Goal: Task Accomplishment & Management: Use online tool/utility

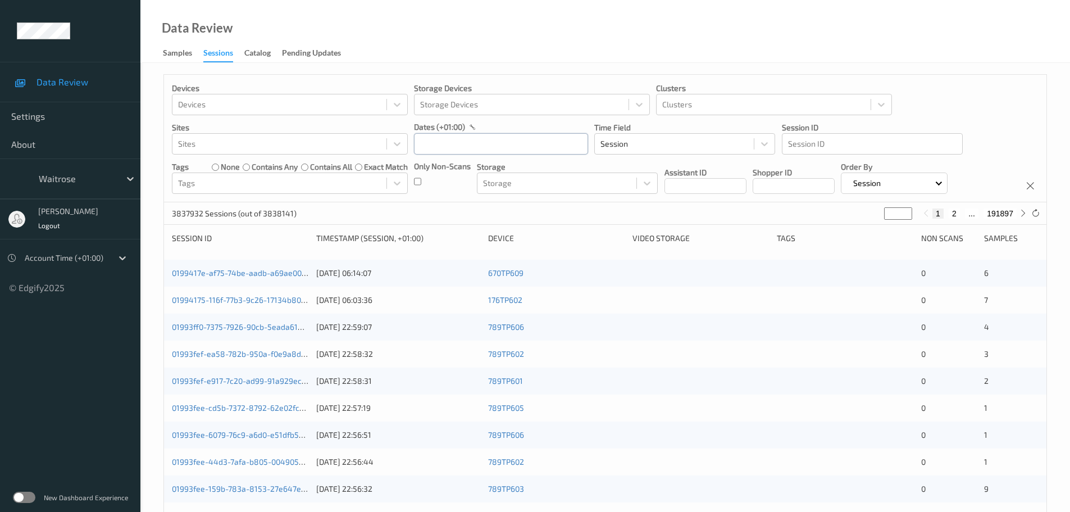
click at [477, 153] on input "text" at bounding box center [501, 143] width 174 height 21
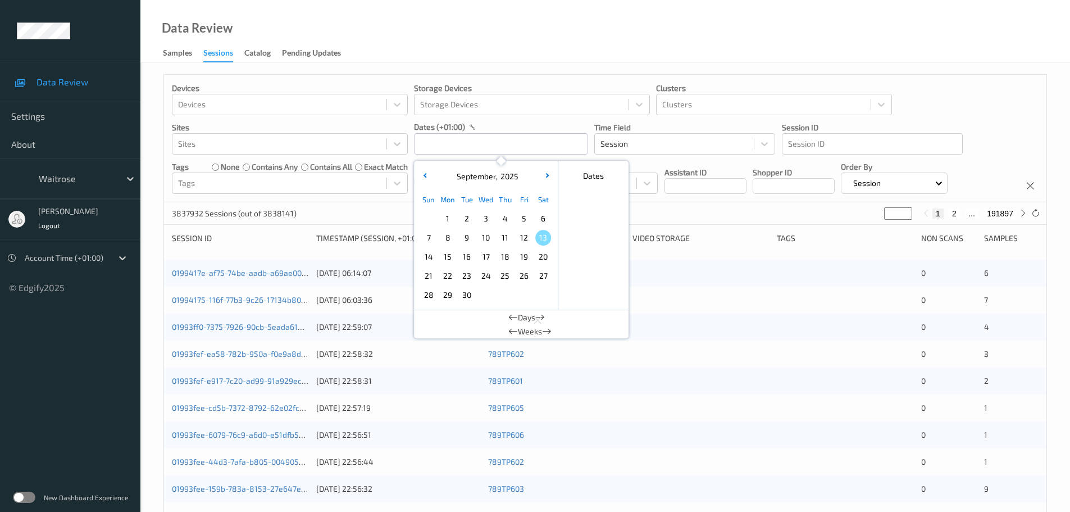
click at [519, 241] on span "12" at bounding box center [524, 238] width 16 height 16
type input "12/09/2025 00:00 -> 12/09/2025 23:59"
click at [510, 29] on div "Data Review Samples Sessions Catalog Pending Updates" at bounding box center [604, 31] width 929 height 63
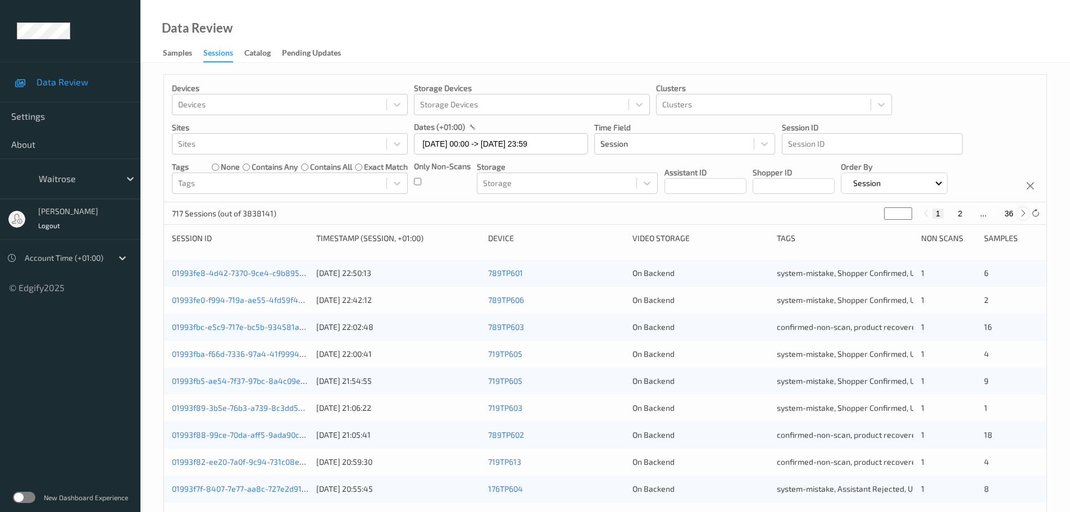
click at [1023, 215] on icon at bounding box center [1023, 213] width 8 height 8
type input "*"
click at [1023, 215] on icon at bounding box center [1023, 213] width 8 height 8
type input "*"
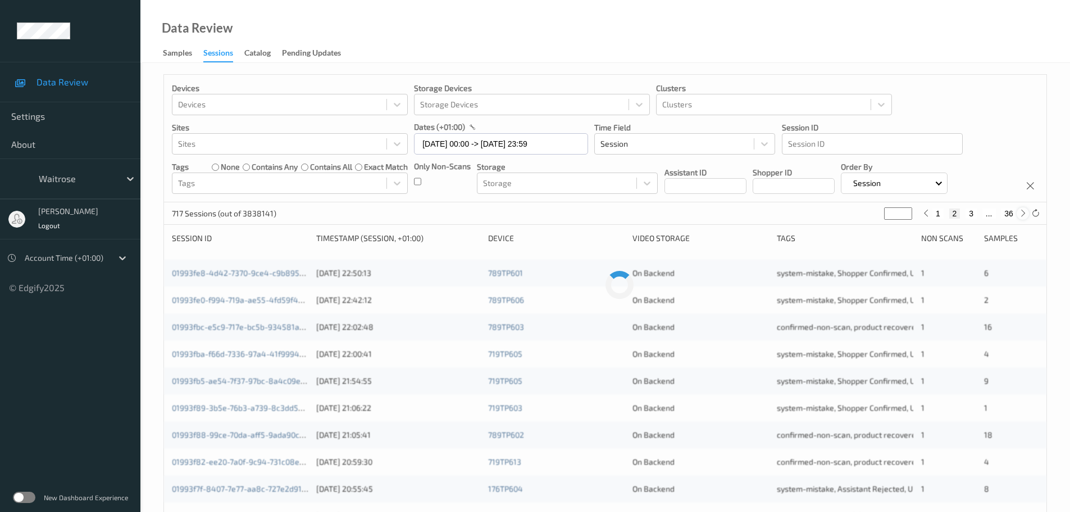
type input "*"
click at [1023, 215] on icon at bounding box center [1023, 213] width 8 height 8
type input "*"
click at [1023, 215] on icon at bounding box center [1023, 213] width 8 height 8
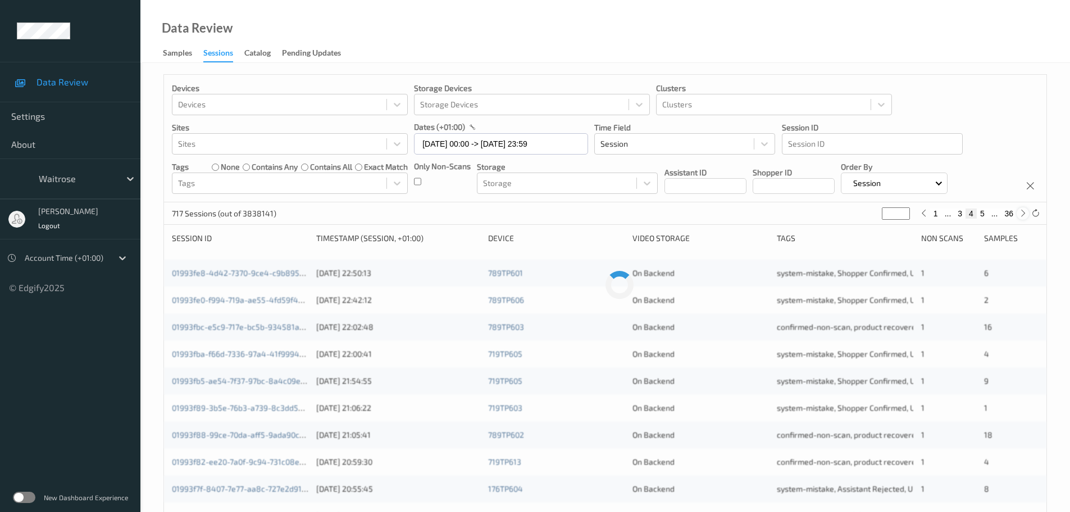
type input "*"
click at [1023, 215] on icon at bounding box center [1023, 213] width 8 height 8
type input "*"
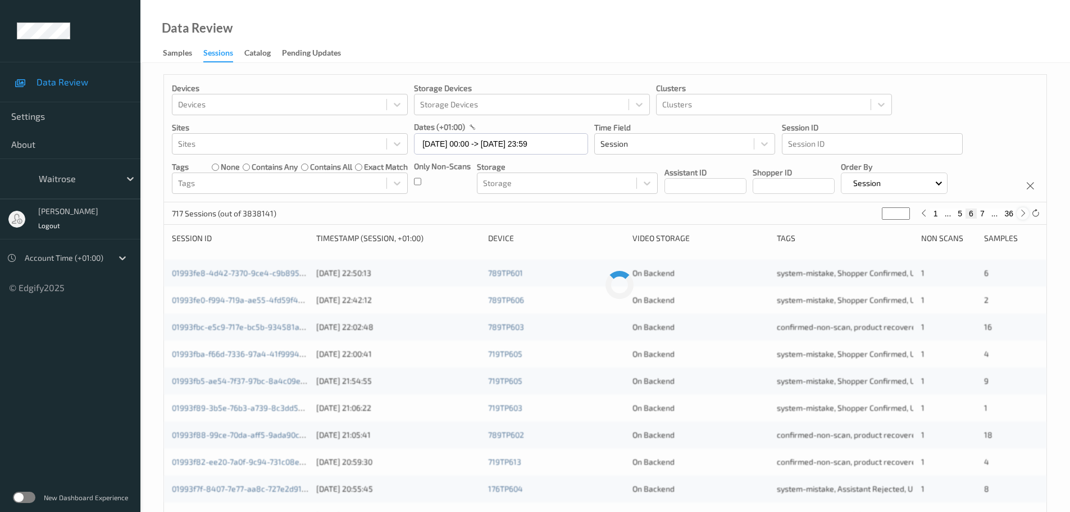
click at [1023, 215] on icon at bounding box center [1023, 213] width 8 height 8
type input "*"
click at [1023, 215] on icon at bounding box center [1023, 213] width 8 height 8
type input "*"
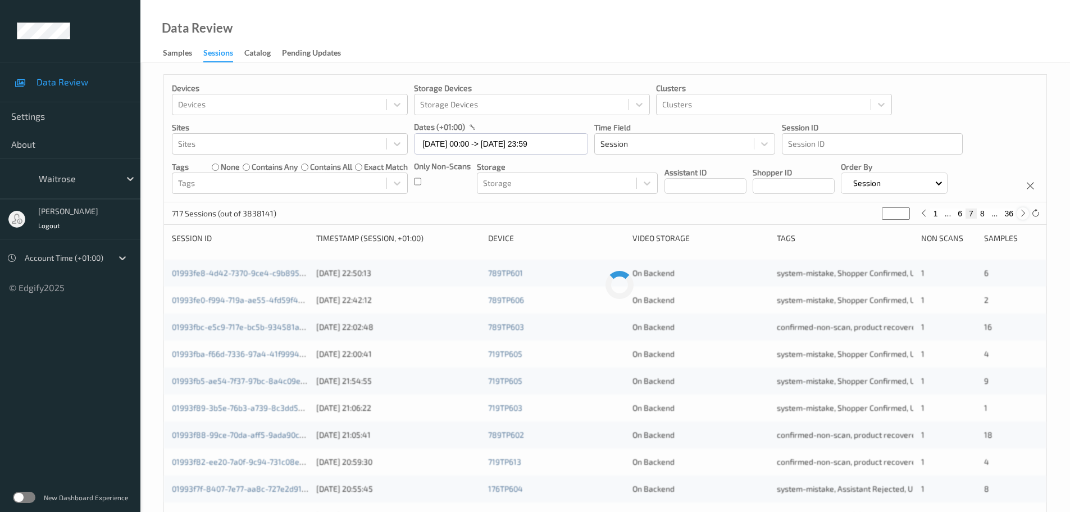
type input "*"
click at [1023, 215] on icon at bounding box center [1023, 213] width 8 height 8
type input "*"
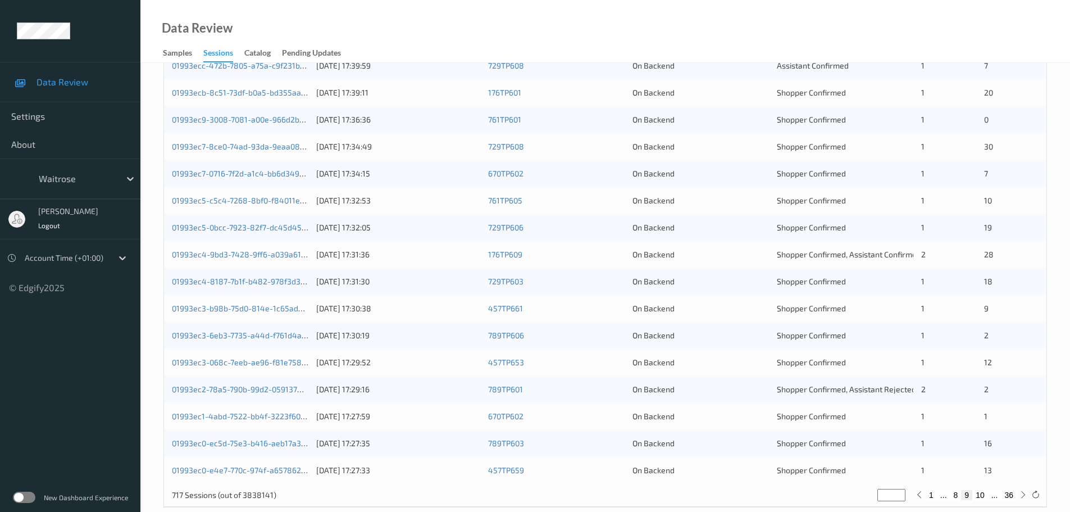
scroll to position [334, 0]
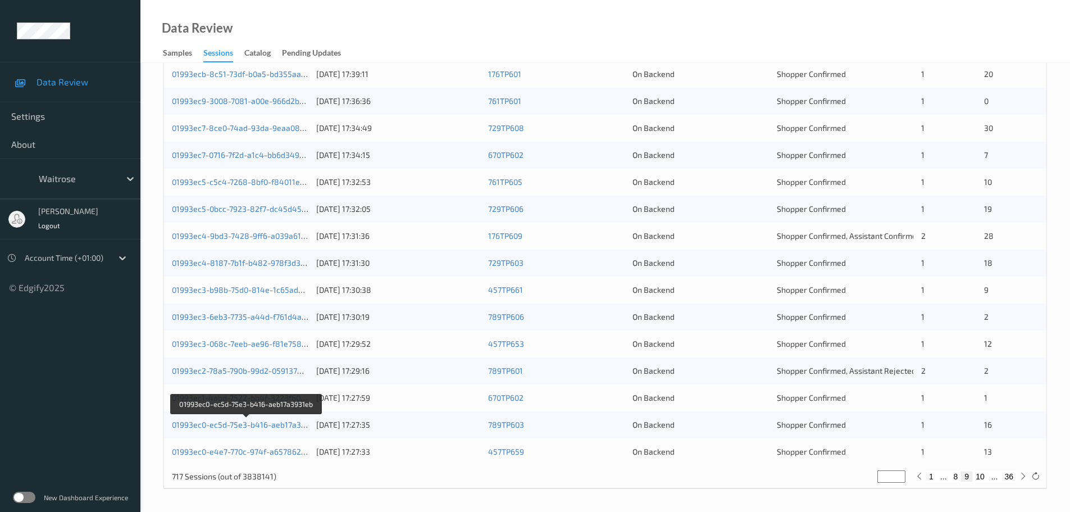
drag, startPoint x: 288, startPoint y: 423, endPoint x: 314, endPoint y: 302, distance: 124.3
click at [314, 302] on div "01993ec3-b98b-75d0-814e-1c65ad3e37de 12/09/2025 17:30:38 457TP661 On Backend Sh…" at bounding box center [605, 289] width 882 height 27
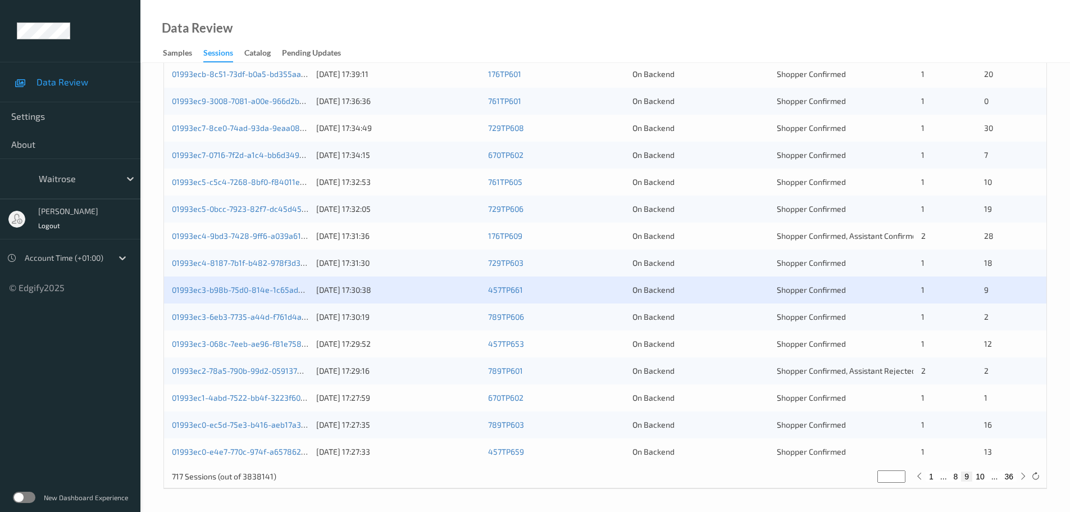
scroll to position [0, 0]
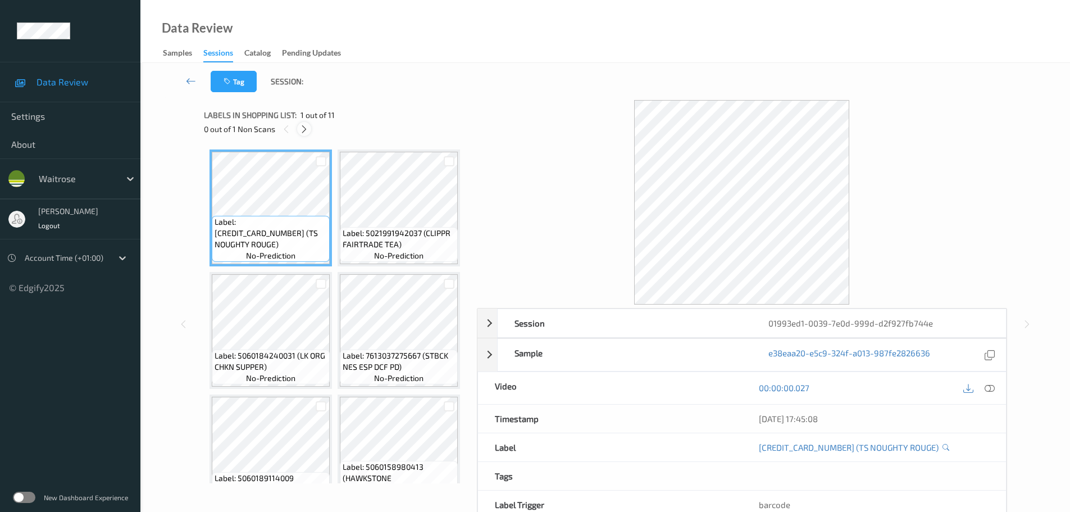
click at [299, 130] on div at bounding box center [304, 129] width 14 height 14
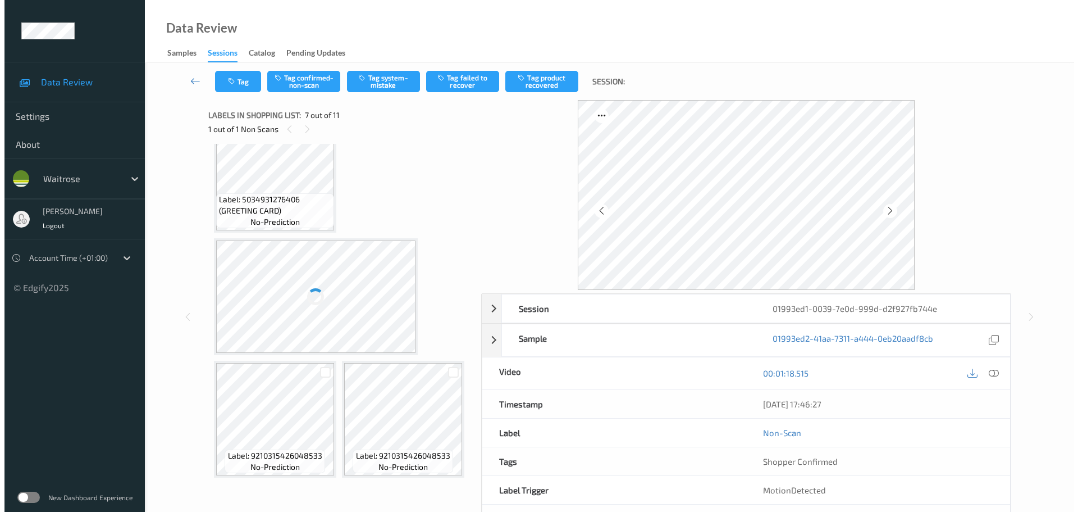
scroll to position [505, 0]
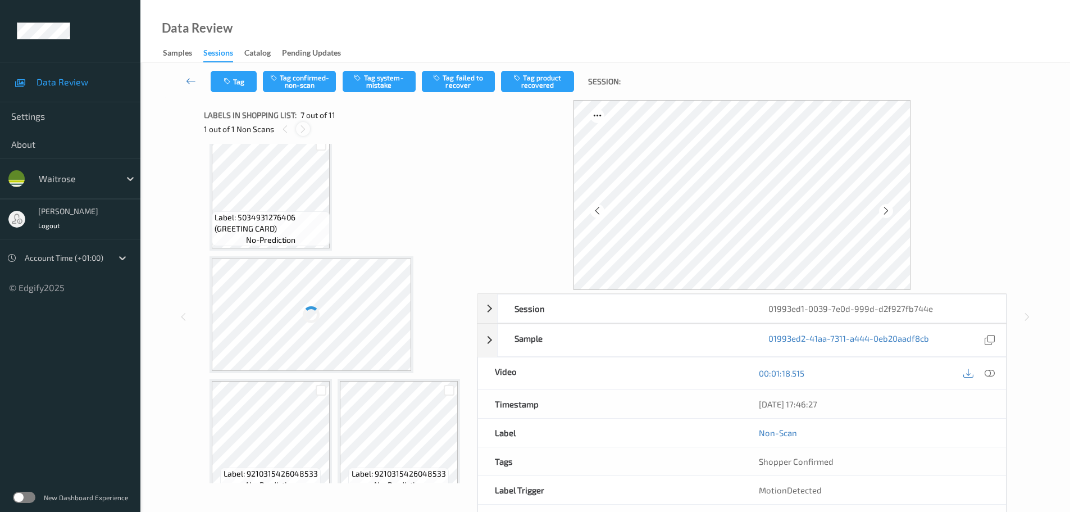
click at [302, 129] on icon at bounding box center [303, 129] width 10 height 10
drag, startPoint x: 987, startPoint y: 375, endPoint x: 905, endPoint y: 341, distance: 87.9
click at [987, 375] on icon at bounding box center [989, 373] width 10 height 10
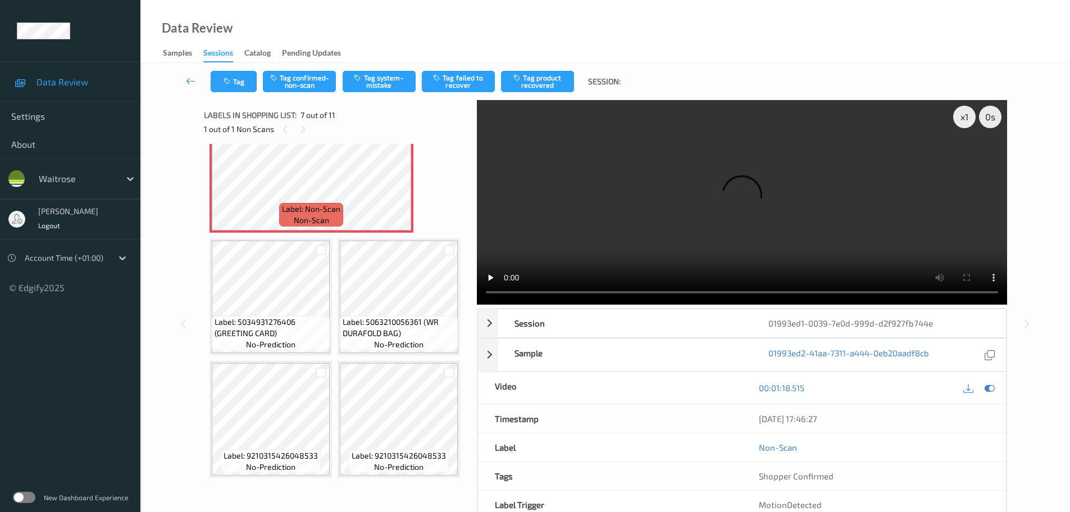
scroll to position [618, 0]
click at [391, 190] on div at bounding box center [397, 183] width 14 height 14
click at [394, 189] on icon at bounding box center [397, 184] width 10 height 10
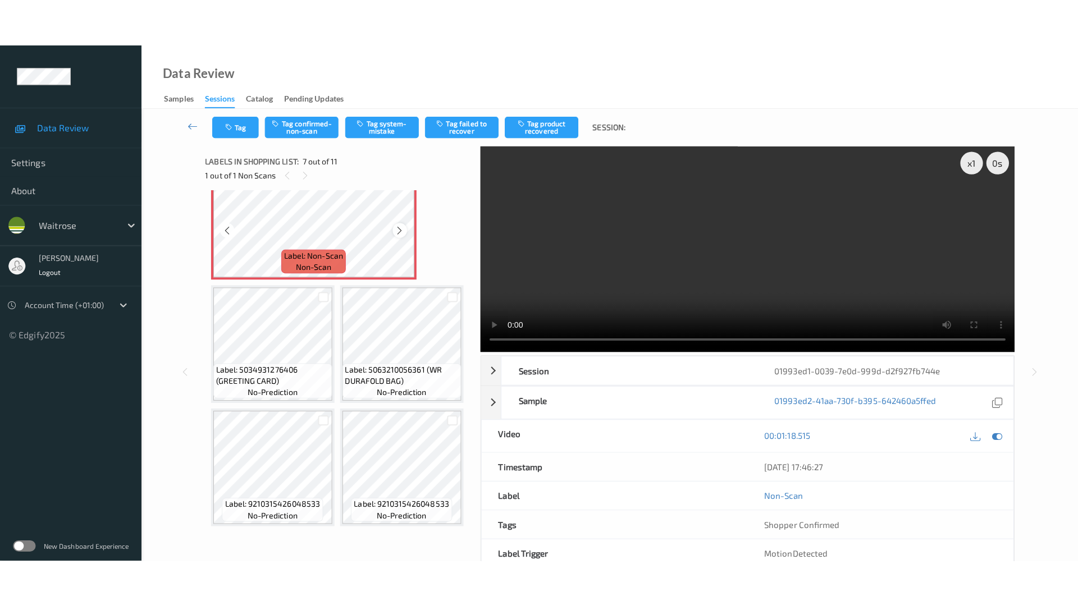
scroll to position [674, 0]
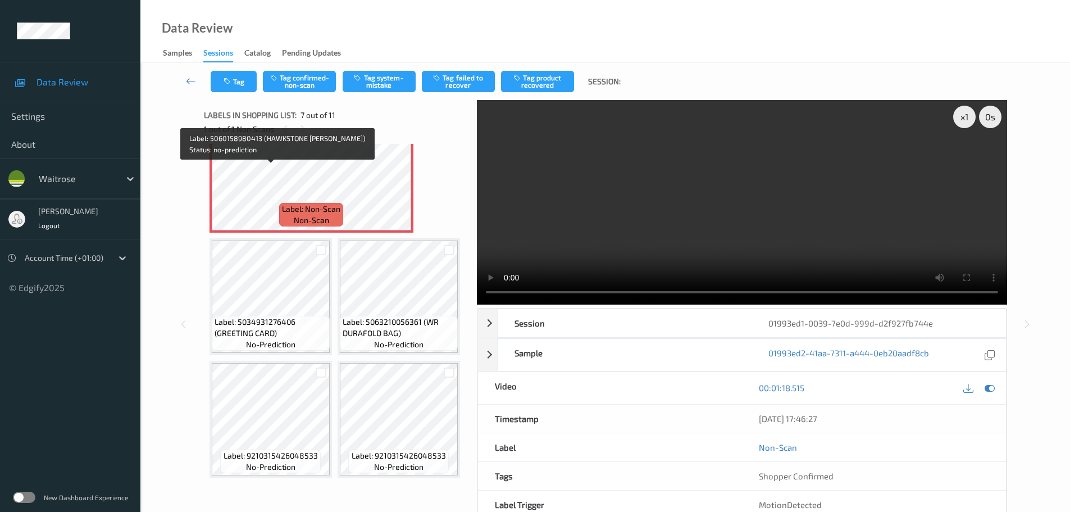
click at [343, 94] on span "Label: 5060158980413 (HAWKSTONE PREM LAGER)" at bounding box center [399, 77] width 112 height 34
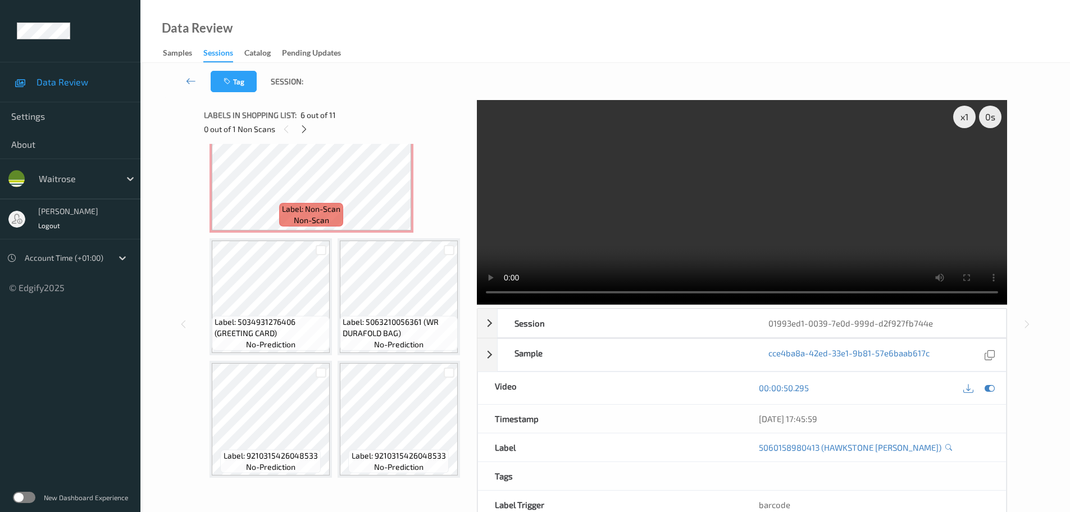
click at [468, 271] on div "Label: 6002339001844 (TS NOUGHTY ROUGE) no-prediction Label: 5021991942037 (CLI…" at bounding box center [336, 313] width 265 height 339
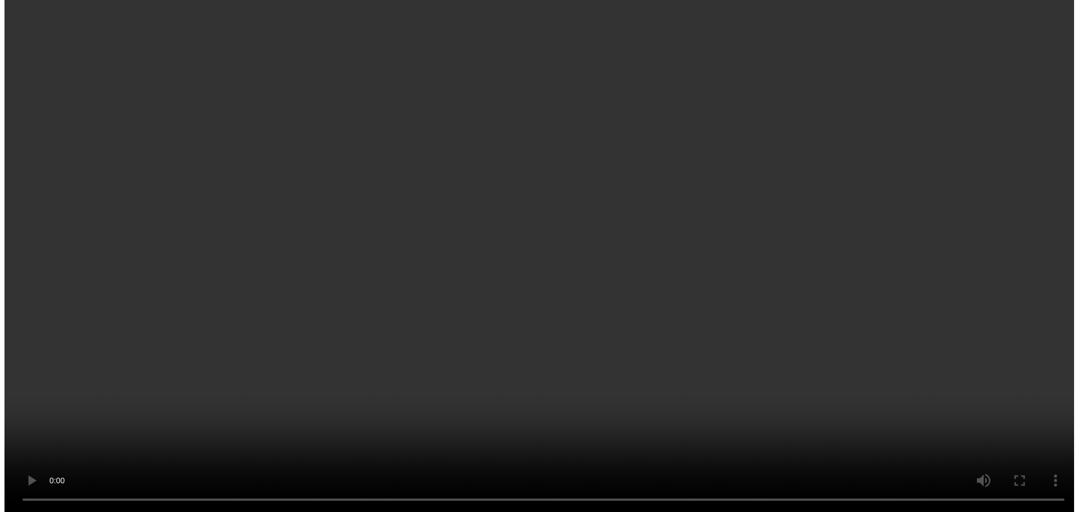
scroll to position [620, 0]
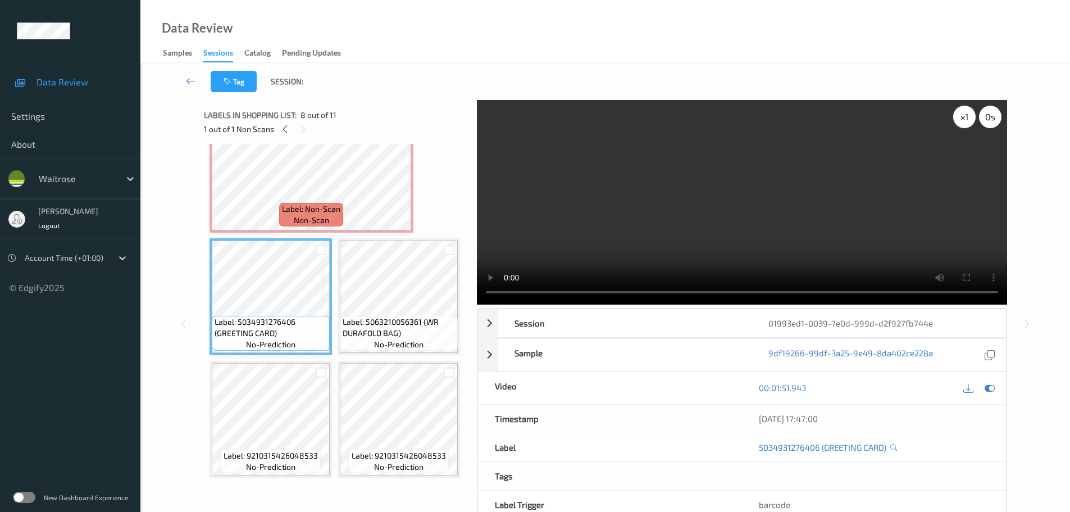
click div "x 1"
click div "x 2"
click div "x 4"
click div "x 8"
click div "x 1"
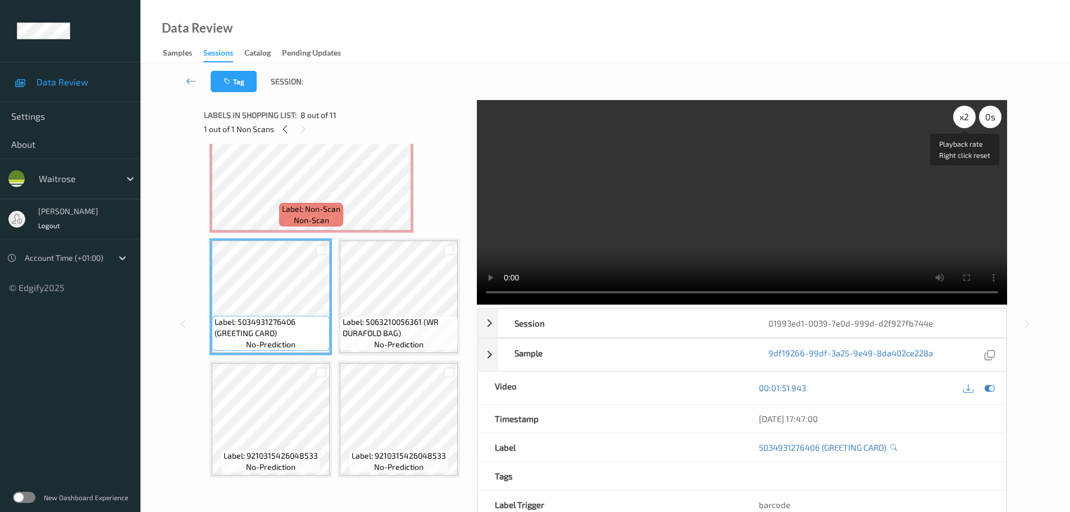
click div "x 2"
click div "x 4"
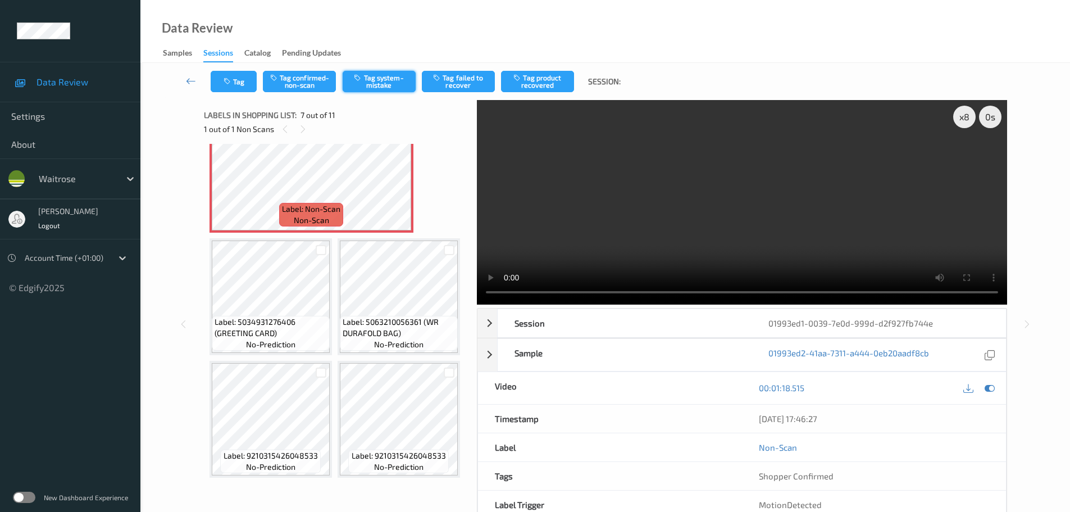
click button "Tag system-mistake"
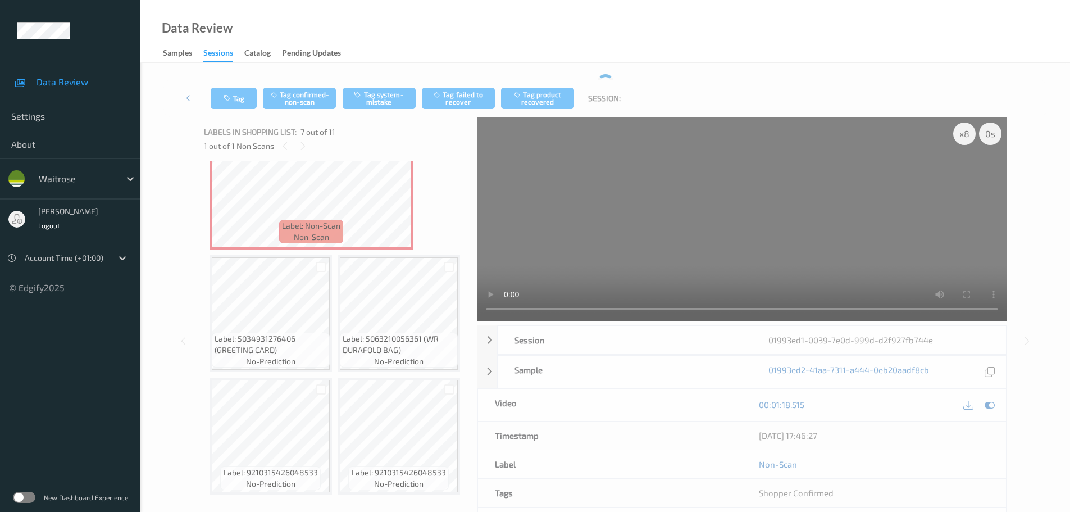
scroll to position [253, 0]
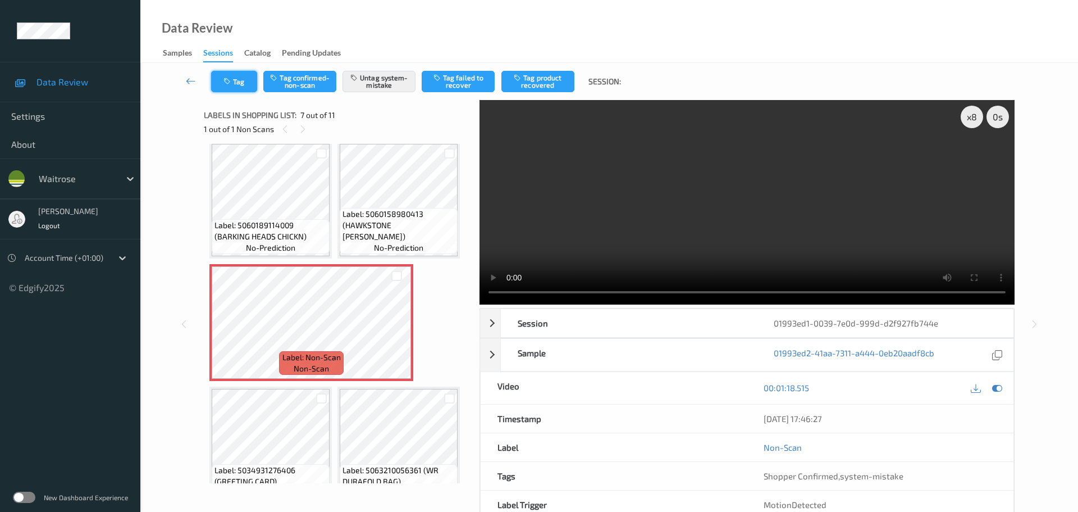
click button "Tag"
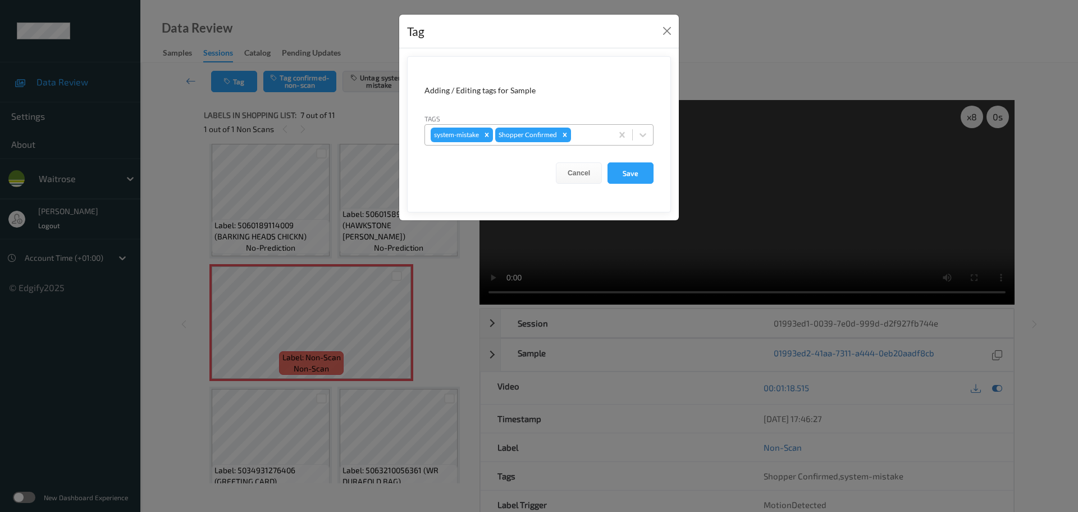
click div
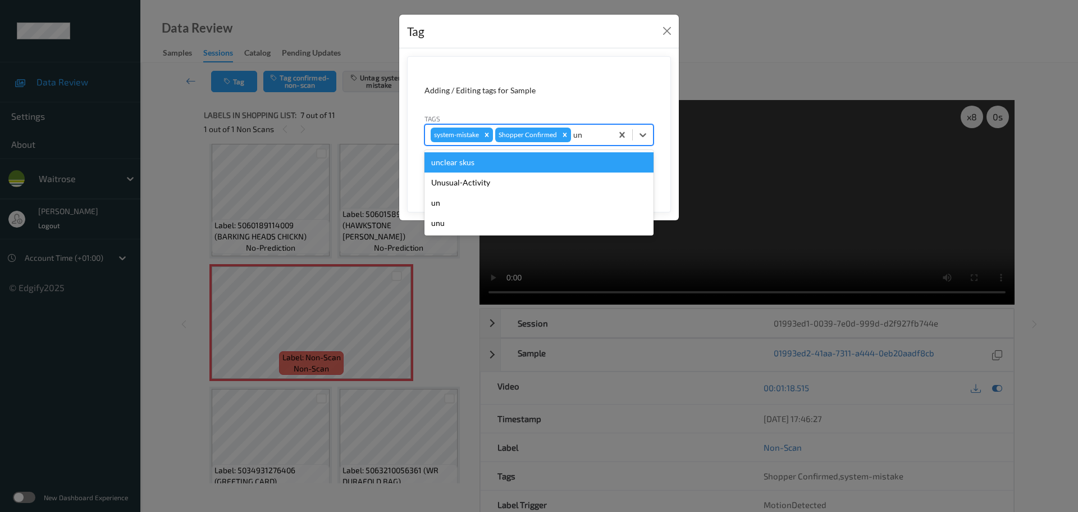
type input "unu"
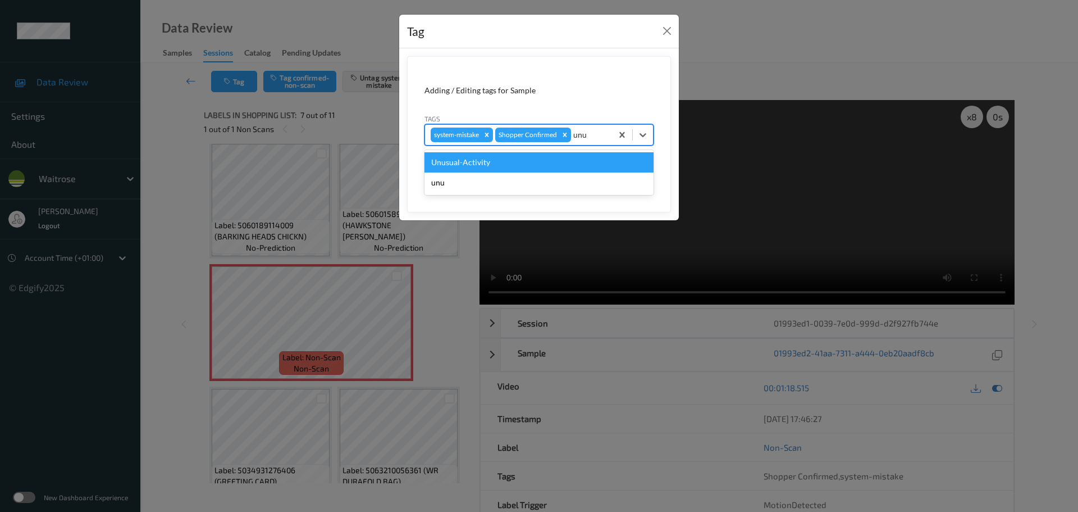
click div "Unusual-Activity"
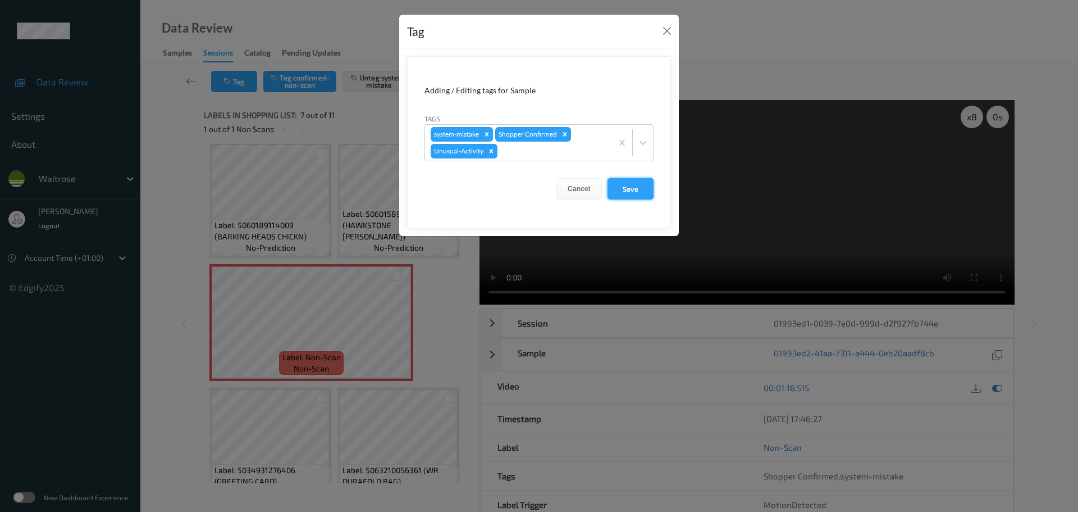
click button "Save"
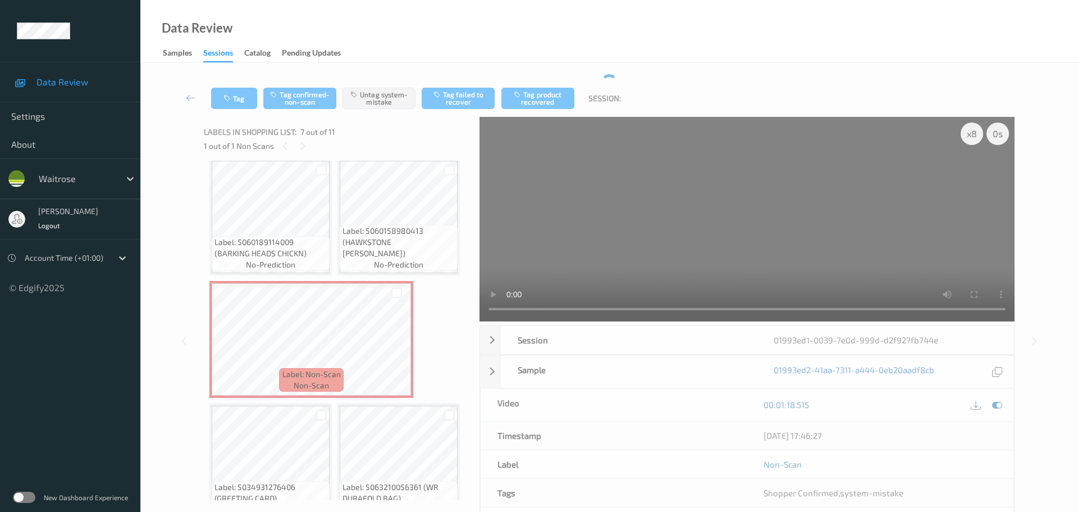
click form "Adding / Editing tags for Sample Tags system-mistake Shopper Confirmed Cancel S…"
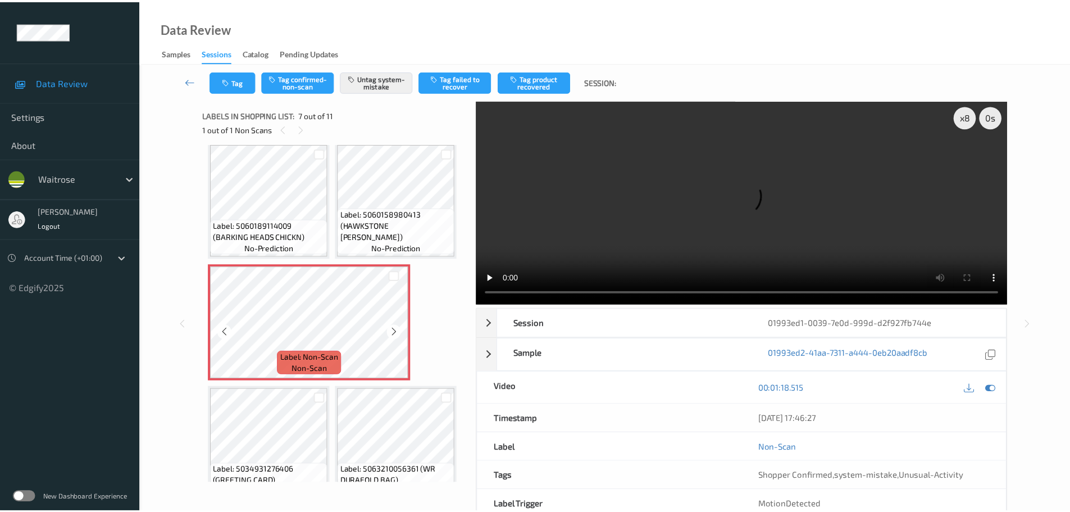
scroll to position [620, 0]
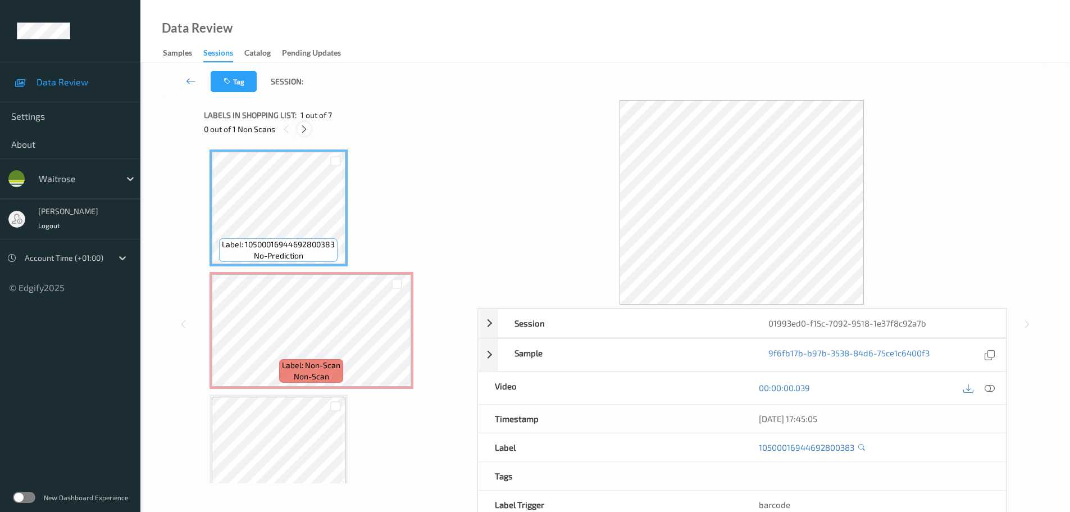
click at [309, 127] on div "0 out of 1 Non Scans" at bounding box center [336, 129] width 265 height 14
click at [302, 127] on icon at bounding box center [304, 129] width 10 height 10
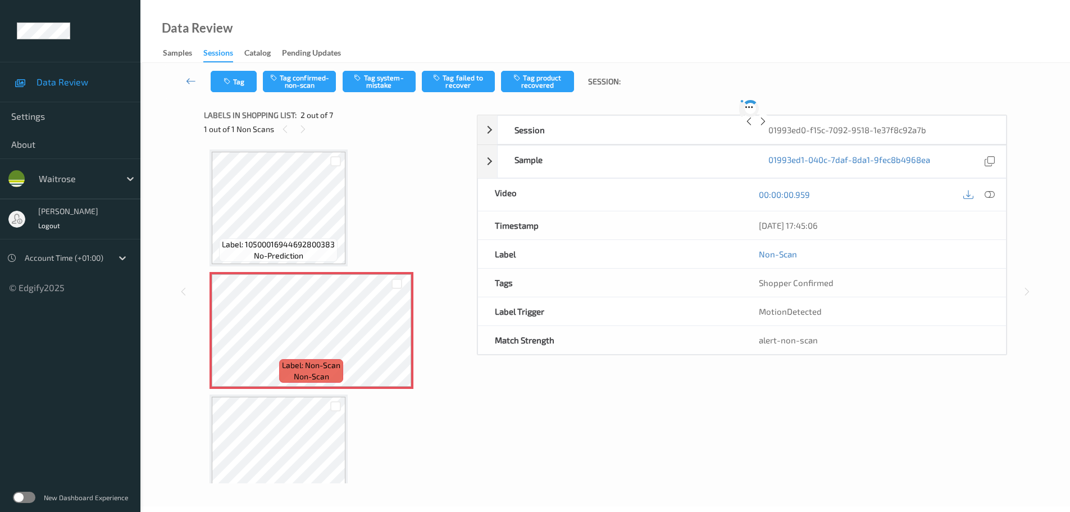
scroll to position [6, 0]
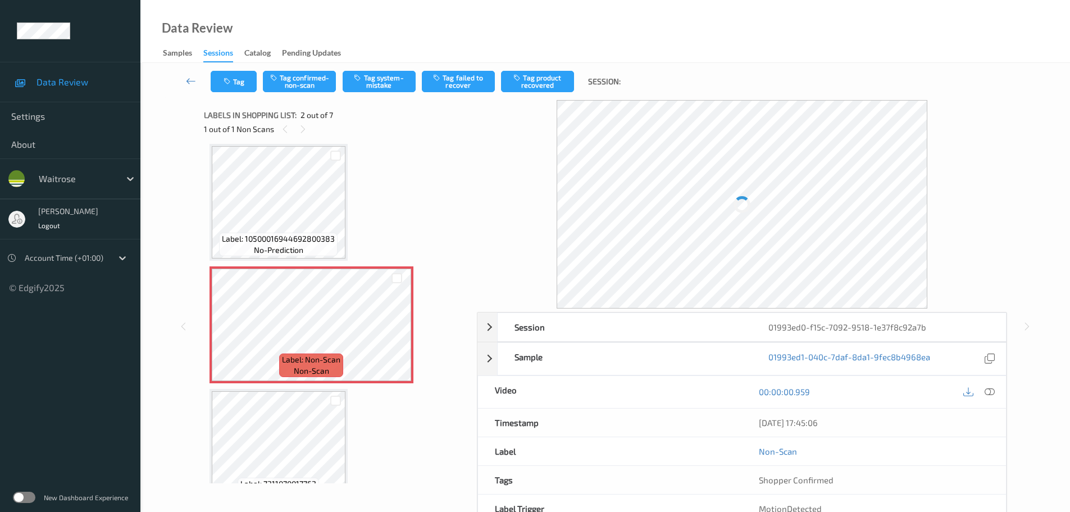
click at [991, 394] on icon at bounding box center [989, 391] width 10 height 10
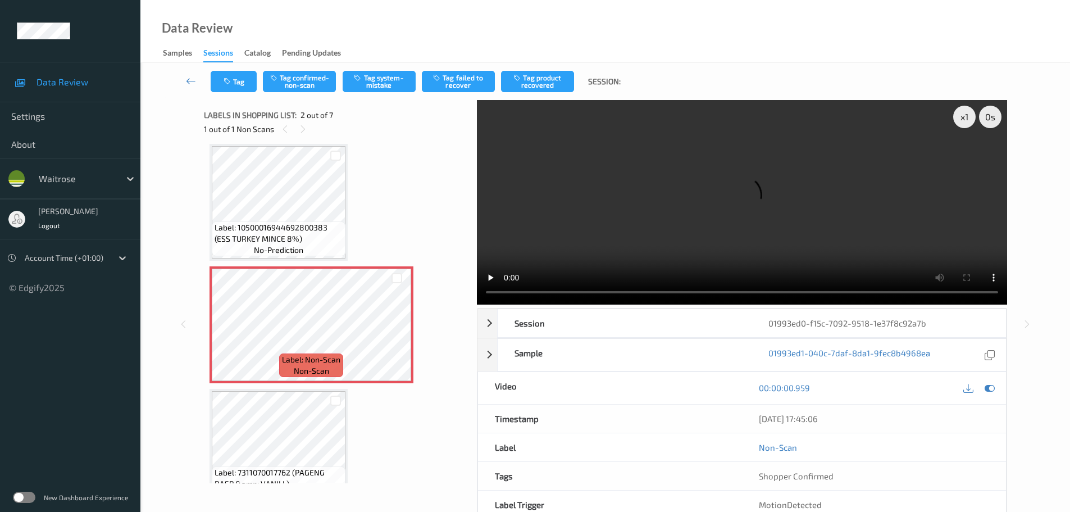
scroll to position [0, 0]
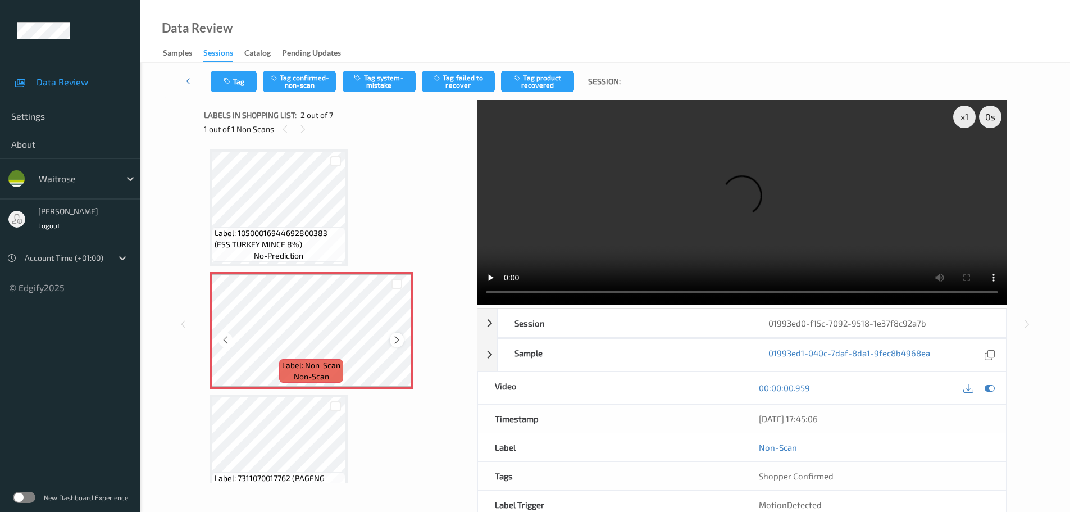
click at [397, 341] on icon at bounding box center [397, 340] width 10 height 10
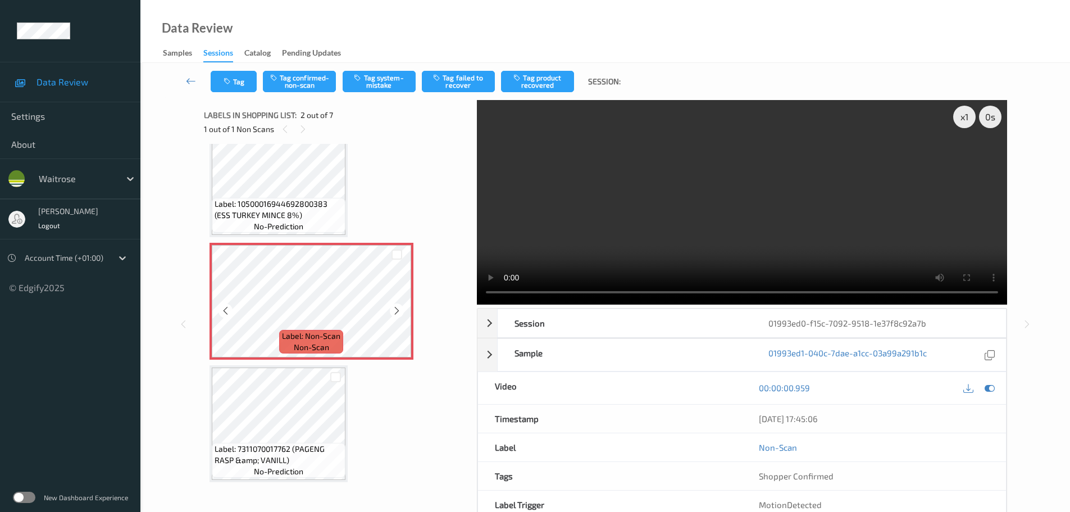
scroll to position [56, 0]
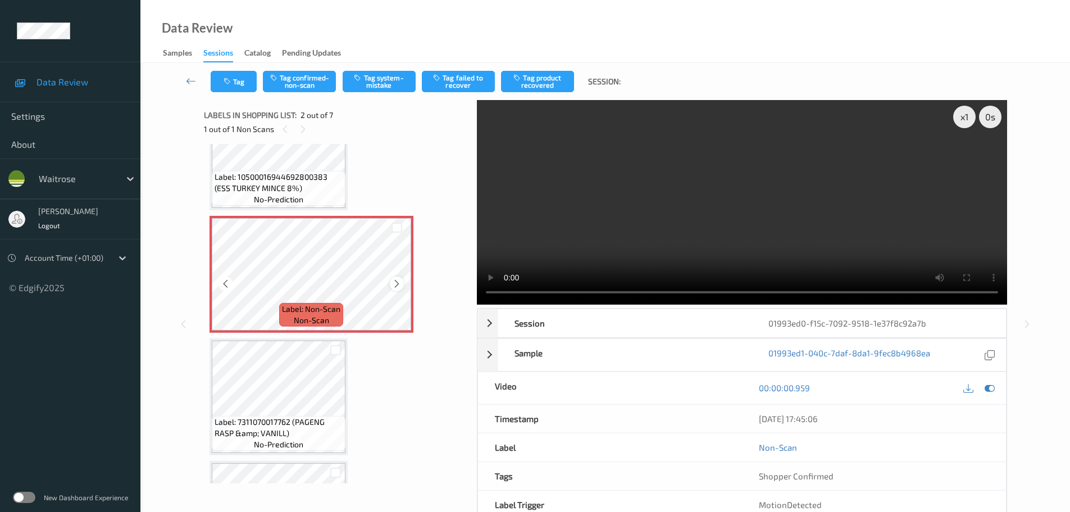
click at [392, 288] on icon at bounding box center [397, 284] width 10 height 10
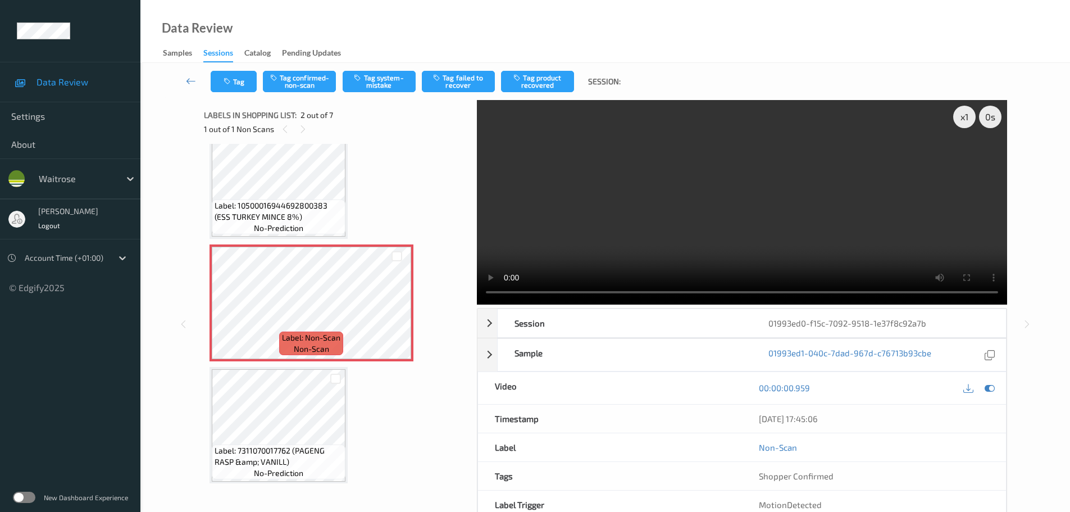
scroll to position [0, 0]
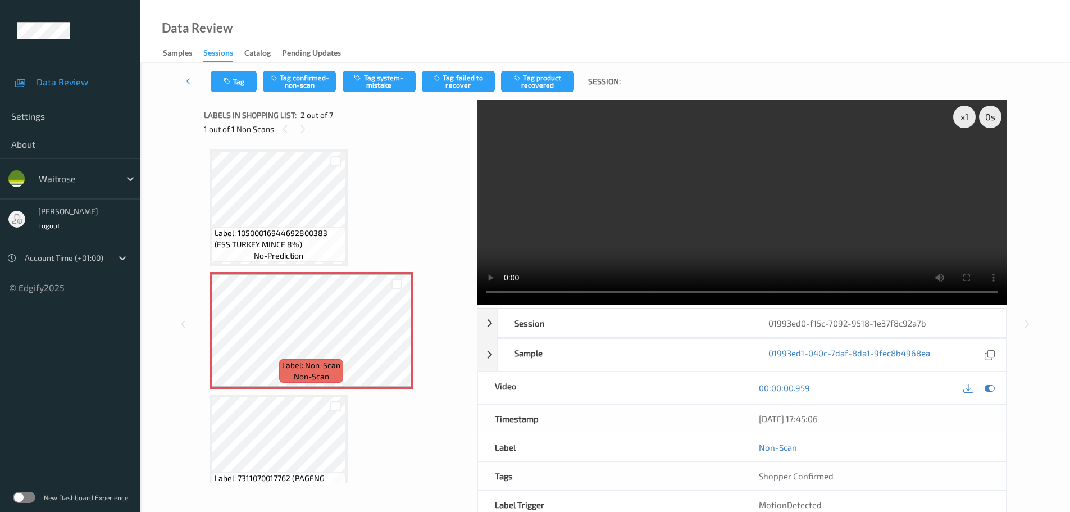
click at [347, 218] on div "Label: 10500016944692800383 (ESS TURKEY MINCE 8%) no-prediction" at bounding box center [278, 207] width 138 height 117
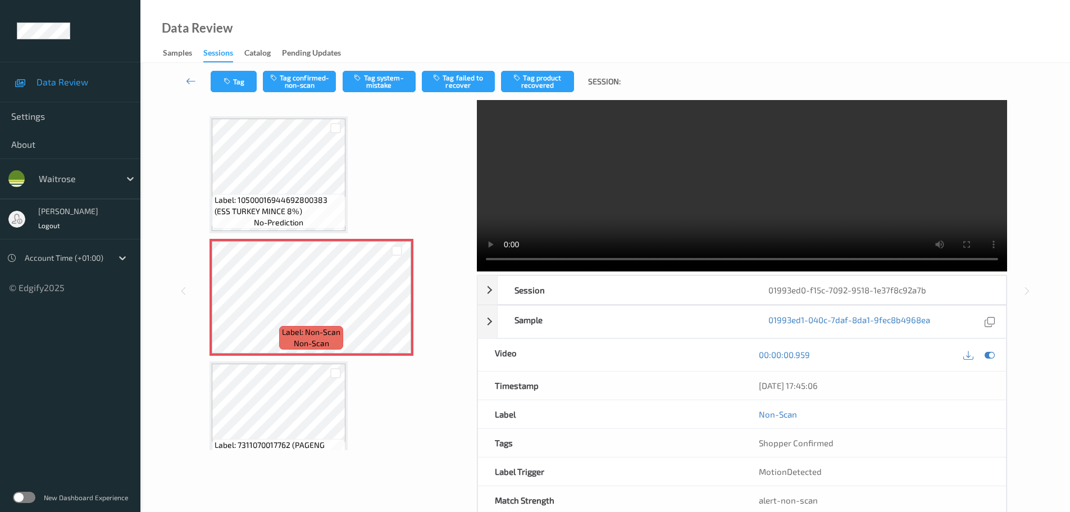
scroll to position [60, 0]
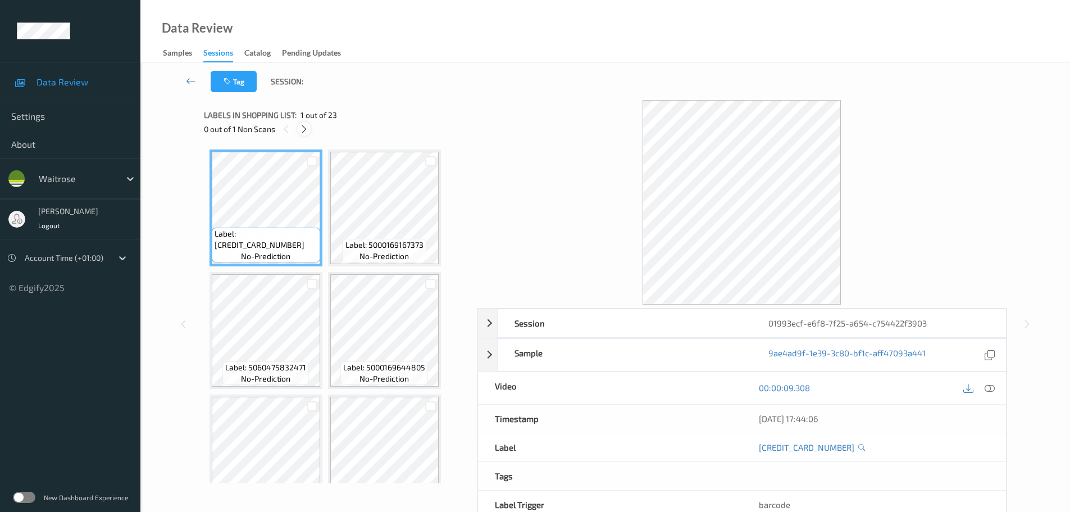
click at [303, 132] on icon at bounding box center [304, 129] width 10 height 10
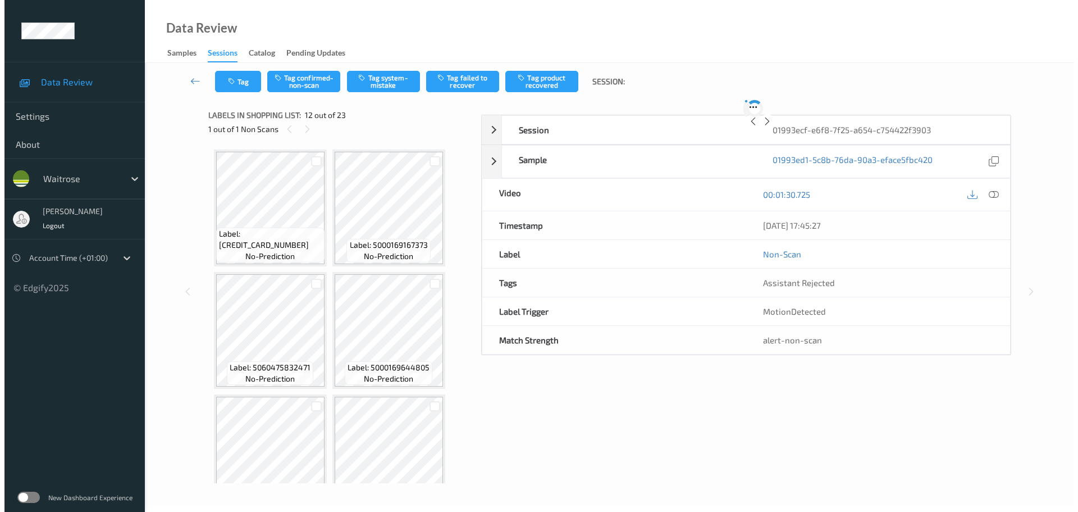
scroll to position [740, 0]
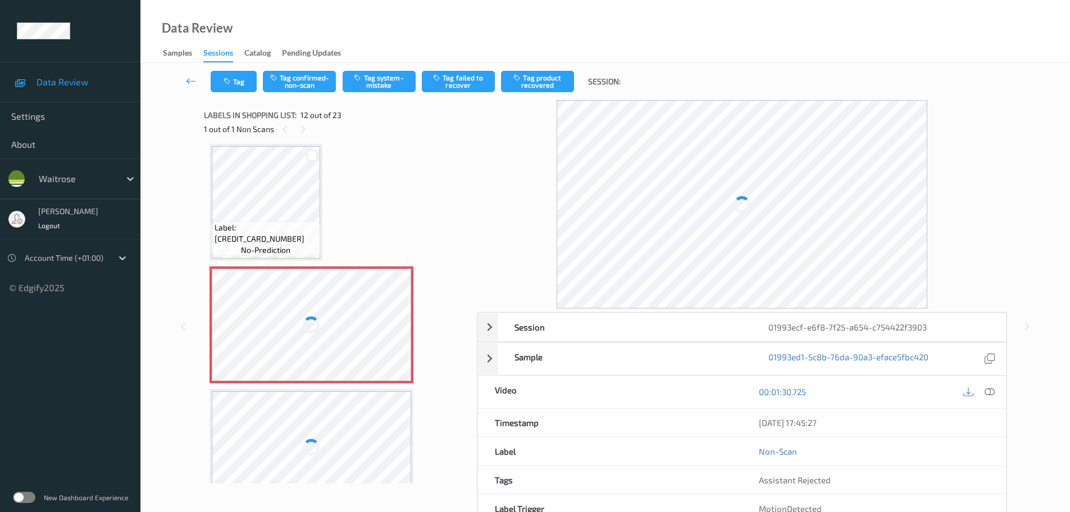
click at [986, 394] on icon at bounding box center [989, 391] width 10 height 10
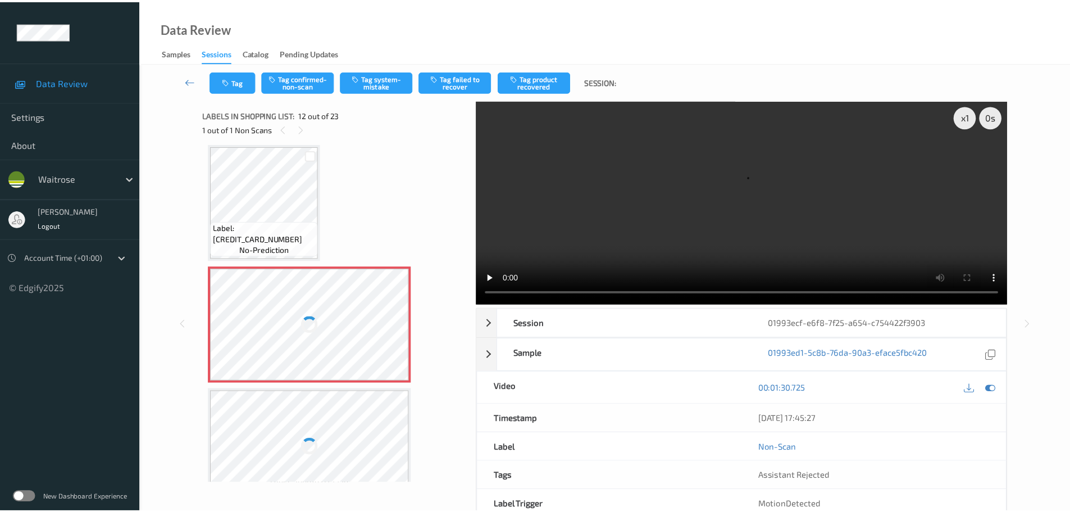
scroll to position [618, 0]
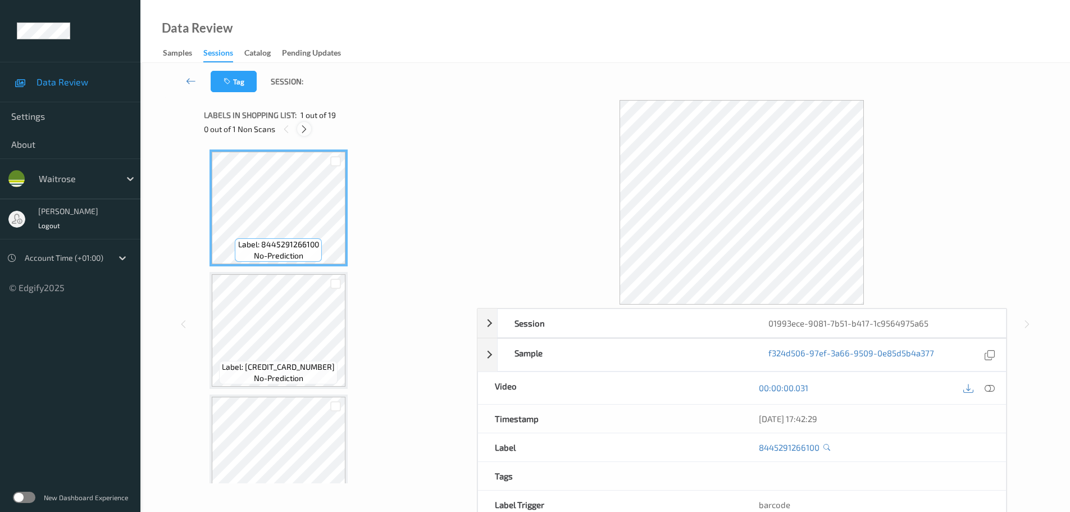
click at [305, 125] on icon at bounding box center [304, 129] width 10 height 10
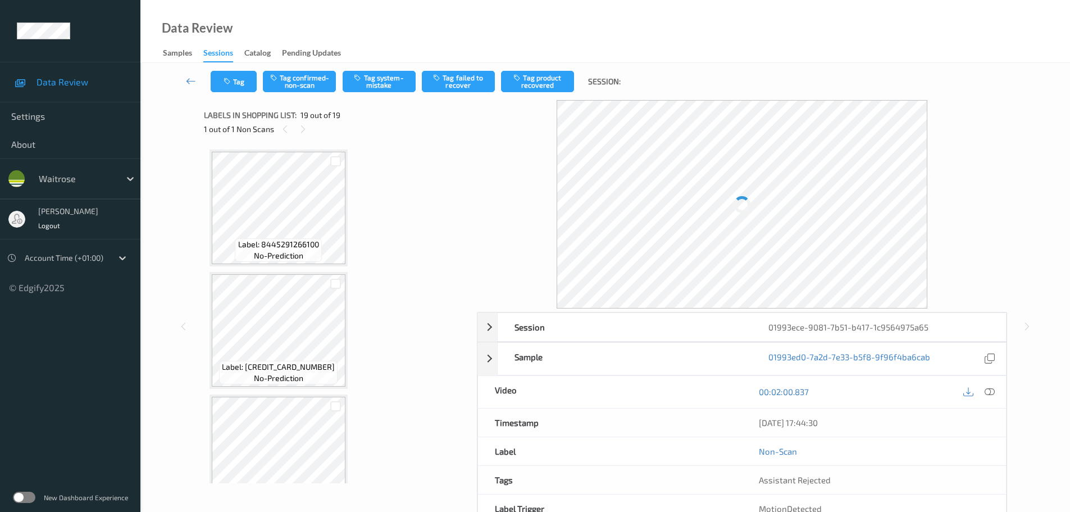
scroll to position [1992, 0]
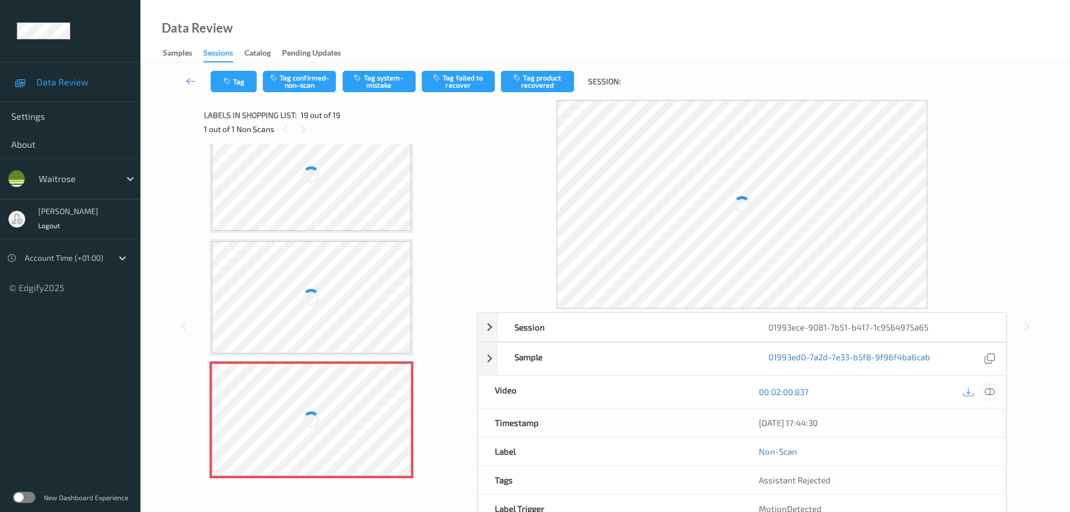
click at [988, 397] on div at bounding box center [989, 391] width 15 height 15
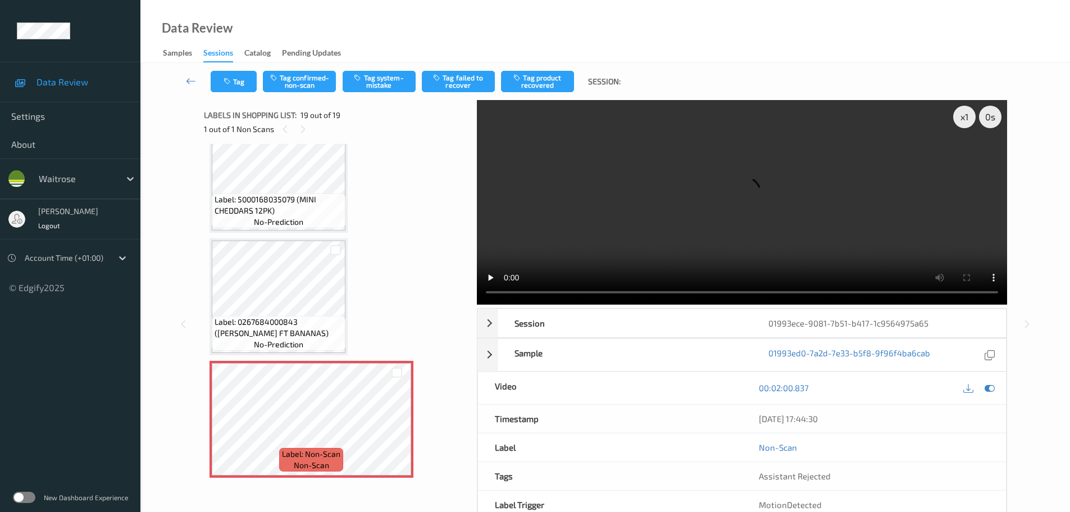
scroll to position [1982, 0]
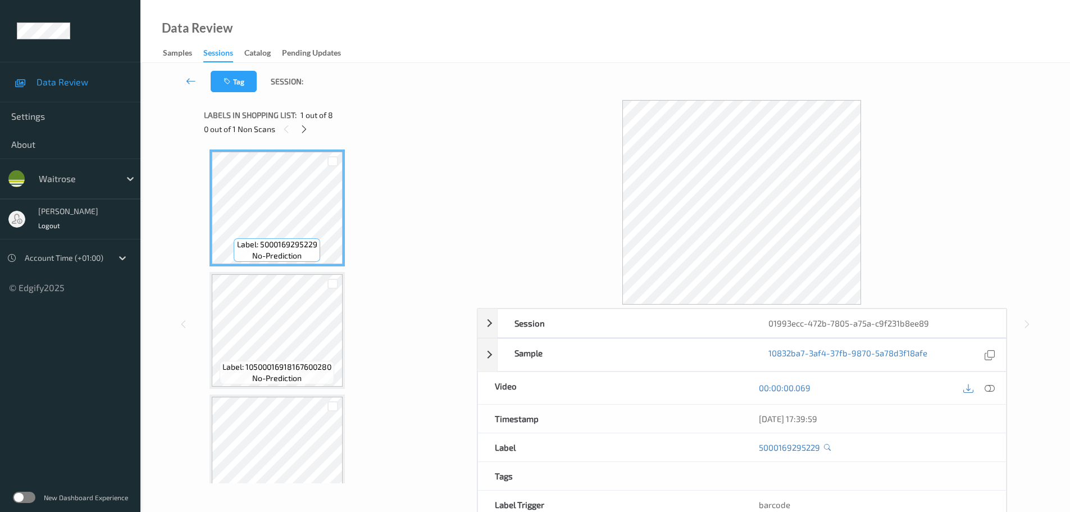
click at [297, 124] on div "0 out of 1 Non Scans" at bounding box center [336, 129] width 265 height 14
click at [304, 130] on icon at bounding box center [304, 129] width 10 height 10
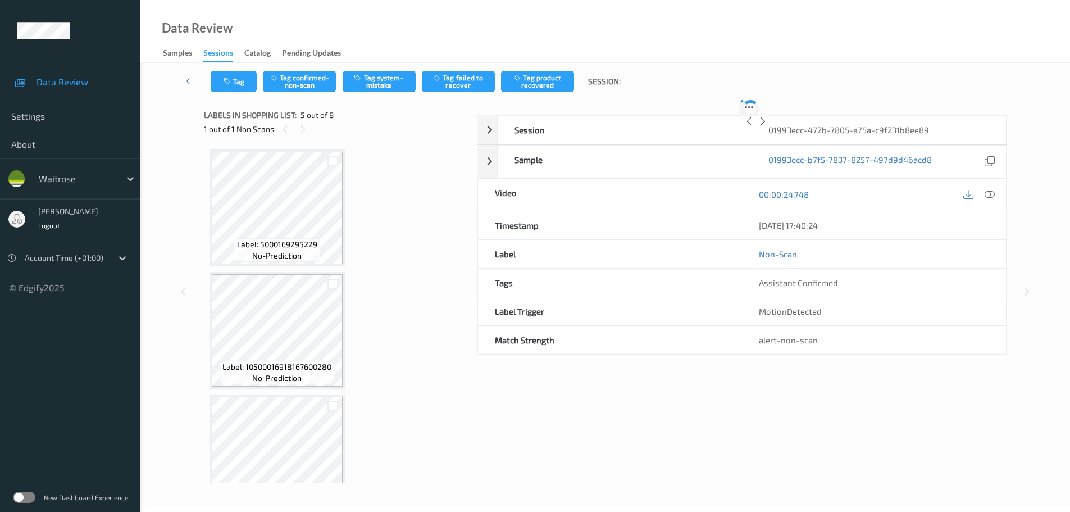
scroll to position [373, 0]
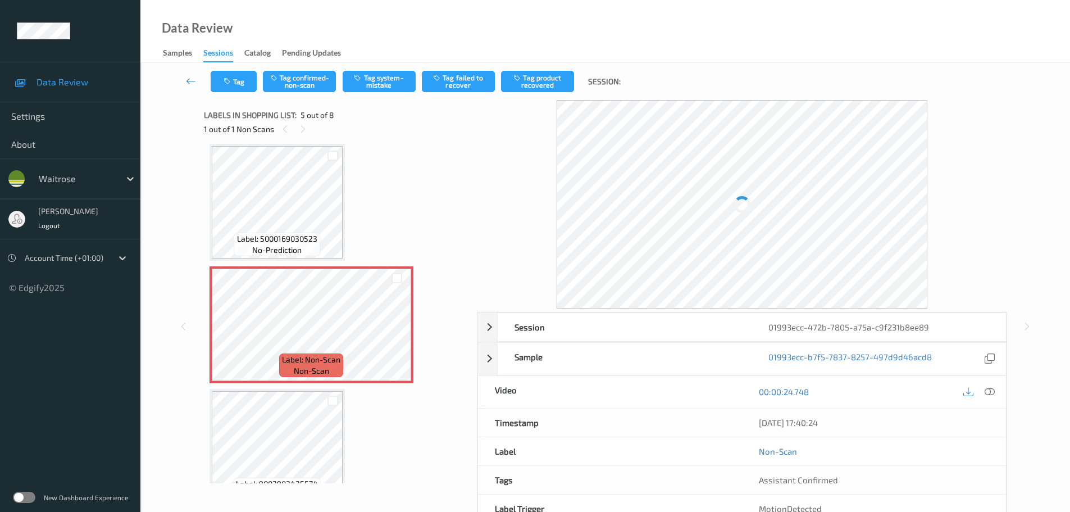
click at [987, 393] on icon at bounding box center [989, 391] width 10 height 10
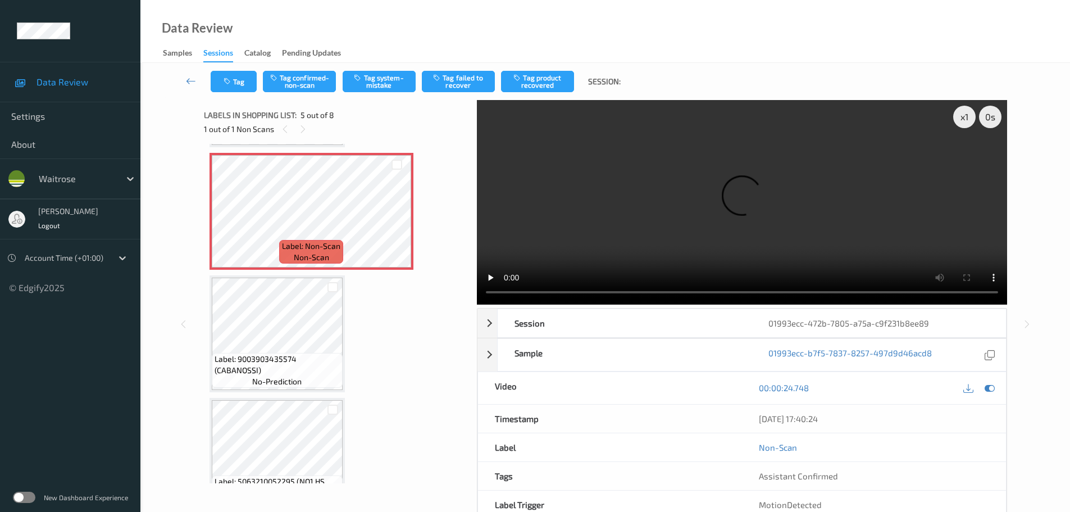
scroll to position [421, 0]
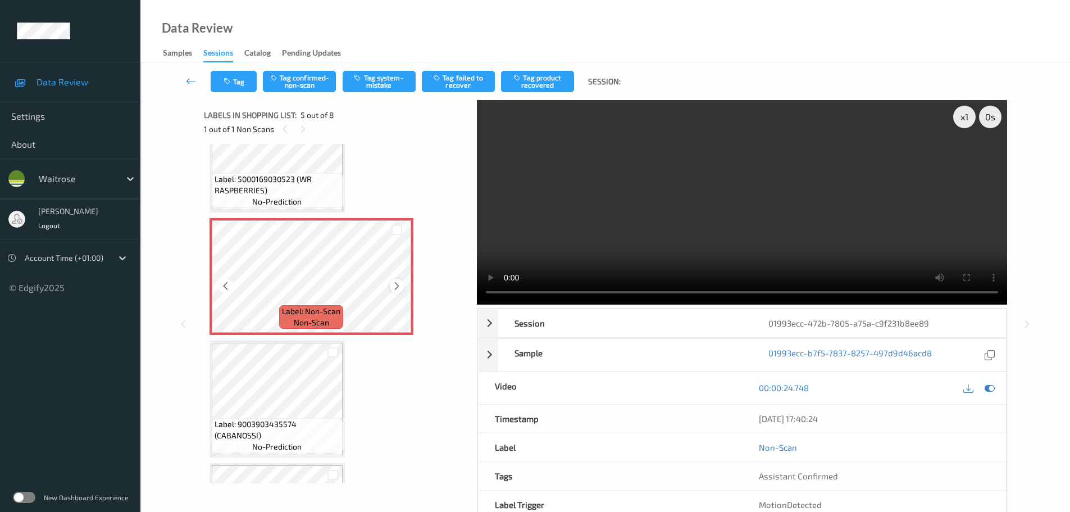
click at [390, 285] on div at bounding box center [397, 286] width 14 height 14
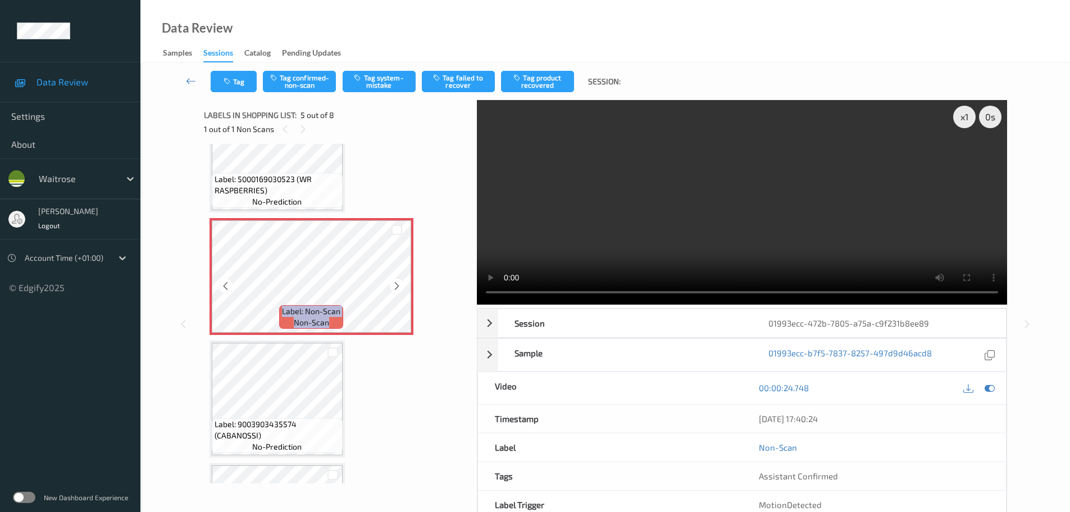
click at [390, 285] on div at bounding box center [397, 286] width 14 height 14
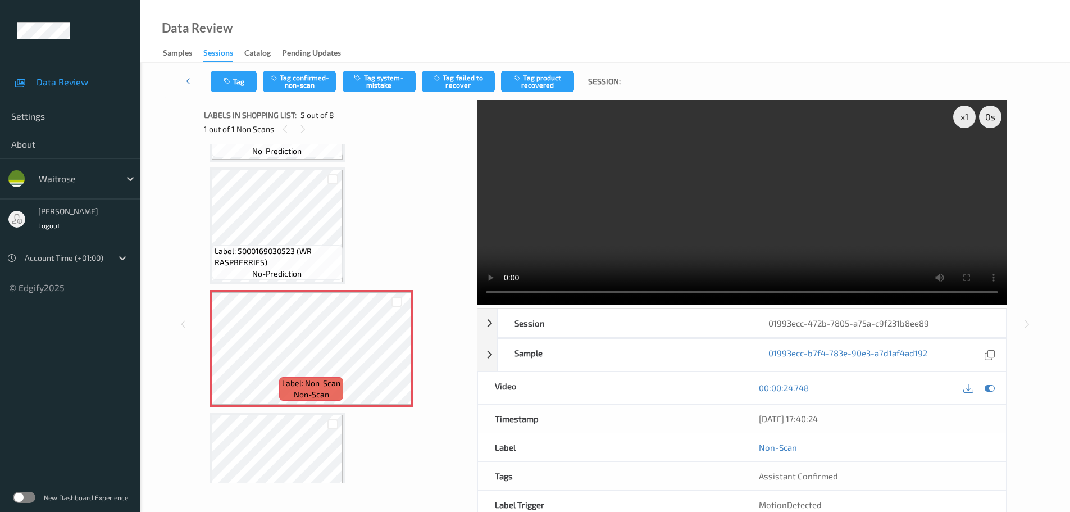
scroll to position [477, 0]
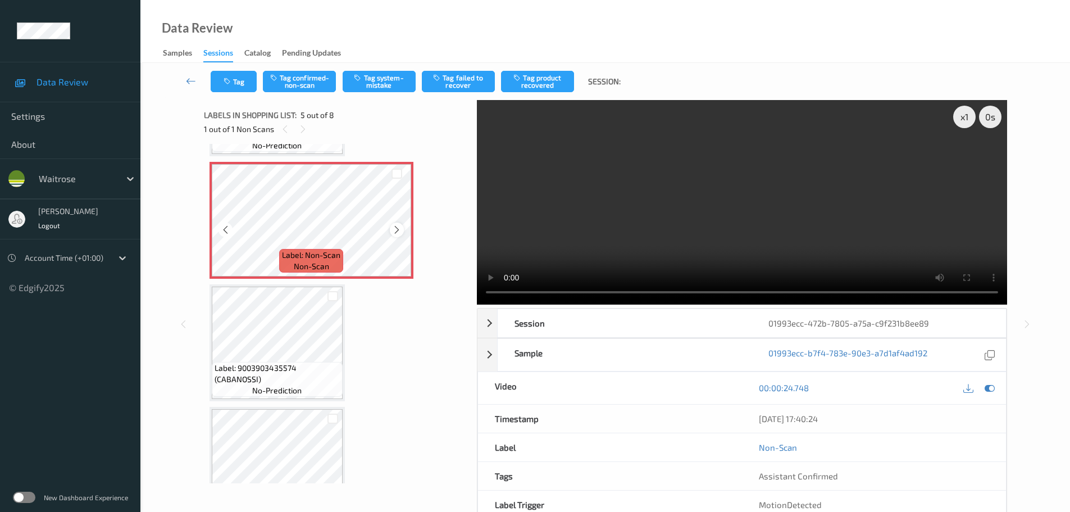
click at [393, 230] on icon at bounding box center [397, 230] width 10 height 10
click at [395, 229] on icon at bounding box center [397, 230] width 10 height 10
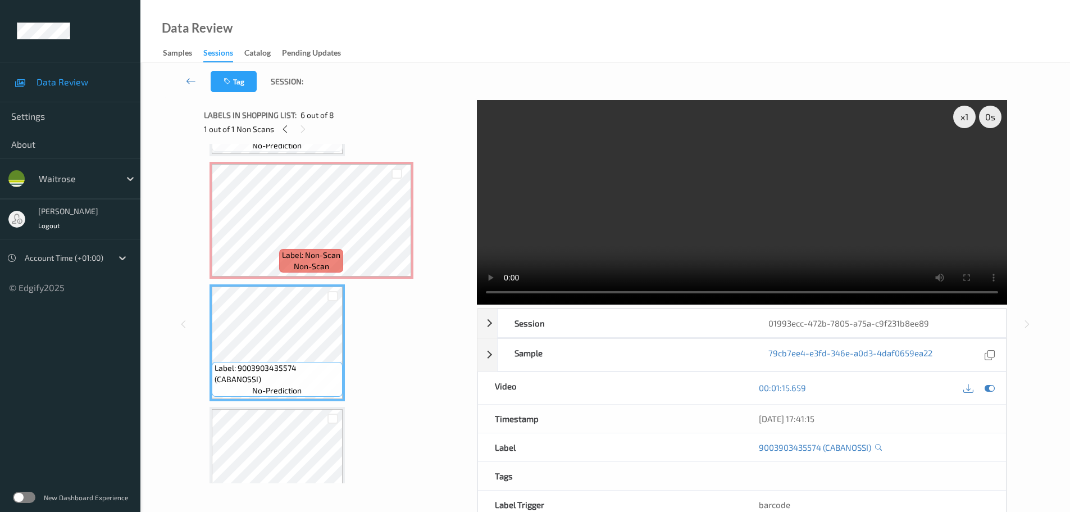
click at [318, 259] on span "Label: Non-Scan" at bounding box center [311, 254] width 58 height 11
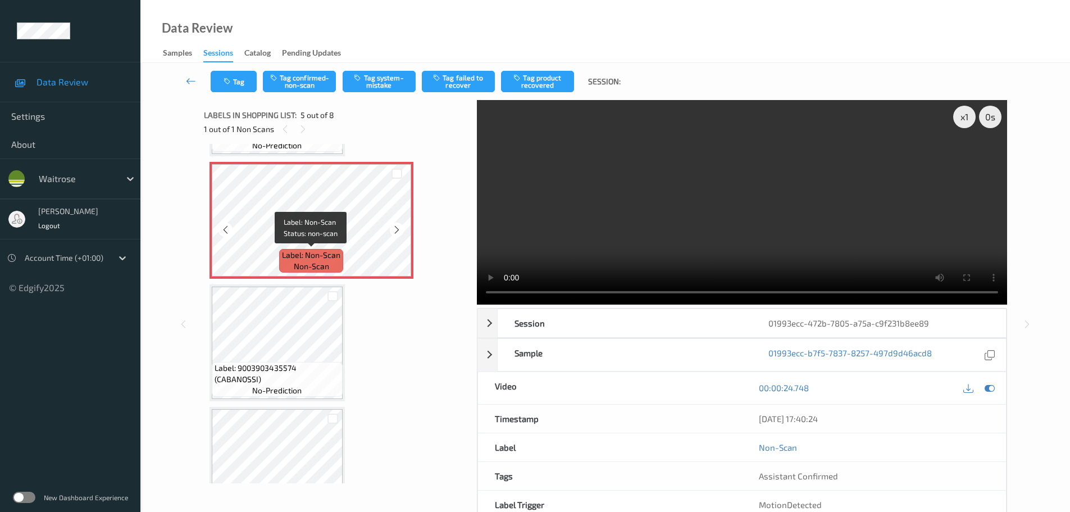
scroll to position [421, 0]
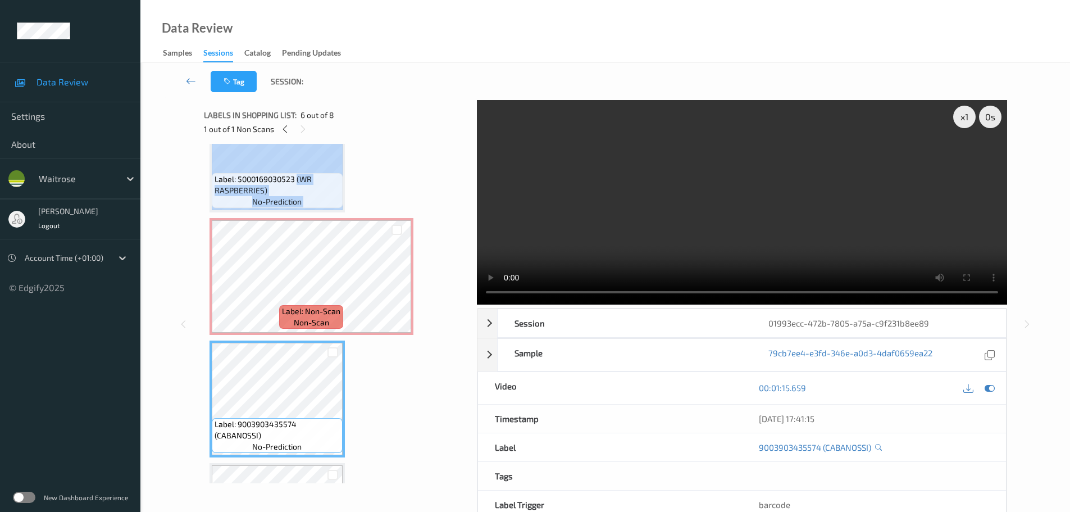
click at [297, 172] on div "Label: 5000169030523 (WR RASPBERRIES) no-prediction" at bounding box center [276, 153] width 135 height 117
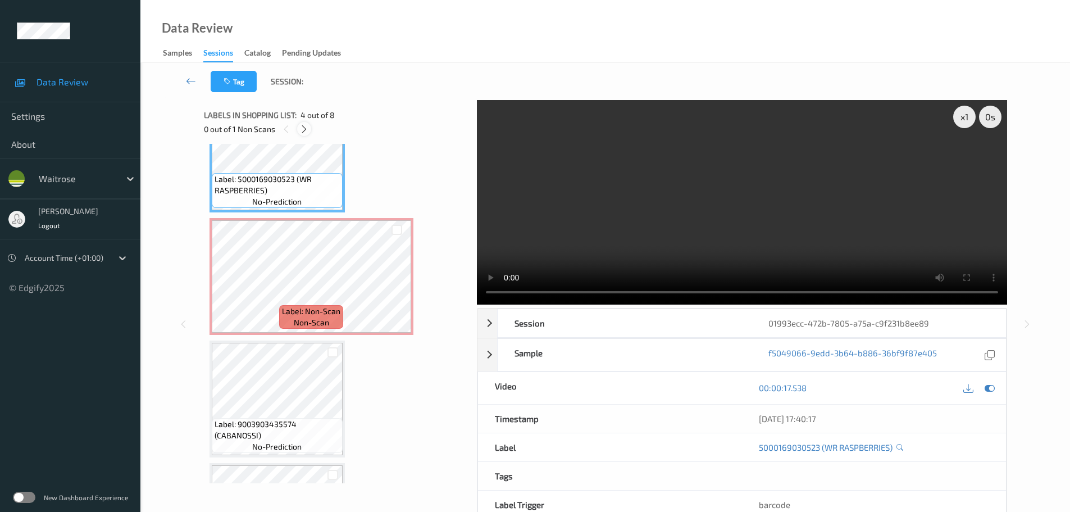
click at [305, 126] on icon at bounding box center [304, 129] width 10 height 10
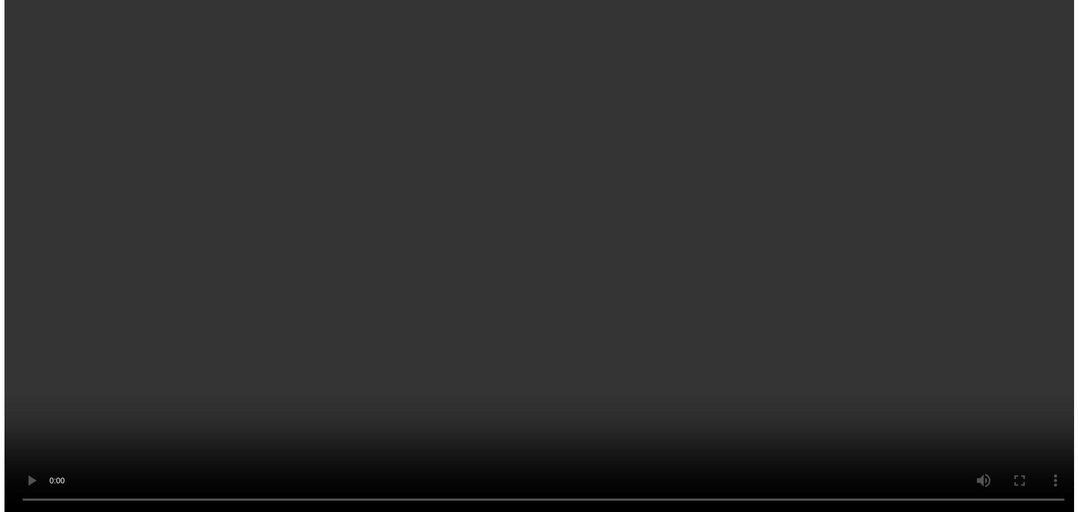
scroll to position [485, 0]
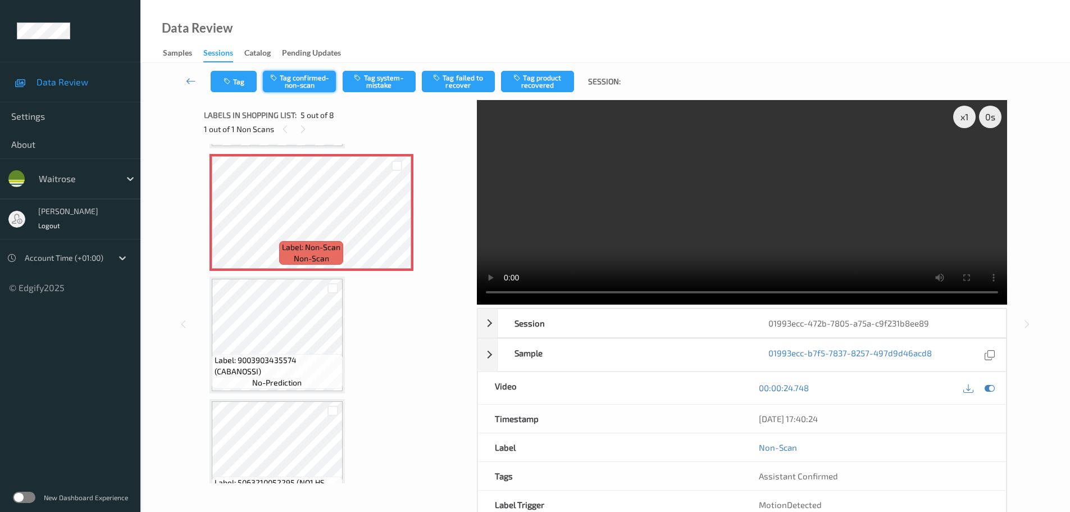
click at [299, 79] on button "Tag confirmed-non-scan" at bounding box center [299, 81] width 73 height 21
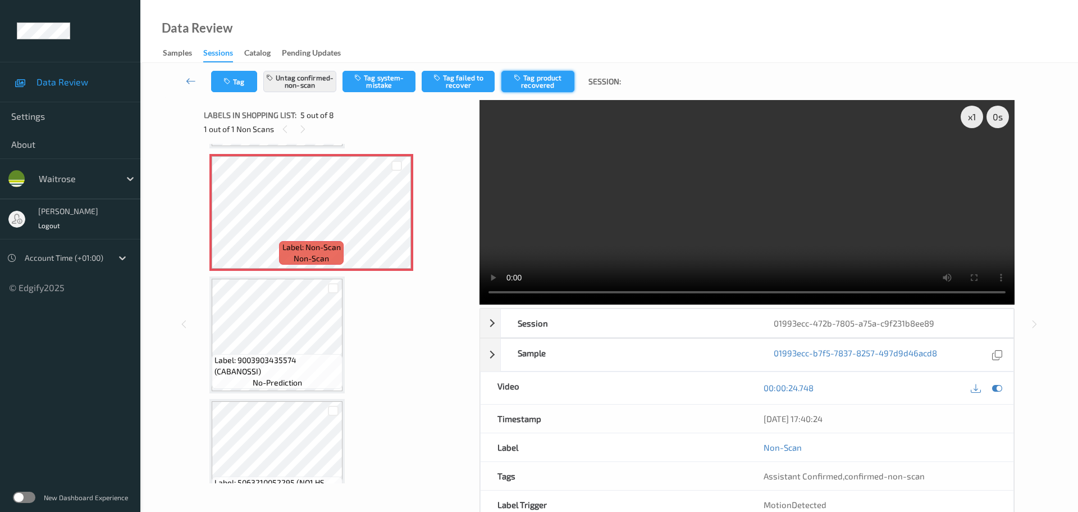
click at [549, 82] on button "Tag product recovered" at bounding box center [537, 81] width 73 height 21
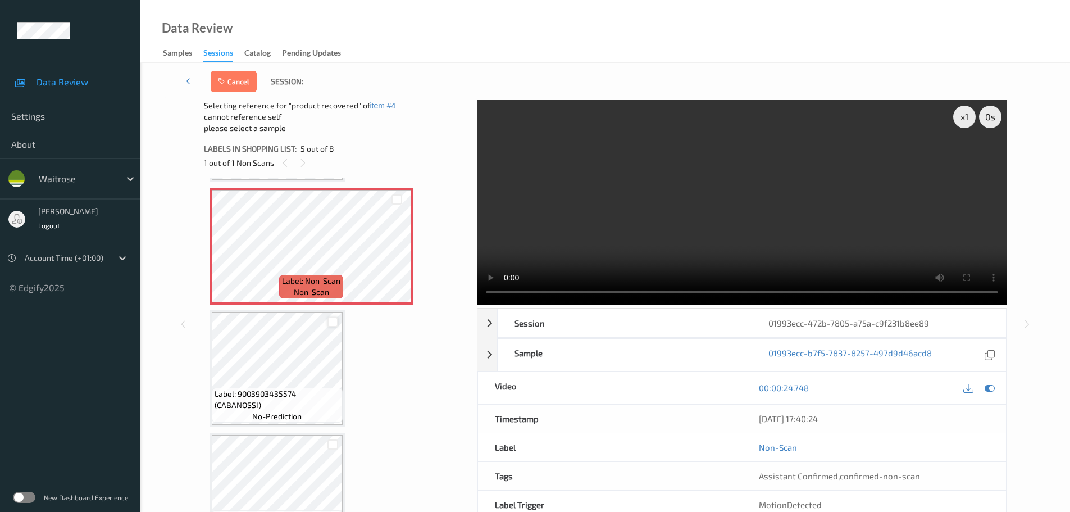
click at [332, 321] on div at bounding box center [332, 322] width 11 height 11
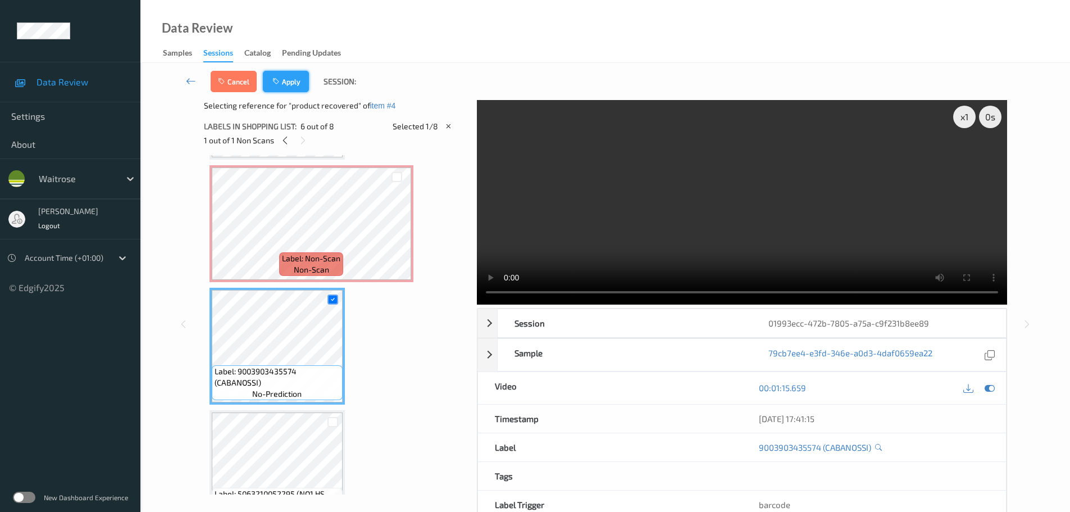
click at [279, 77] on icon "button" at bounding box center [277, 81] width 10 height 8
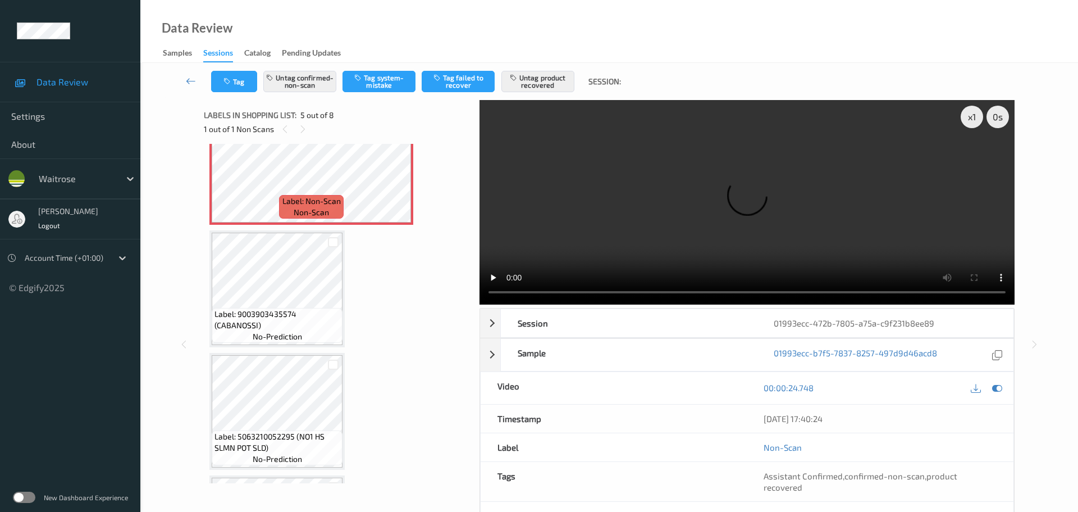
scroll to position [541, 0]
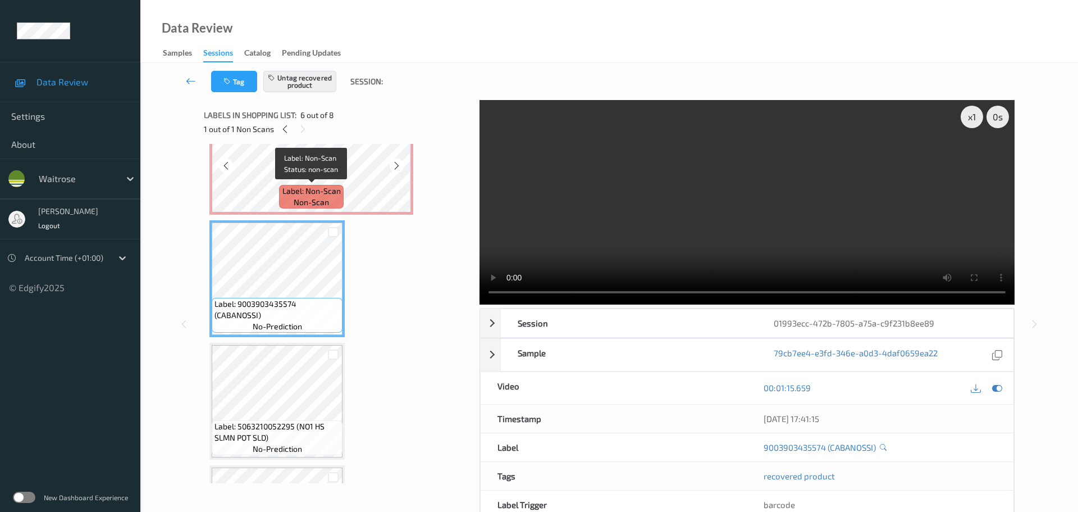
click at [292, 186] on span "Label: Non-Scan" at bounding box center [311, 190] width 58 height 11
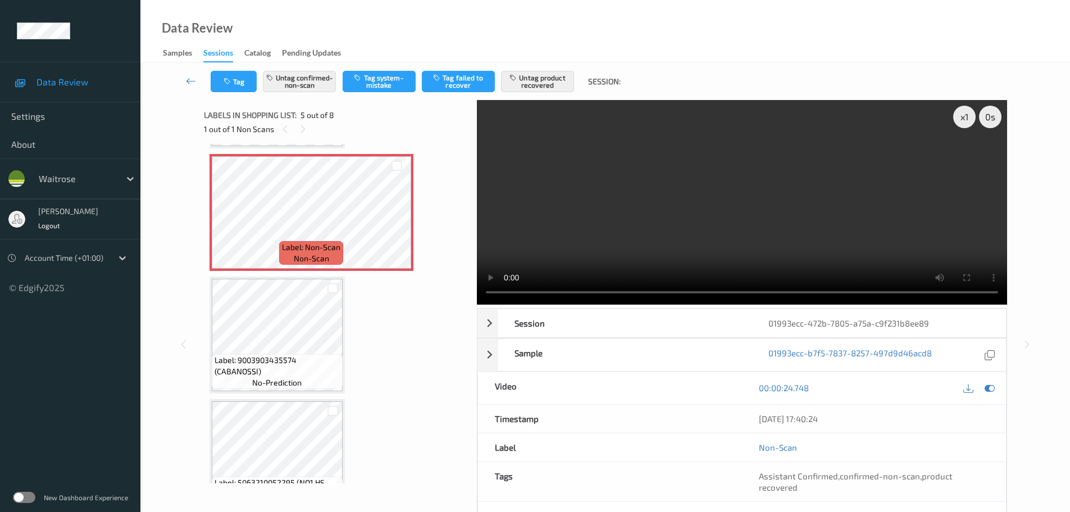
scroll to position [56, 0]
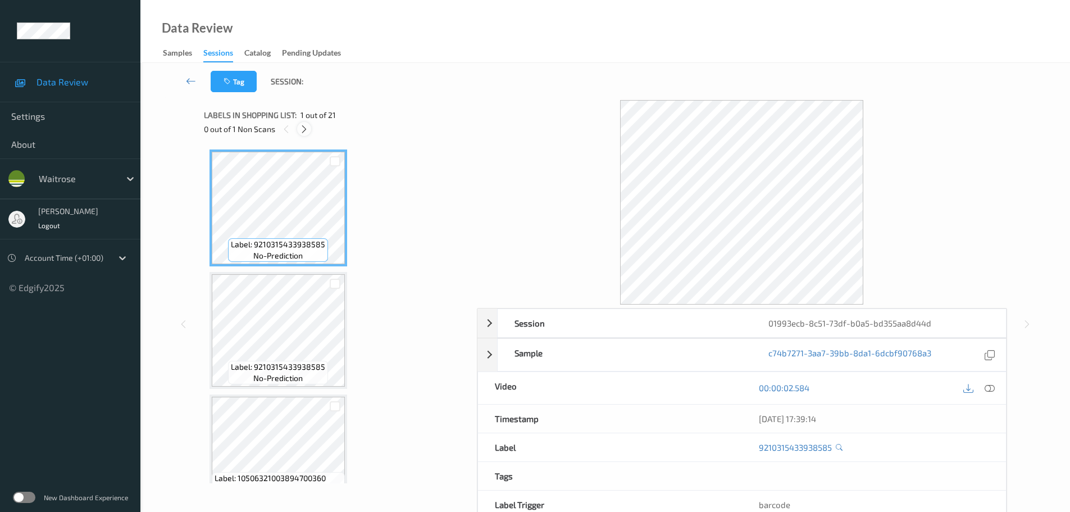
click at [307, 130] on icon at bounding box center [304, 129] width 10 height 10
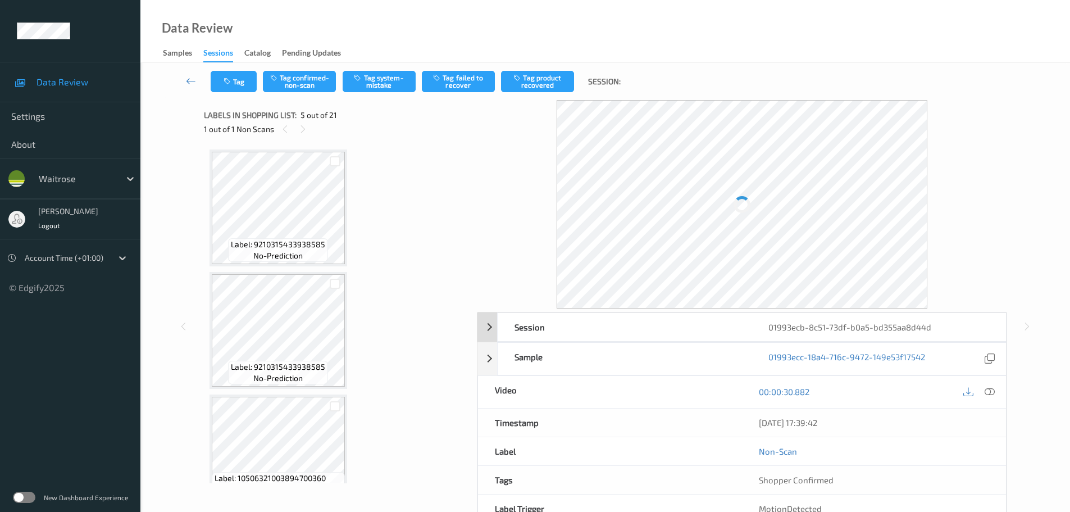
scroll to position [373, 0]
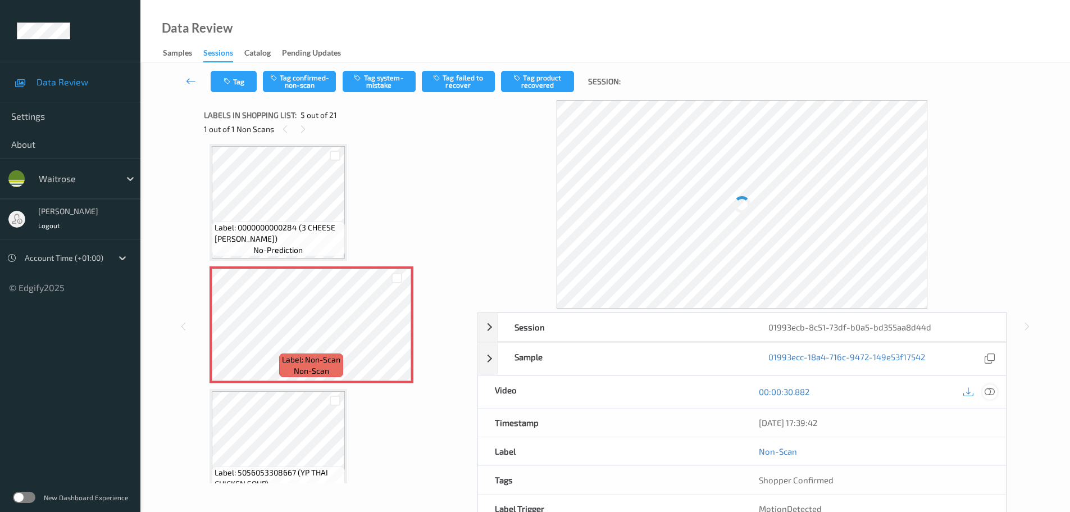
click at [991, 393] on icon at bounding box center [989, 391] width 10 height 10
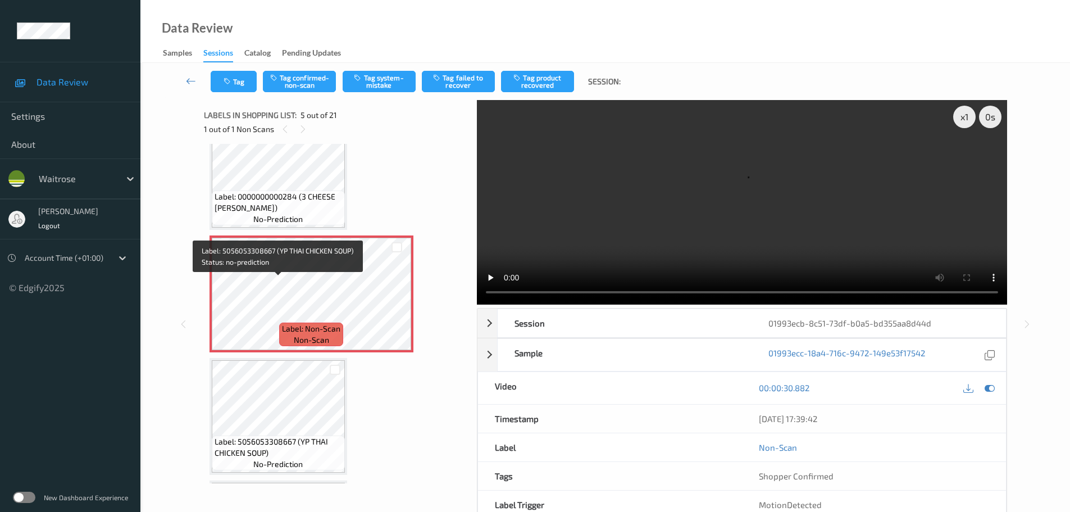
scroll to position [393, 0]
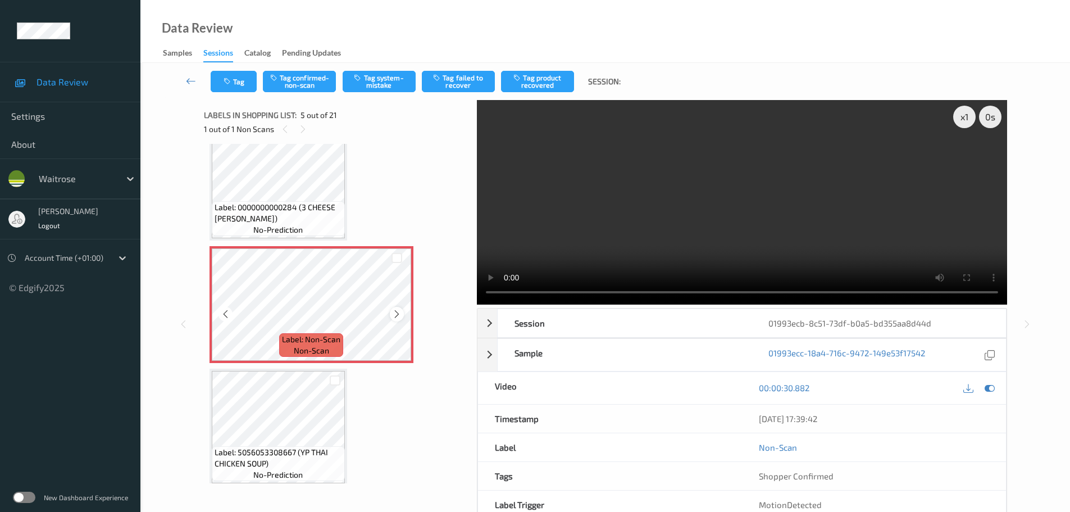
click at [399, 312] on icon at bounding box center [397, 314] width 10 height 10
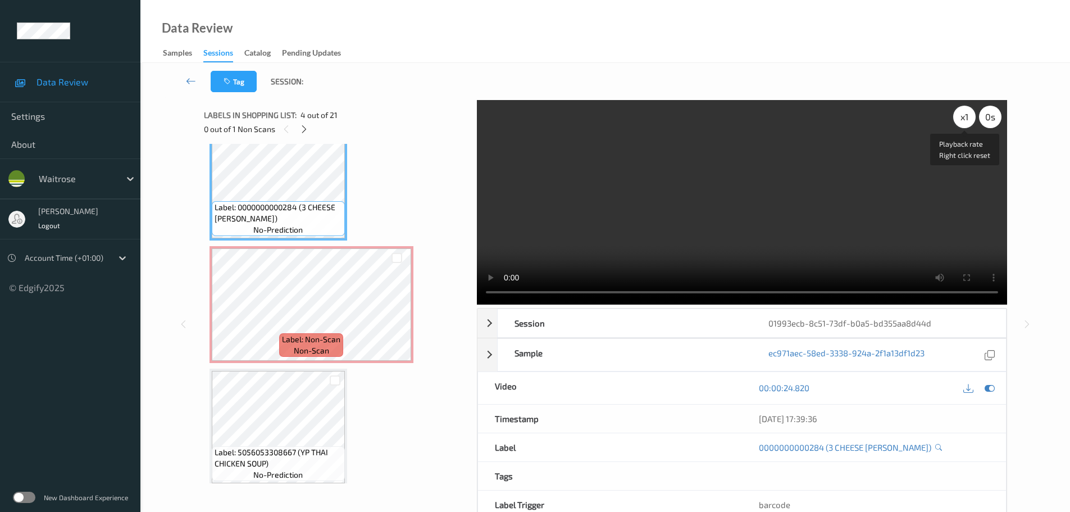
click at [969, 121] on div "x 1" at bounding box center [964, 117] width 22 height 22
click at [969, 121] on div "x 2" at bounding box center [964, 117] width 22 height 22
click at [969, 121] on div "x 4" at bounding box center [964, 117] width 22 height 22
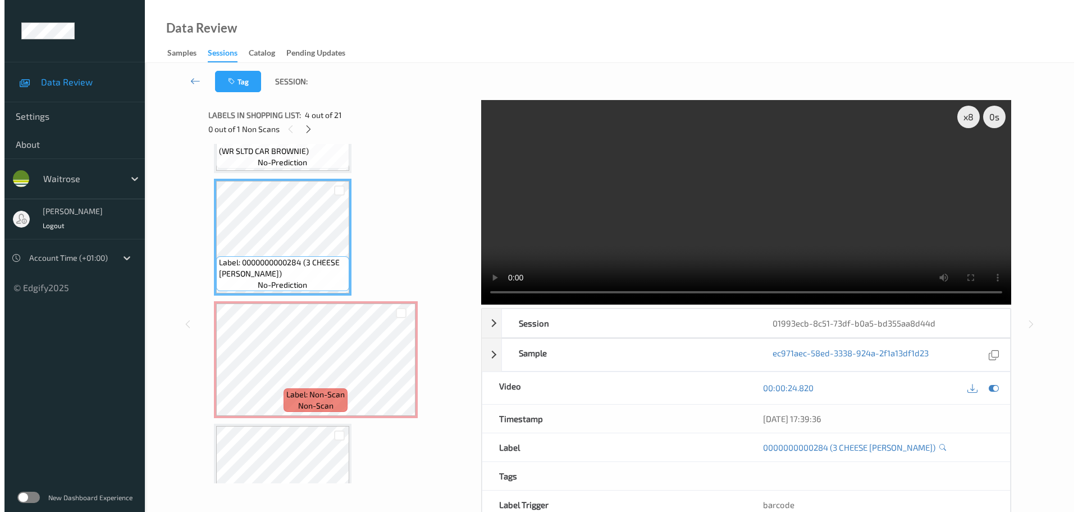
scroll to position [337, 0]
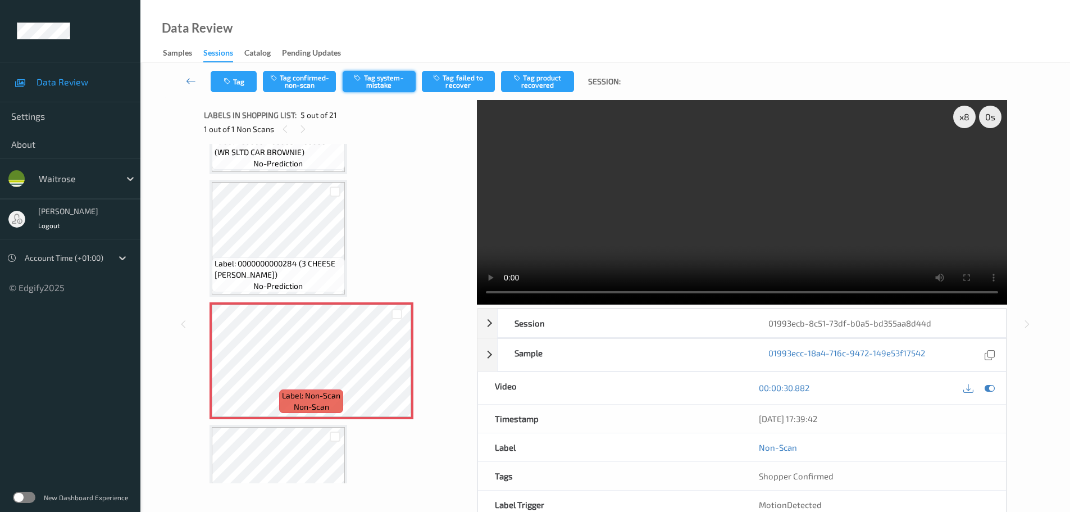
click at [377, 81] on button "Tag system-mistake" at bounding box center [379, 81] width 73 height 21
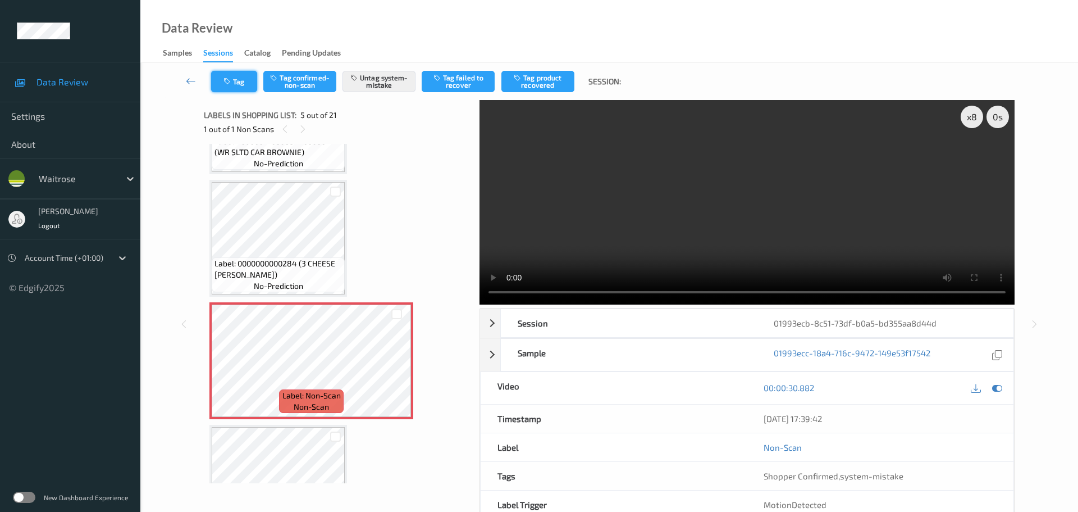
click at [237, 78] on button "Tag" at bounding box center [234, 81] width 46 height 21
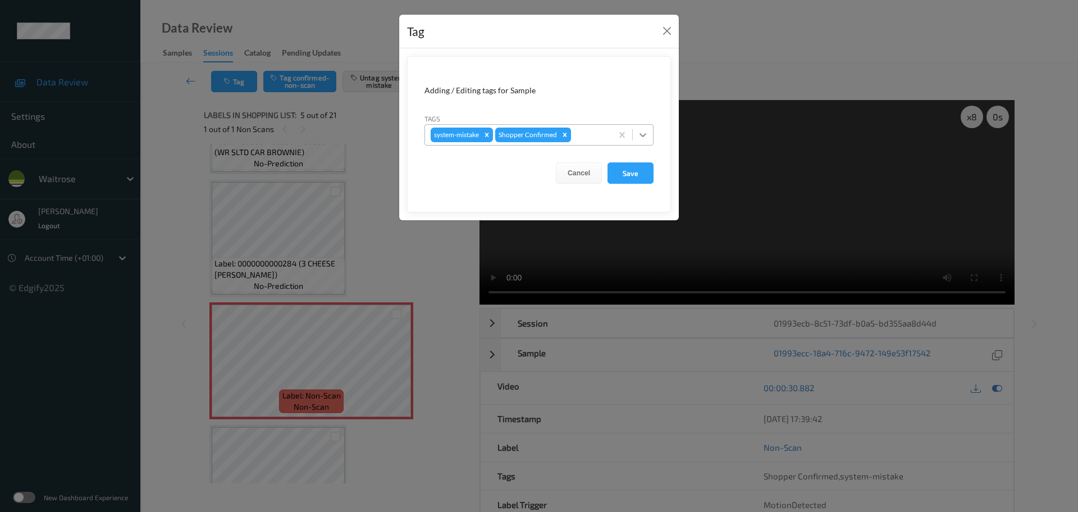
click at [644, 142] on div at bounding box center [643, 135] width 20 height 20
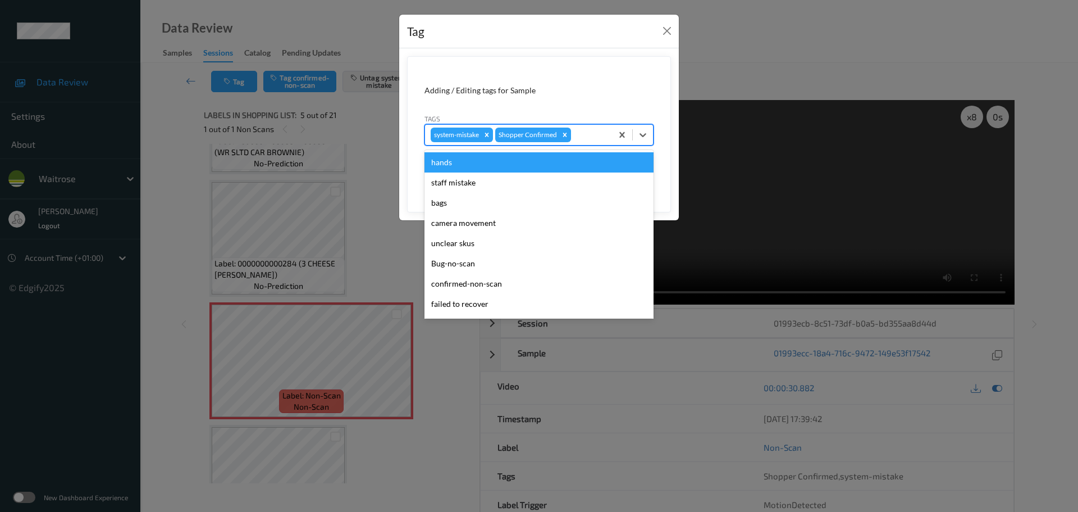
scroll to position [261, 0]
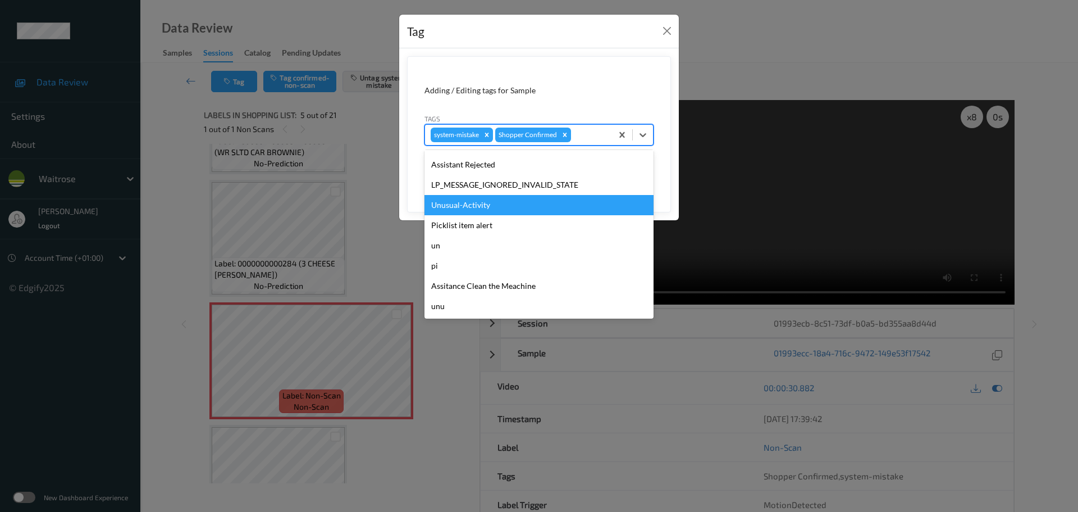
click at [458, 207] on div "Unusual-Activity" at bounding box center [539, 205] width 229 height 20
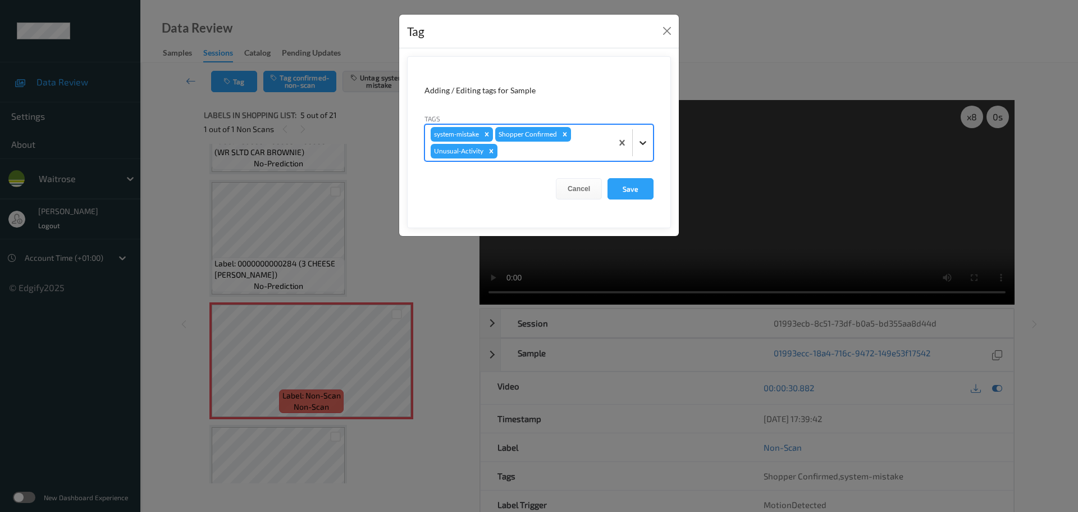
click at [637, 142] on div at bounding box center [643, 143] width 20 height 20
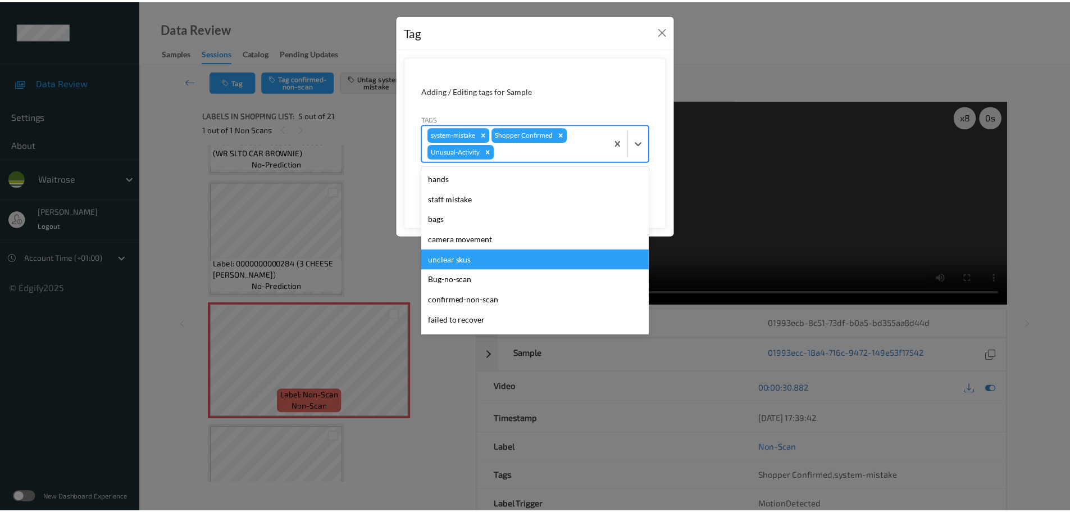
scroll to position [240, 0]
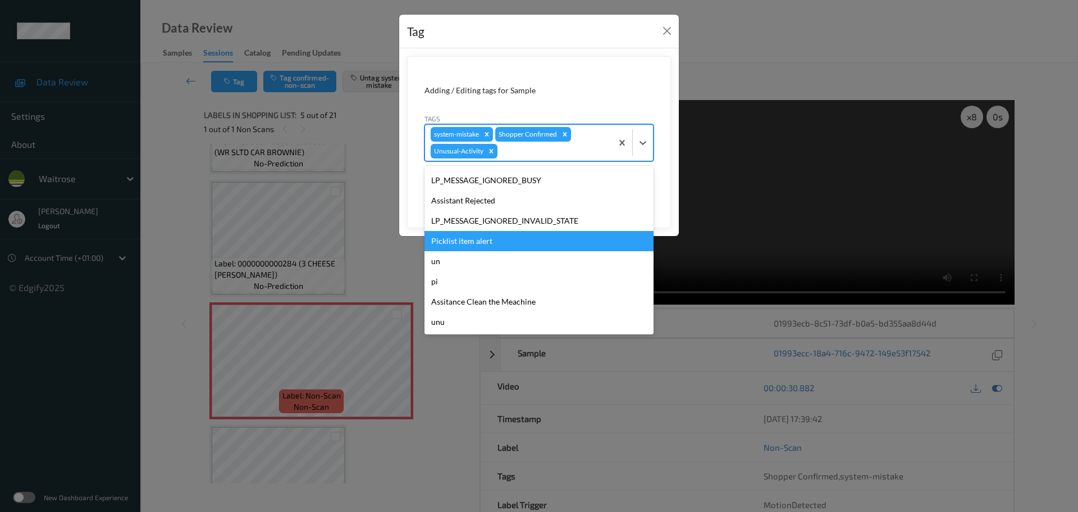
click at [456, 243] on div "Picklist item alert" at bounding box center [539, 241] width 229 height 20
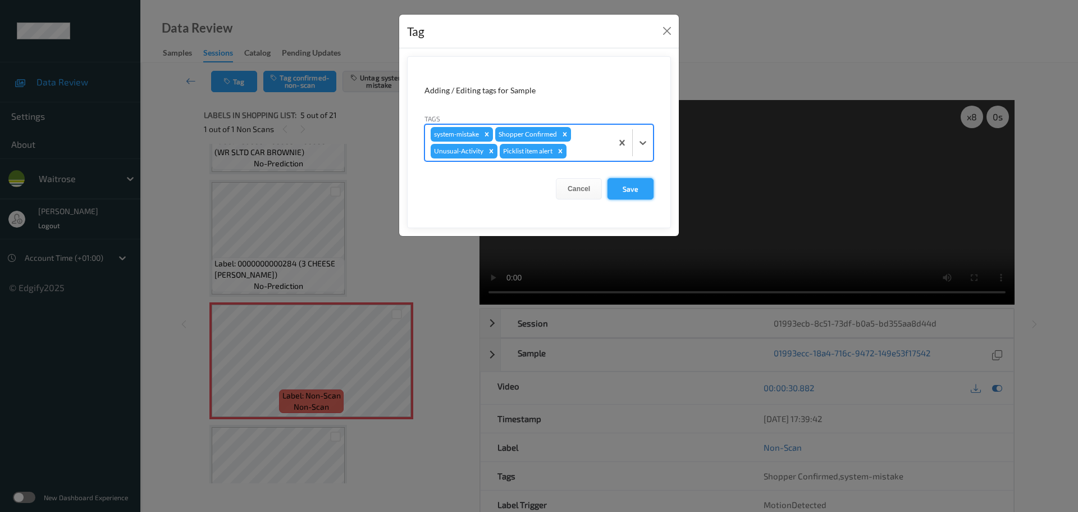
click at [636, 188] on button "Save" at bounding box center [631, 188] width 46 height 21
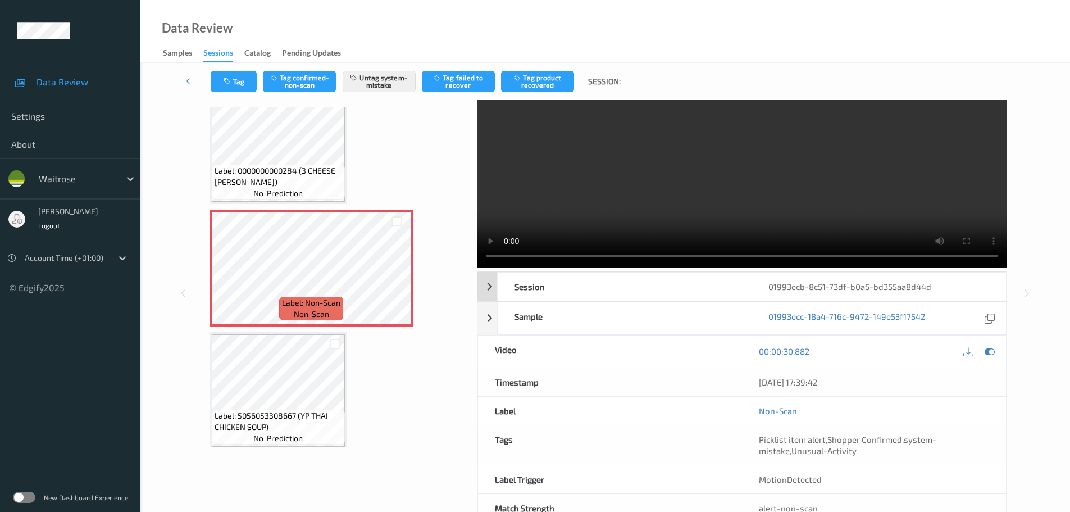
scroll to position [56, 0]
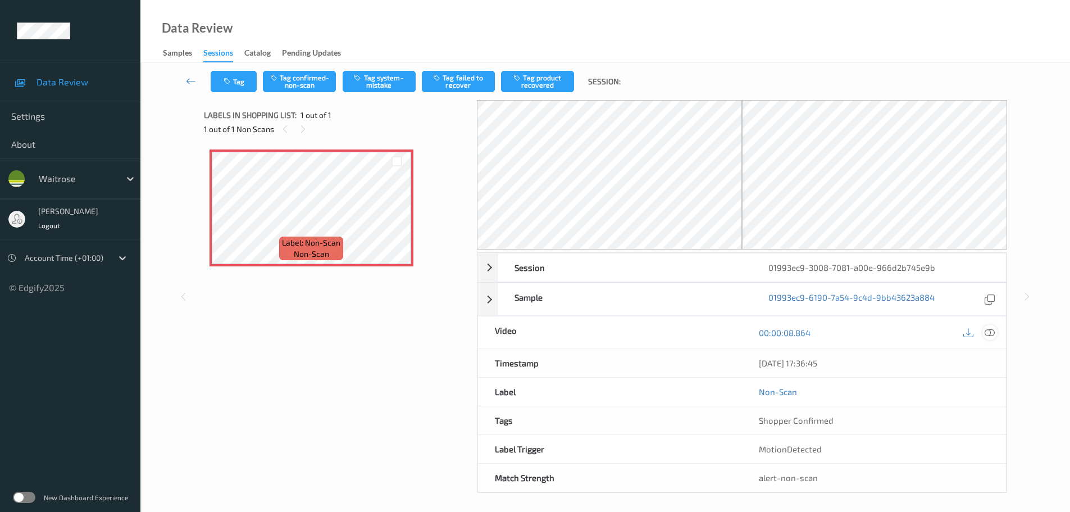
click at [984, 335] on div at bounding box center [989, 332] width 15 height 15
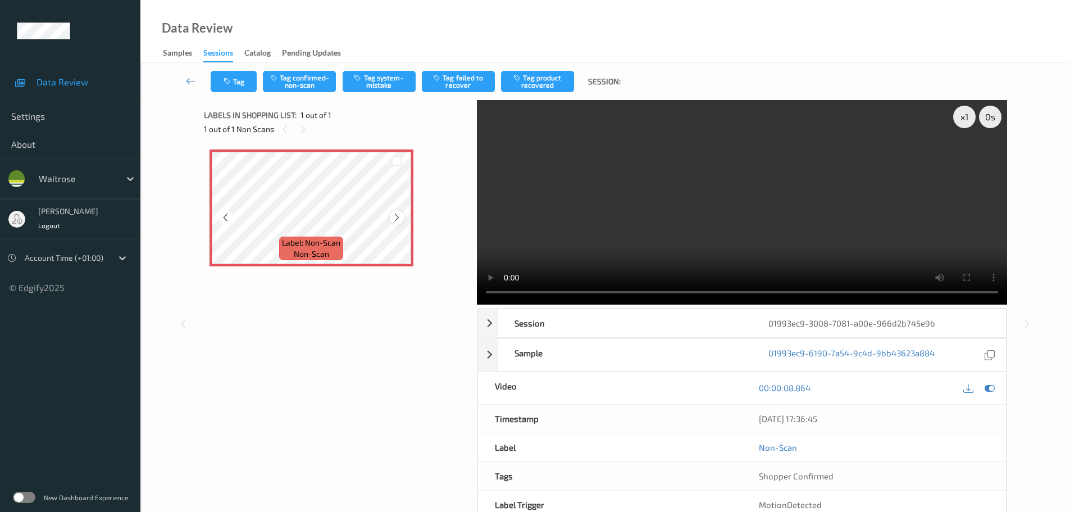
click at [398, 217] on icon at bounding box center [397, 217] width 10 height 10
click at [399, 216] on icon at bounding box center [397, 217] width 10 height 10
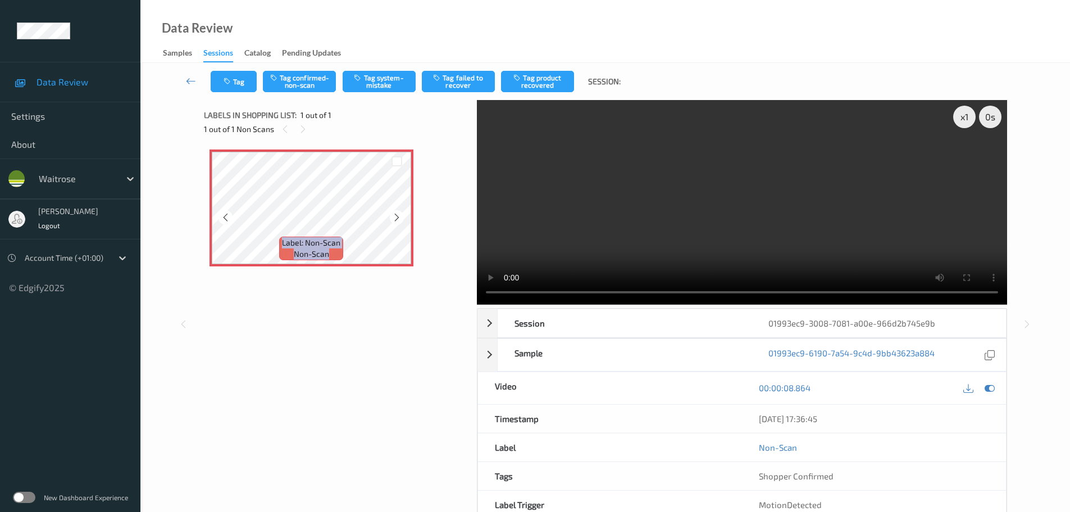
click at [399, 216] on icon at bounding box center [397, 217] width 10 height 10
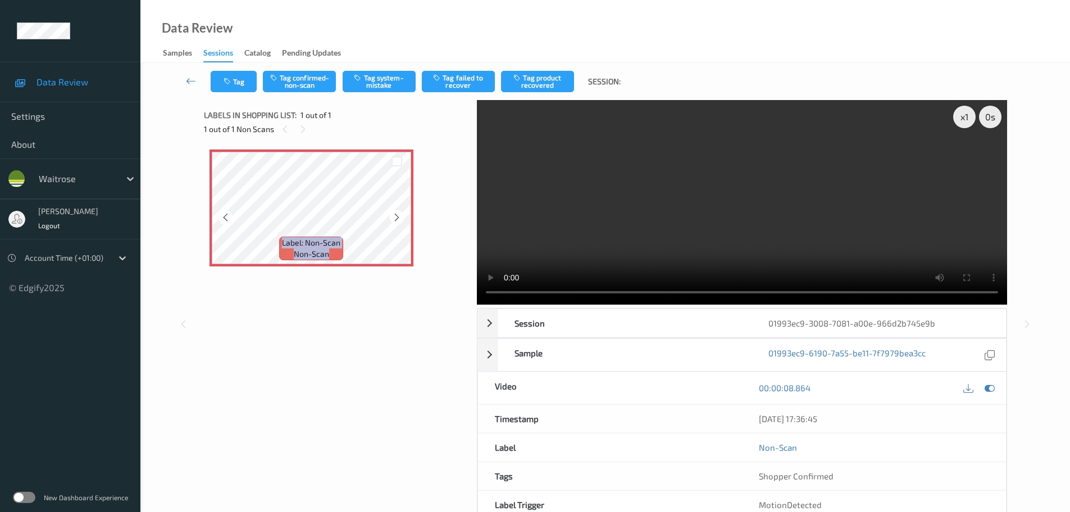
click at [399, 217] on icon at bounding box center [397, 217] width 10 height 10
click at [961, 127] on div "x 1" at bounding box center [964, 117] width 22 height 22
click at [961, 125] on div "x 2" at bounding box center [964, 117] width 22 height 22
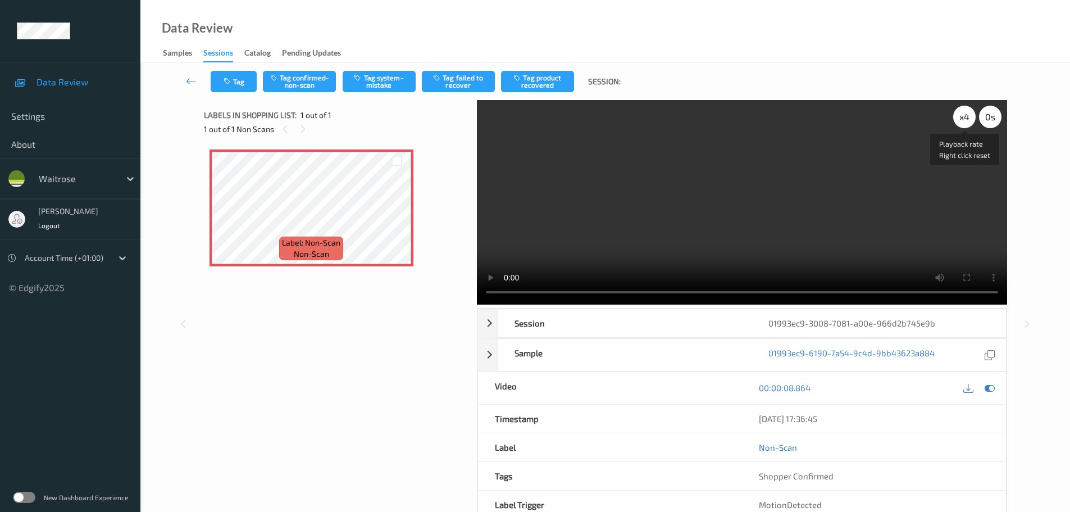
click at [961, 126] on div "x 4" at bounding box center [964, 117] width 22 height 22
click at [398, 217] on icon at bounding box center [397, 217] width 10 height 10
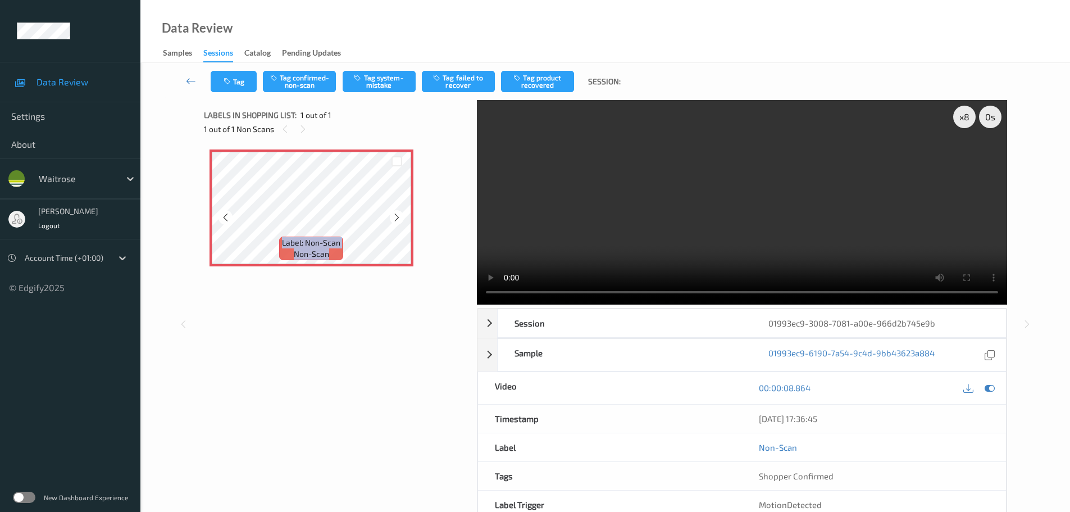
click at [398, 217] on icon at bounding box center [397, 217] width 10 height 10
click at [396, 213] on icon at bounding box center [397, 217] width 10 height 10
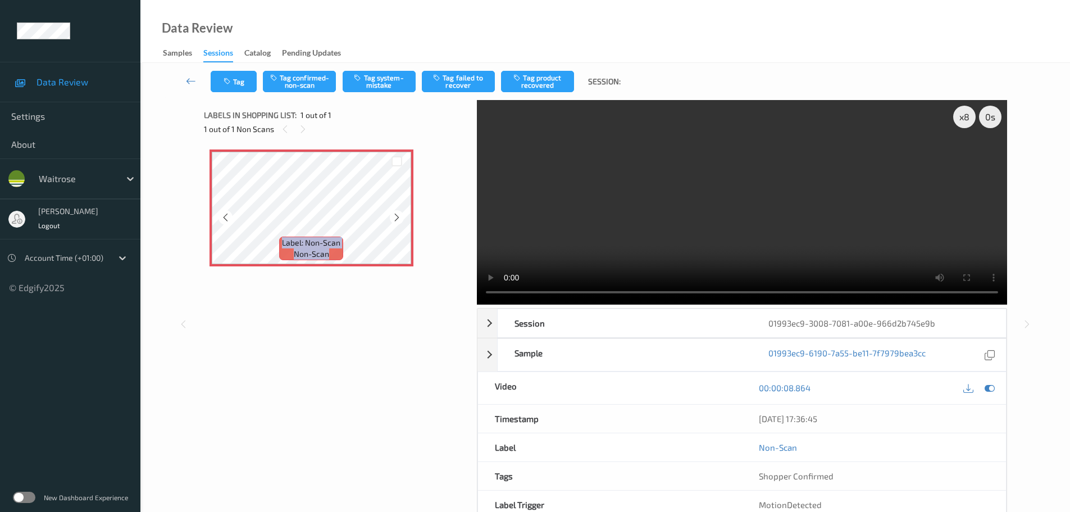
click at [396, 213] on icon at bounding box center [397, 217] width 10 height 10
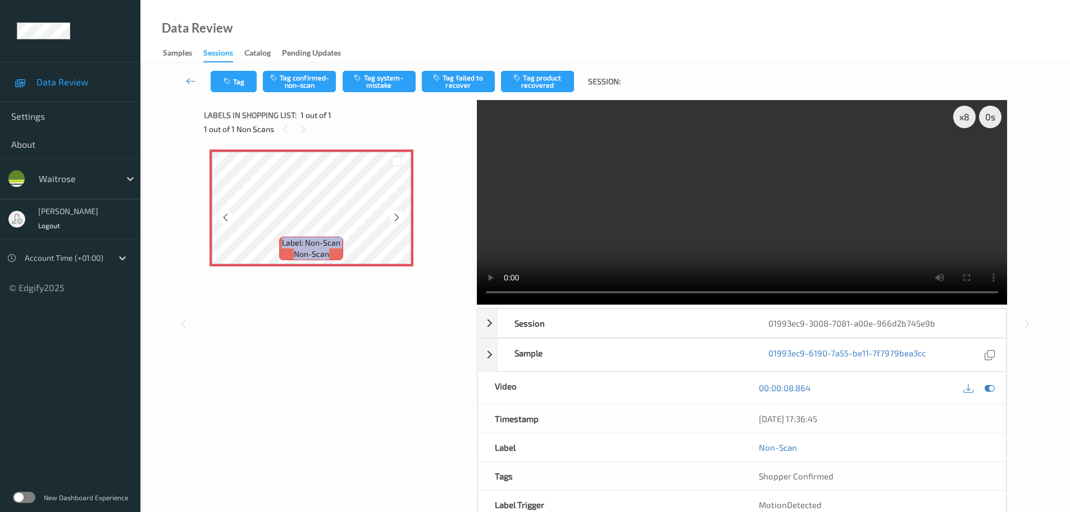
click at [396, 213] on icon at bounding box center [397, 217] width 10 height 10
click at [400, 213] on icon at bounding box center [397, 217] width 10 height 10
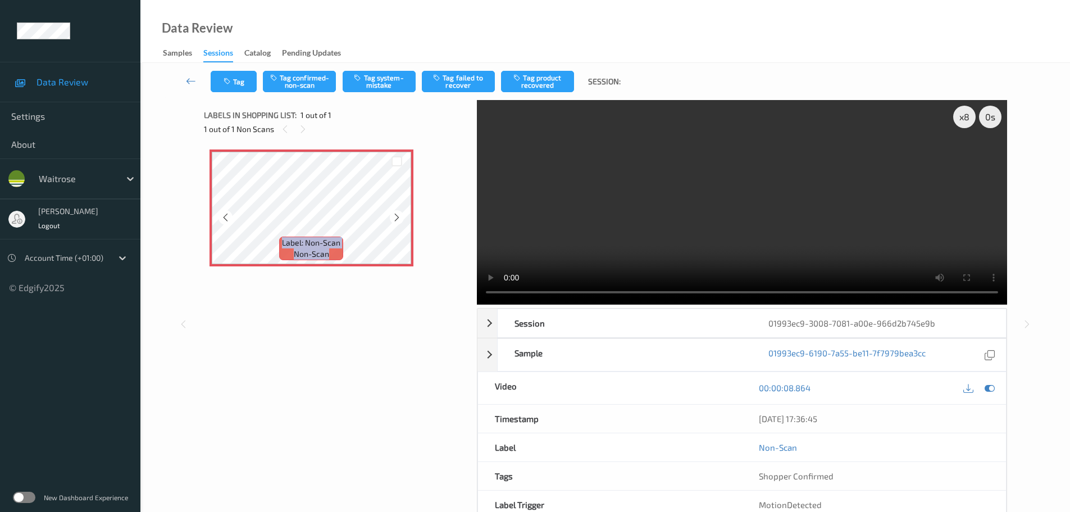
click at [400, 213] on icon at bounding box center [397, 217] width 10 height 10
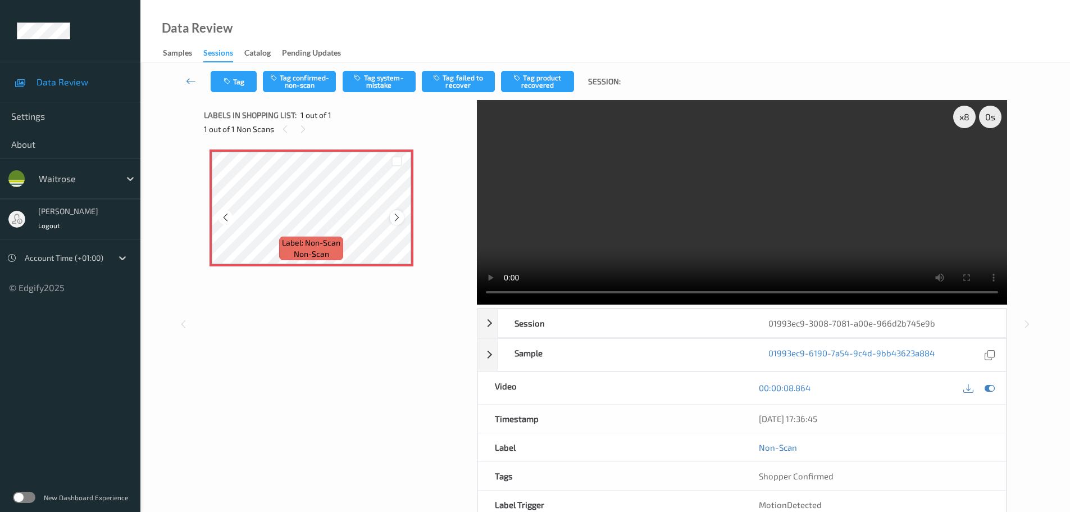
click at [396, 217] on icon at bounding box center [397, 217] width 10 height 10
click at [399, 216] on icon at bounding box center [397, 217] width 10 height 10
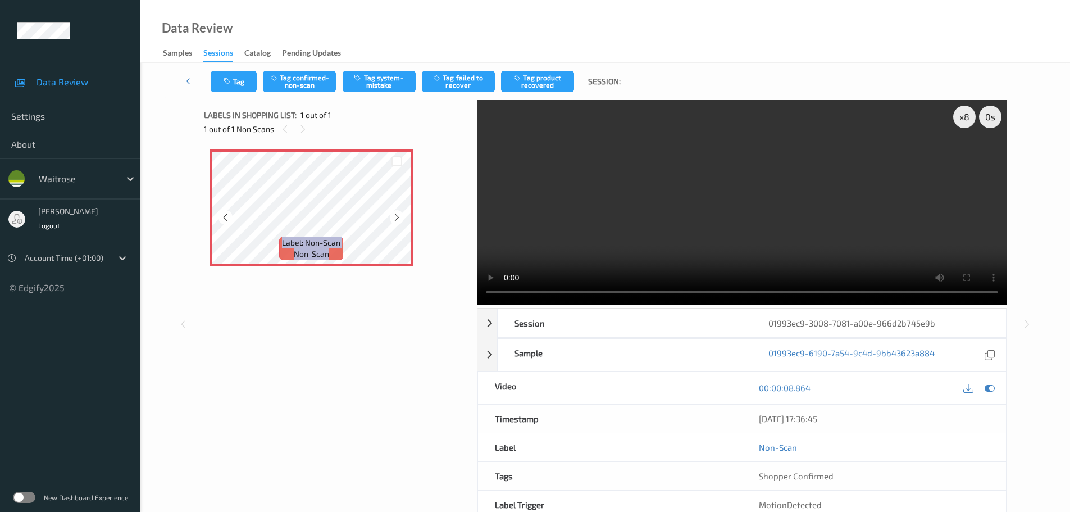
click at [399, 216] on icon at bounding box center [397, 217] width 10 height 10
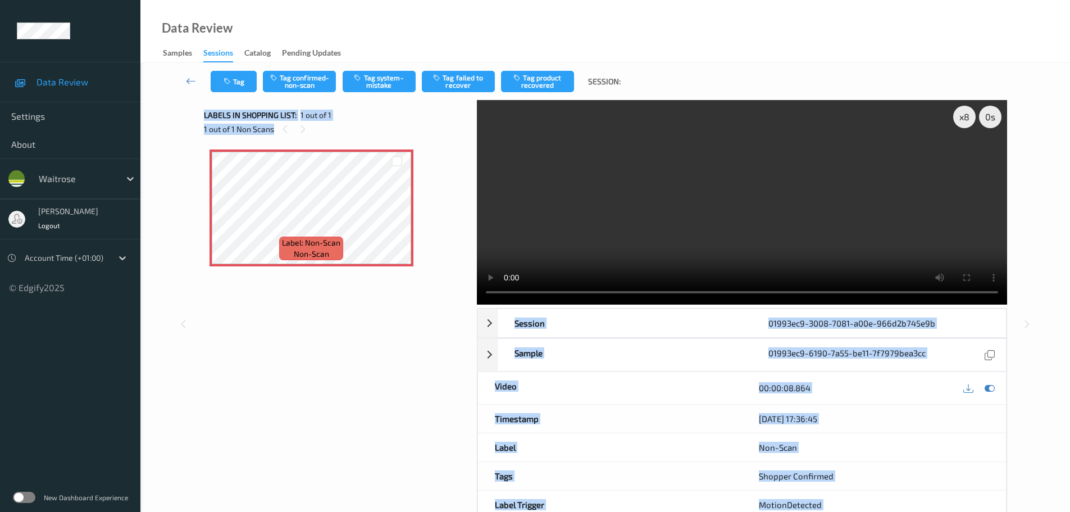
drag, startPoint x: 494, startPoint y: 310, endPoint x: 413, endPoint y: 330, distance: 82.7
click at [413, 330] on div "x 8 0 s Session 01993ec9-3008-7081-a00e-966d2b745e9b Session ID 01993ec9-3008-7…" at bounding box center [605, 324] width 803 height 448
click at [471, 294] on div "x 8 0 s Session 01993ec9-3008-7081-a00e-966d2b745e9b Session ID 01993ec9-3008-7…" at bounding box center [605, 324] width 803 height 448
click at [381, 75] on button "Tag system-mistake" at bounding box center [379, 81] width 73 height 21
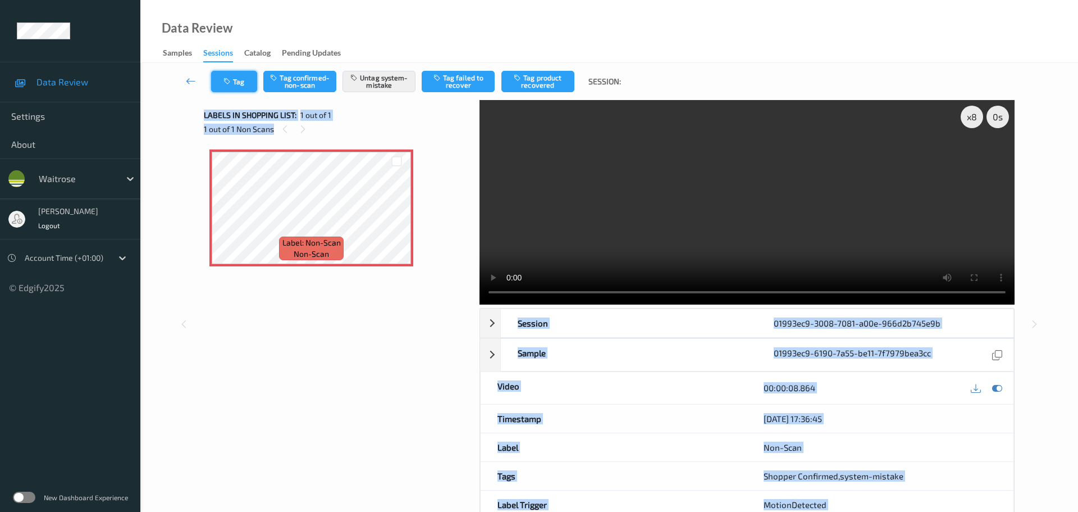
click at [225, 88] on button "Tag" at bounding box center [234, 81] width 46 height 21
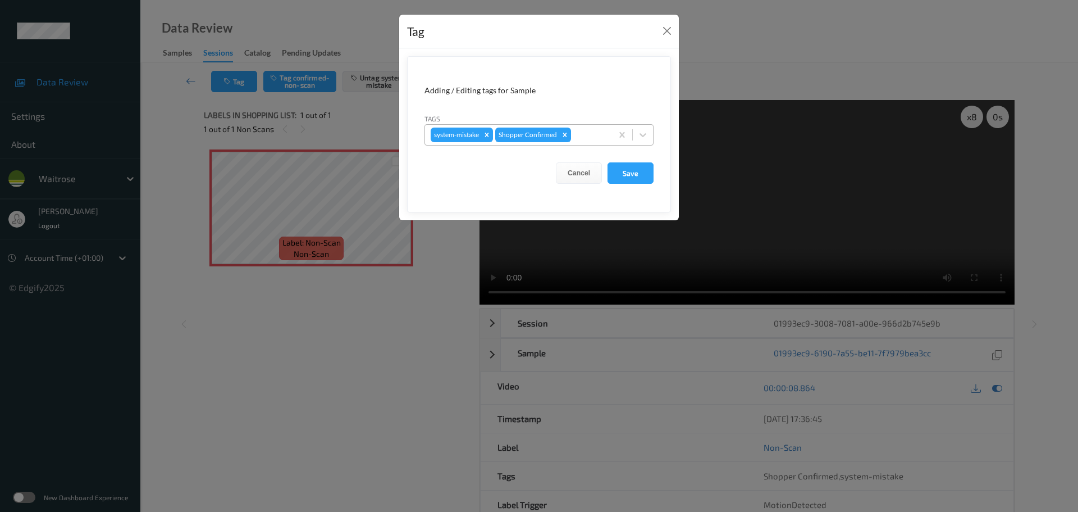
click at [583, 126] on div "system-mistake Shopper Confirmed" at bounding box center [518, 134] width 187 height 19
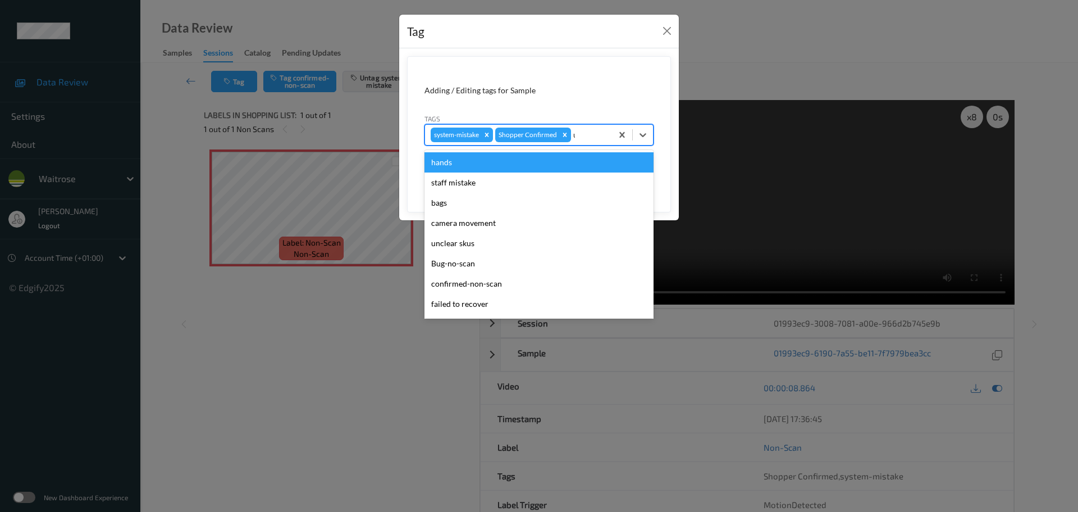
type input "unu"
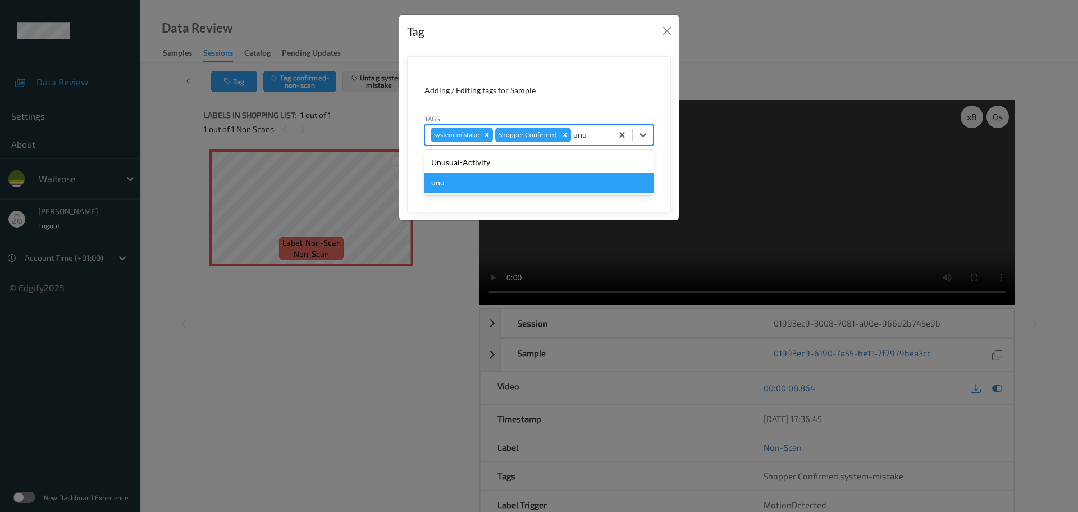
click at [577, 162] on div "Unusual-Activity" at bounding box center [539, 162] width 229 height 20
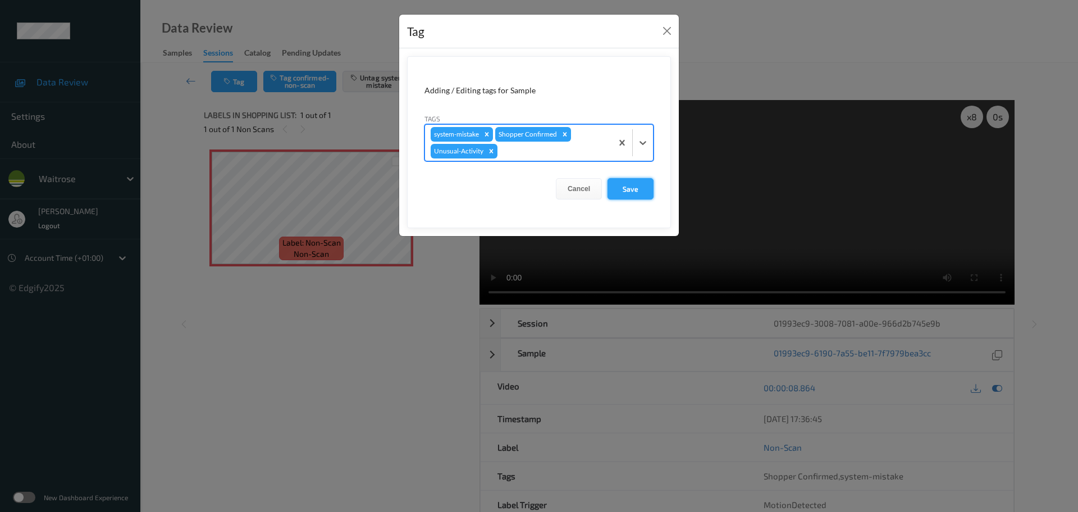
click at [633, 182] on button "Save" at bounding box center [631, 188] width 46 height 21
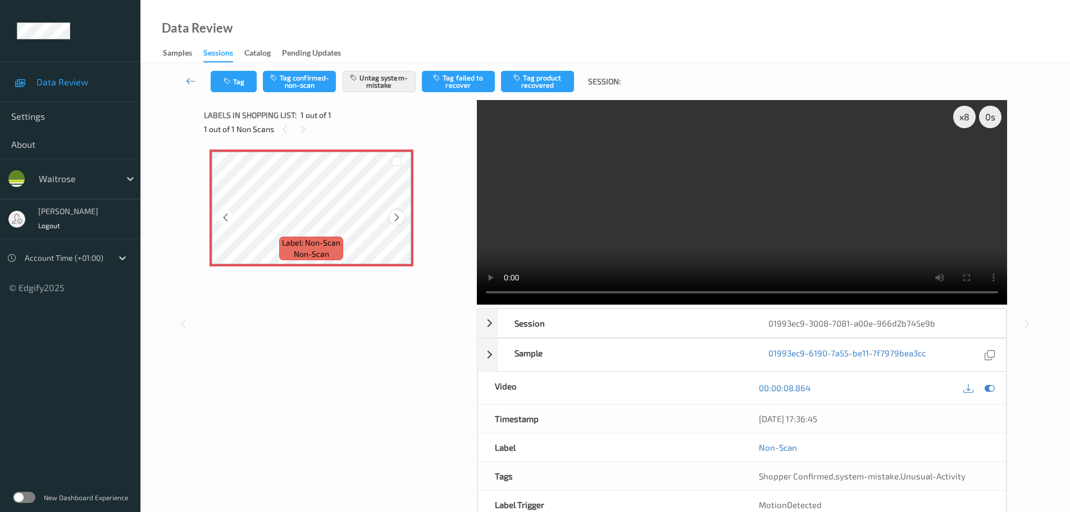
click at [394, 217] on icon at bounding box center [397, 217] width 10 height 10
click at [369, 312] on div "Label: Non-Scan non-scan Label: Non-Scan non-scan" at bounding box center [336, 272] width 265 height 256
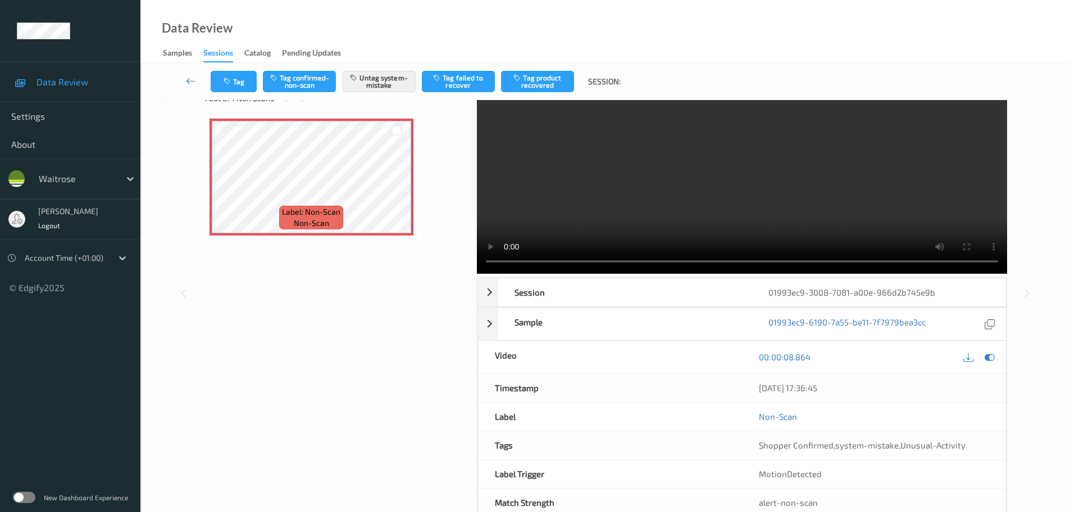
scroll to position [60, 0]
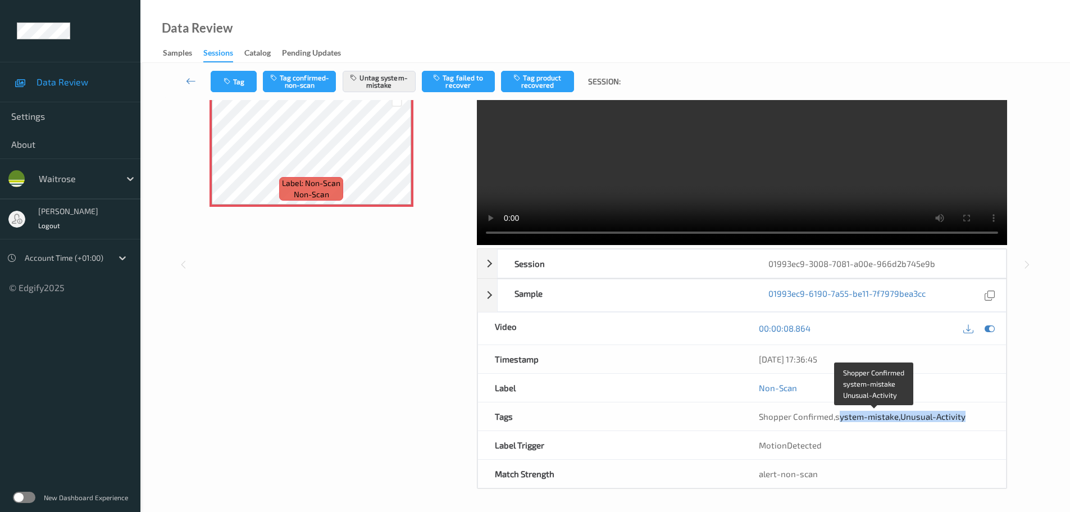
drag, startPoint x: 837, startPoint y: 423, endPoint x: 961, endPoint y: 416, distance: 124.8
click at [961, 416] on div "Shopper Confirmed , system-mistake , Unusual-Activity" at bounding box center [874, 416] width 264 height 28
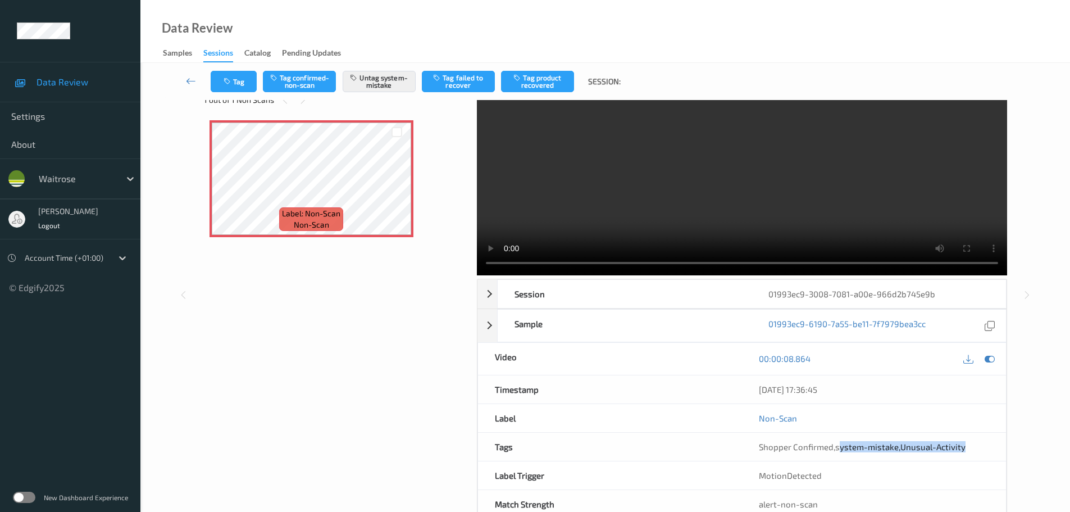
scroll to position [0, 0]
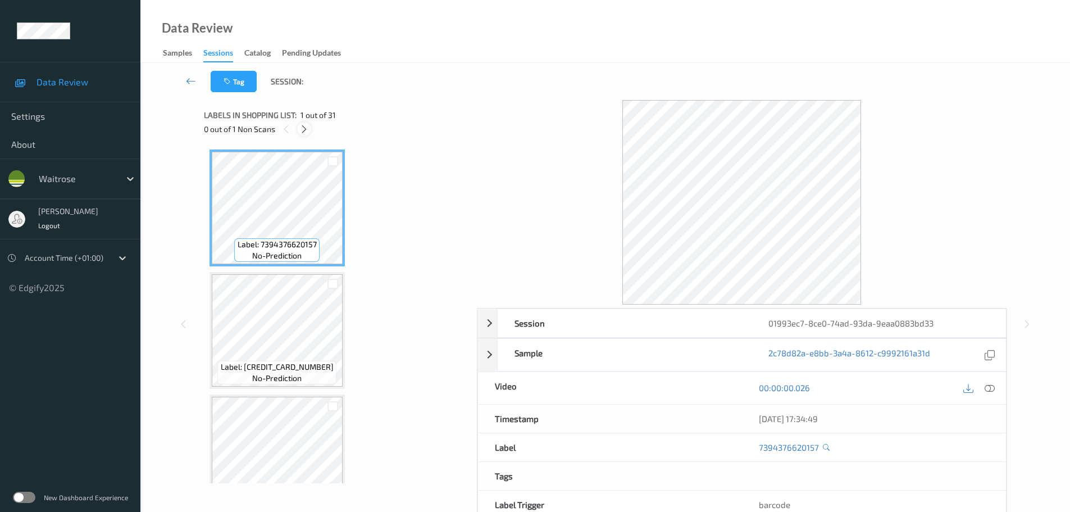
click at [300, 133] on icon at bounding box center [304, 129] width 10 height 10
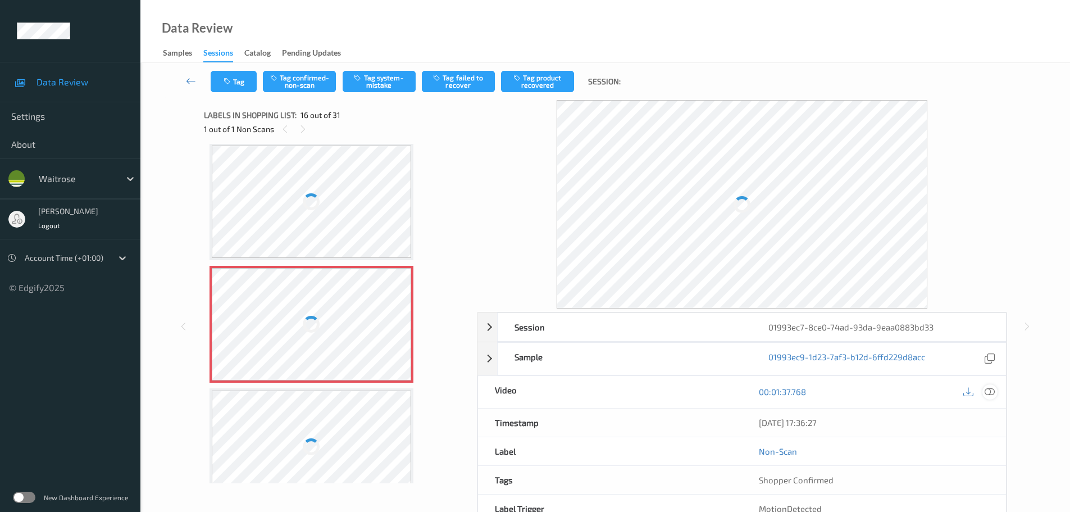
click at [983, 394] on div at bounding box center [989, 391] width 15 height 15
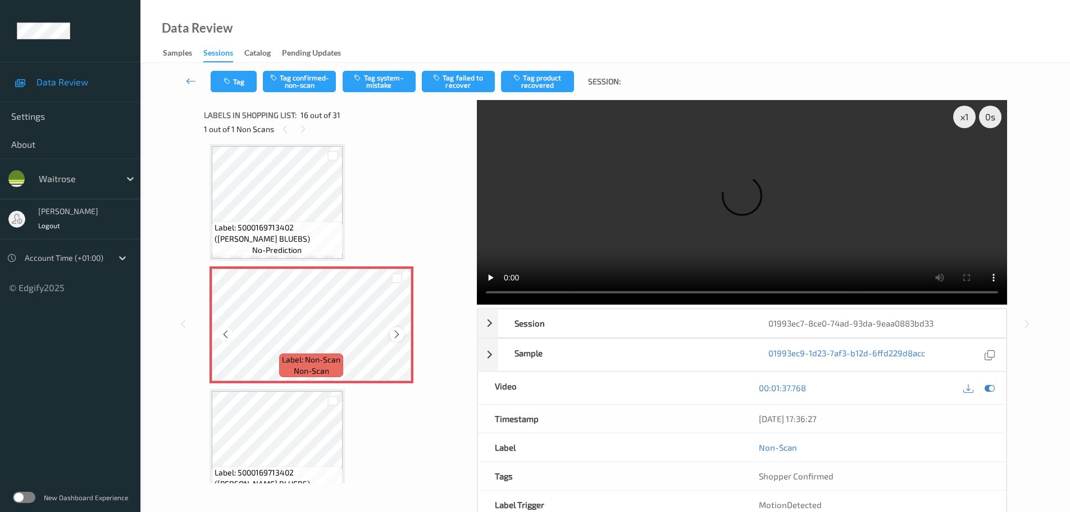
click at [401, 336] on icon at bounding box center [397, 334] width 10 height 10
click at [400, 336] on icon at bounding box center [397, 334] width 10 height 10
click at [399, 336] on icon at bounding box center [397, 334] width 10 height 10
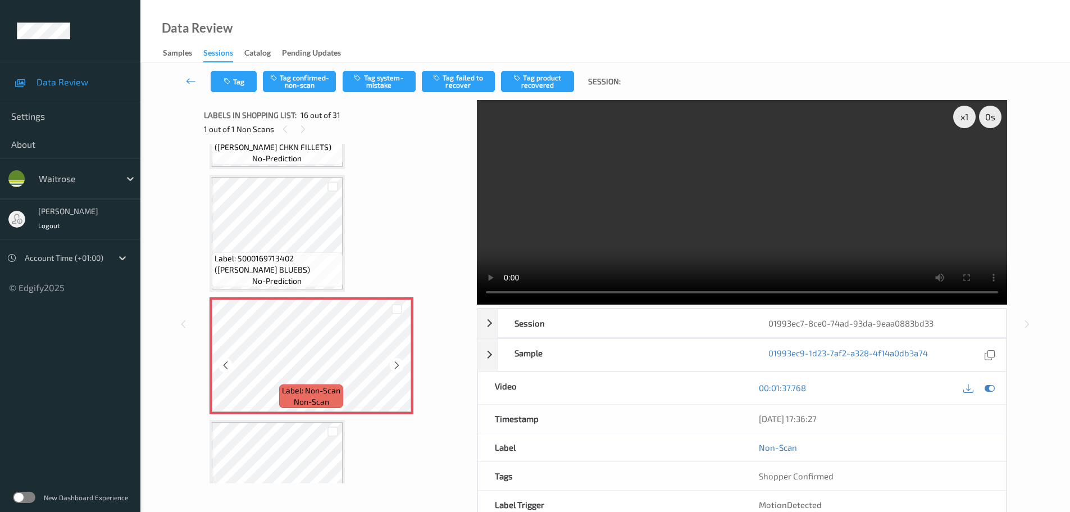
scroll to position [1663, 0]
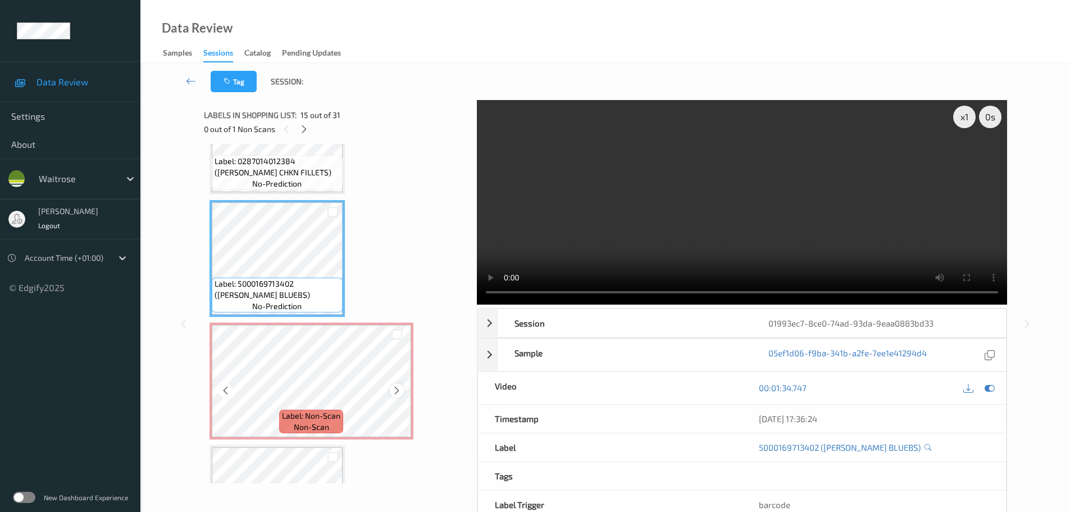
click at [396, 391] on icon at bounding box center [397, 390] width 10 height 10
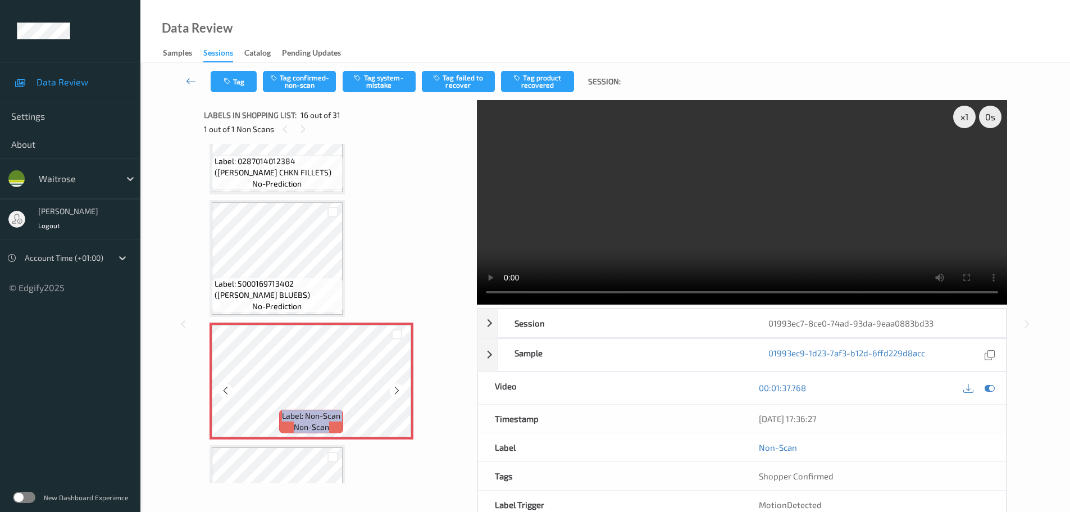
click at [396, 391] on icon at bounding box center [397, 390] width 10 height 10
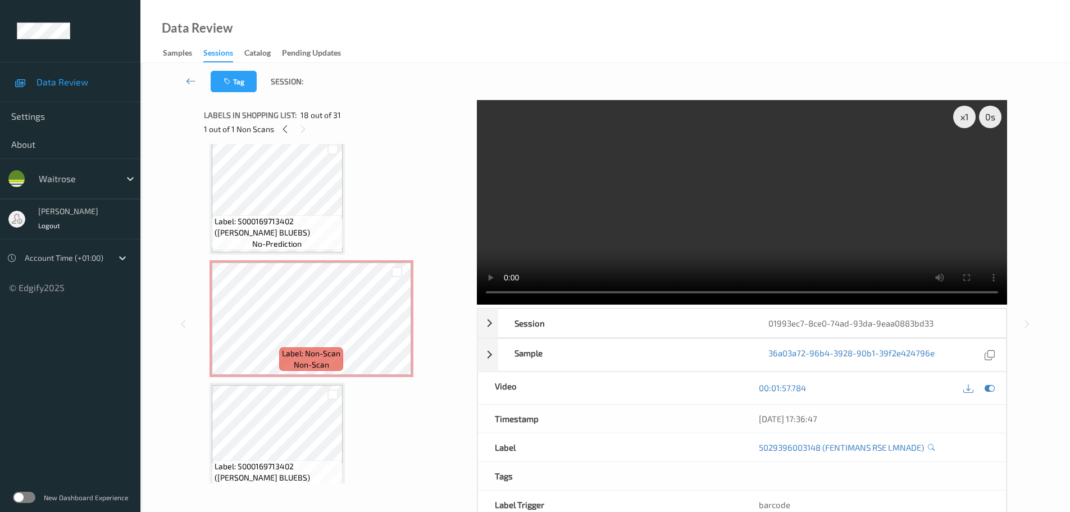
scroll to position [1719, 0]
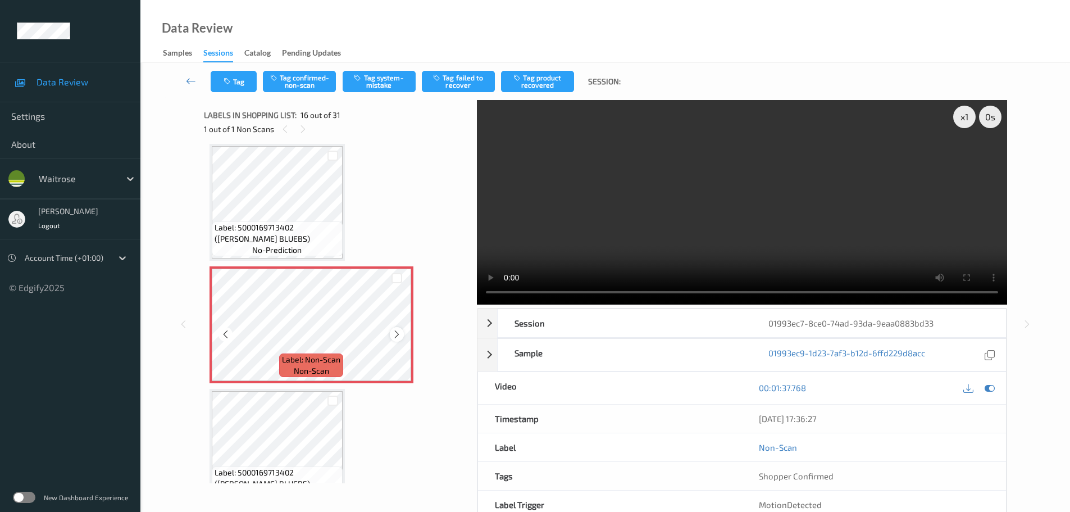
click at [395, 339] on div at bounding box center [397, 334] width 14 height 14
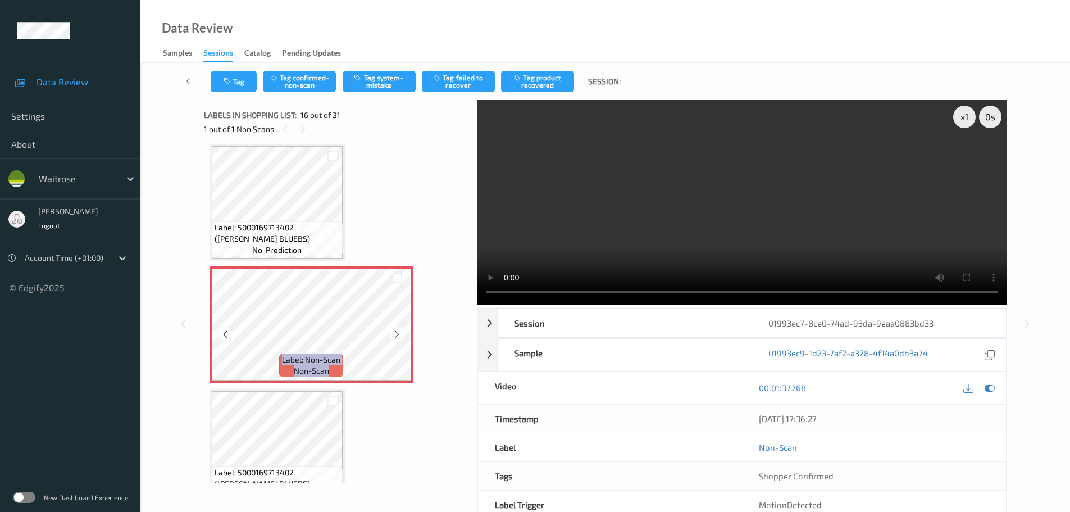
click at [395, 339] on div at bounding box center [397, 334] width 14 height 14
click at [275, 478] on span "Label: 5000169713402 ([PERSON_NAME] BLUEBS)" at bounding box center [277, 478] width 125 height 22
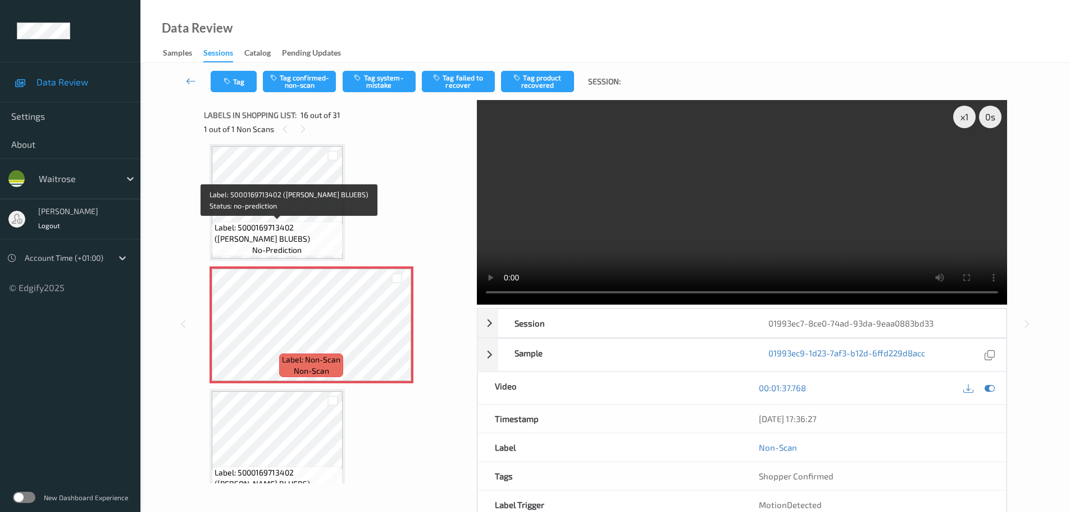
click at [296, 227] on span "Label: 5000169713402 ([PERSON_NAME] BLUEBS)" at bounding box center [277, 233] width 125 height 22
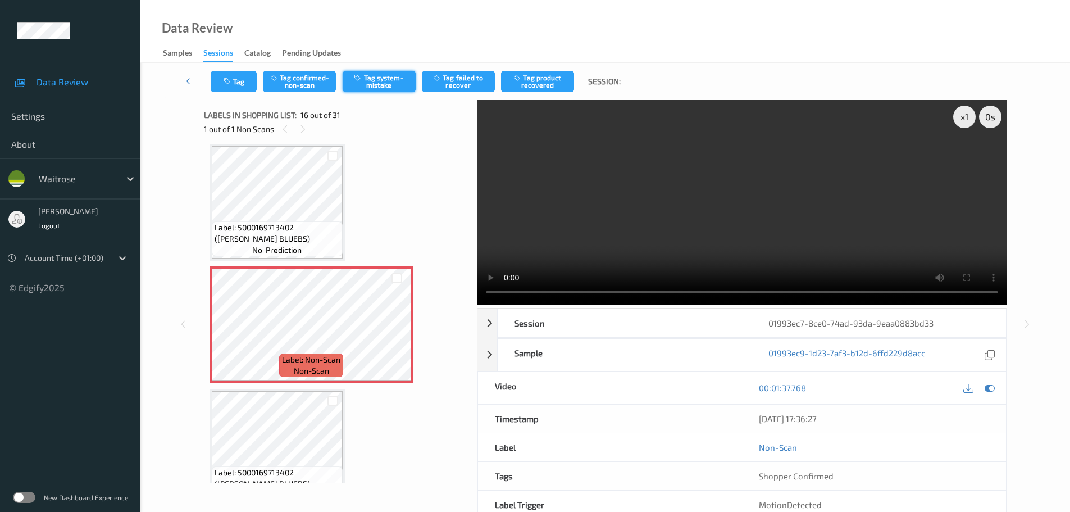
click at [395, 79] on button "Tag system-mistake" at bounding box center [379, 81] width 73 height 21
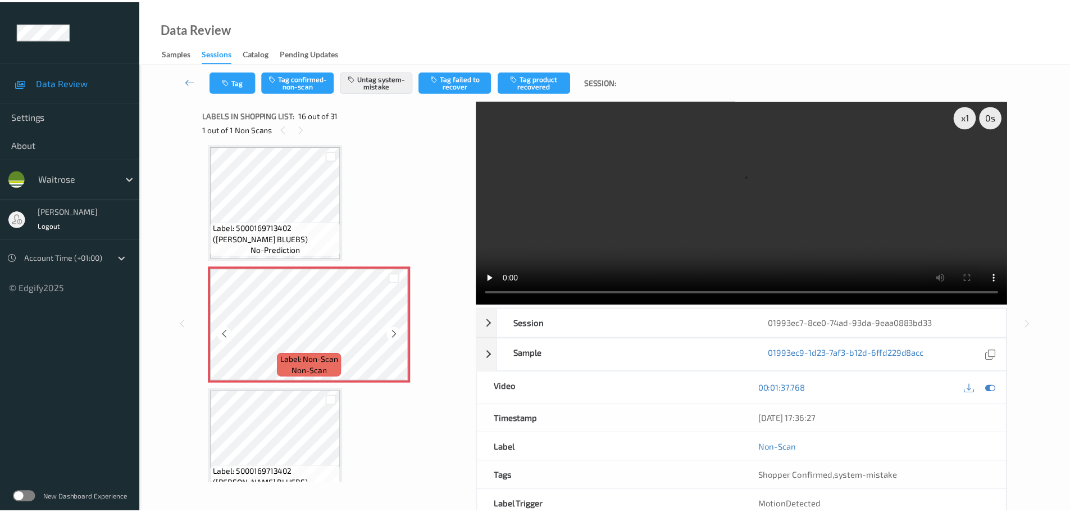
scroll to position [1776, 0]
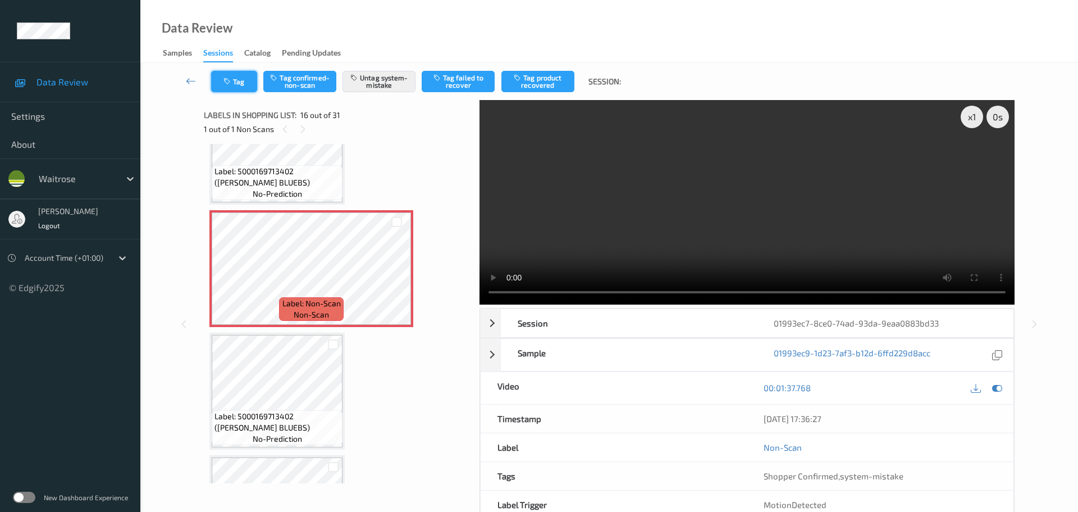
click at [231, 90] on button "Tag" at bounding box center [234, 81] width 46 height 21
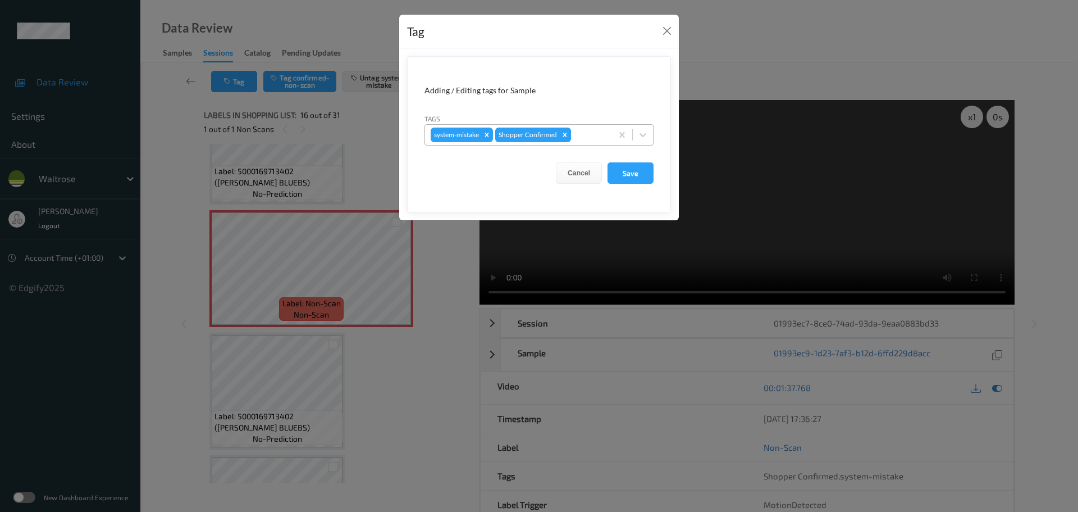
click at [585, 140] on div at bounding box center [589, 134] width 33 height 13
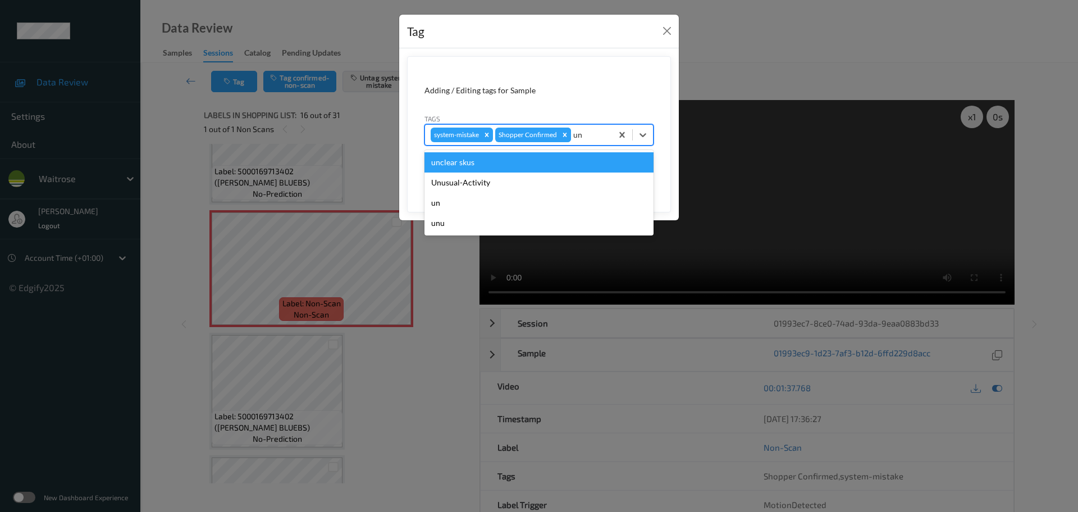
type input "unu"
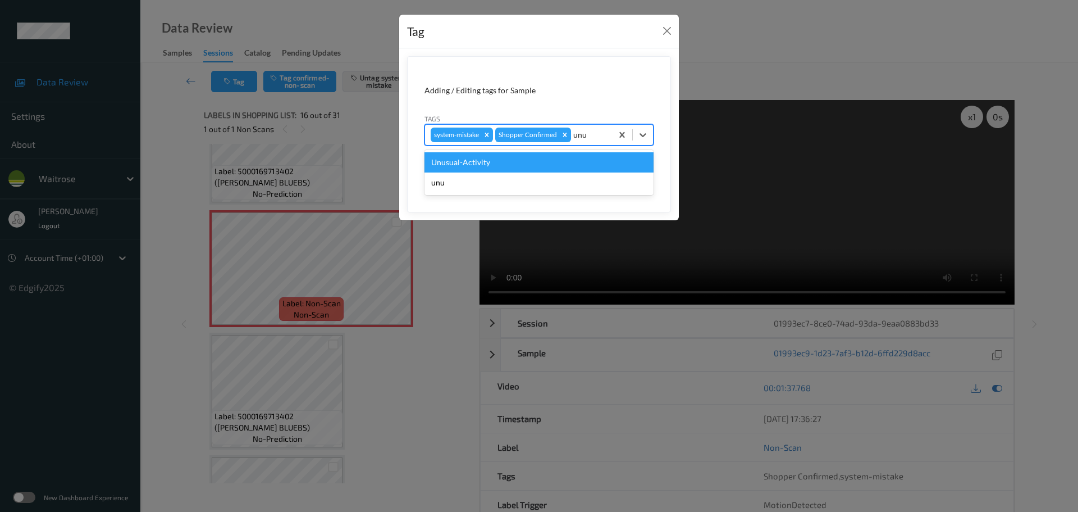
click at [540, 155] on div "Unusual-Activity" at bounding box center [539, 162] width 229 height 20
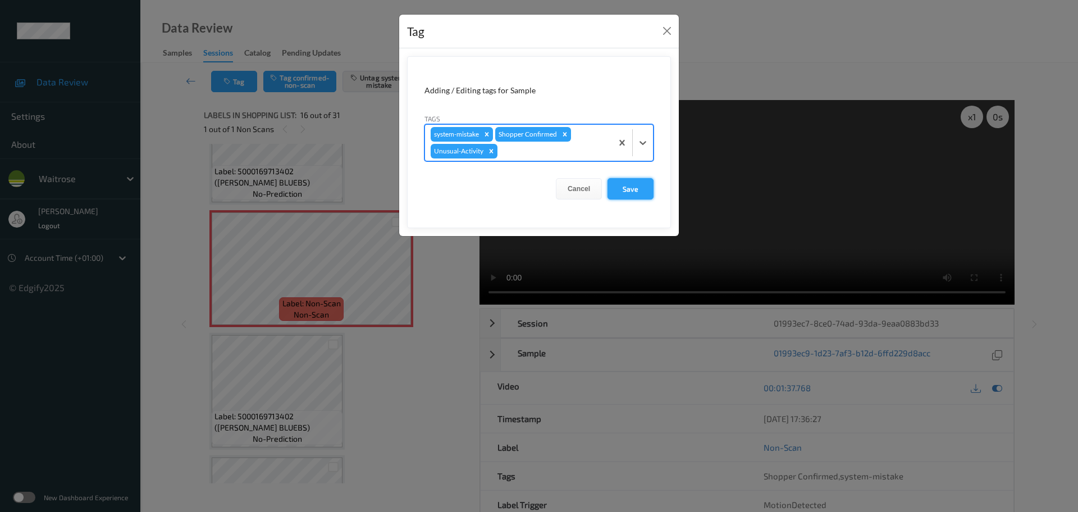
click at [618, 182] on button "Save" at bounding box center [631, 188] width 46 height 21
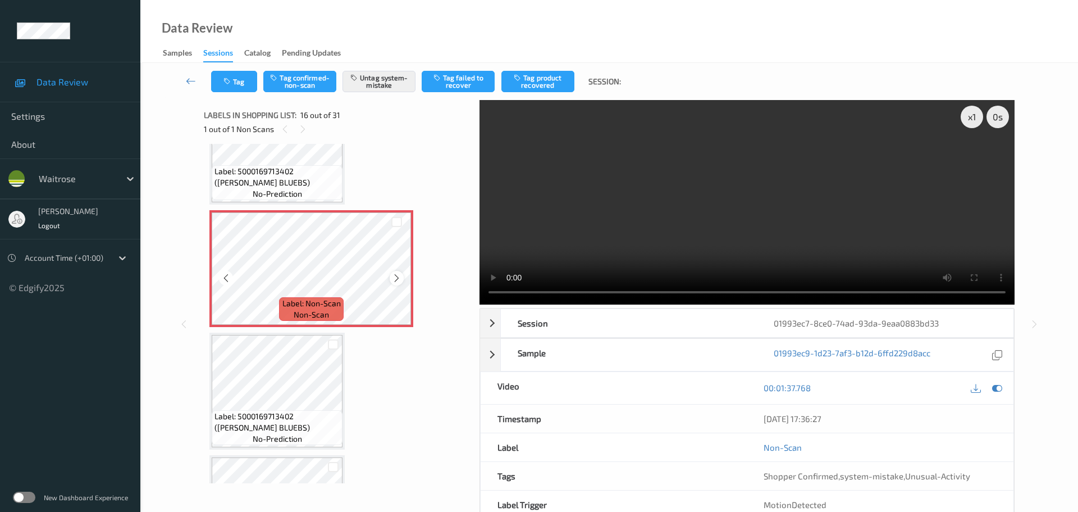
click at [399, 283] on div at bounding box center [397, 278] width 14 height 14
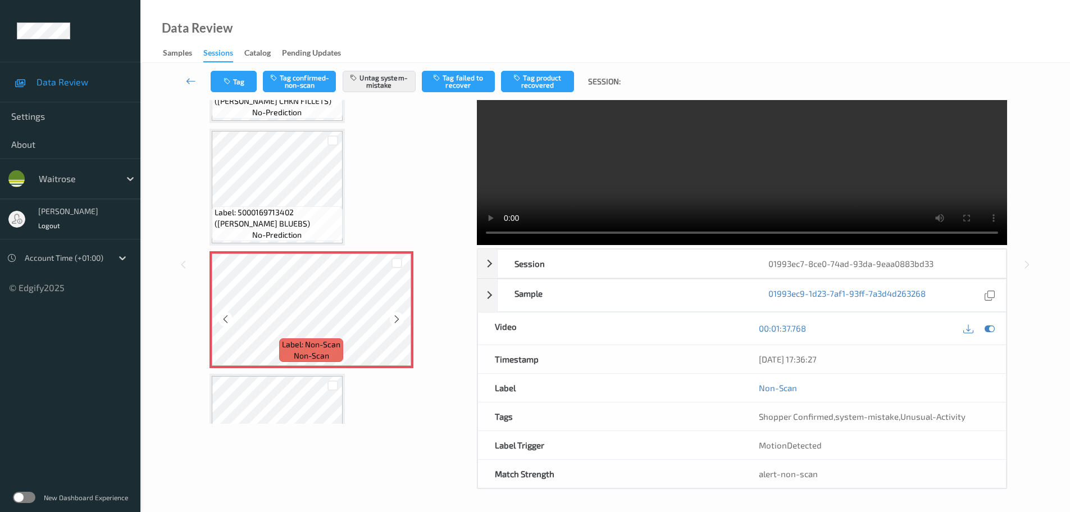
scroll to position [1663, 0]
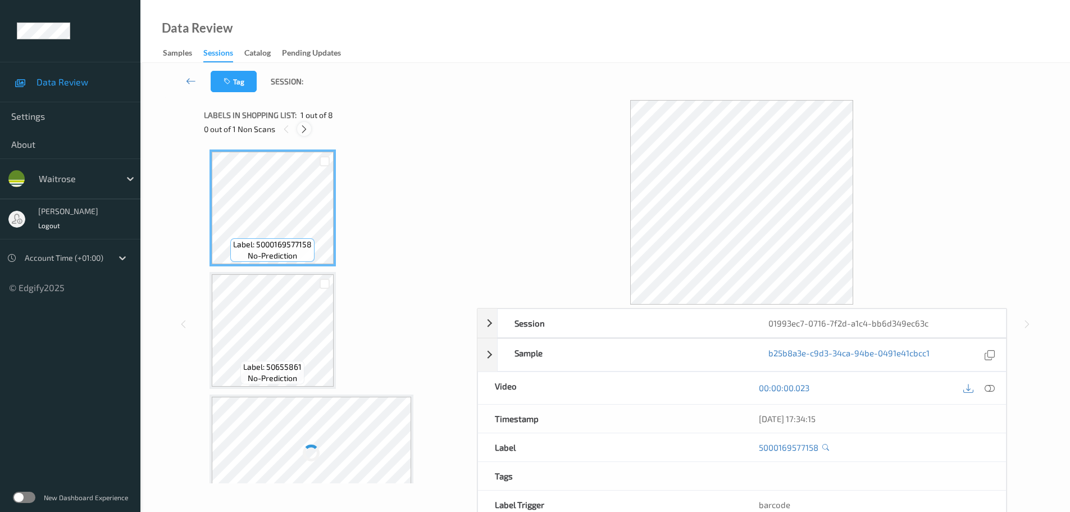
drag, startPoint x: 305, startPoint y: 128, endPoint x: 503, endPoint y: 203, distance: 211.5
click at [305, 128] on icon at bounding box center [304, 129] width 10 height 10
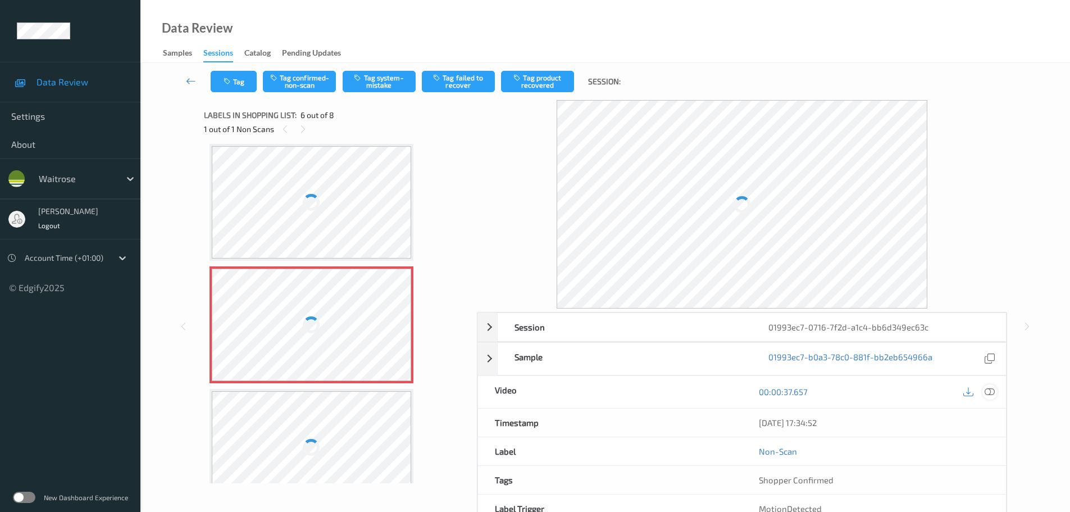
click at [993, 391] on icon at bounding box center [989, 391] width 10 height 10
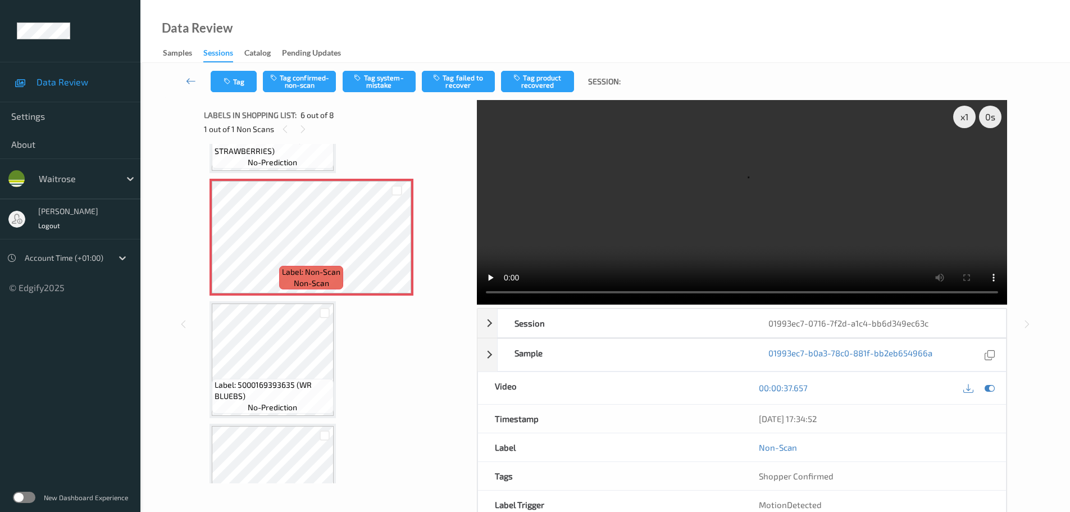
scroll to position [477, 0]
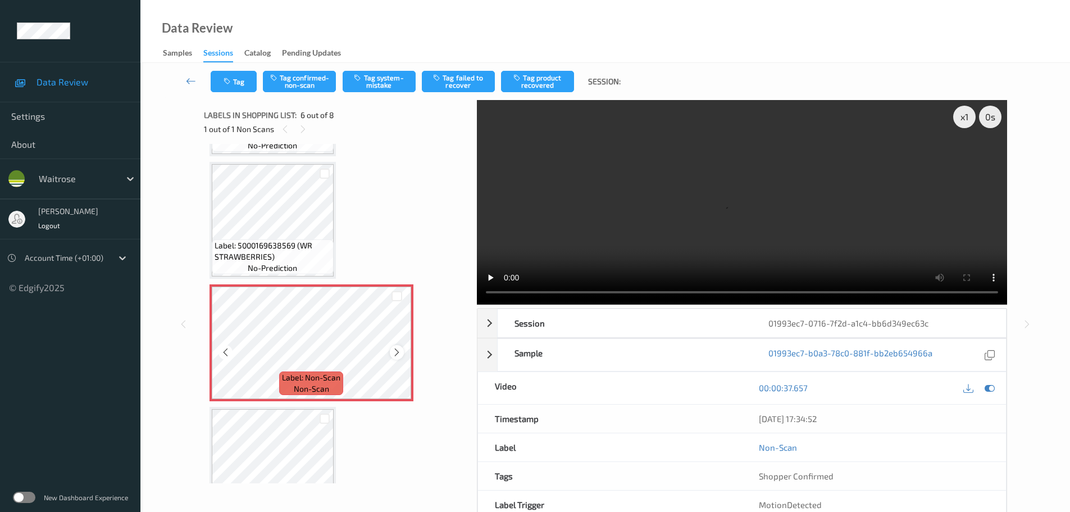
click at [397, 351] on icon at bounding box center [397, 352] width 10 height 10
click at [398, 351] on icon at bounding box center [397, 352] width 10 height 10
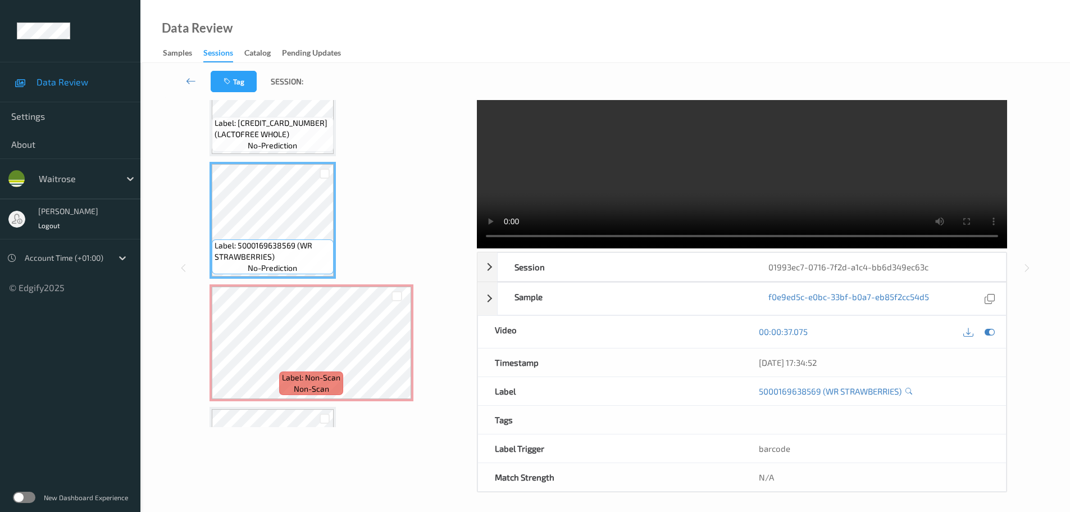
scroll to position [0, 0]
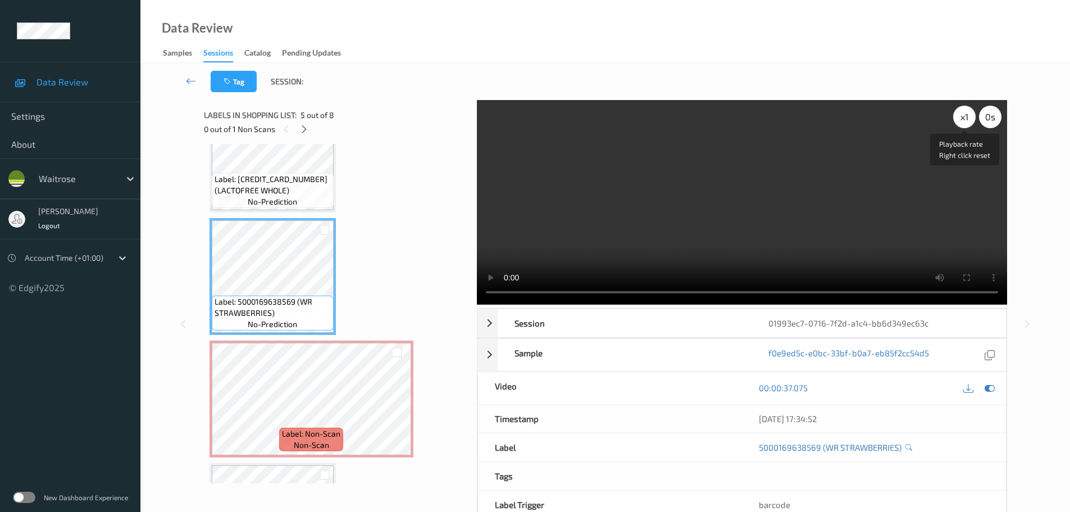
click at [959, 110] on div "x 1" at bounding box center [964, 117] width 22 height 22
click at [959, 110] on div "x 2" at bounding box center [964, 117] width 22 height 22
click at [963, 121] on div "x 4" at bounding box center [964, 117] width 22 height 22
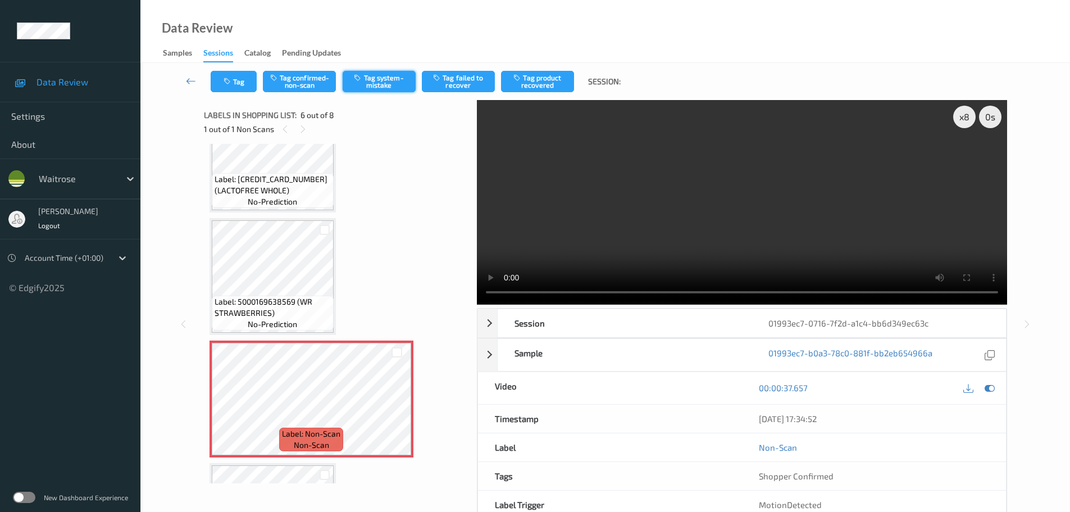
click at [369, 82] on button "Tag system-mistake" at bounding box center [379, 81] width 73 height 21
click at [364, 83] on button "Tag system-mistake" at bounding box center [379, 81] width 73 height 21
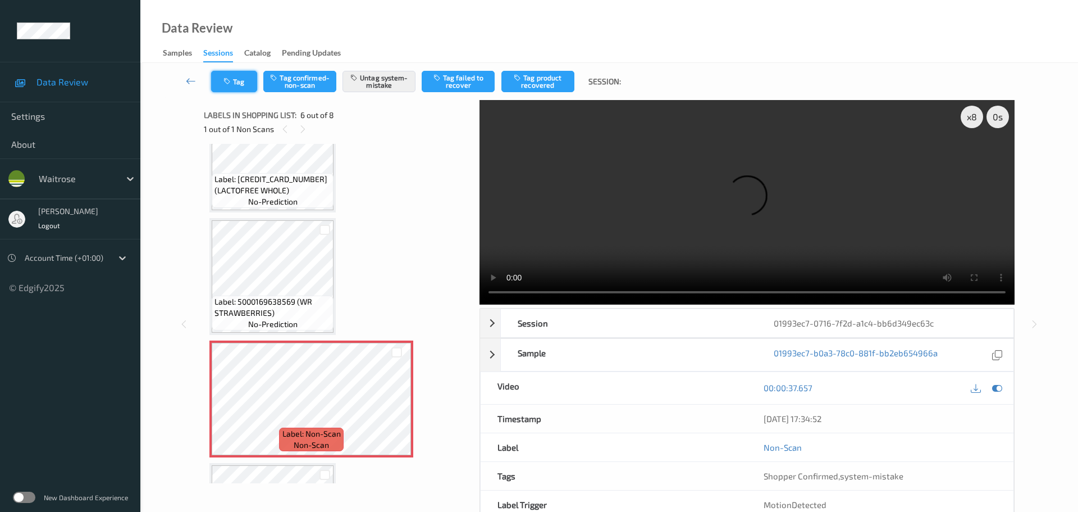
click at [241, 75] on button "Tag" at bounding box center [234, 81] width 46 height 21
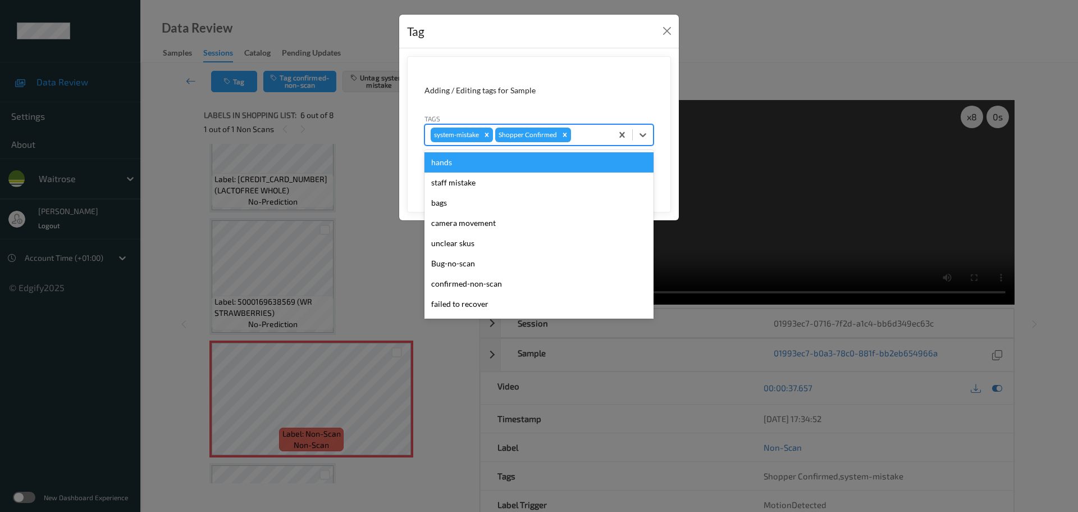
click at [579, 141] on div at bounding box center [589, 134] width 33 height 13
type input "unu"
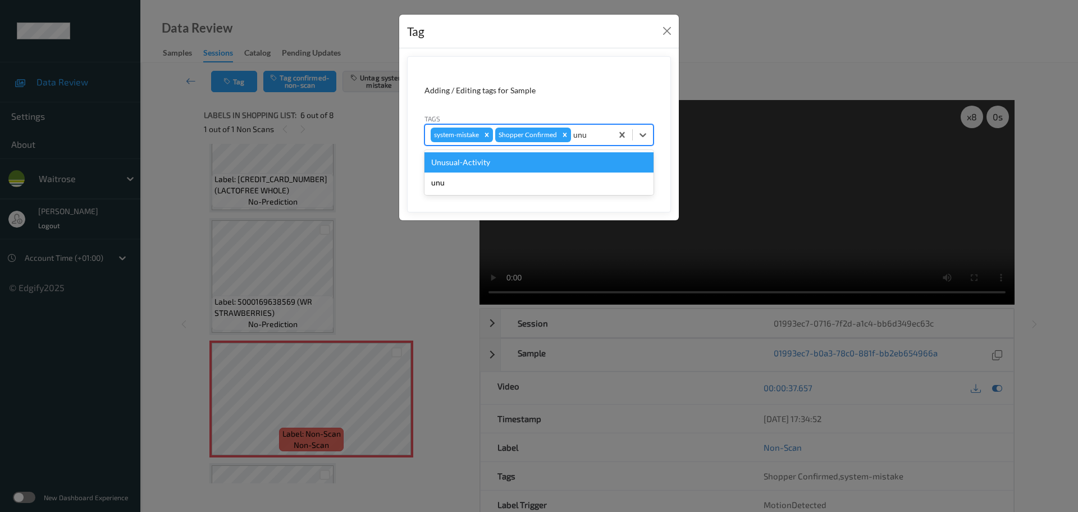
click at [568, 159] on div "Unusual-Activity" at bounding box center [539, 162] width 229 height 20
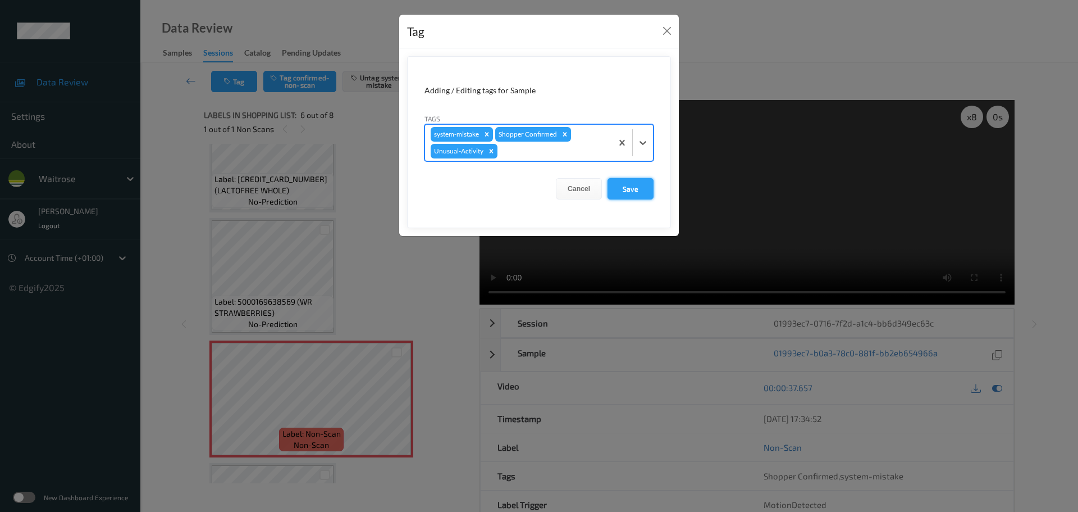
click at [631, 185] on button "Save" at bounding box center [631, 188] width 46 height 21
click at [626, 190] on button "Save" at bounding box center [631, 188] width 46 height 21
click at [622, 187] on button "Save" at bounding box center [631, 188] width 46 height 21
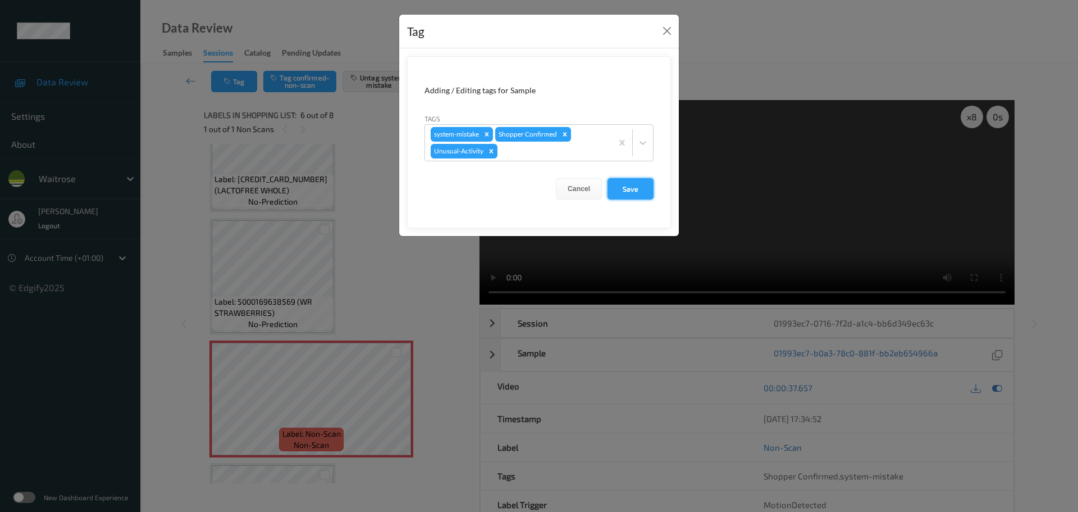
click at [624, 192] on button "Save" at bounding box center [631, 188] width 46 height 21
click at [637, 185] on button "Save" at bounding box center [631, 188] width 46 height 21
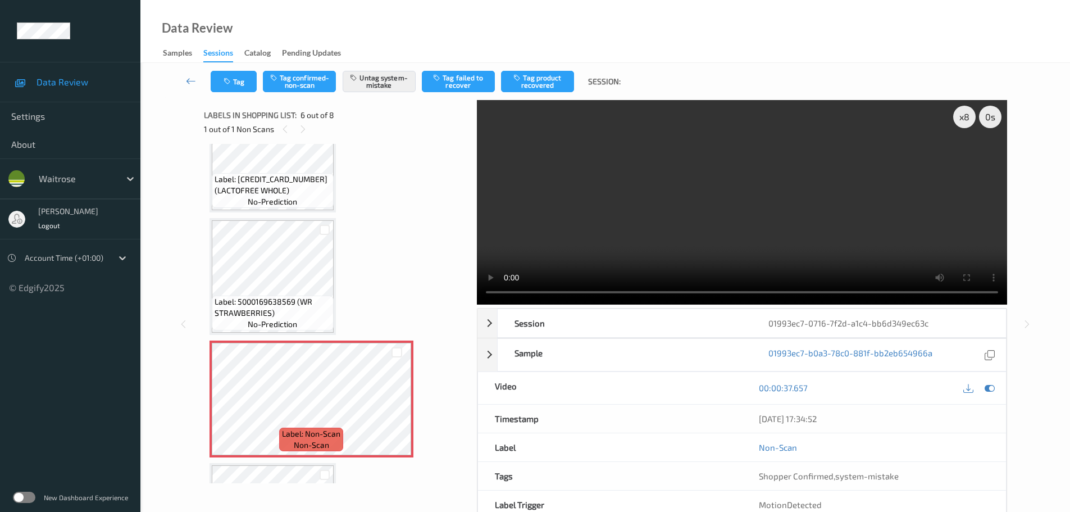
scroll to position [646, 0]
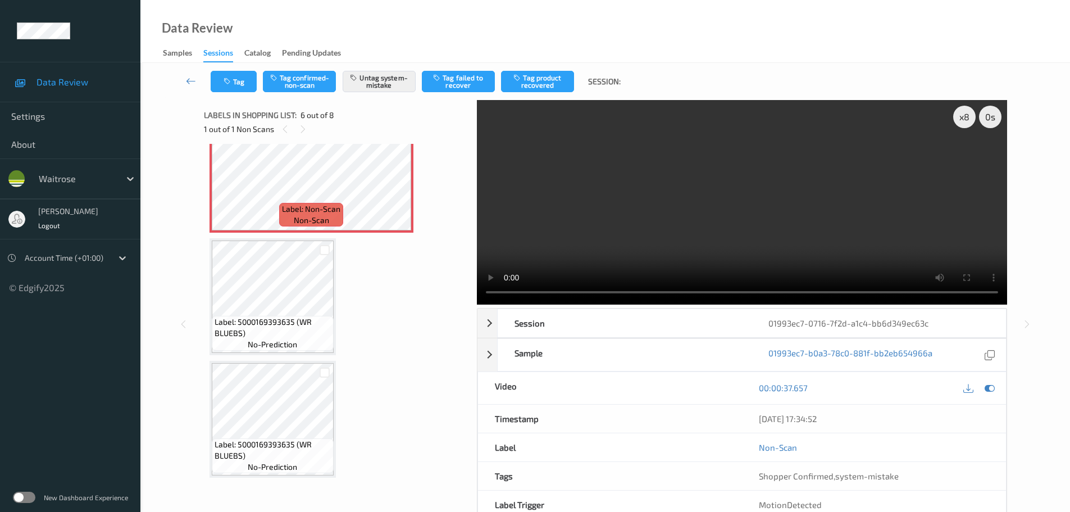
click at [245, 320] on span "Label: 5000169393635 (WR BLUEBS)" at bounding box center [273, 327] width 116 height 22
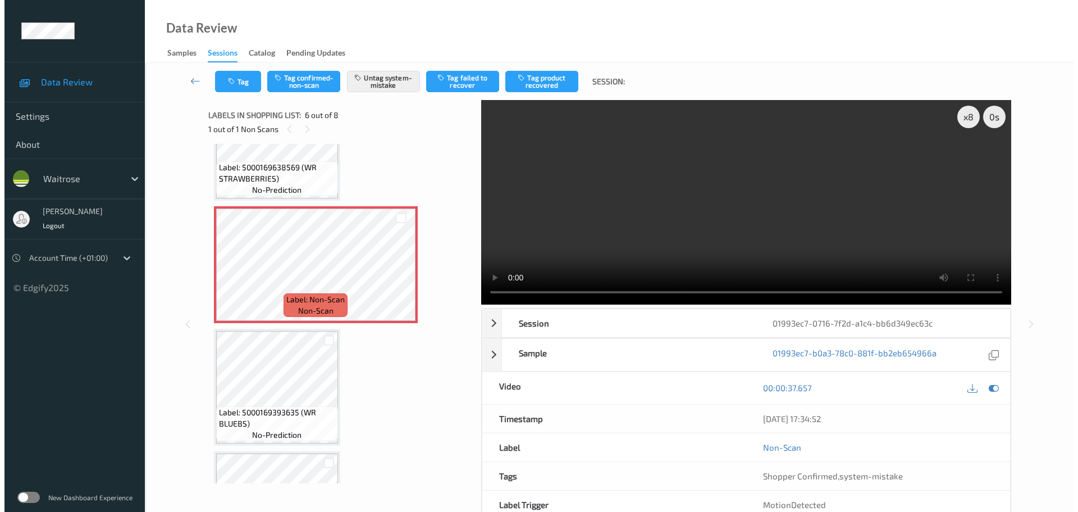
scroll to position [533, 0]
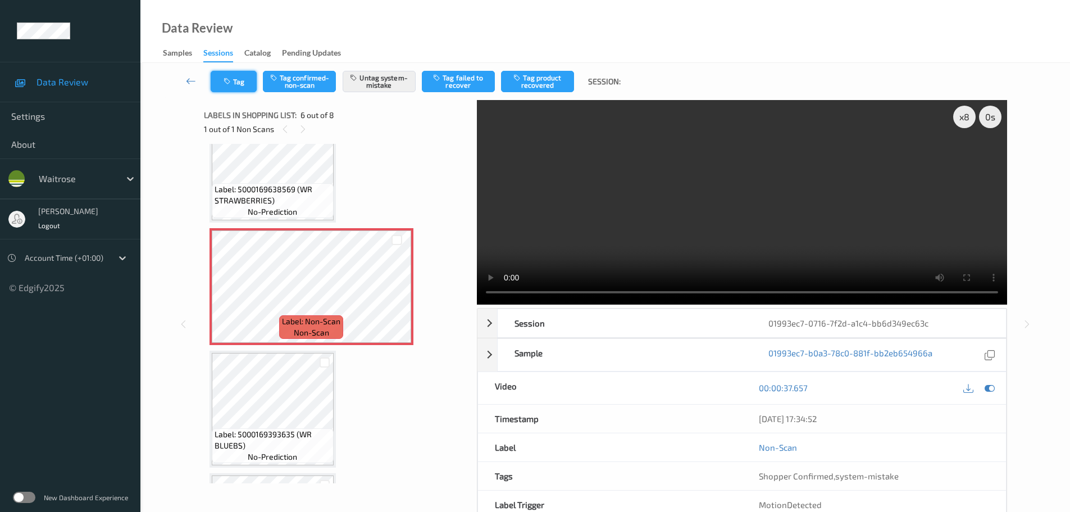
click at [231, 85] on icon "button" at bounding box center [228, 81] width 10 height 8
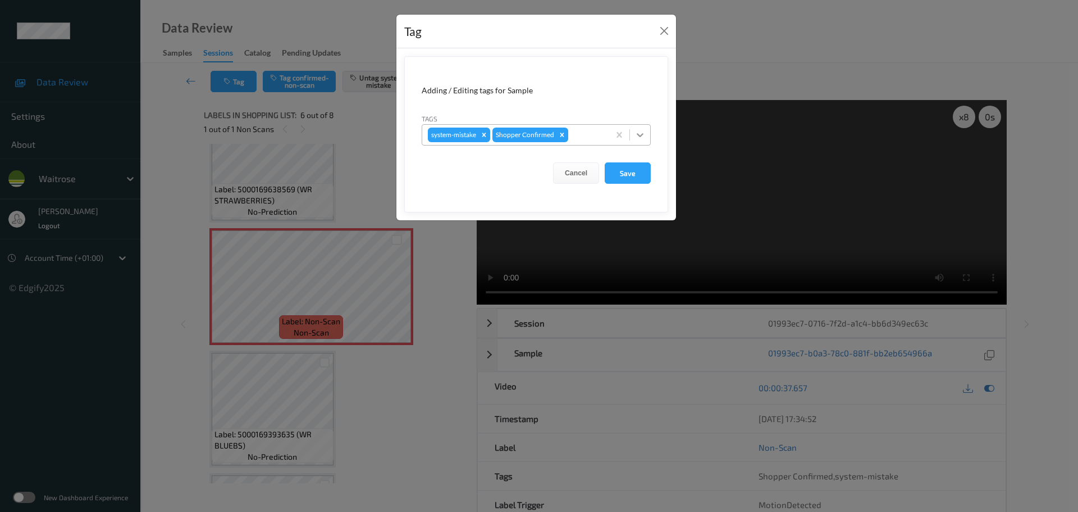
click at [638, 138] on icon at bounding box center [640, 134] width 11 height 11
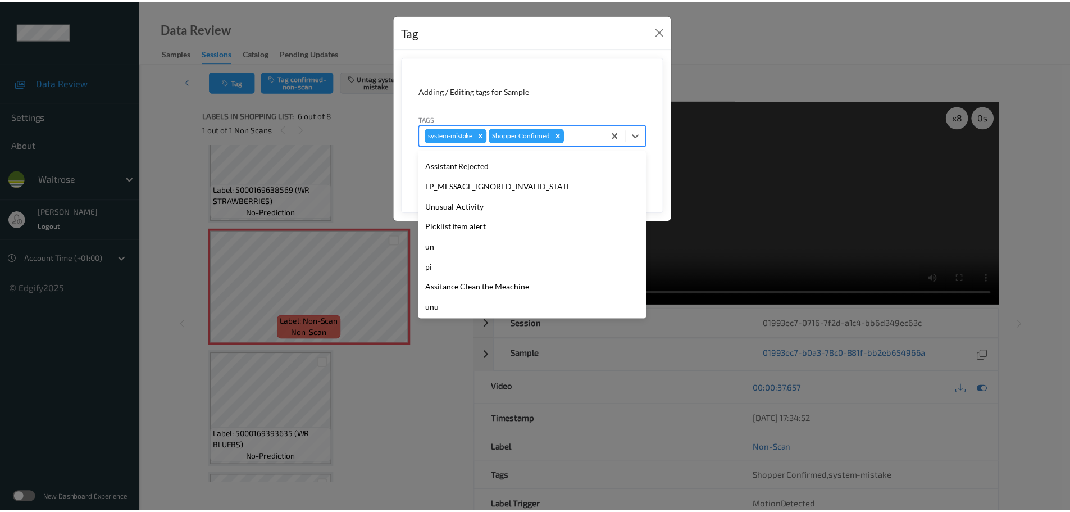
scroll to position [261, 0]
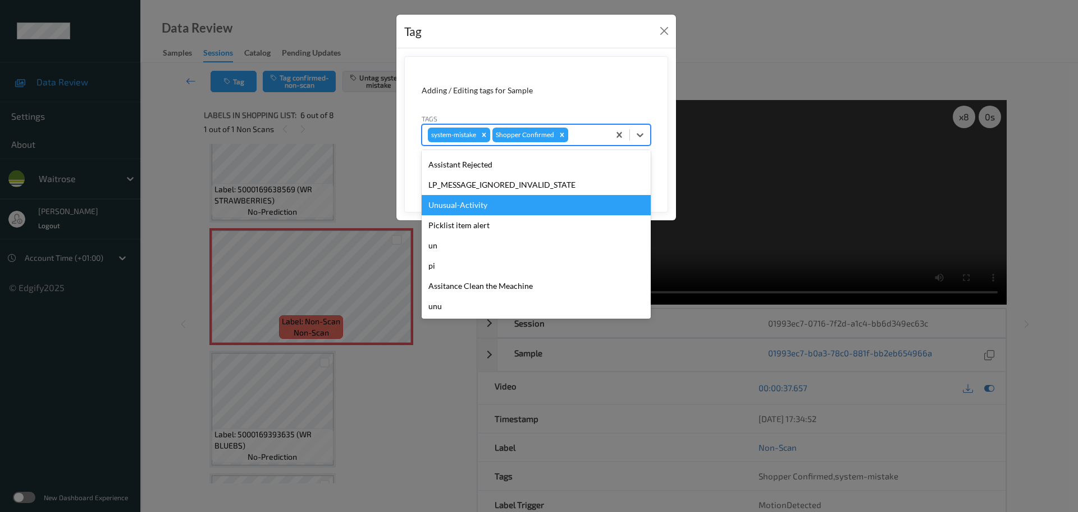
click at [457, 209] on div "Unusual-Activity" at bounding box center [536, 205] width 229 height 20
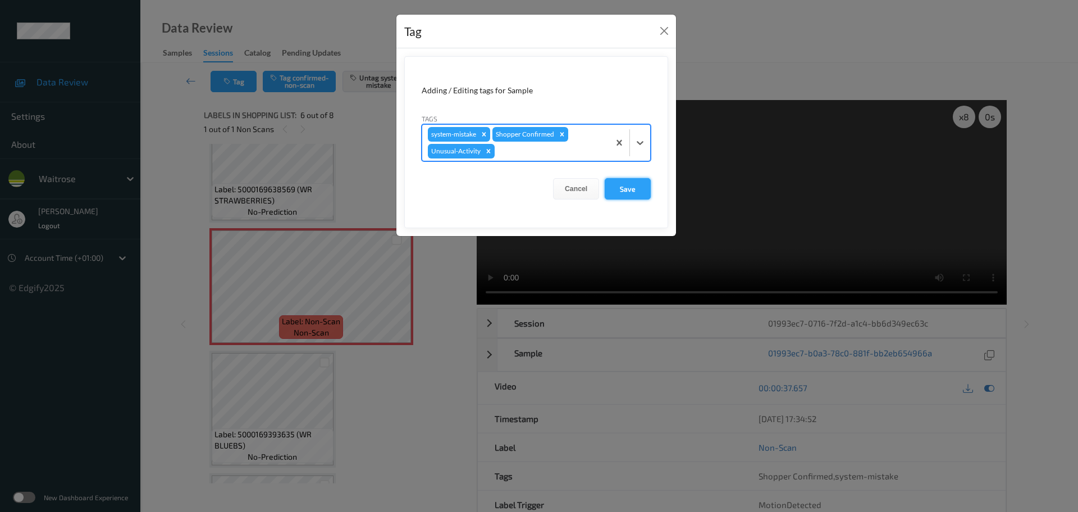
click at [629, 189] on button "Save" at bounding box center [628, 188] width 46 height 21
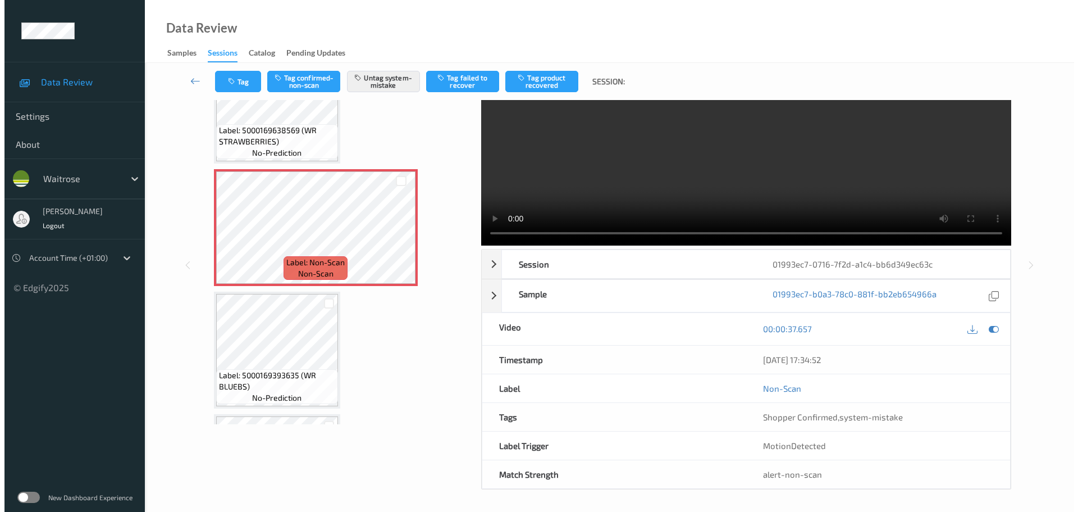
scroll to position [60, 0]
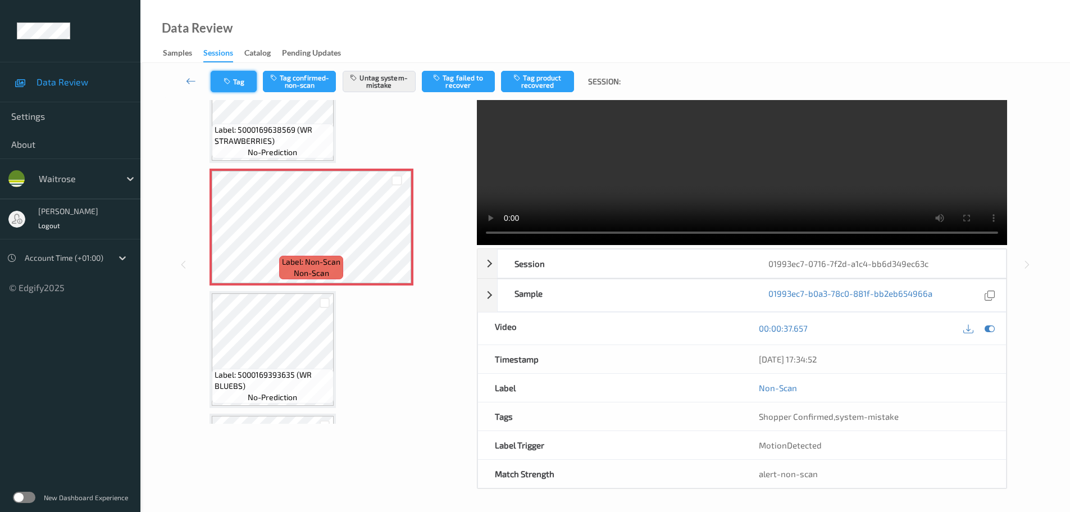
click at [234, 86] on button "Tag" at bounding box center [234, 81] width 46 height 21
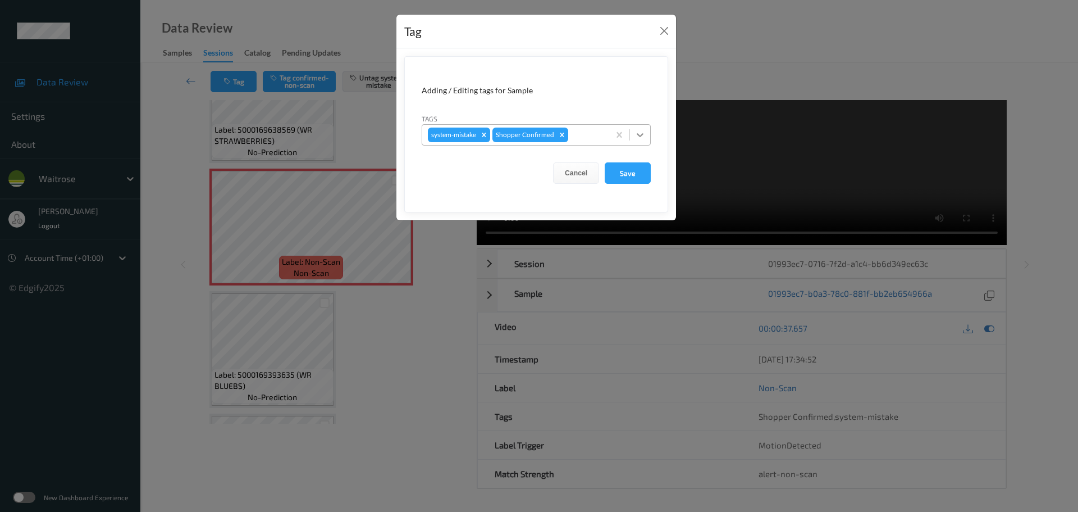
click at [642, 138] on icon at bounding box center [640, 134] width 11 height 11
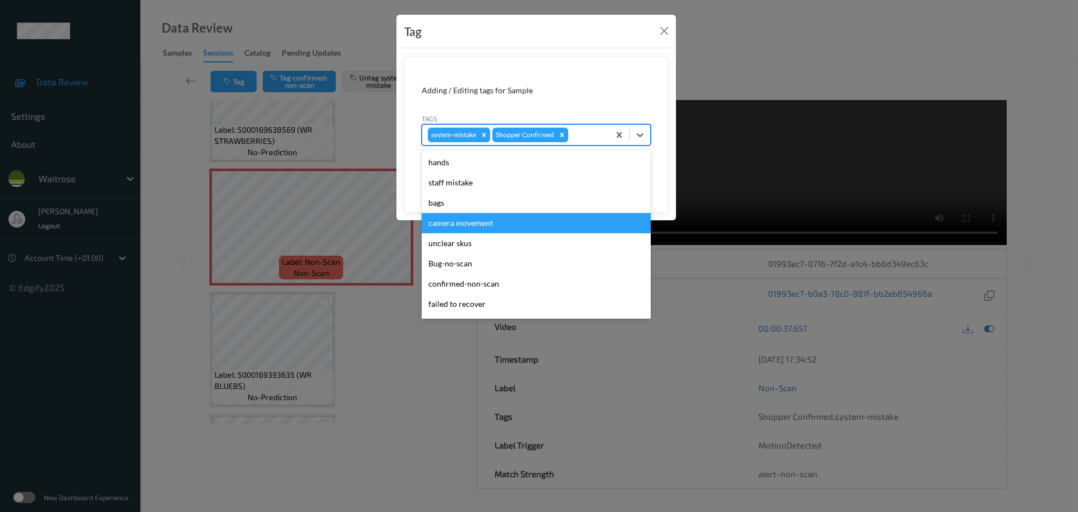
scroll to position [49, 0]
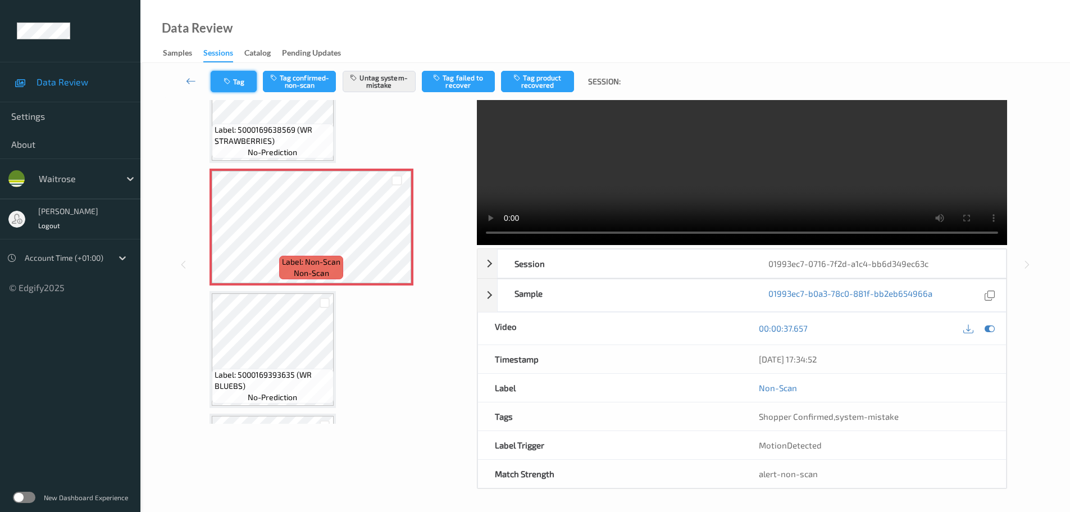
click at [227, 85] on button "Tag" at bounding box center [234, 81] width 46 height 21
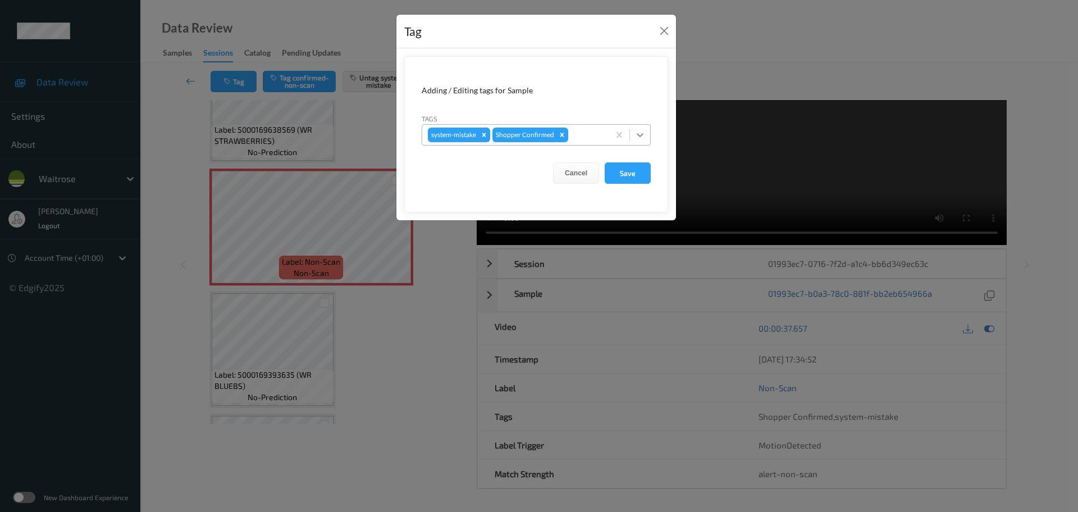
click at [633, 138] on div at bounding box center [640, 135] width 20 height 20
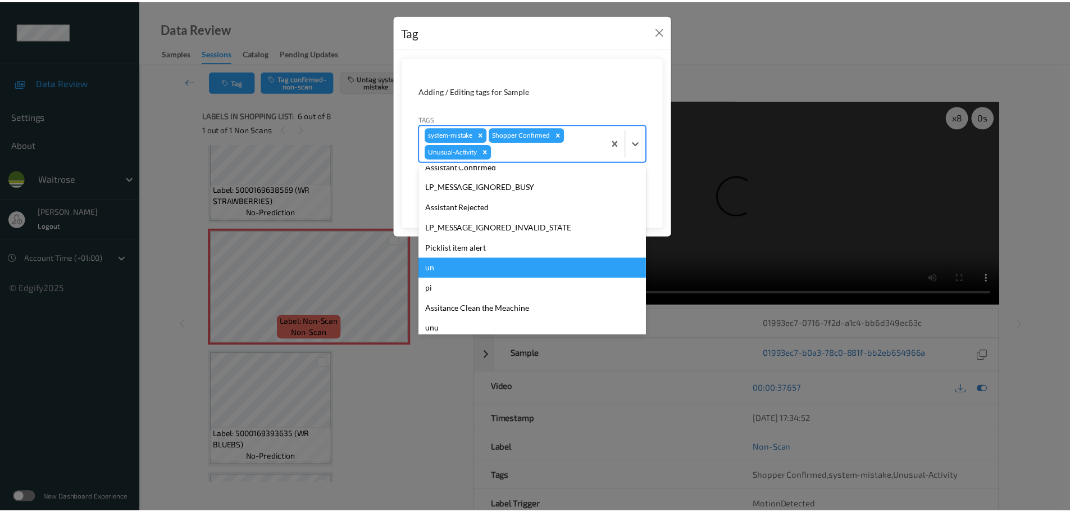
scroll to position [240, 0]
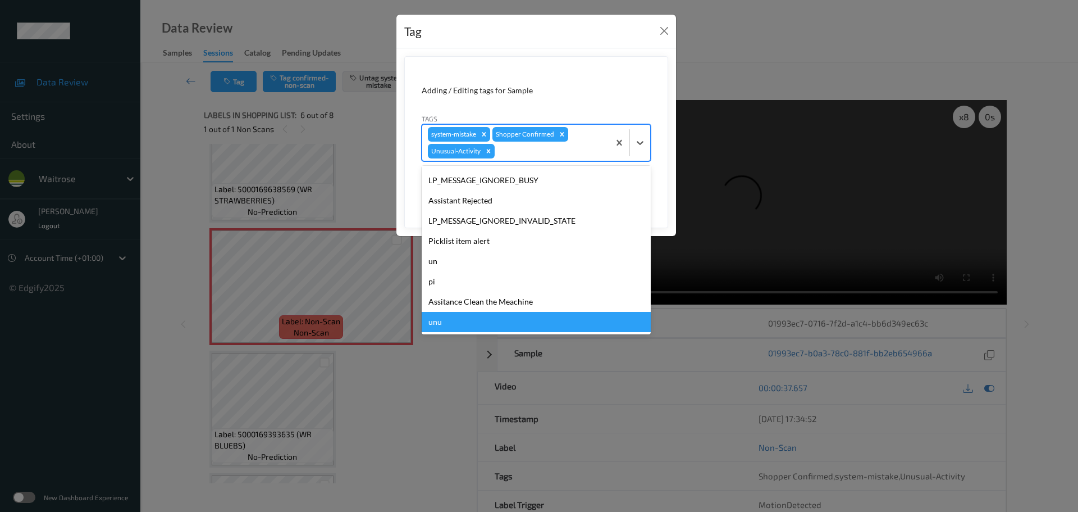
click at [386, 457] on div "Tag Adding / Editing tags for Sample Tags option unu focused, 20 of 20. 20 resu…" at bounding box center [539, 256] width 1078 height 512
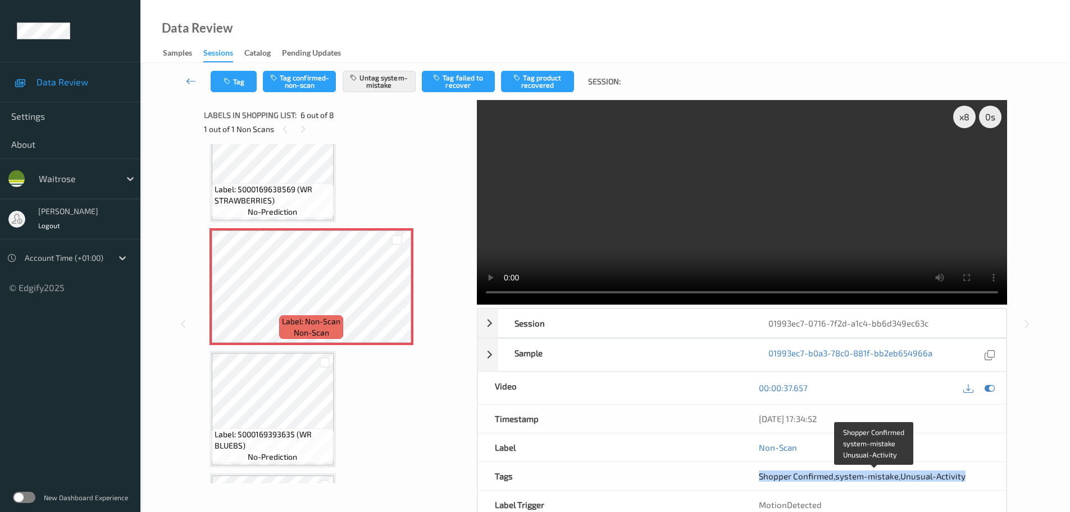
drag, startPoint x: 754, startPoint y: 482, endPoint x: 966, endPoint y: 478, distance: 212.3
click at [966, 478] on div "Shopper Confirmed , system-mistake , Unusual-Activity" at bounding box center [874, 476] width 264 height 28
click at [973, 473] on div "Shopper Confirmed , system-mistake , Unusual-Activity" at bounding box center [874, 475] width 230 height 11
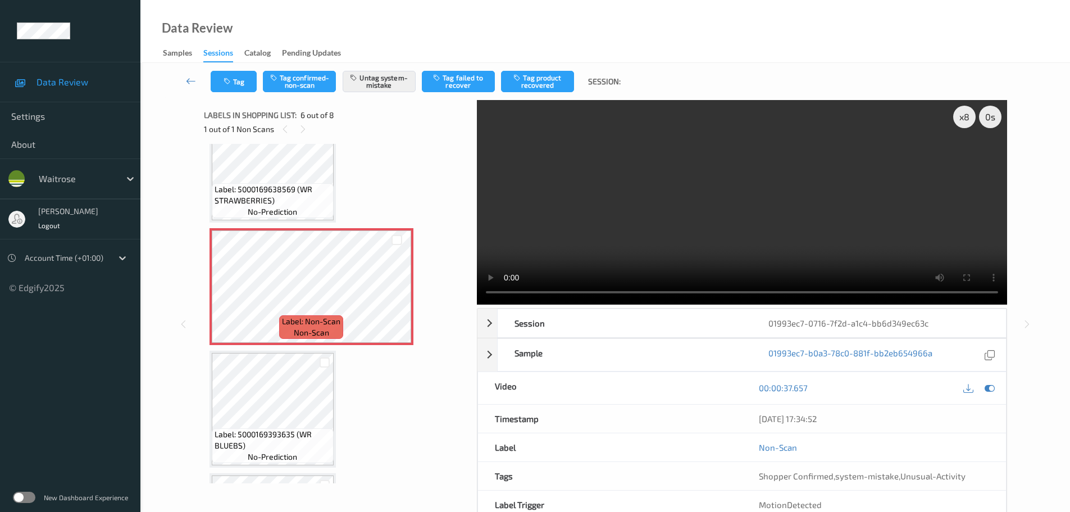
scroll to position [60, 0]
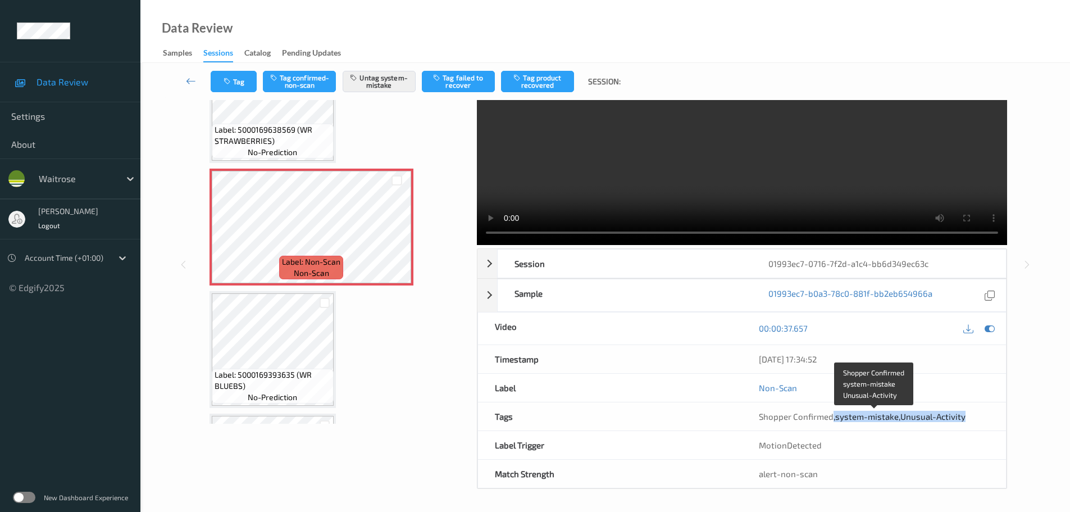
drag, startPoint x: 831, startPoint y: 423, endPoint x: 972, endPoint y: 419, distance: 141.6
click at [972, 419] on div "Shopper Confirmed , system-mistake , Unusual-Activity" at bounding box center [874, 416] width 264 height 28
click at [394, 233] on icon at bounding box center [397, 236] width 10 height 10
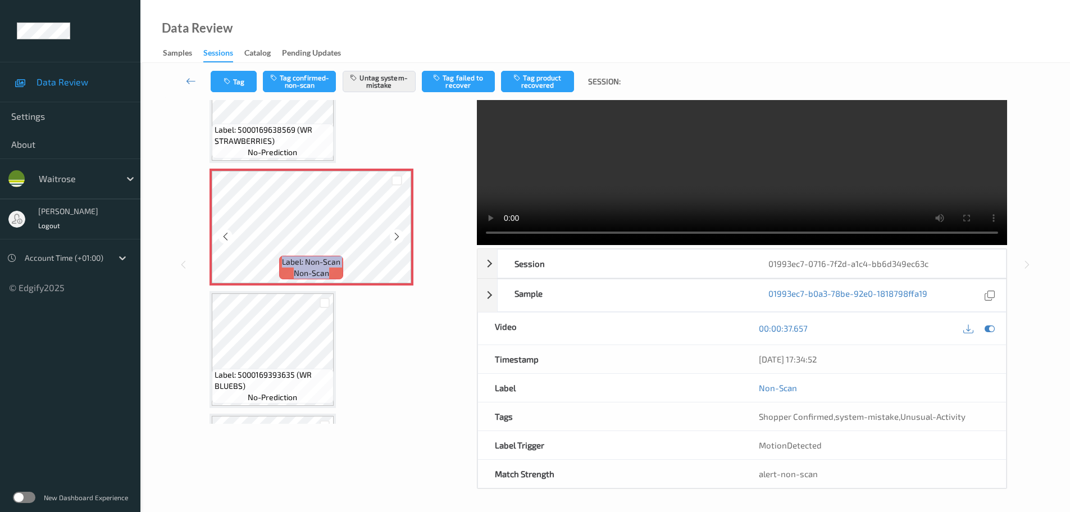
click at [394, 233] on icon at bounding box center [397, 236] width 10 height 10
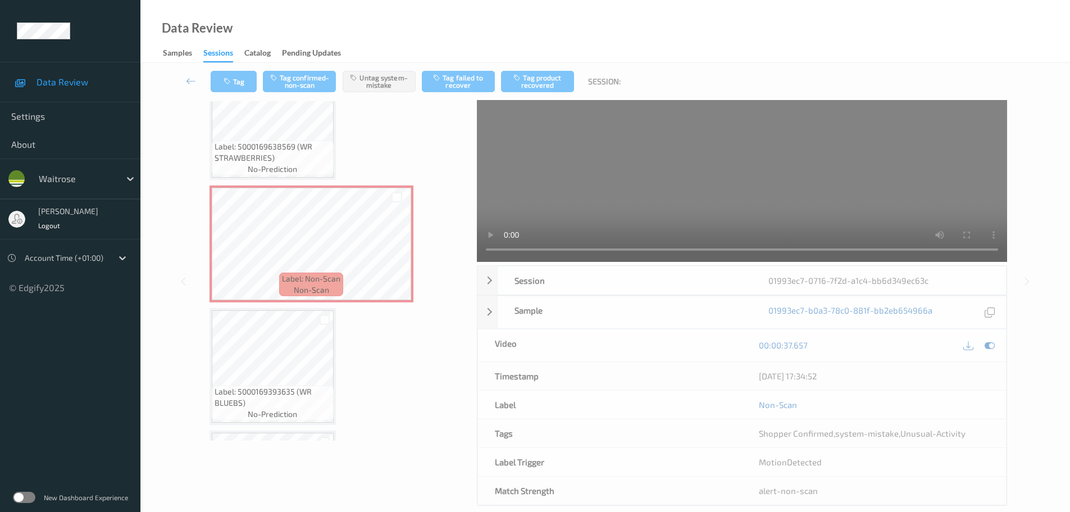
click at [269, 393] on span "Label: 5000169393635 (WR BLUEBS)" at bounding box center [273, 397] width 116 height 22
click at [232, 81] on icon "button" at bounding box center [228, 81] width 10 height 8
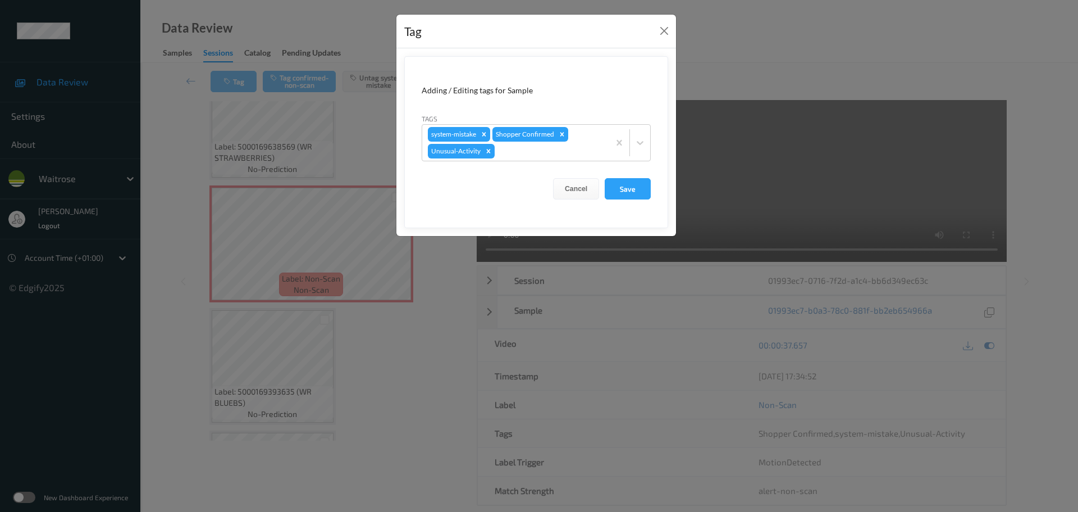
click at [351, 293] on div "Tag Adding / Editing tags for Sample Tags system-mistake Shopper Confirmed Unus…" at bounding box center [539, 256] width 1078 height 512
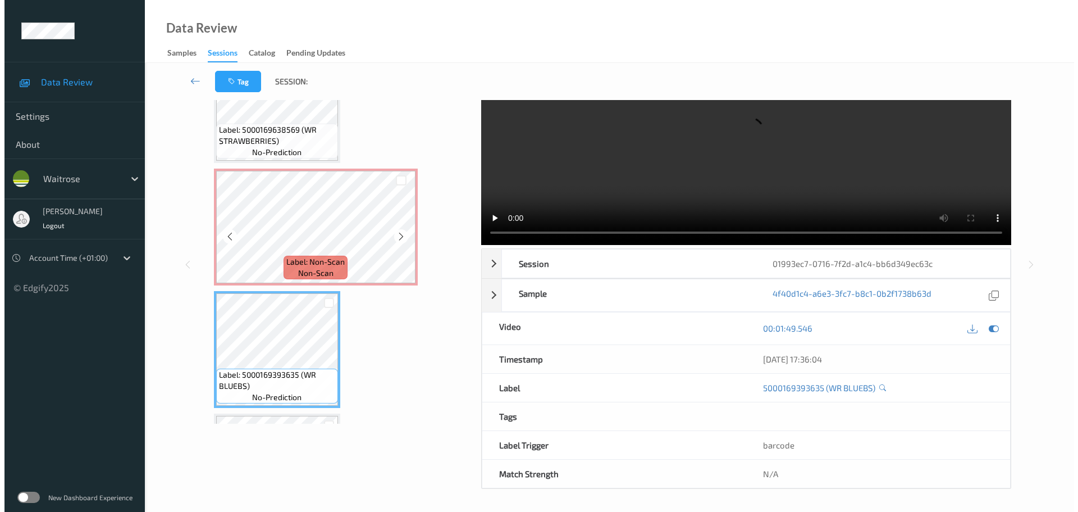
scroll to position [0, 0]
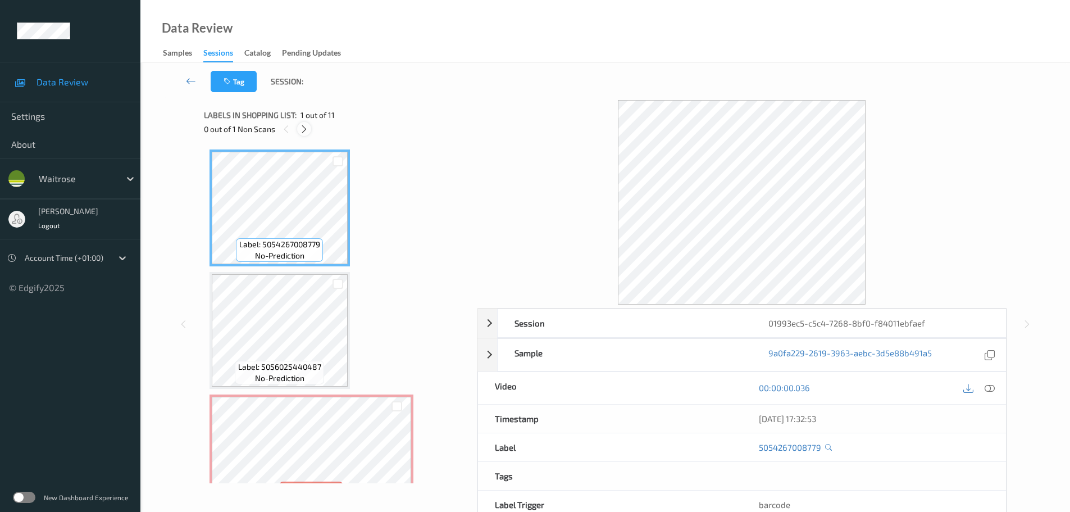
click at [308, 125] on icon at bounding box center [304, 129] width 10 height 10
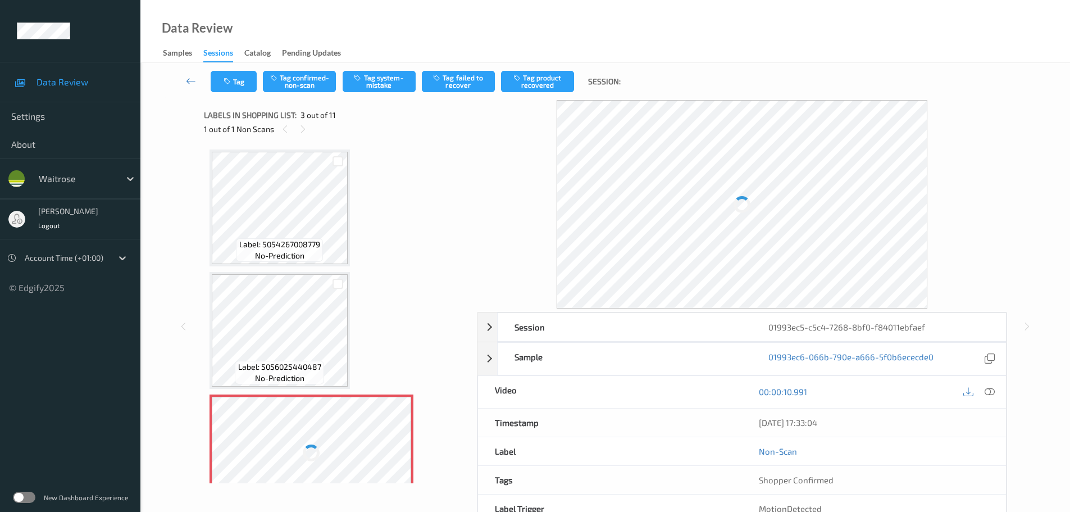
scroll to position [128, 0]
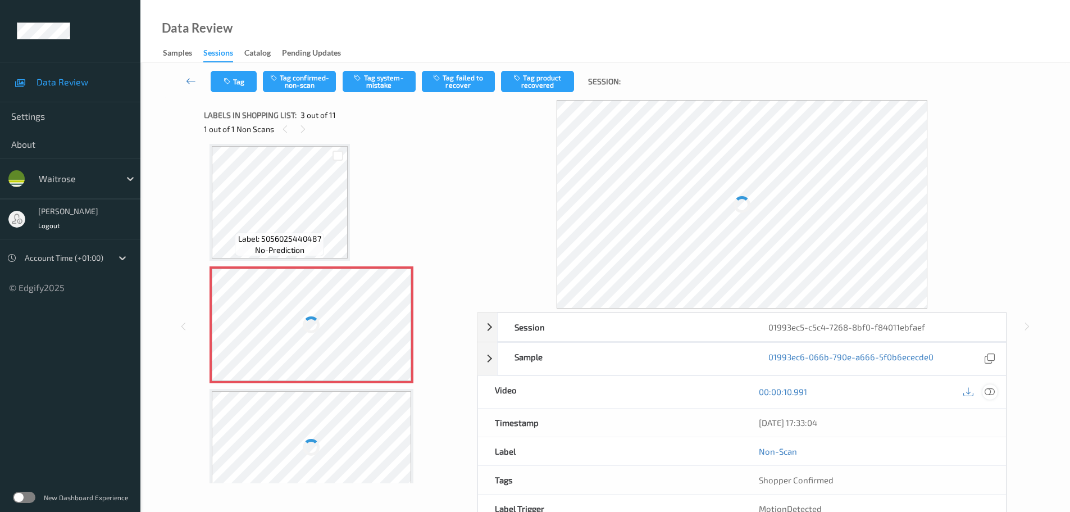
click at [988, 392] on icon at bounding box center [989, 391] width 10 height 10
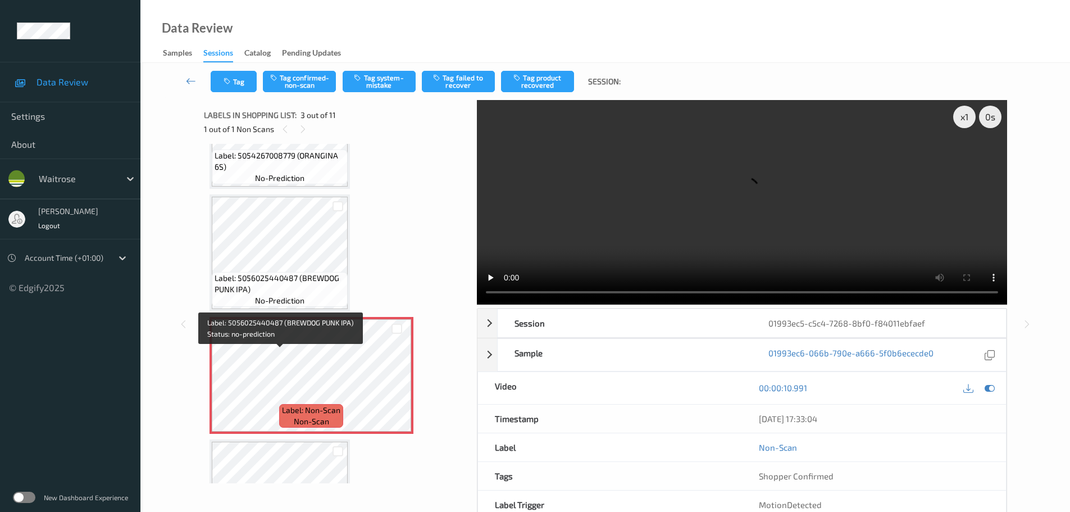
scroll to position [112, 0]
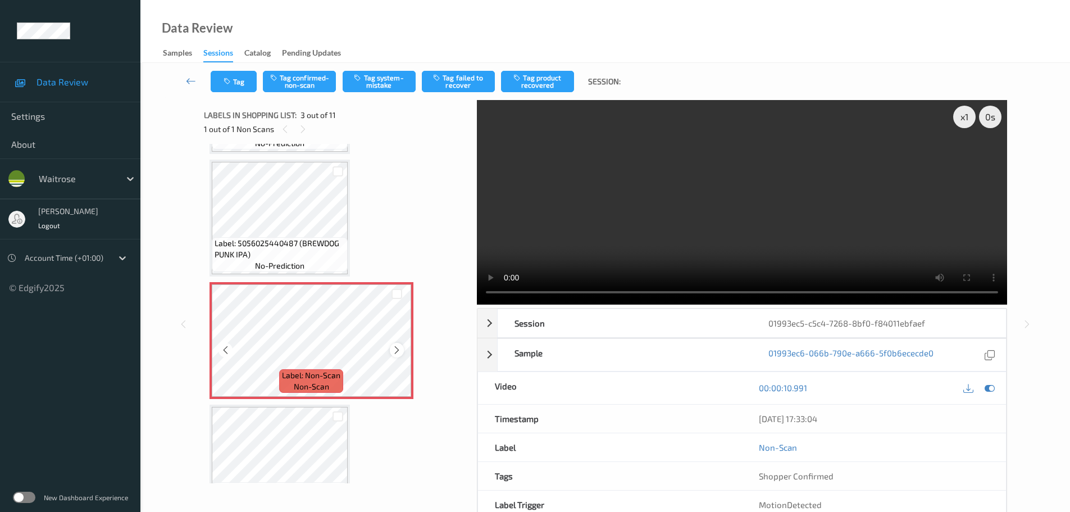
click at [396, 348] on icon at bounding box center [397, 350] width 10 height 10
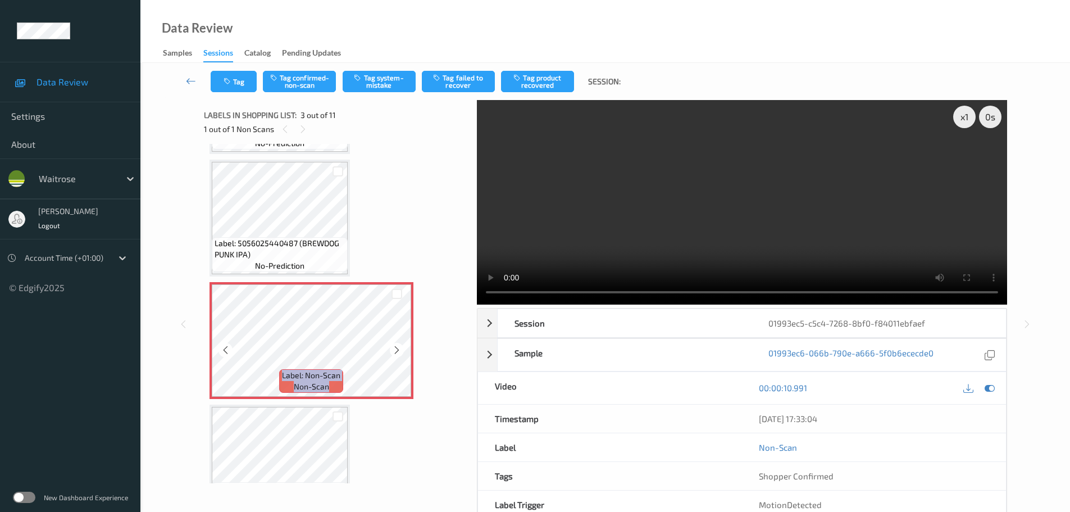
click at [396, 348] on icon at bounding box center [397, 350] width 10 height 10
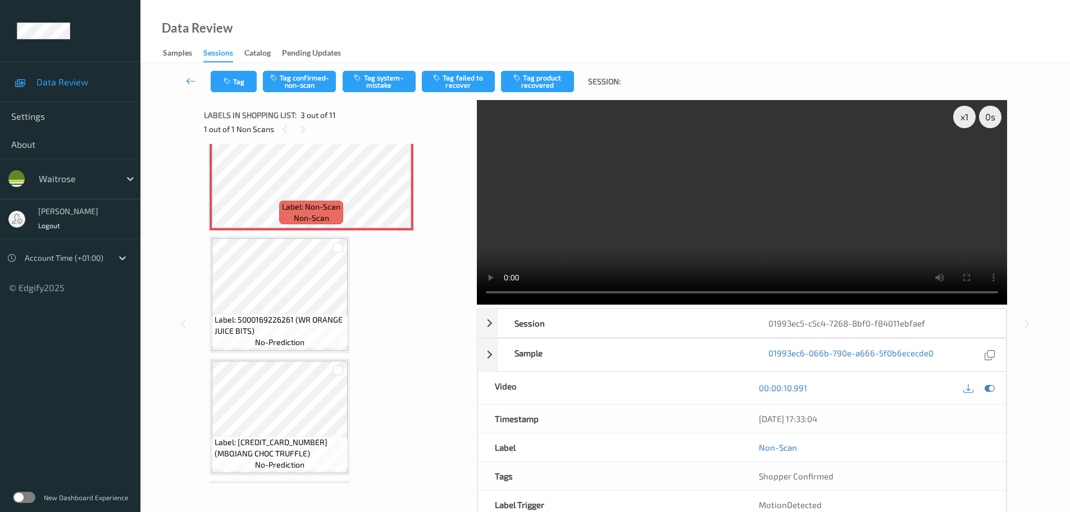
scroll to position [225, 0]
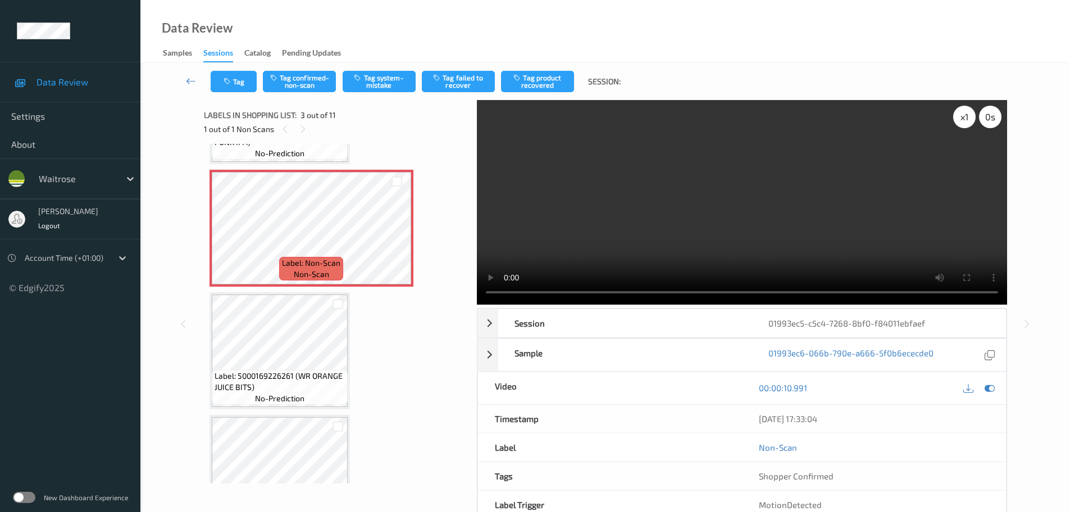
click at [962, 122] on div "x 1" at bounding box center [964, 117] width 22 height 22
click at [962, 122] on div "x 2" at bounding box center [964, 117] width 22 height 22
click at [962, 122] on div "x 4" at bounding box center [964, 117] width 22 height 22
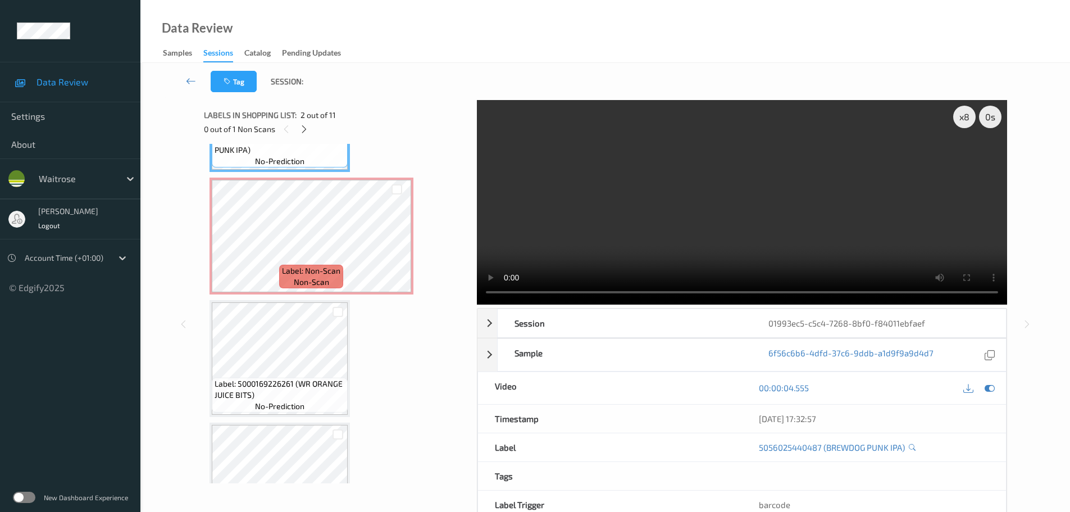
scroll to position [281, 0]
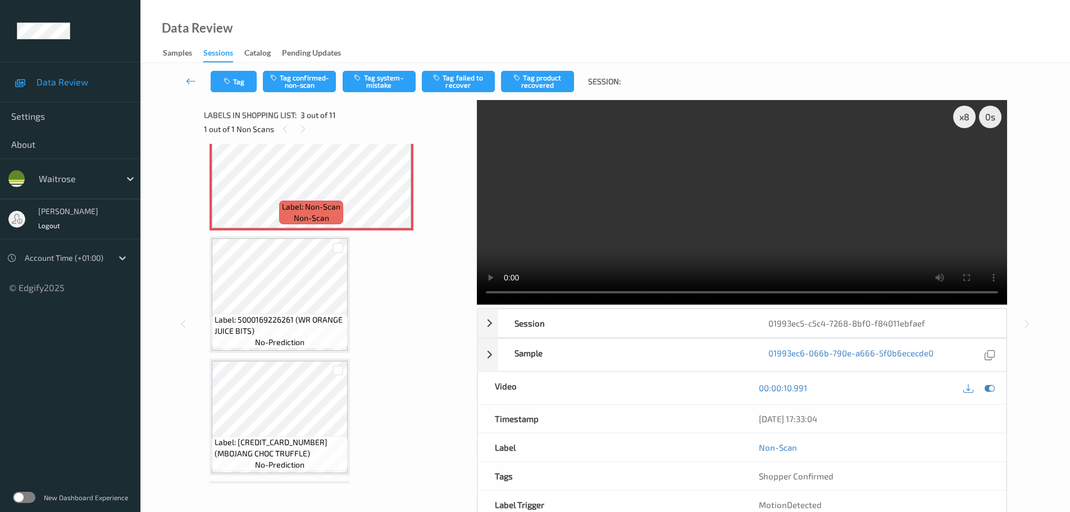
click at [300, 70] on div "Tag Tag confirmed-non-scan Tag system-mistake Tag failed to recover Tag product…" at bounding box center [604, 81] width 883 height 37
click at [294, 80] on button "Tag confirmed-non-scan" at bounding box center [299, 81] width 73 height 21
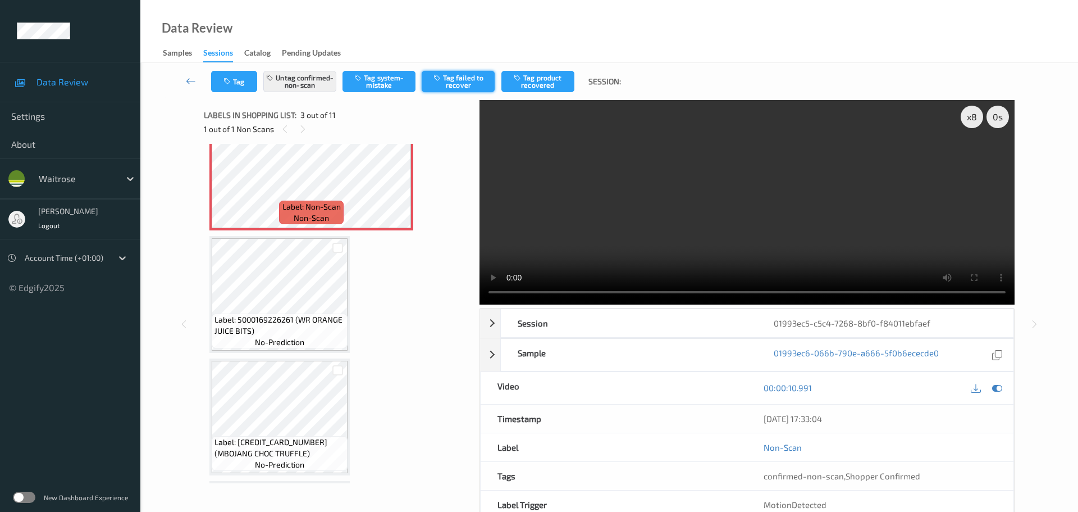
click at [463, 85] on button "Tag failed to recover" at bounding box center [458, 81] width 73 height 21
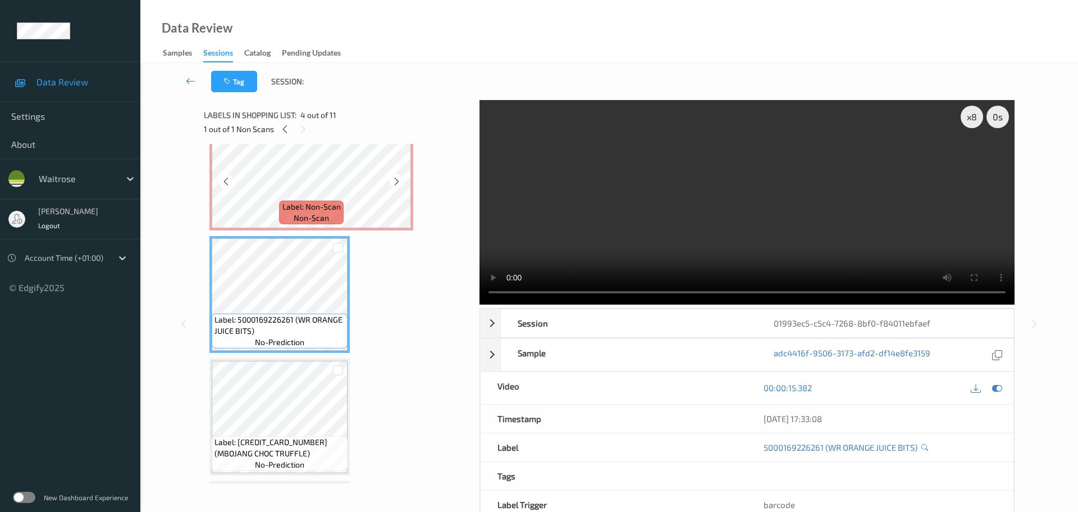
click at [284, 207] on span "Label: Non-Scan" at bounding box center [311, 206] width 58 height 11
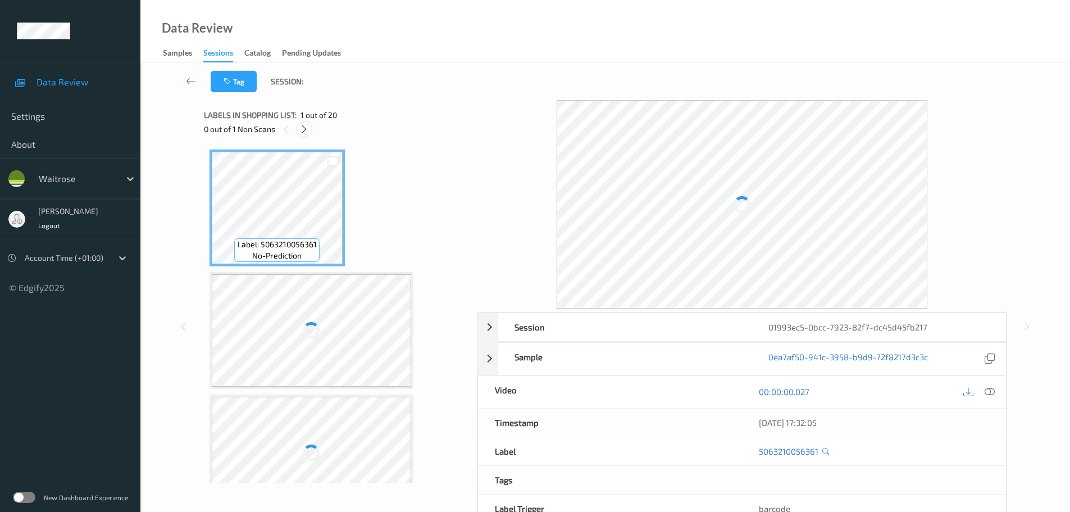
drag, startPoint x: 307, startPoint y: 137, endPoint x: 303, endPoint y: 133, distance: 6.0
click at [304, 136] on div "Labels in shopping list: 1 out of 20 0 out of 1 Non Scans" at bounding box center [336, 122] width 265 height 44
click at [303, 132] on icon at bounding box center [304, 129] width 10 height 10
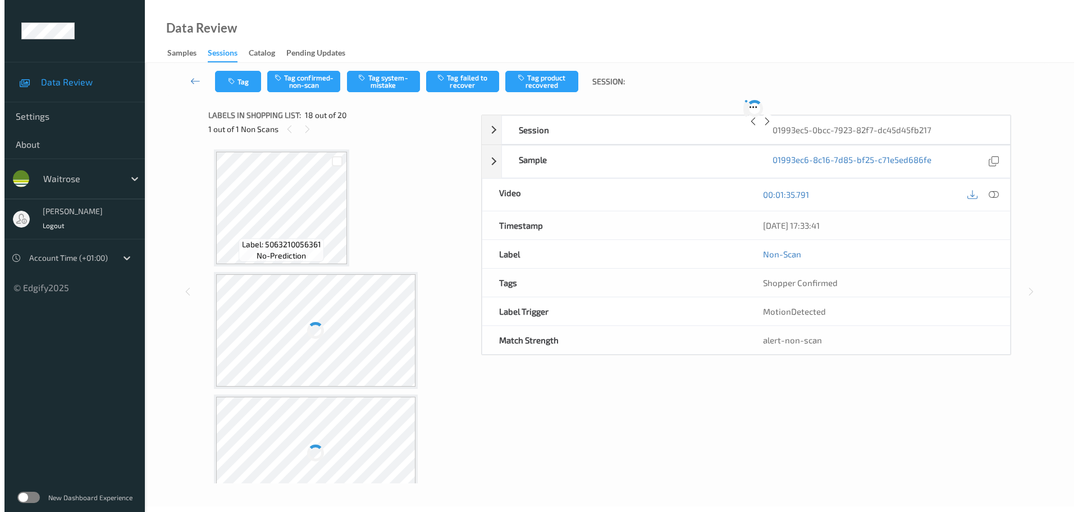
scroll to position [1964, 0]
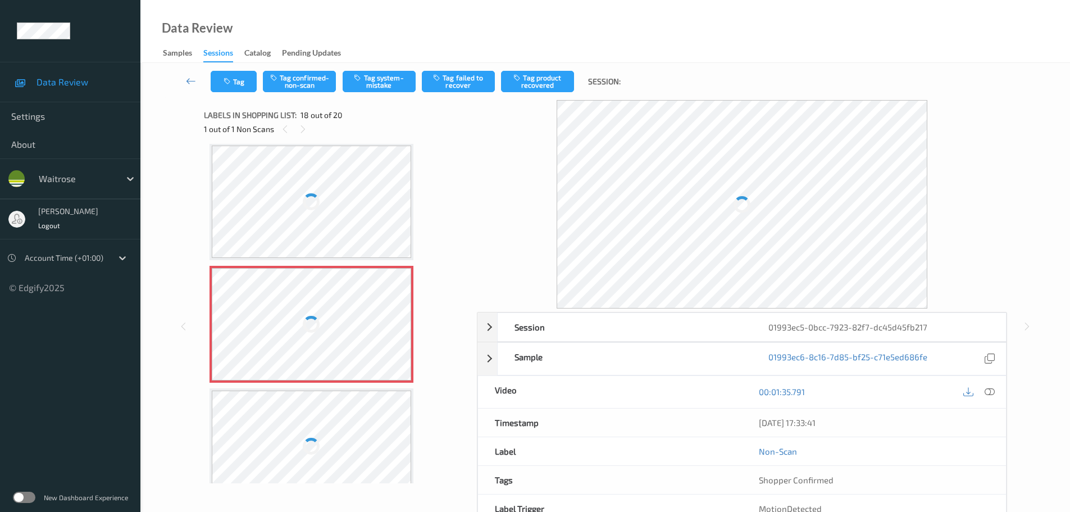
click at [991, 393] on icon at bounding box center [989, 391] width 10 height 10
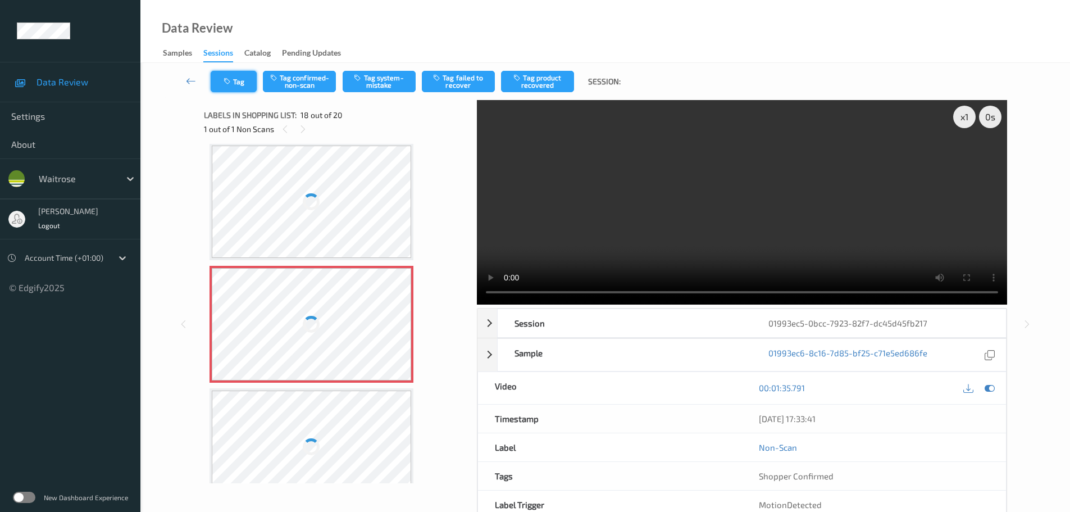
click at [227, 76] on button "Tag" at bounding box center [234, 81] width 46 height 21
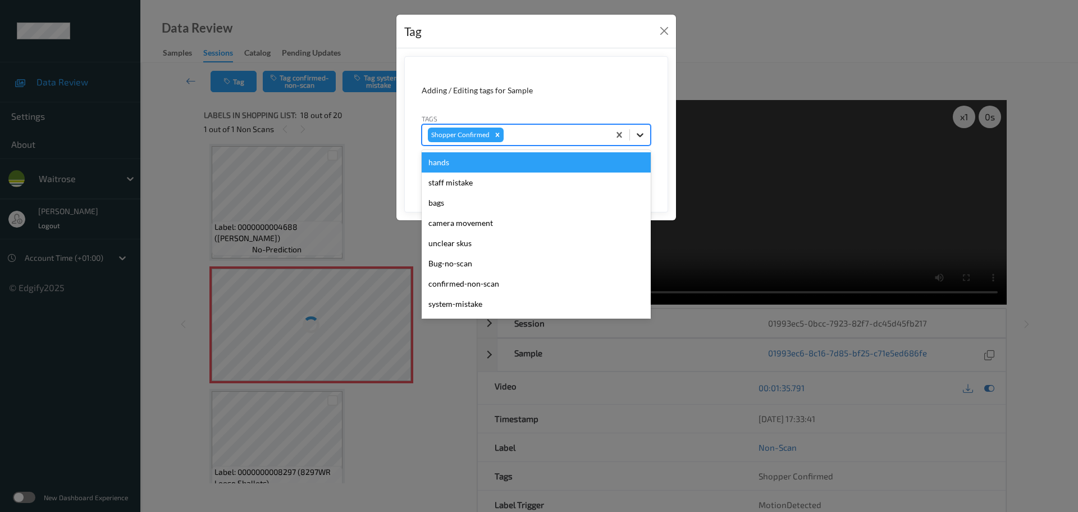
click at [637, 132] on icon at bounding box center [640, 134] width 11 height 11
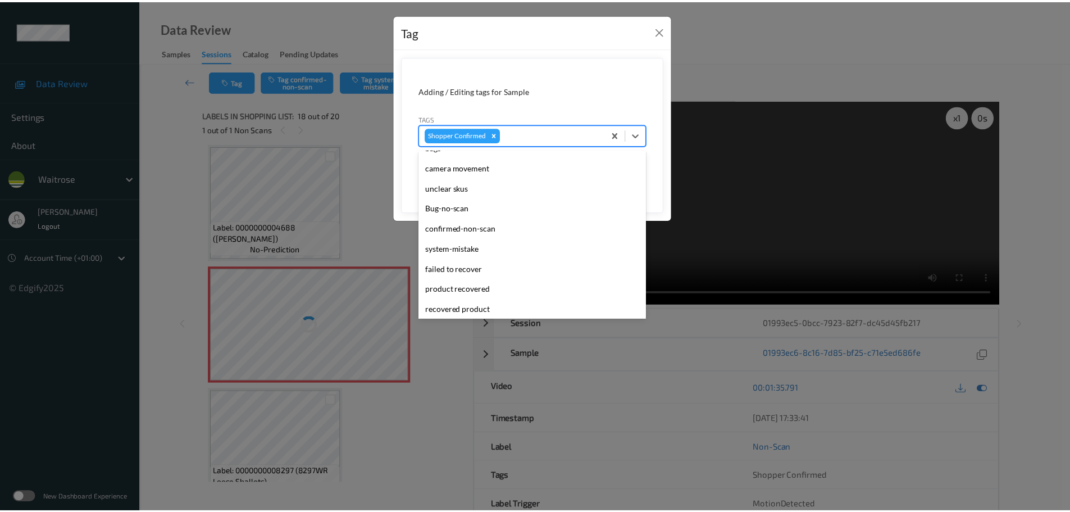
scroll to position [0, 0]
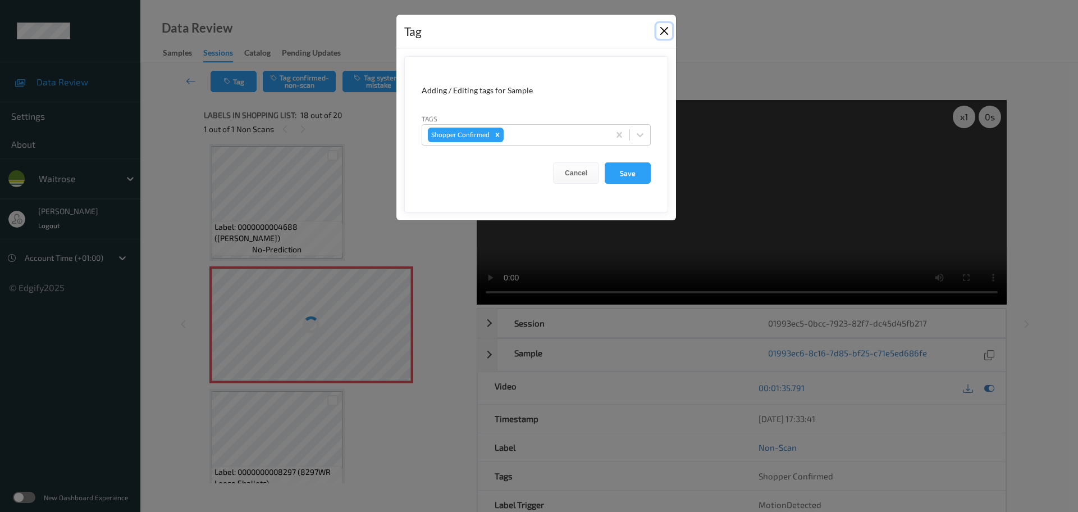
click at [662, 32] on button "Close" at bounding box center [664, 31] width 16 height 16
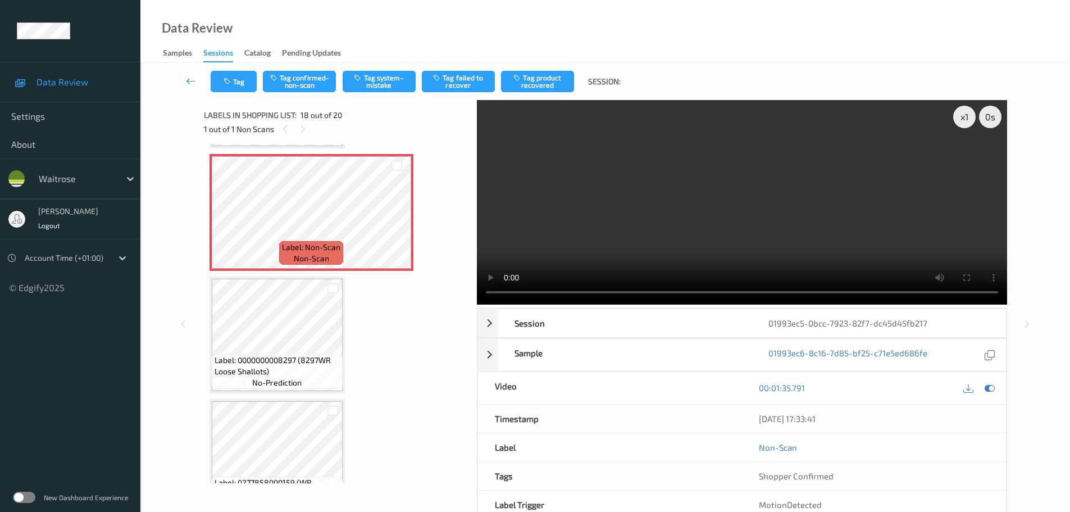
scroll to position [2020, 0]
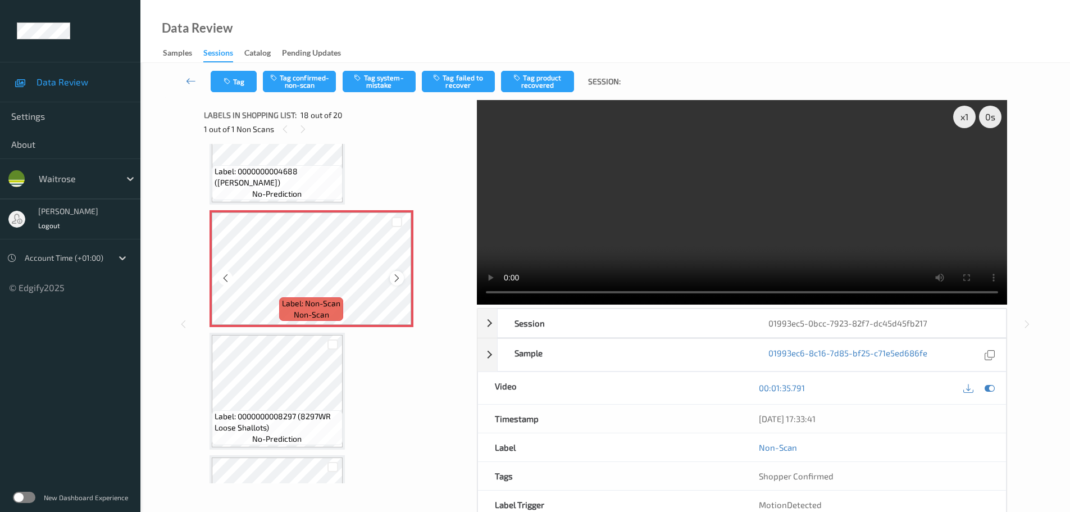
click at [390, 273] on div "Label: Non-Scan non-scan" at bounding box center [311, 268] width 204 height 117
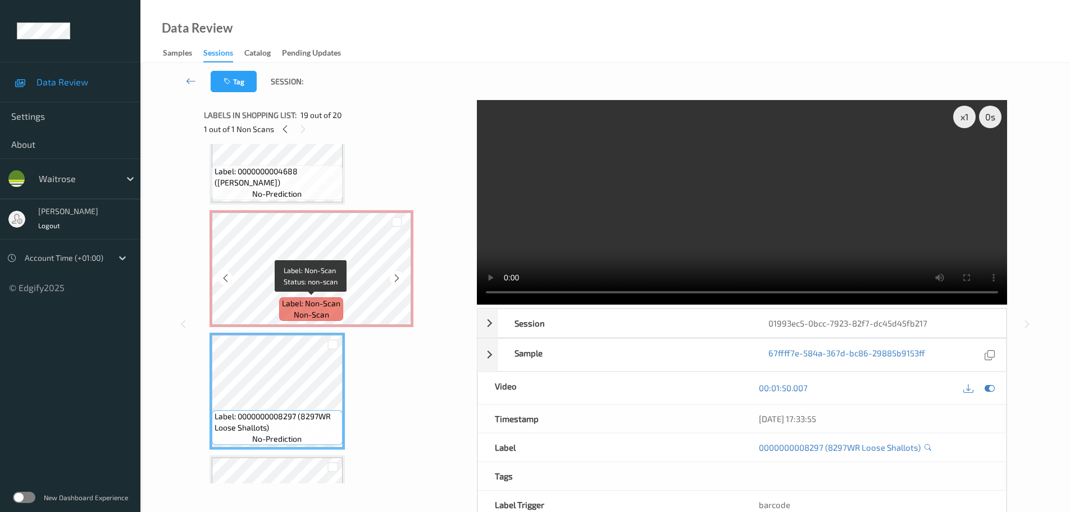
click at [323, 300] on span "Label: Non-Scan" at bounding box center [311, 303] width 58 height 11
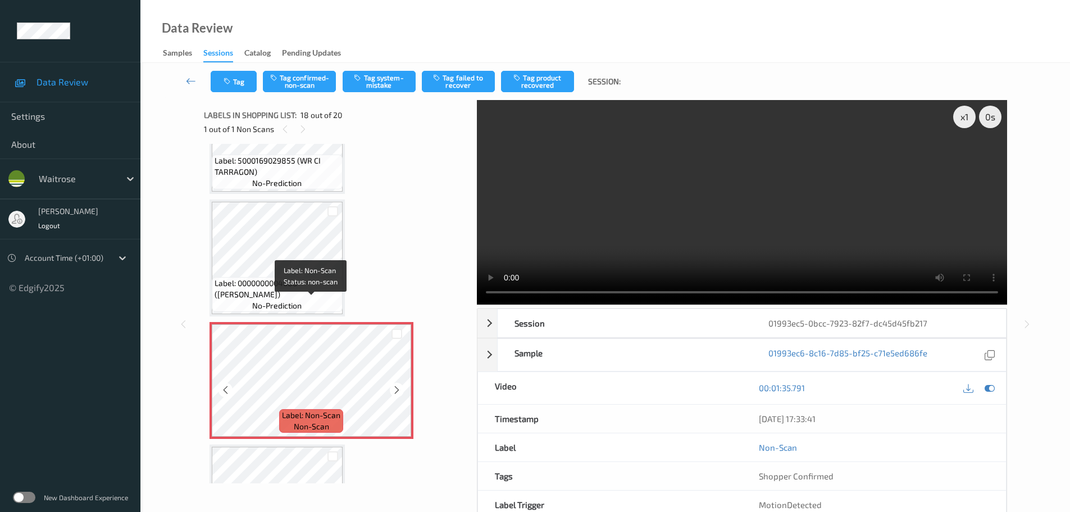
scroll to position [1908, 0]
click at [336, 278] on span "Label: 0000000004688 ([PERSON_NAME])" at bounding box center [277, 289] width 125 height 22
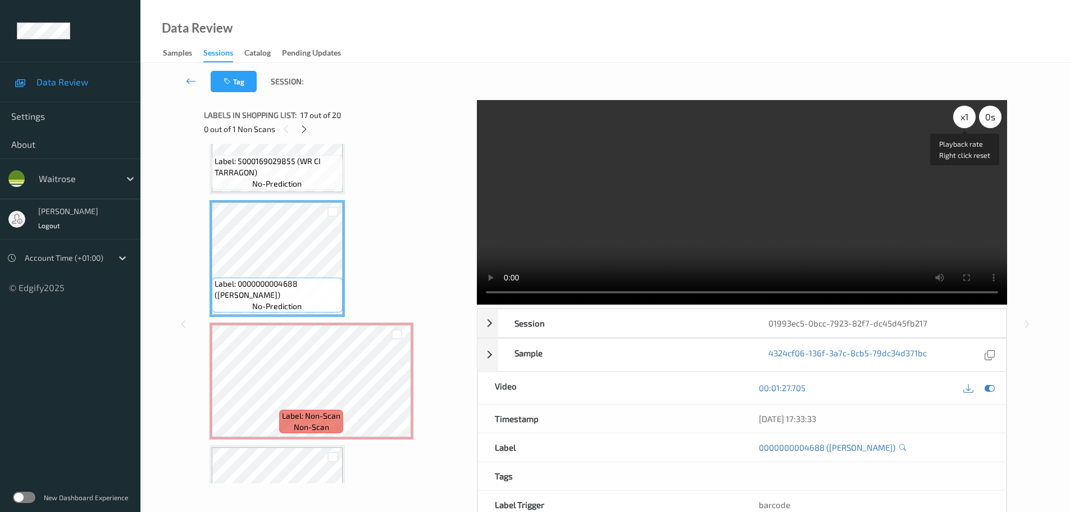
click at [966, 116] on div "x 1" at bounding box center [964, 117] width 22 height 22
click at [966, 116] on div "x 2" at bounding box center [964, 117] width 22 height 22
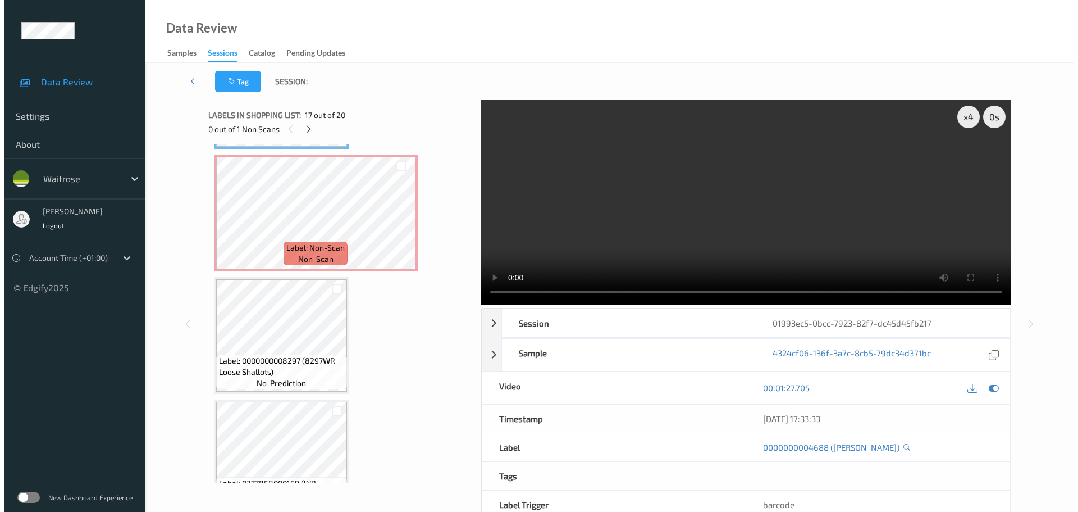
scroll to position [2115, 0]
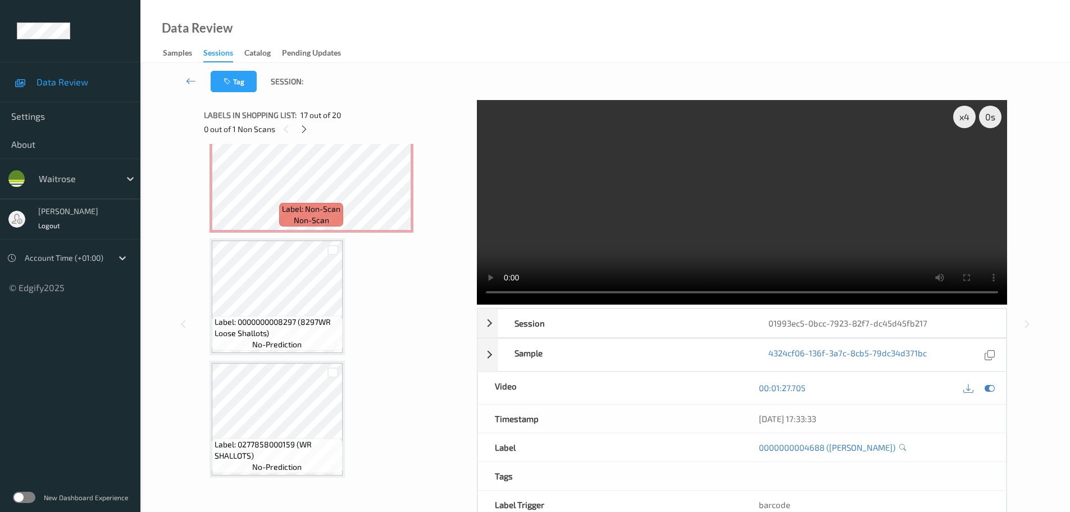
click at [293, 209] on span "Label: Non-Scan" at bounding box center [311, 208] width 58 height 11
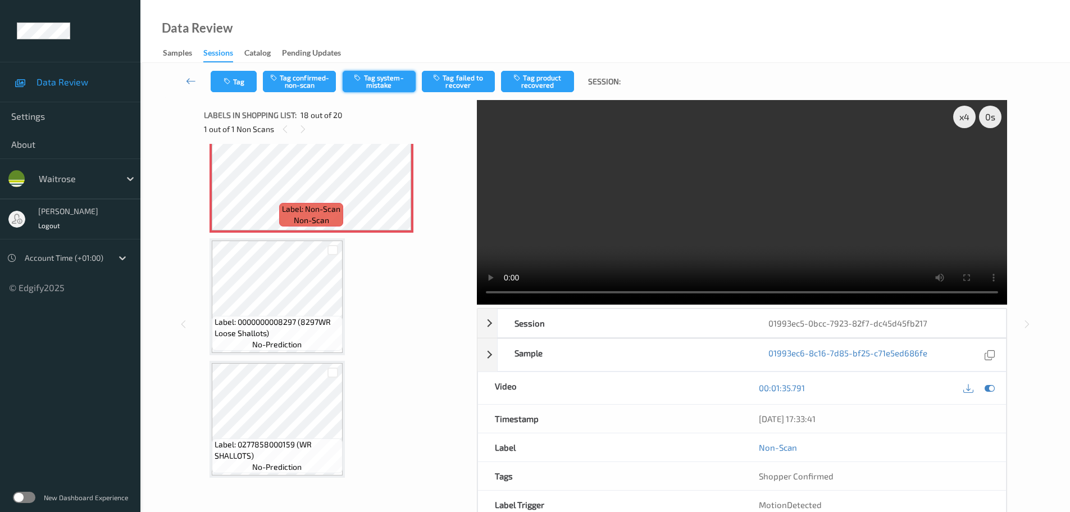
click at [367, 89] on button "Tag system-mistake" at bounding box center [379, 81] width 73 height 21
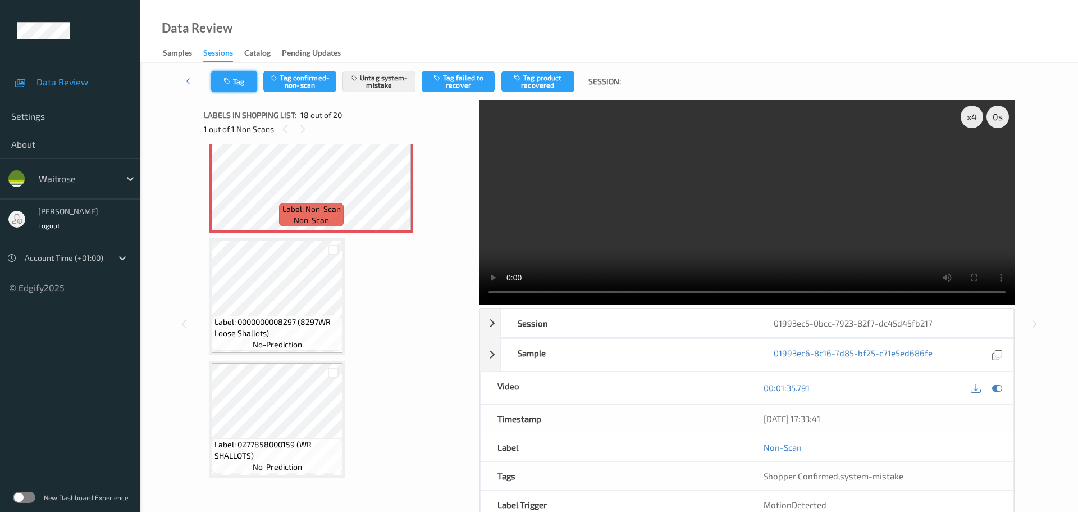
click at [244, 77] on button "Tag" at bounding box center [234, 81] width 46 height 21
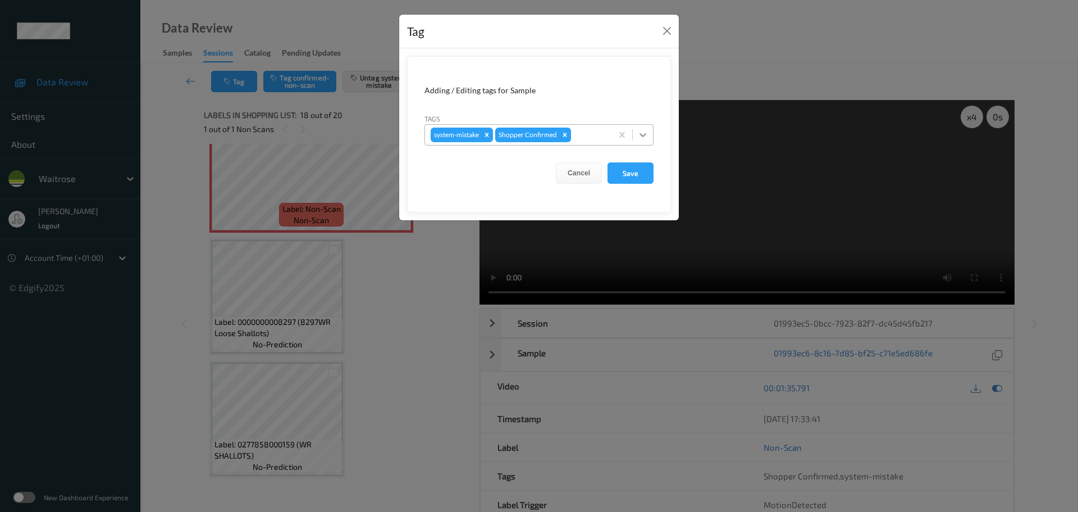
click at [645, 130] on icon at bounding box center [642, 134] width 11 height 11
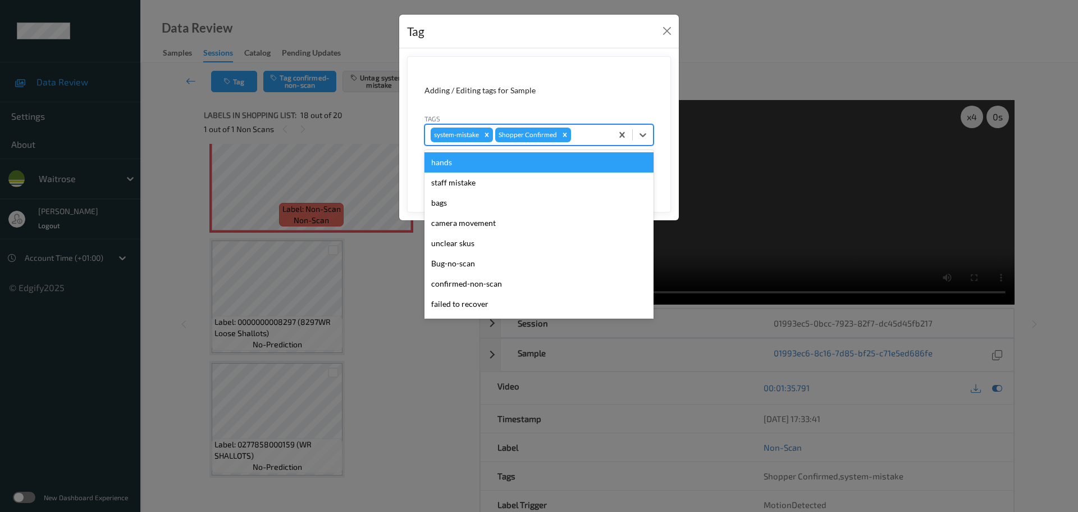
scroll to position [261, 0]
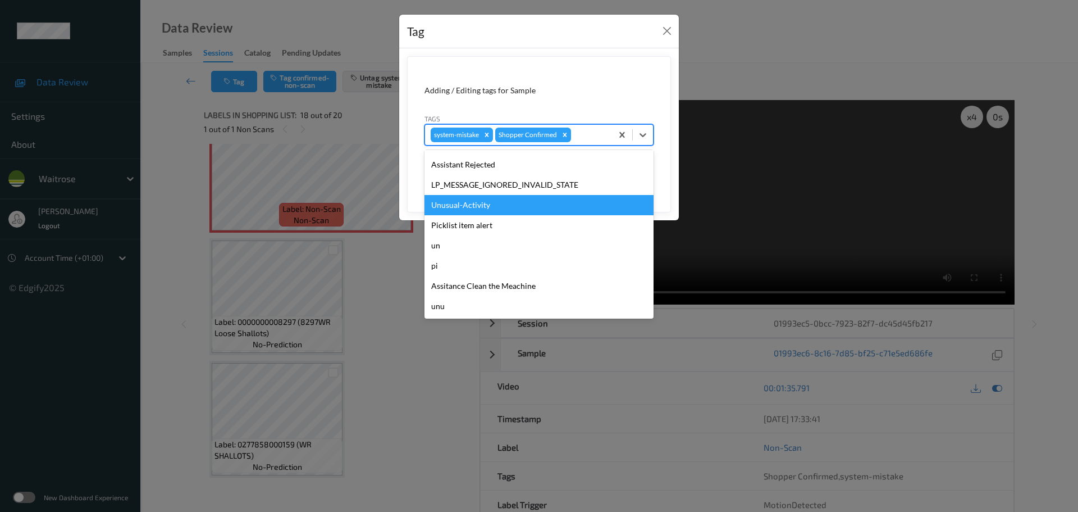
click at [451, 203] on div "Unusual-Activity" at bounding box center [539, 205] width 229 height 20
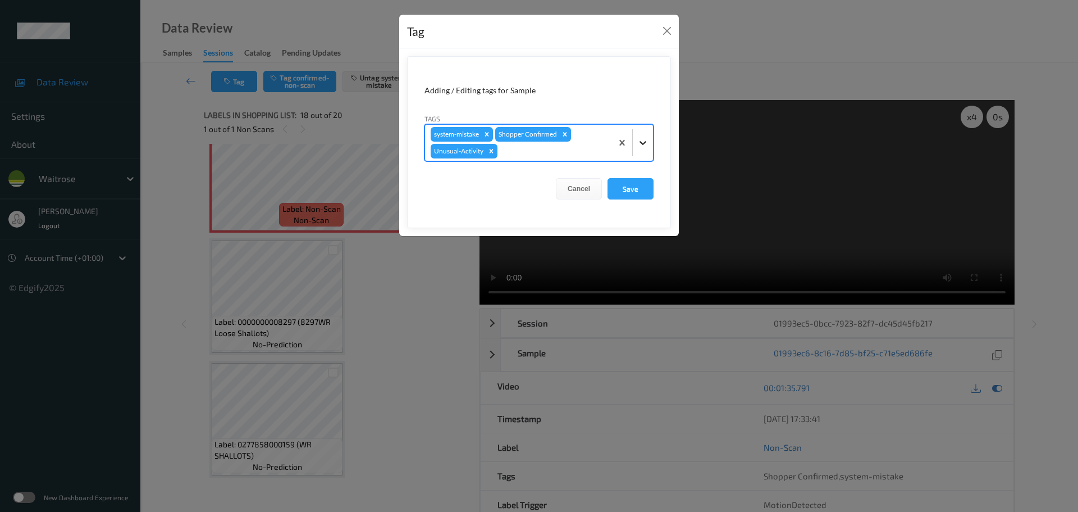
click at [642, 138] on icon at bounding box center [642, 142] width 11 height 11
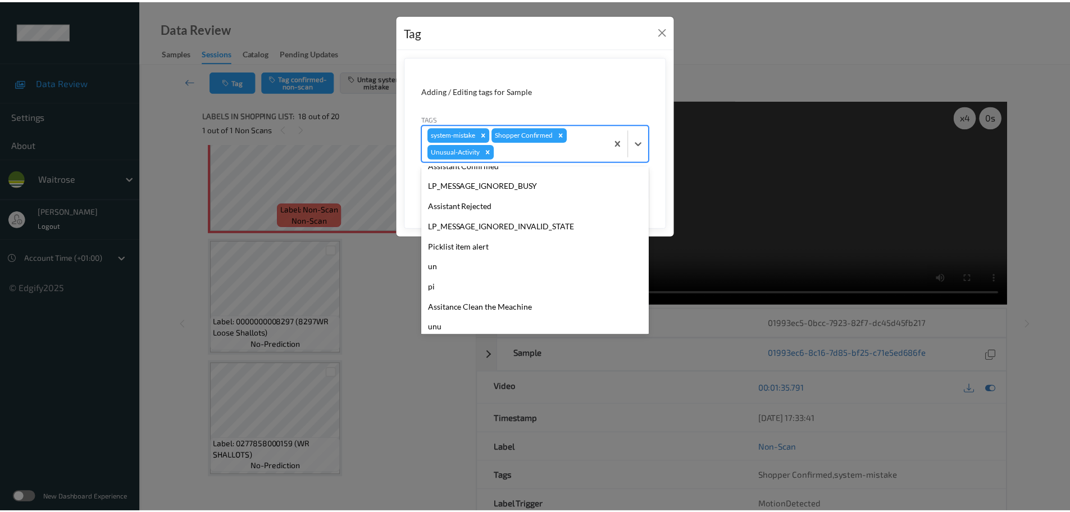
scroll to position [240, 0]
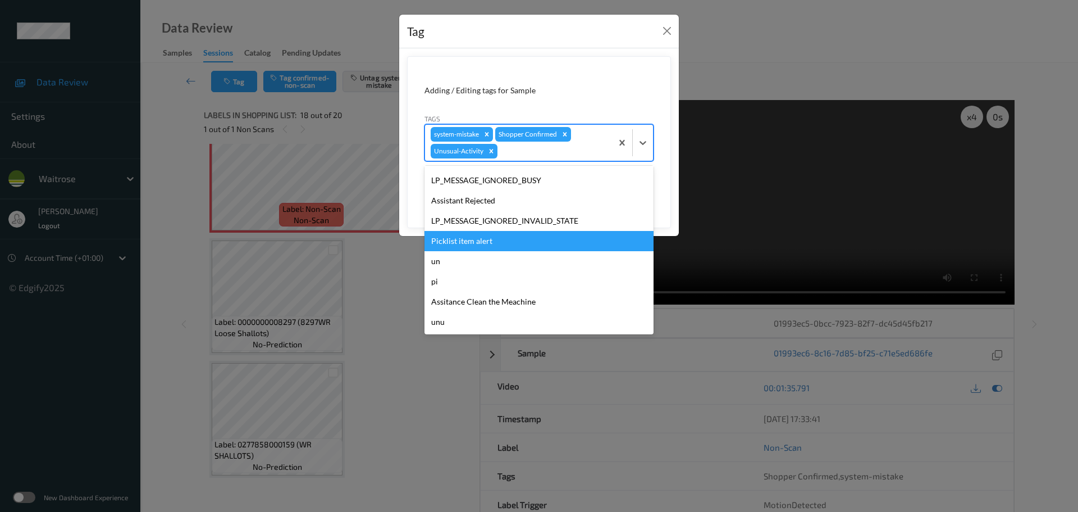
click at [477, 240] on div "Picklist item alert" at bounding box center [539, 241] width 229 height 20
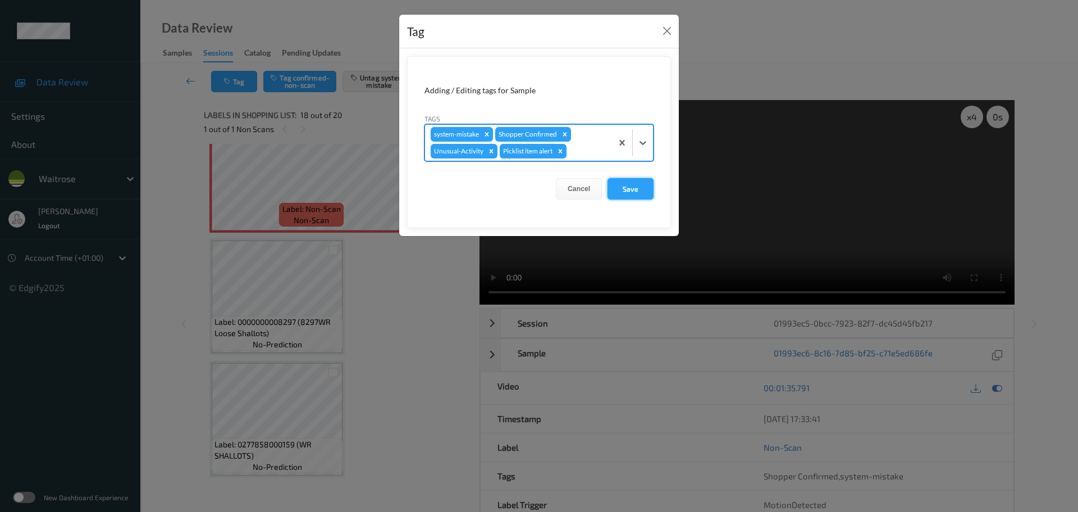
click at [627, 191] on button "Save" at bounding box center [631, 188] width 46 height 21
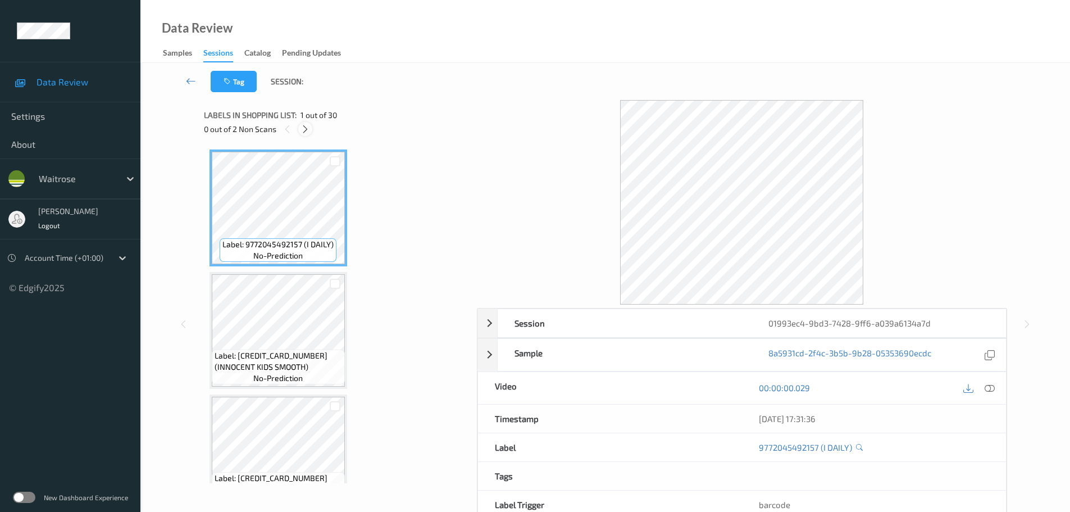
click at [308, 130] on icon at bounding box center [305, 129] width 10 height 10
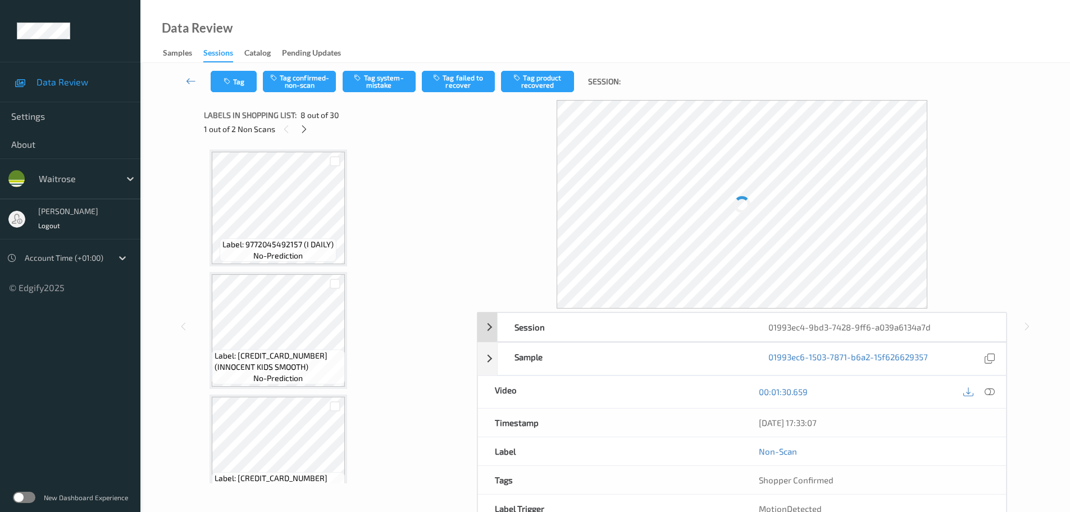
scroll to position [740, 0]
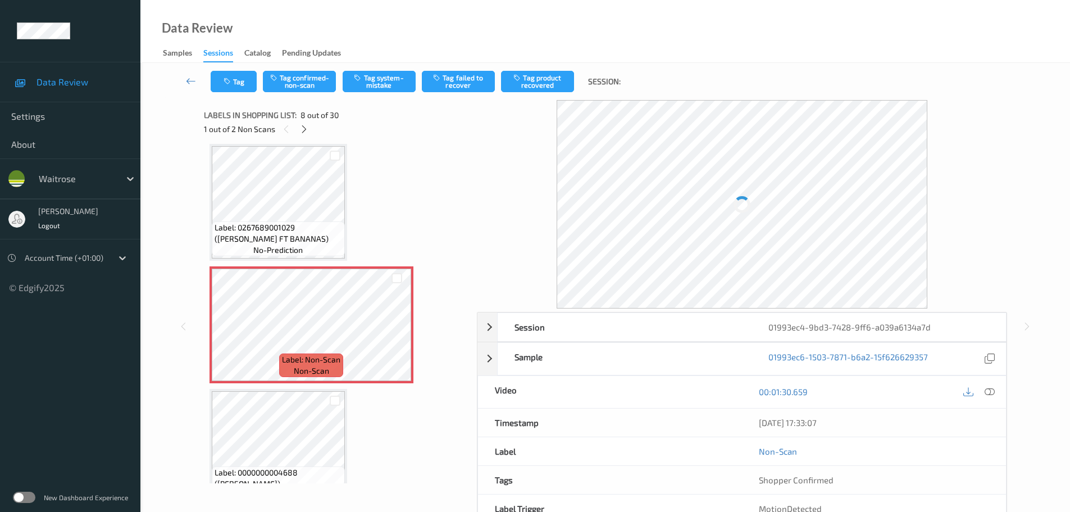
drag, startPoint x: 992, startPoint y: 394, endPoint x: 981, endPoint y: 385, distance: 13.9
click at [991, 394] on icon at bounding box center [989, 391] width 10 height 10
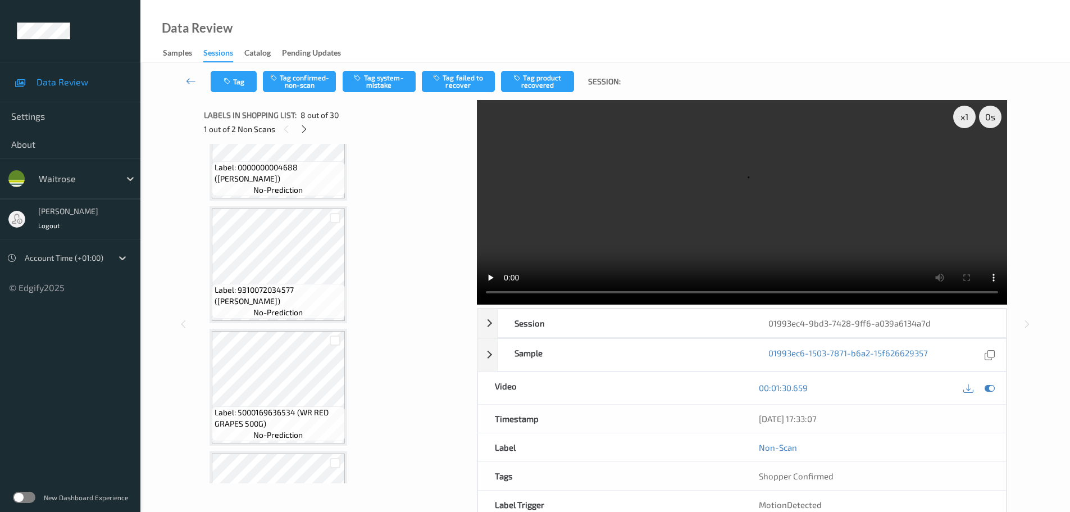
scroll to position [796, 0]
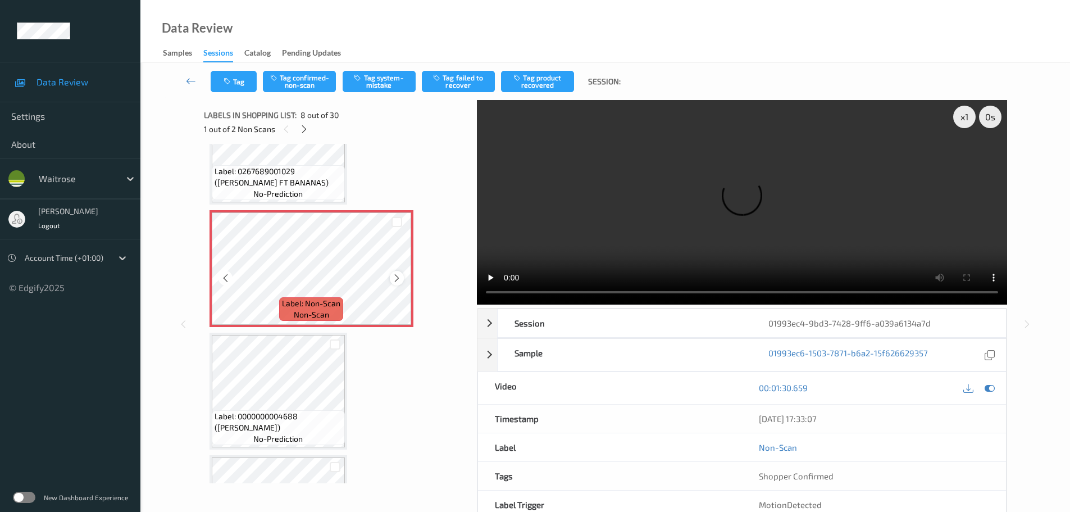
click at [395, 277] on icon at bounding box center [397, 278] width 10 height 10
click at [394, 279] on icon at bounding box center [397, 278] width 10 height 10
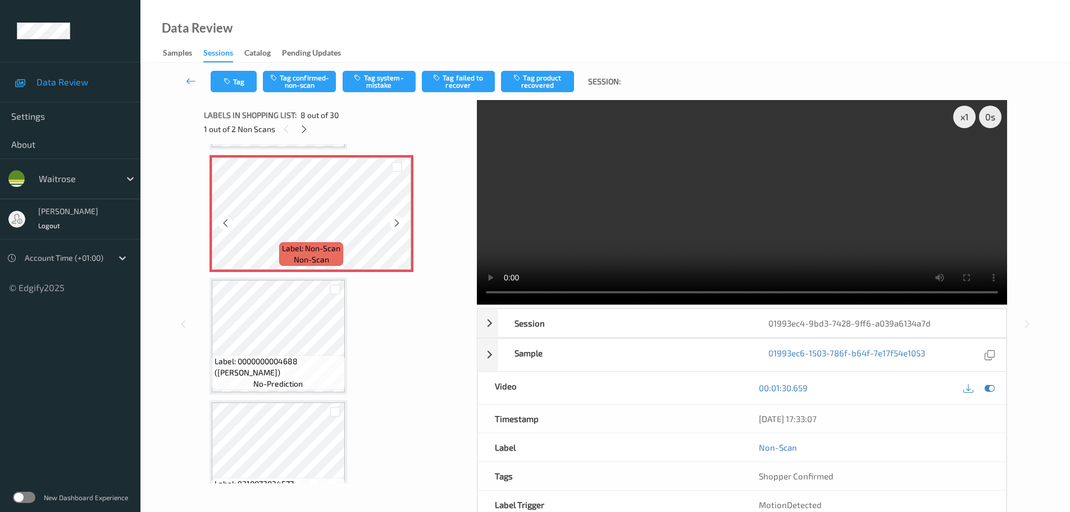
scroll to position [852, 0]
click at [303, 131] on icon at bounding box center [304, 129] width 10 height 10
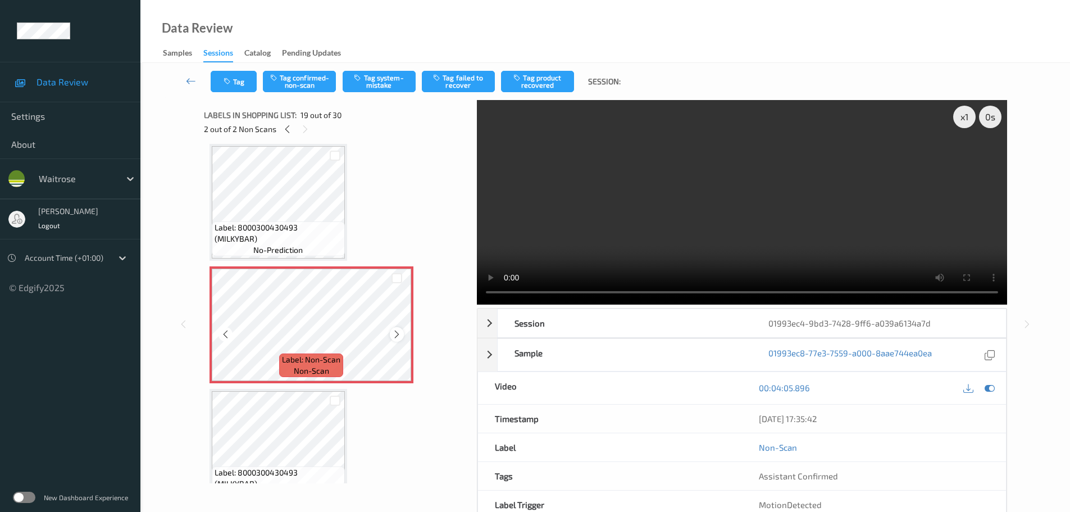
click at [395, 331] on icon at bounding box center [397, 334] width 10 height 10
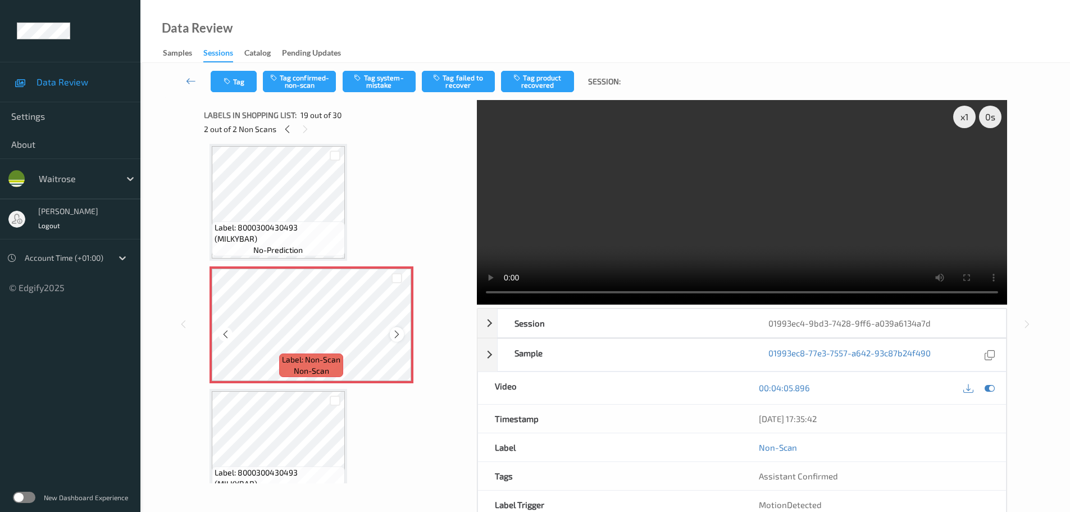
click at [393, 330] on icon at bounding box center [397, 334] width 10 height 10
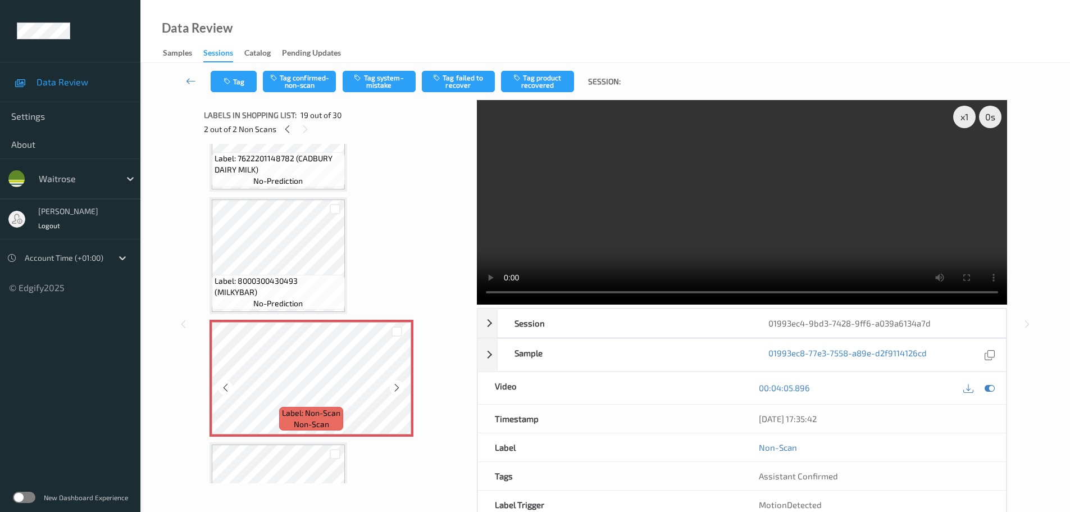
scroll to position [1974, 0]
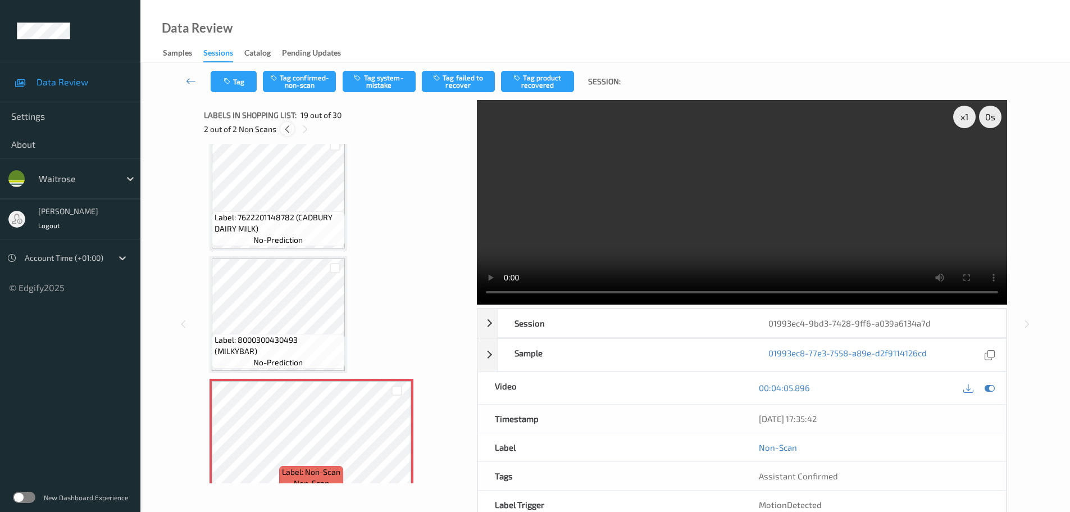
click at [287, 130] on icon at bounding box center [287, 129] width 10 height 10
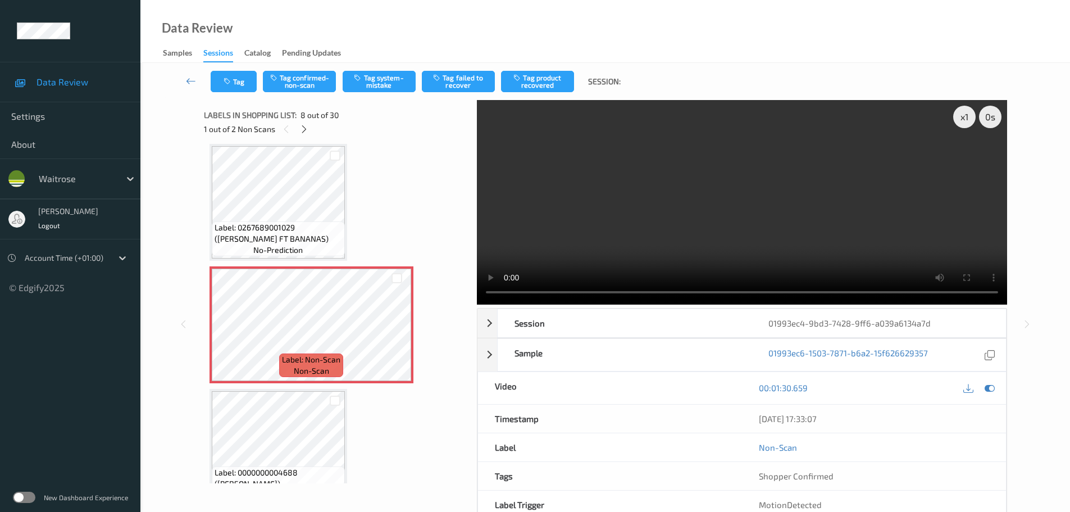
click at [308, 222] on span "Label: 0267689001029 (WR ESS FT BANANAS)" at bounding box center [278, 233] width 127 height 22
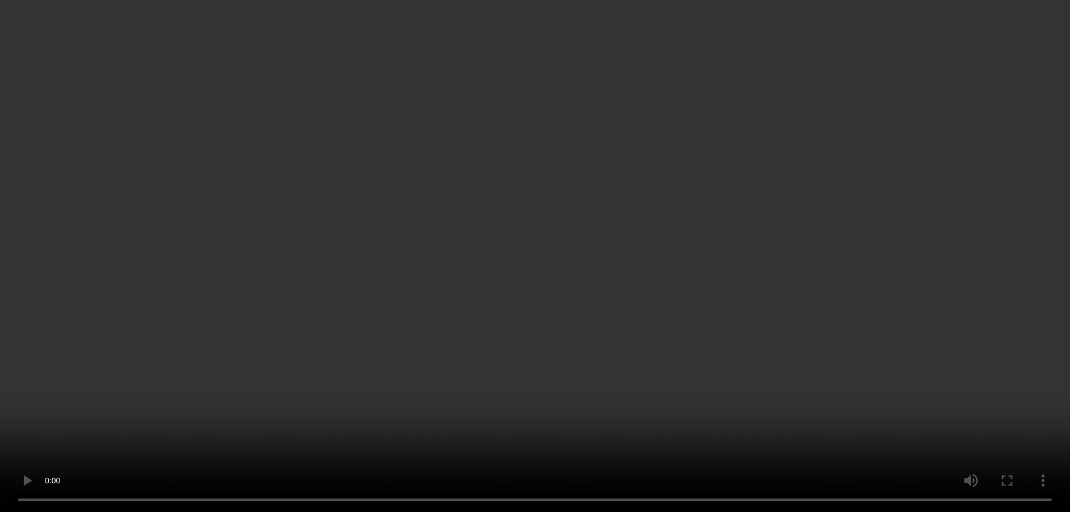
scroll to position [1863, 0]
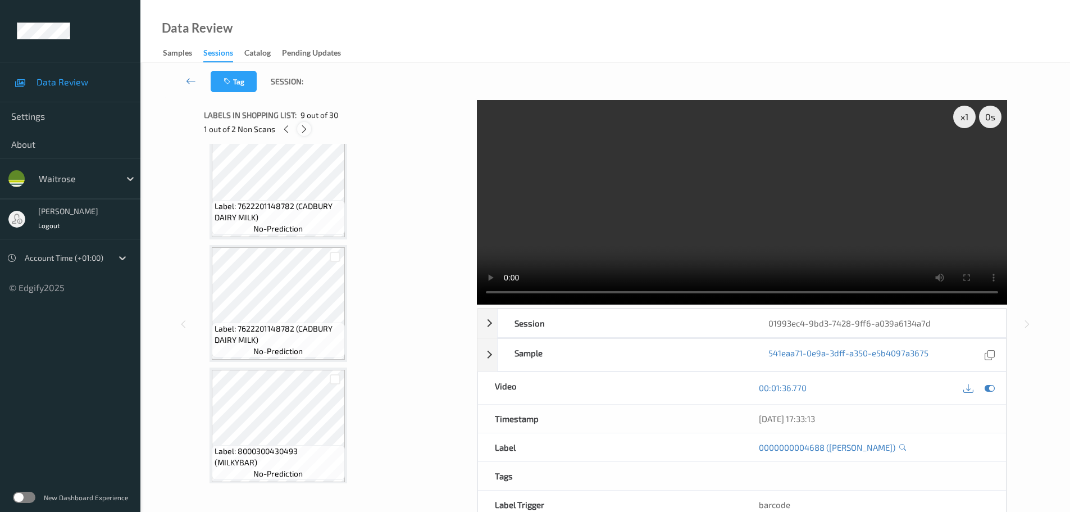
click at [305, 131] on icon at bounding box center [304, 129] width 10 height 10
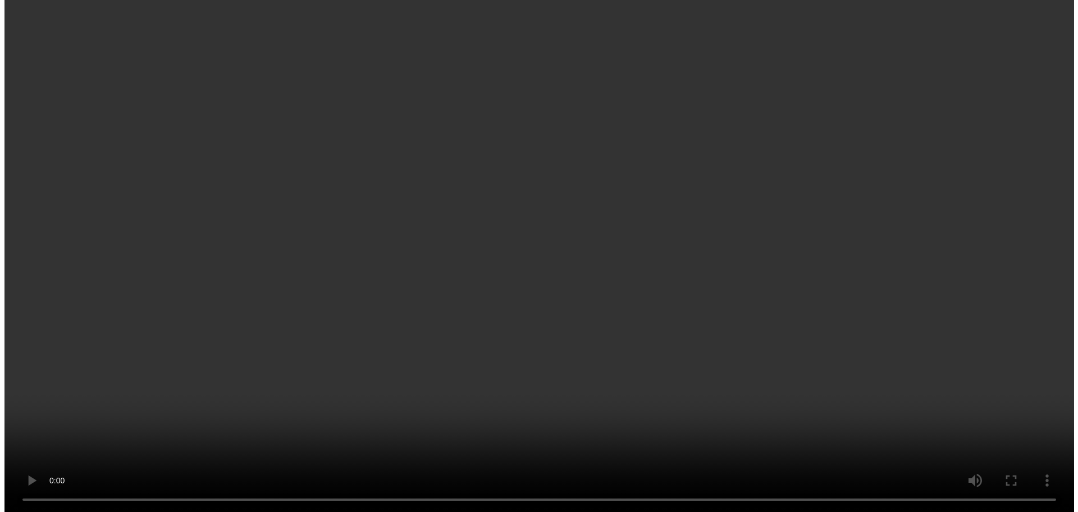
scroll to position [2087, 0]
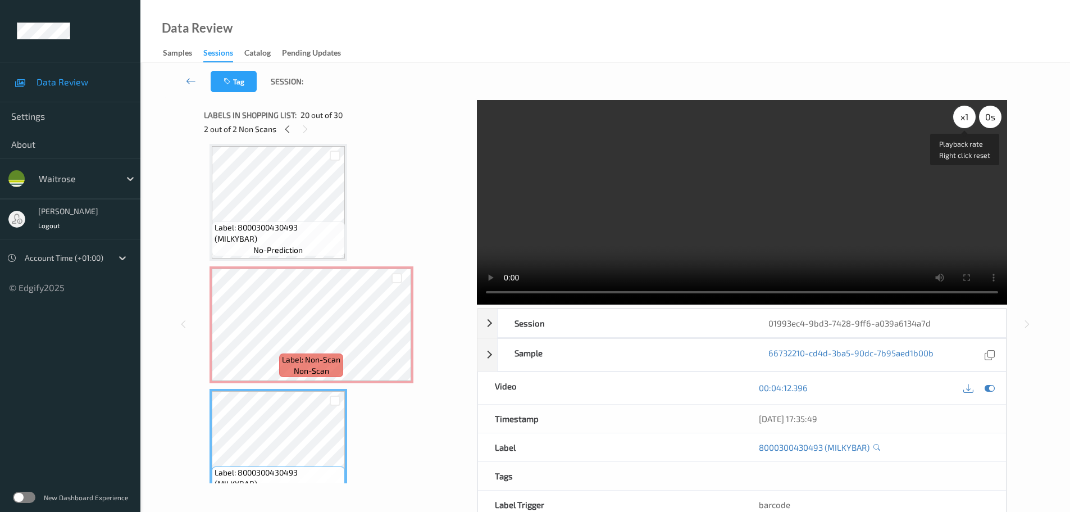
click at [965, 120] on div "x 1" at bounding box center [964, 117] width 22 height 22
click at [965, 120] on div "x 2" at bounding box center [964, 117] width 22 height 22
click at [965, 120] on div "x 4" at bounding box center [964, 117] width 22 height 22
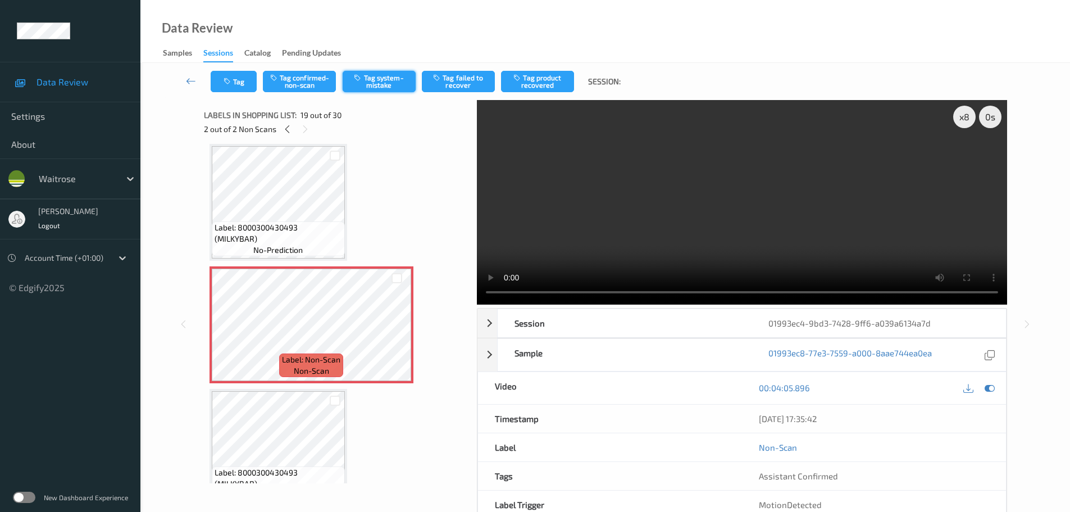
click at [374, 72] on button "Tag system-mistake" at bounding box center [379, 81] width 73 height 21
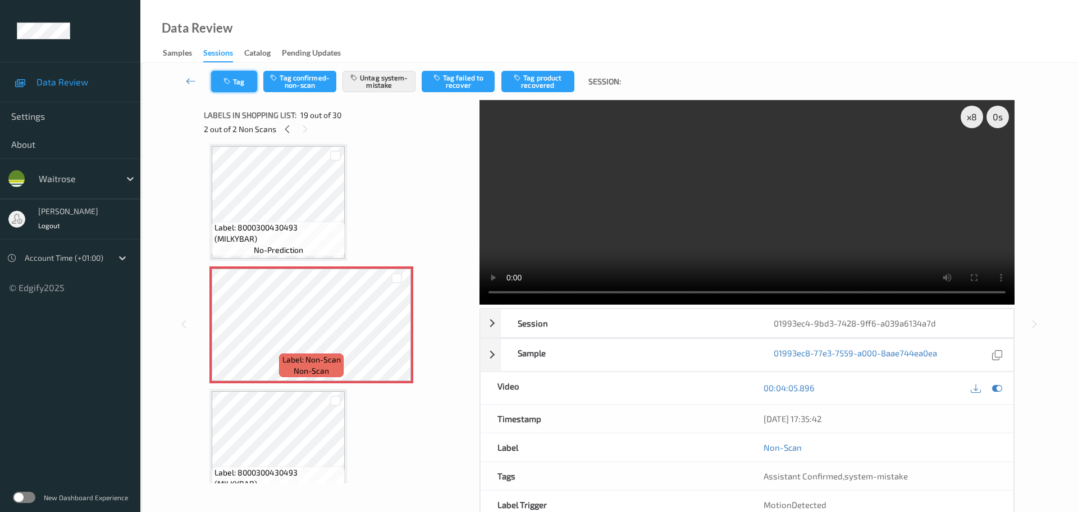
click at [234, 84] on button "Tag" at bounding box center [234, 81] width 46 height 21
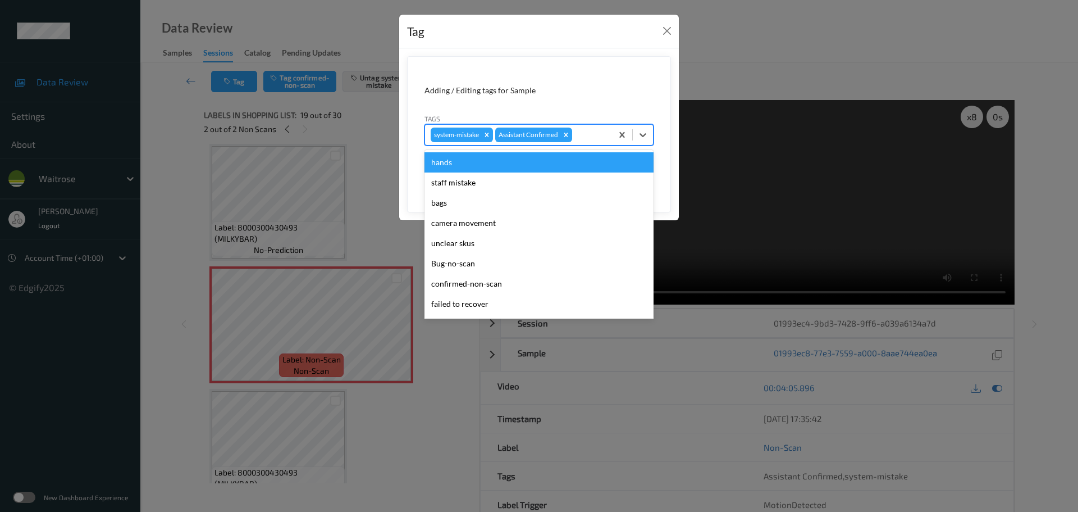
click at [580, 137] on div at bounding box center [590, 134] width 32 height 13
type input "UNU"
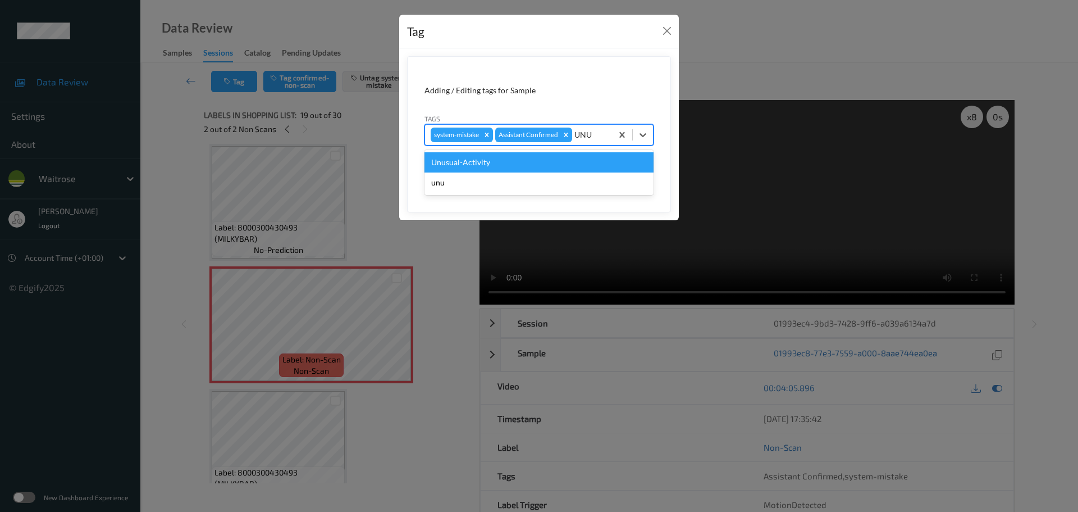
click at [563, 162] on div "Unusual-Activity" at bounding box center [539, 162] width 229 height 20
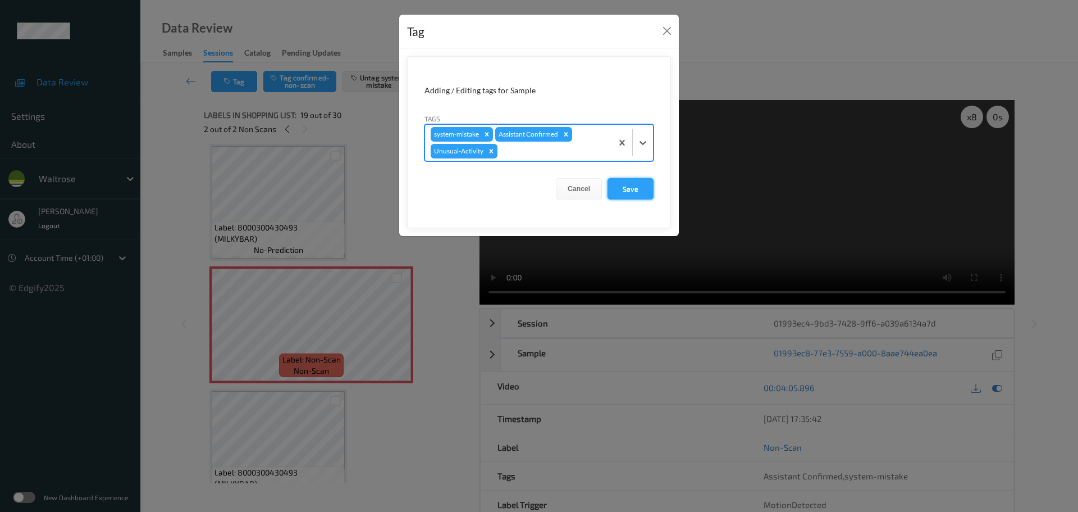
drag, startPoint x: 617, startPoint y: 190, endPoint x: 623, endPoint y: 188, distance: 5.9
click at [618, 190] on button "Save" at bounding box center [631, 188] width 46 height 21
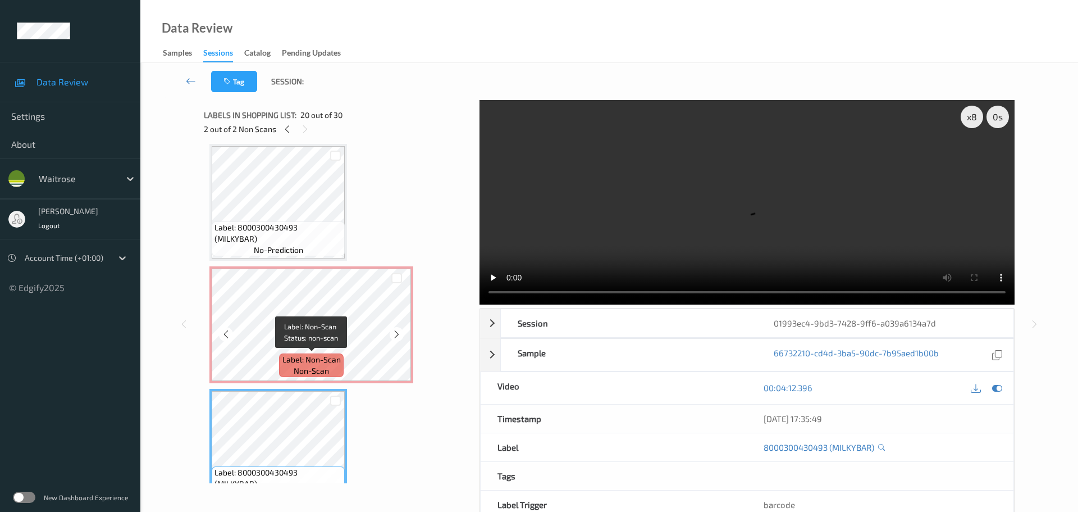
click at [297, 355] on span "Label: Non-Scan" at bounding box center [311, 359] width 58 height 11
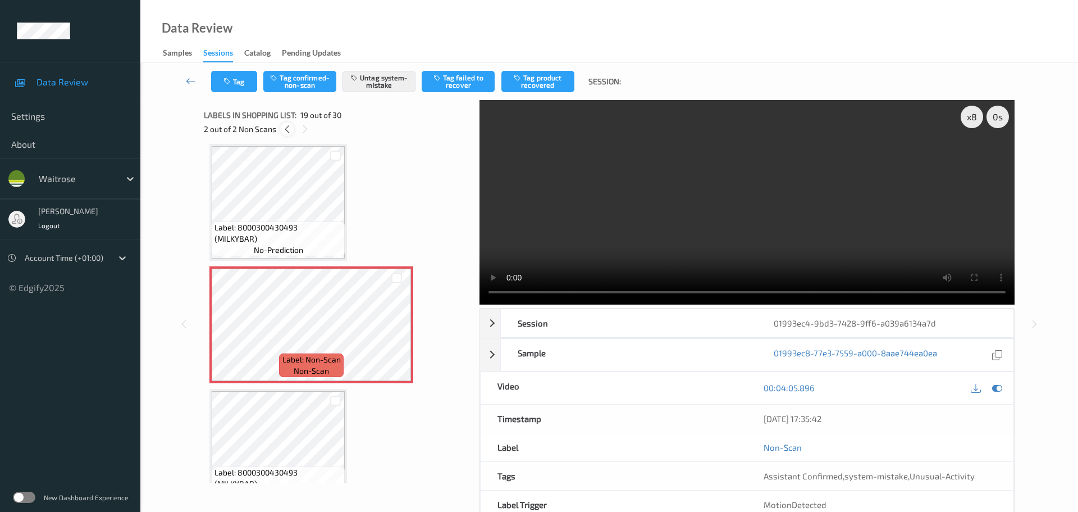
click at [289, 125] on icon at bounding box center [287, 129] width 10 height 10
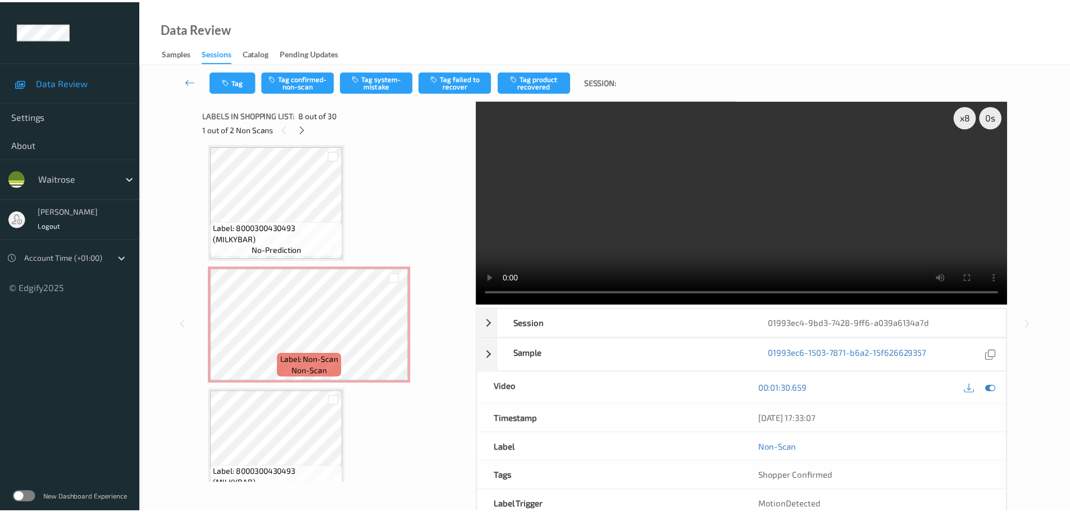
scroll to position [740, 0]
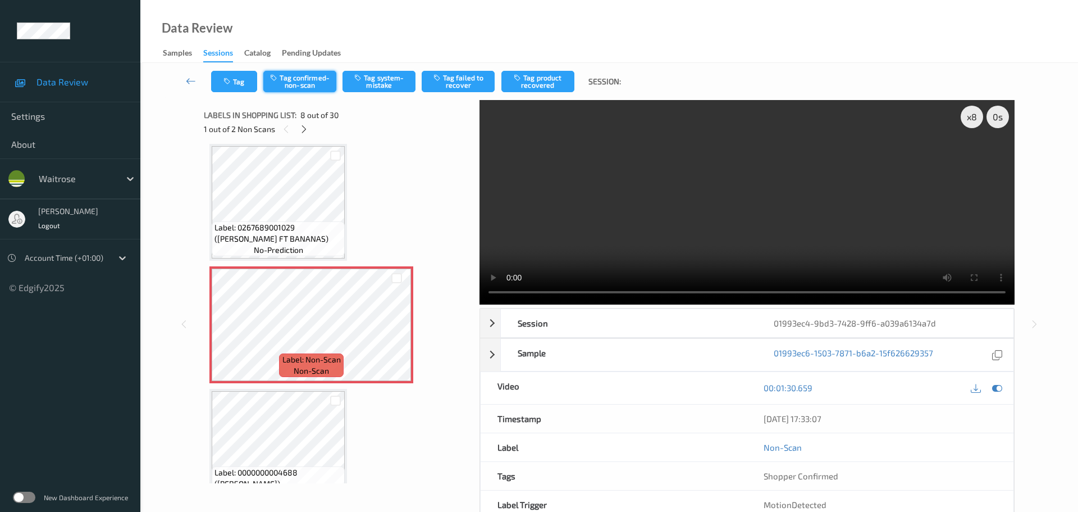
click at [316, 81] on button "Tag confirmed-non-scan" at bounding box center [299, 81] width 73 height 21
click at [522, 79] on icon "button" at bounding box center [519, 78] width 10 height 8
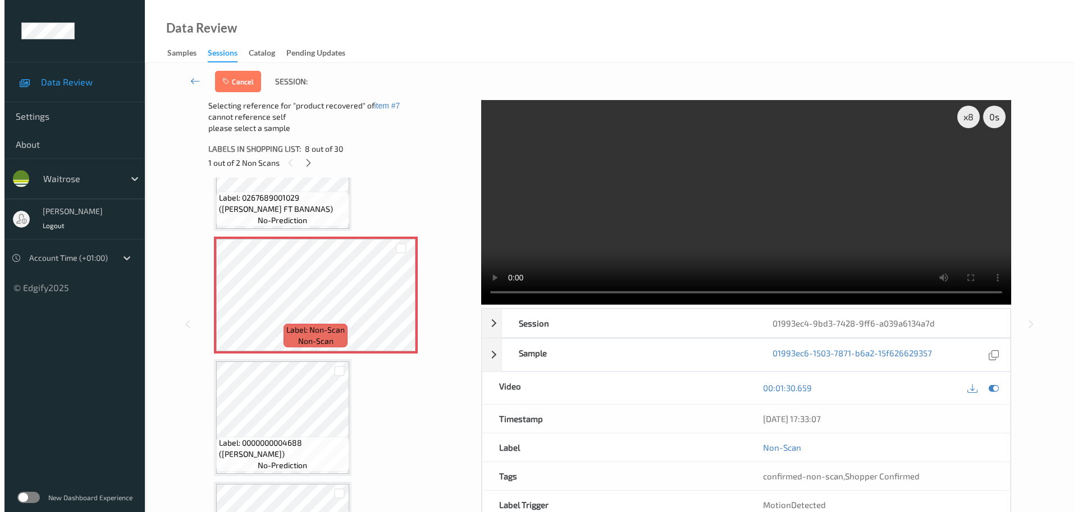
scroll to position [852, 0]
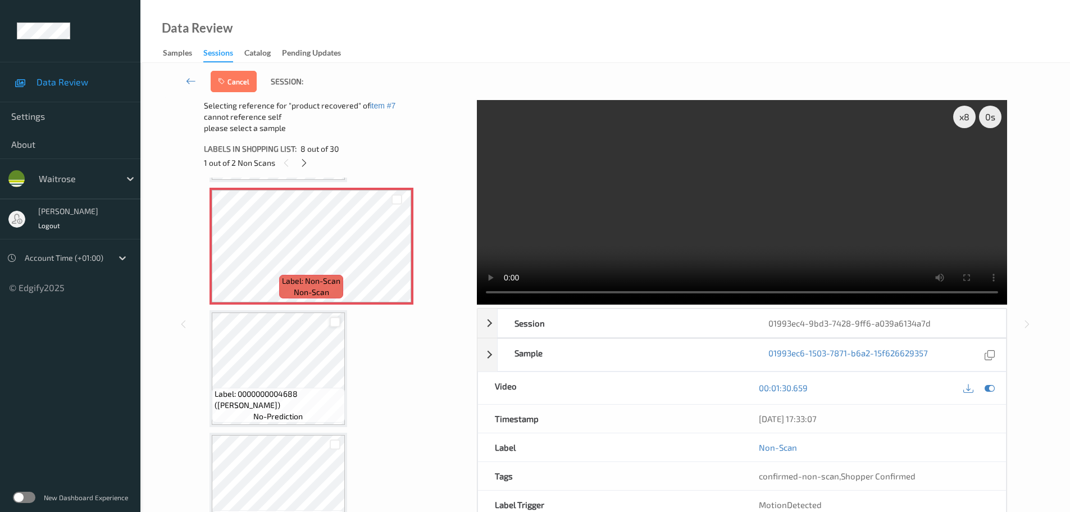
click at [334, 318] on div at bounding box center [335, 322] width 11 height 11
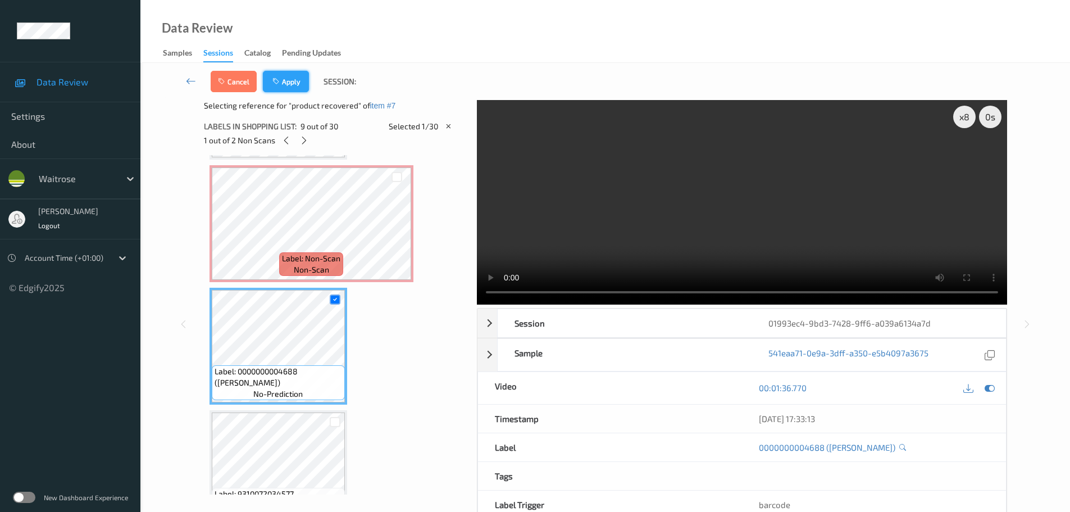
click at [289, 72] on button "Apply" at bounding box center [286, 81] width 46 height 21
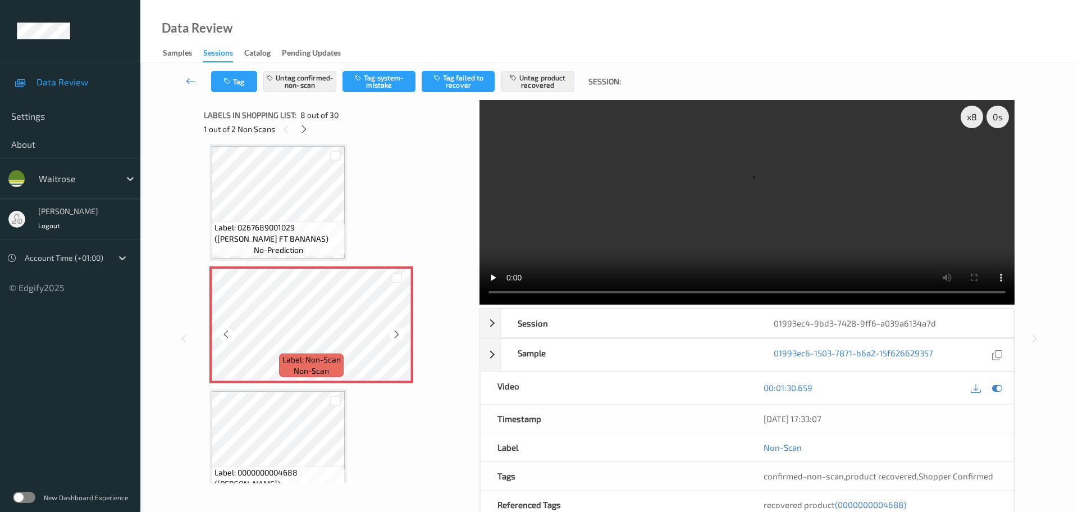
scroll to position [796, 0]
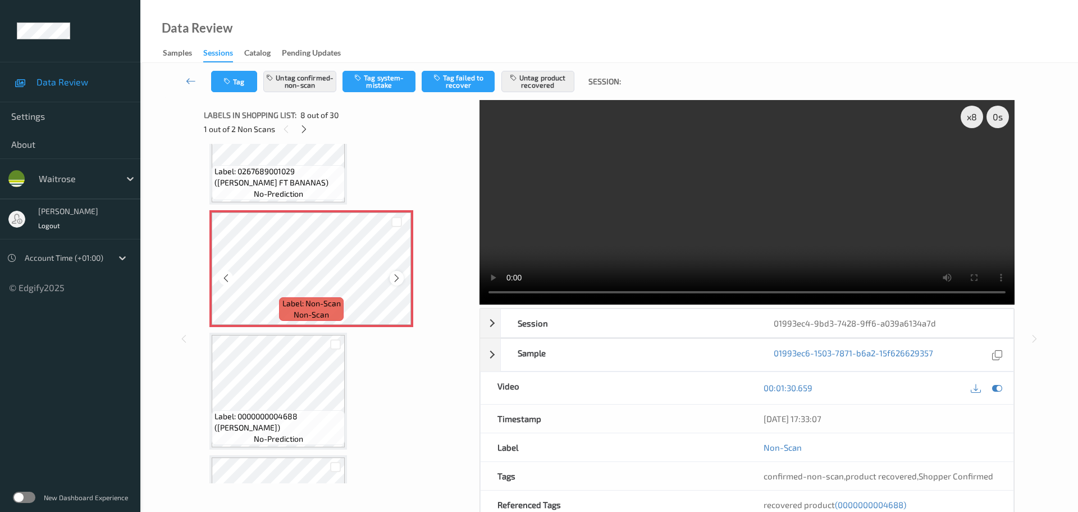
click at [395, 277] on icon at bounding box center [397, 278] width 10 height 10
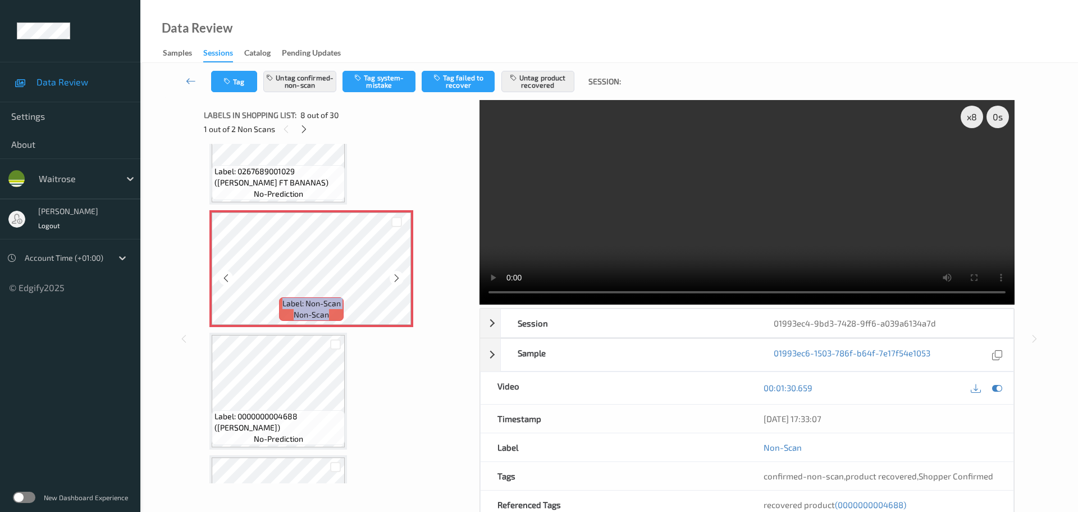
click at [395, 277] on icon at bounding box center [397, 278] width 10 height 10
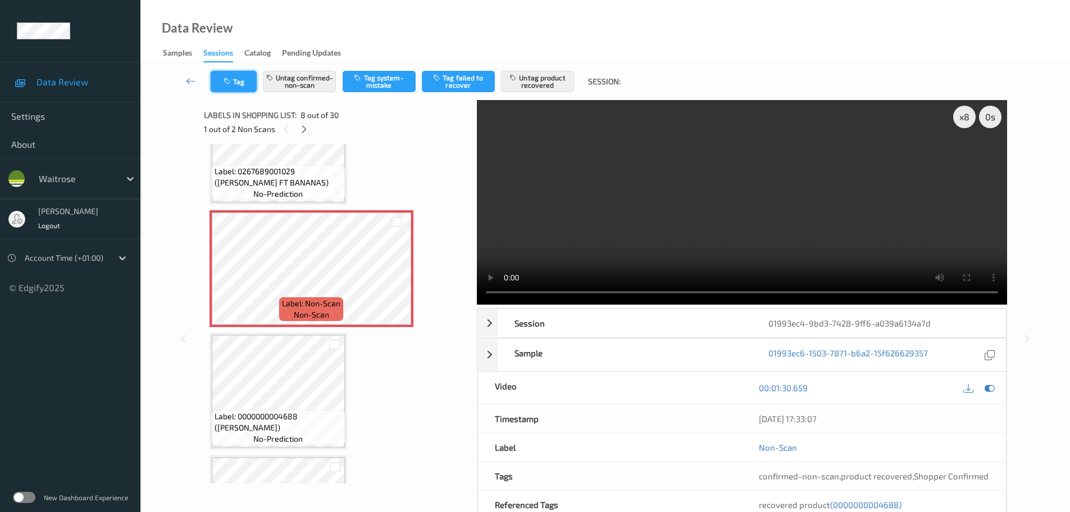
click at [234, 82] on button "Tag" at bounding box center [234, 81] width 46 height 21
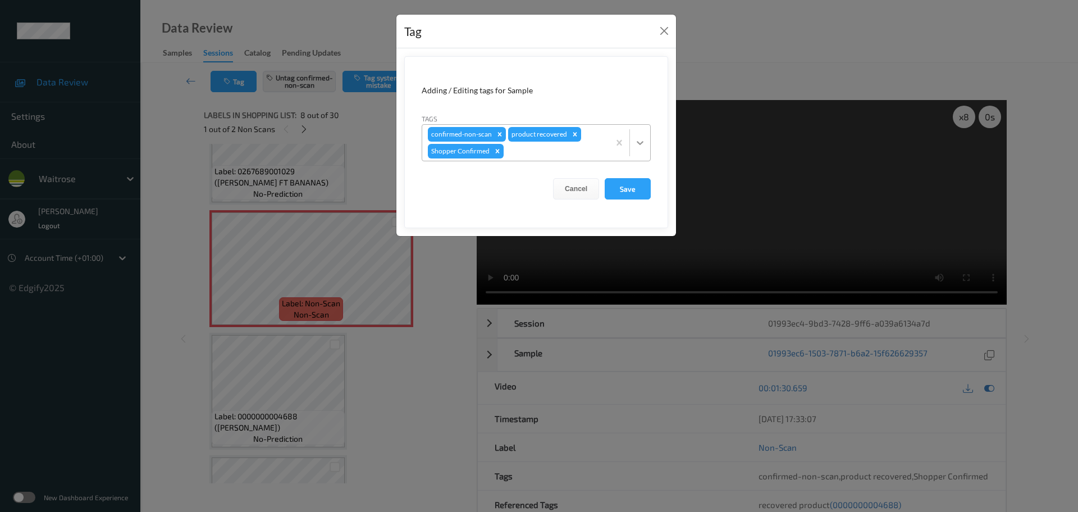
click at [636, 148] on icon at bounding box center [640, 142] width 11 height 11
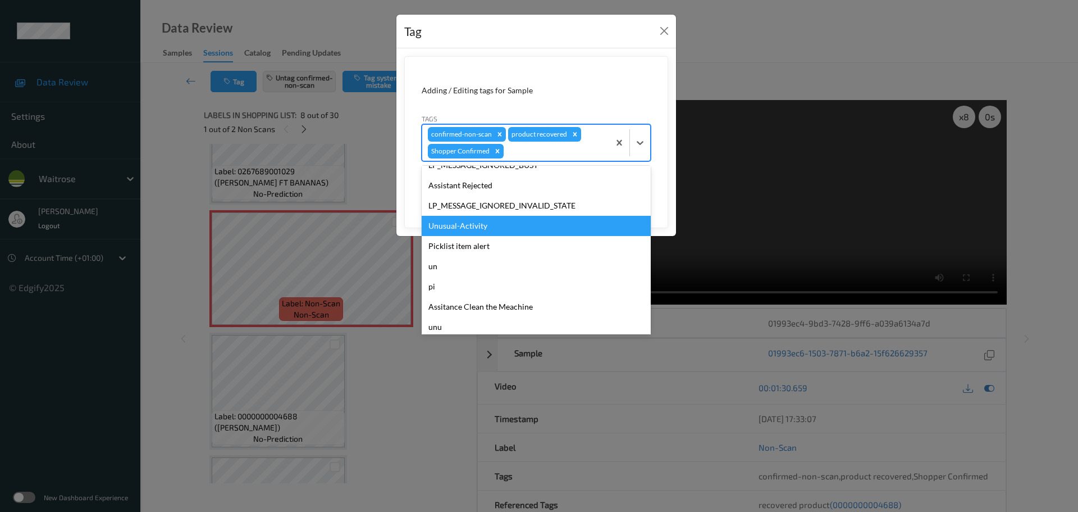
scroll to position [240, 0]
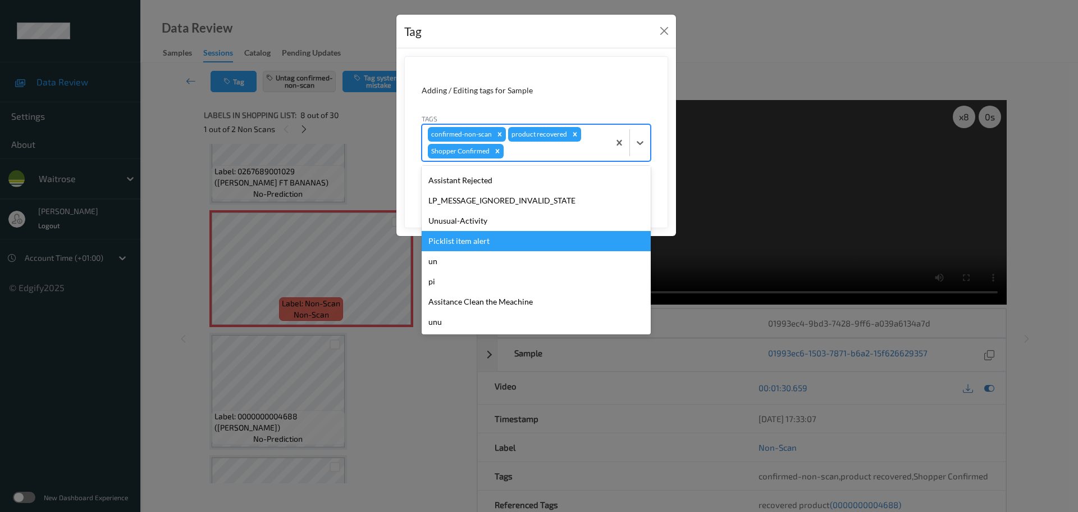
click at [459, 243] on div "Picklist item alert" at bounding box center [536, 241] width 229 height 20
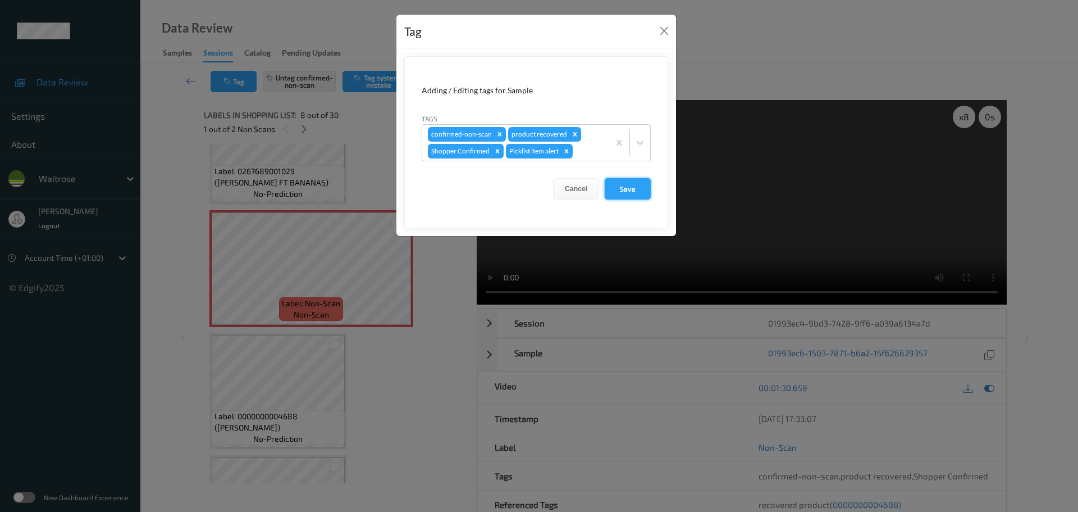
click at [636, 194] on button "Save" at bounding box center [628, 188] width 46 height 21
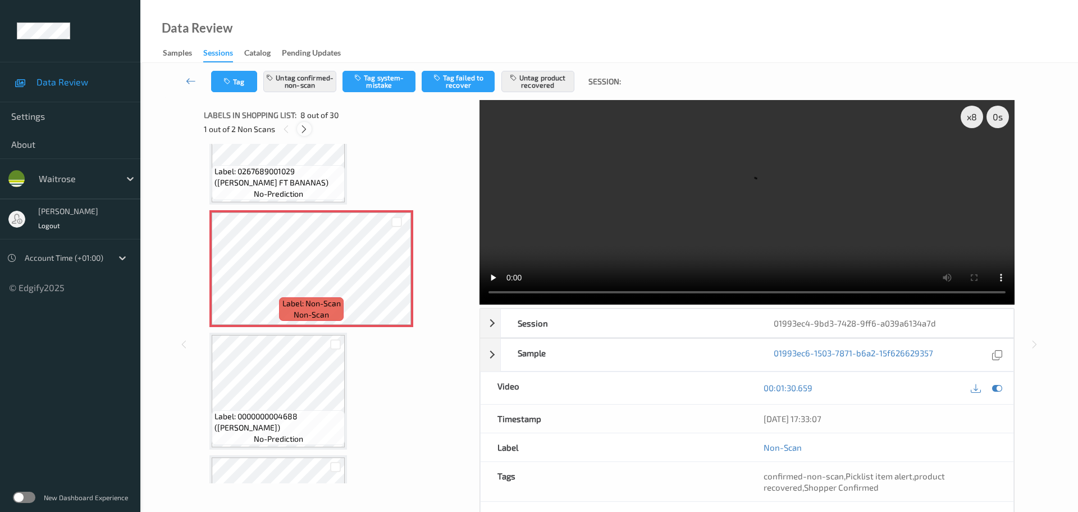
click at [303, 126] on icon at bounding box center [304, 129] width 10 height 10
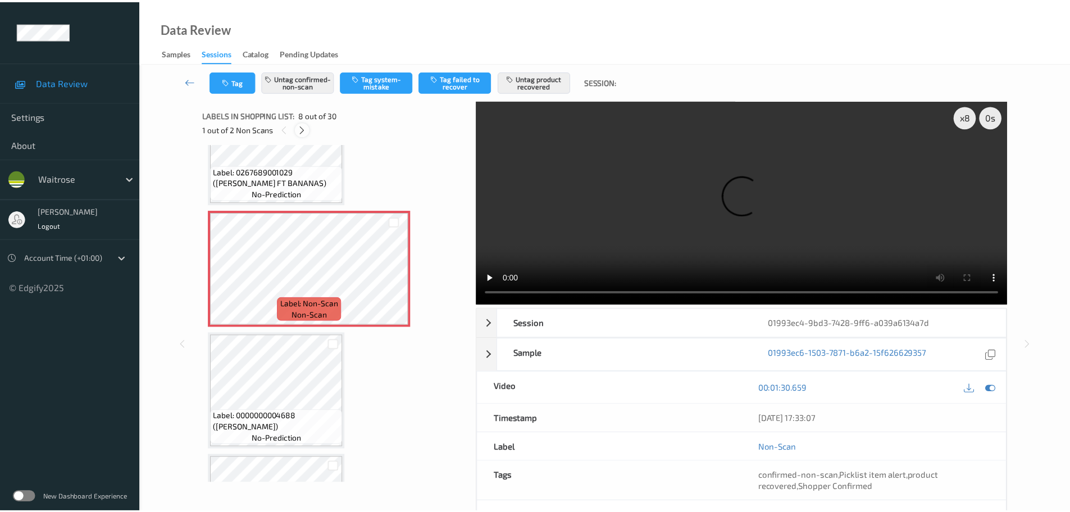
scroll to position [2087, 0]
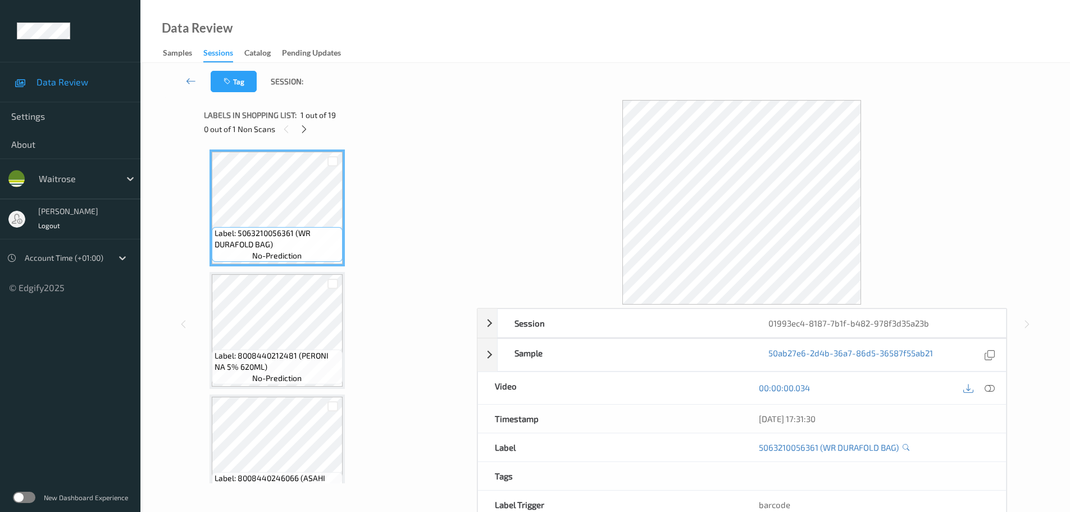
click at [294, 129] on div "0 out of 1 Non Scans" at bounding box center [336, 129] width 265 height 14
click at [301, 129] on div at bounding box center [304, 129] width 14 height 14
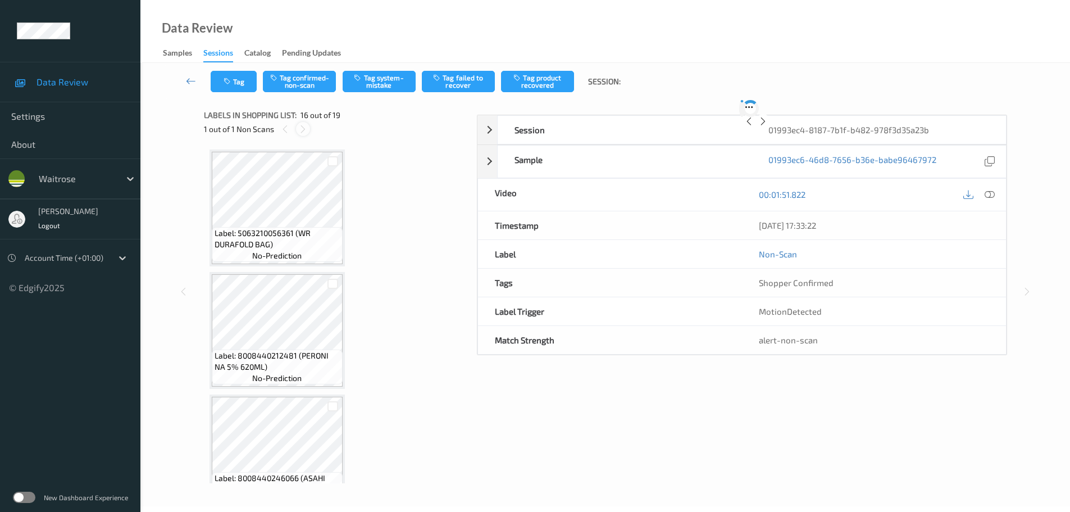
scroll to position [1719, 0]
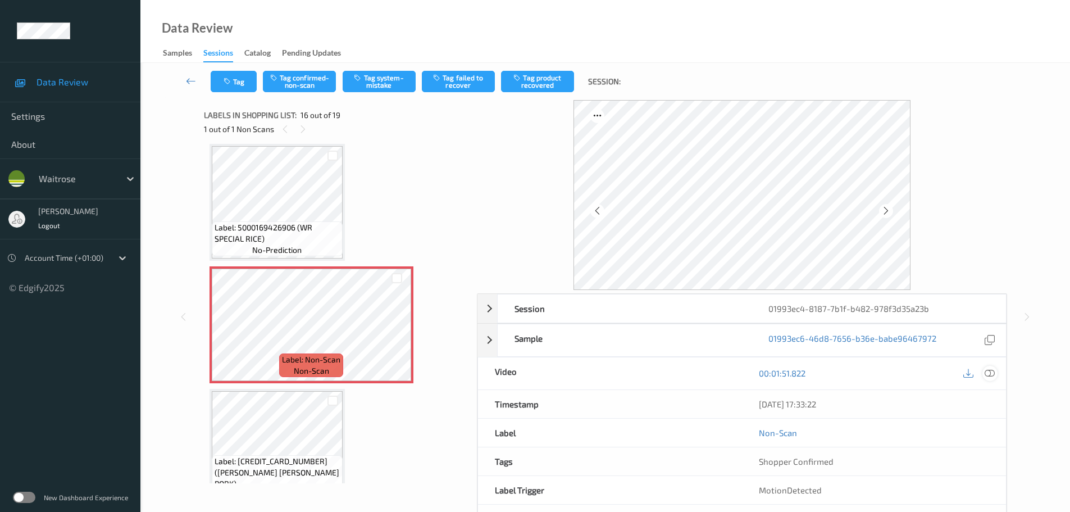
click at [991, 378] on icon at bounding box center [989, 373] width 10 height 10
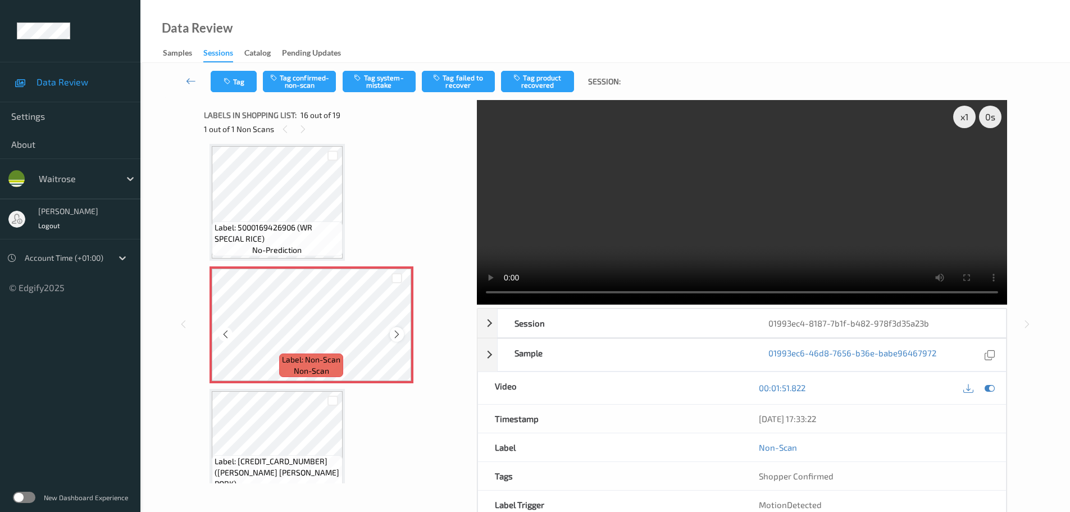
click at [394, 337] on icon at bounding box center [397, 334] width 10 height 10
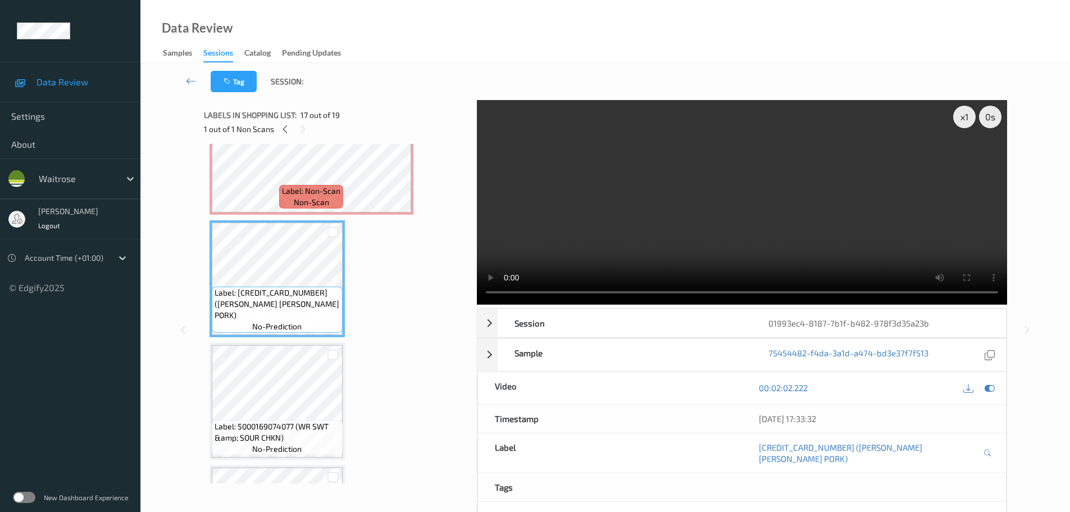
scroll to position [1832, 0]
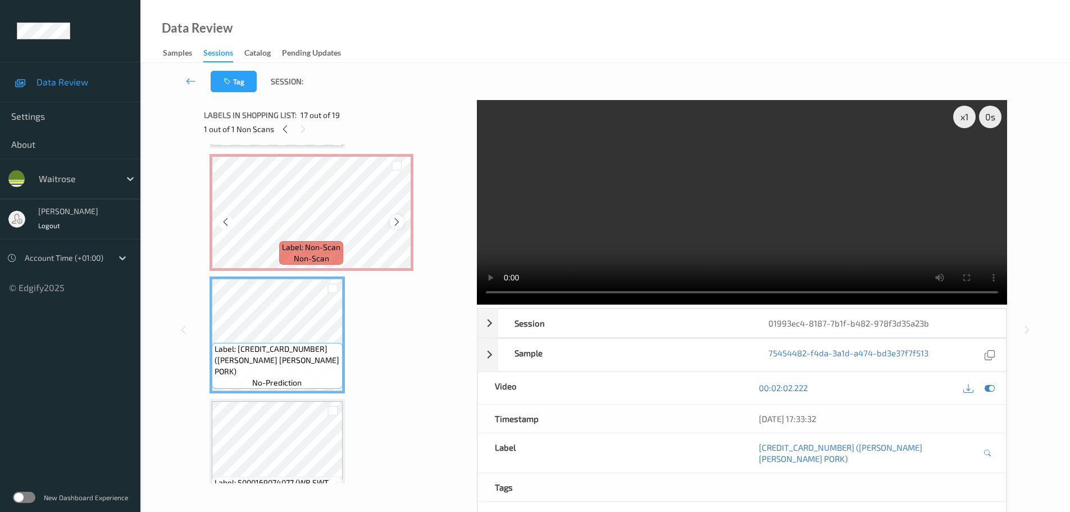
click at [399, 226] on icon at bounding box center [397, 222] width 10 height 10
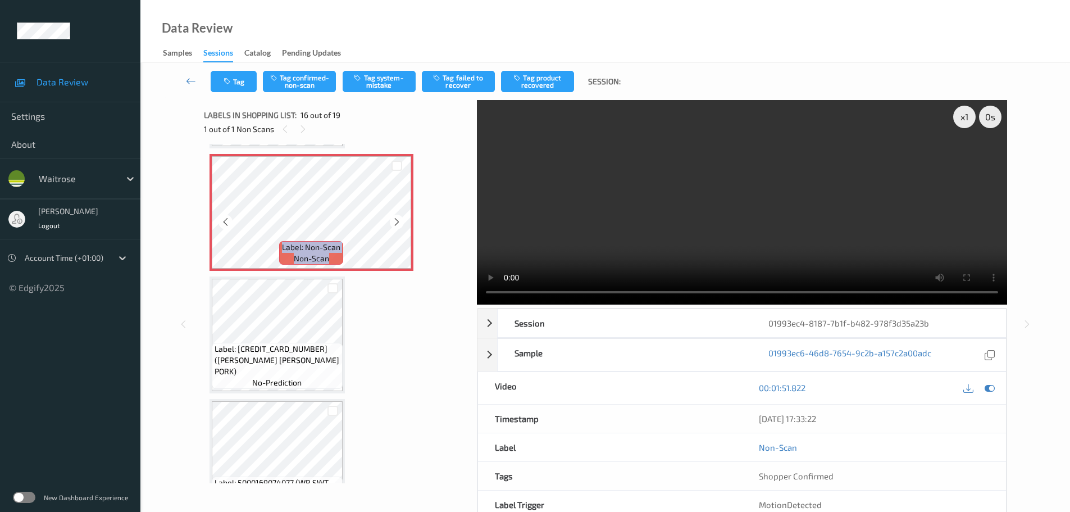
click at [399, 226] on icon at bounding box center [397, 222] width 10 height 10
click at [393, 225] on icon at bounding box center [397, 222] width 10 height 10
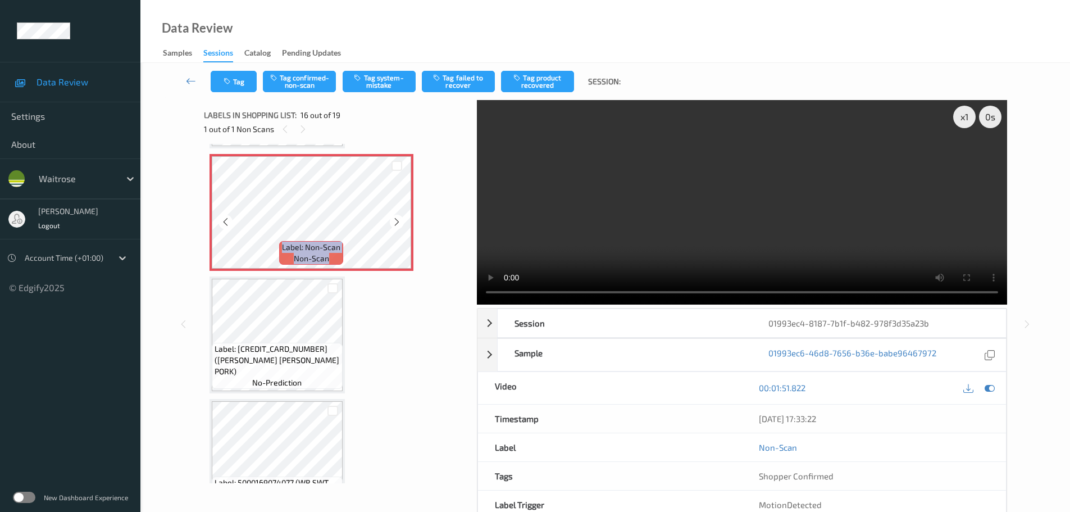
click at [393, 225] on icon at bounding box center [397, 222] width 10 height 10
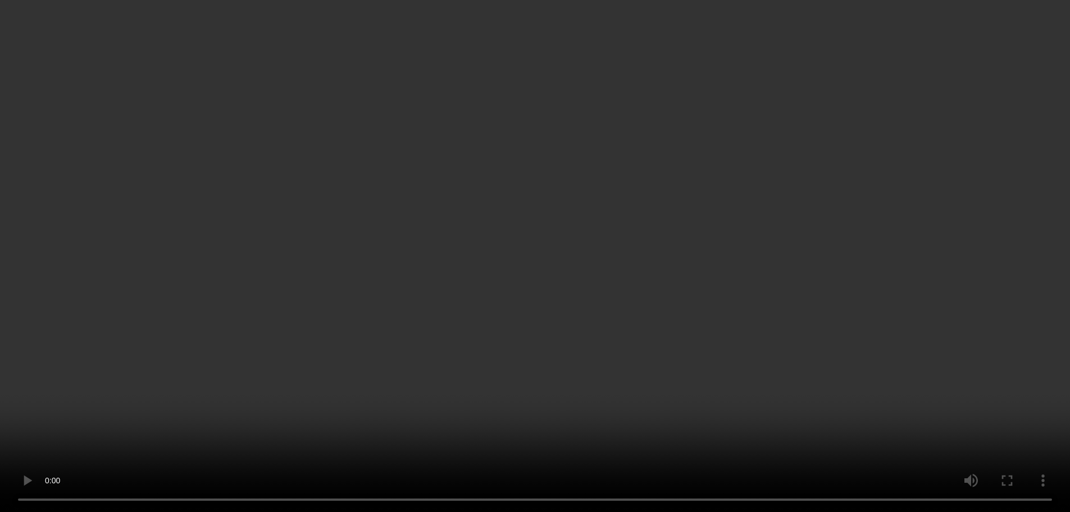
scroll to position [1944, 0]
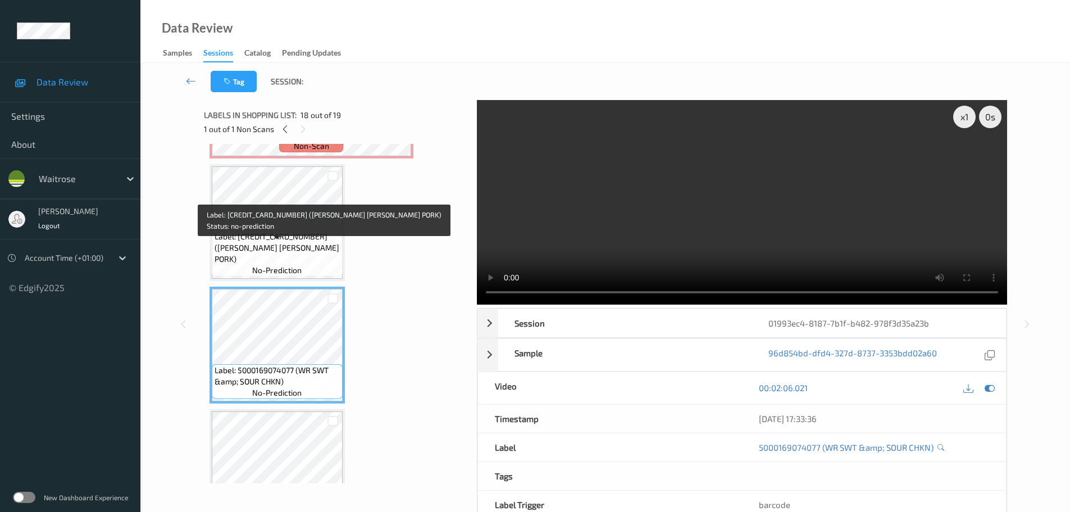
click at [299, 244] on span "Label: 5000169426876 (WR CHAR SIU PORK)" at bounding box center [277, 248] width 125 height 34
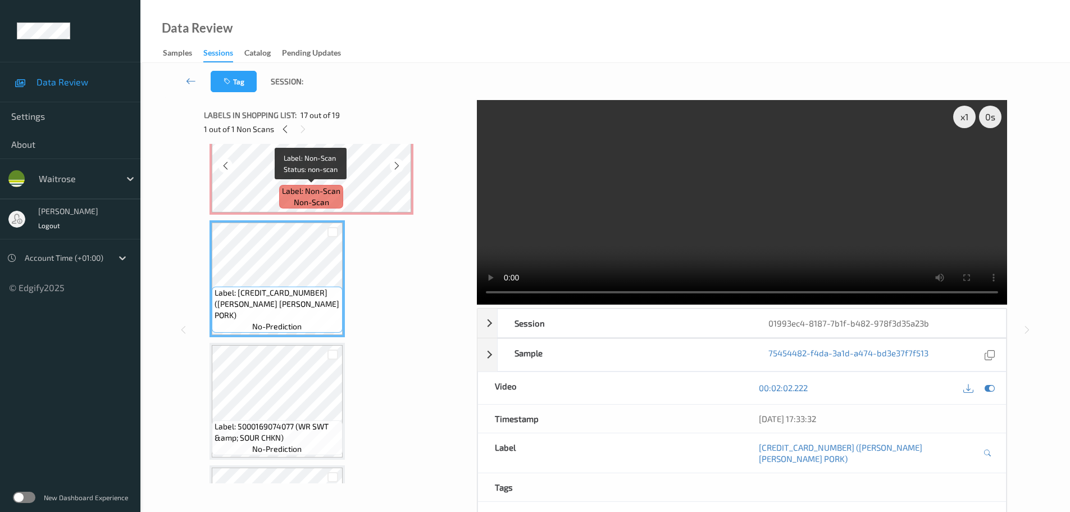
click at [323, 190] on span "Label: Non-Scan" at bounding box center [311, 190] width 58 height 11
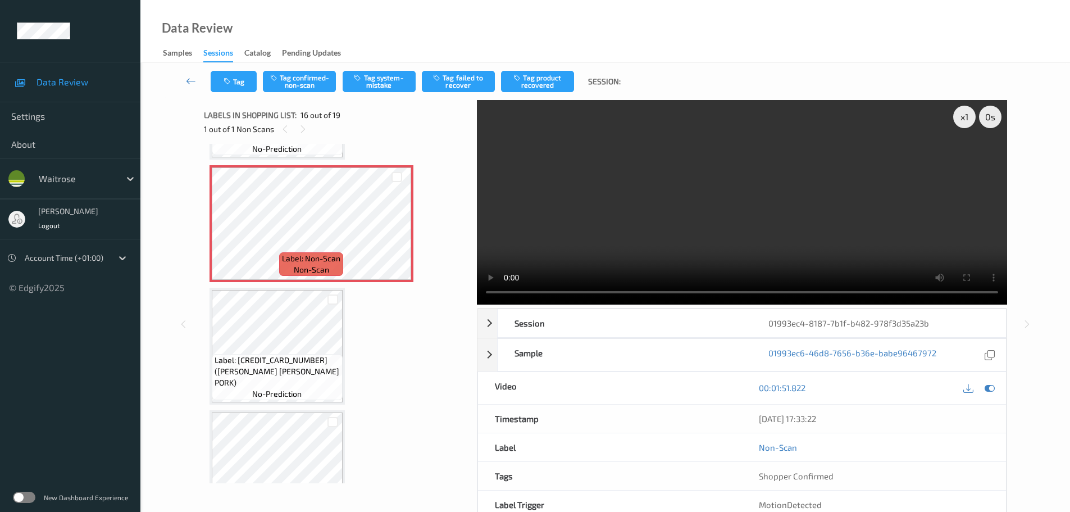
scroll to position [1719, 0]
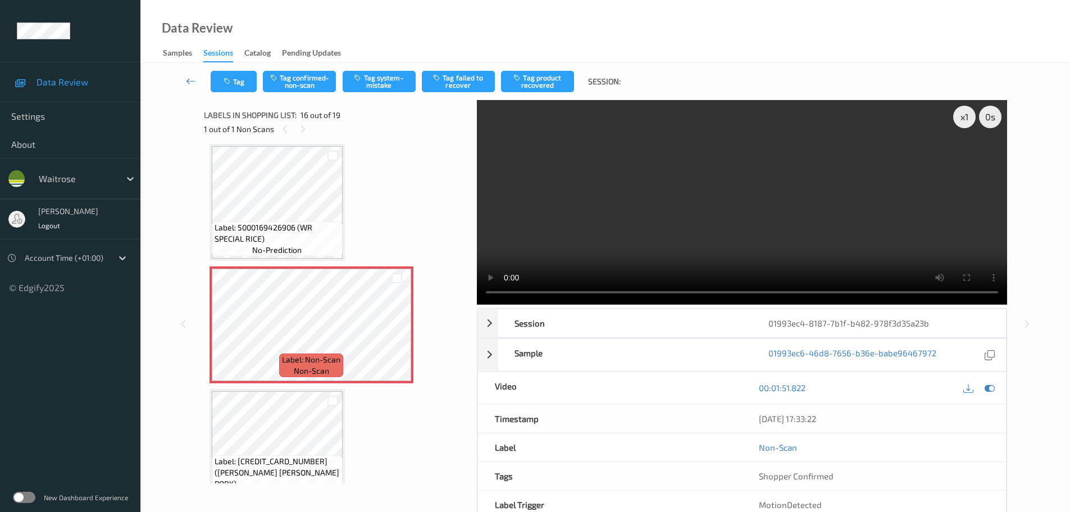
click at [301, 94] on div "Tag Tag confirmed-non-scan Tag system-mistake Tag failed to recover Tag product…" at bounding box center [604, 81] width 883 height 37
click at [300, 85] on button "Tag confirmed-non-scan" at bounding box center [299, 81] width 73 height 21
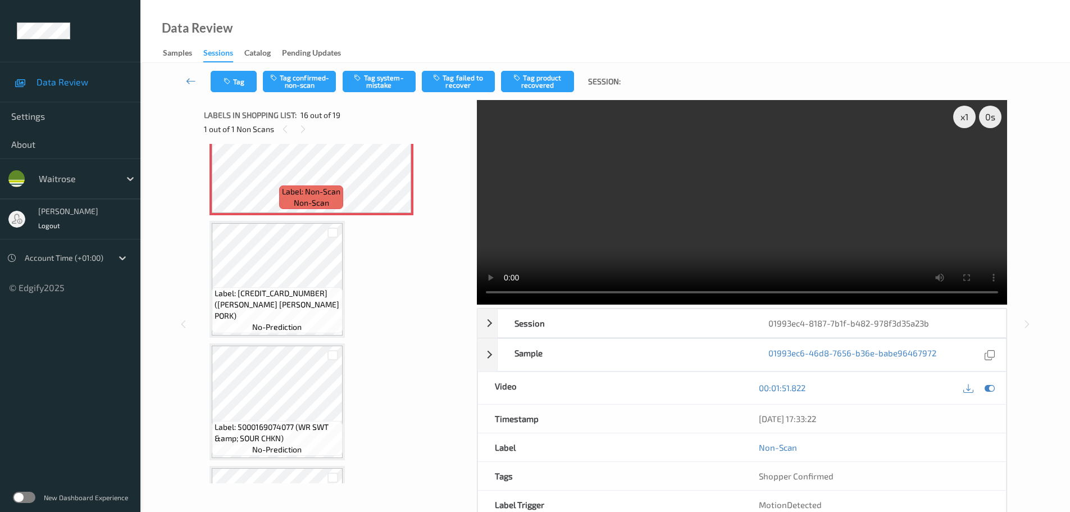
scroll to position [1888, 0]
click at [293, 72] on button "Tag confirmed-non-scan" at bounding box center [299, 81] width 73 height 21
click at [551, 80] on button "Tag product recovered" at bounding box center [537, 81] width 73 height 21
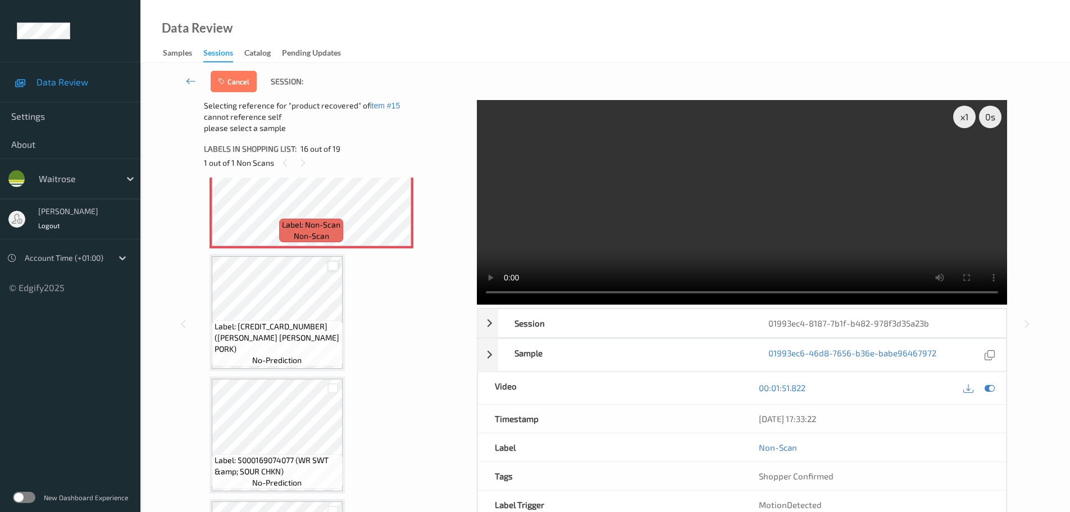
click at [336, 264] on div at bounding box center [332, 266] width 11 height 11
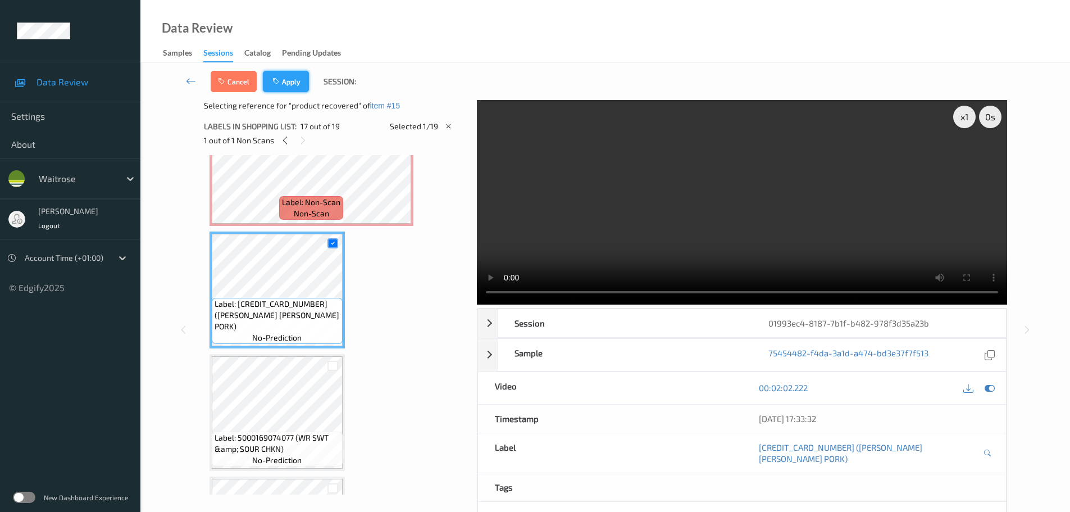
click at [298, 86] on button "Apply" at bounding box center [286, 81] width 46 height 21
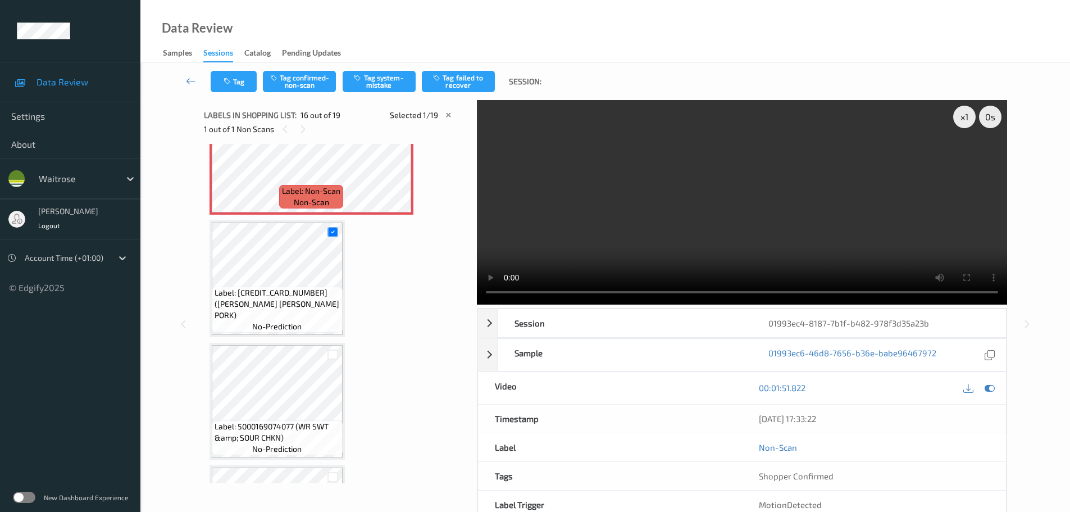
scroll to position [1719, 0]
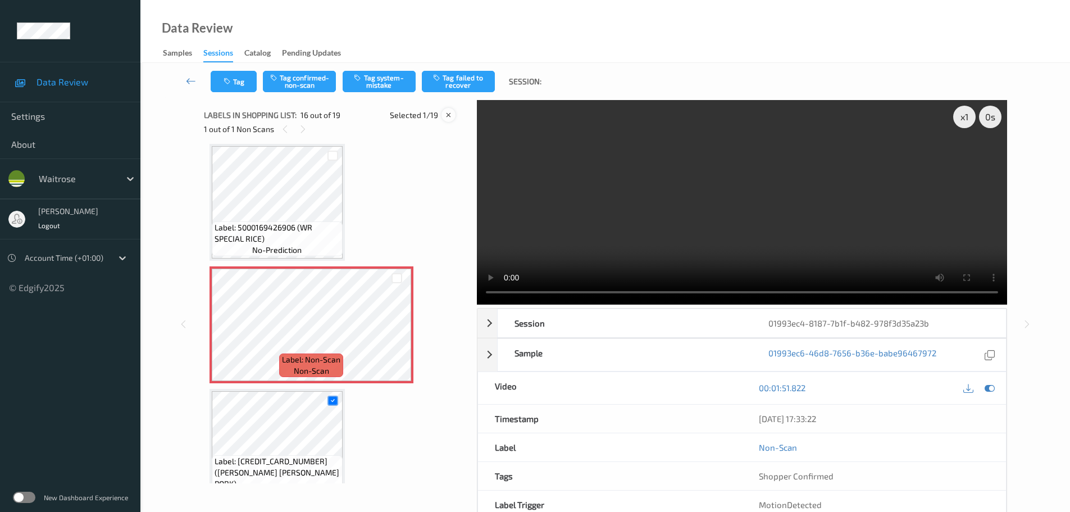
click at [450, 115] on icon at bounding box center [449, 115] width 10 height 10
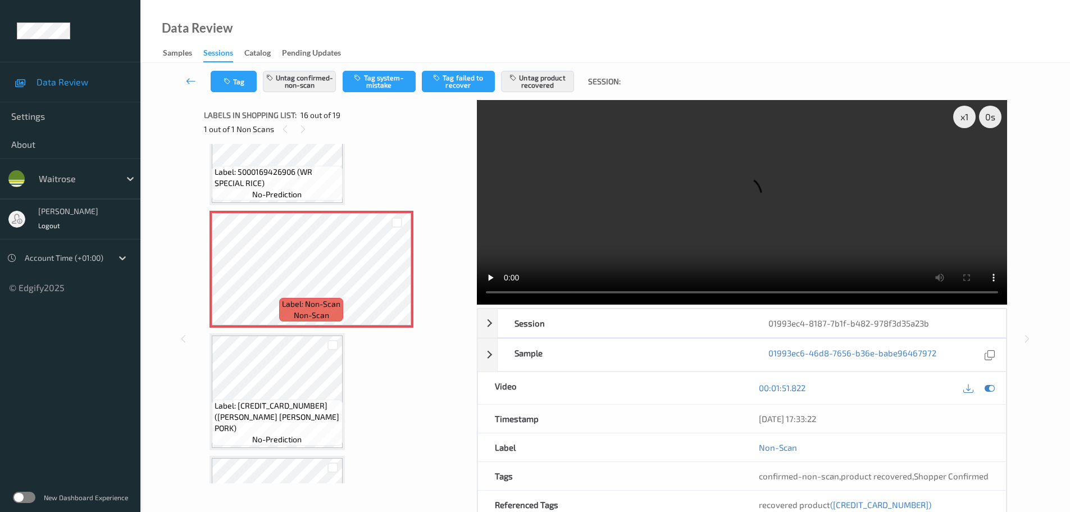
scroll to position [1776, 0]
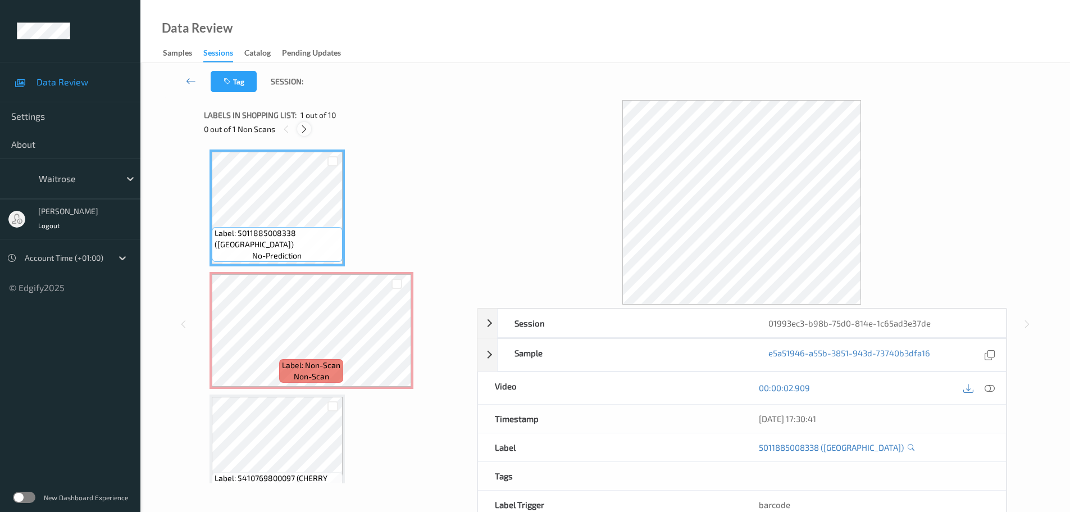
click at [309, 130] on div at bounding box center [304, 129] width 14 height 14
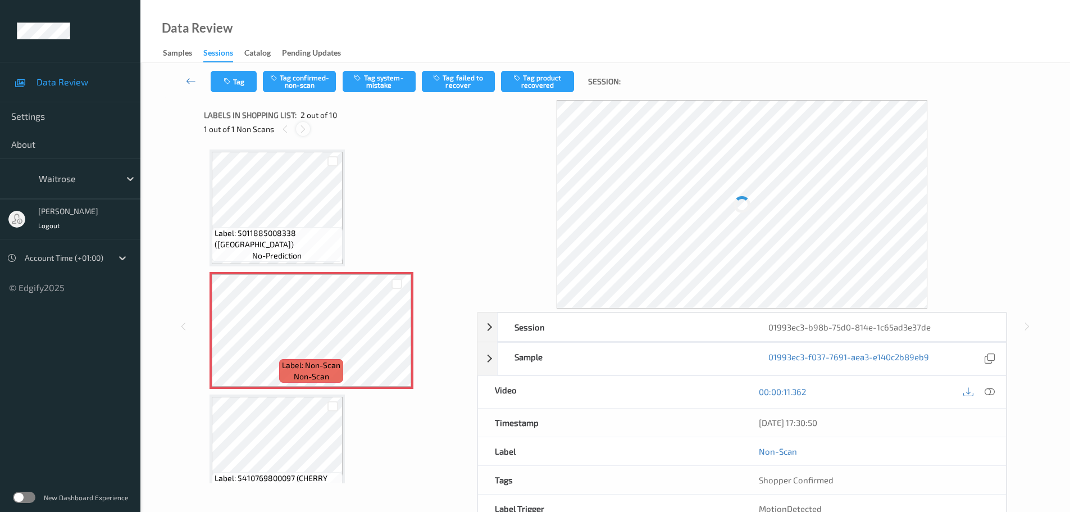
scroll to position [6, 0]
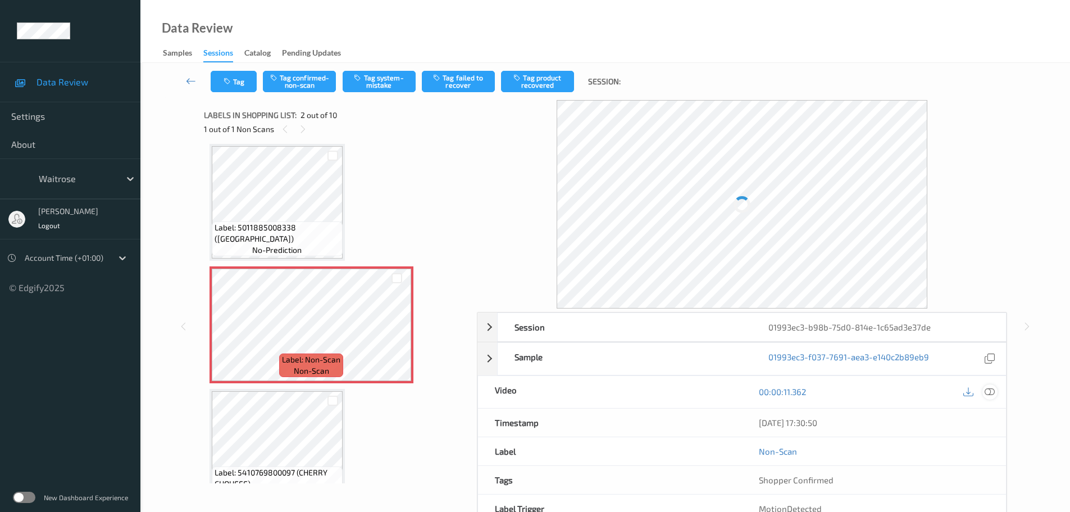
click at [992, 393] on icon at bounding box center [989, 391] width 10 height 10
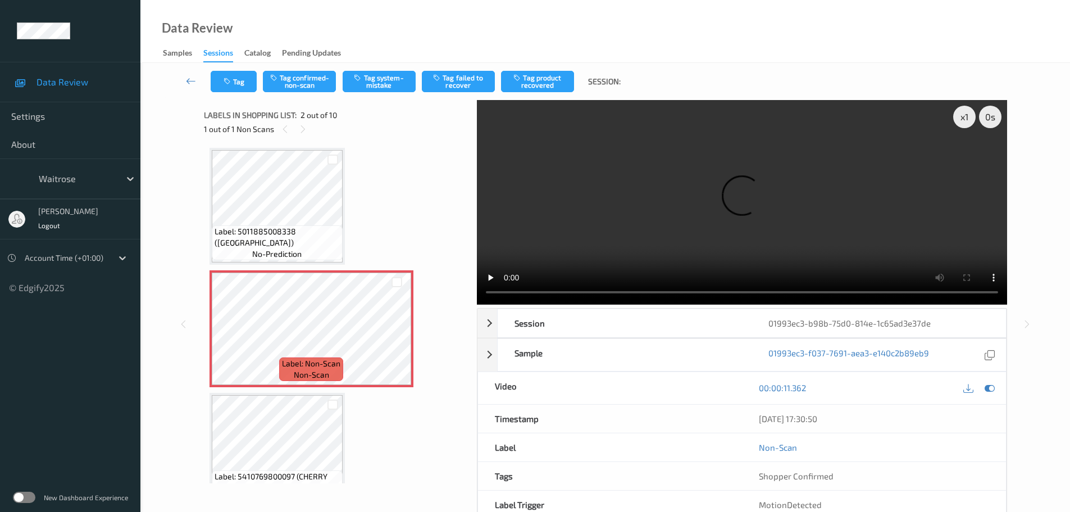
scroll to position [0, 0]
click at [394, 341] on icon at bounding box center [397, 340] width 10 height 10
click at [401, 341] on icon at bounding box center [397, 340] width 10 height 10
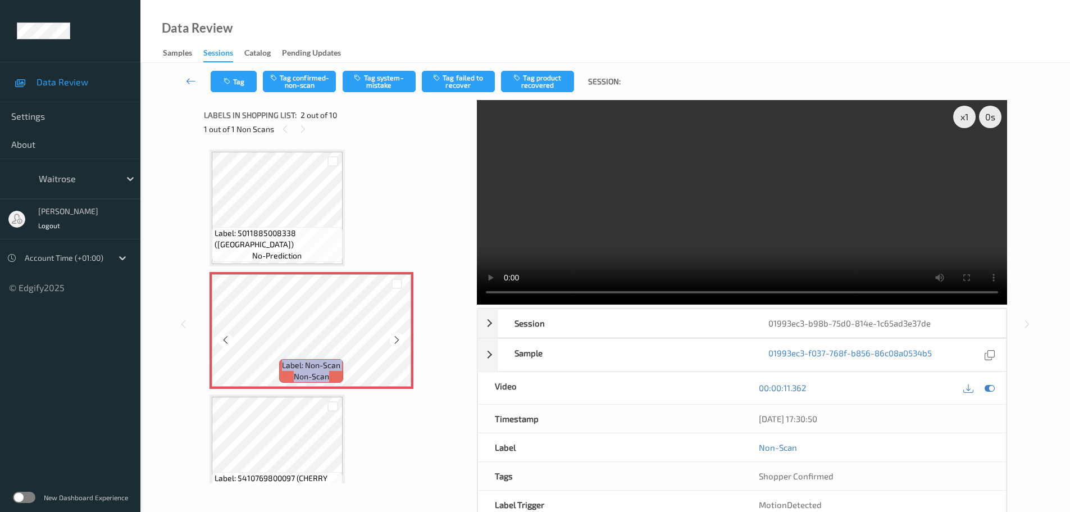
click at [401, 341] on icon at bounding box center [397, 340] width 10 height 10
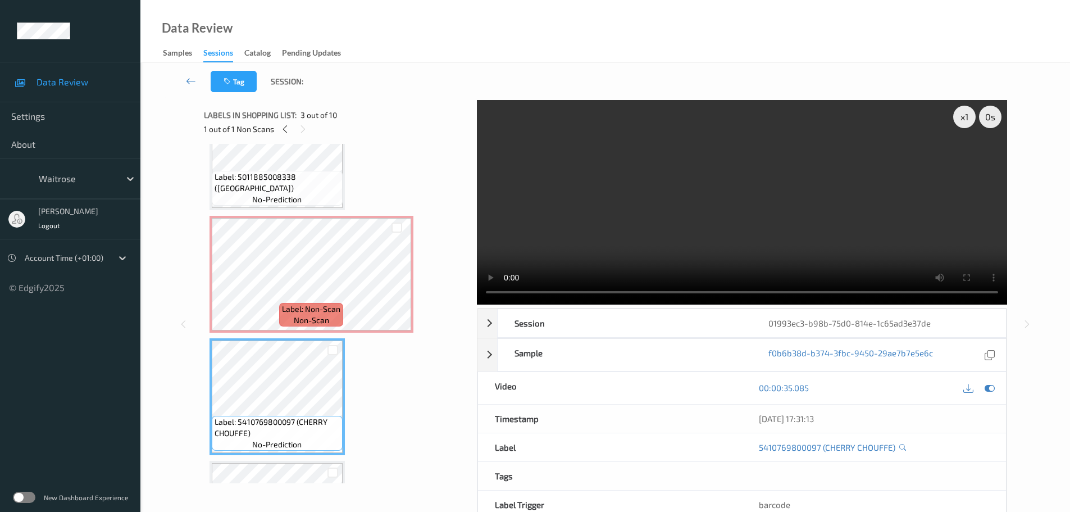
click at [317, 312] on span "Label: Non-Scan" at bounding box center [311, 308] width 58 height 11
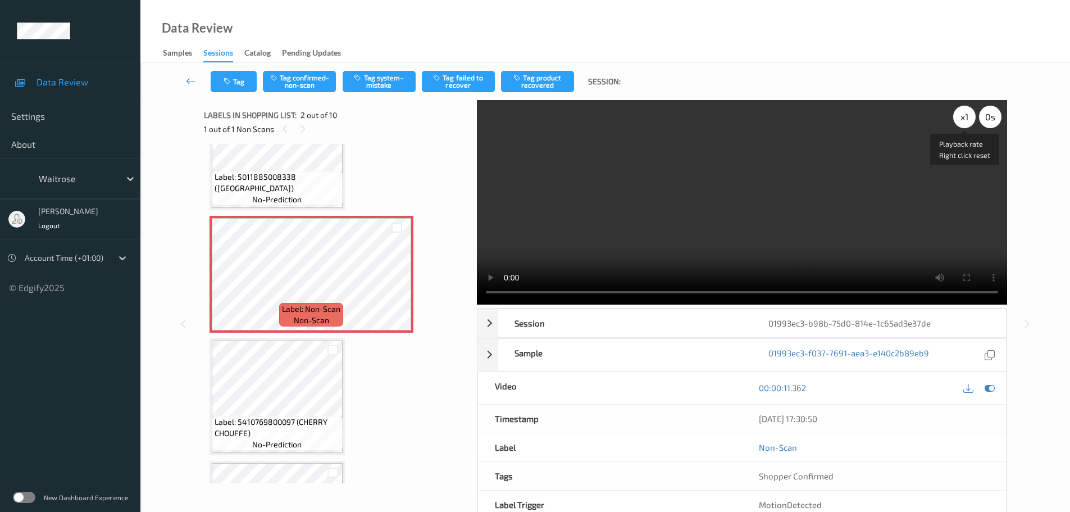
click at [969, 121] on div "x 1" at bounding box center [964, 117] width 22 height 22
click at [969, 121] on div "x 2" at bounding box center [964, 117] width 22 height 22
click at [378, 85] on button "Tag system-mistake" at bounding box center [379, 81] width 73 height 21
click at [242, 89] on button "Tag" at bounding box center [234, 81] width 46 height 21
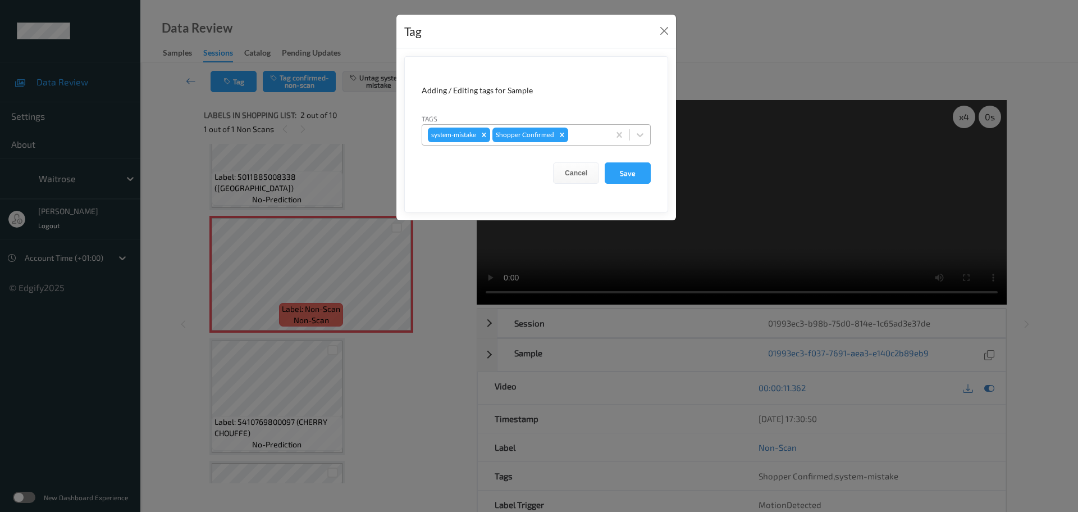
click at [590, 139] on div at bounding box center [587, 134] width 33 height 13
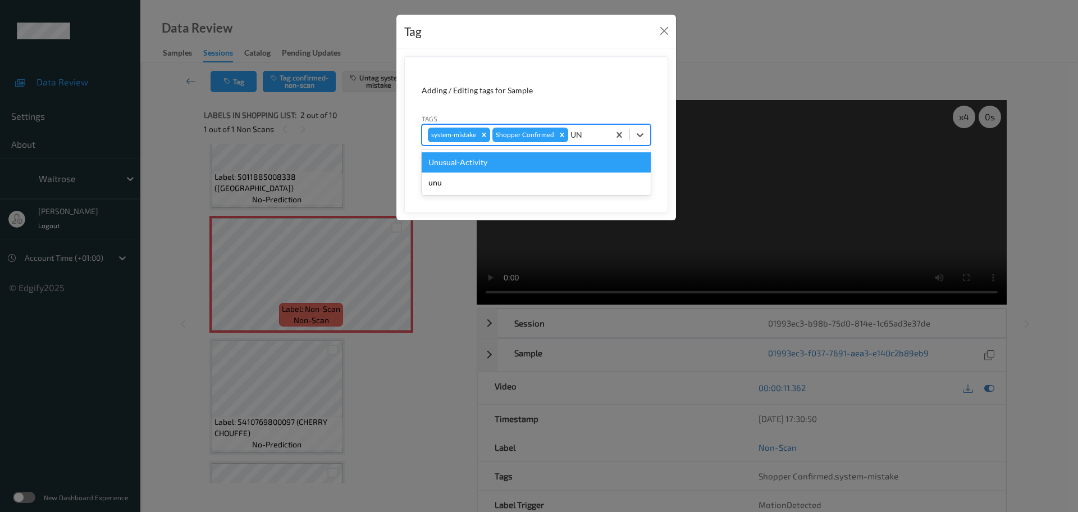
type input "UNU"
click at [578, 161] on div "Unusual-Activity" at bounding box center [536, 162] width 229 height 20
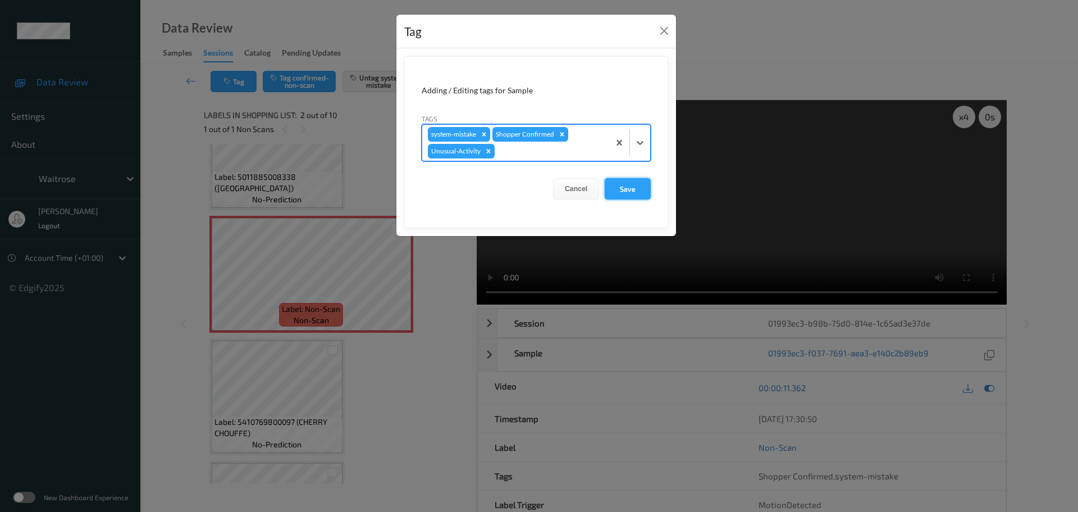
click at [634, 184] on button "Save" at bounding box center [628, 188] width 46 height 21
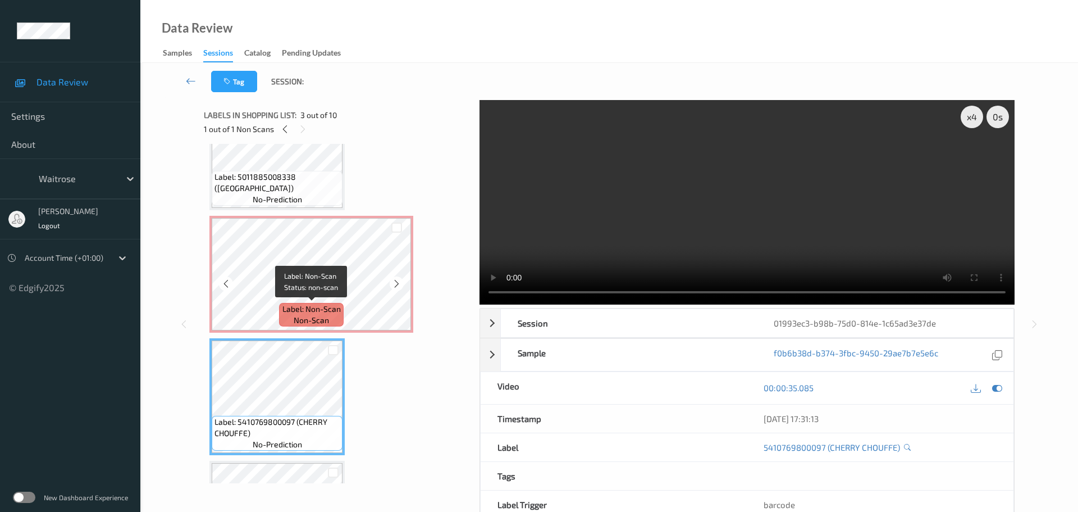
click at [327, 303] on span "Label: Non-Scan" at bounding box center [311, 308] width 58 height 11
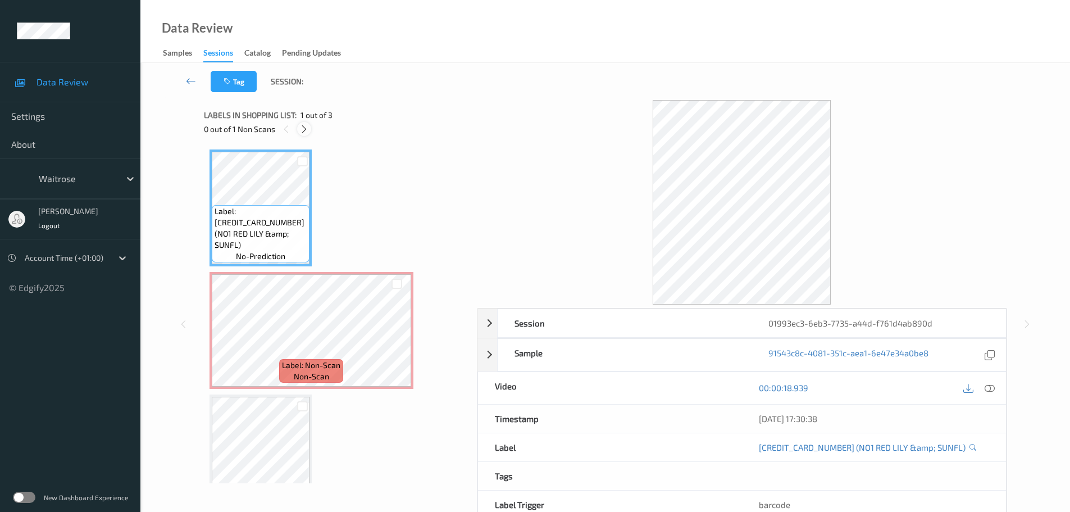
click at [305, 129] on icon at bounding box center [304, 129] width 10 height 10
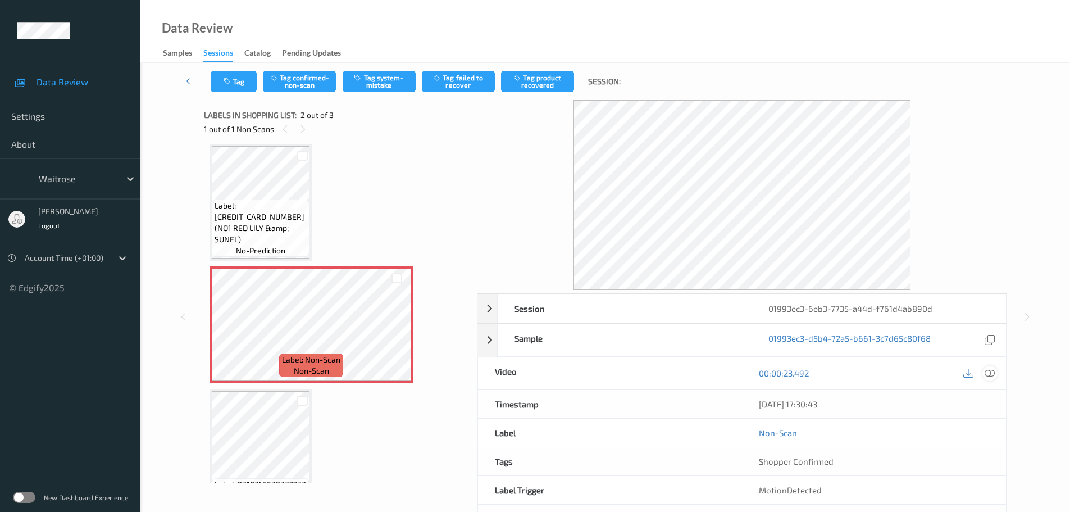
click at [987, 379] on div at bounding box center [989, 373] width 15 height 15
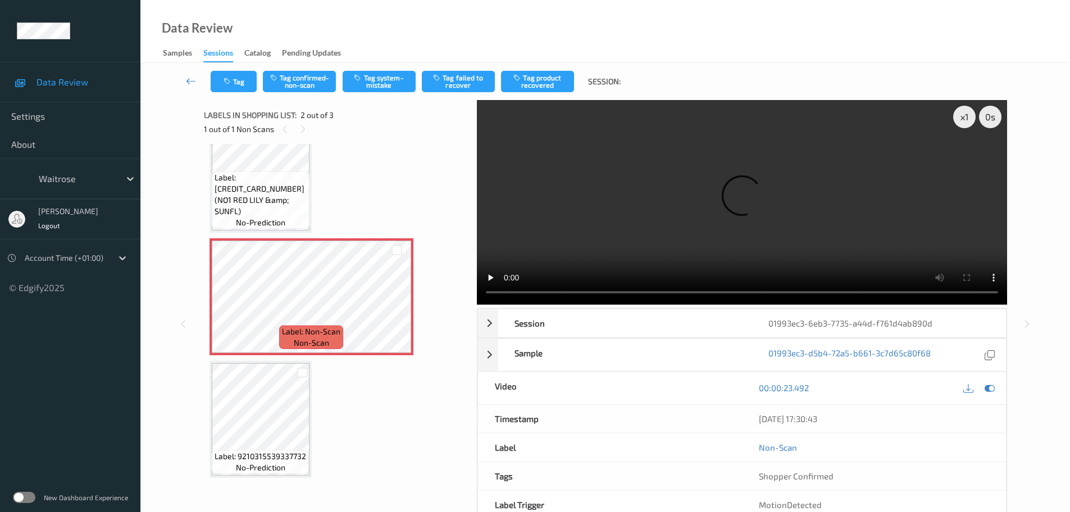
scroll to position [0, 0]
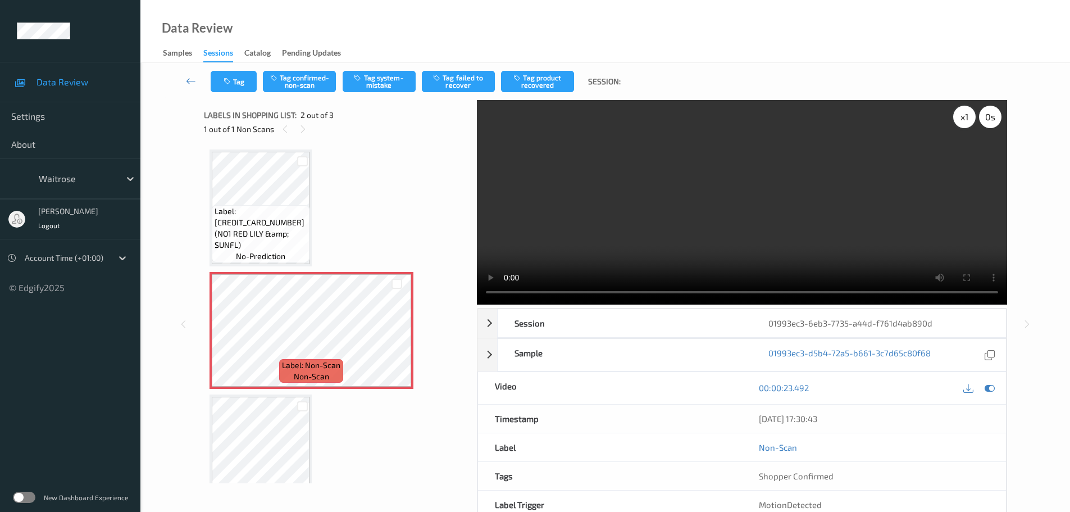
click at [960, 125] on div "x 1" at bounding box center [964, 117] width 22 height 22
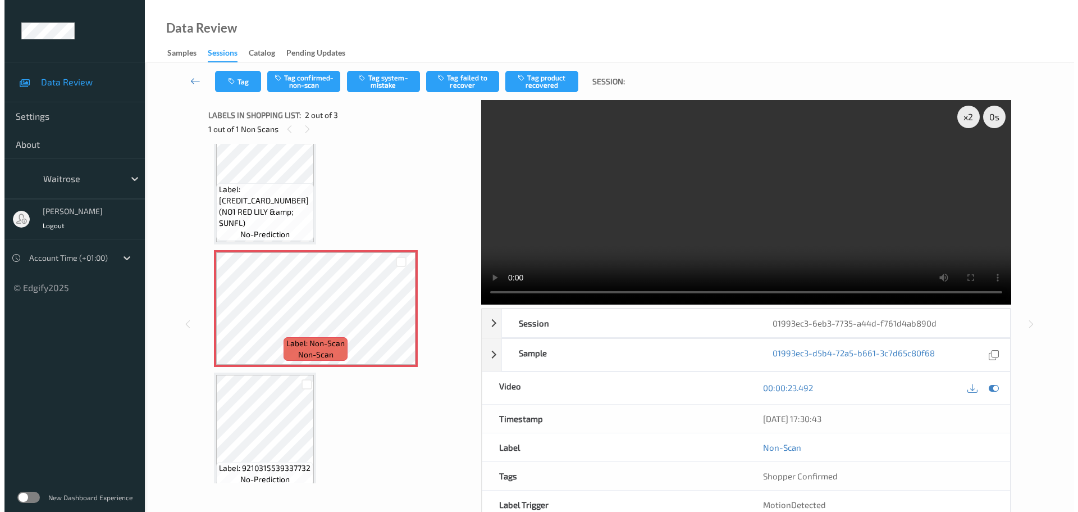
scroll to position [34, 0]
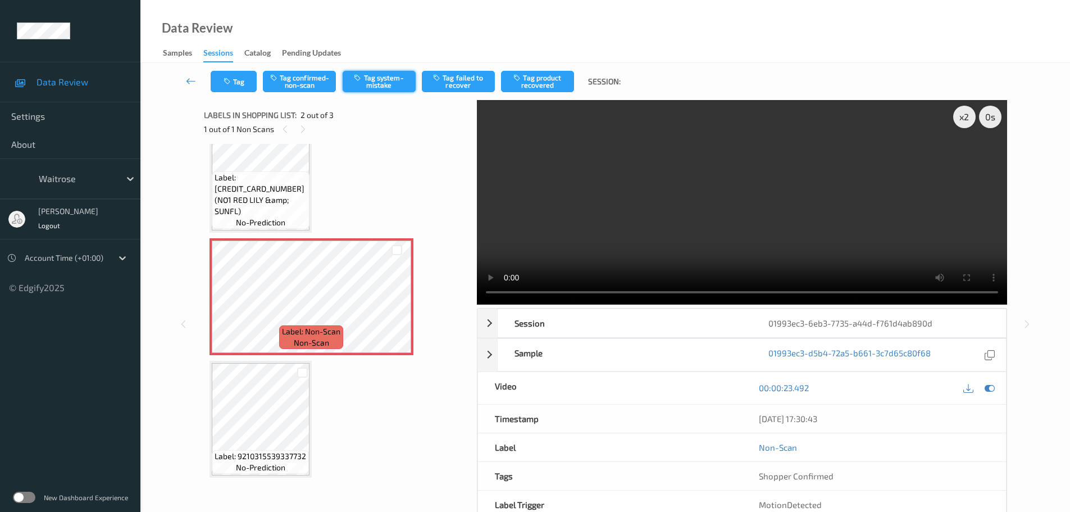
click at [393, 83] on button "Tag system-mistake" at bounding box center [379, 81] width 73 height 21
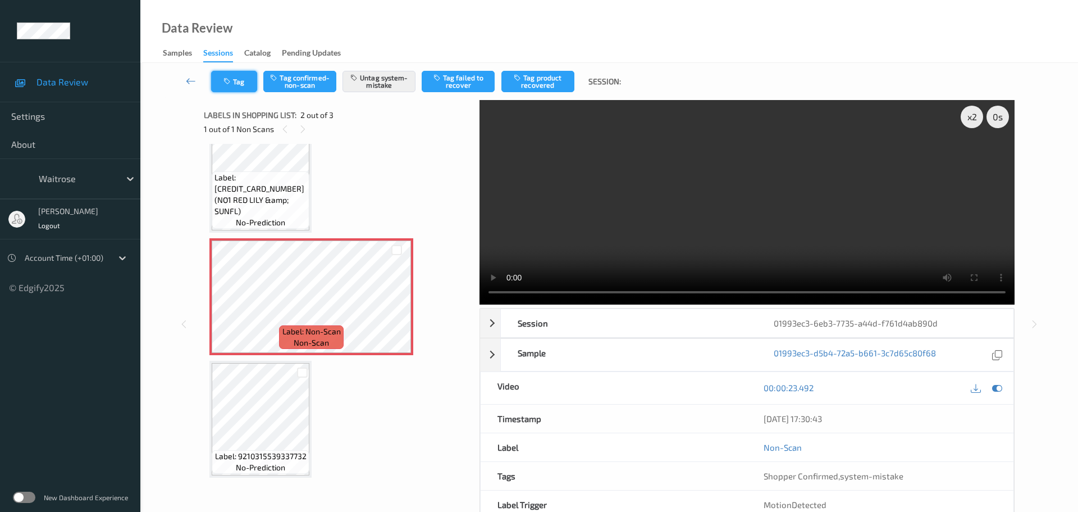
click at [231, 79] on icon "button" at bounding box center [228, 81] width 10 height 8
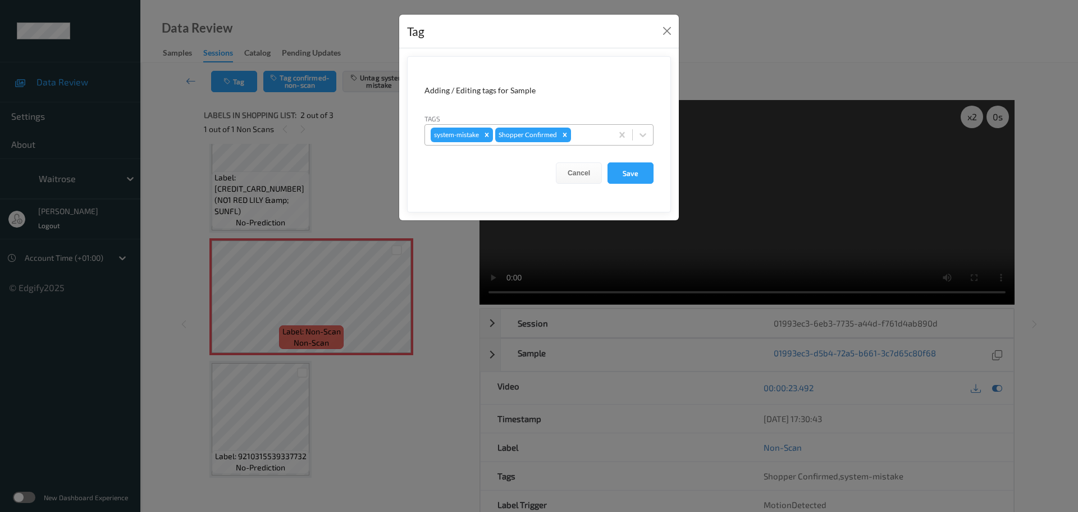
click at [581, 133] on div at bounding box center [589, 134] width 33 height 13
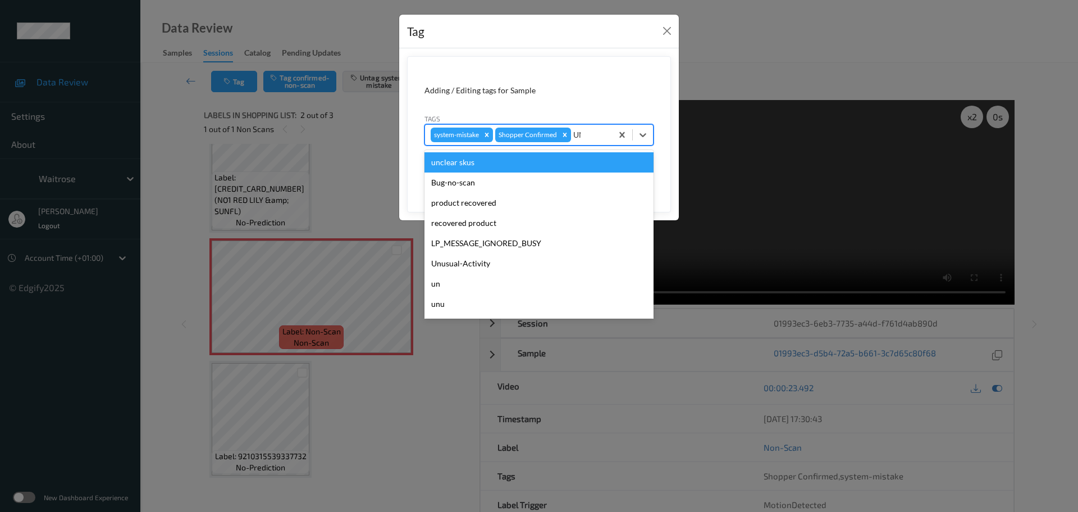
type input "UNU"
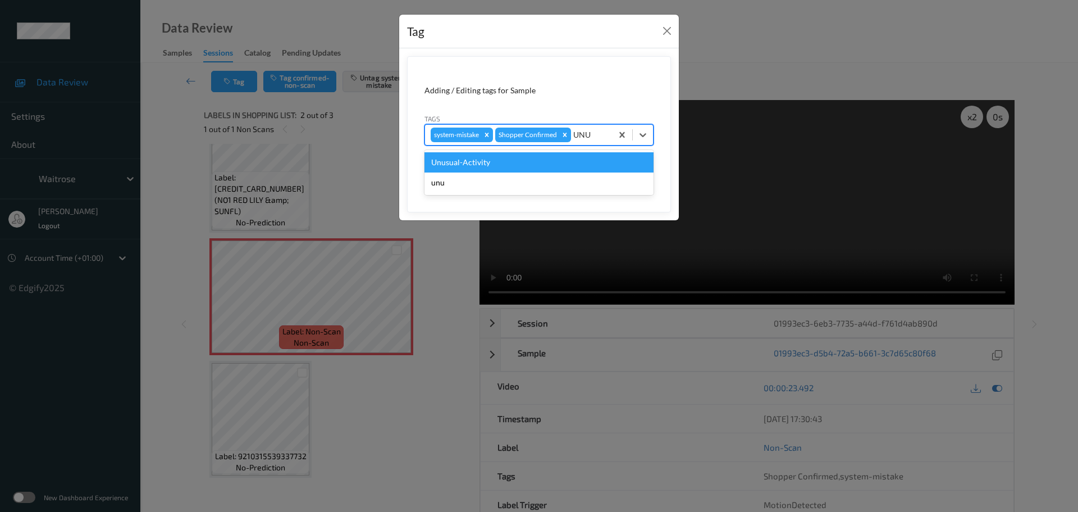
click at [597, 169] on div "Unusual-Activity" at bounding box center [539, 162] width 229 height 20
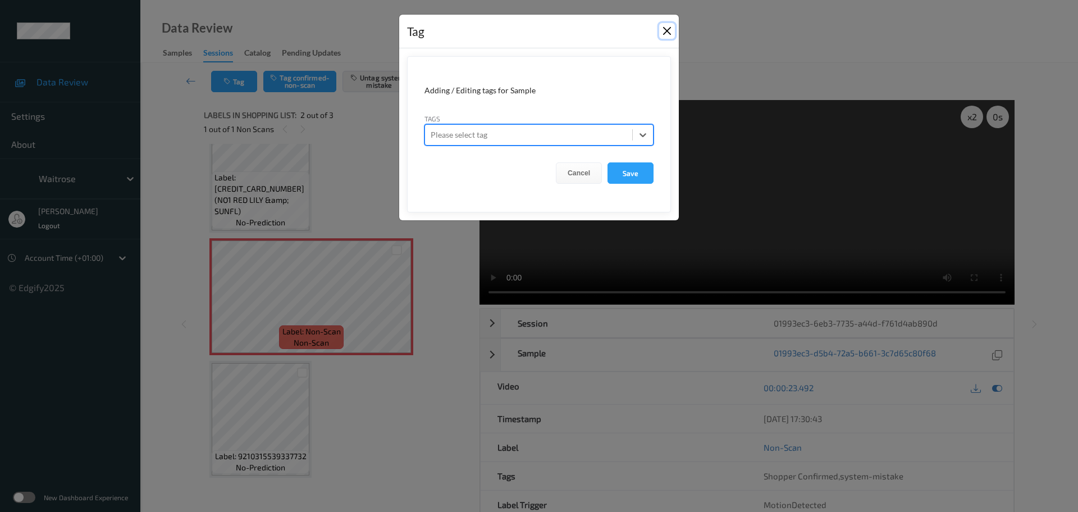
click at [660, 31] on button "Close" at bounding box center [667, 31] width 16 height 16
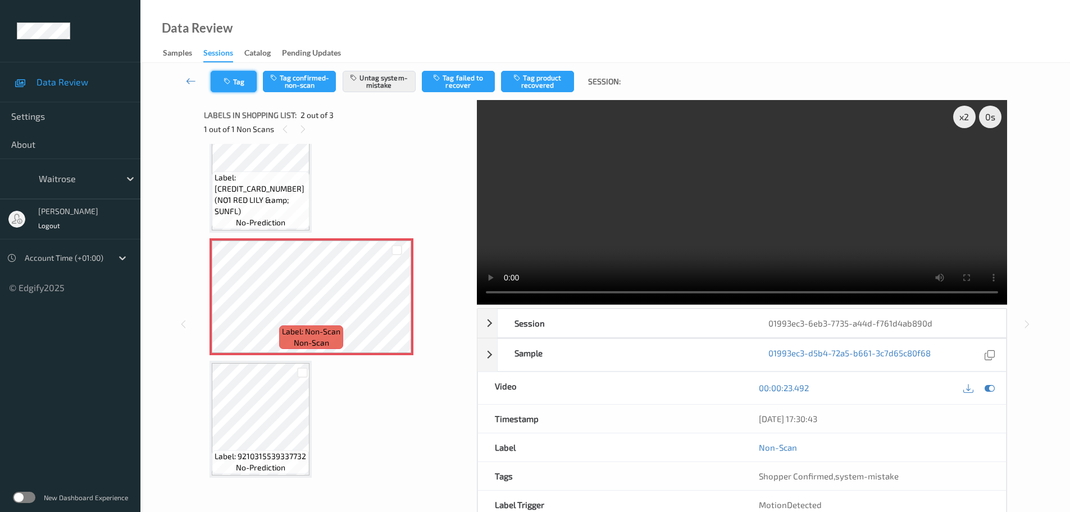
click at [248, 85] on button "Tag" at bounding box center [234, 81] width 46 height 21
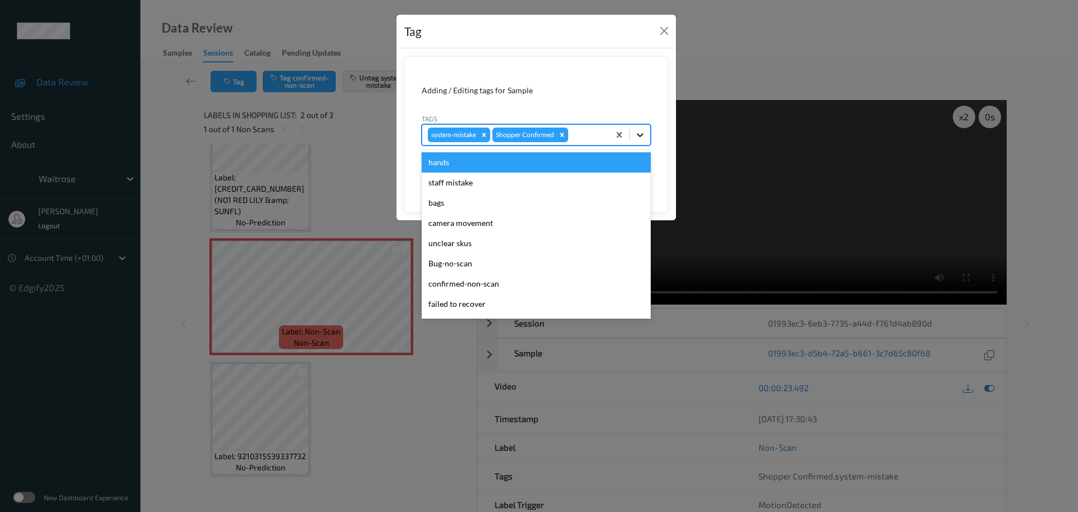
click at [648, 135] on div at bounding box center [640, 135] width 20 height 20
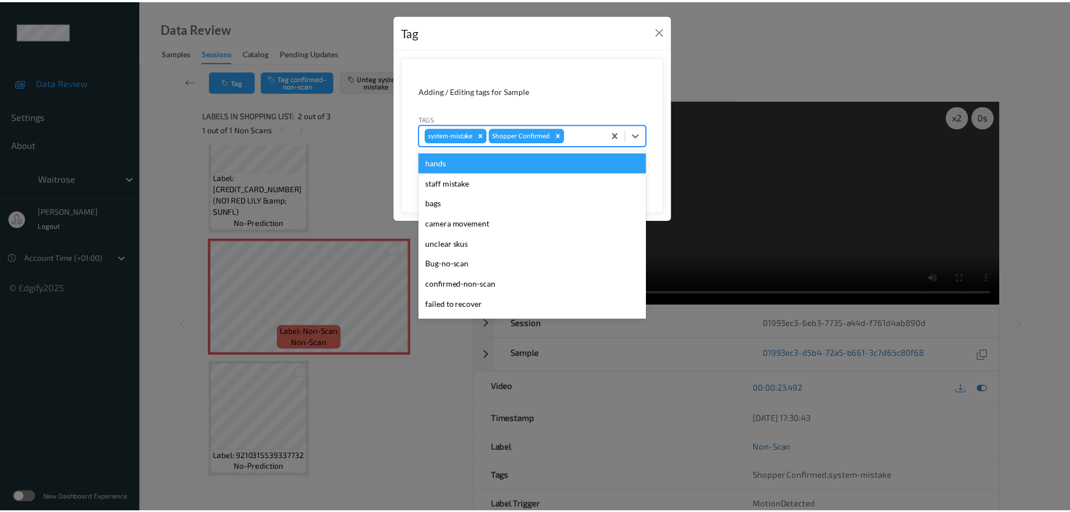
scroll to position [261, 0]
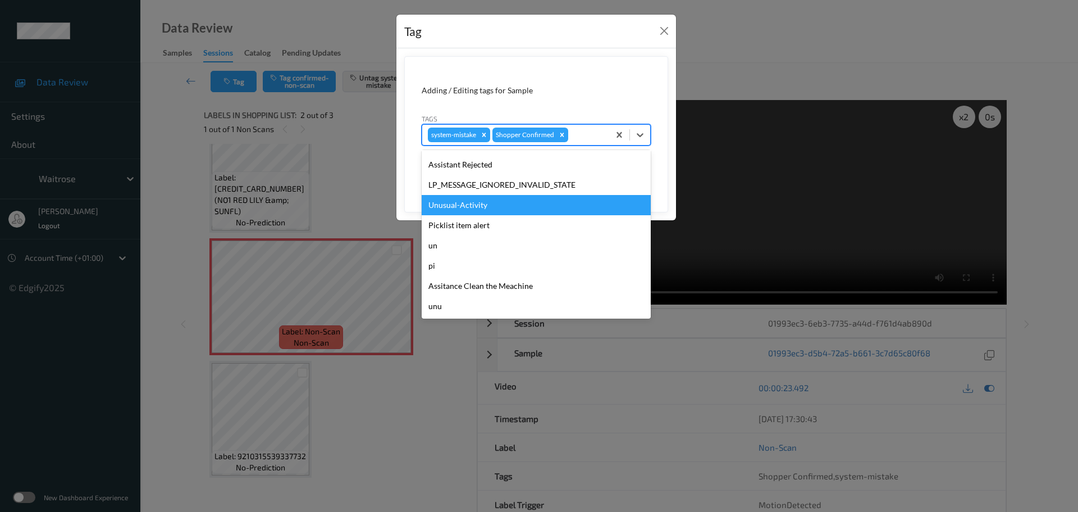
click at [444, 205] on div "Unusual-Activity" at bounding box center [536, 205] width 229 height 20
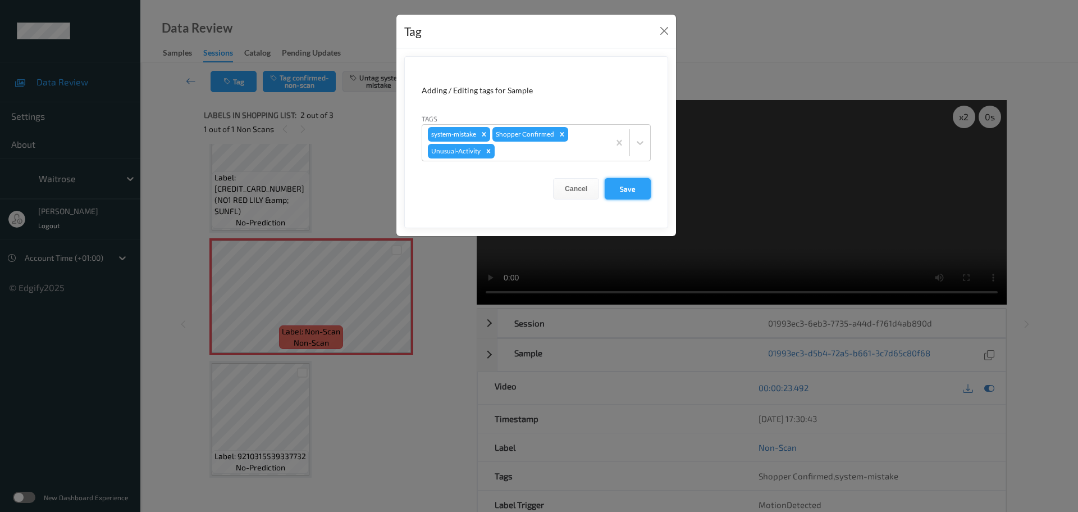
click at [621, 190] on button "Save" at bounding box center [628, 188] width 46 height 21
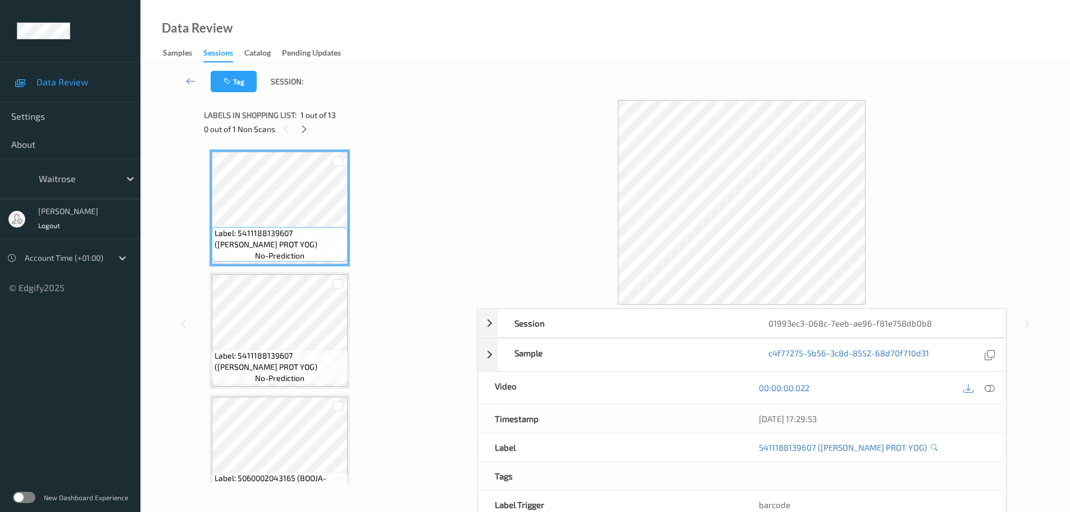
drag, startPoint x: 307, startPoint y: 133, endPoint x: 396, endPoint y: 167, distance: 95.6
click at [307, 133] on icon at bounding box center [304, 129] width 10 height 10
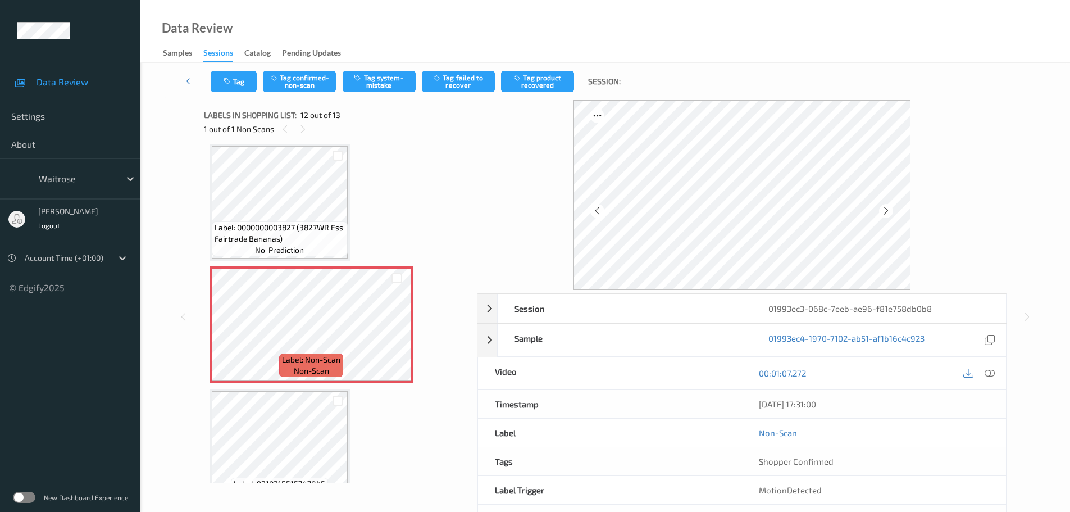
click at [993, 379] on div at bounding box center [989, 373] width 15 height 15
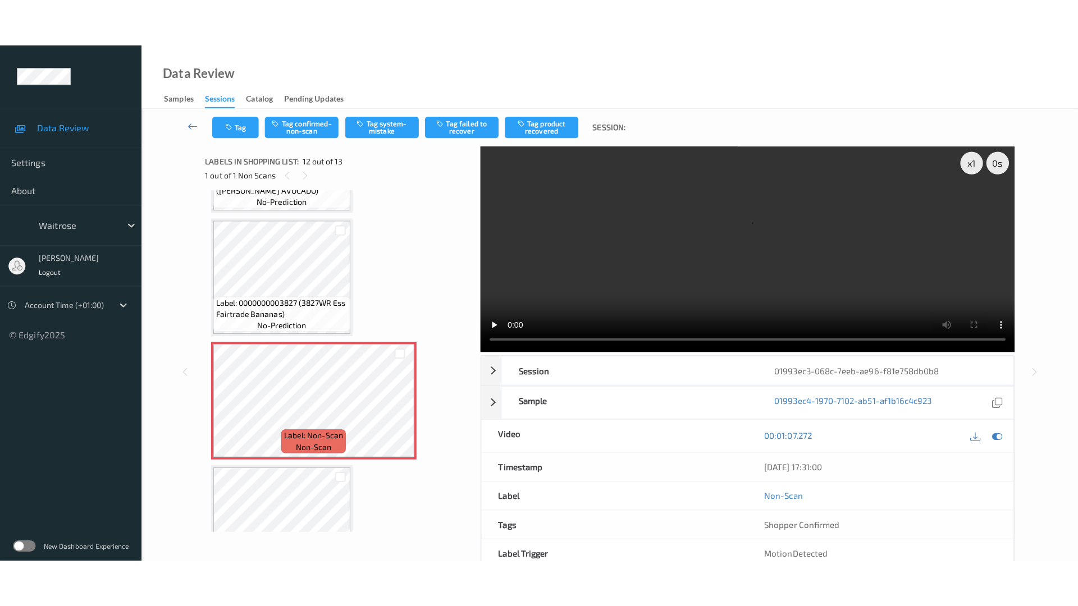
scroll to position [1258, 0]
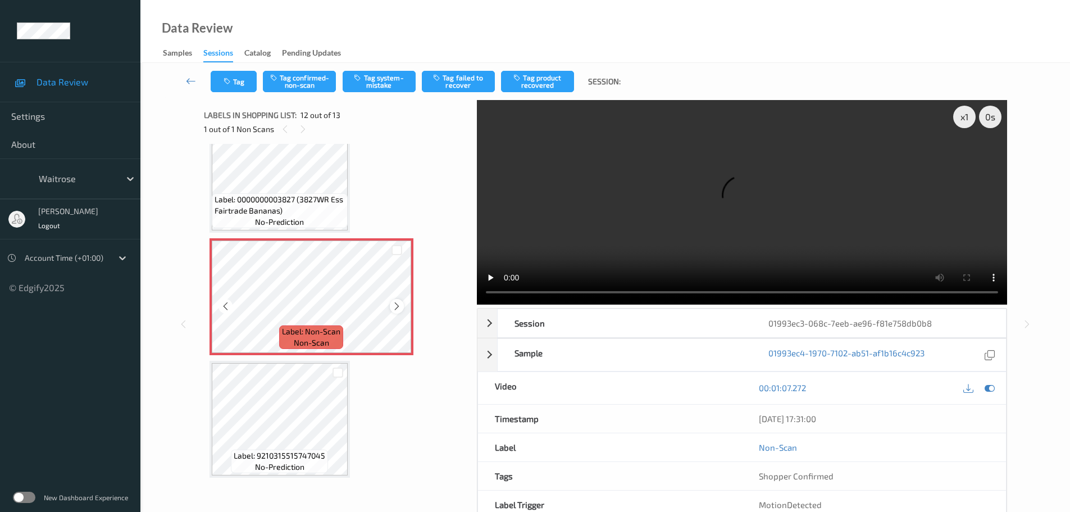
click at [399, 311] on div at bounding box center [397, 306] width 14 height 14
click at [399, 310] on icon at bounding box center [397, 306] width 10 height 10
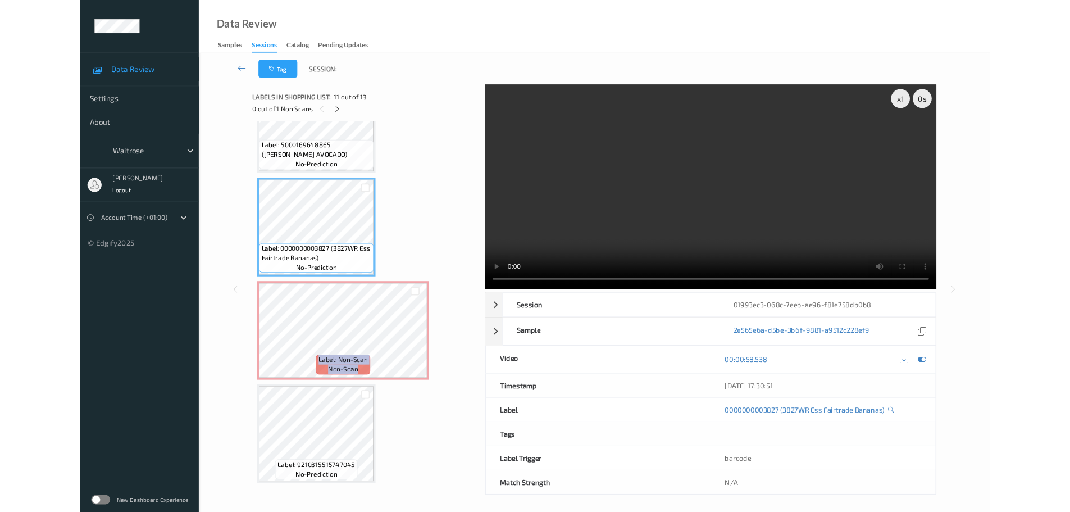
scroll to position [1163, 0]
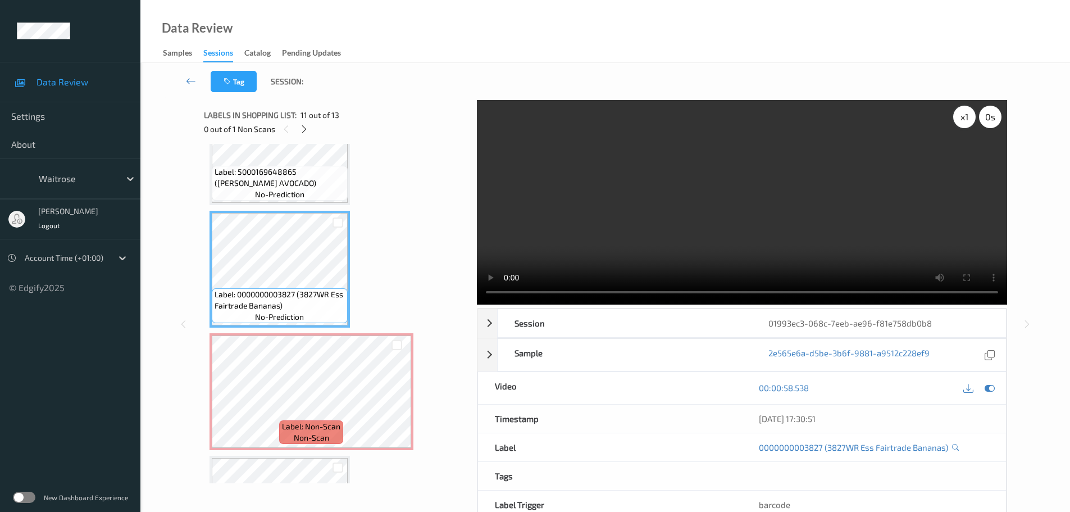
click at [958, 124] on div "x 1" at bounding box center [964, 117] width 22 height 22
click at [958, 124] on div "x 2" at bounding box center [964, 117] width 22 height 22
click at [958, 124] on div "x 4" at bounding box center [964, 117] width 22 height 22
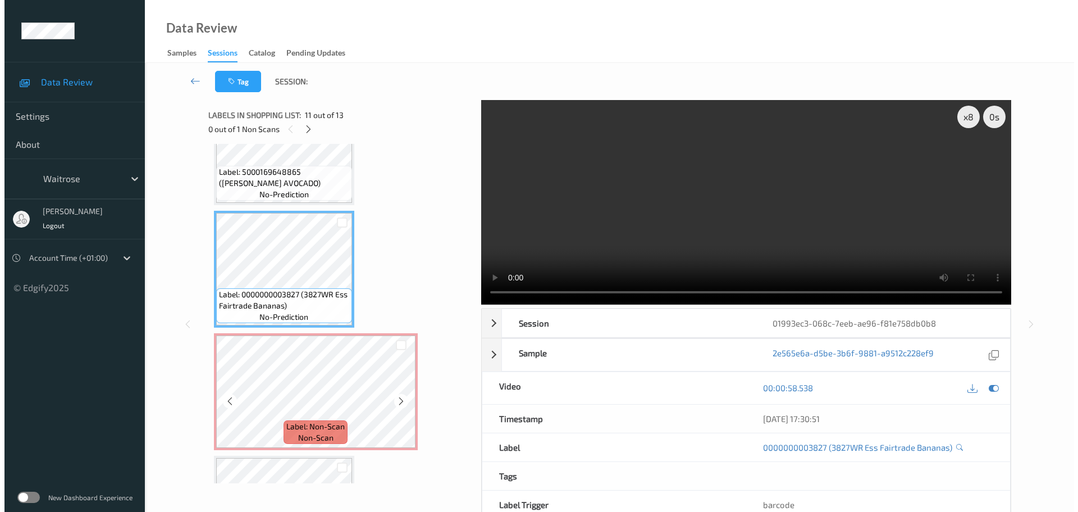
scroll to position [1258, 0]
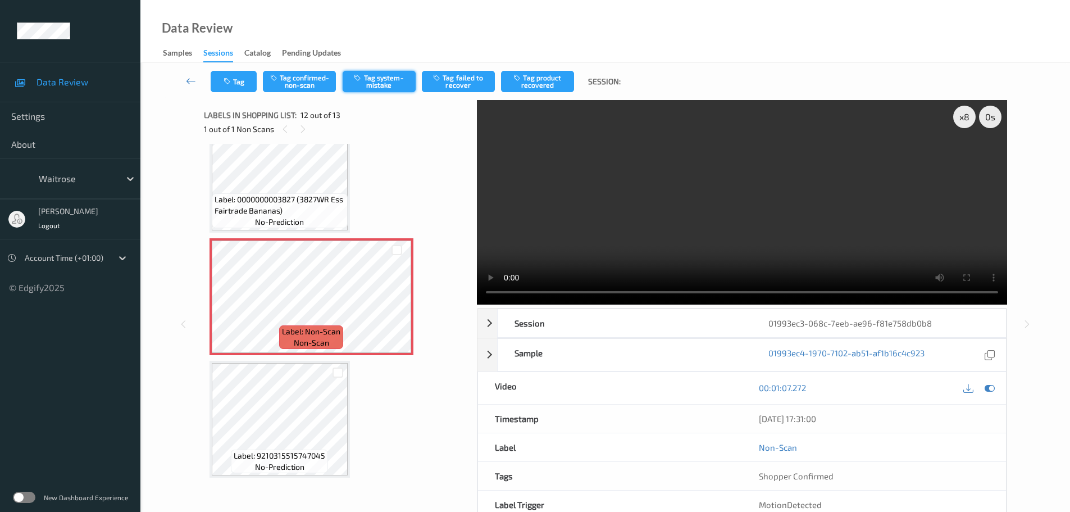
click at [378, 75] on button "Tag system-mistake" at bounding box center [379, 81] width 73 height 21
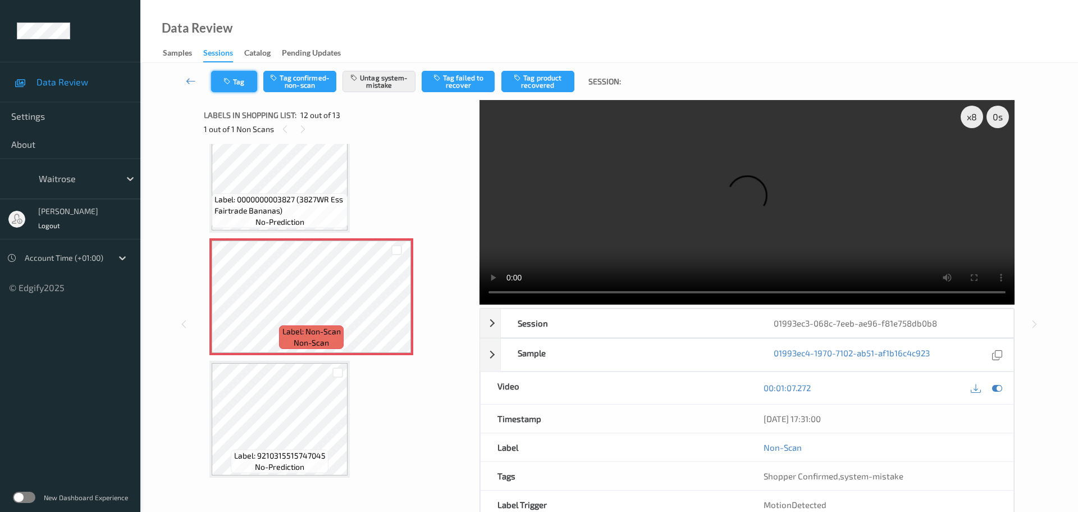
click at [232, 80] on icon "button" at bounding box center [228, 81] width 10 height 8
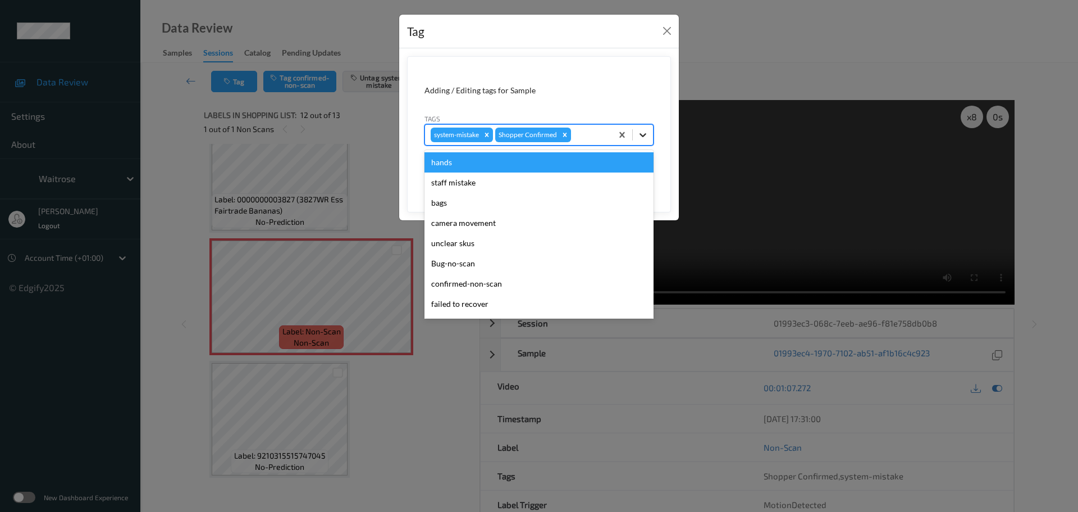
click at [647, 135] on icon at bounding box center [642, 134] width 11 height 11
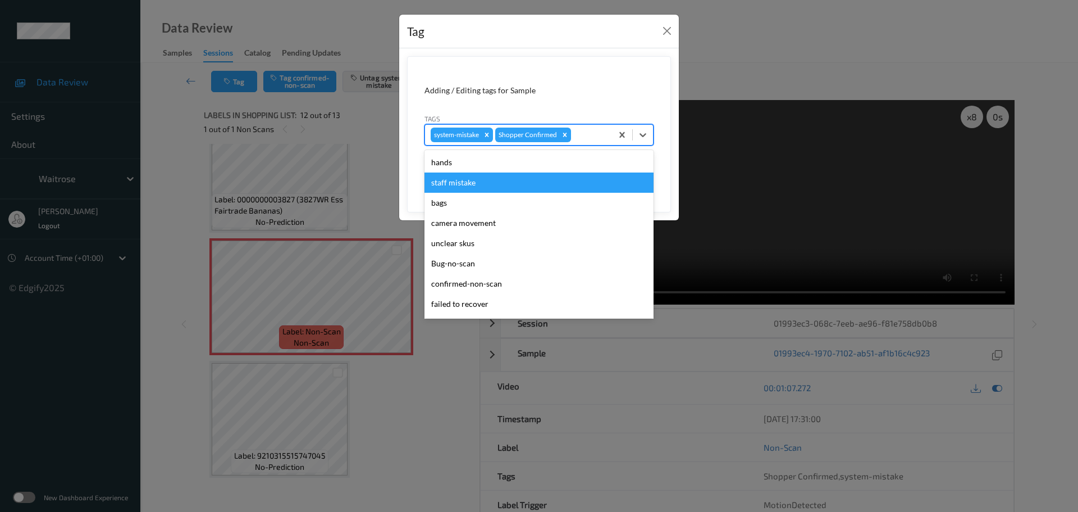
scroll to position [261, 0]
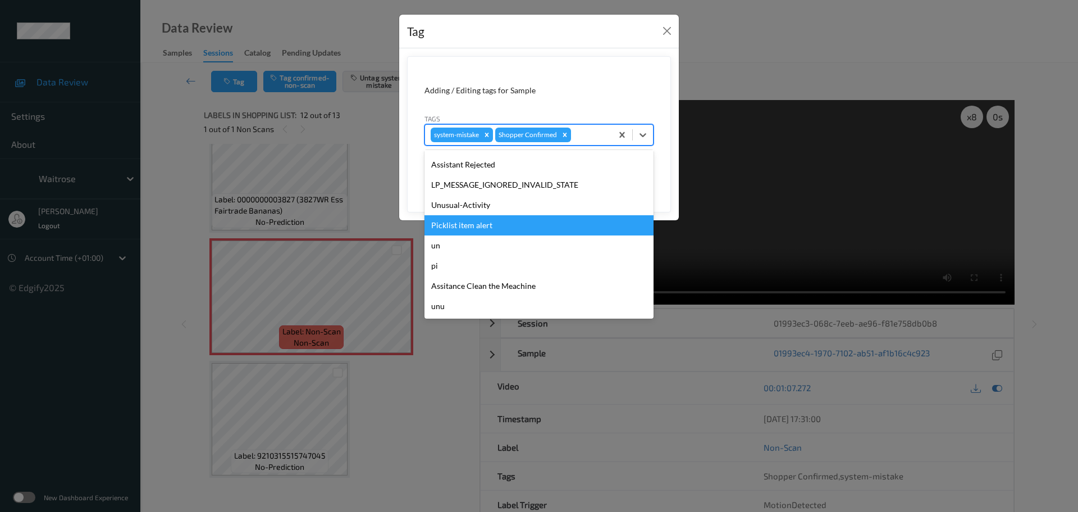
click at [449, 208] on div "Unusual-Activity" at bounding box center [539, 205] width 229 height 20
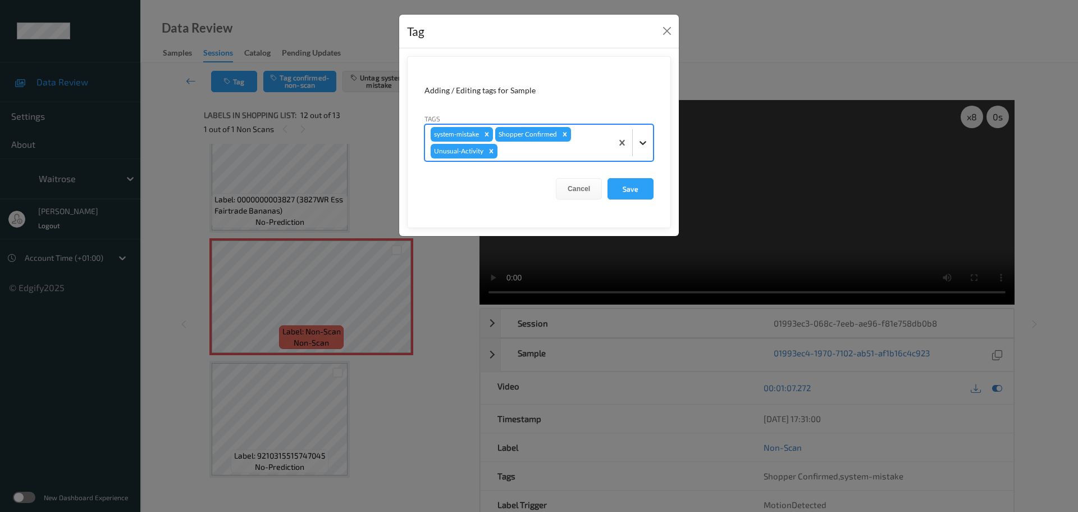
click at [648, 135] on div at bounding box center [643, 143] width 20 height 20
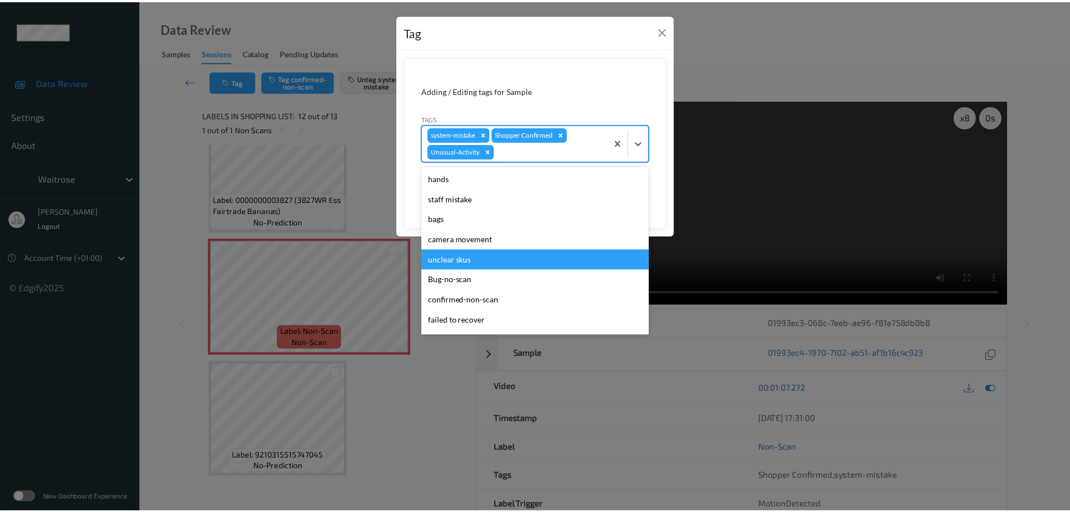
scroll to position [240, 0]
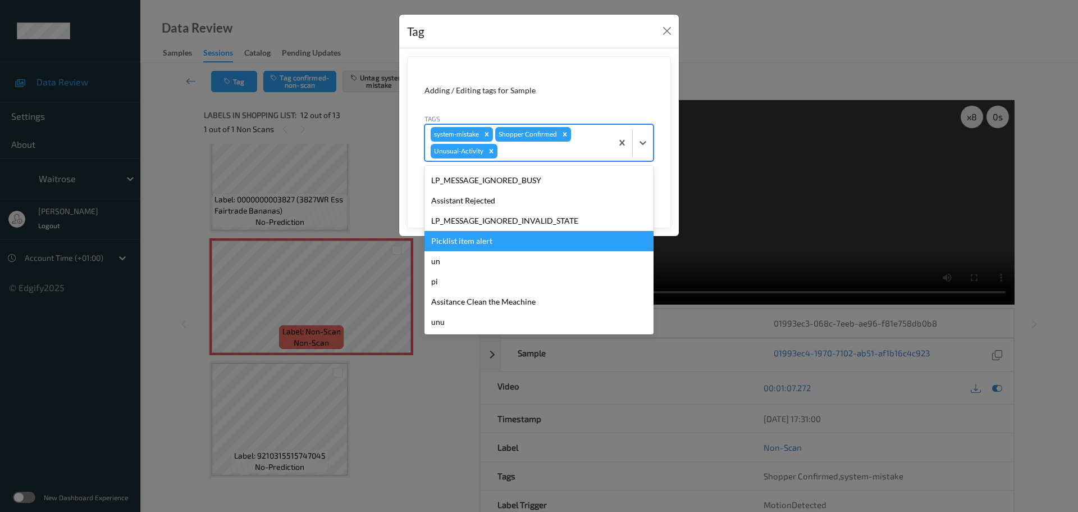
click at [465, 239] on div "Picklist item alert" at bounding box center [539, 241] width 229 height 20
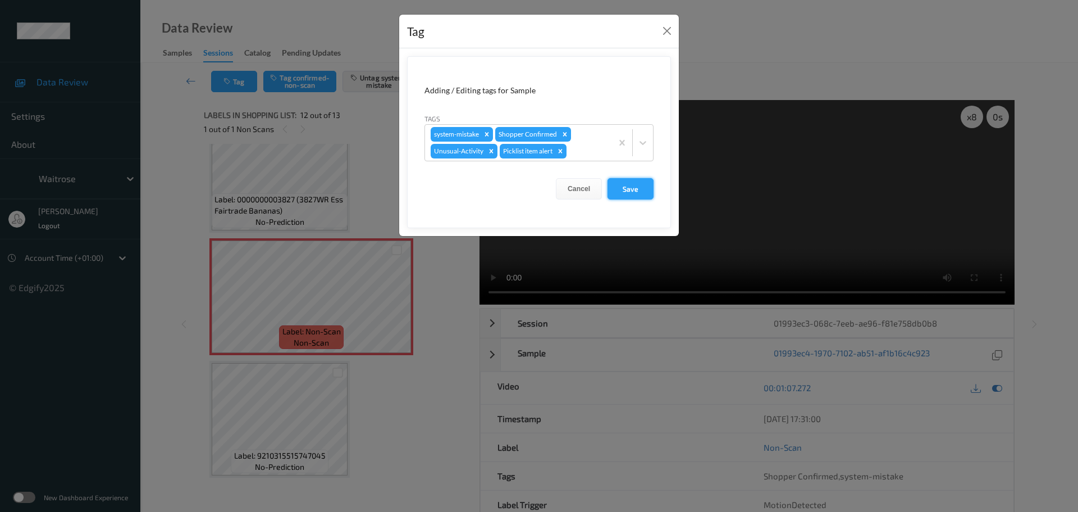
click at [626, 195] on button "Save" at bounding box center [631, 188] width 46 height 21
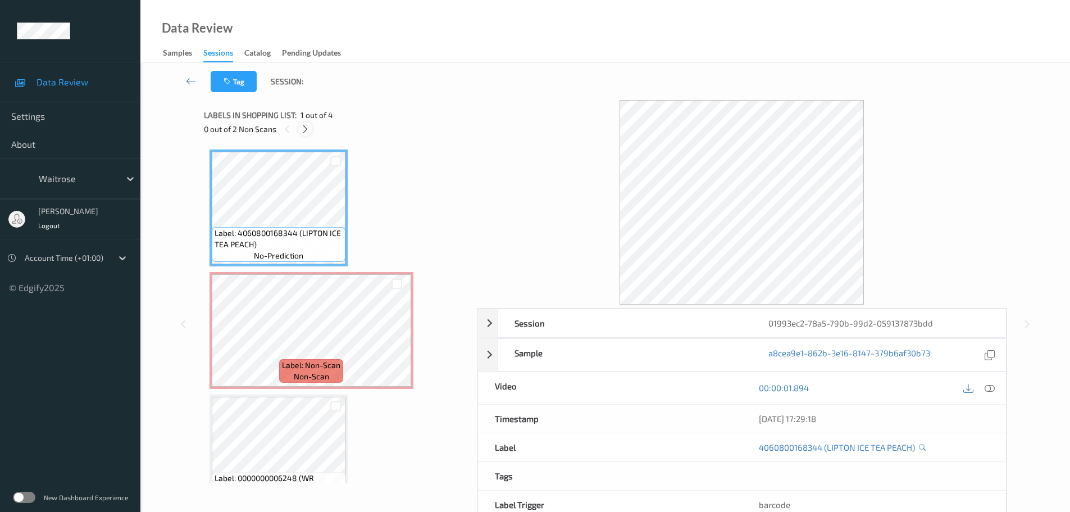
click at [307, 127] on icon at bounding box center [305, 129] width 10 height 10
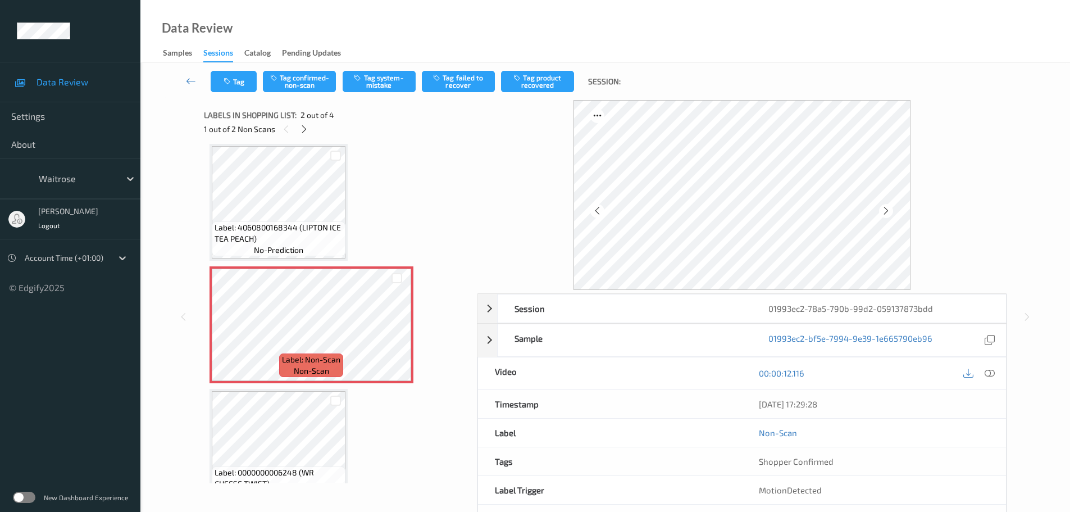
click at [988, 386] on div "00:00:12.116" at bounding box center [874, 373] width 264 height 32
click at [988, 377] on icon at bounding box center [989, 373] width 10 height 10
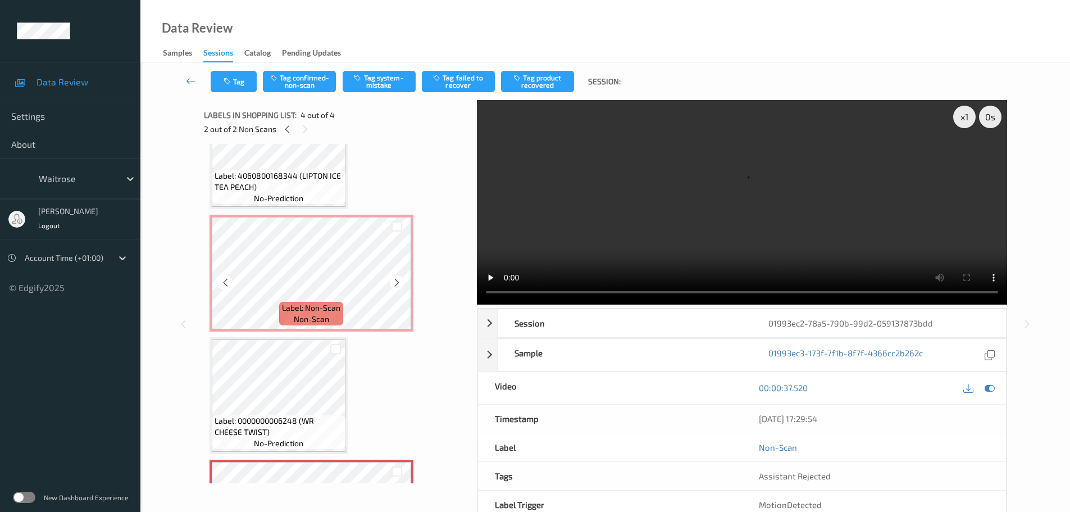
scroll to position [0, 0]
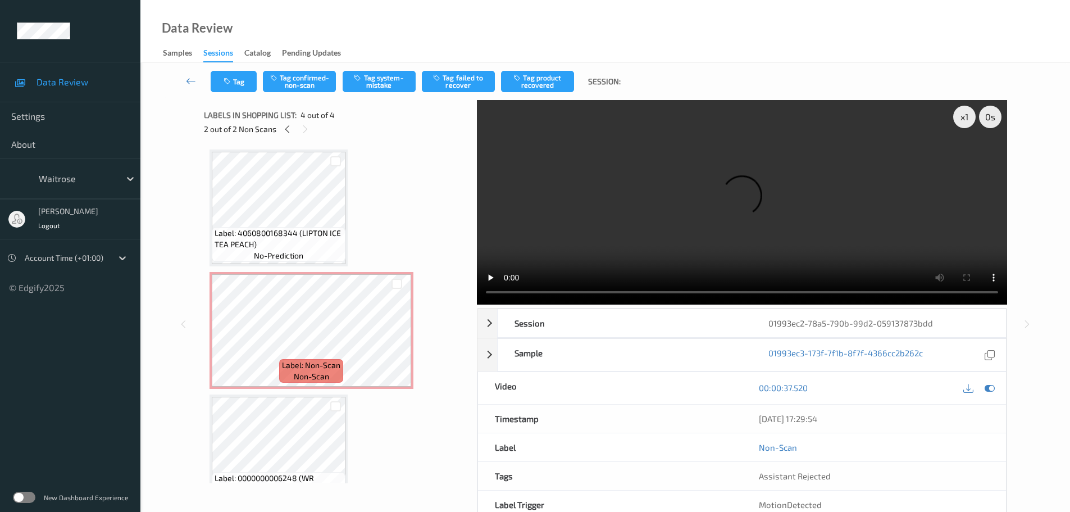
click at [319, 230] on span "Label: 4060800168344 (LIPTON ICE TEA PEACH)" at bounding box center [279, 238] width 128 height 22
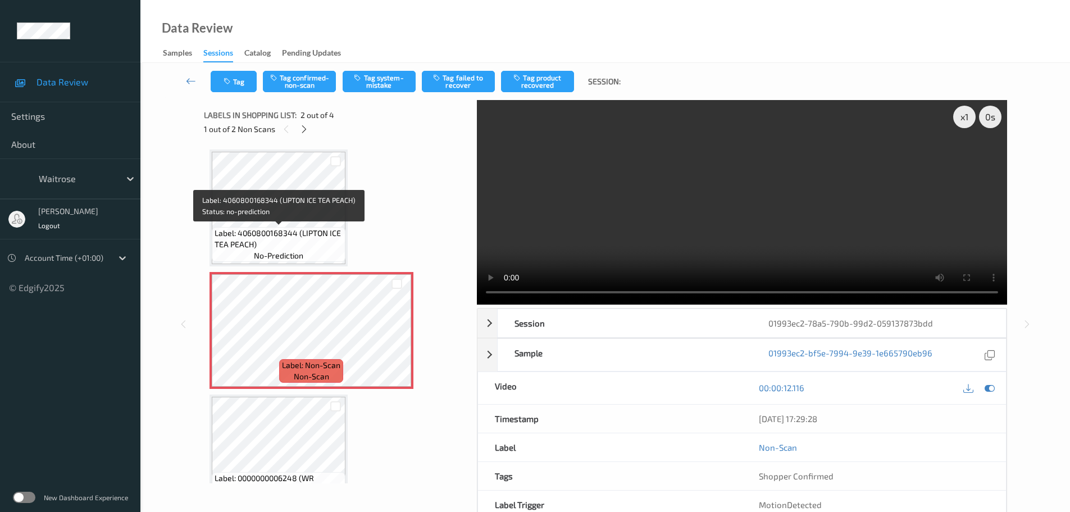
click at [312, 227] on span "Label: 4060800168344 (LIPTON ICE TEA PEACH)" at bounding box center [279, 238] width 128 height 22
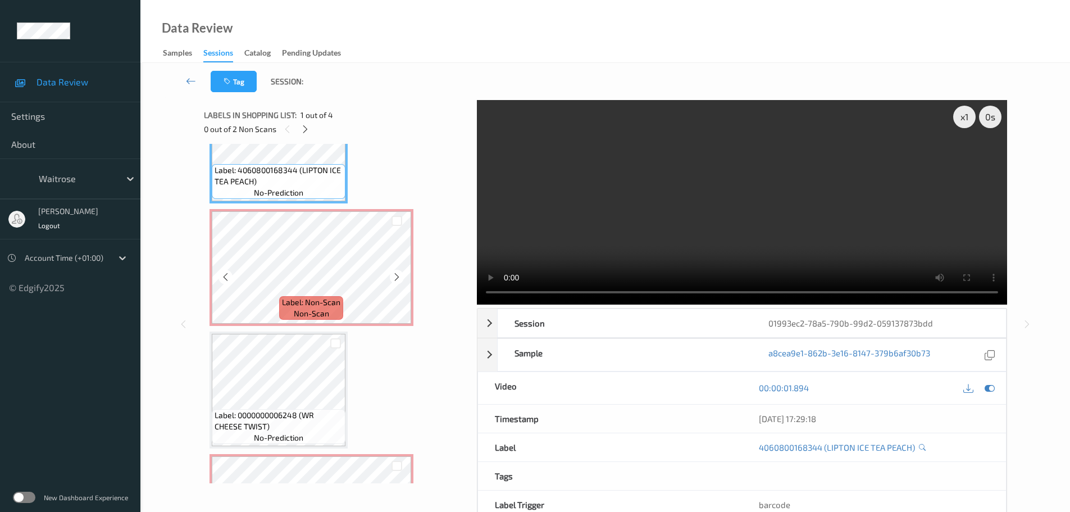
scroll to position [156, 0]
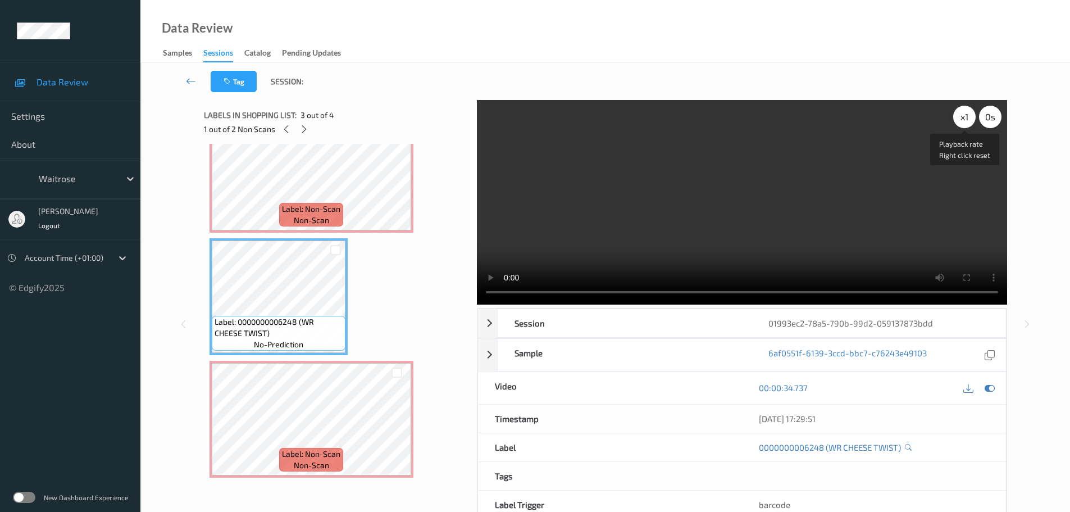
click at [964, 121] on div "x 1" at bounding box center [964, 117] width 22 height 22
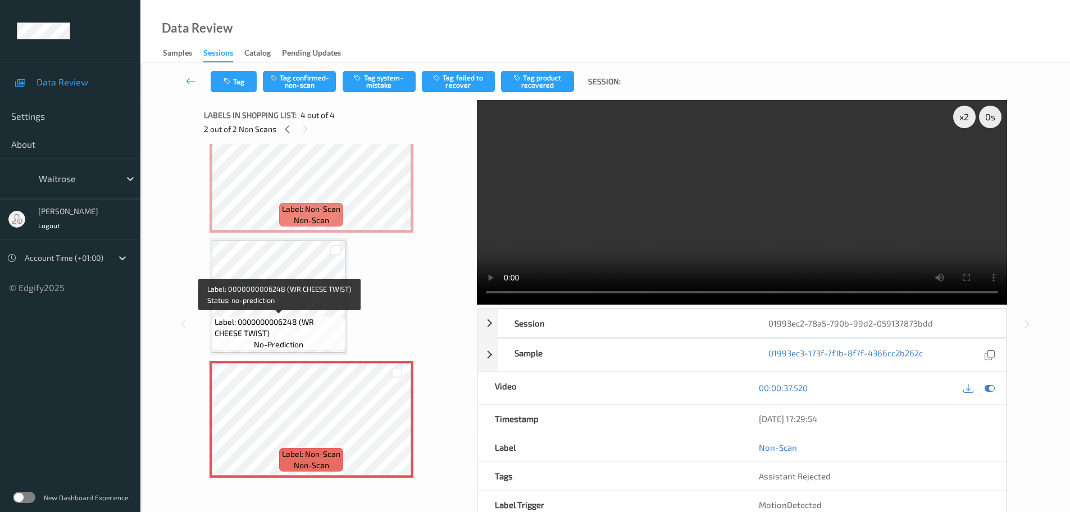
click at [300, 333] on span "Label: 0000000006248 (WR CHEESE TWIST)" at bounding box center [279, 327] width 128 height 22
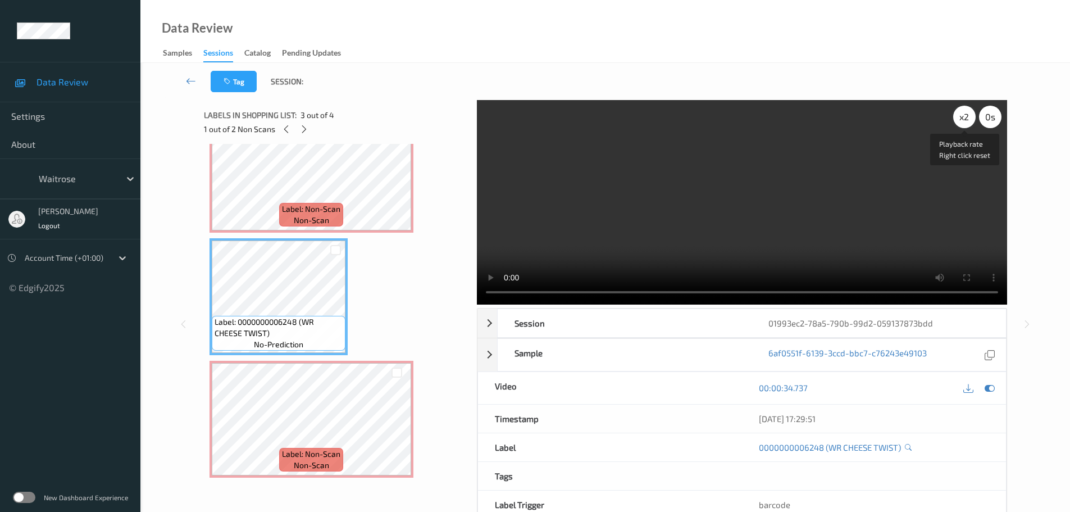
click at [965, 126] on div "x 2" at bounding box center [964, 117] width 22 height 22
click at [963, 124] on div "x 4" at bounding box center [964, 117] width 22 height 22
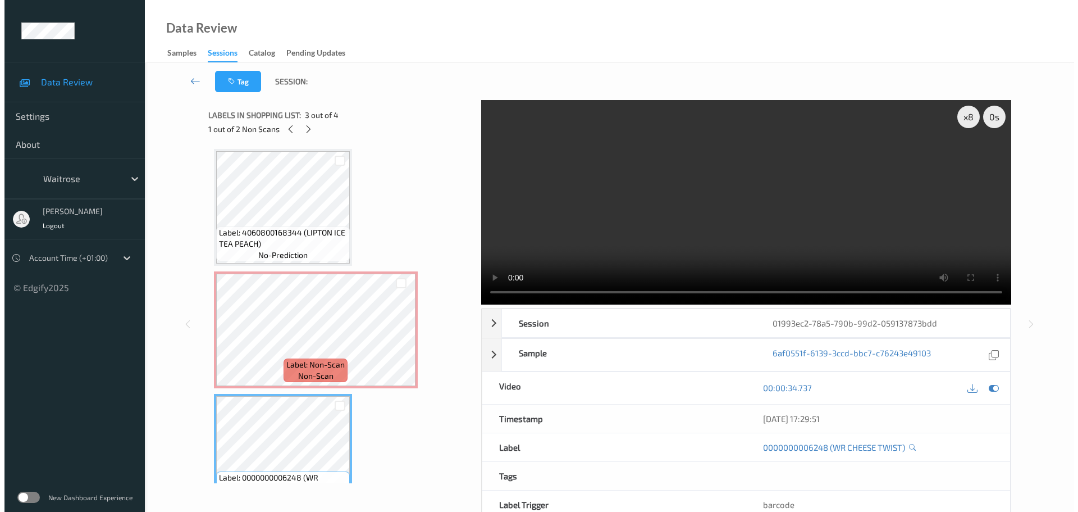
scroll to position [0, 0]
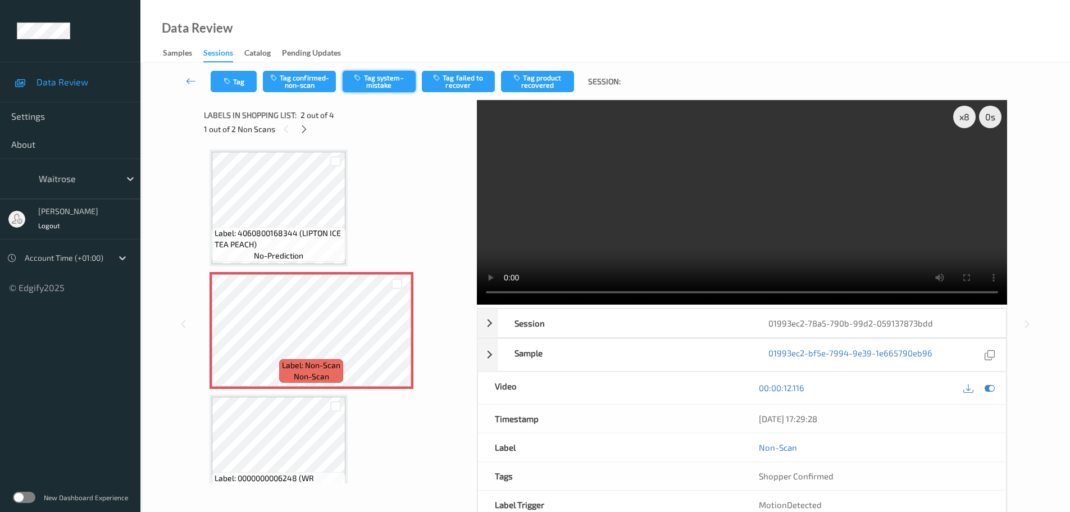
click at [381, 85] on button "Tag system-mistake" at bounding box center [379, 81] width 73 height 21
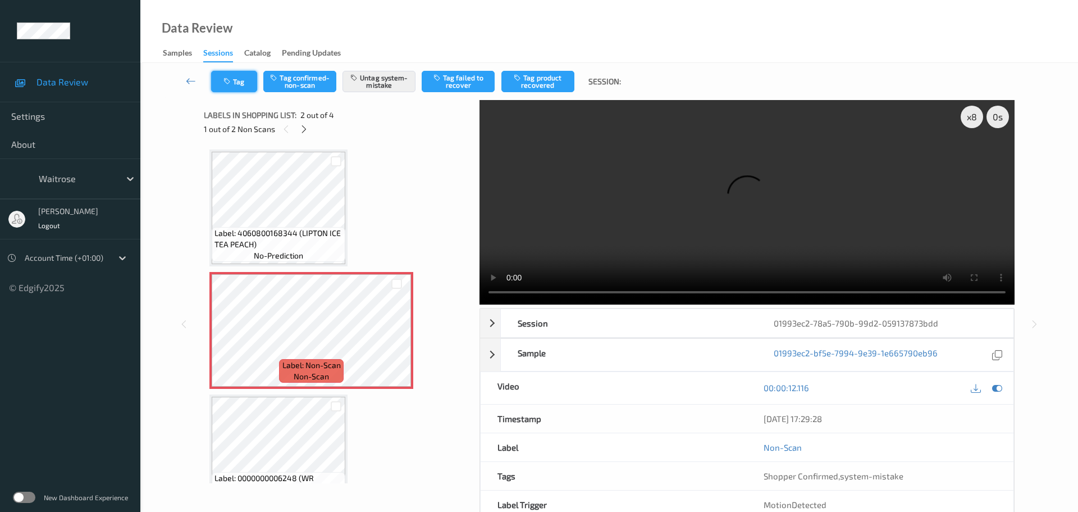
click at [229, 83] on icon "button" at bounding box center [228, 81] width 10 height 8
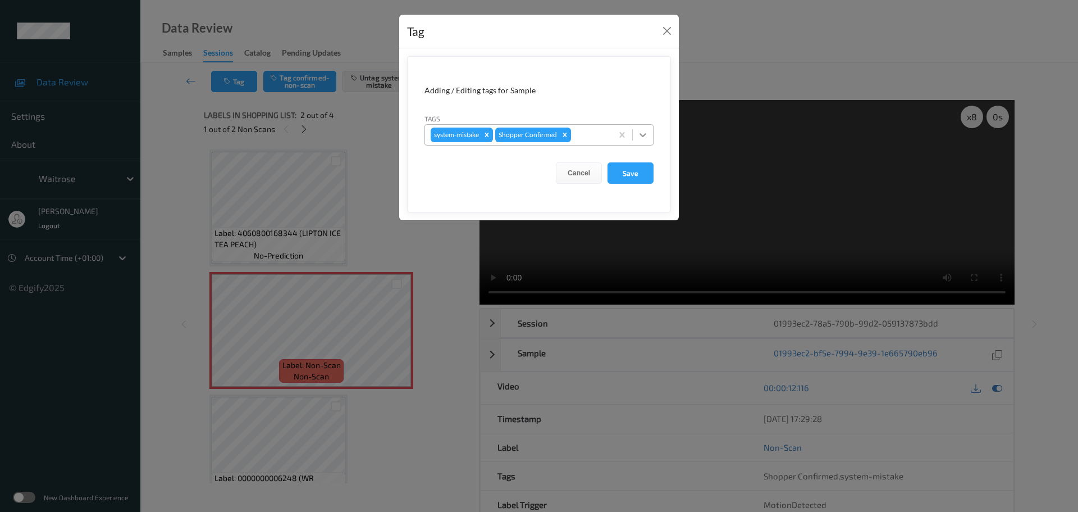
click at [640, 138] on icon at bounding box center [642, 134] width 11 height 11
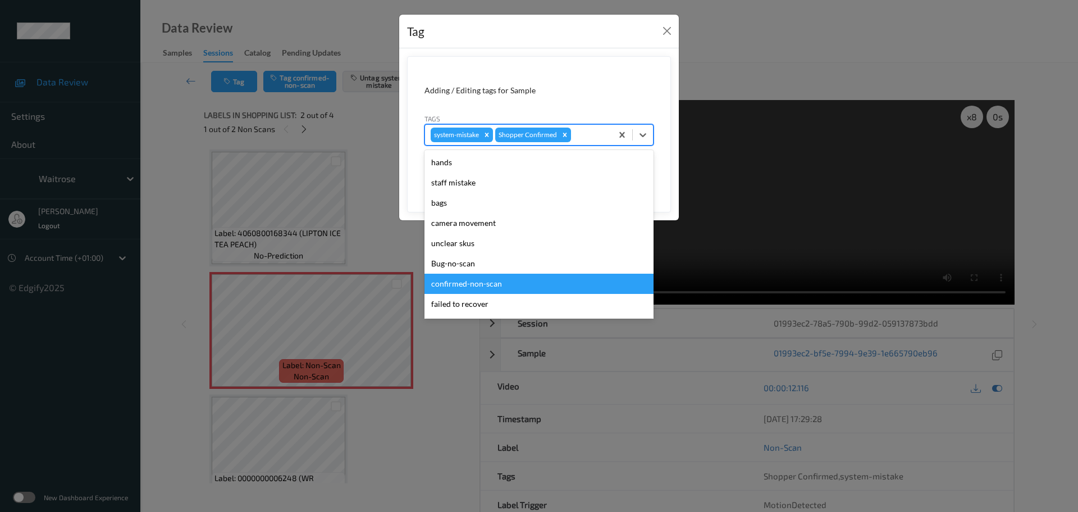
scroll to position [261, 0]
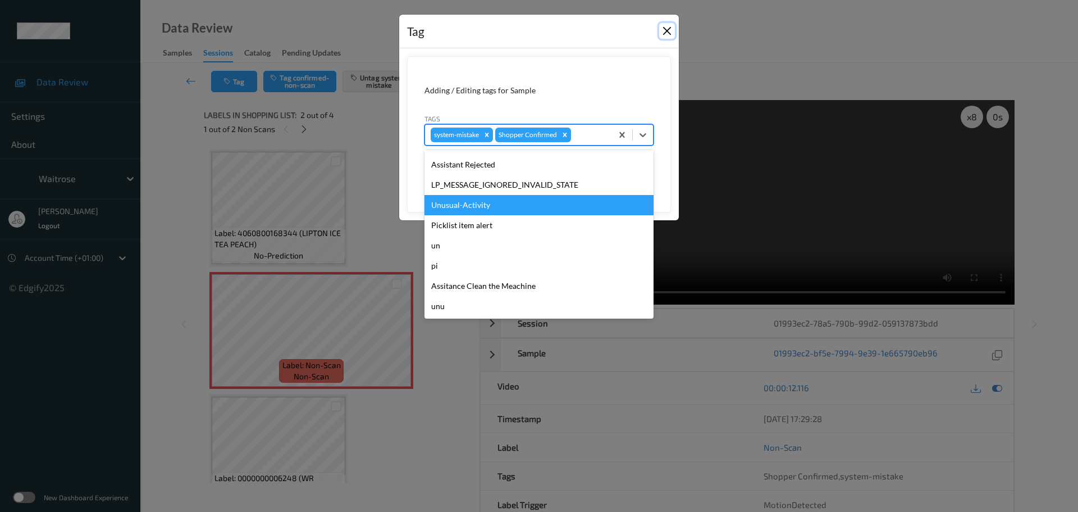
click at [661, 30] on button "Close" at bounding box center [667, 31] width 16 height 16
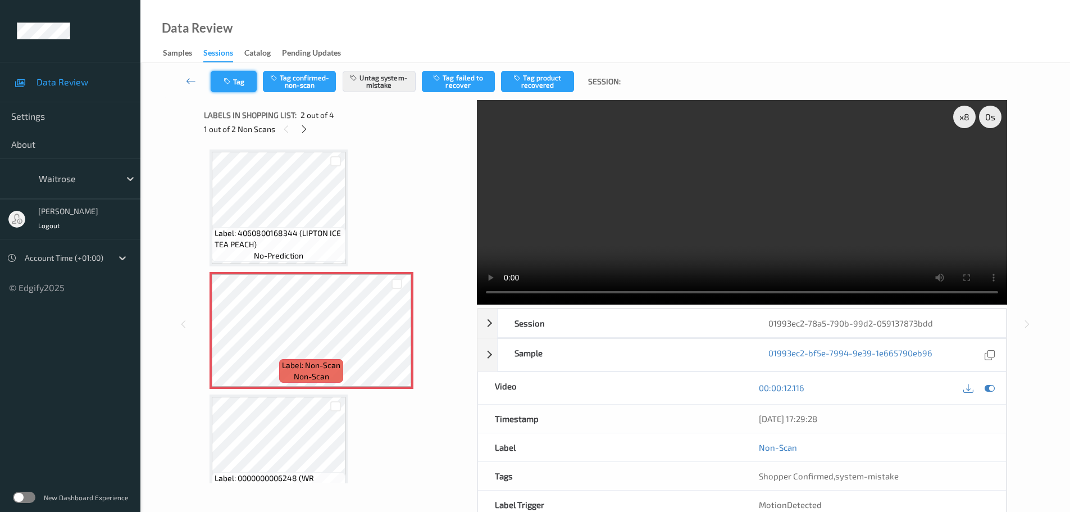
click at [234, 85] on button "Tag" at bounding box center [234, 81] width 46 height 21
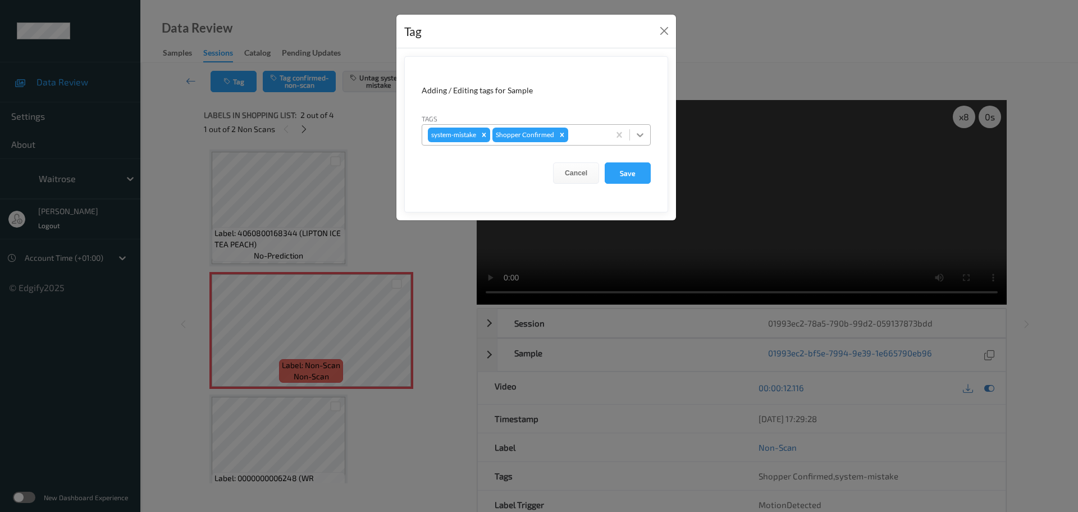
click at [638, 138] on icon at bounding box center [640, 134] width 11 height 11
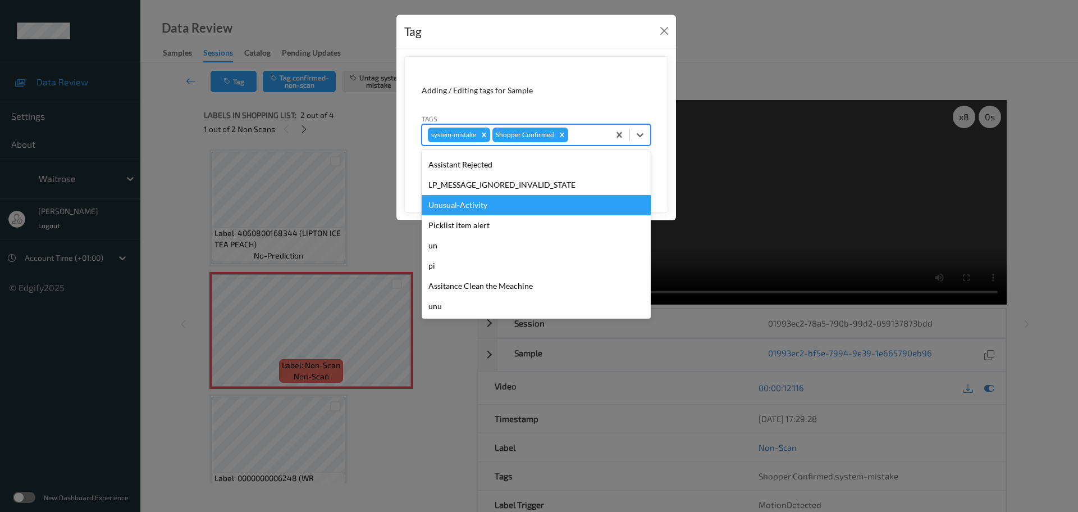
click at [454, 202] on div "Unusual-Activity" at bounding box center [536, 205] width 229 height 20
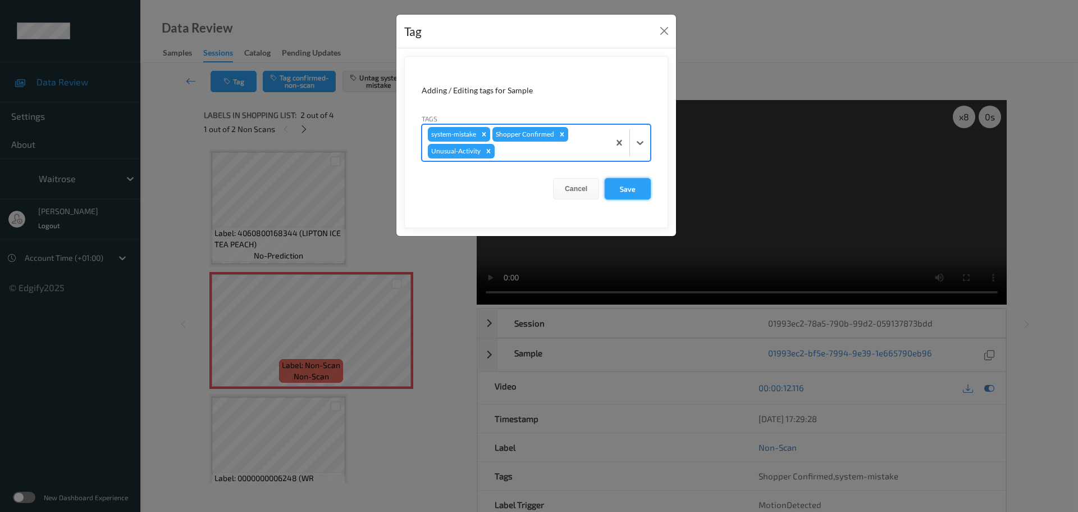
click at [619, 183] on button "Save" at bounding box center [628, 188] width 46 height 21
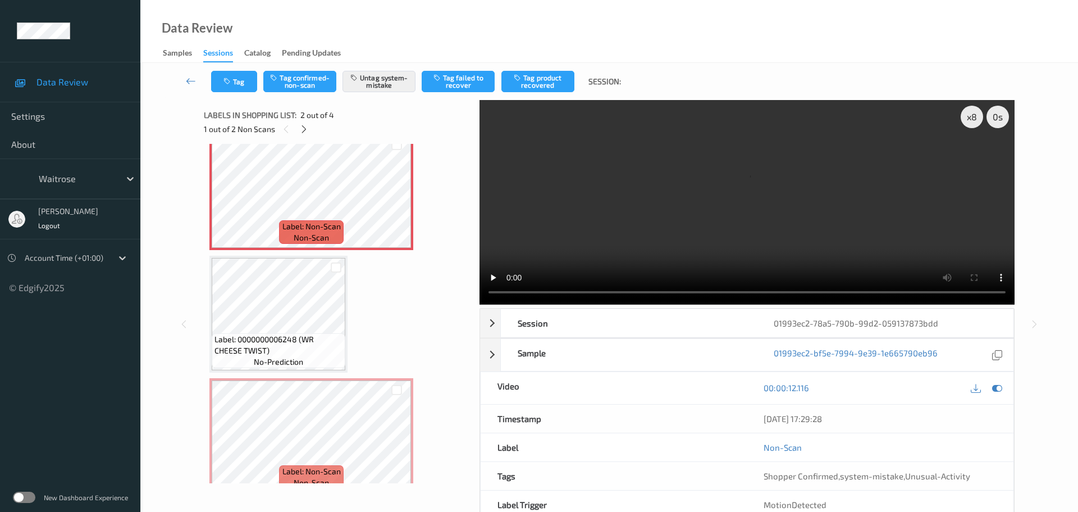
scroll to position [156, 0]
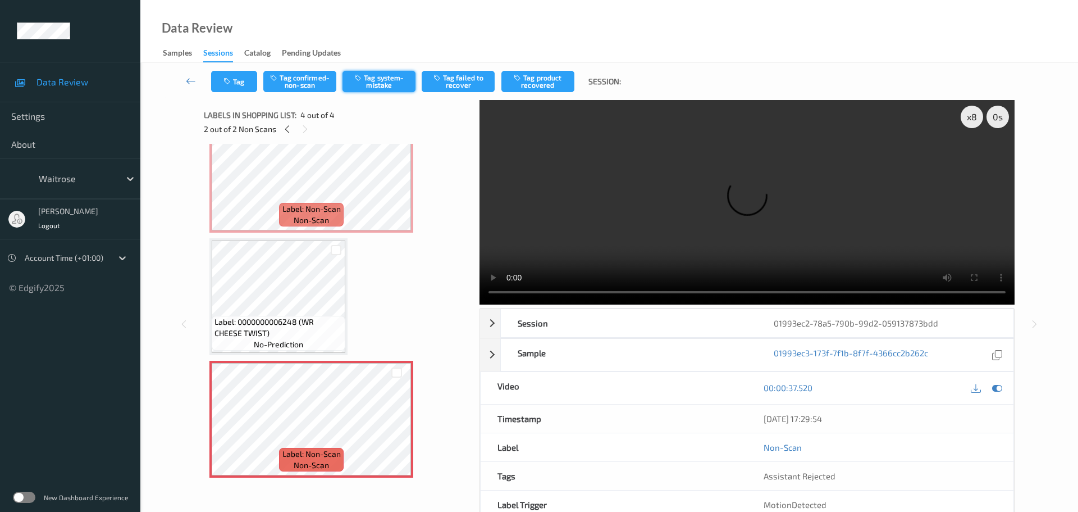
click at [394, 86] on button "Tag system-mistake" at bounding box center [379, 81] width 73 height 21
click at [239, 81] on button "Tag" at bounding box center [234, 81] width 46 height 21
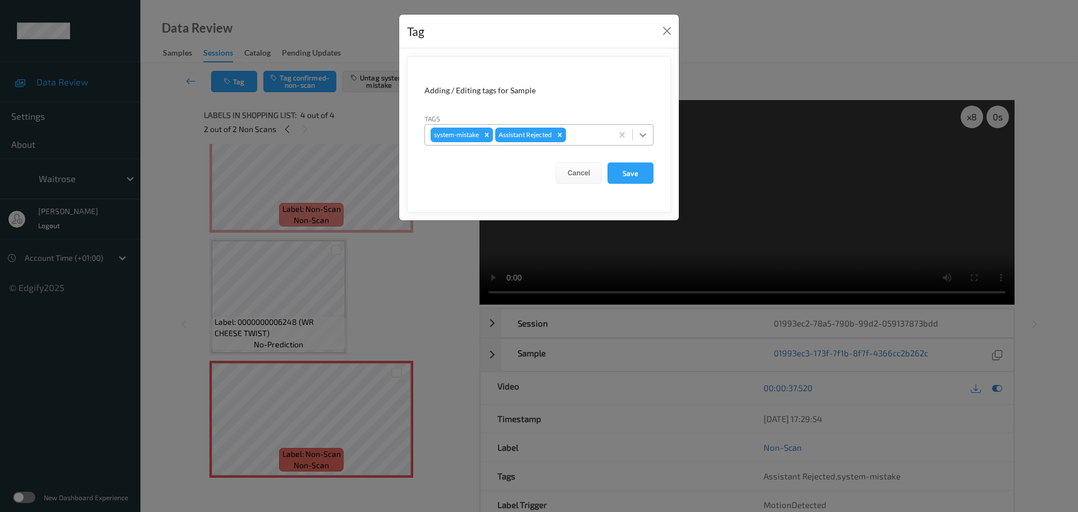
click at [645, 136] on icon at bounding box center [642, 134] width 11 height 11
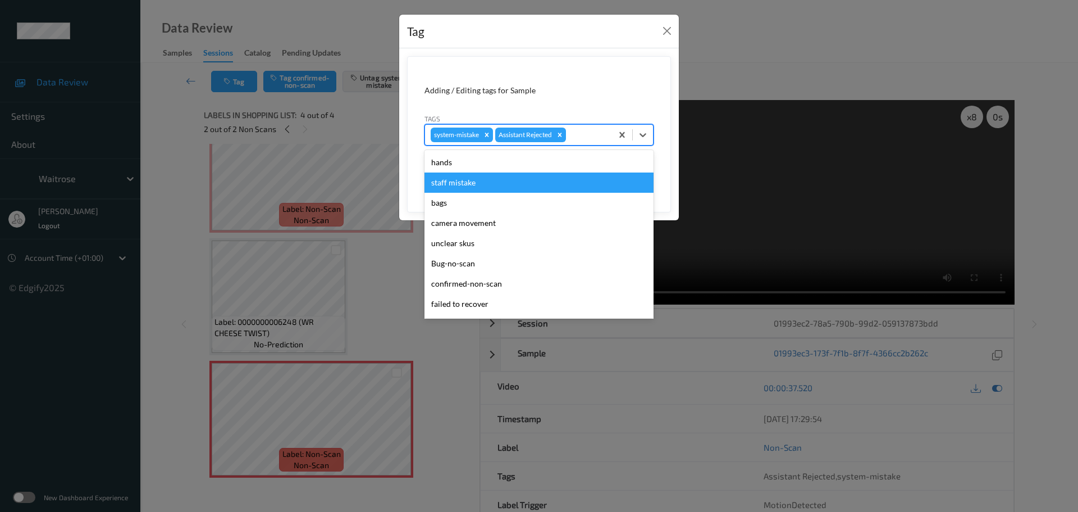
scroll to position [261, 0]
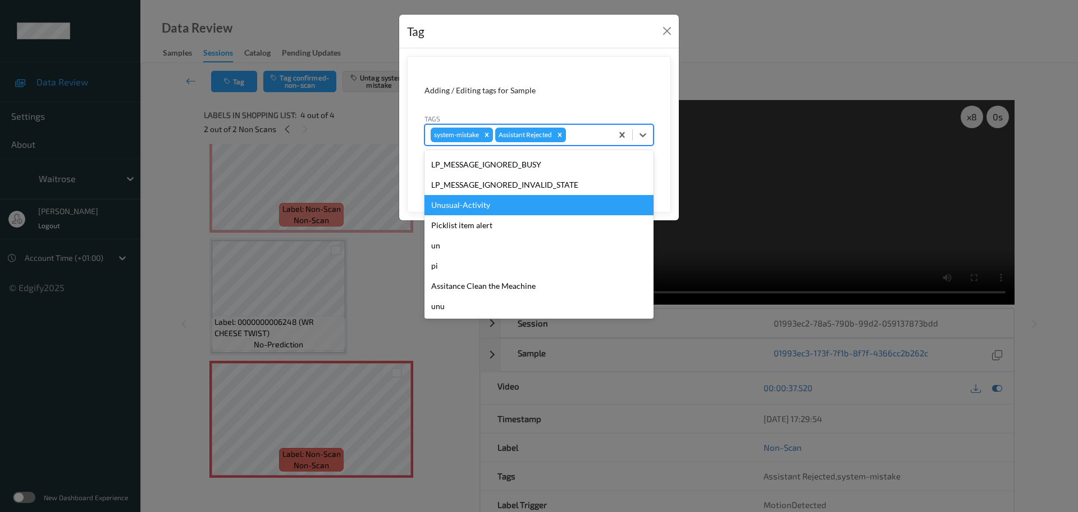
click at [466, 208] on div "Unusual-Activity" at bounding box center [539, 205] width 229 height 20
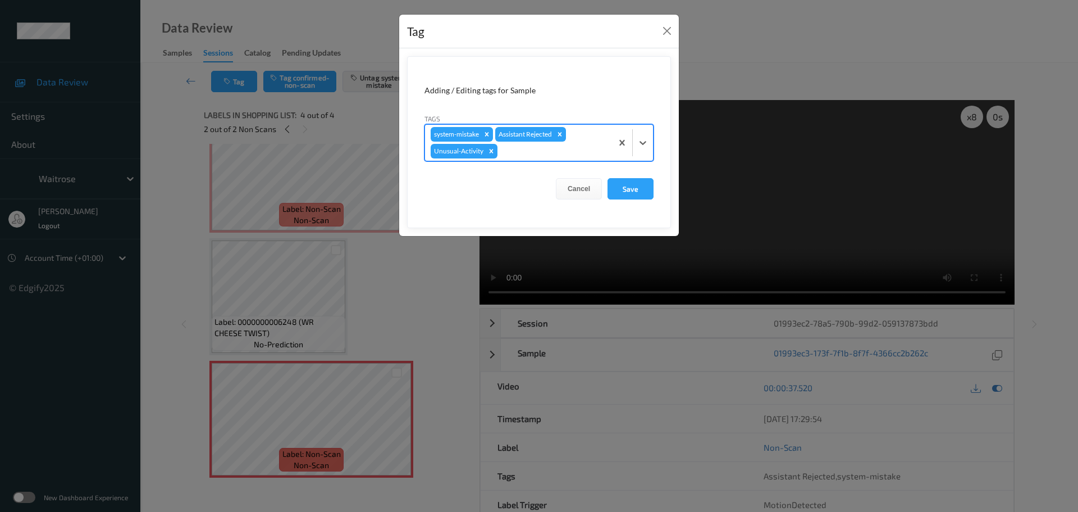
drag, startPoint x: 639, startPoint y: 141, endPoint x: 628, endPoint y: 165, distance: 26.4
click at [640, 141] on icon at bounding box center [642, 142] width 11 height 11
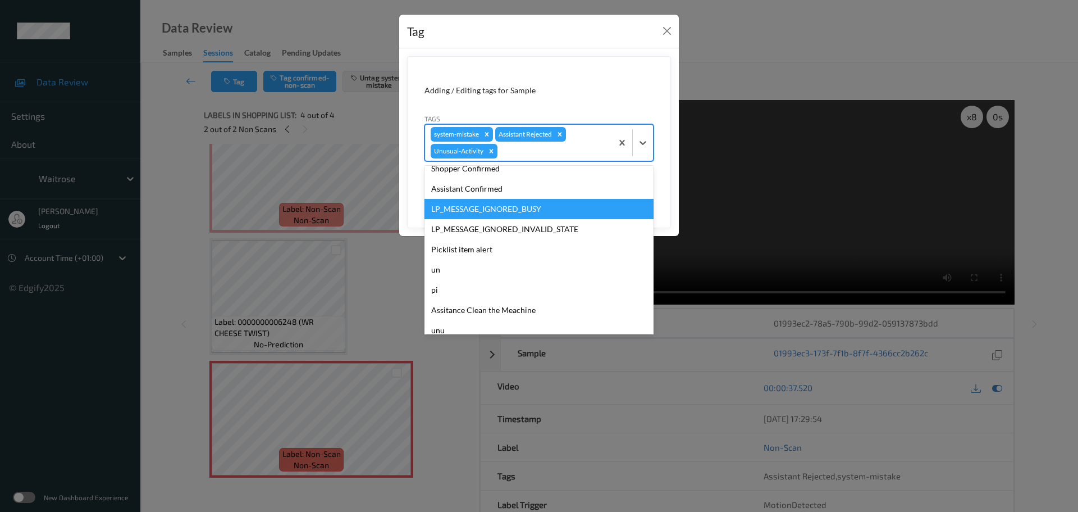
scroll to position [240, 0]
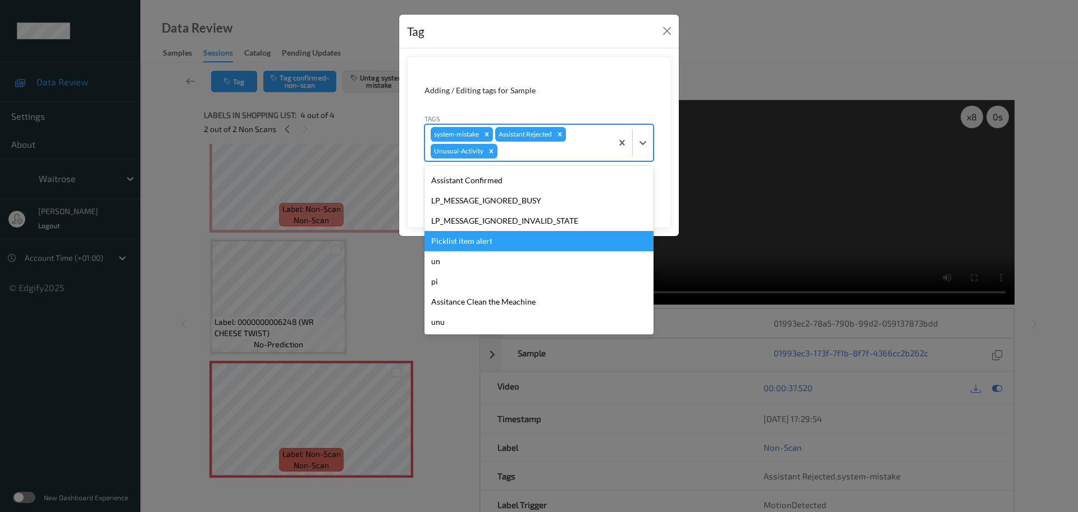
click at [448, 244] on div "Picklist item alert" at bounding box center [539, 241] width 229 height 20
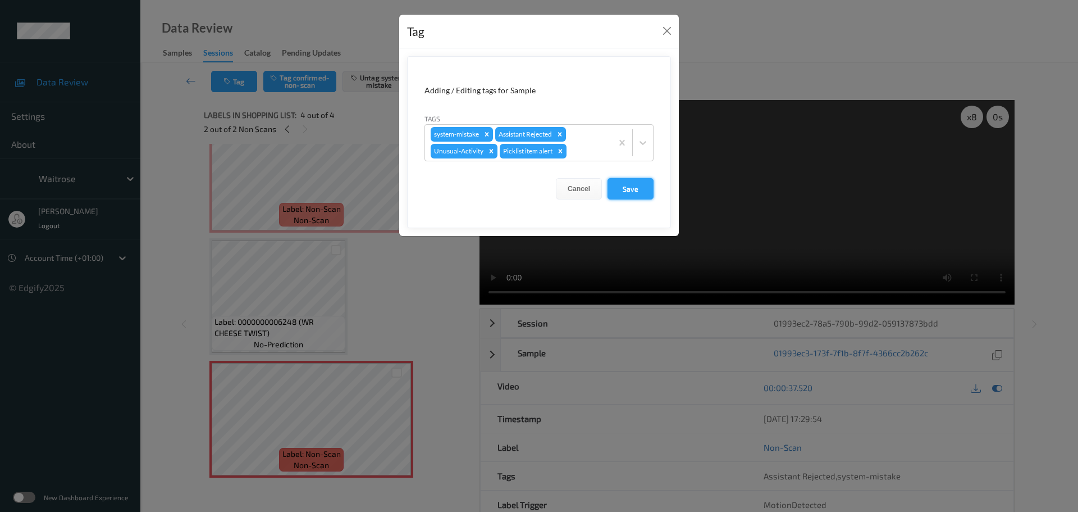
click at [633, 191] on button "Save" at bounding box center [631, 188] width 46 height 21
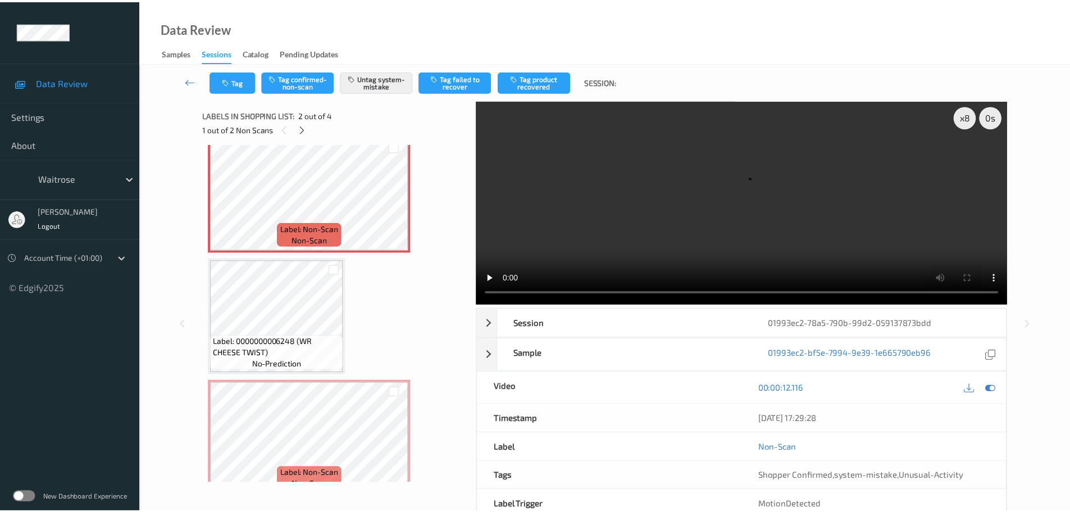
scroll to position [156, 0]
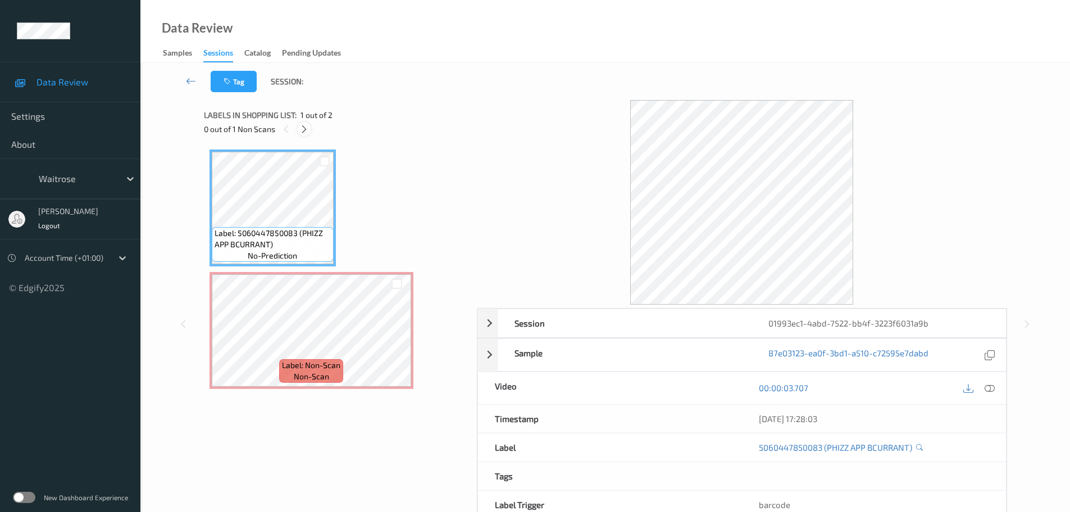
click at [304, 128] on icon at bounding box center [304, 129] width 10 height 10
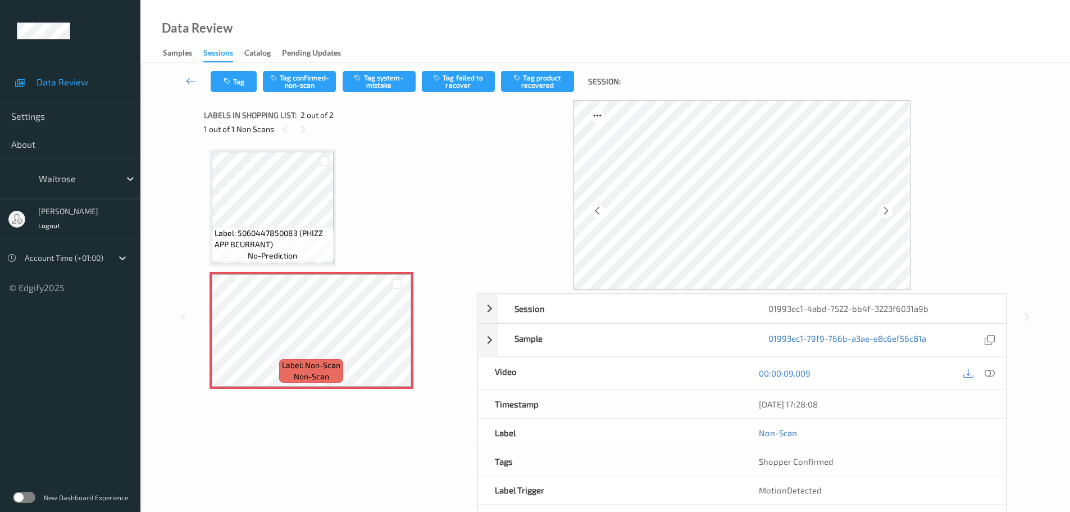
click at [989, 381] on div "00:00:09.009" at bounding box center [874, 373] width 264 height 32
click at [987, 375] on icon at bounding box center [989, 373] width 10 height 10
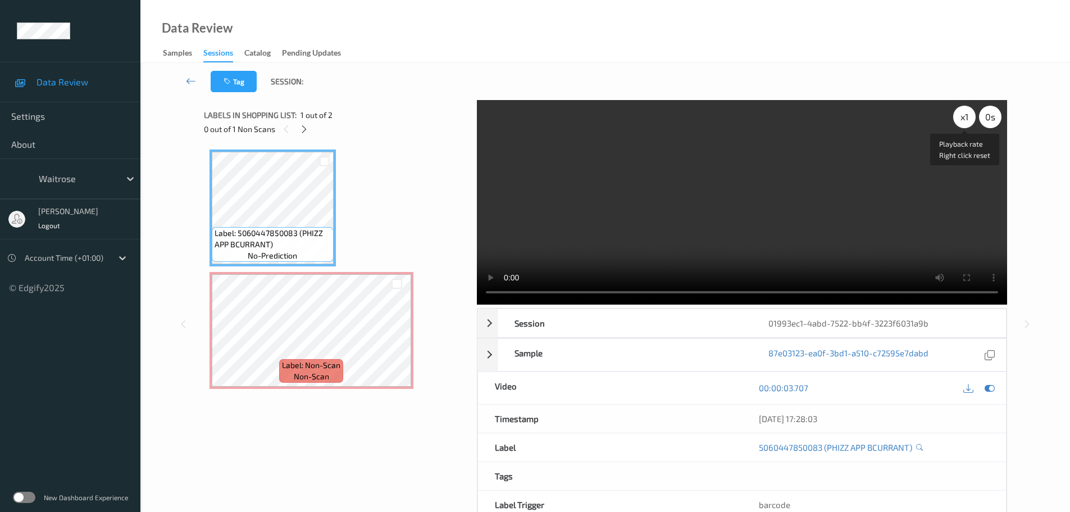
click at [964, 112] on div "x 1" at bounding box center [964, 117] width 22 height 22
click at [964, 112] on div "x 2" at bounding box center [964, 117] width 22 height 22
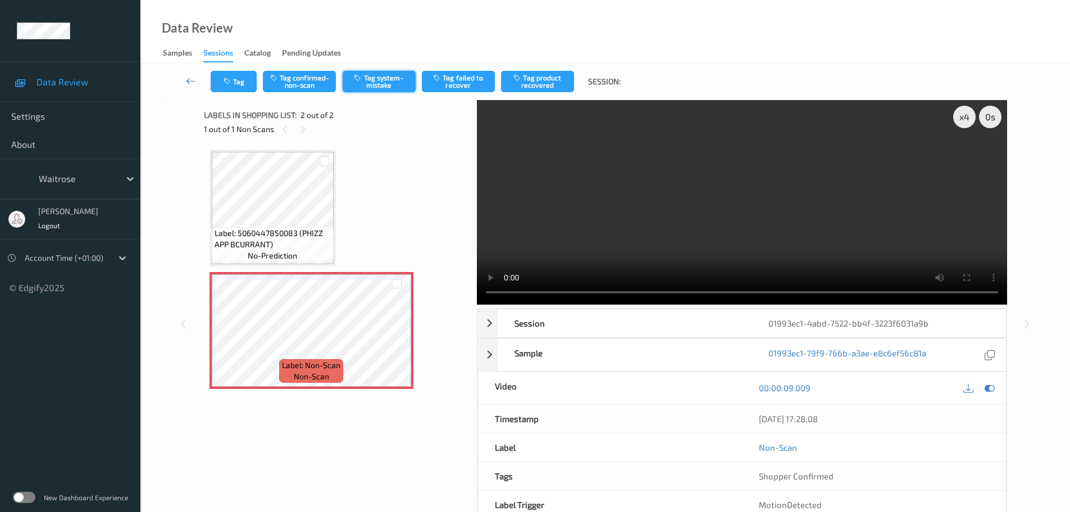
click at [380, 82] on button "Tag system-mistake" at bounding box center [379, 81] width 73 height 21
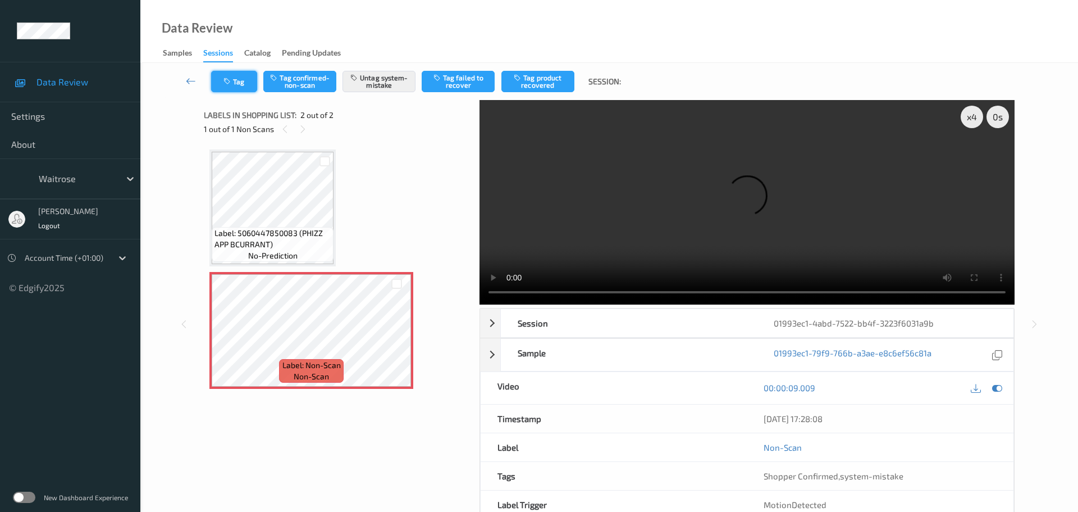
click at [238, 79] on button "Tag" at bounding box center [234, 81] width 46 height 21
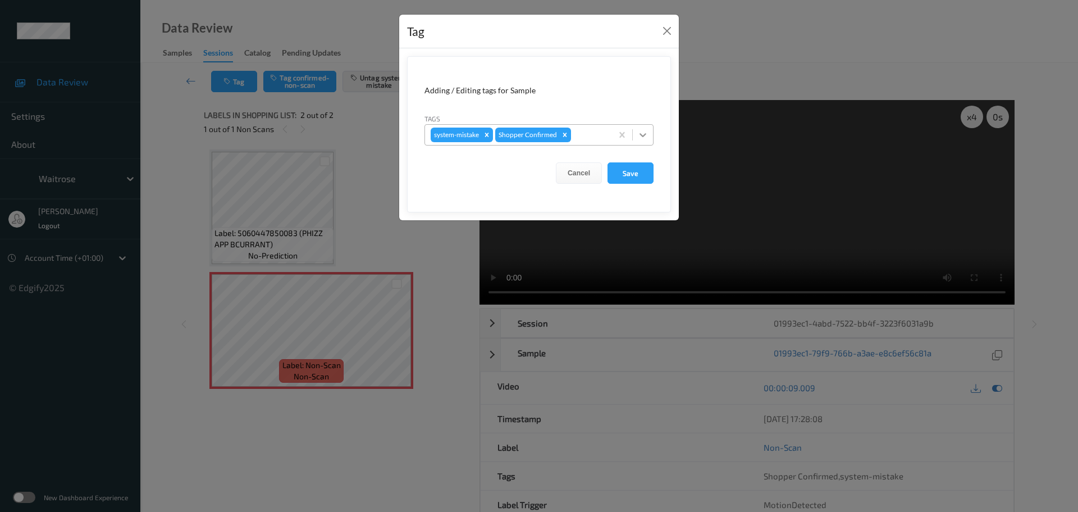
click at [651, 135] on div at bounding box center [643, 135] width 20 height 20
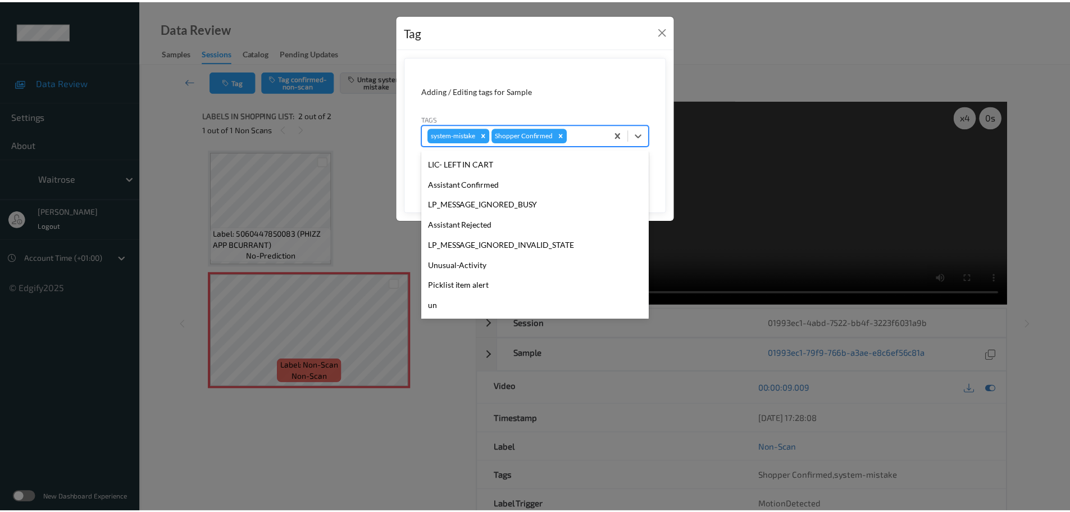
scroll to position [261, 0]
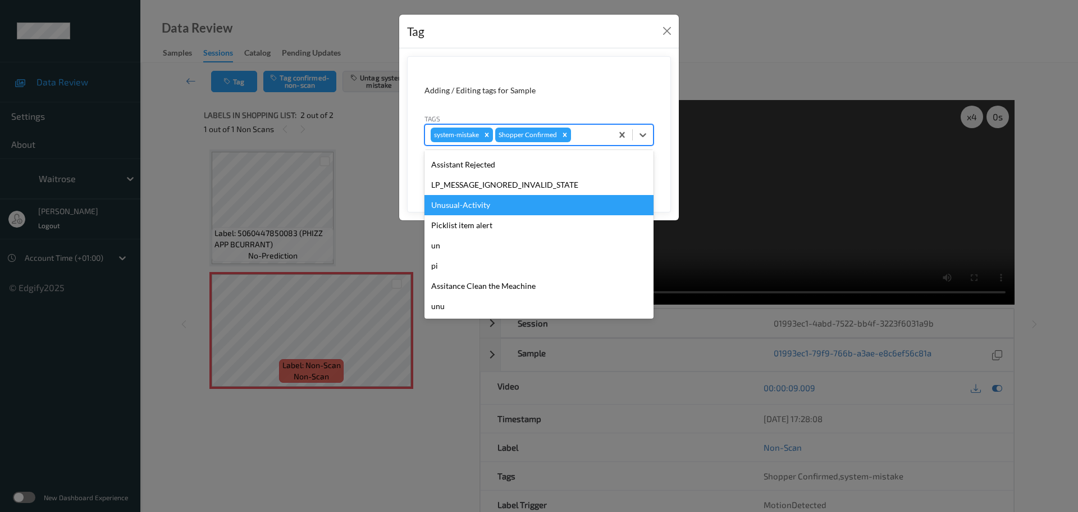
click at [454, 207] on div "Unusual-Activity" at bounding box center [539, 205] width 229 height 20
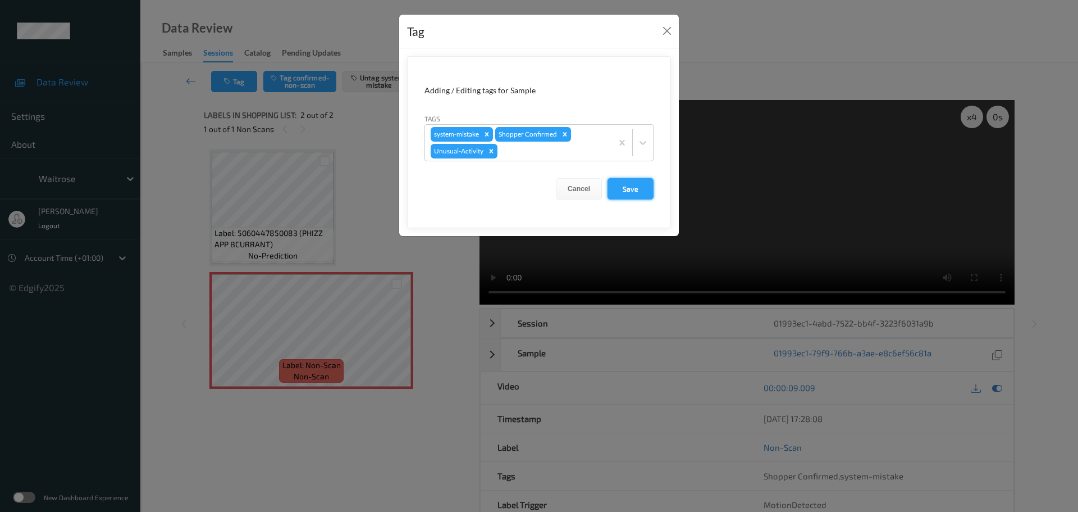
click at [631, 191] on button "Save" at bounding box center [631, 188] width 46 height 21
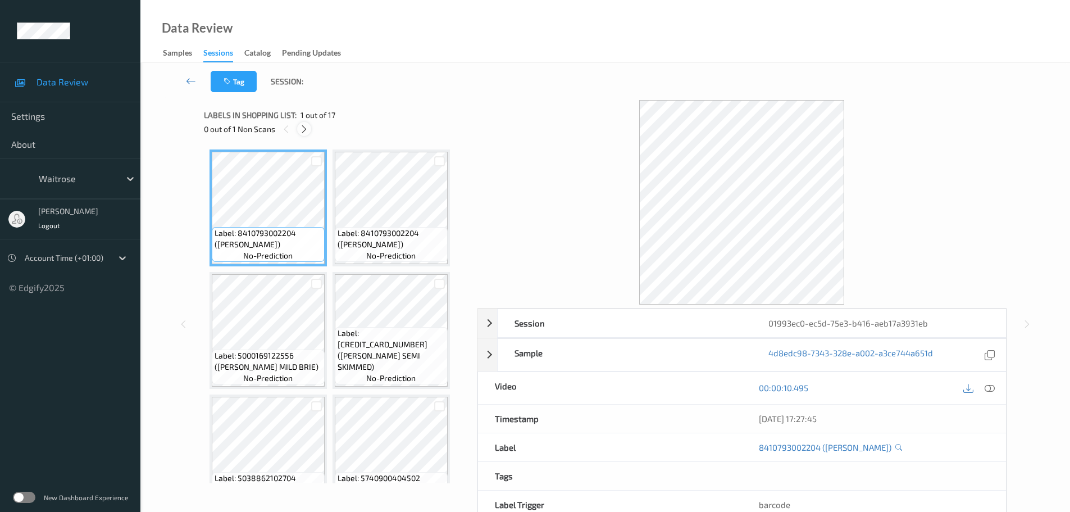
click at [305, 128] on icon at bounding box center [304, 129] width 10 height 10
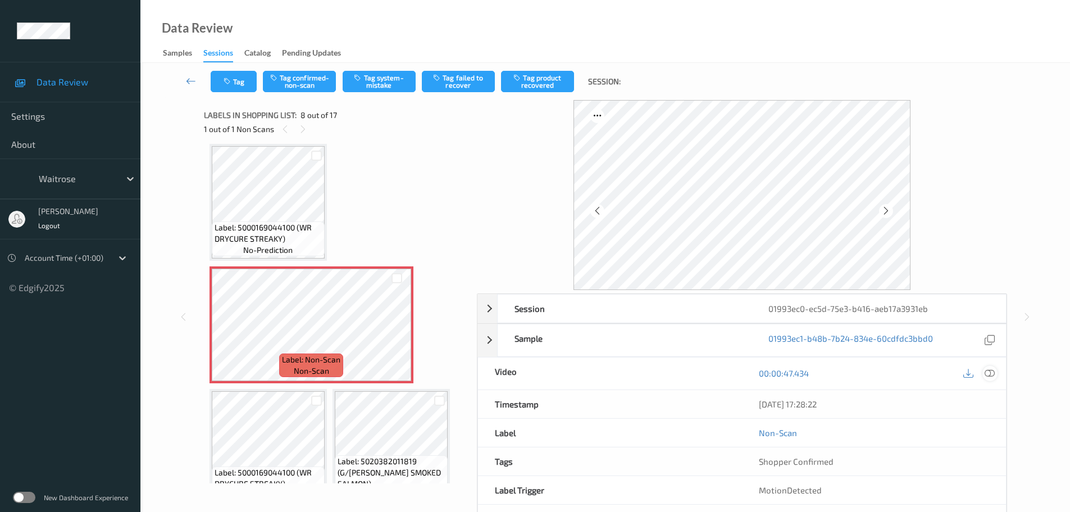
click at [997, 371] on div at bounding box center [989, 373] width 15 height 15
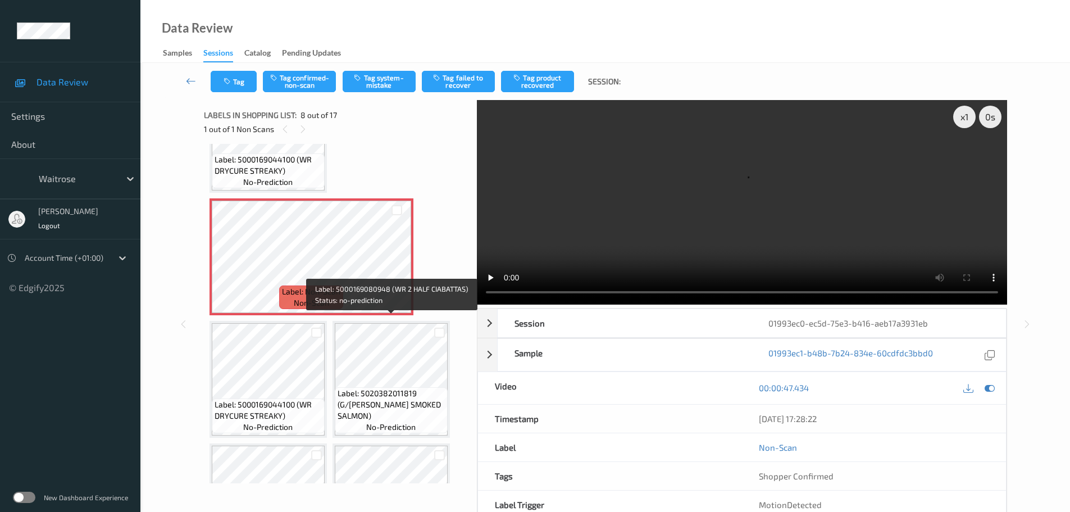
scroll to position [441, 0]
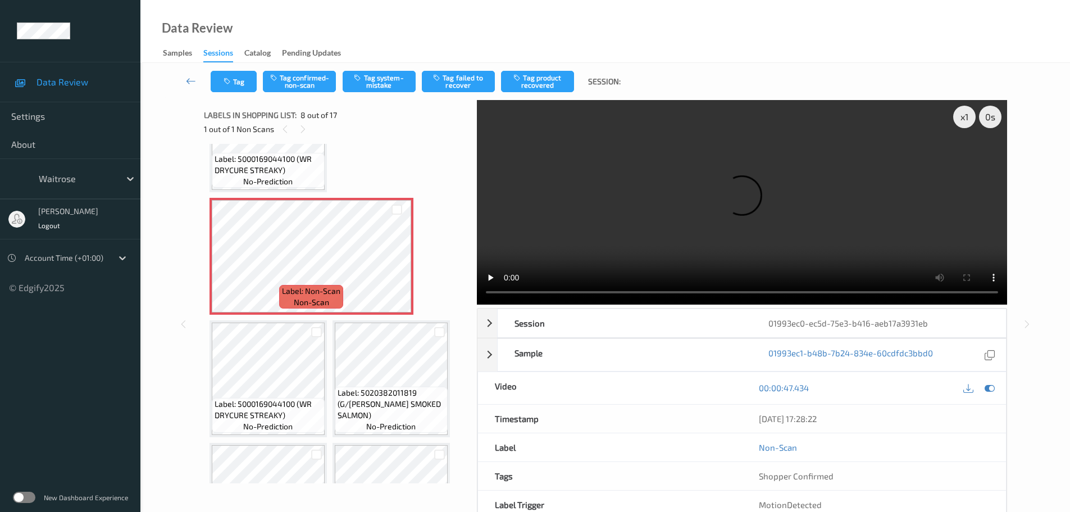
click at [427, 273] on div "Label: 8410793002204 ([PERSON_NAME]) no-prediction Label: 8410793002204 ([PERSO…" at bounding box center [336, 317] width 254 height 1219
click at [402, 261] on div at bounding box center [397, 265] width 14 height 14
click at [398, 262] on icon at bounding box center [397, 266] width 10 height 10
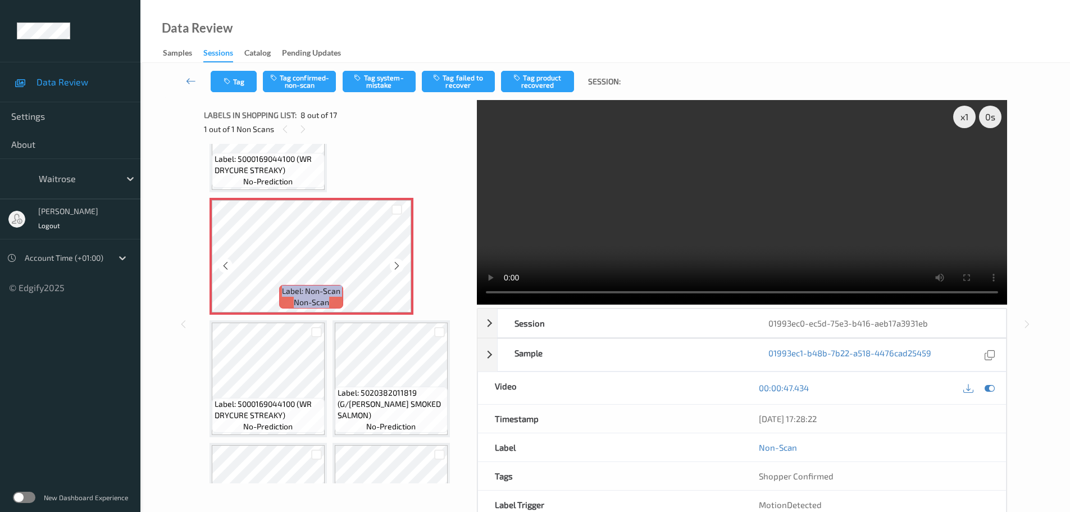
click at [398, 262] on icon at bounding box center [397, 266] width 10 height 10
click at [296, 81] on button "Tag confirmed-non-scan" at bounding box center [299, 81] width 73 height 21
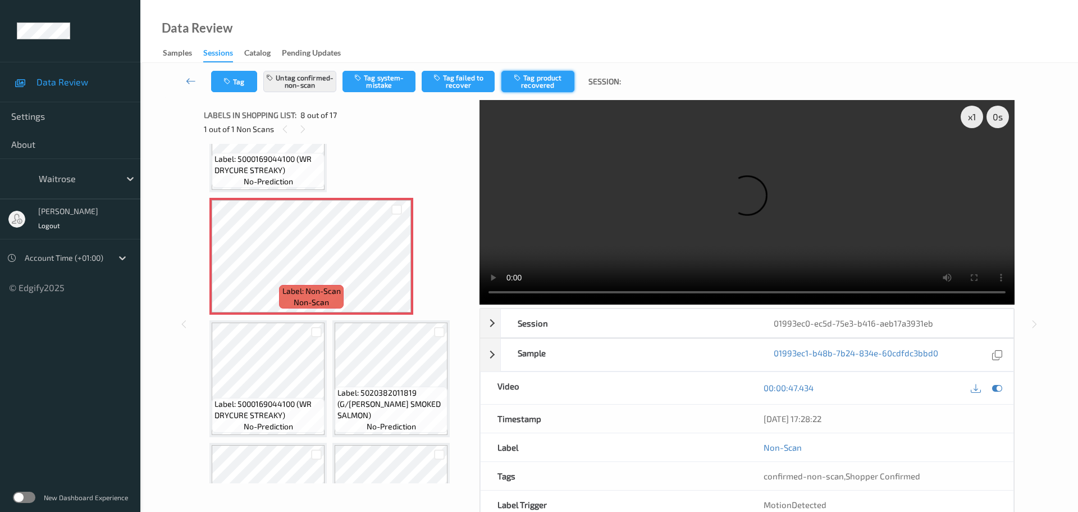
click at [536, 83] on button "Tag product recovered" at bounding box center [537, 81] width 73 height 21
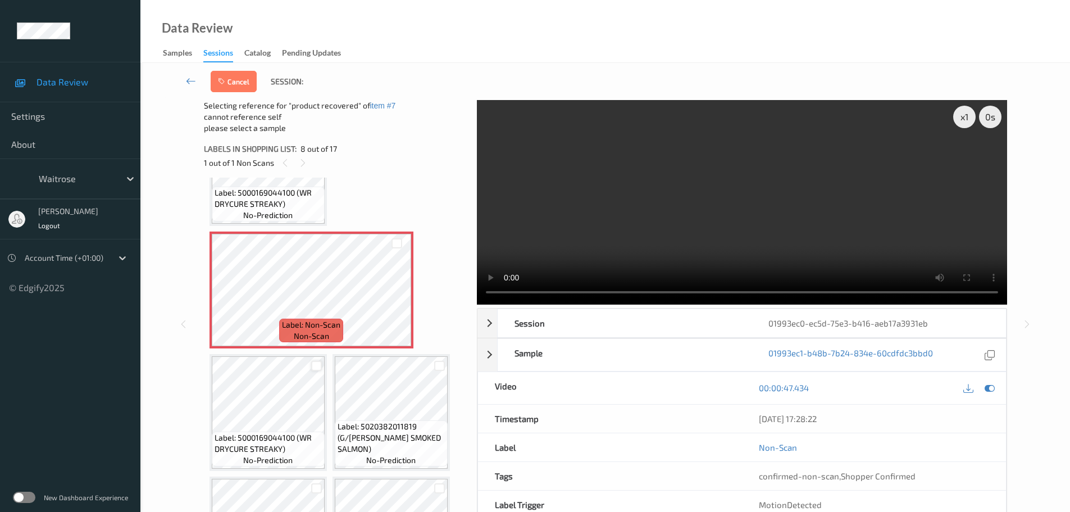
click at [318, 366] on div at bounding box center [316, 366] width 11 height 11
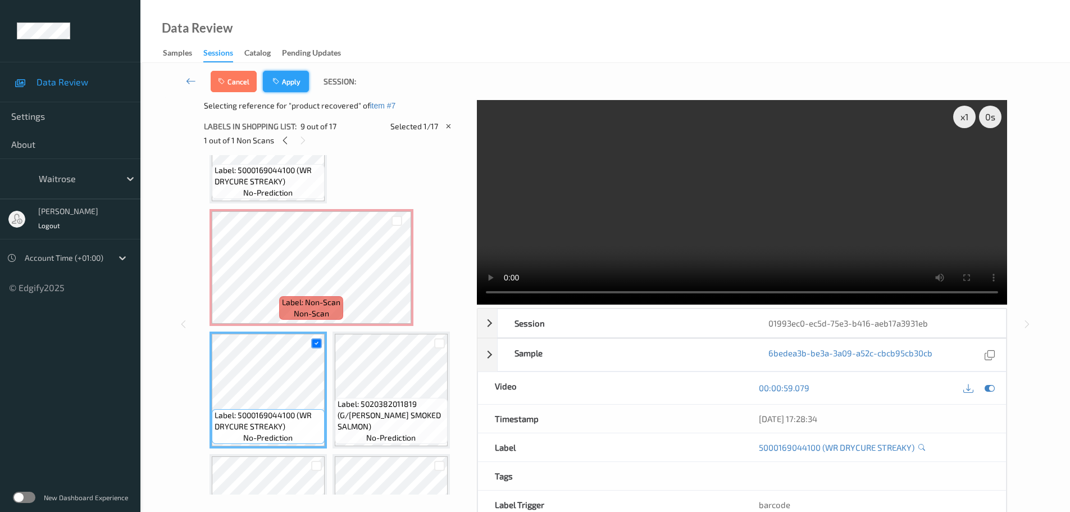
click at [271, 79] on button "Apply" at bounding box center [286, 81] width 46 height 21
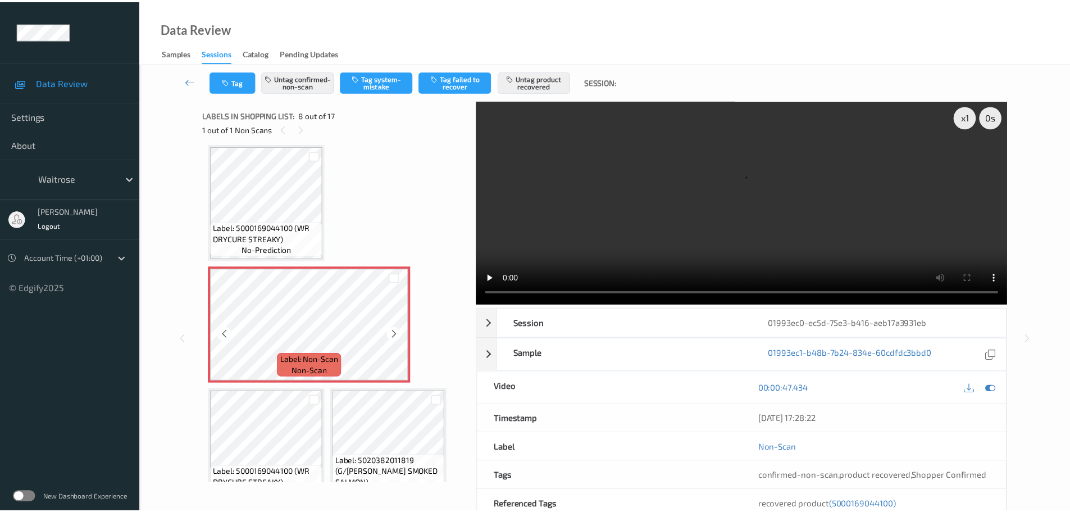
scroll to position [429, 0]
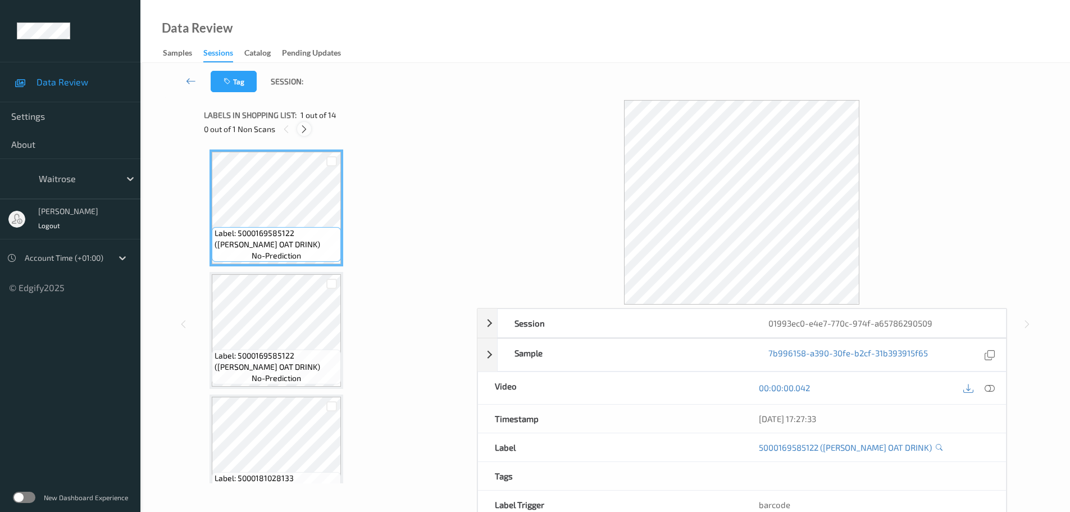
click at [305, 130] on icon at bounding box center [304, 129] width 10 height 10
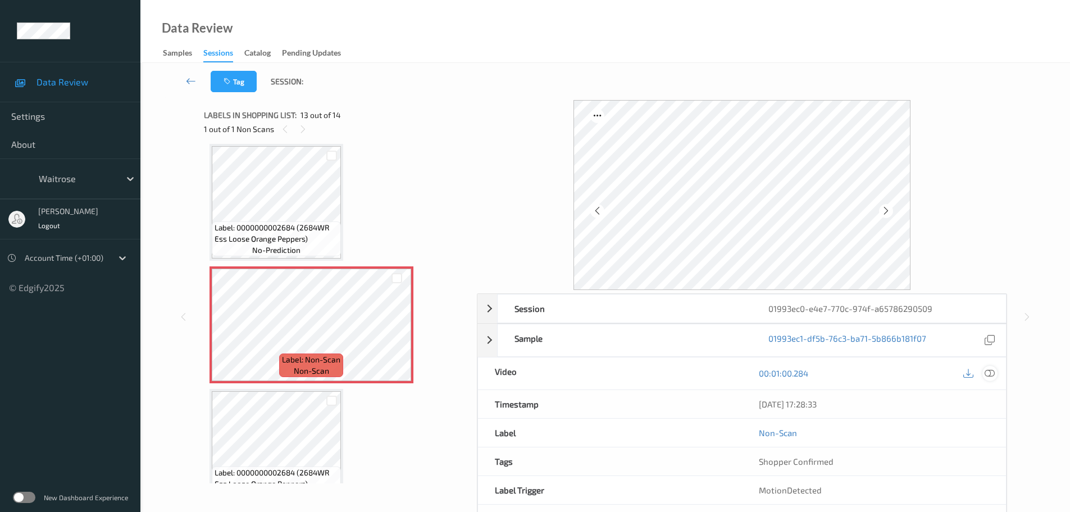
click at [989, 373] on icon at bounding box center [989, 373] width 10 height 10
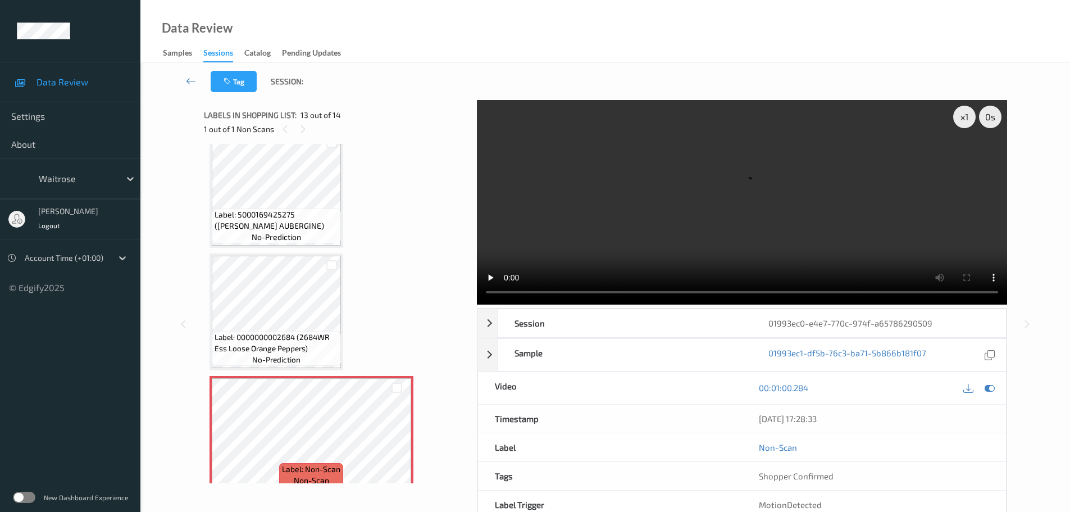
scroll to position [1380, 0]
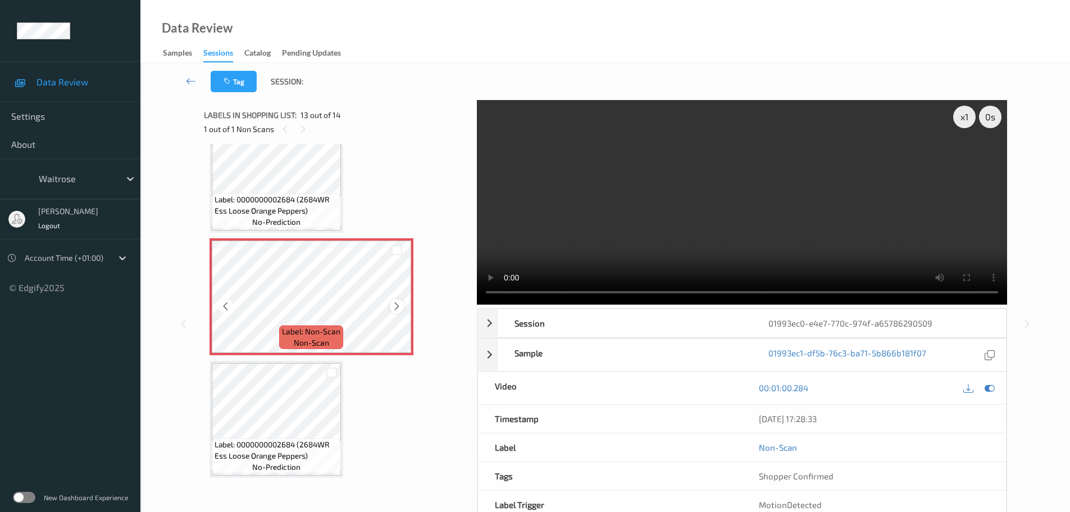
click at [399, 308] on icon at bounding box center [397, 306] width 10 height 10
click at [398, 308] on icon at bounding box center [397, 306] width 10 height 10
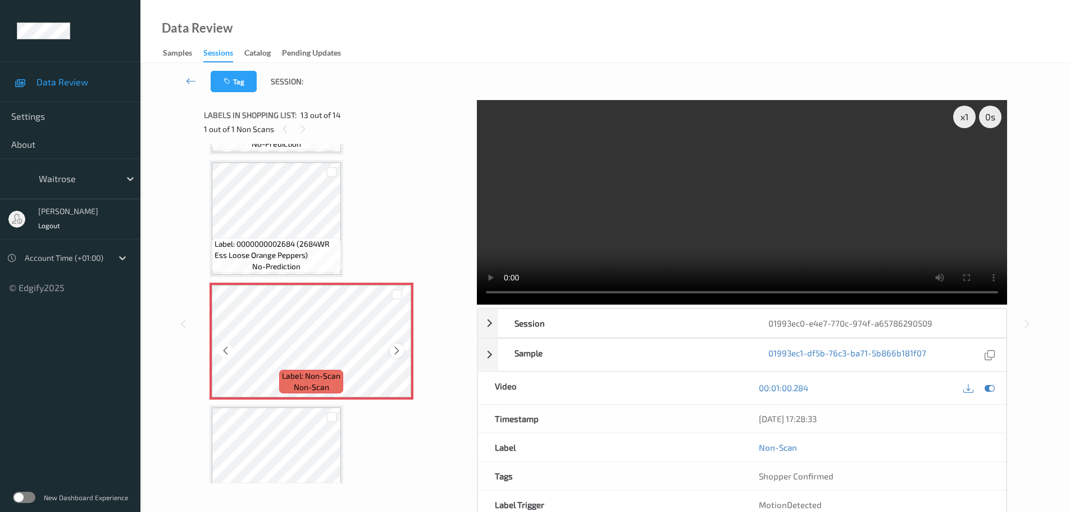
scroll to position [1268, 0]
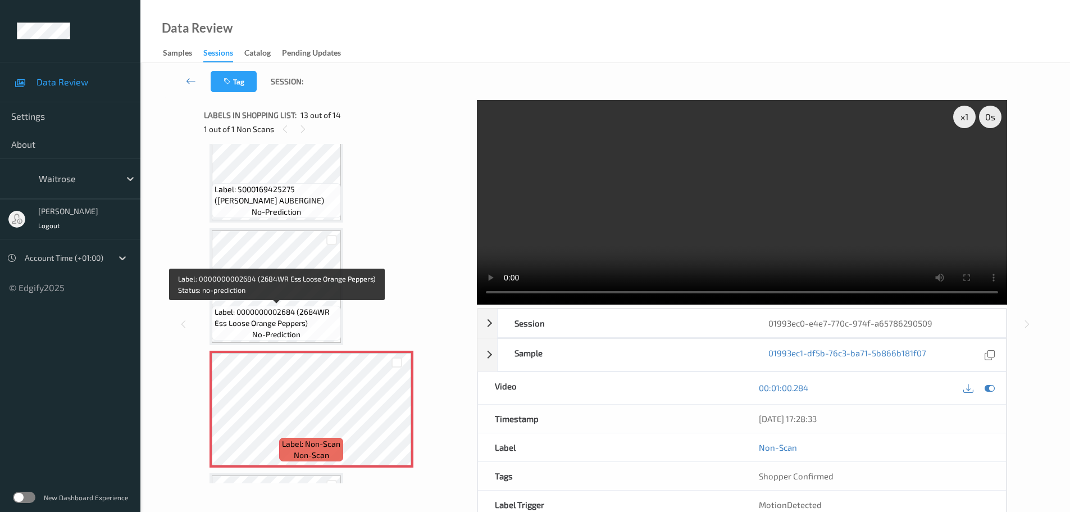
click at [291, 306] on span "Label: 0000000002684 (2684WR Ess Loose Orange Peppers)" at bounding box center [277, 317] width 124 height 22
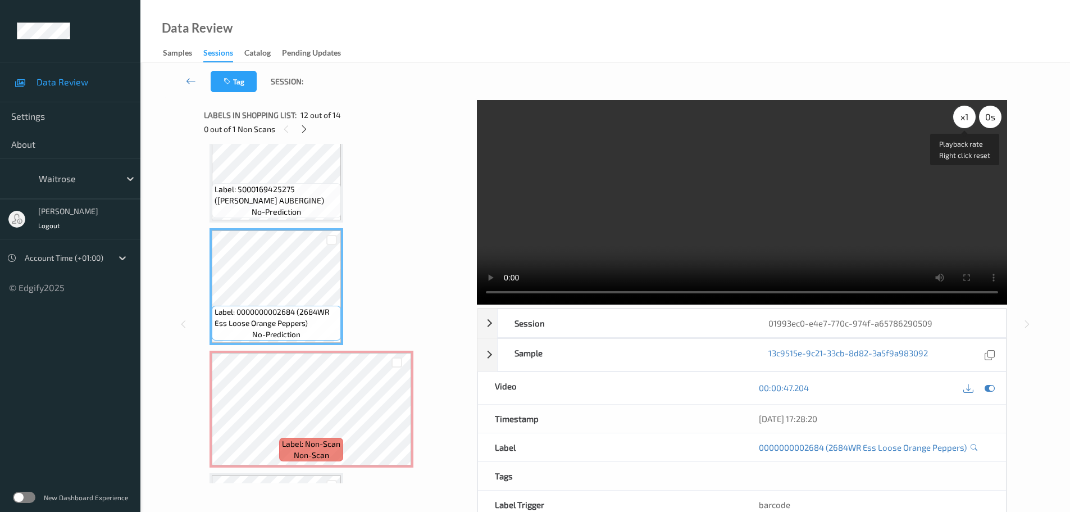
click at [964, 124] on div "x 1" at bounding box center [964, 117] width 22 height 22
click at [964, 124] on div "x 2" at bounding box center [964, 117] width 22 height 22
click at [969, 121] on div "x 4" at bounding box center [964, 117] width 22 height 22
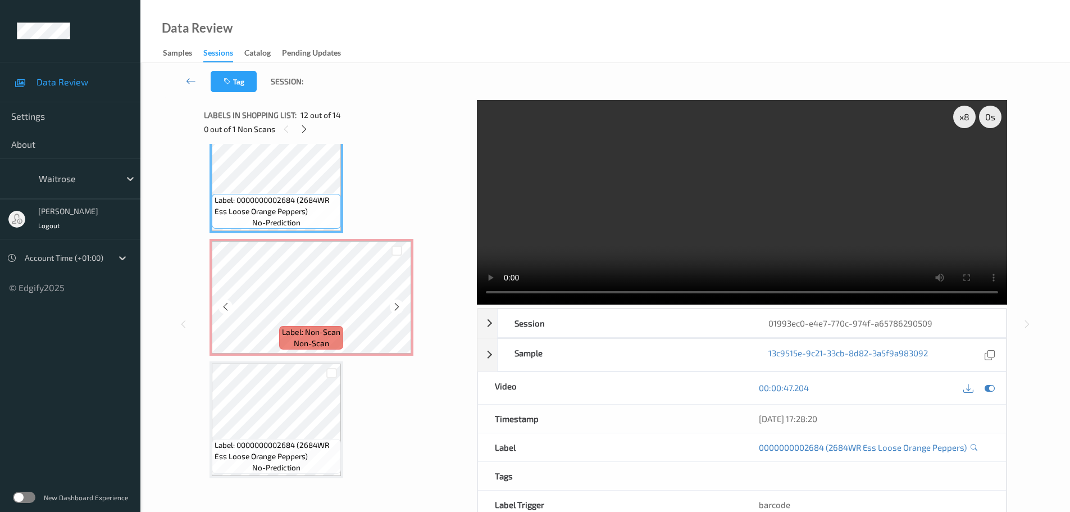
scroll to position [1380, 0]
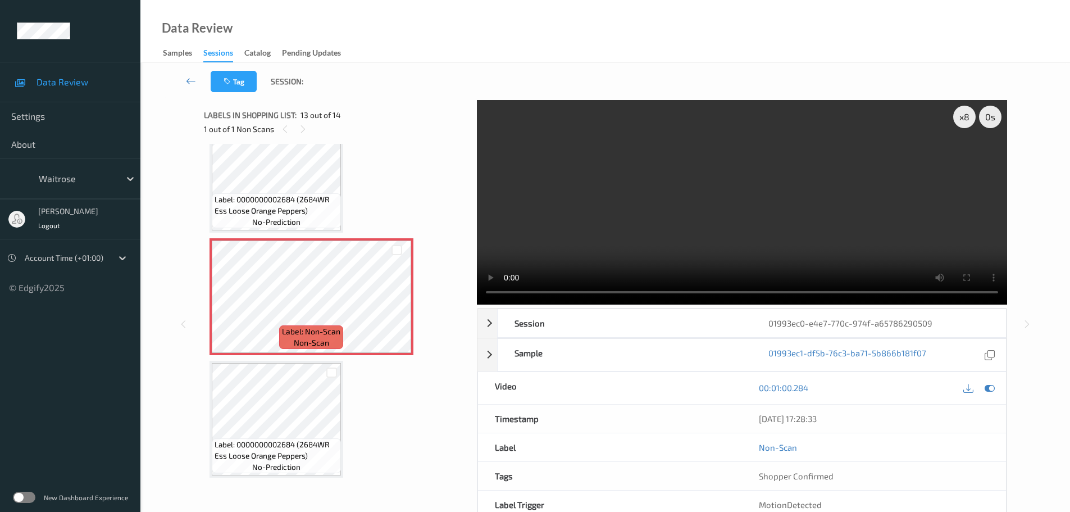
click at [288, 194] on span "Label: 0000000002684 (2684WR Ess Loose Orange Peppers)" at bounding box center [277, 205] width 124 height 22
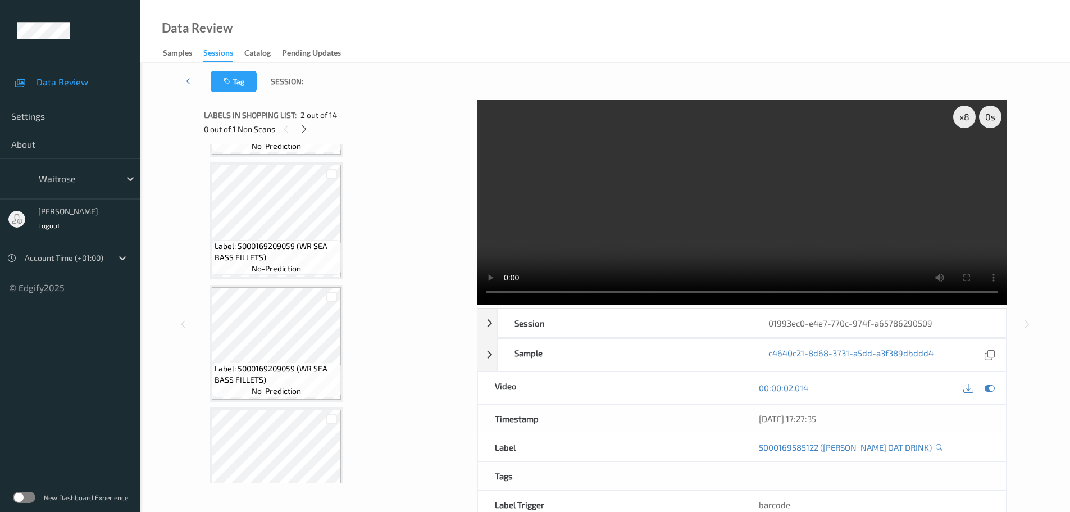
scroll to position [562, 0]
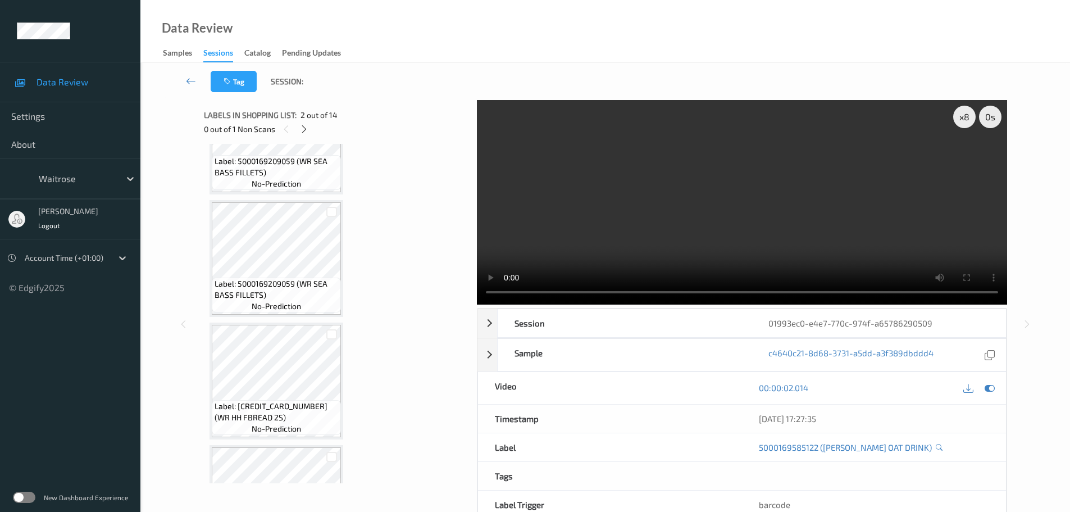
click at [268, 318] on div "Label: 5000169585122 (WR ESS OAT DRINK) no-prediction Label: 5000169585122 (WR …" at bounding box center [336, 442] width 254 height 1708
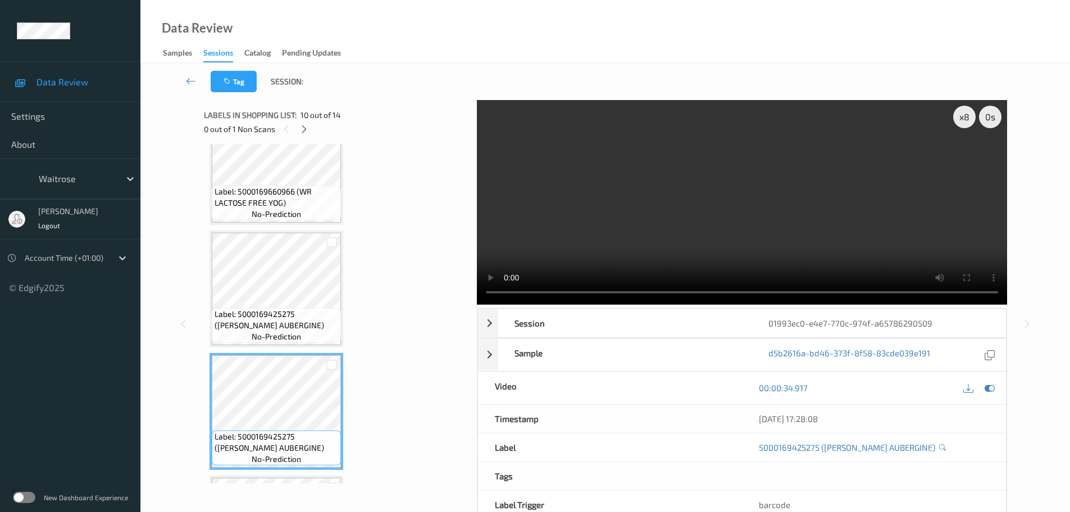
scroll to position [1380, 0]
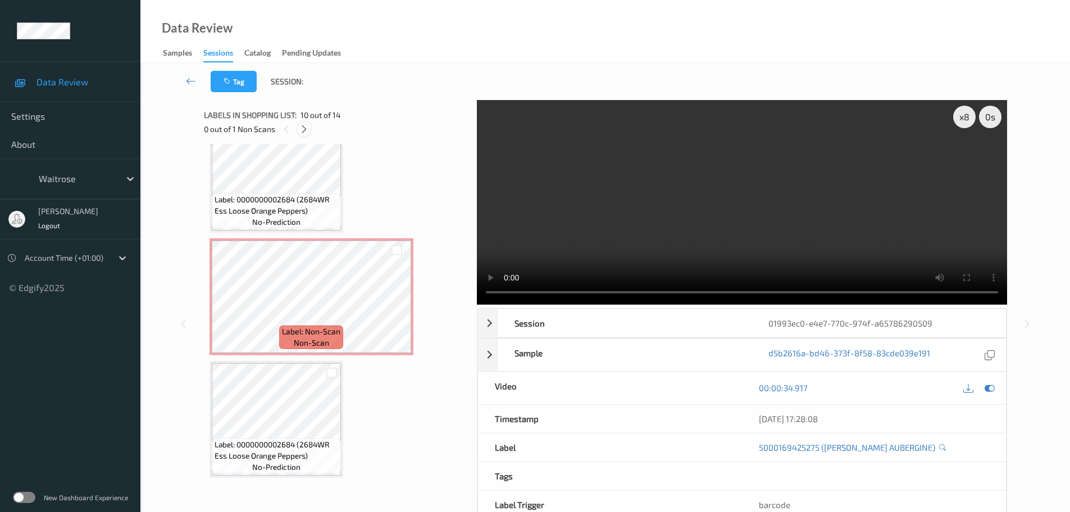
click at [308, 124] on icon at bounding box center [304, 129] width 10 height 10
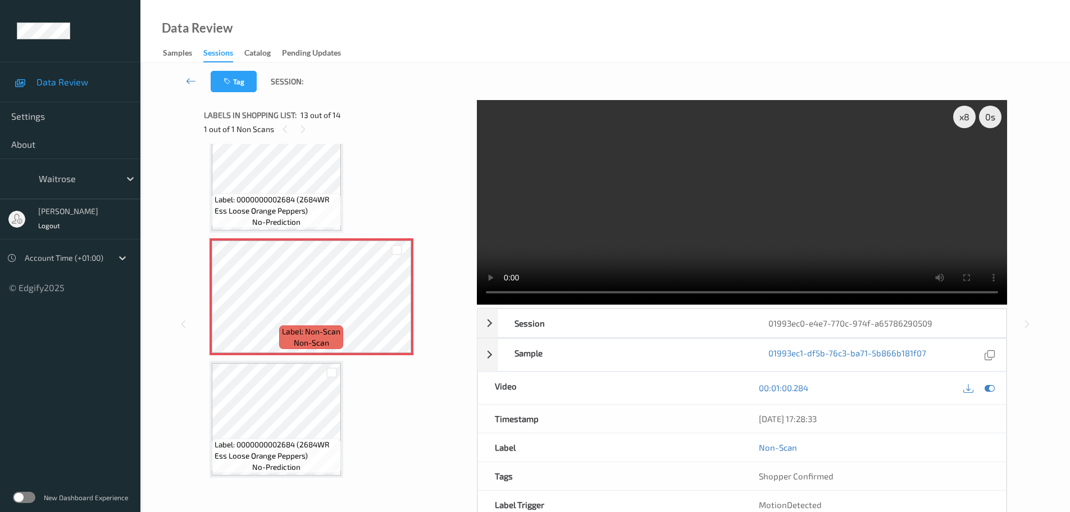
scroll to position [1352, 0]
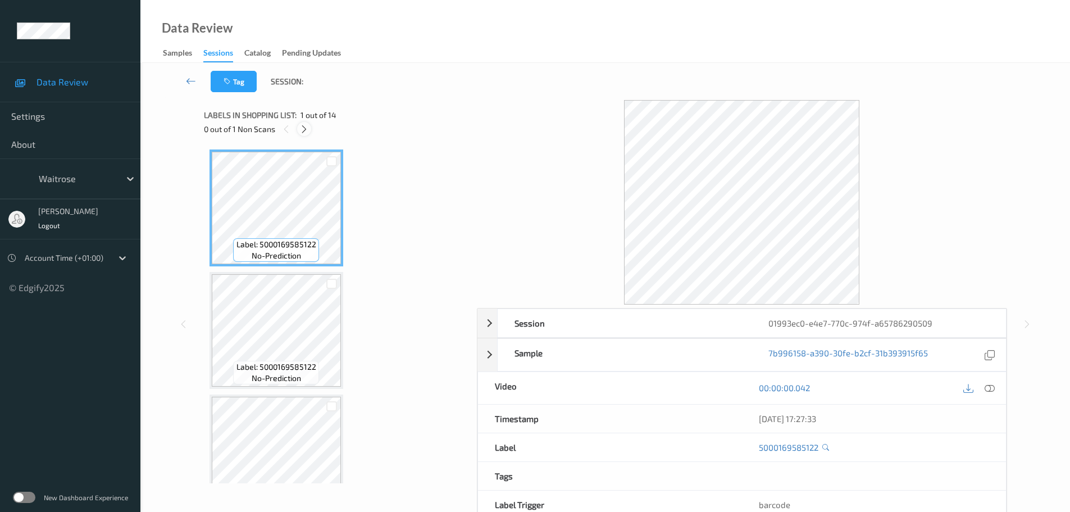
click at [300, 131] on icon at bounding box center [304, 129] width 10 height 10
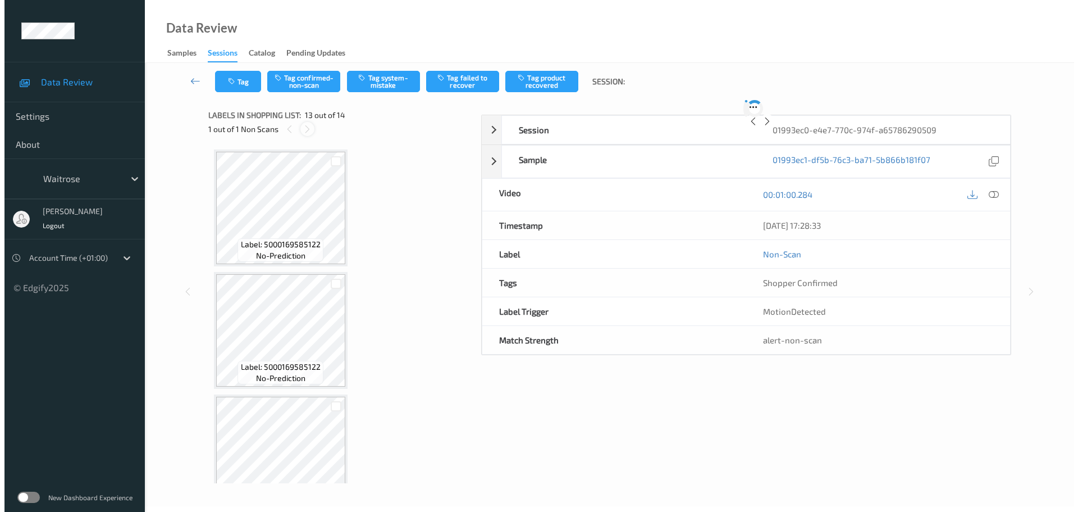
scroll to position [1352, 0]
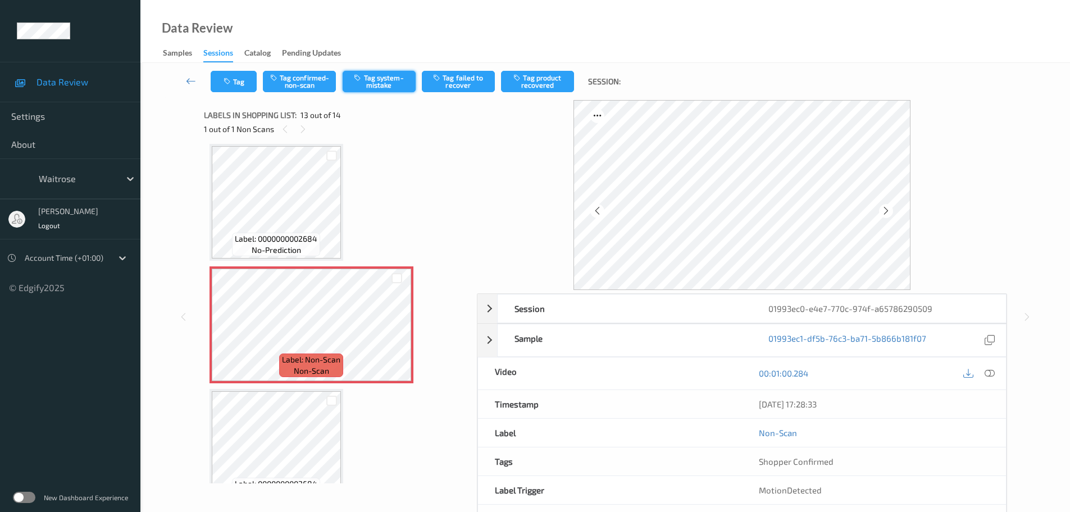
click at [366, 85] on button "Tag system-mistake" at bounding box center [379, 81] width 73 height 21
click at [218, 97] on div "Tag Tag confirmed-non-scan Untag system-mistake Tag failed to recover Tag produ…" at bounding box center [604, 81] width 883 height 37
click at [233, 85] on button "Tag" at bounding box center [234, 81] width 46 height 21
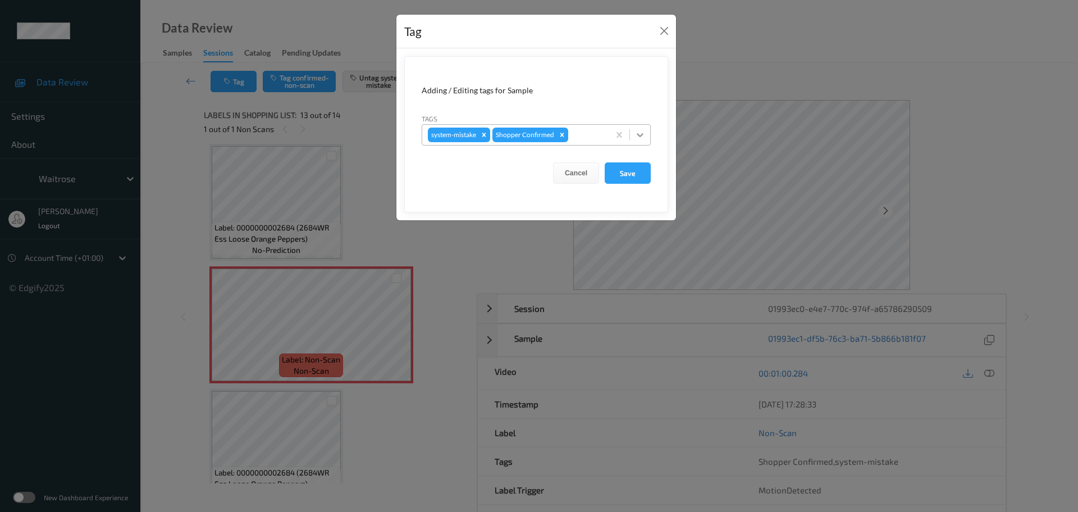
click at [645, 134] on icon at bounding box center [640, 134] width 11 height 11
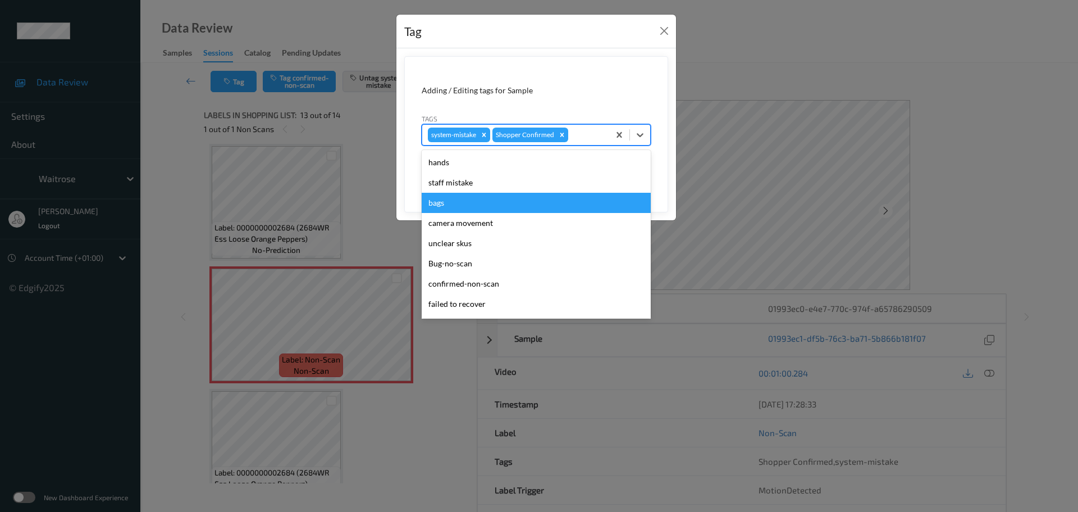
scroll to position [261, 0]
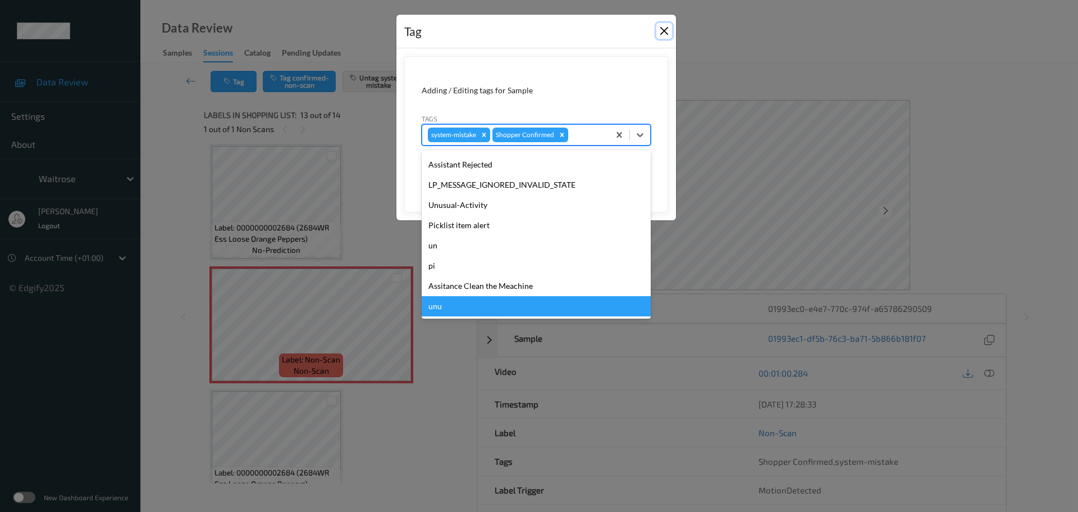
click at [665, 30] on button "Close" at bounding box center [664, 31] width 16 height 16
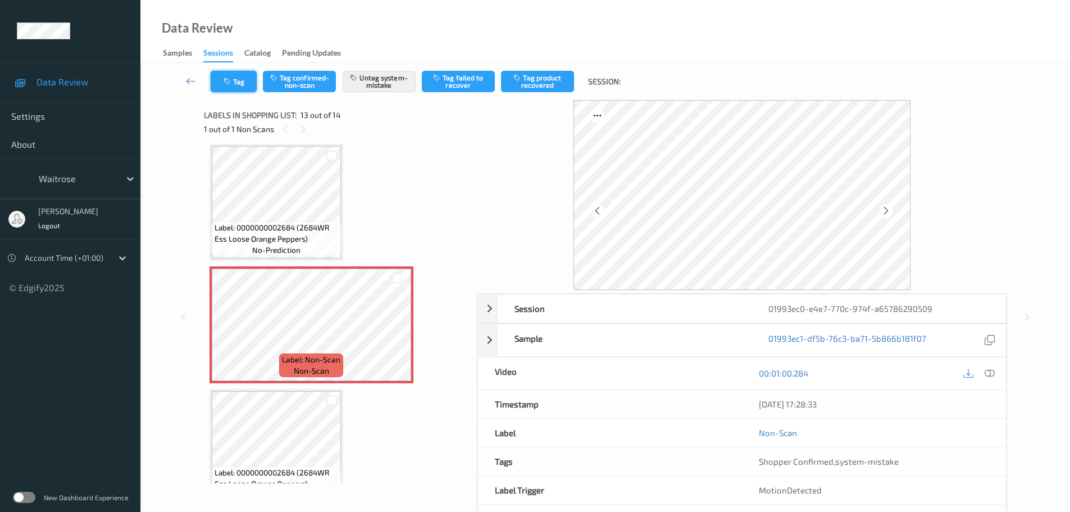
click at [247, 85] on button "Tag" at bounding box center [234, 81] width 46 height 21
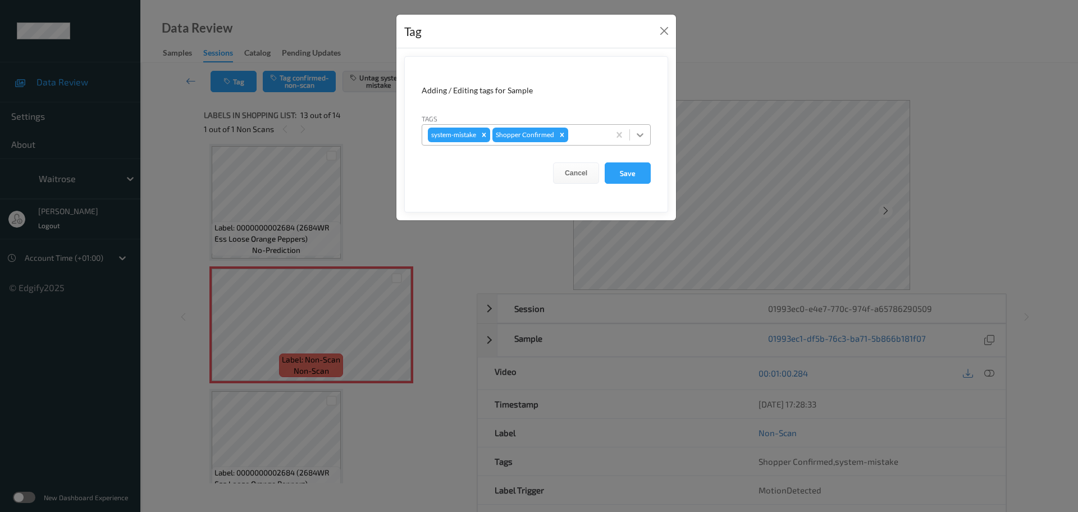
click at [635, 140] on icon at bounding box center [640, 134] width 11 height 11
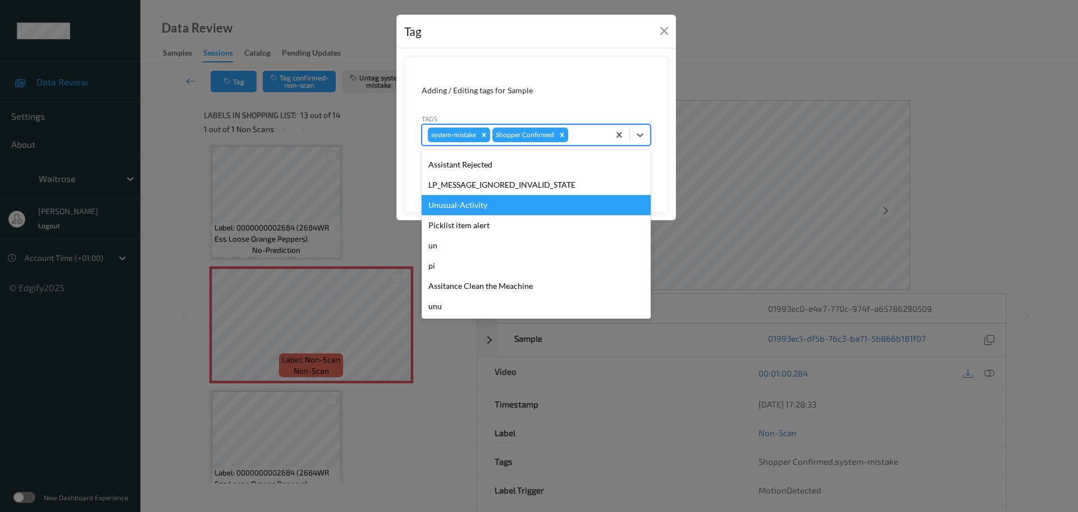
click at [454, 200] on div "Unusual-Activity" at bounding box center [536, 205] width 229 height 20
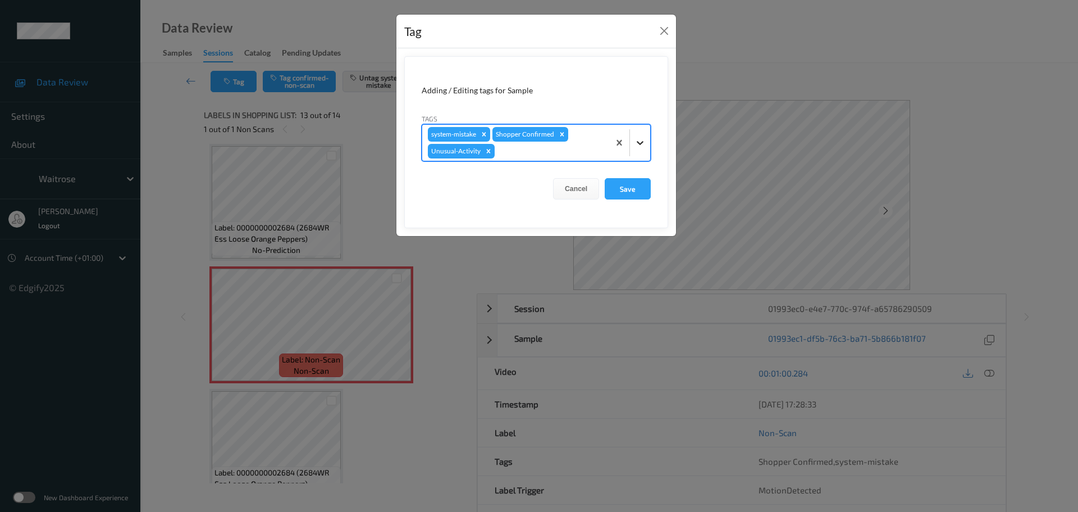
click at [633, 147] on div at bounding box center [640, 143] width 20 height 20
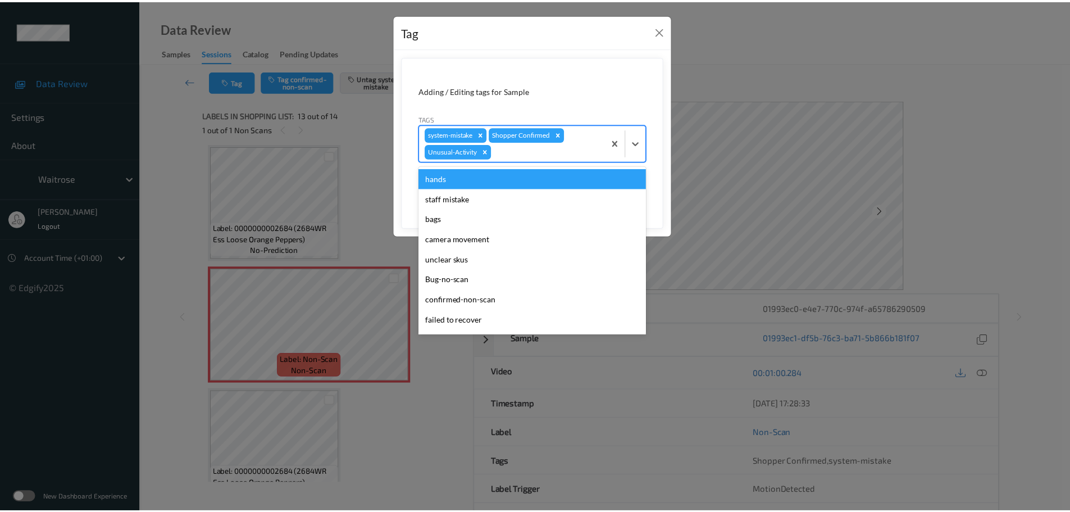
scroll to position [240, 0]
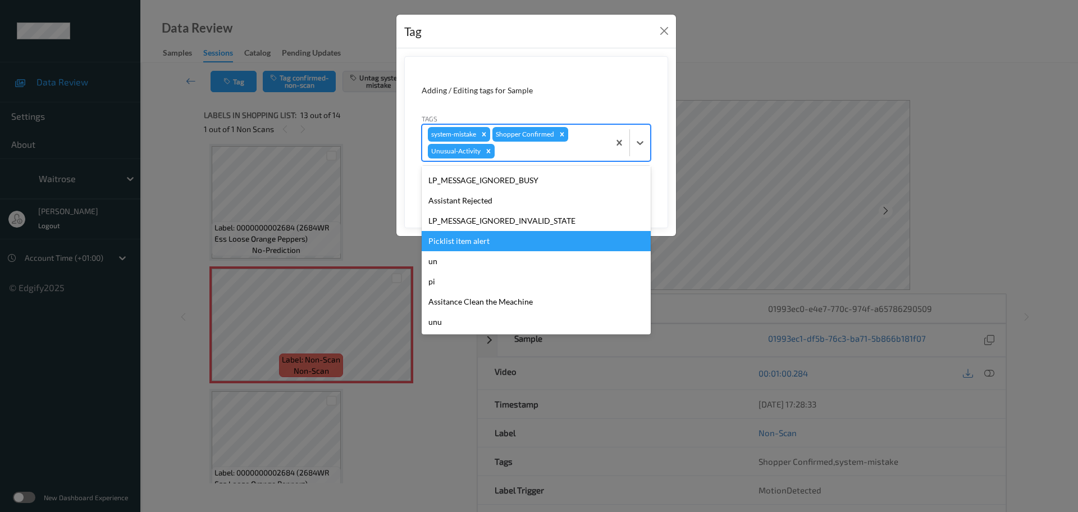
click at [459, 243] on div "Picklist item alert" at bounding box center [536, 241] width 229 height 20
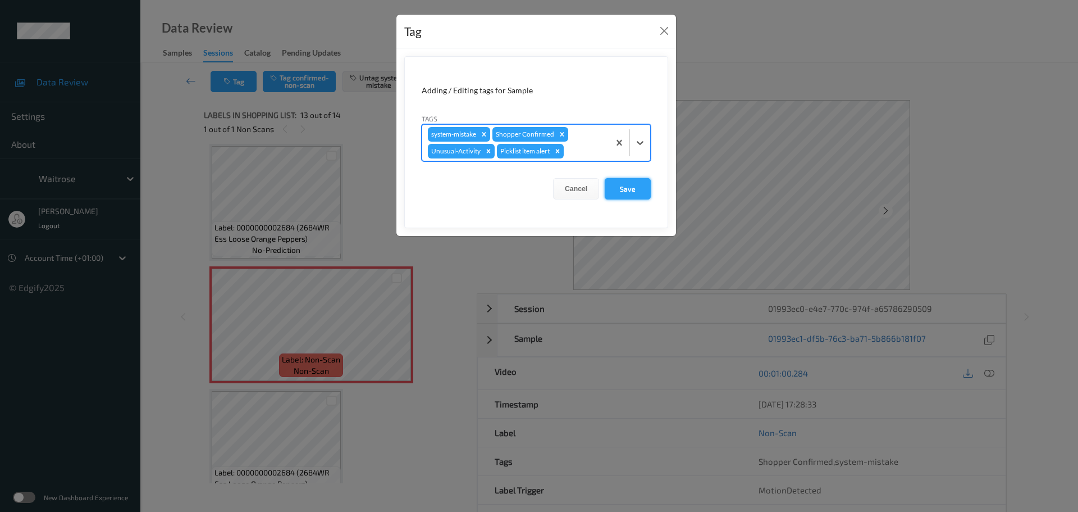
click at [629, 198] on button "Save" at bounding box center [628, 188] width 46 height 21
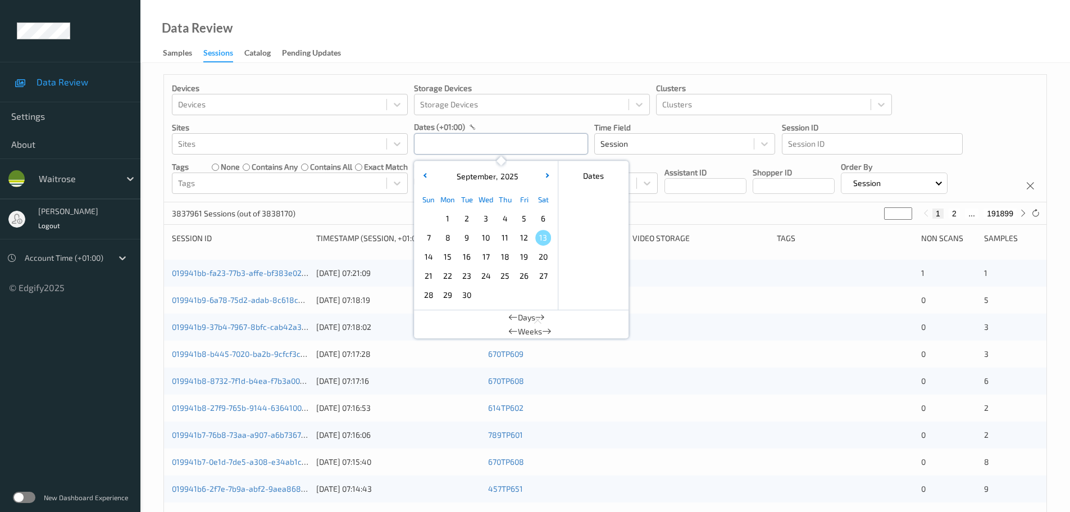
click at [427, 149] on input "text" at bounding box center [501, 143] width 174 height 21
click at [523, 236] on span "12" at bounding box center [524, 238] width 16 height 16
type input "[DATE] 00:00 -> [DATE] 23:59"
click at [477, 51] on div "Data Review Samples Sessions Catalog Pending Updates" at bounding box center [604, 31] width 929 height 63
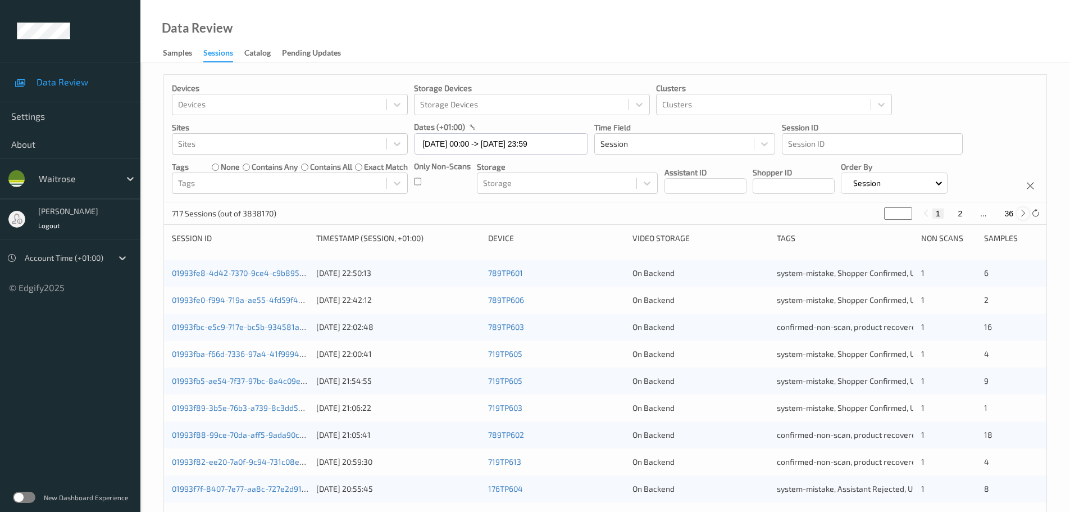
click at [1021, 216] on icon at bounding box center [1023, 213] width 8 height 8
type input "*"
click at [1021, 216] on icon at bounding box center [1023, 213] width 8 height 8
type input "*"
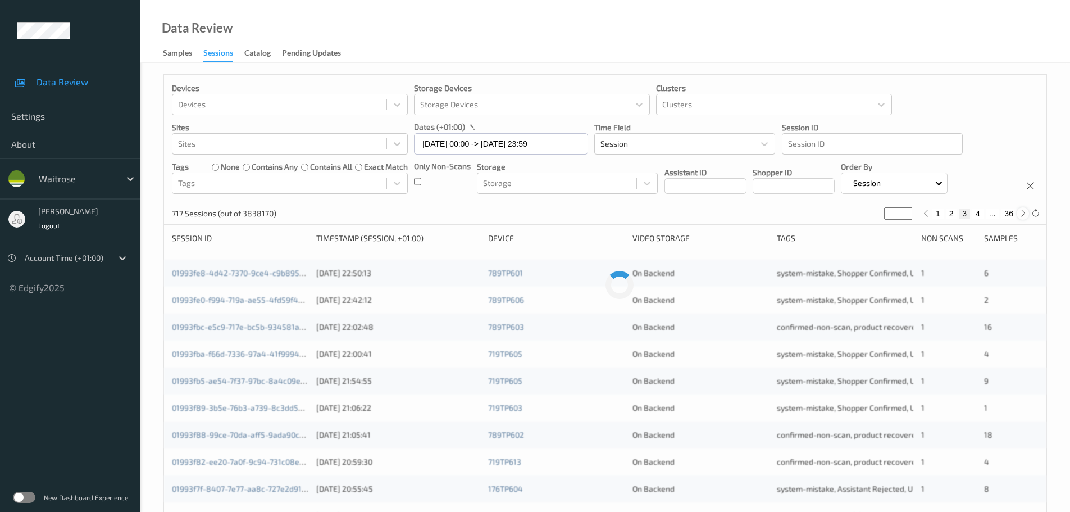
type input "*"
click at [1021, 216] on icon at bounding box center [1023, 213] width 8 height 8
type input "*"
click at [1021, 216] on icon at bounding box center [1023, 213] width 8 height 8
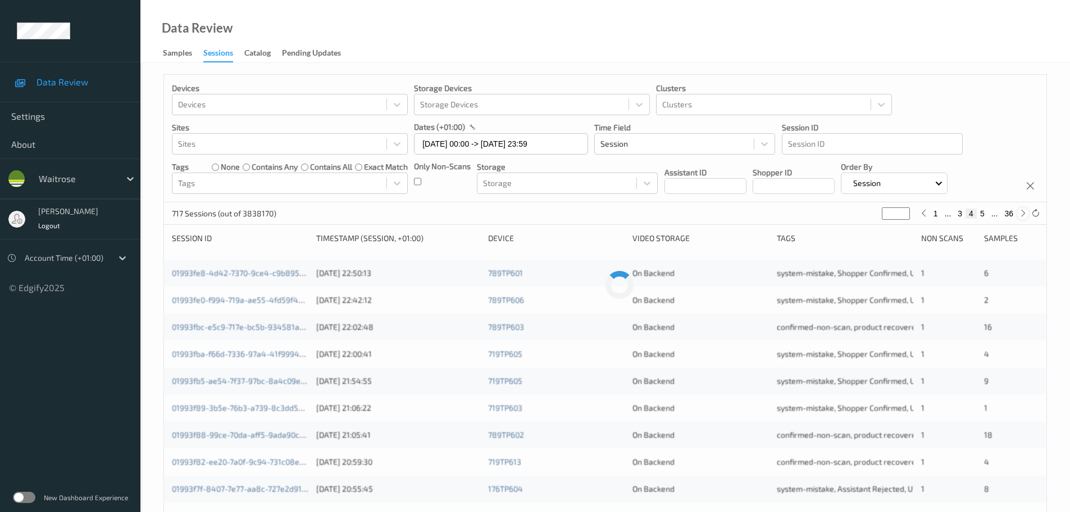
type input "*"
click at [1021, 216] on icon at bounding box center [1023, 213] width 8 height 8
type input "*"
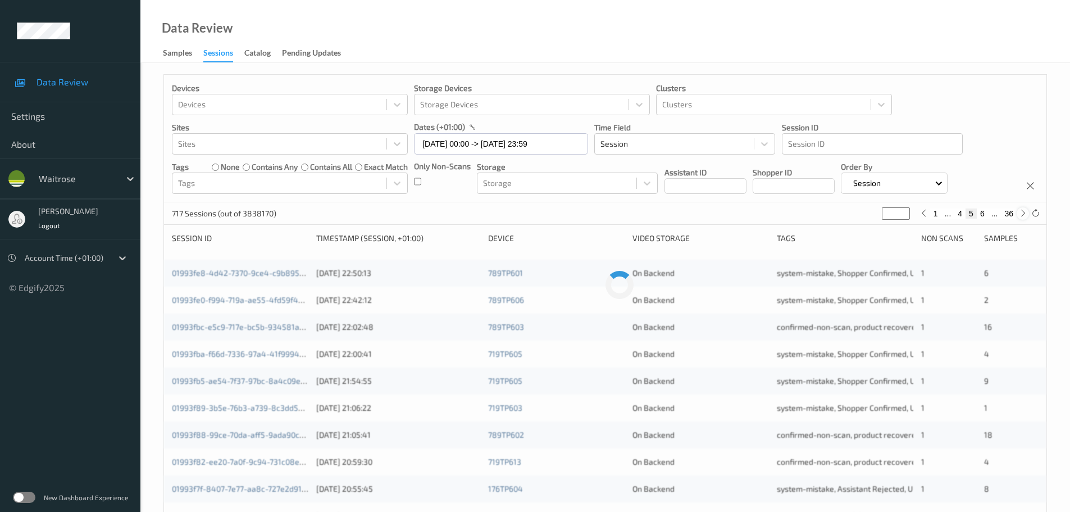
click at [1021, 216] on icon at bounding box center [1023, 213] width 8 height 8
type input "*"
click at [1021, 216] on icon at bounding box center [1023, 213] width 8 height 8
type input "*"
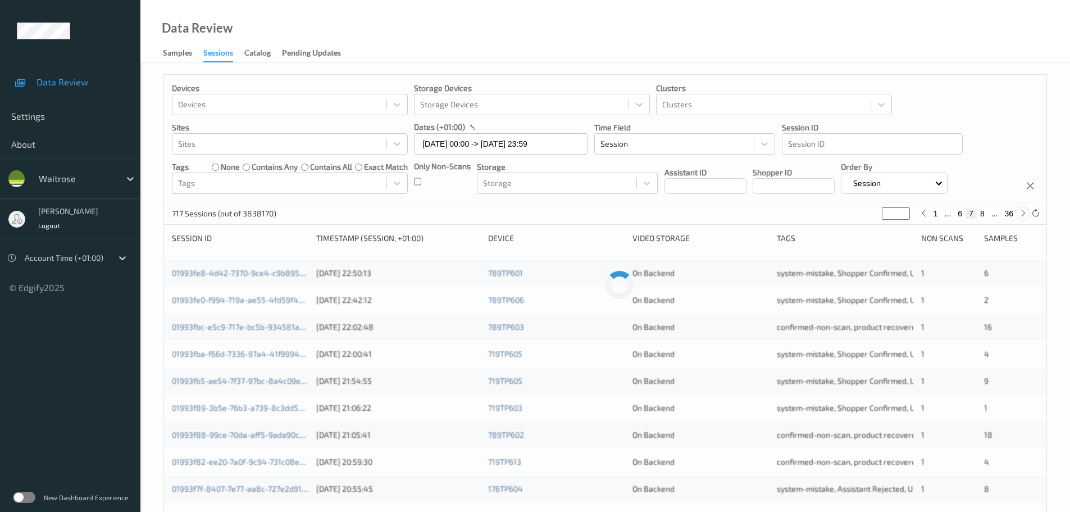
type input "*"
click at [1021, 216] on icon at bounding box center [1023, 213] width 8 height 8
type input "*"
click at [1025, 212] on icon at bounding box center [1023, 213] width 8 height 8
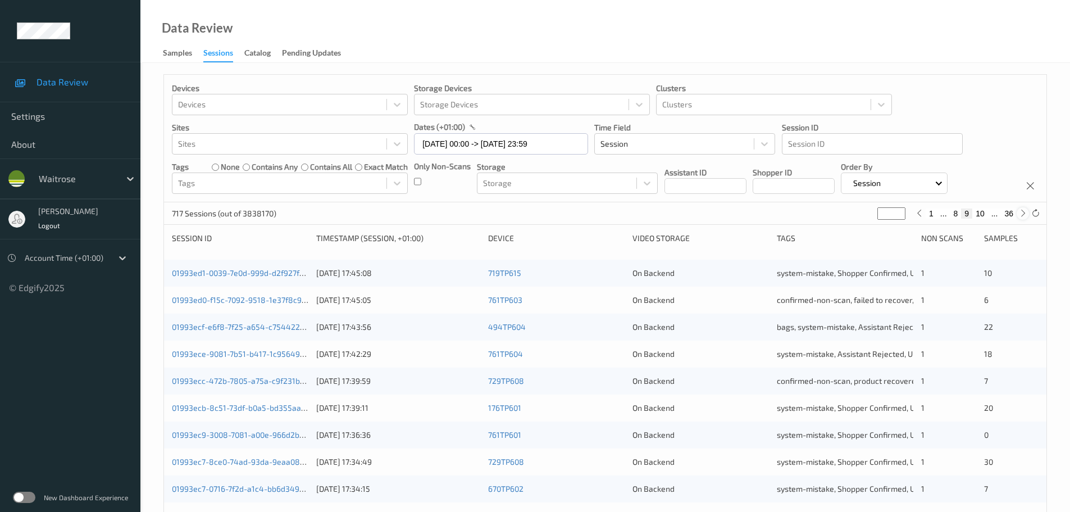
type input "**"
click at [1025, 212] on icon at bounding box center [1023, 213] width 8 height 8
type input "**"
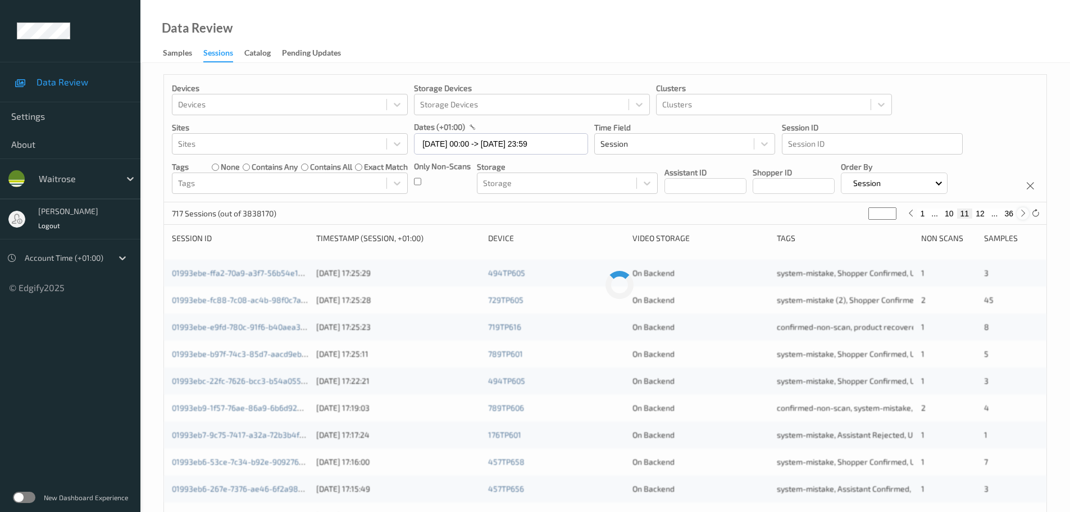
click at [1025, 212] on icon at bounding box center [1023, 213] width 8 height 8
type input "**"
click at [1025, 212] on icon at bounding box center [1023, 213] width 8 height 8
type input "**"
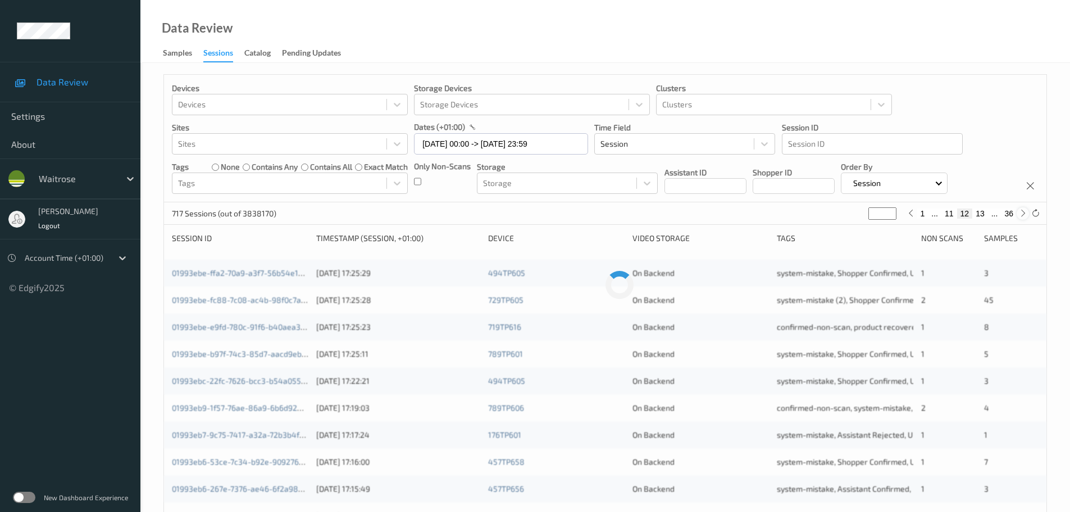
type input "**"
click at [1025, 212] on icon at bounding box center [1023, 213] width 8 height 8
type input "**"
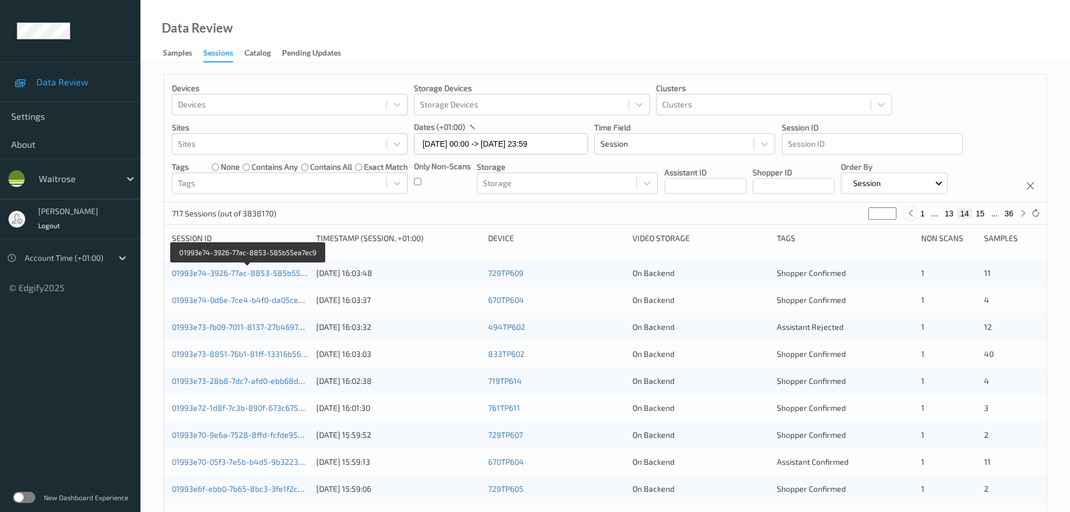
drag, startPoint x: 239, startPoint y: 272, endPoint x: 911, endPoint y: 217, distance: 674.4
click at [911, 217] on icon at bounding box center [910, 213] width 8 height 8
type input "**"
click at [1021, 217] on icon at bounding box center [1023, 213] width 8 height 8
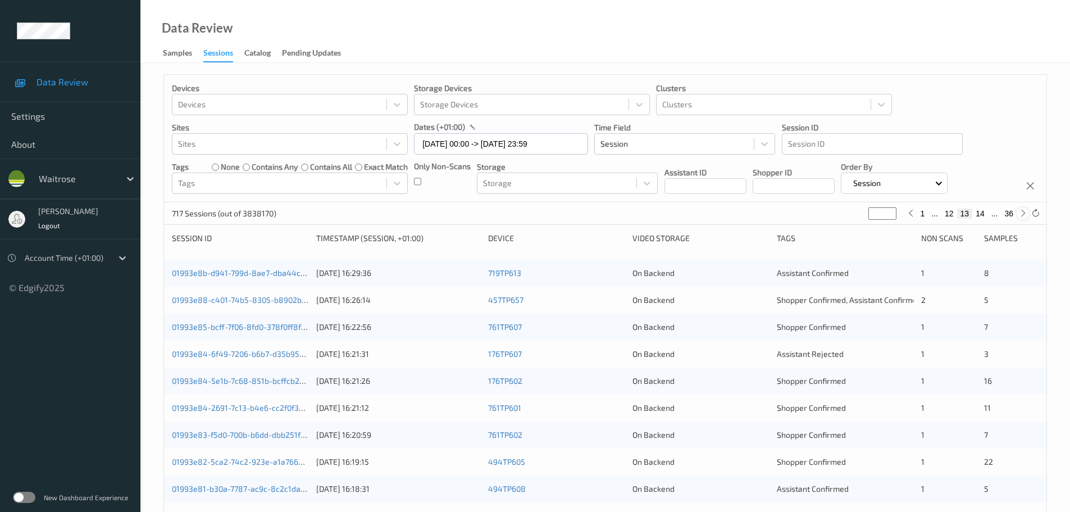
type input "**"
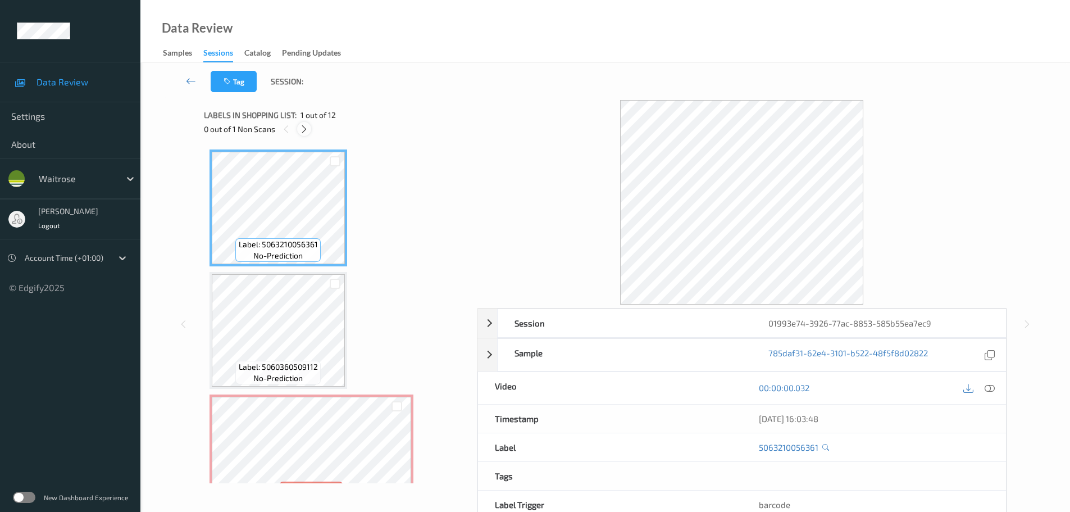
click at [300, 134] on icon at bounding box center [304, 129] width 10 height 10
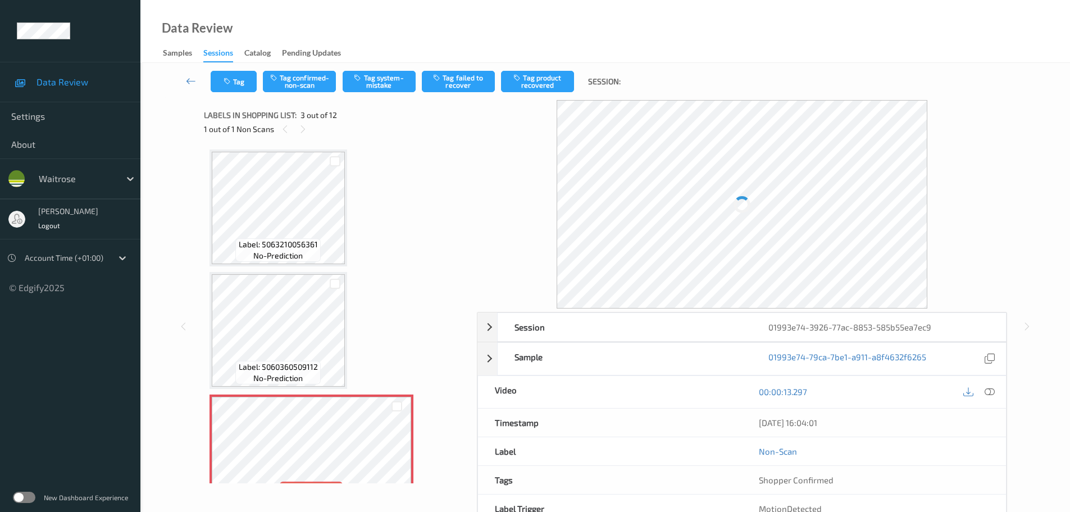
scroll to position [128, 0]
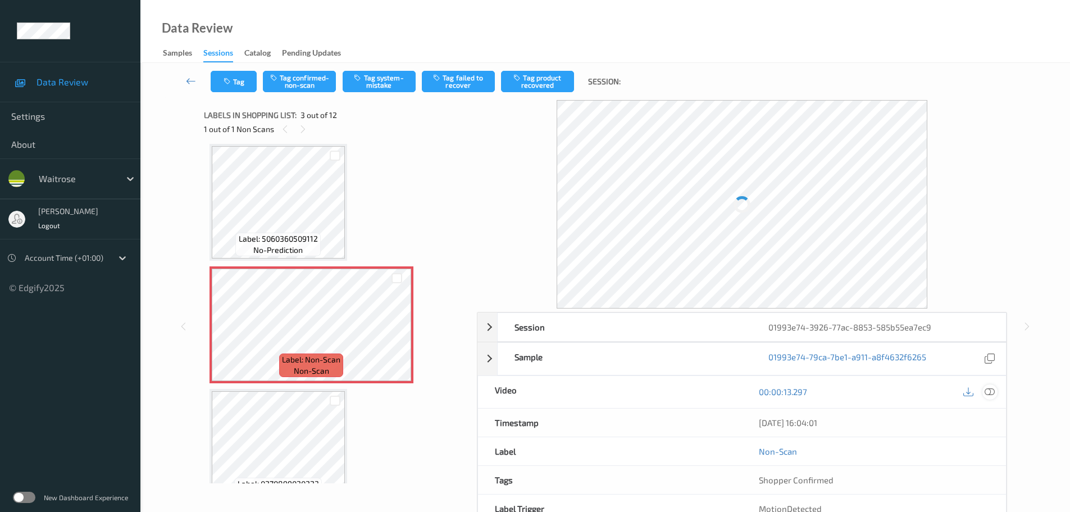
click at [991, 393] on icon at bounding box center [989, 391] width 10 height 10
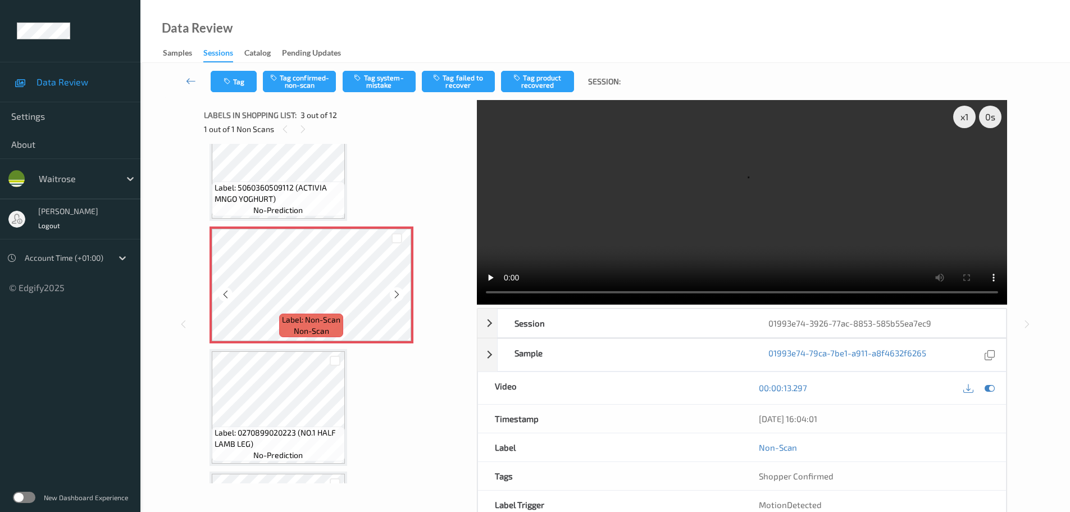
scroll to position [168, 0]
click at [394, 295] on icon at bounding box center [397, 294] width 10 height 10
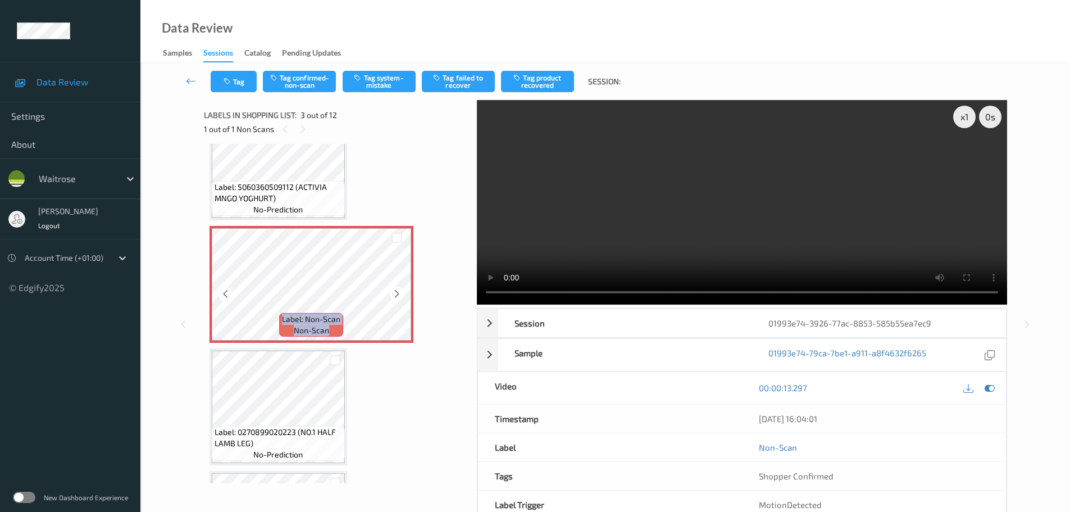
click at [394, 295] on icon at bounding box center [397, 294] width 10 height 10
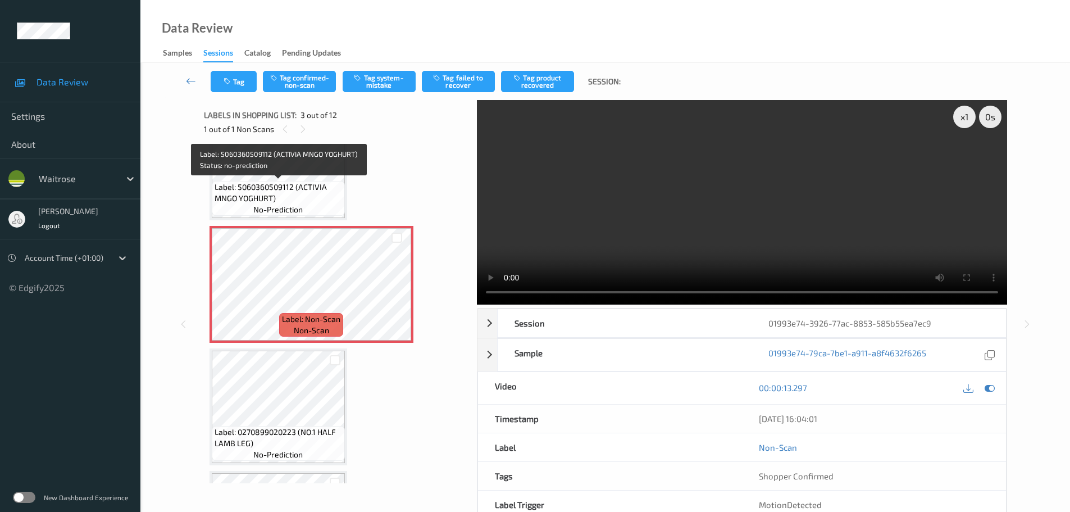
click at [293, 190] on span "Label: 5060360509112 (ACTIVIA MNGO YOGHURT)" at bounding box center [278, 192] width 127 height 22
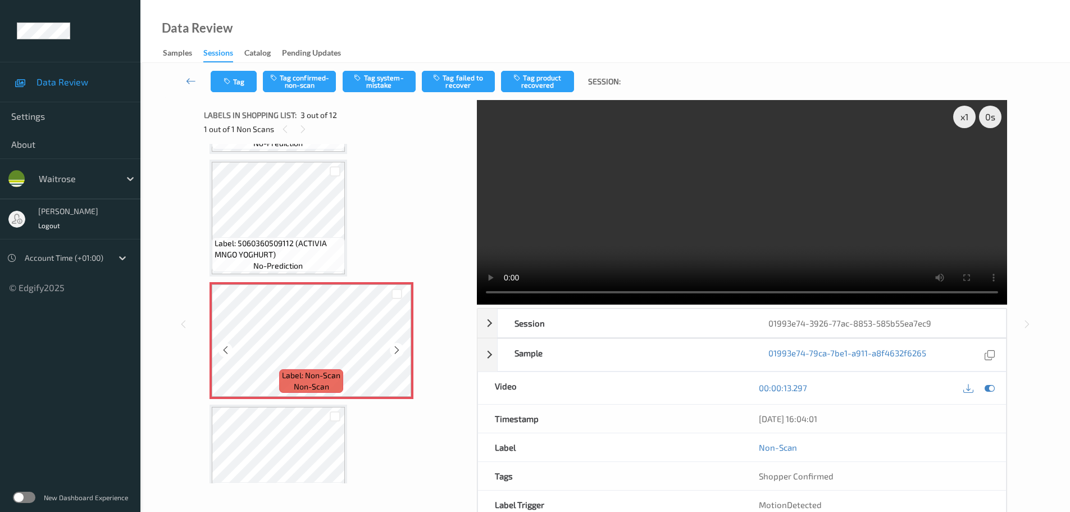
scroll to position [0, 0]
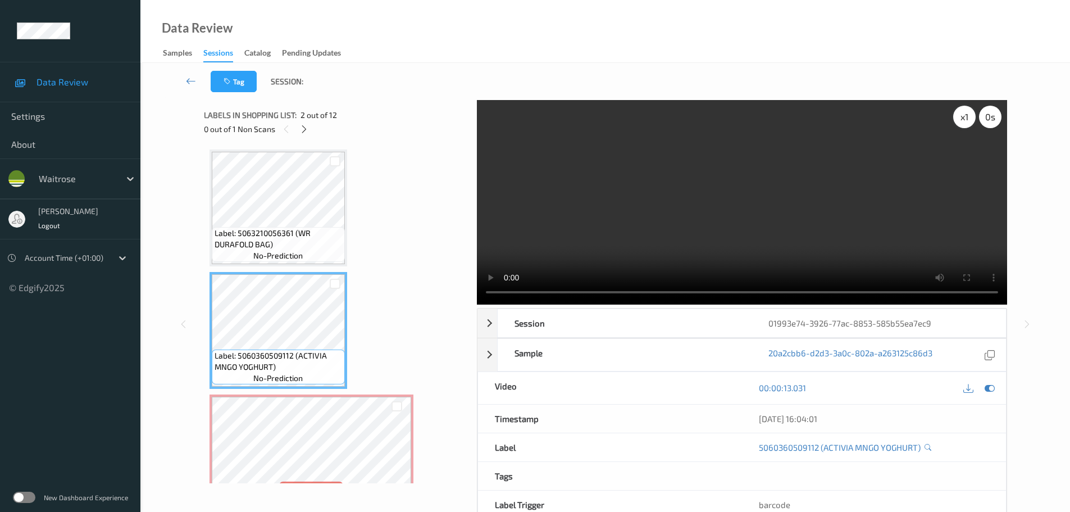
click at [961, 116] on div "x 1" at bounding box center [964, 117] width 22 height 22
click at [961, 116] on div "x 2" at bounding box center [964, 117] width 22 height 22
click at [961, 116] on div "x 4" at bounding box center [964, 117] width 22 height 22
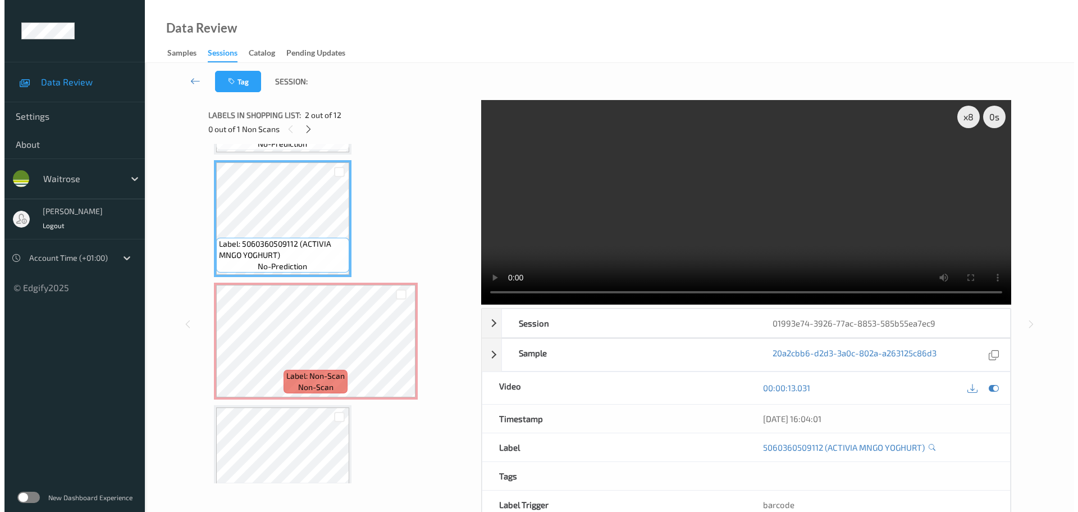
scroll to position [112, 0]
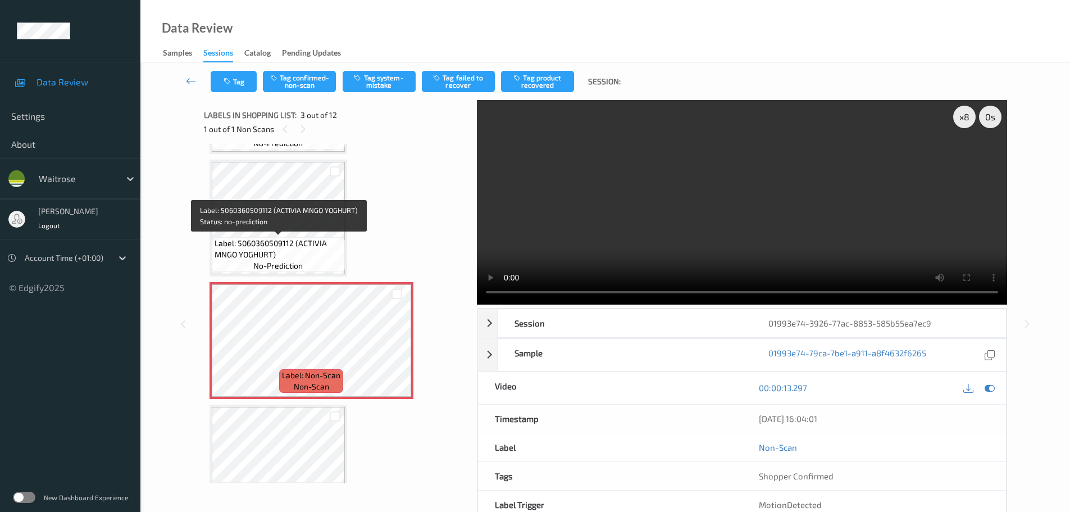
click at [326, 242] on span "Label: 5060360509112 (ACTIVIA MNGO YOGHURT)" at bounding box center [278, 249] width 127 height 22
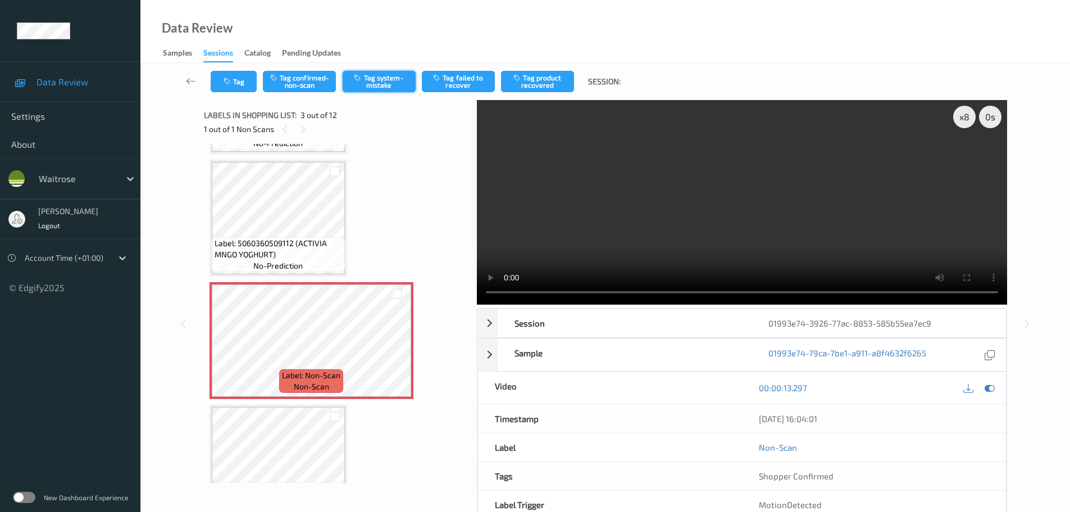
click at [380, 76] on button "Tag system-mistake" at bounding box center [379, 81] width 73 height 21
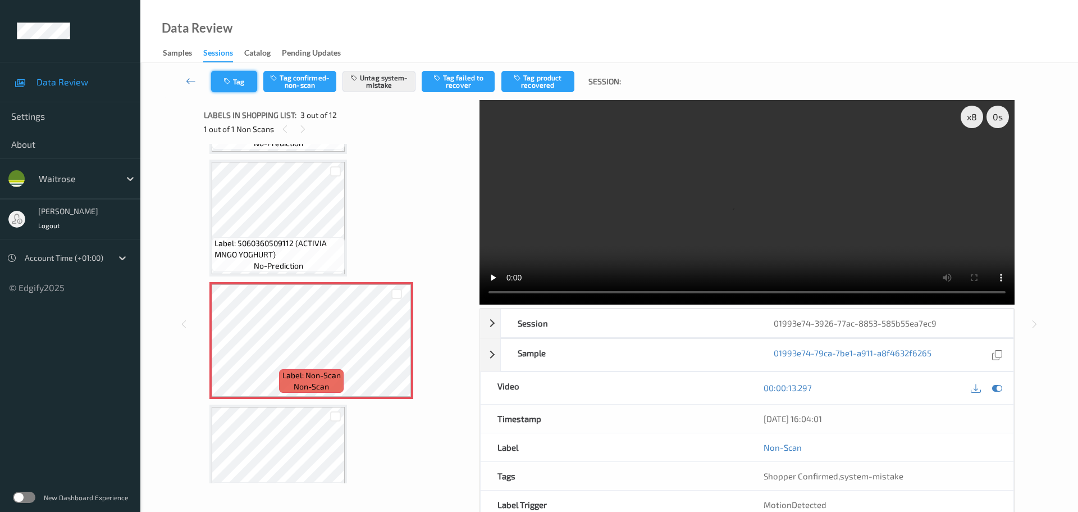
click at [236, 84] on button "Tag" at bounding box center [234, 81] width 46 height 21
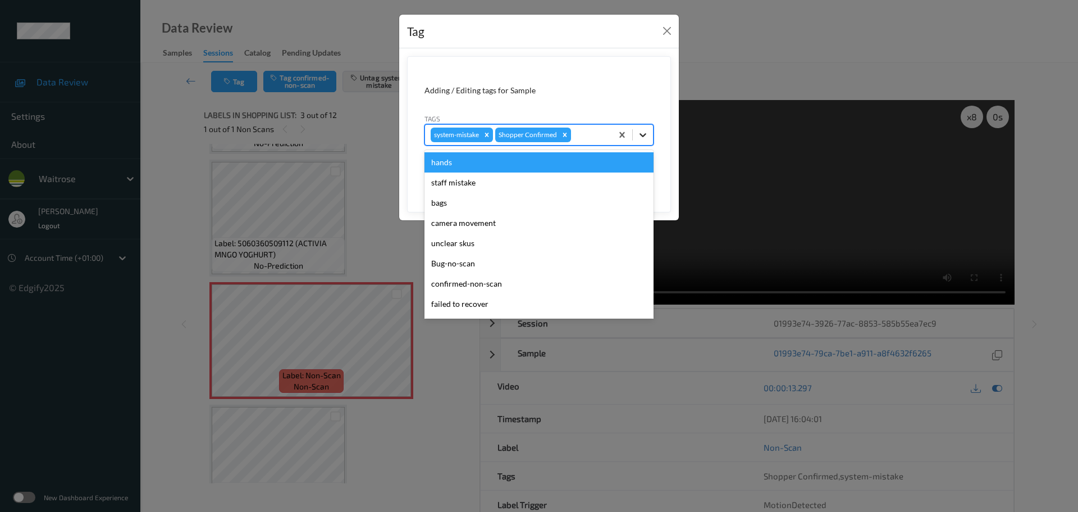
click at [635, 135] on div at bounding box center [643, 135] width 20 height 20
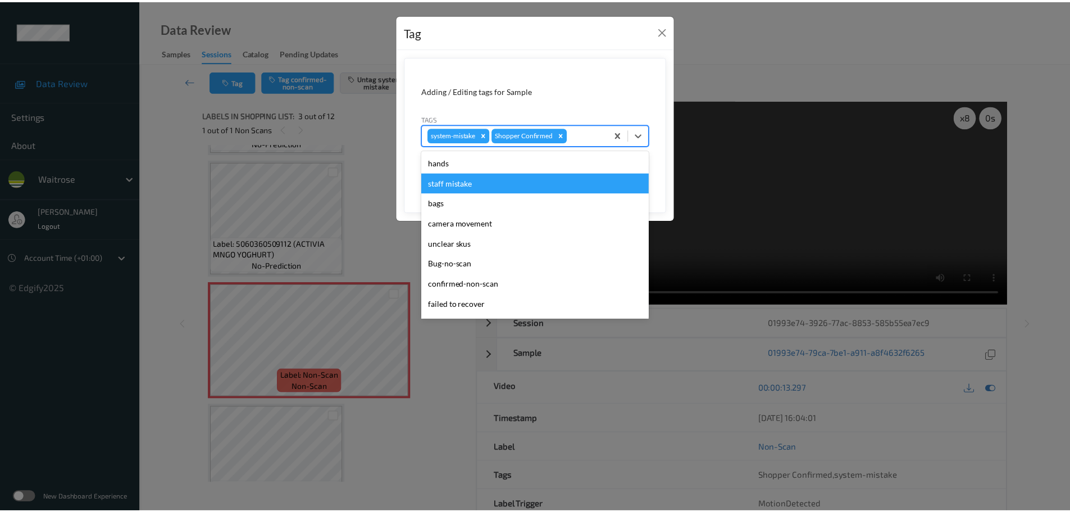
scroll to position [261, 0]
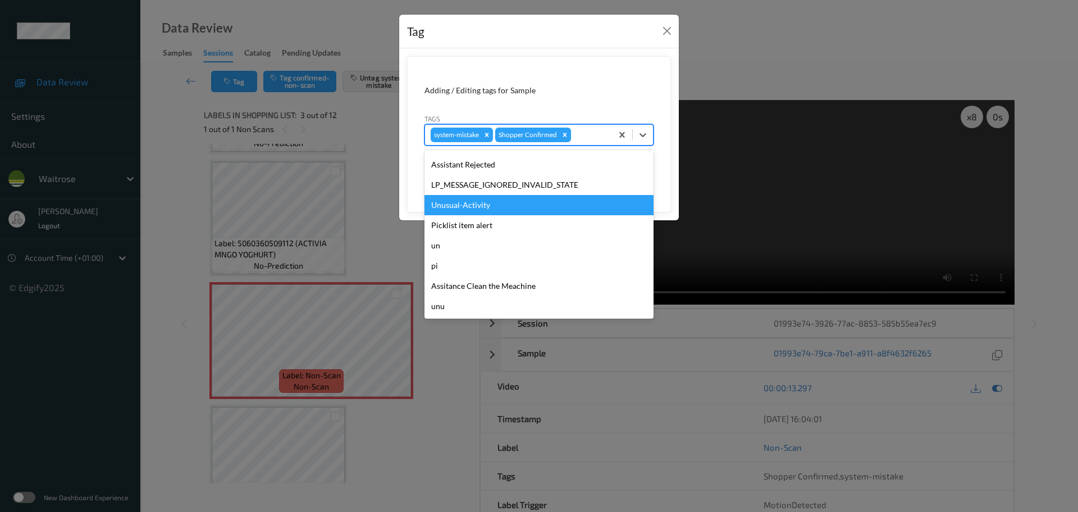
click at [457, 200] on div "Unusual-Activity" at bounding box center [539, 205] width 229 height 20
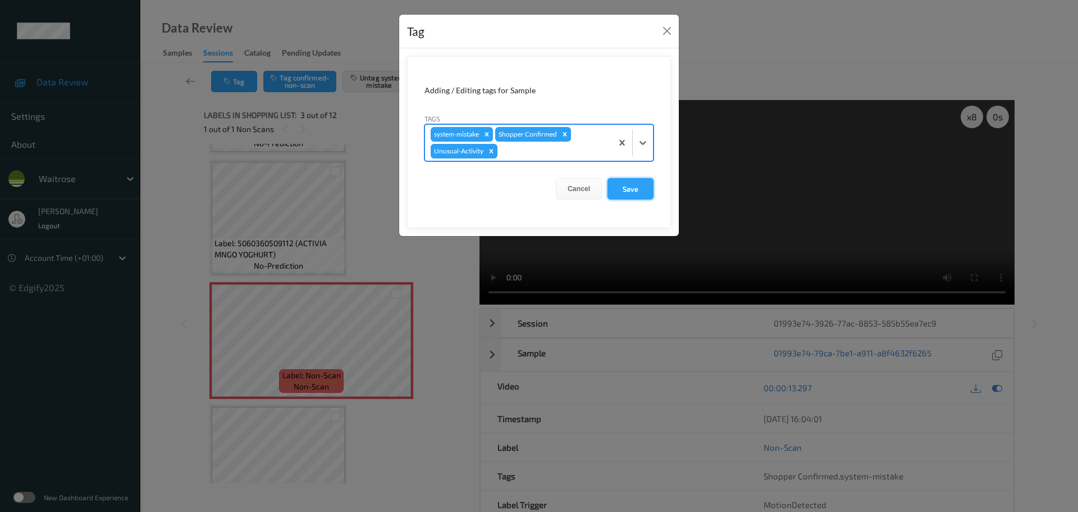
click at [634, 194] on button "Save" at bounding box center [631, 188] width 46 height 21
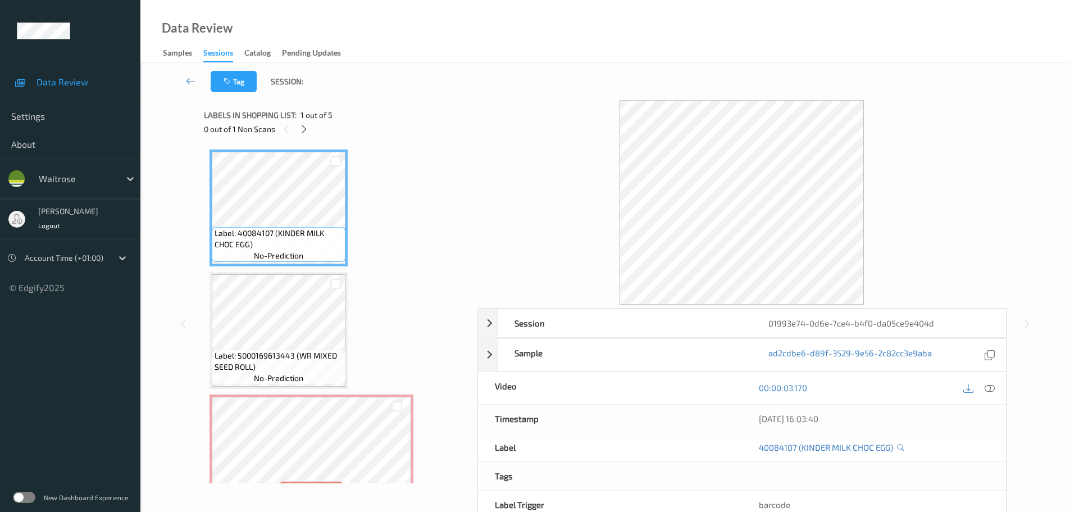
click at [305, 121] on div "Labels in shopping list: 1 out of 5" at bounding box center [336, 115] width 265 height 14
click at [303, 135] on div "Labels in shopping list: 1 out of 5 0 out of 1 Non Scans" at bounding box center [336, 122] width 265 height 44
click at [303, 132] on icon at bounding box center [304, 129] width 10 height 10
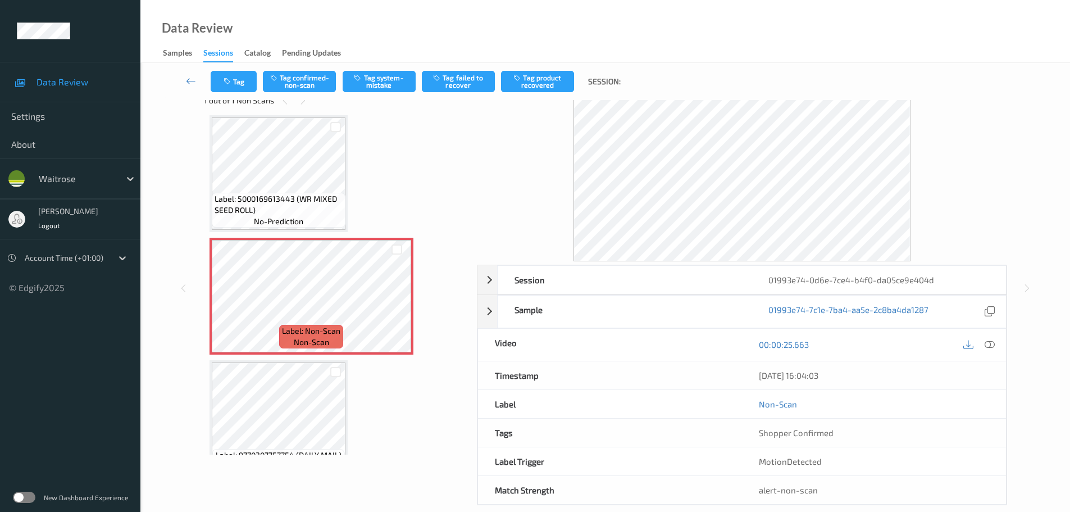
scroll to position [45, 0]
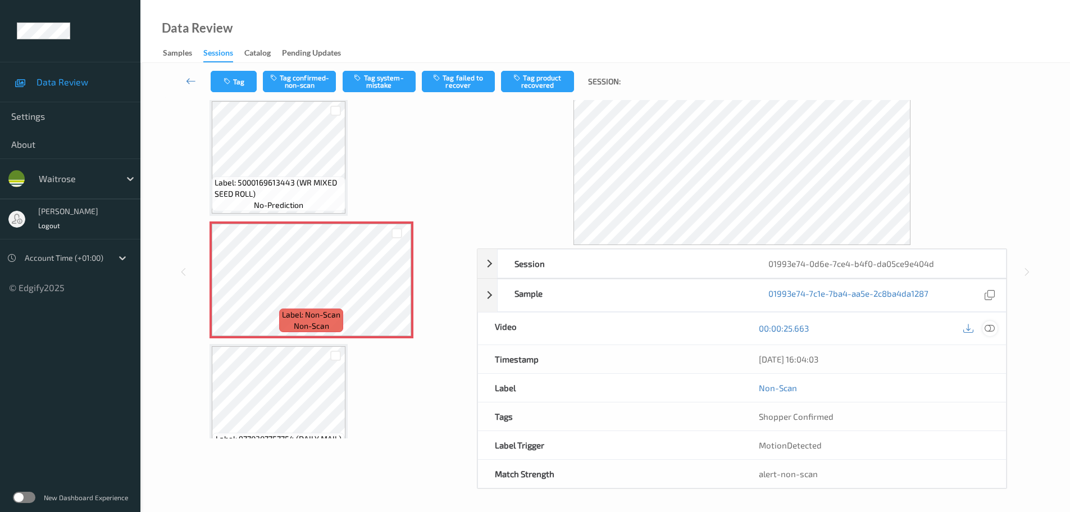
click at [984, 331] on icon at bounding box center [989, 328] width 10 height 10
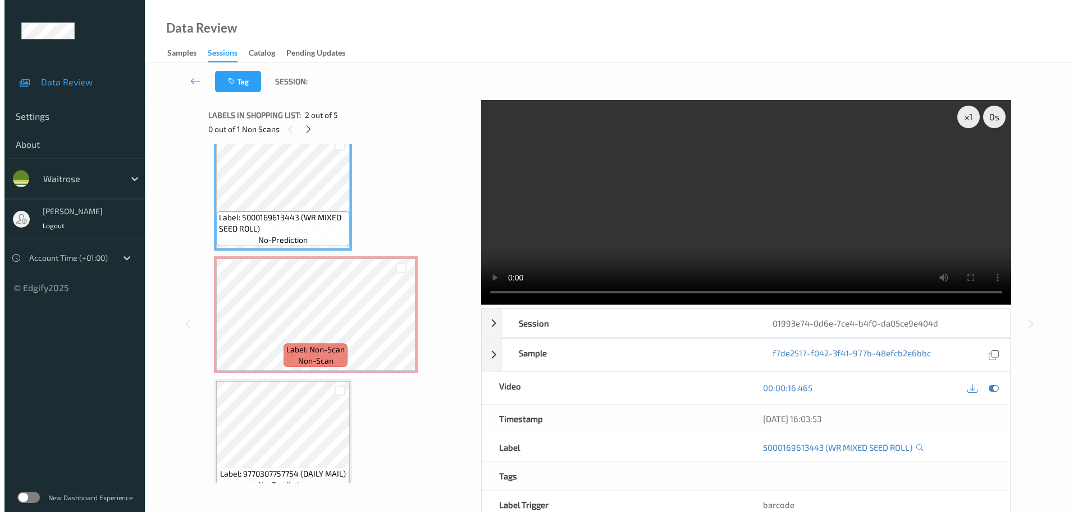
scroll to position [166, 0]
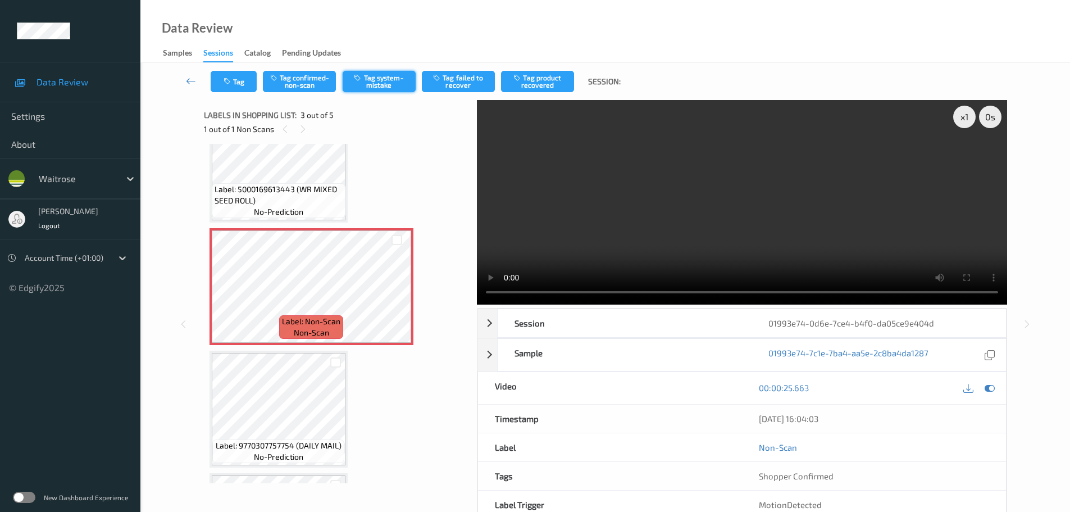
click at [386, 76] on button "Tag system-mistake" at bounding box center [379, 81] width 73 height 21
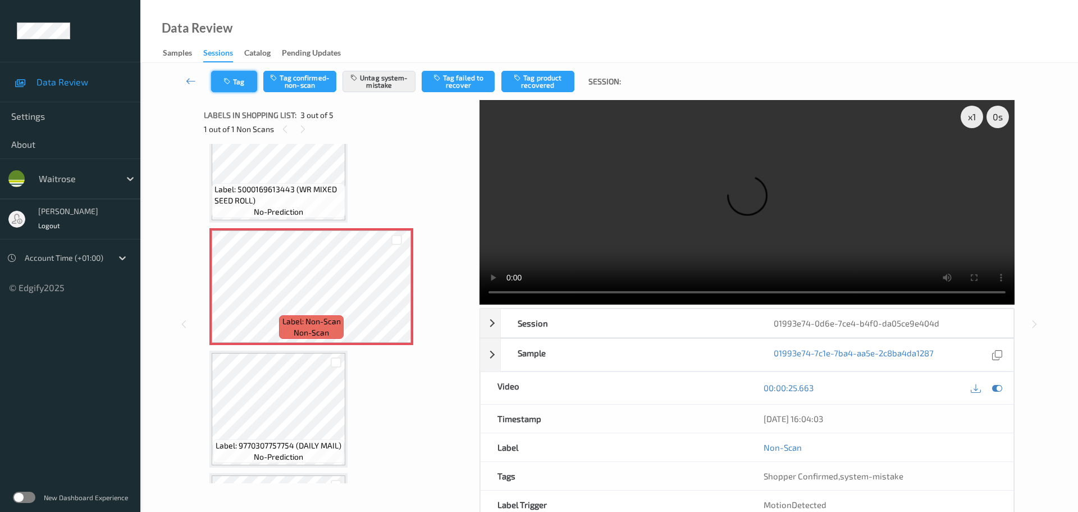
click at [231, 81] on icon "button" at bounding box center [228, 81] width 10 height 8
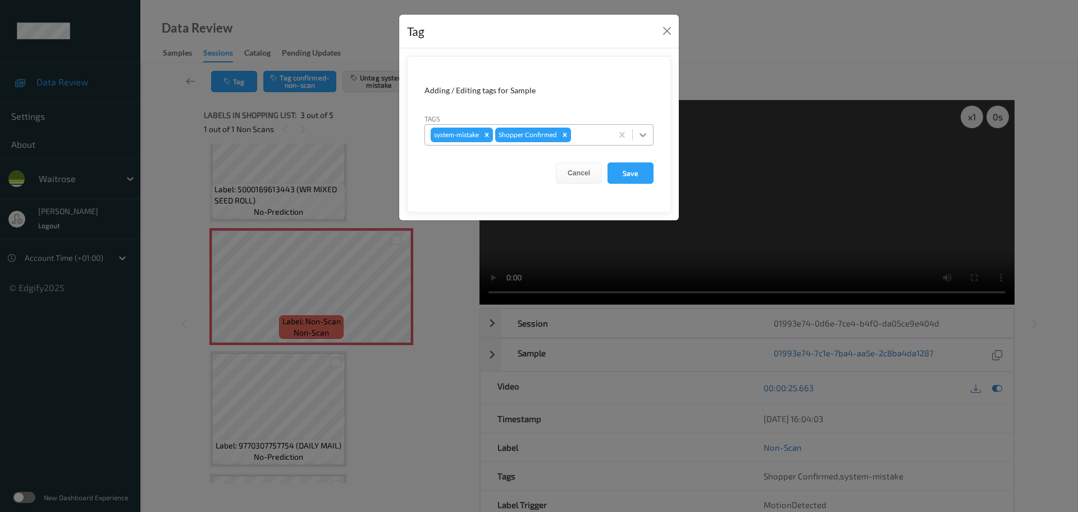
click at [638, 139] on div at bounding box center [643, 135] width 20 height 20
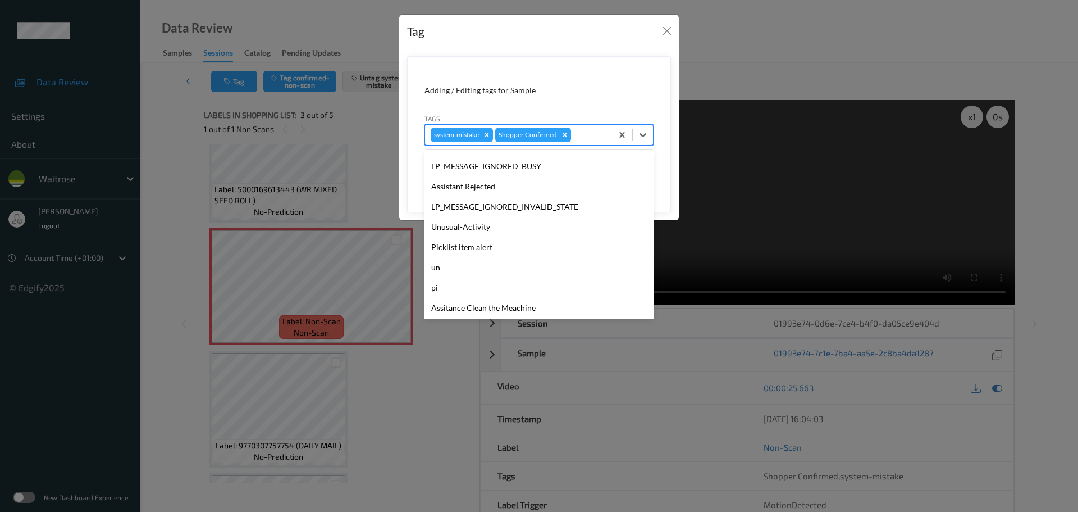
scroll to position [261, 0]
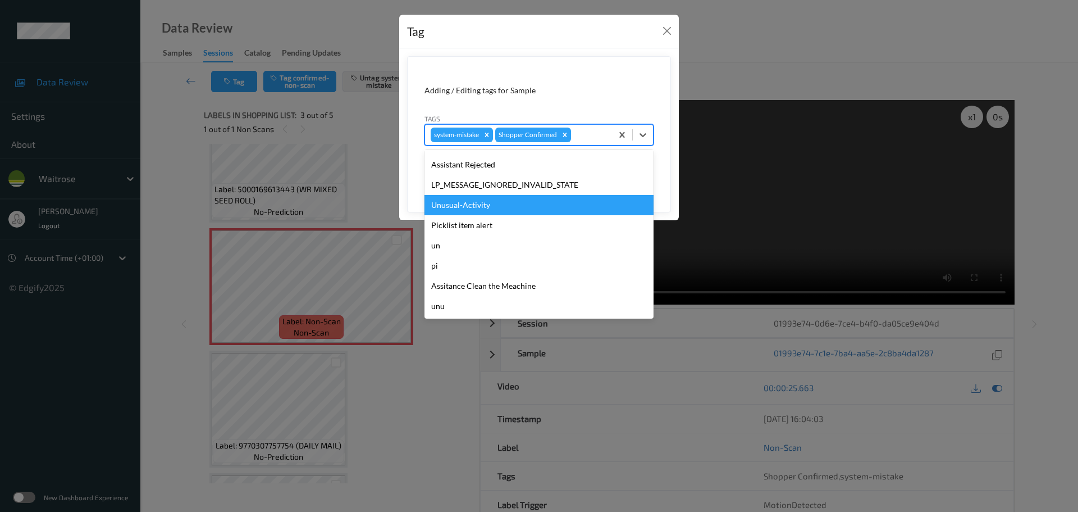
click at [462, 211] on div "Unusual-Activity" at bounding box center [539, 205] width 229 height 20
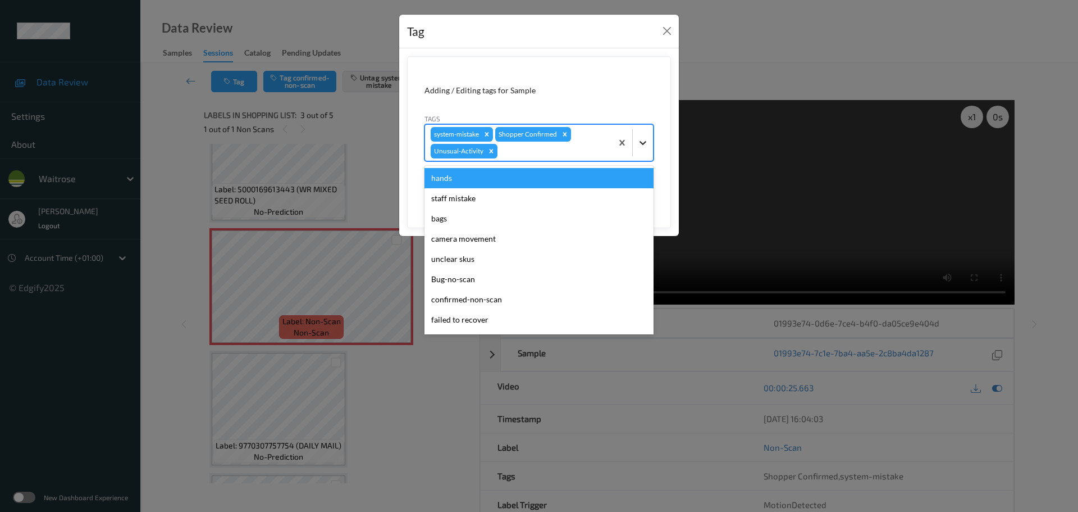
click at [647, 135] on div at bounding box center [643, 143] width 20 height 20
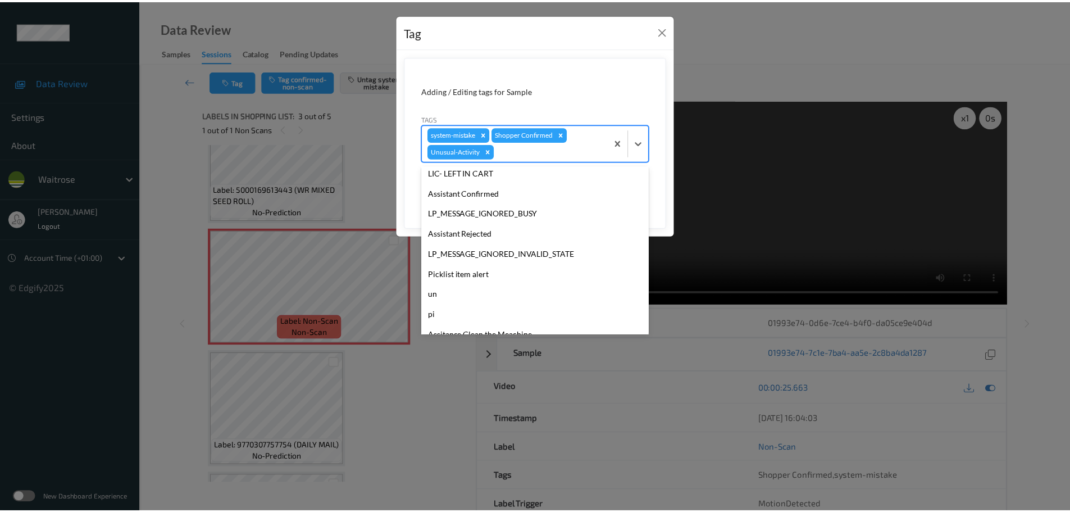
scroll to position [240, 0]
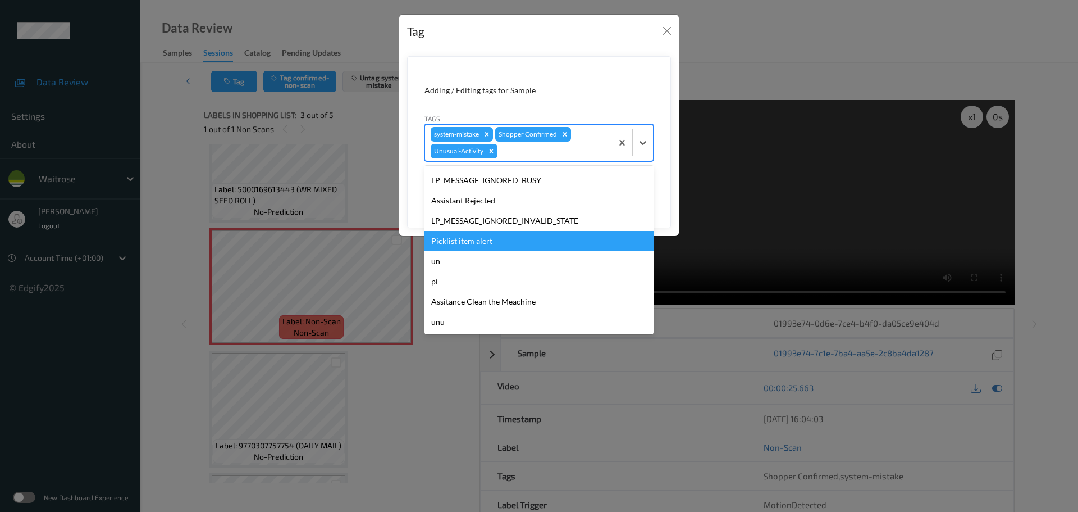
click at [459, 244] on div "Picklist item alert" at bounding box center [539, 241] width 229 height 20
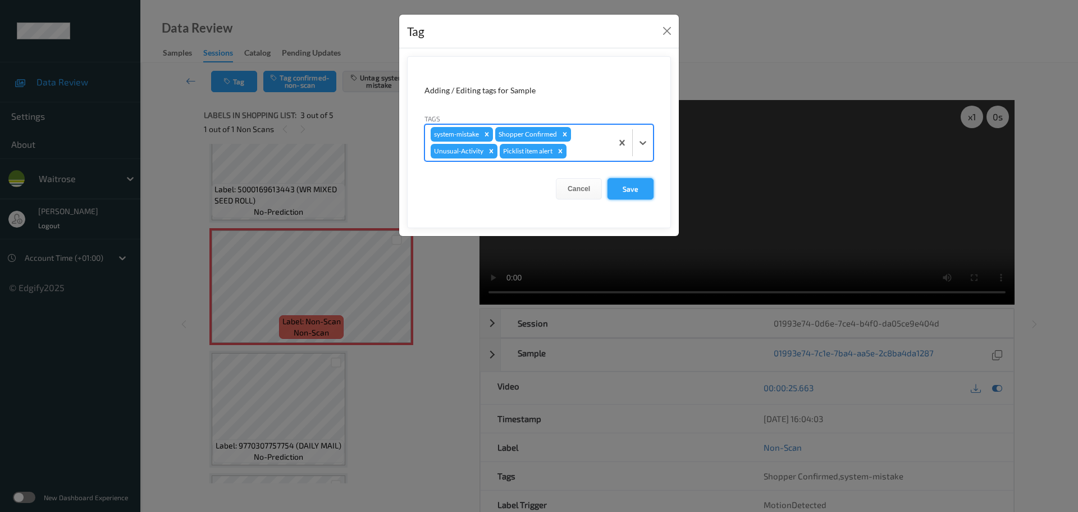
click at [621, 191] on button "Save" at bounding box center [631, 188] width 46 height 21
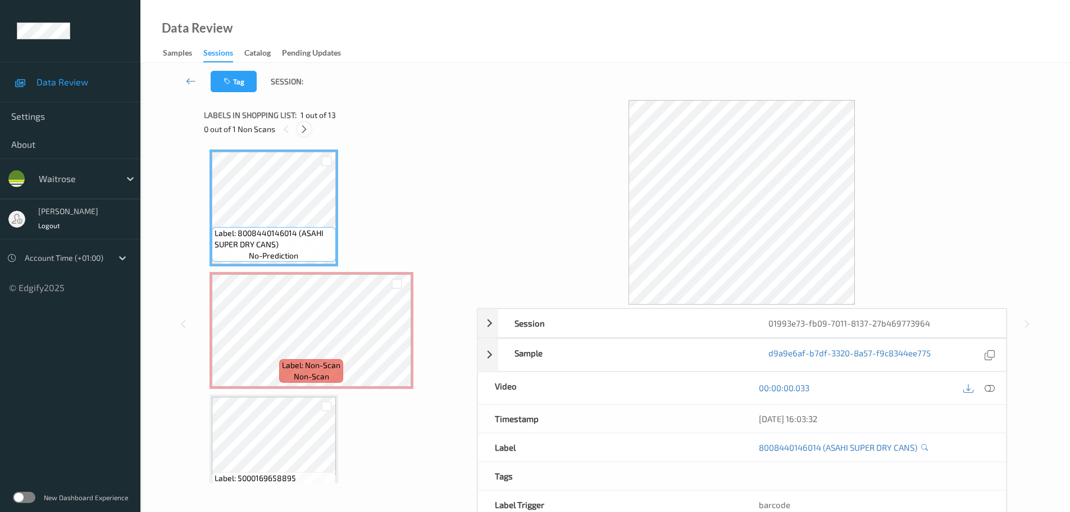
click at [300, 131] on div at bounding box center [304, 129] width 14 height 14
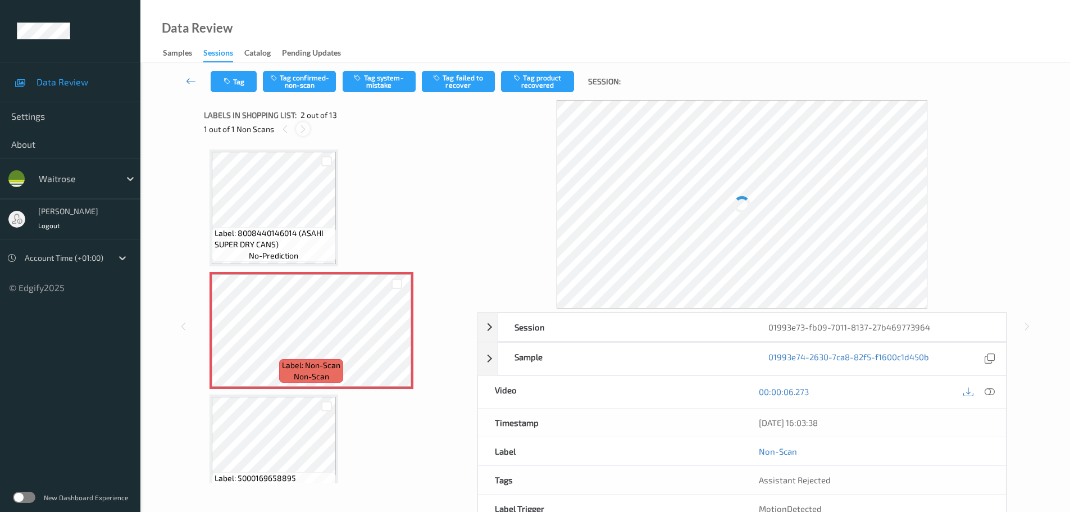
scroll to position [6, 0]
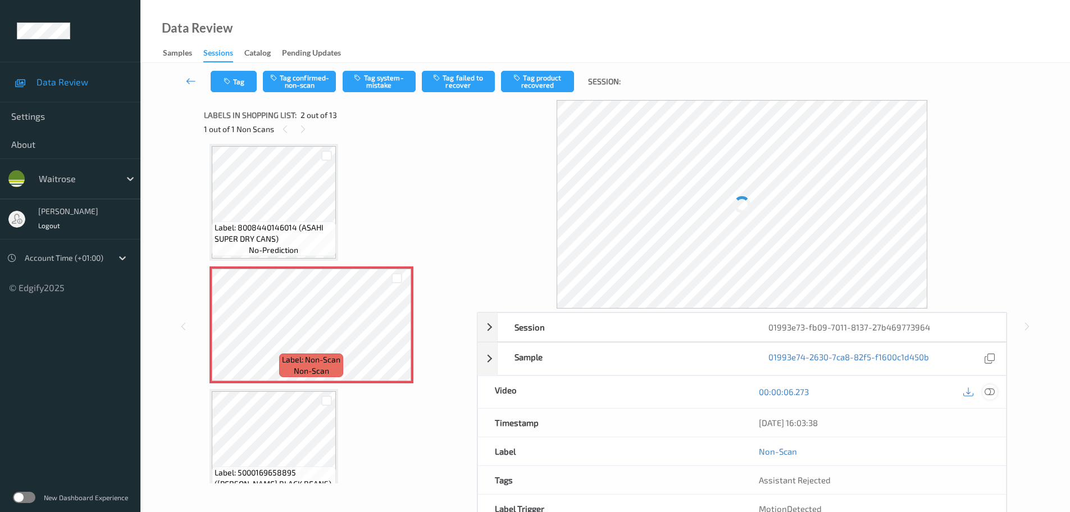
click at [983, 391] on div at bounding box center [989, 391] width 15 height 15
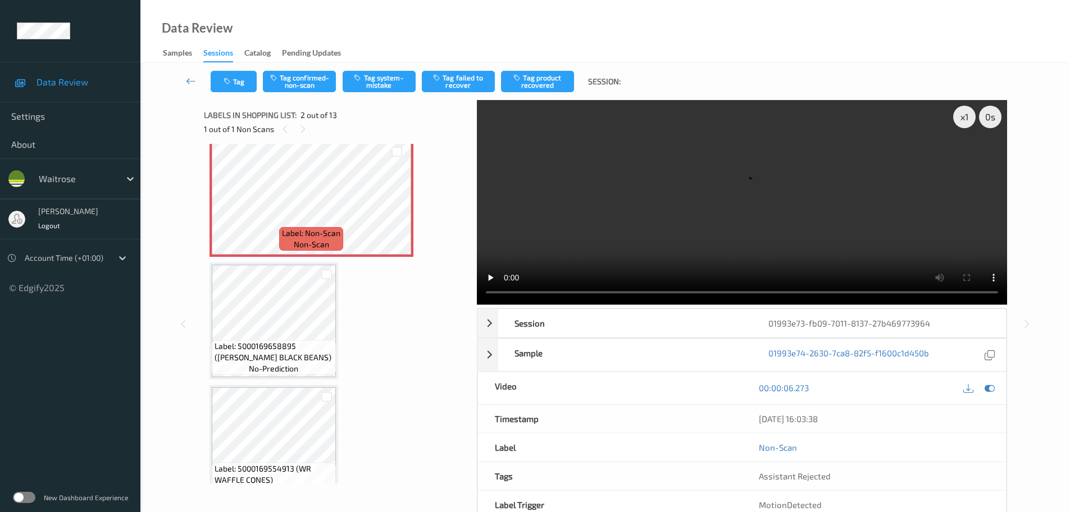
scroll to position [0, 0]
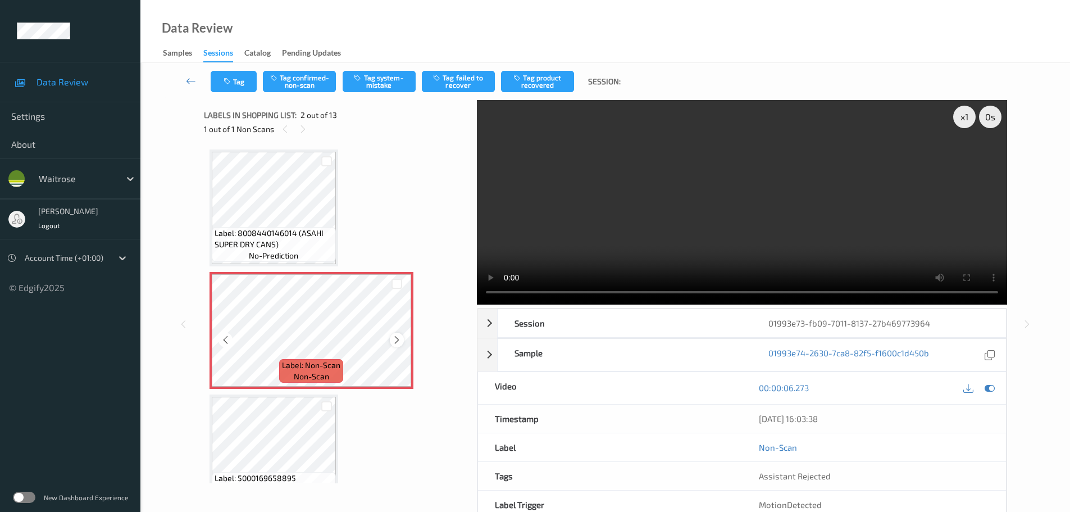
click at [400, 336] on icon at bounding box center [397, 340] width 10 height 10
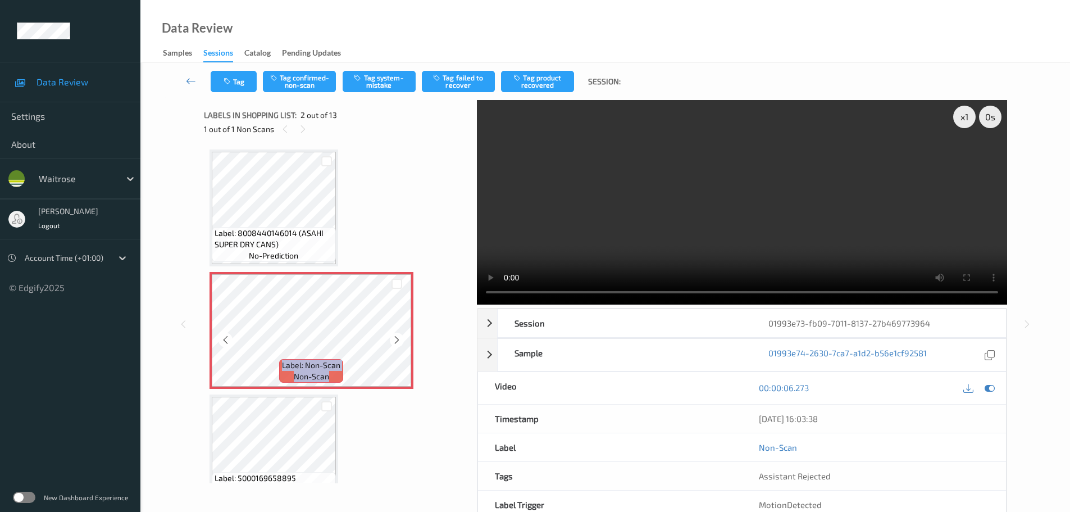
click at [400, 336] on icon at bounding box center [397, 340] width 10 height 10
click at [967, 113] on div "x 1" at bounding box center [964, 117] width 22 height 22
click at [962, 118] on div "x 2" at bounding box center [964, 117] width 22 height 22
click at [962, 118] on div "x 4" at bounding box center [964, 117] width 22 height 22
click at [385, 84] on button "Tag system-mistake" at bounding box center [379, 81] width 73 height 21
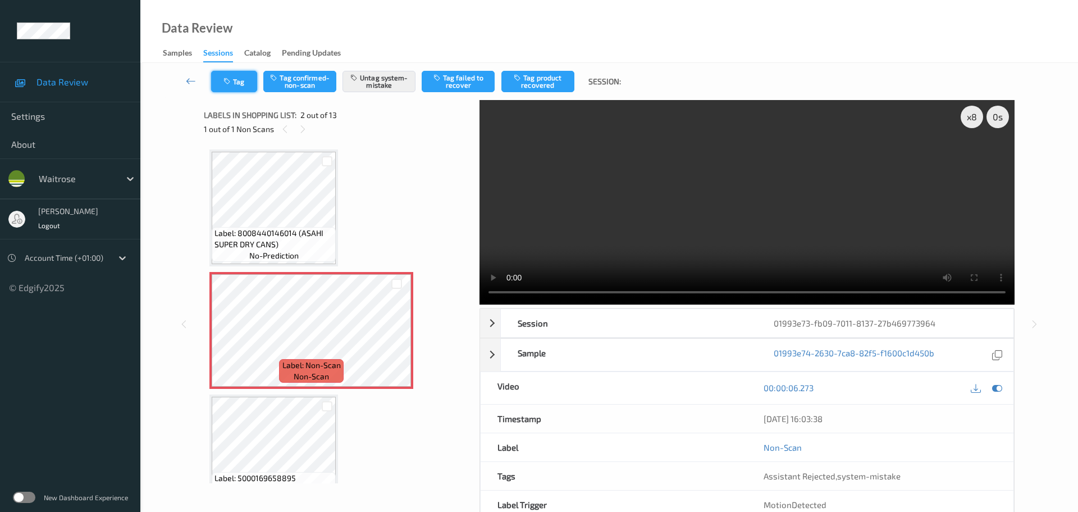
click at [241, 85] on button "Tag" at bounding box center [234, 81] width 46 height 21
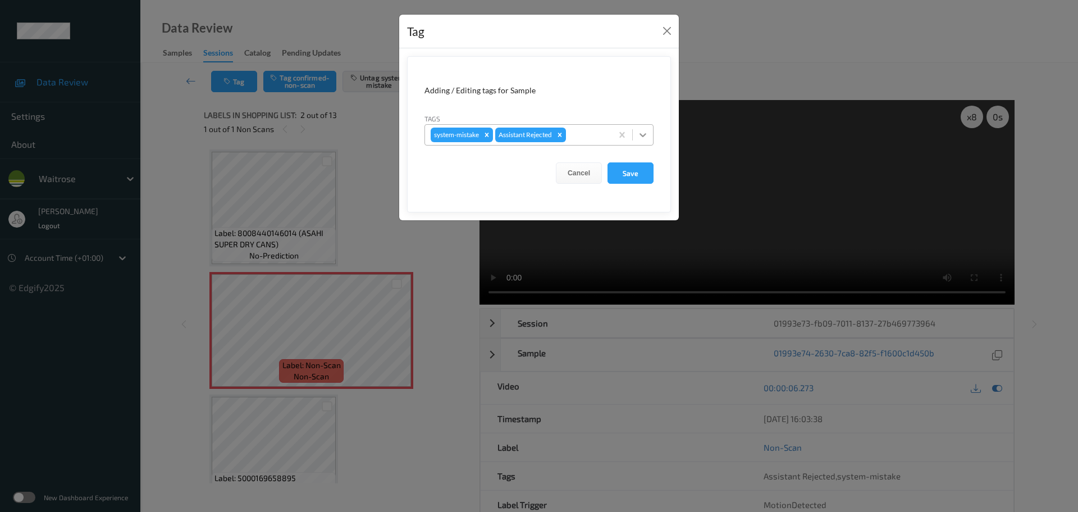
click at [639, 139] on icon at bounding box center [642, 134] width 11 height 11
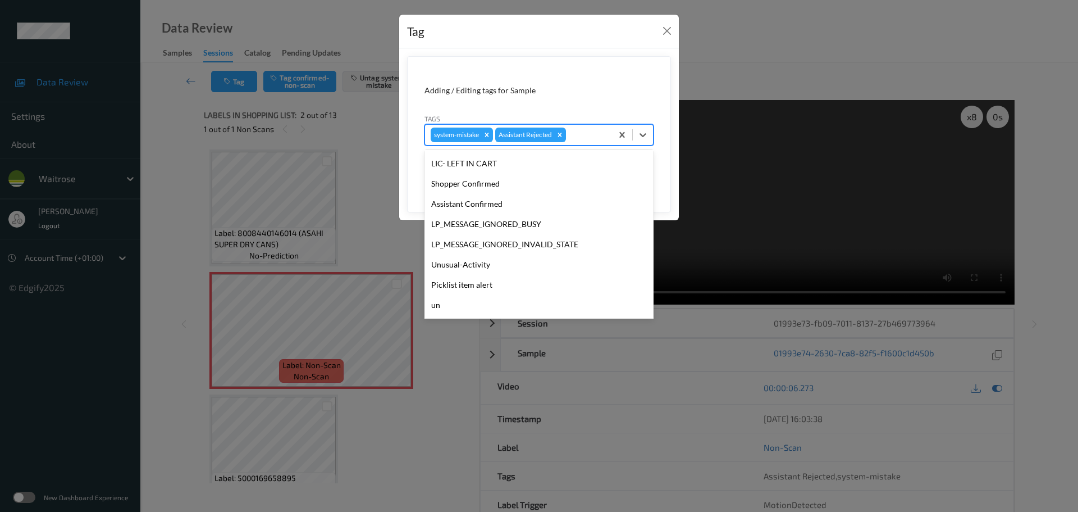
scroll to position [261, 0]
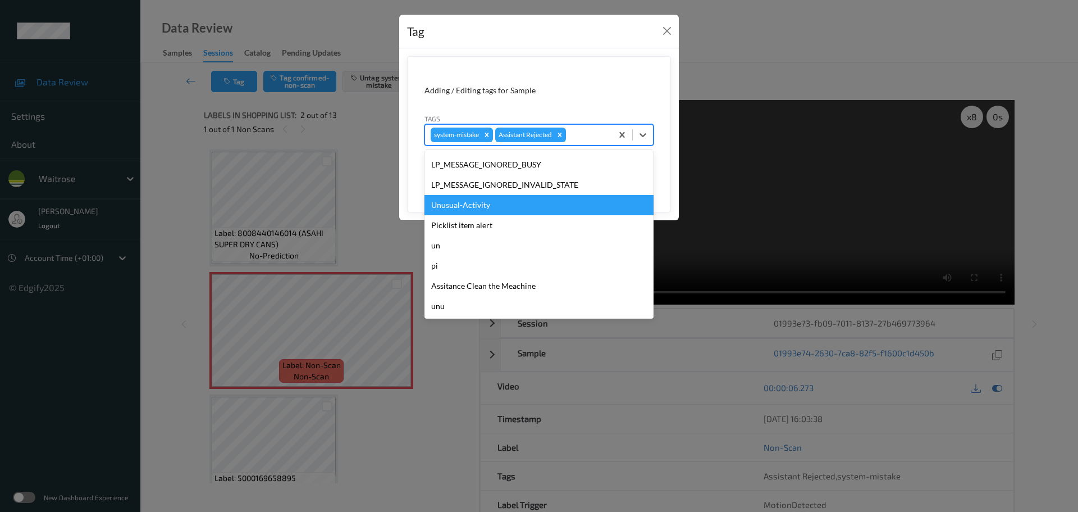
click at [465, 211] on div "Unusual-Activity" at bounding box center [539, 205] width 229 height 20
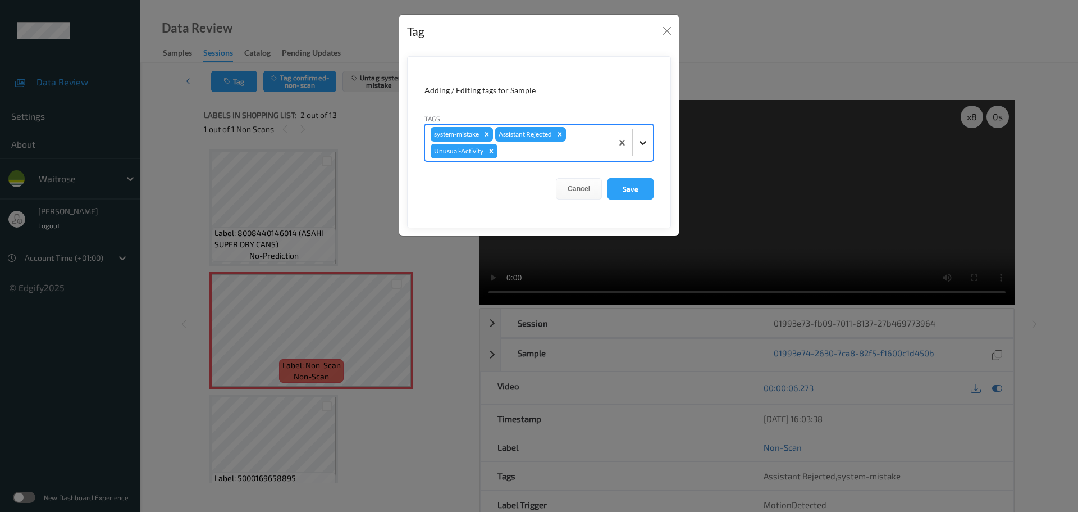
click at [644, 143] on icon at bounding box center [643, 143] width 7 height 4
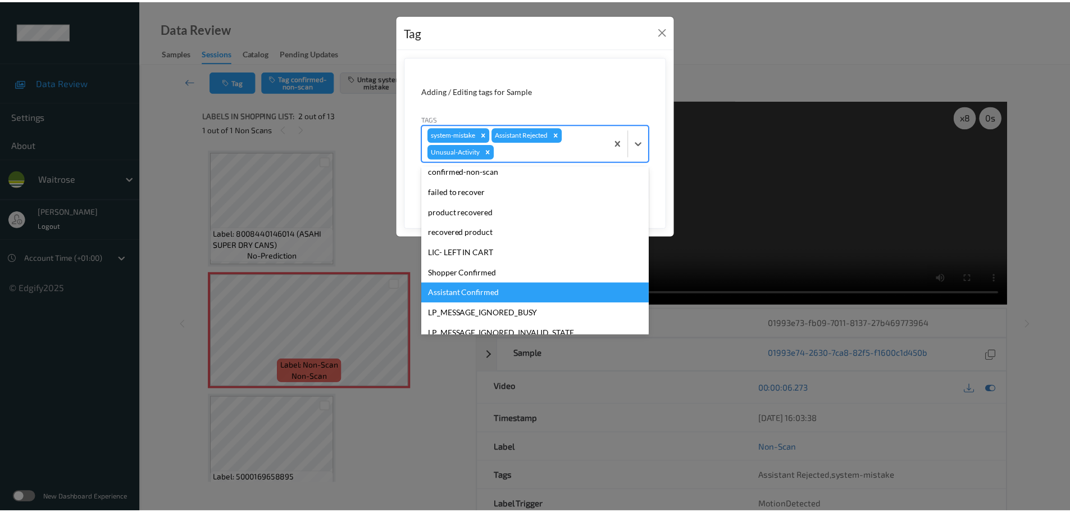
scroll to position [16, 0]
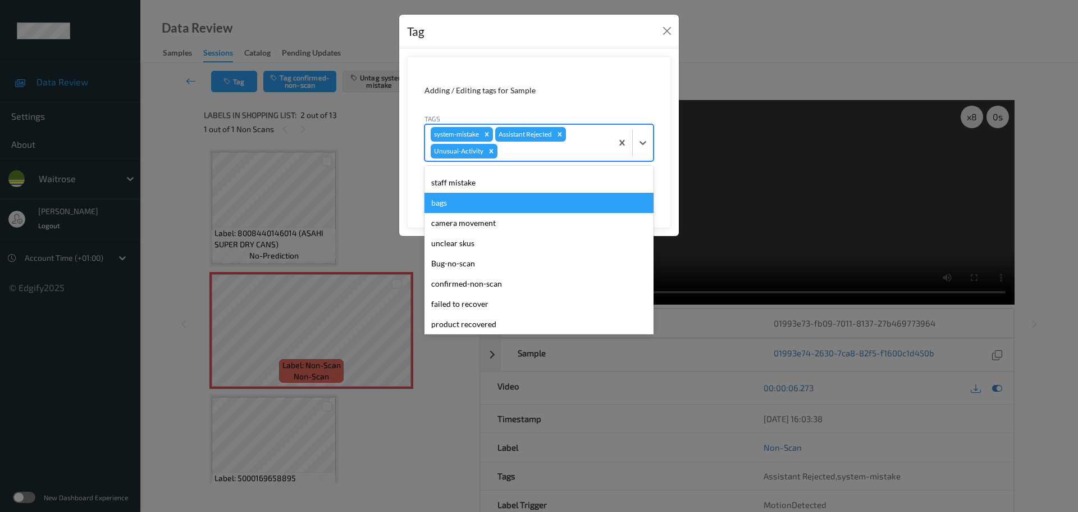
click at [450, 207] on div "bags" at bounding box center [539, 203] width 229 height 20
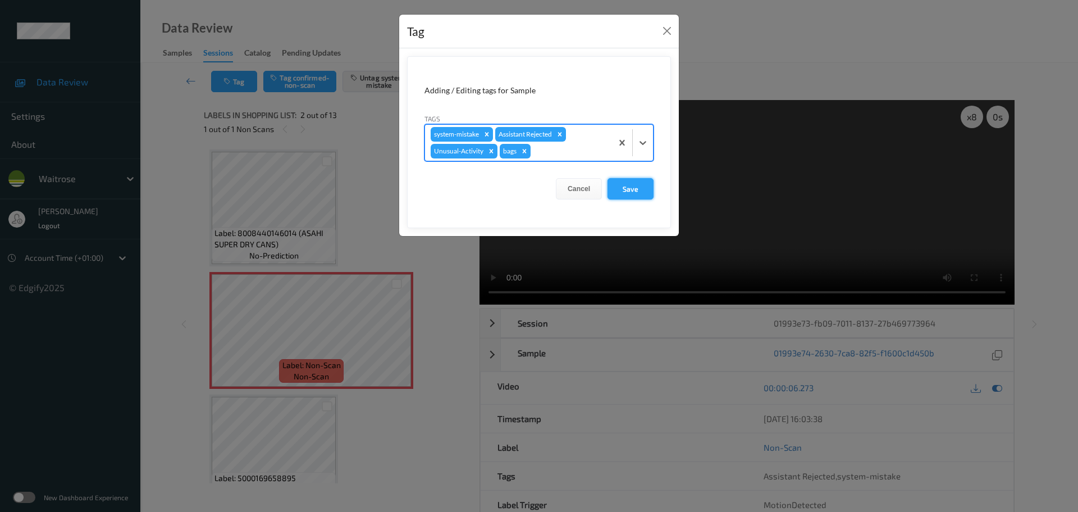
click at [632, 194] on button "Save" at bounding box center [631, 188] width 46 height 21
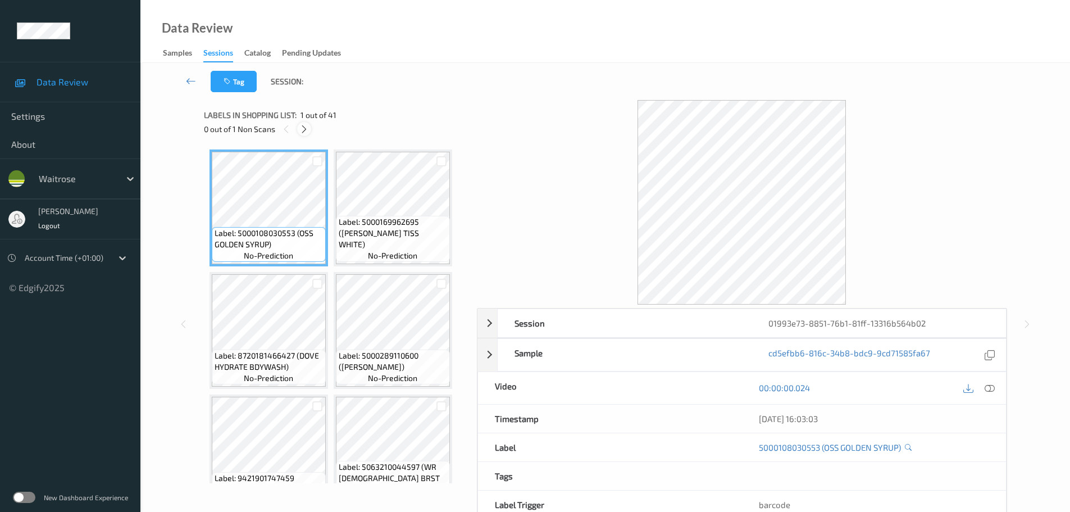
click at [301, 134] on div at bounding box center [304, 129] width 14 height 14
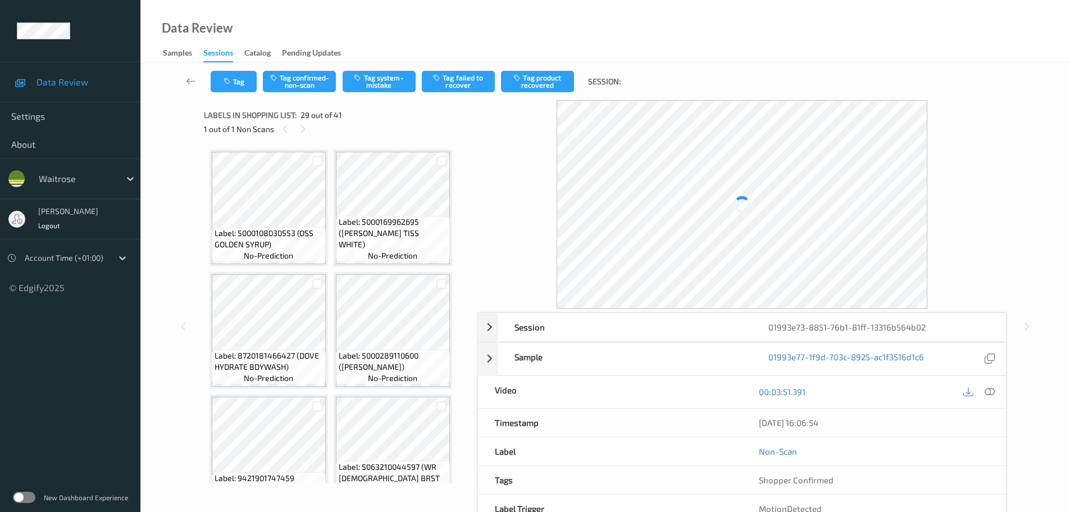
scroll to position [1719, 0]
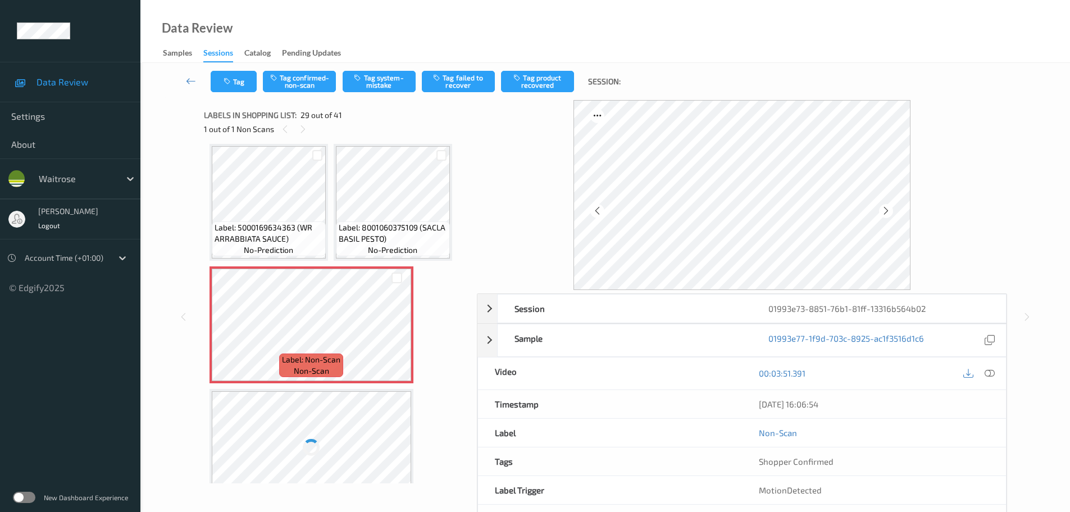
click at [992, 374] on icon at bounding box center [989, 373] width 10 height 10
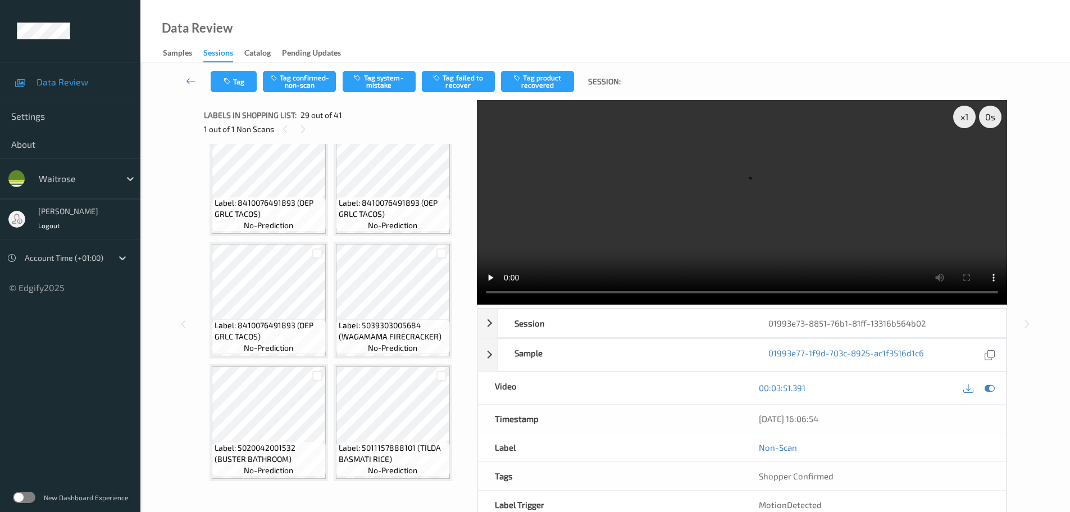
scroll to position [1653, 0]
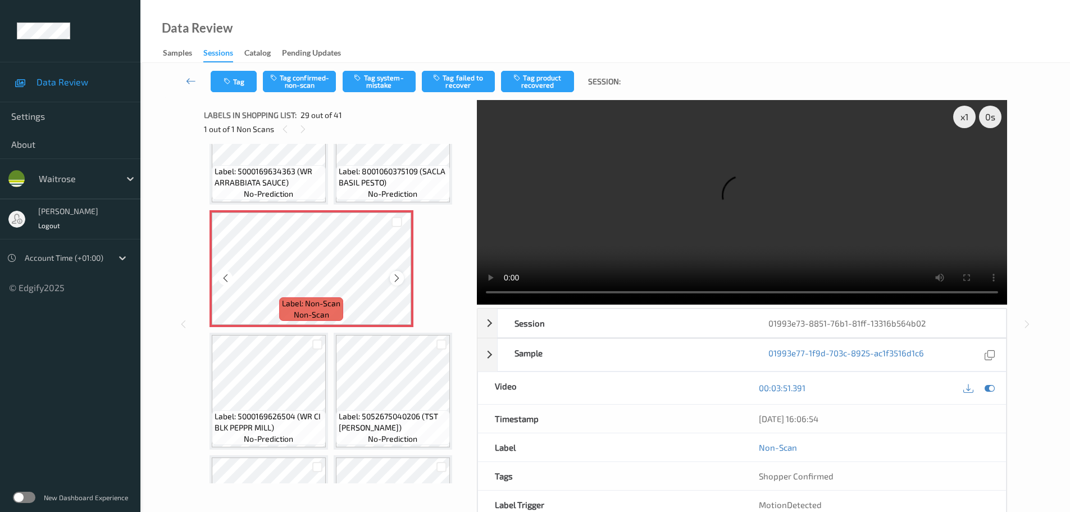
click at [394, 277] on icon at bounding box center [397, 278] width 10 height 10
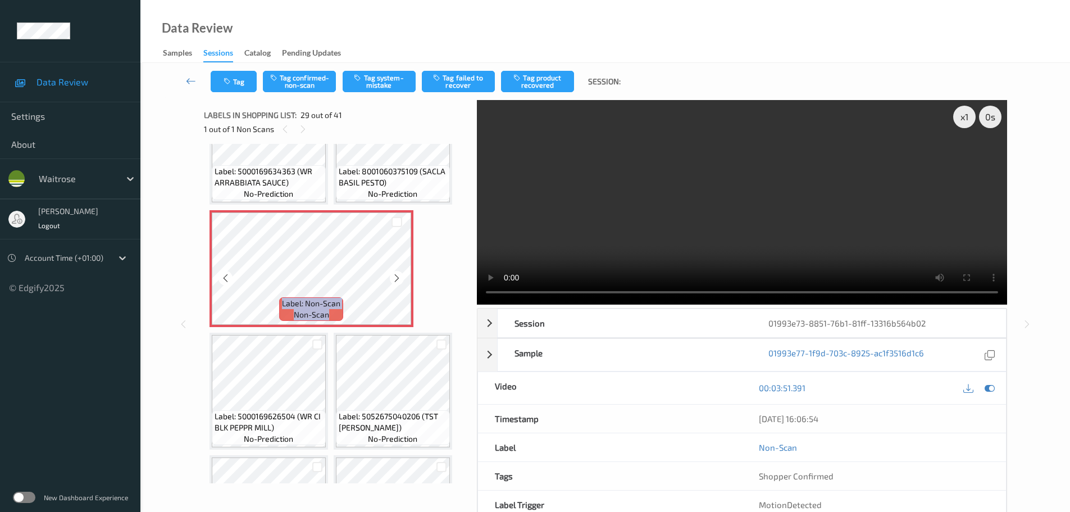
click at [394, 277] on icon at bounding box center [397, 278] width 10 height 10
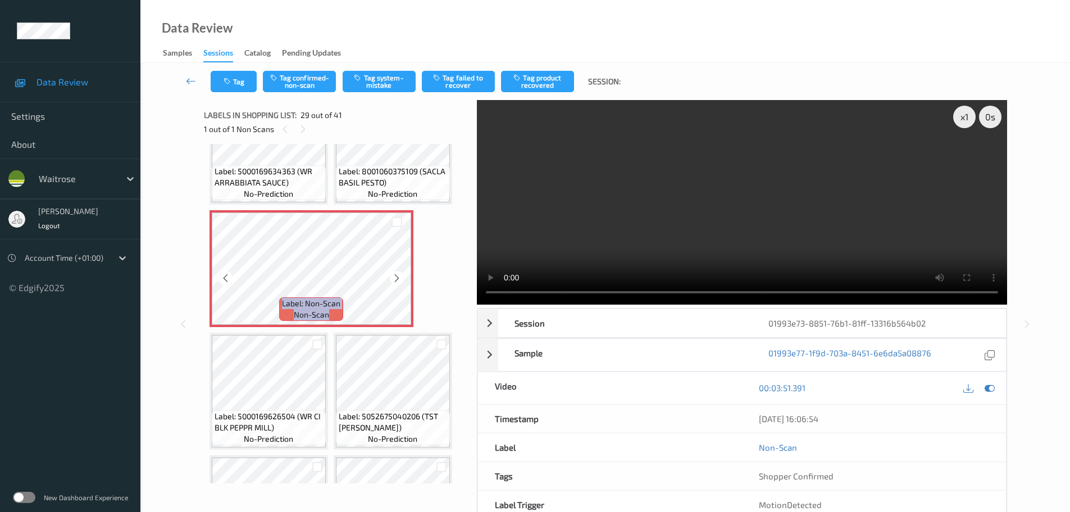
click at [394, 277] on icon at bounding box center [397, 278] width 10 height 10
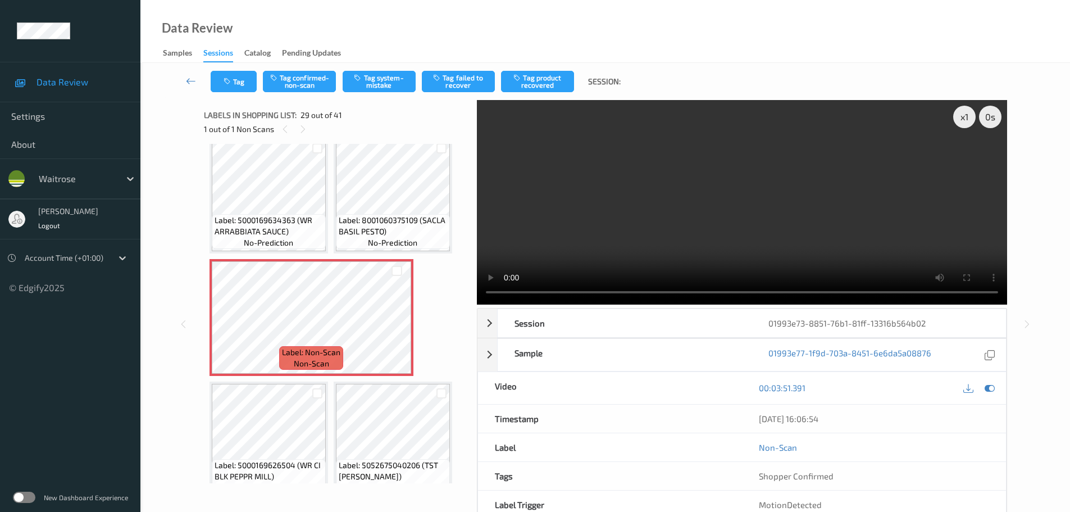
scroll to position [1541, 0]
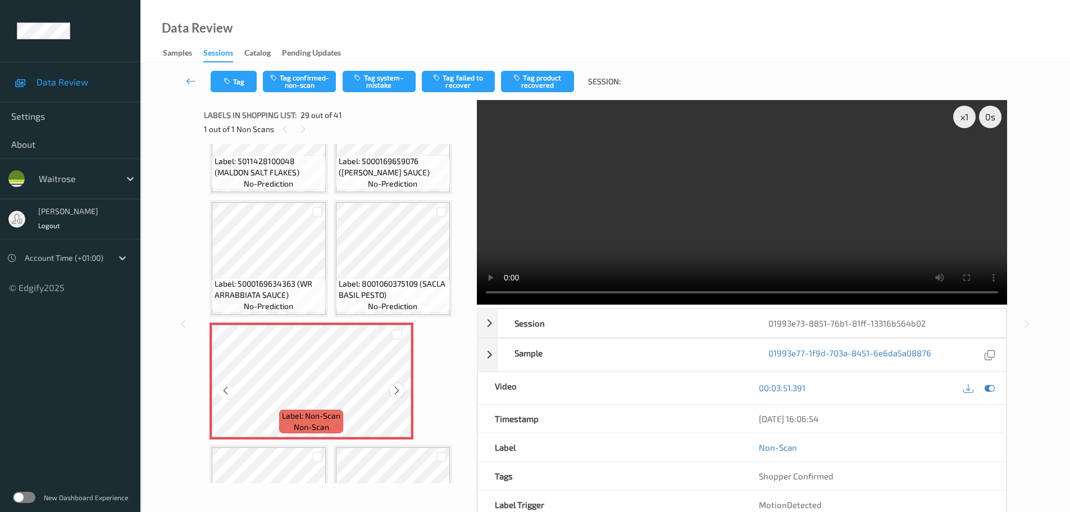
click at [394, 394] on icon at bounding box center [397, 390] width 10 height 10
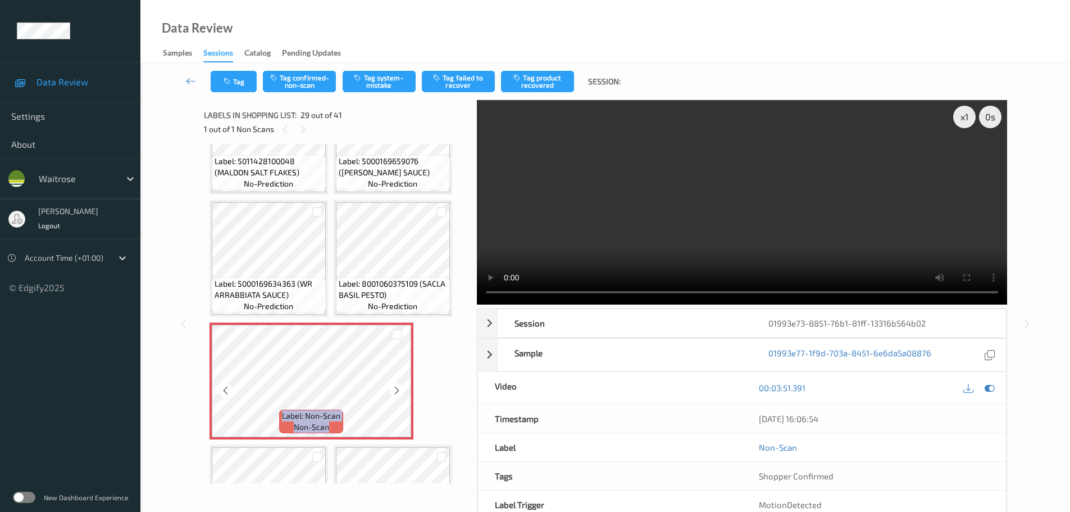
click at [394, 394] on icon at bounding box center [397, 390] width 10 height 10
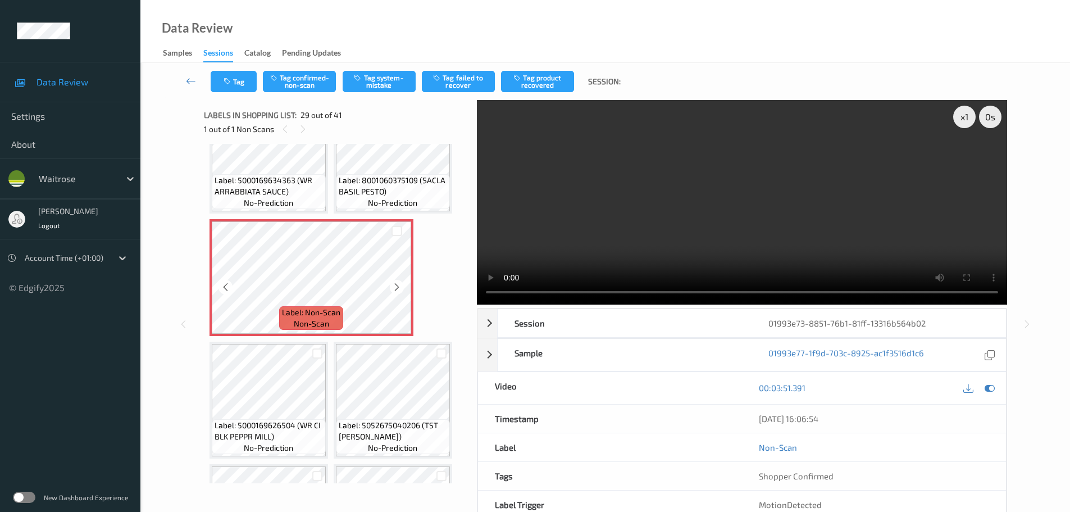
scroll to position [1709, 0]
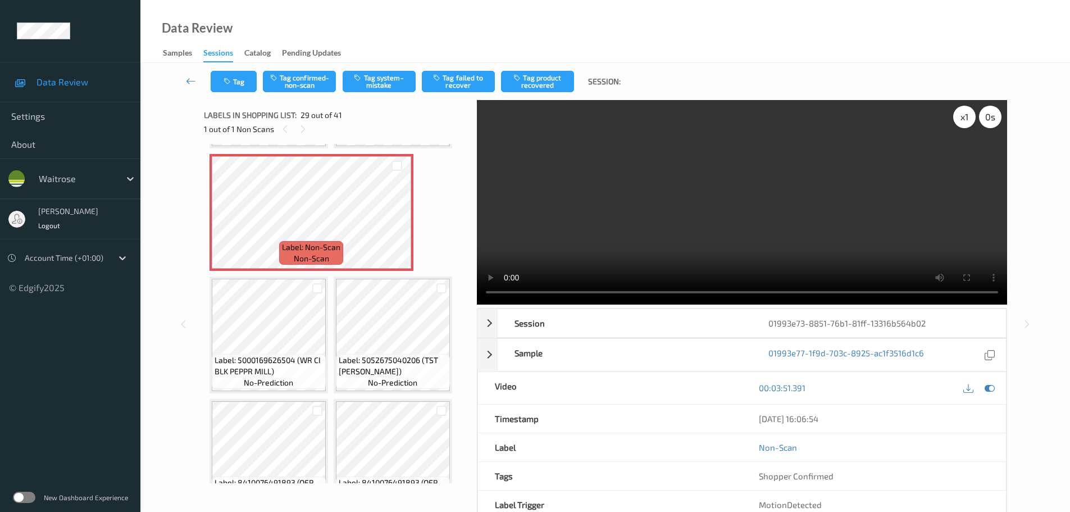
click at [959, 127] on div "x 1 0 s" at bounding box center [977, 117] width 48 height 22
click at [962, 124] on div "x 1" at bounding box center [964, 117] width 22 height 22
click at [962, 124] on div "x 2" at bounding box center [964, 117] width 22 height 22
click at [962, 124] on div "x 4" at bounding box center [964, 117] width 22 height 22
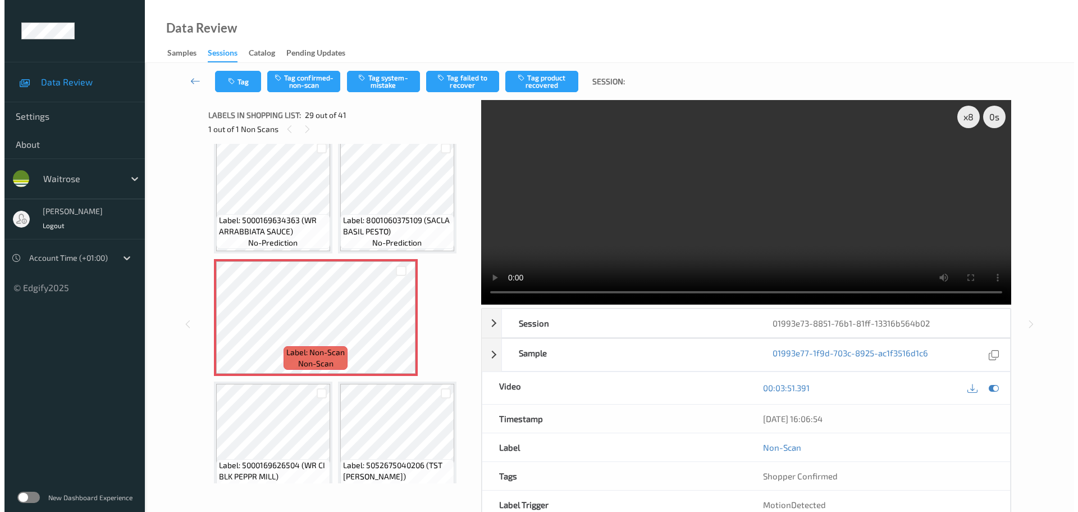
scroll to position [1541, 0]
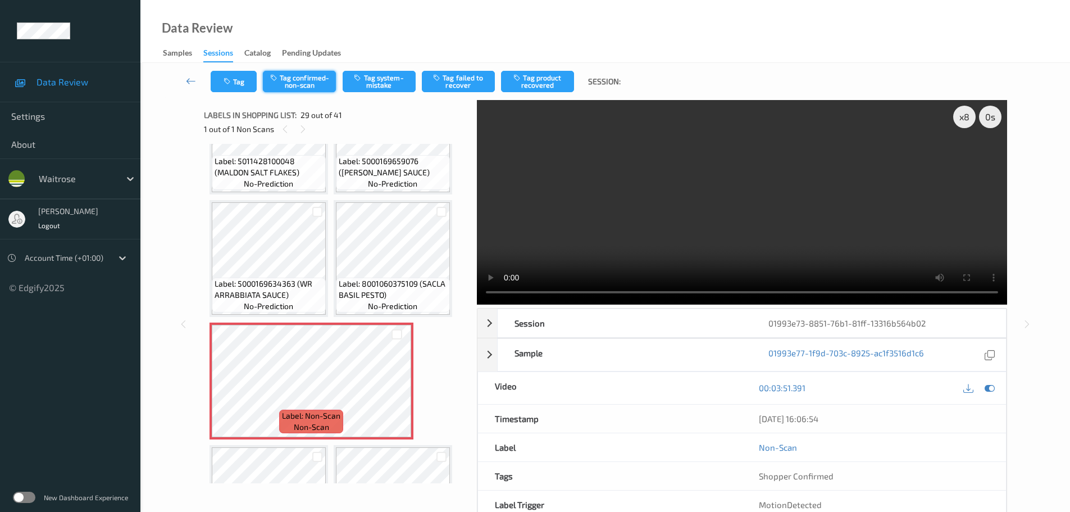
click at [303, 86] on button "Tag confirmed-non-scan" at bounding box center [299, 81] width 73 height 21
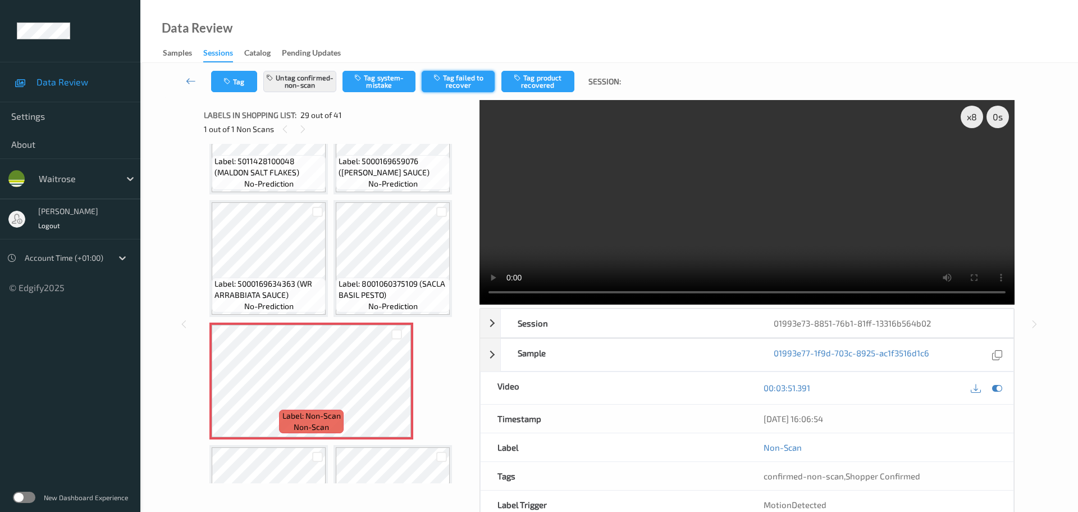
click at [455, 82] on button "Tag failed to recover" at bounding box center [458, 81] width 73 height 21
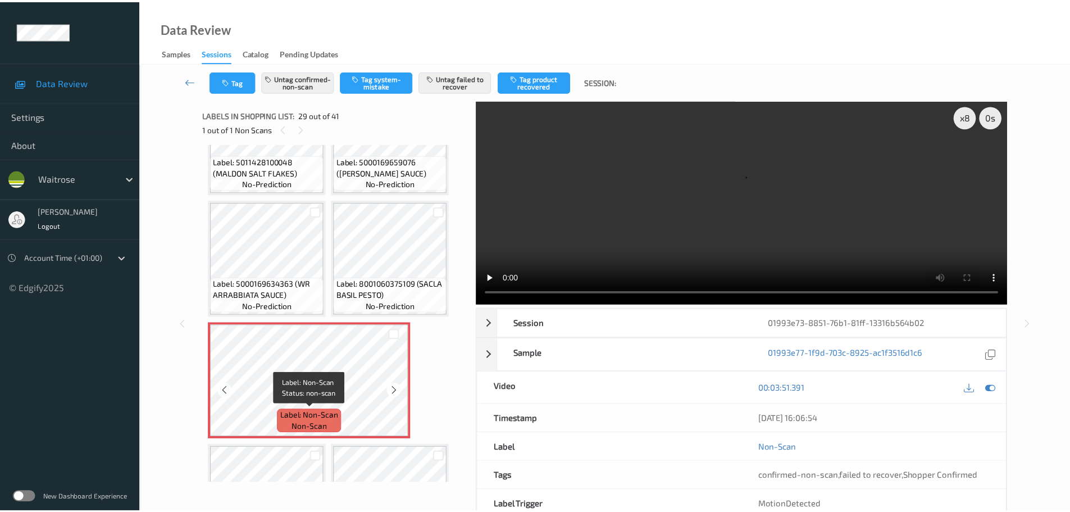
scroll to position [1653, 0]
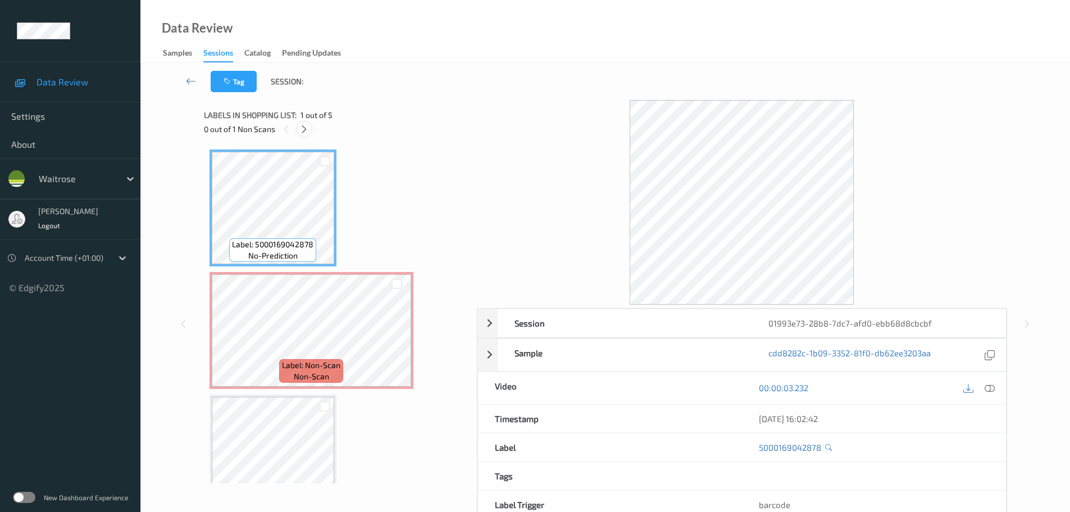
click at [305, 132] on icon at bounding box center [304, 129] width 10 height 10
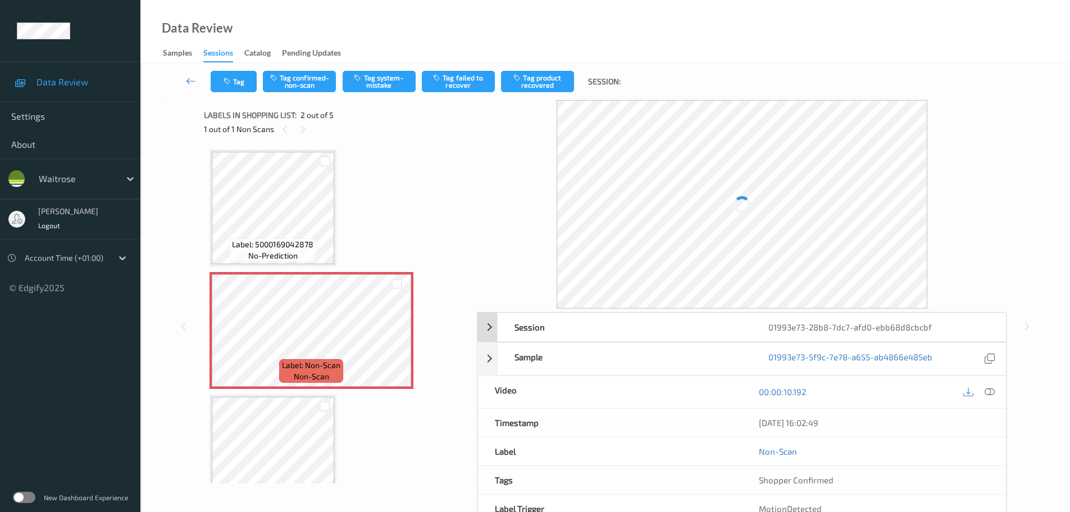
scroll to position [6, 0]
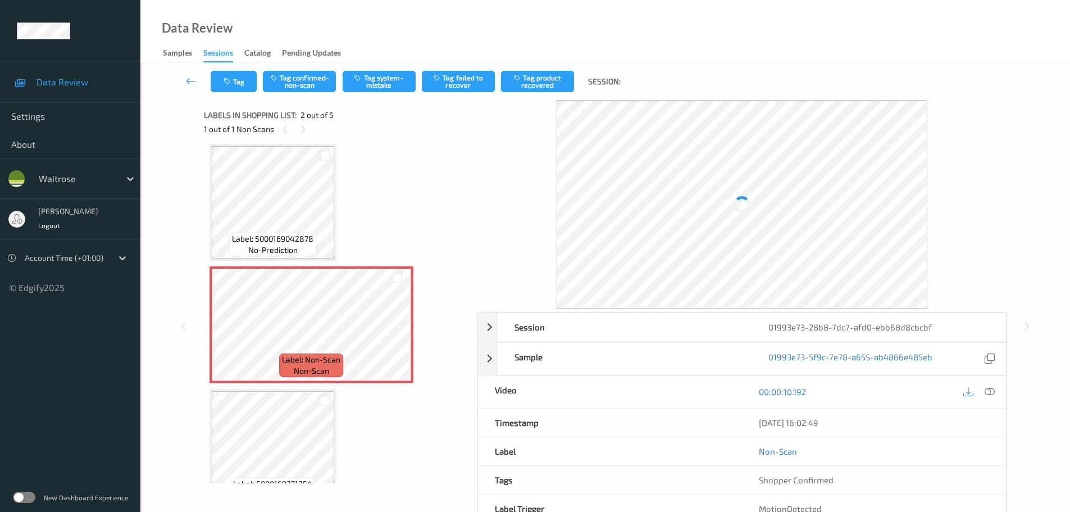
click at [984, 387] on div at bounding box center [989, 391] width 15 height 15
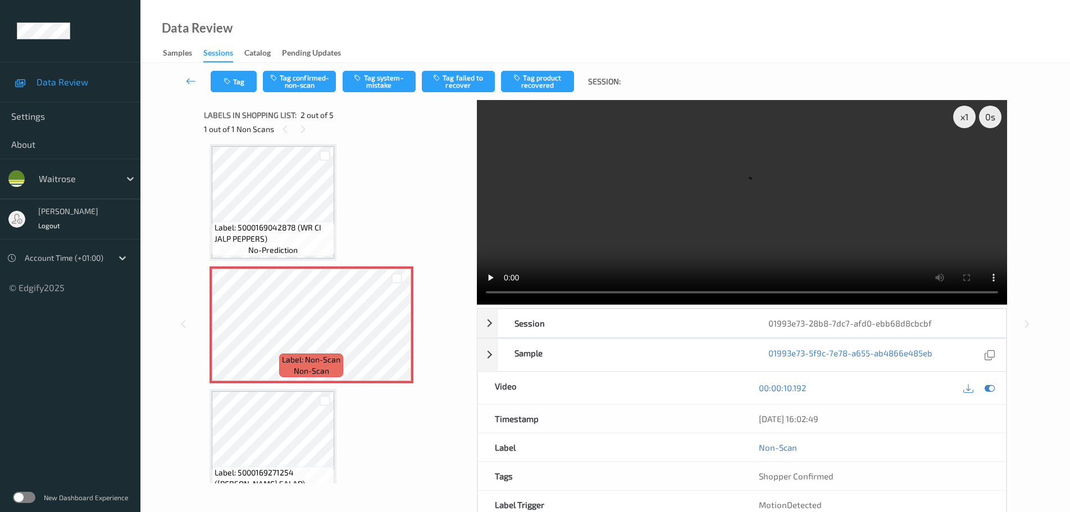
scroll to position [0, 0]
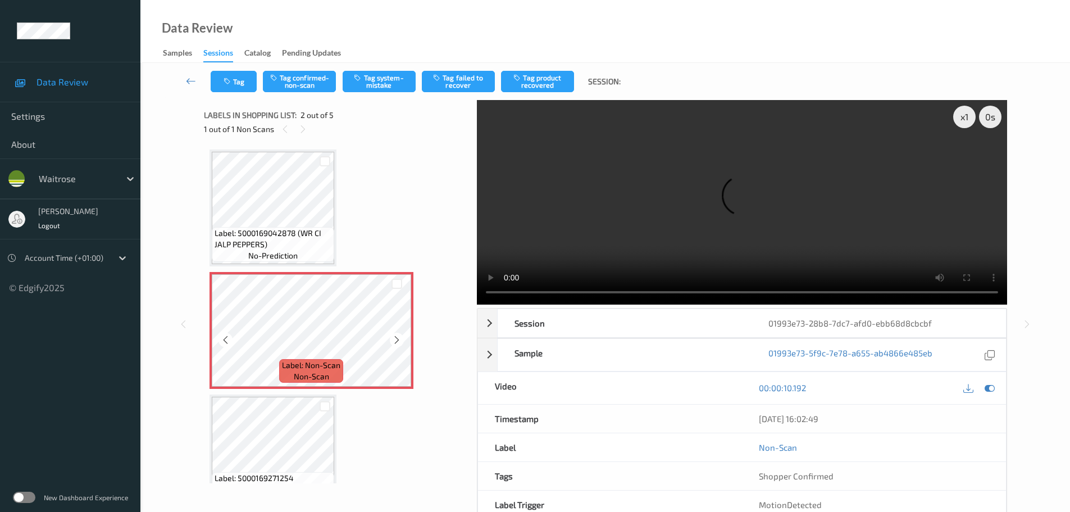
click at [394, 333] on div at bounding box center [397, 339] width 14 height 14
click at [394, 337] on icon at bounding box center [397, 340] width 10 height 10
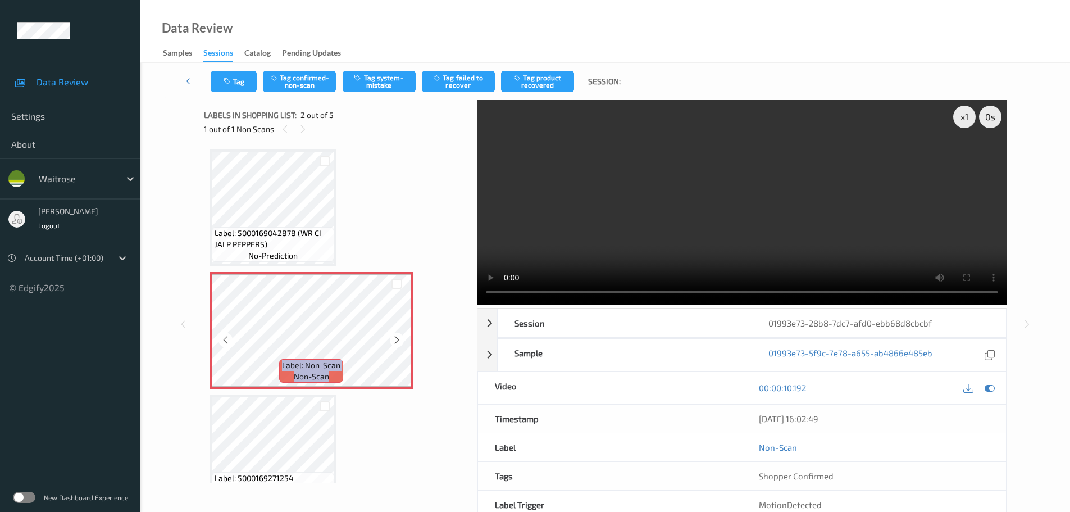
click at [394, 337] on icon at bounding box center [397, 340] width 10 height 10
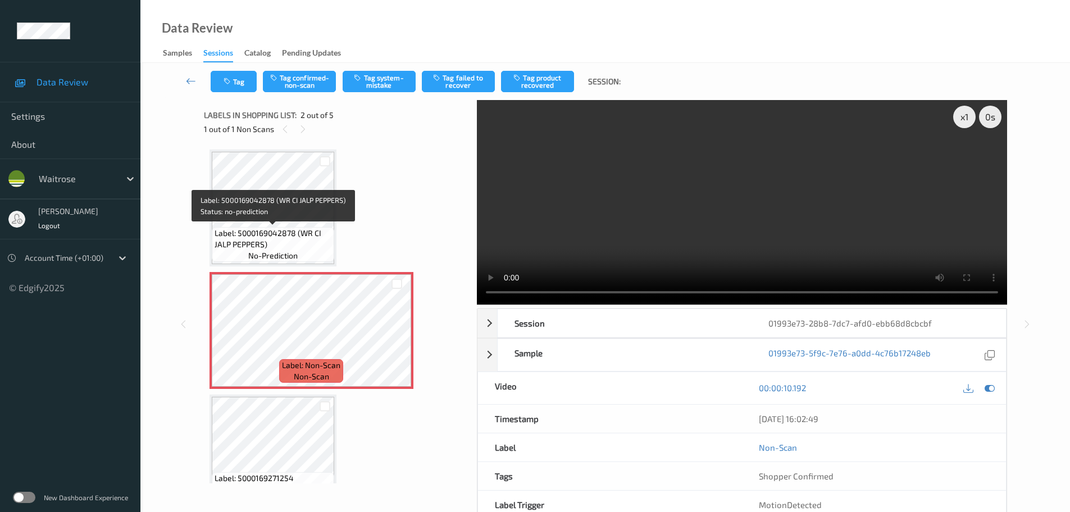
click at [299, 228] on span "Label: 5000169042878 (WR CI JALP PEPPERS)" at bounding box center [273, 238] width 117 height 22
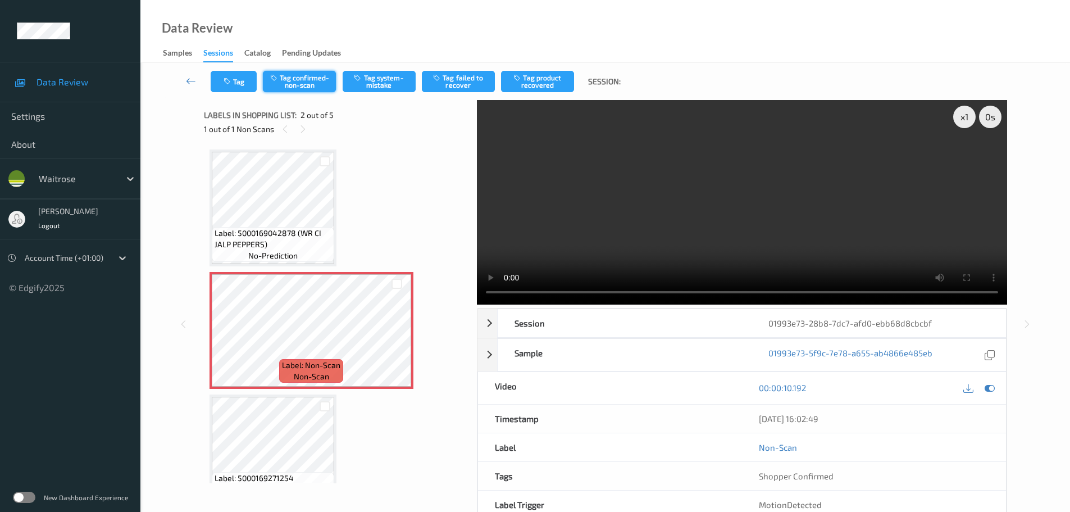
click at [291, 73] on button "Tag confirmed-non-scan" at bounding box center [299, 81] width 73 height 21
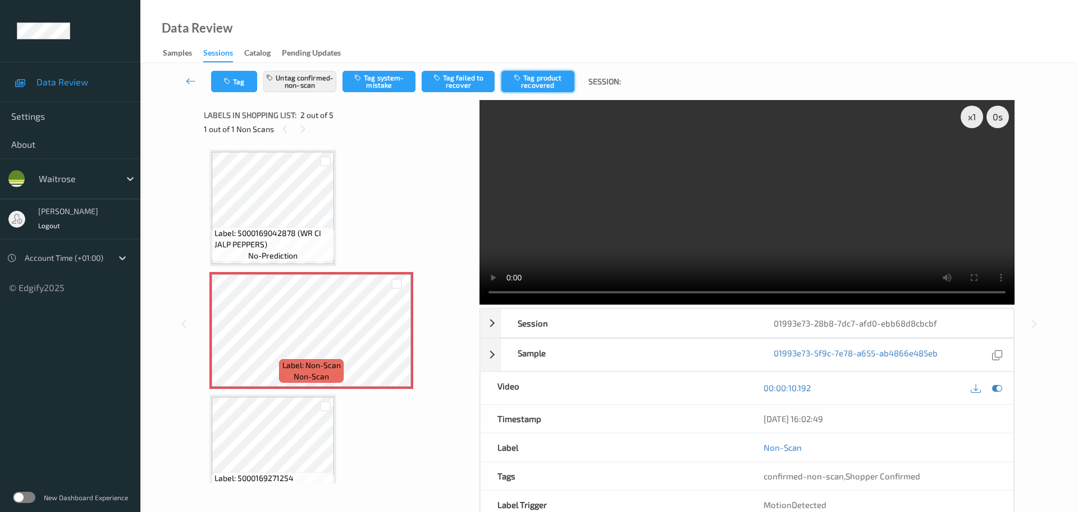
click at [533, 72] on button "Tag product recovered" at bounding box center [537, 81] width 73 height 21
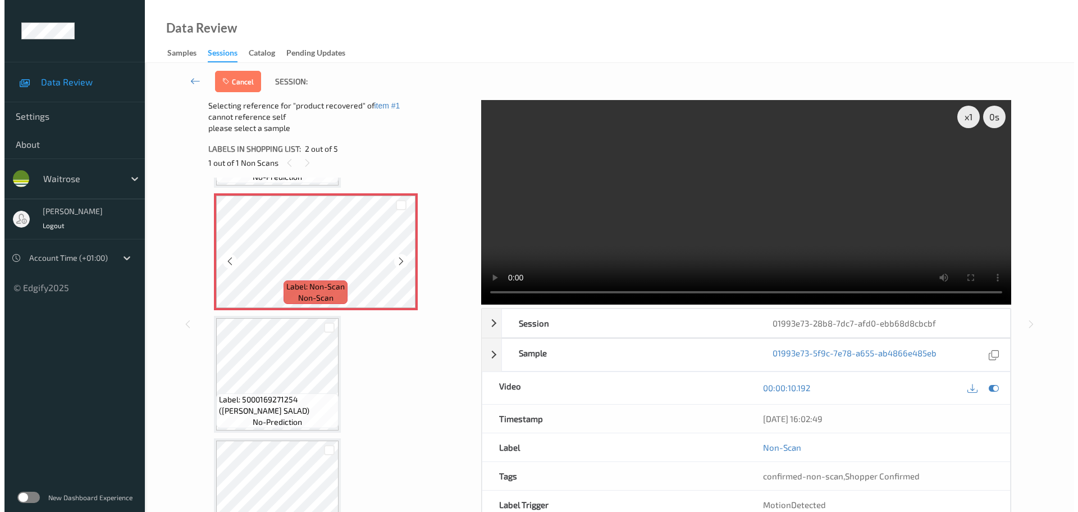
scroll to position [168, 0]
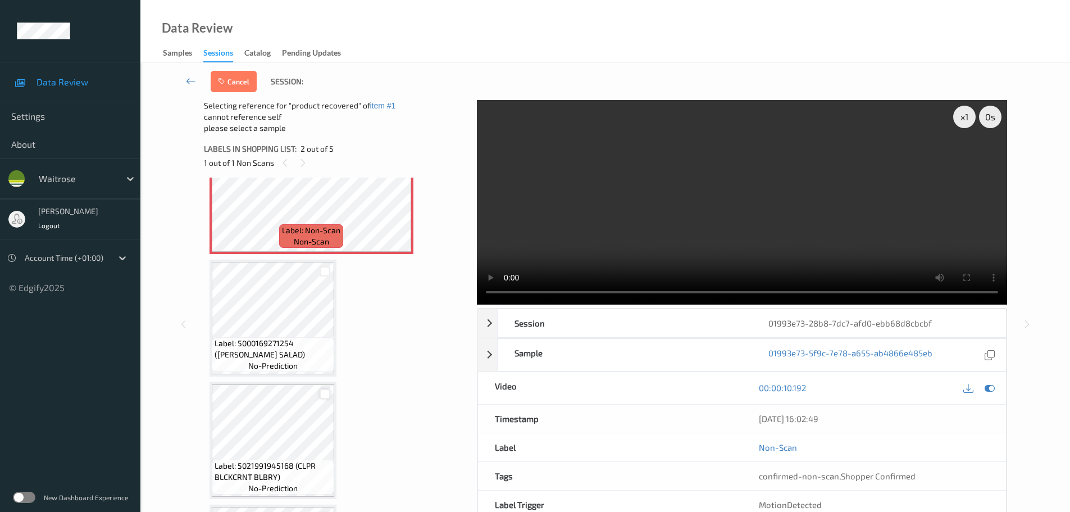
click at [329, 391] on div at bounding box center [325, 394] width 11 height 11
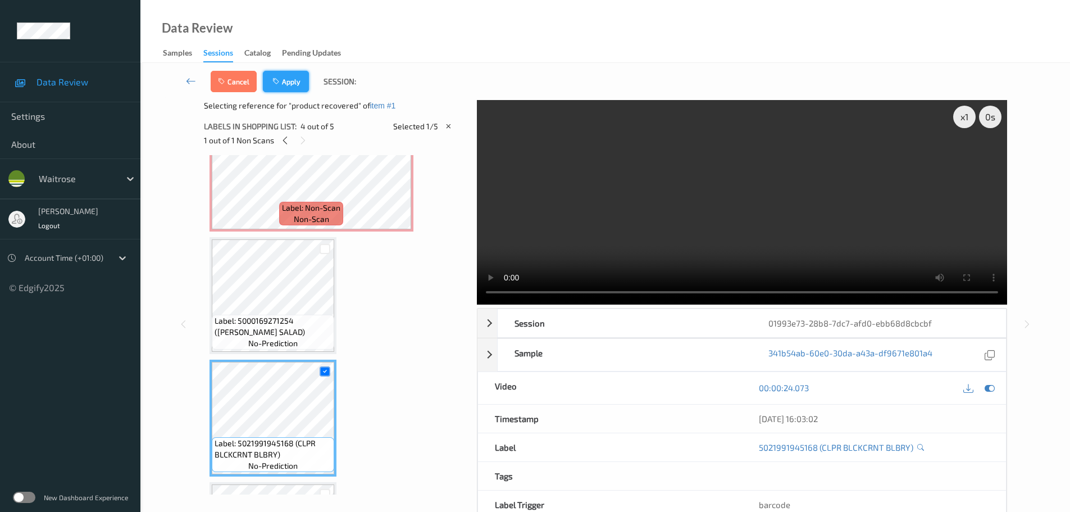
click at [293, 80] on button "Apply" at bounding box center [286, 81] width 46 height 21
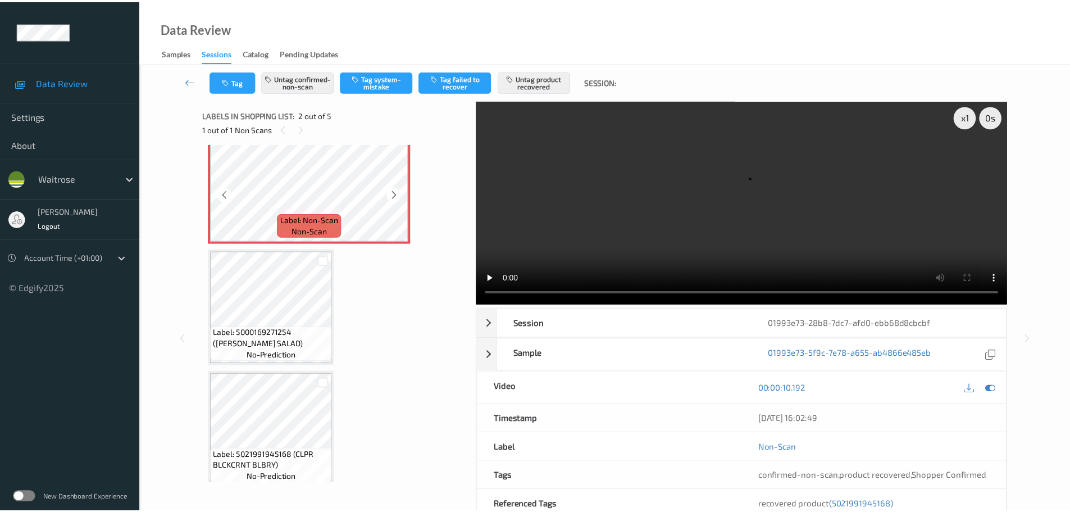
scroll to position [174, 0]
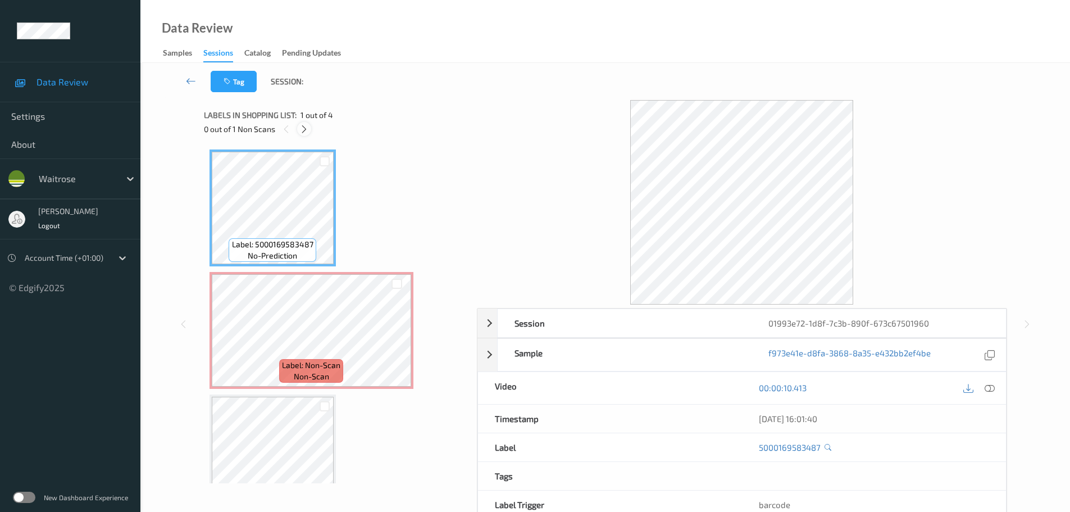
click at [298, 132] on div at bounding box center [304, 129] width 14 height 14
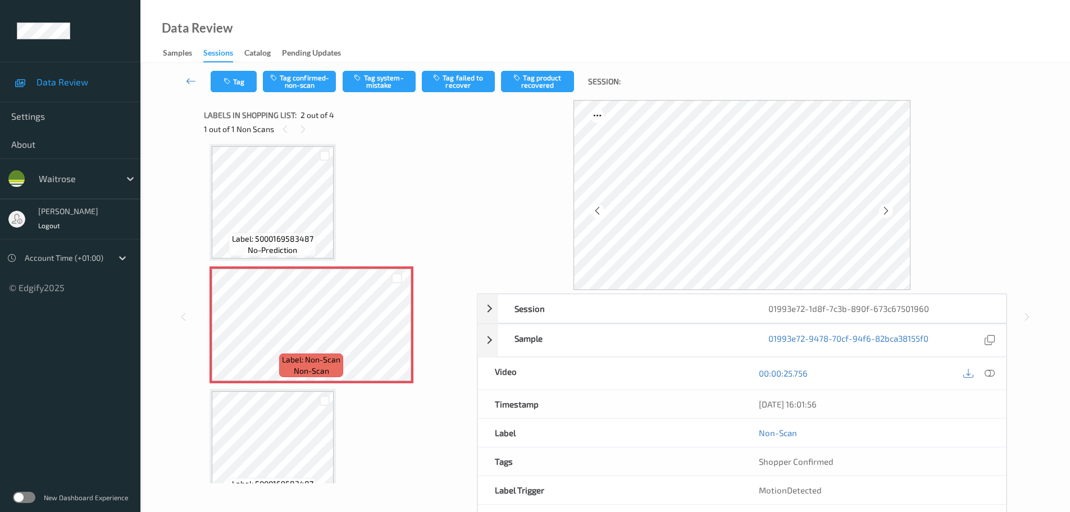
click at [987, 373] on icon at bounding box center [989, 373] width 10 height 10
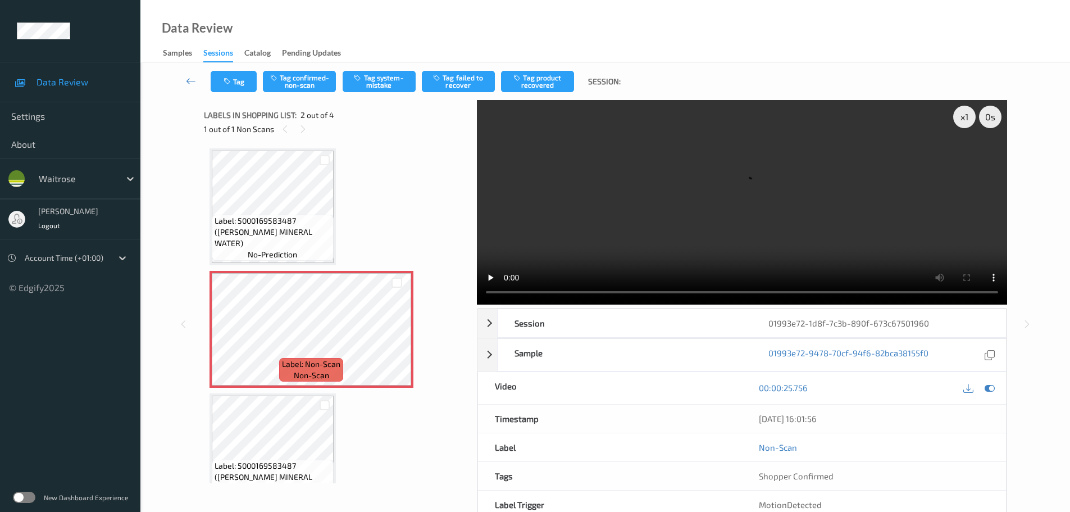
scroll to position [0, 0]
click at [399, 336] on icon at bounding box center [397, 340] width 10 height 10
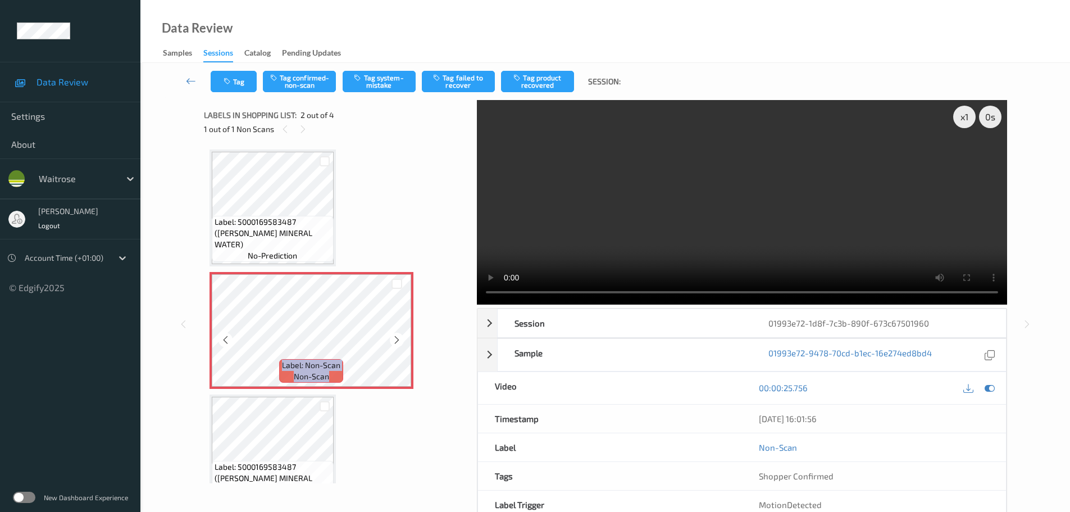
click at [399, 336] on icon at bounding box center [397, 340] width 10 height 10
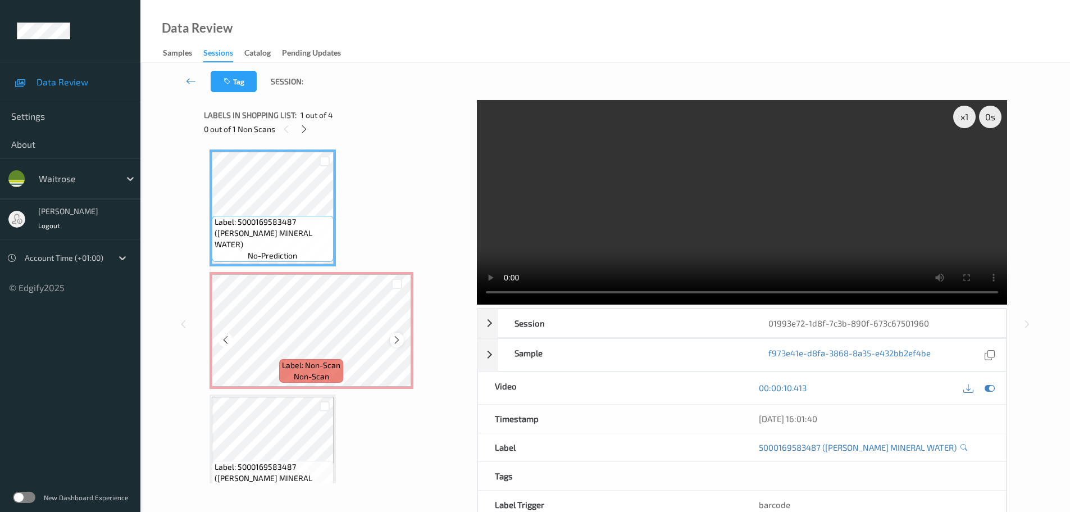
click at [393, 341] on icon at bounding box center [397, 340] width 10 height 10
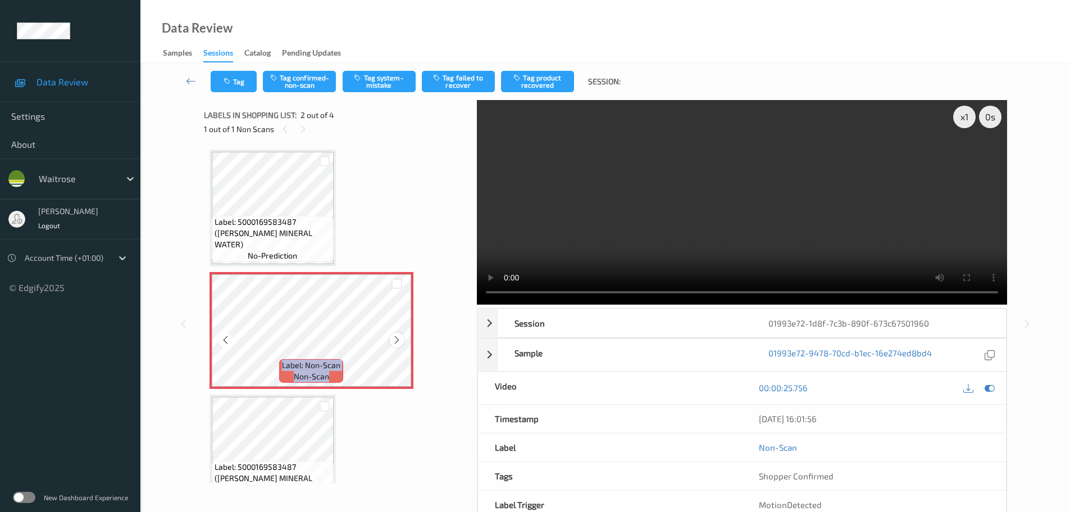
click at [393, 341] on icon at bounding box center [397, 340] width 10 height 10
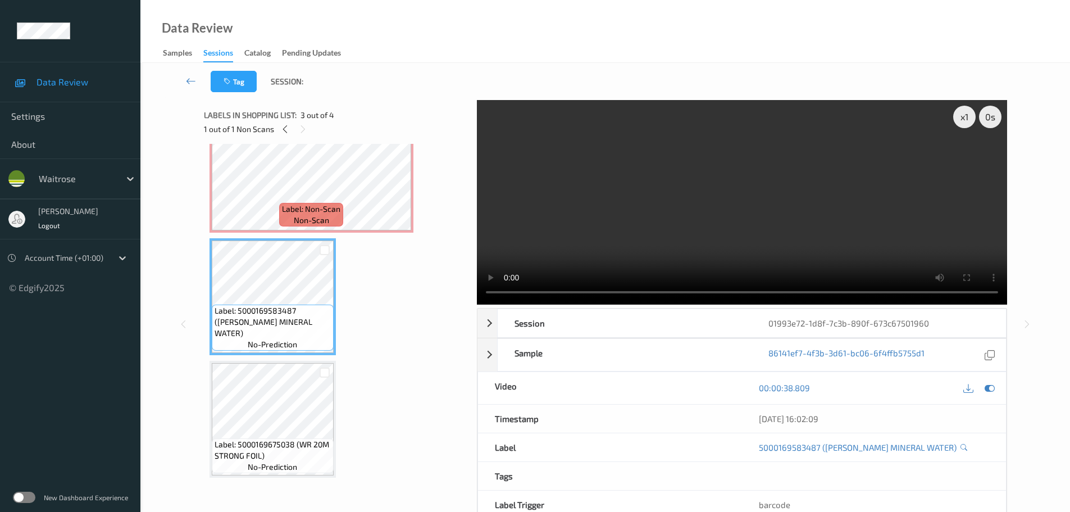
scroll to position [61, 0]
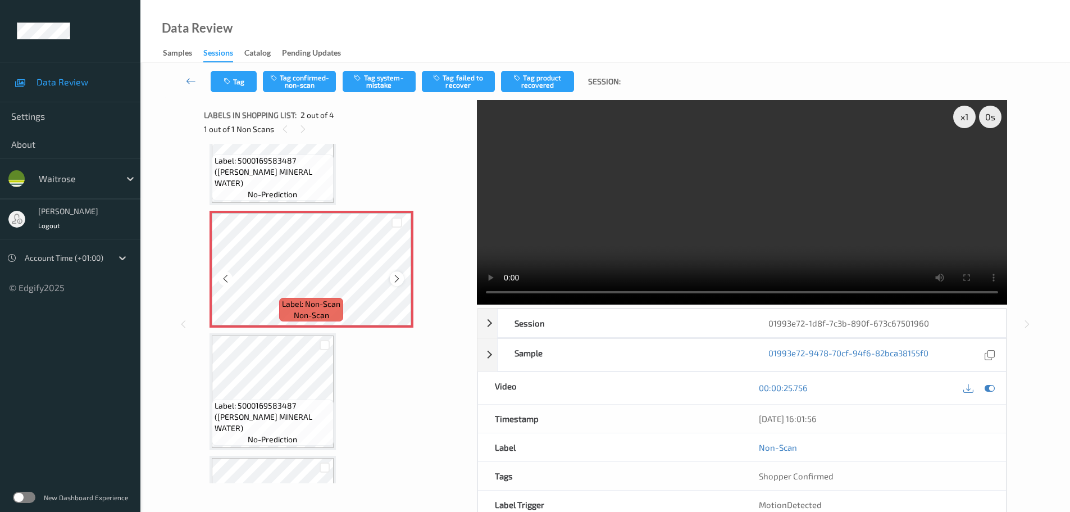
click at [396, 275] on icon at bounding box center [397, 278] width 10 height 10
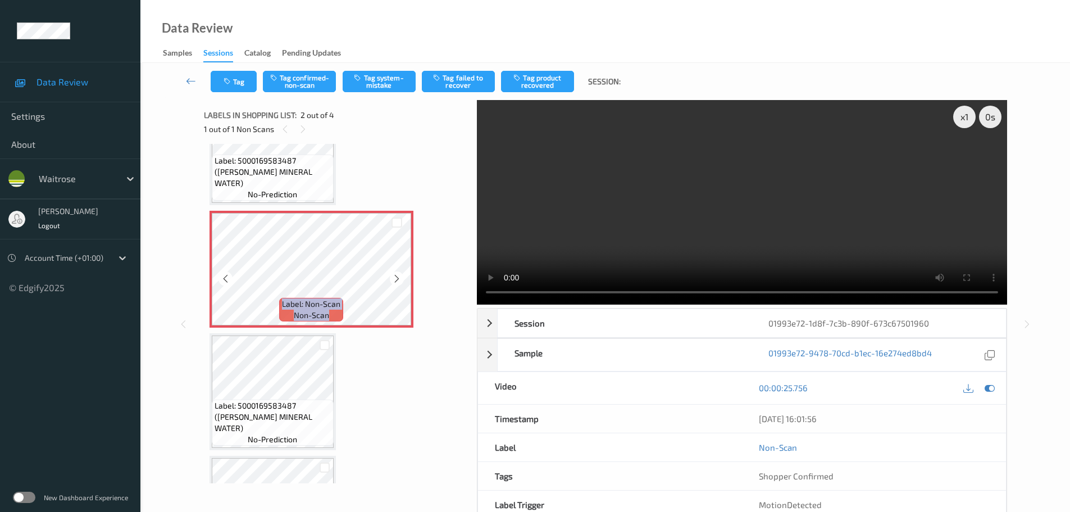
click at [396, 275] on icon at bounding box center [397, 278] width 10 height 10
click at [400, 282] on icon at bounding box center [397, 278] width 10 height 10
click at [971, 122] on div "x 1" at bounding box center [964, 117] width 22 height 22
click at [971, 122] on div "x 2" at bounding box center [964, 117] width 22 height 22
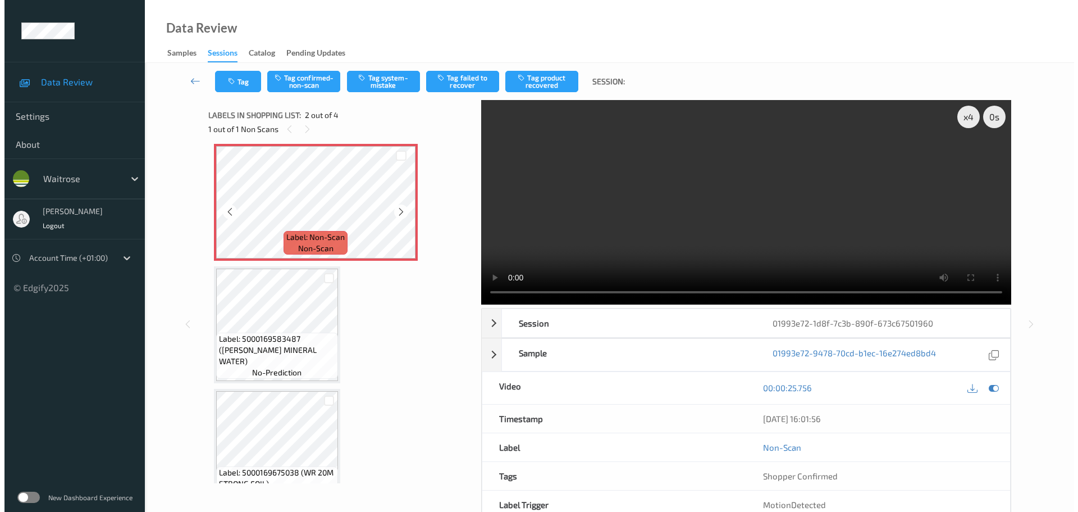
scroll to position [100, 0]
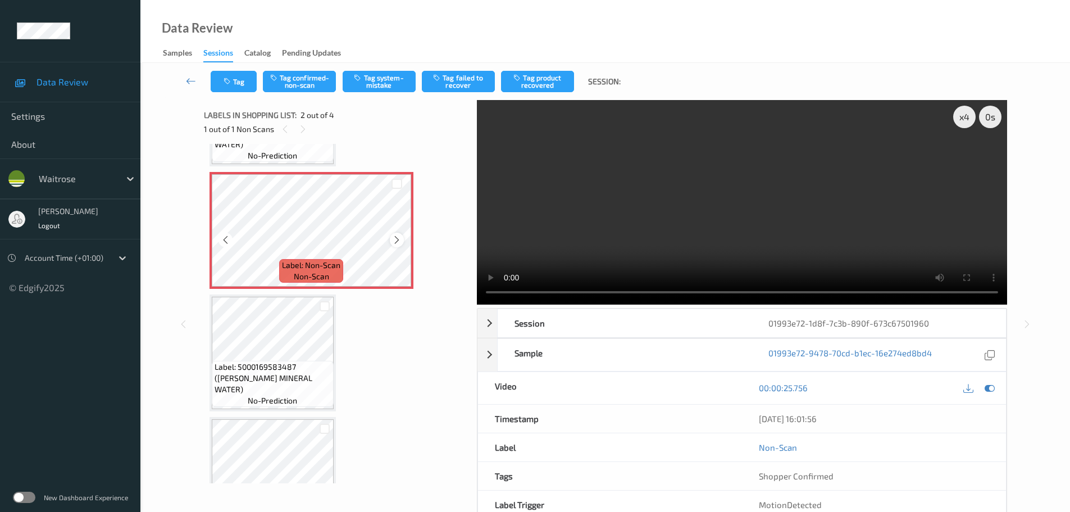
click at [400, 240] on icon at bounding box center [397, 240] width 10 height 10
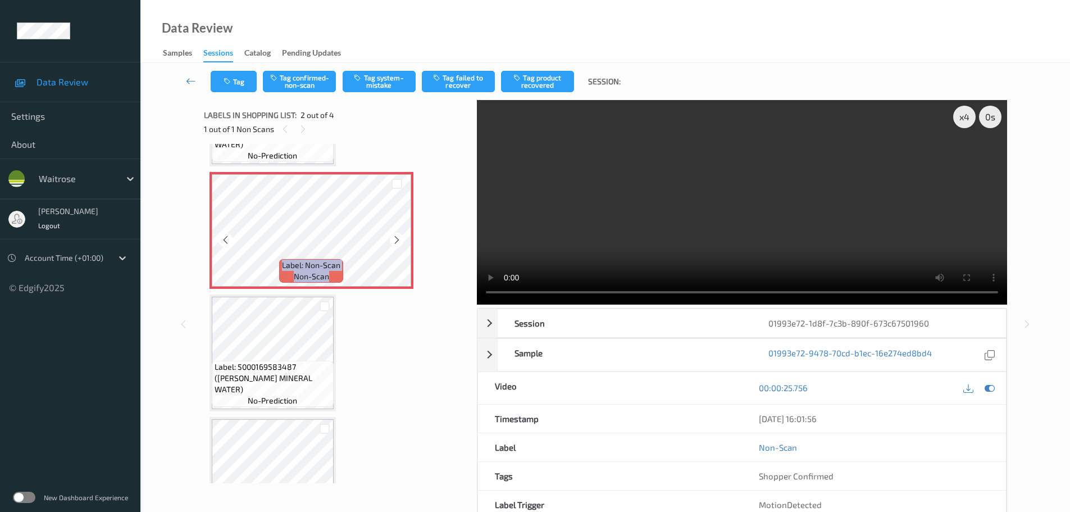
click at [400, 240] on icon at bounding box center [397, 240] width 10 height 10
click at [399, 76] on button "Tag system-mistake" at bounding box center [379, 81] width 73 height 21
click at [387, 83] on button "Tag system-mistake" at bounding box center [379, 81] width 73 height 21
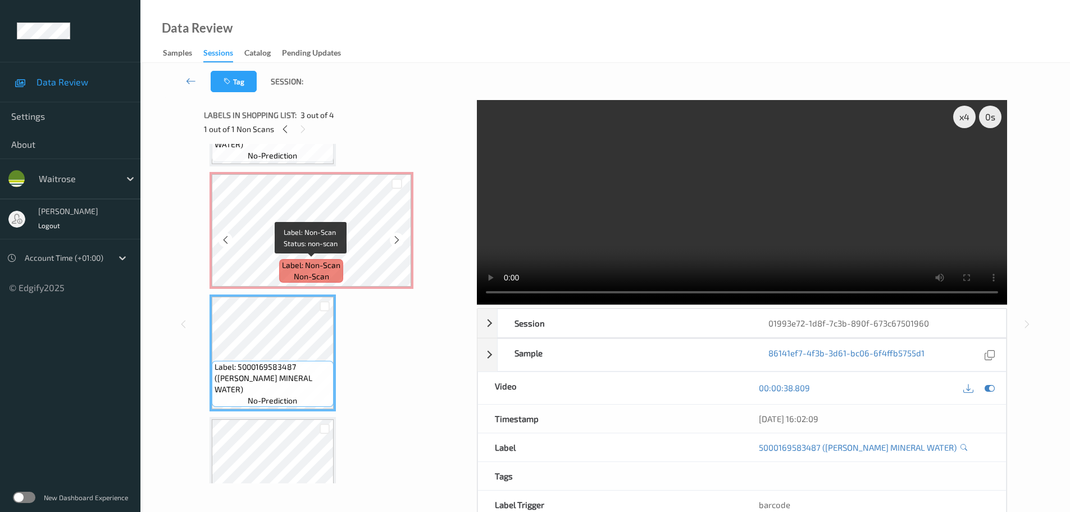
click at [320, 262] on span "Label: Non-Scan" at bounding box center [311, 264] width 58 height 11
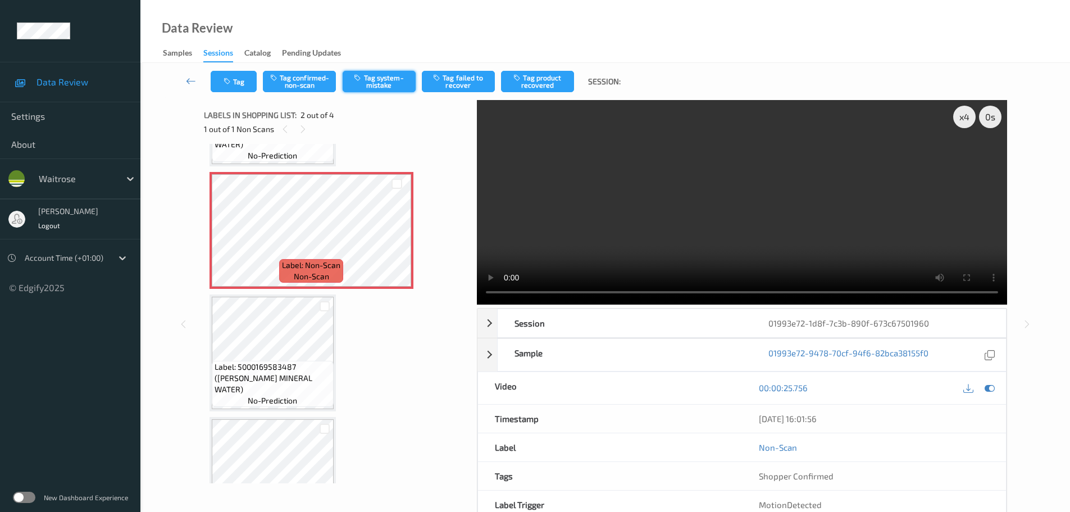
click at [380, 90] on button "Tag system-mistake" at bounding box center [379, 81] width 73 height 21
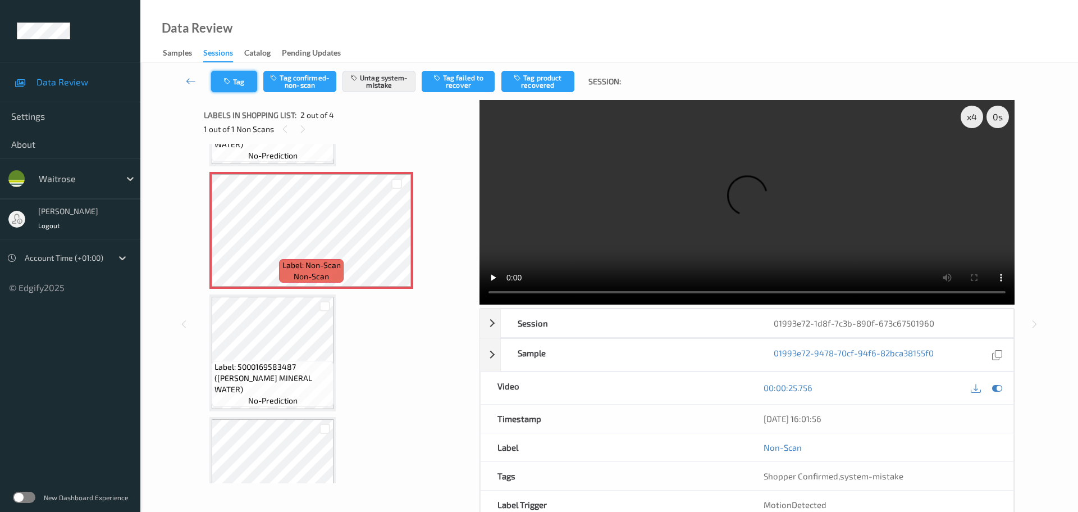
click at [257, 80] on button "Tag" at bounding box center [234, 81] width 46 height 21
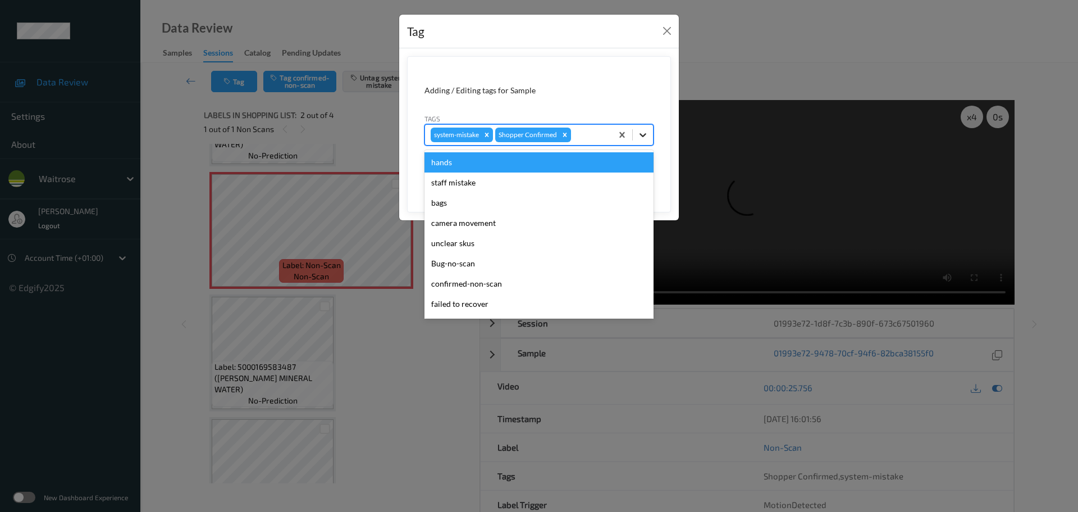
click at [640, 143] on div at bounding box center [643, 135] width 20 height 20
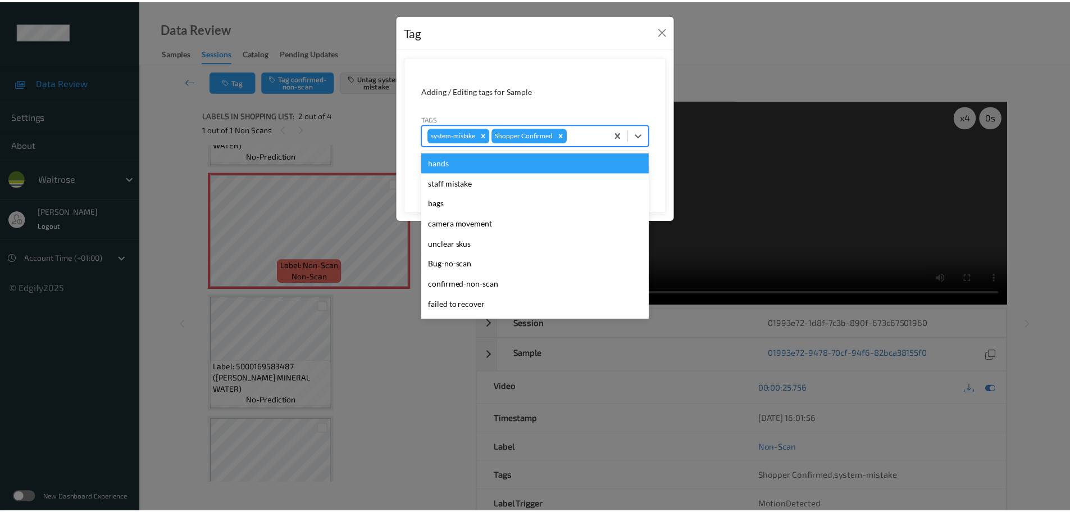
scroll to position [261, 0]
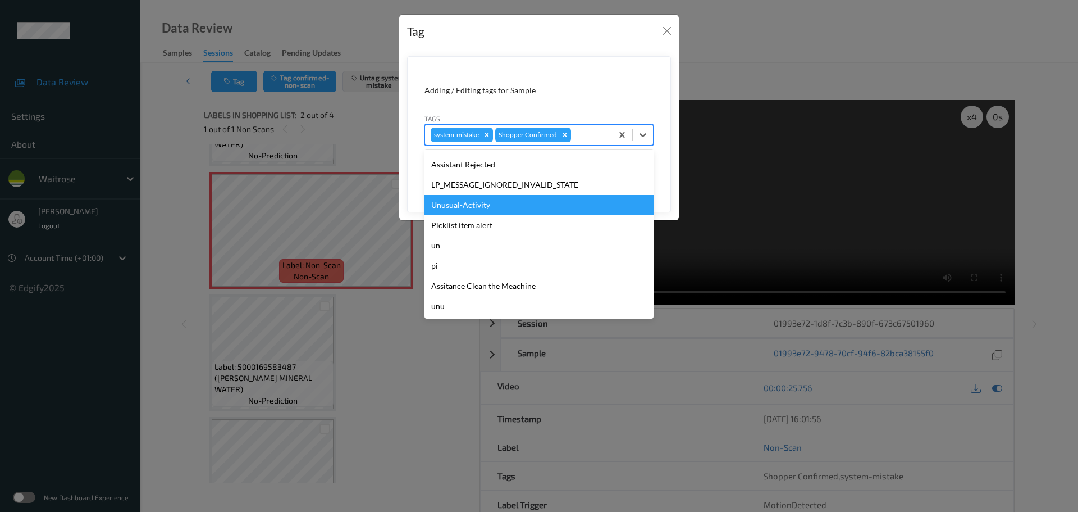
click at [466, 208] on div "Unusual-Activity" at bounding box center [539, 205] width 229 height 20
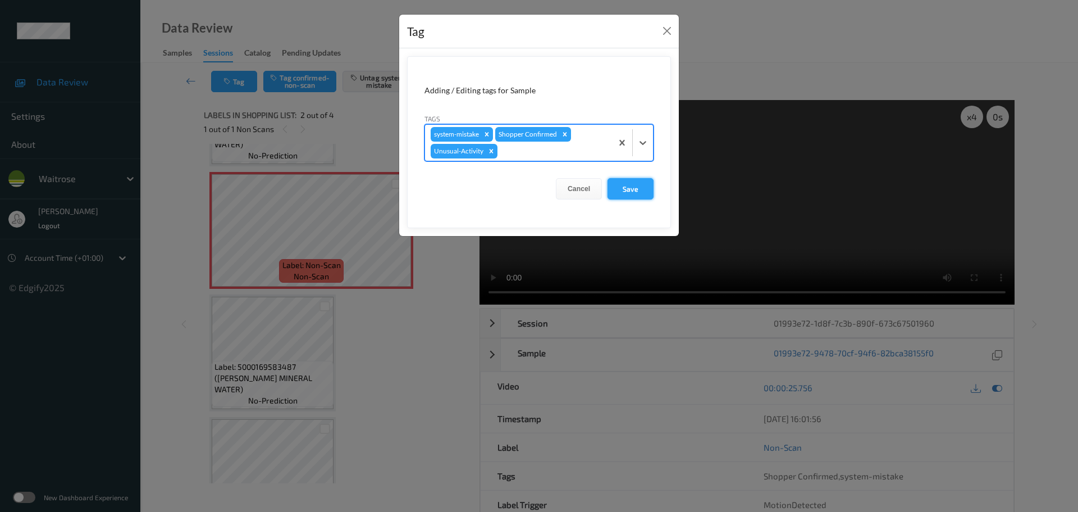
click at [623, 191] on button "Save" at bounding box center [631, 188] width 46 height 21
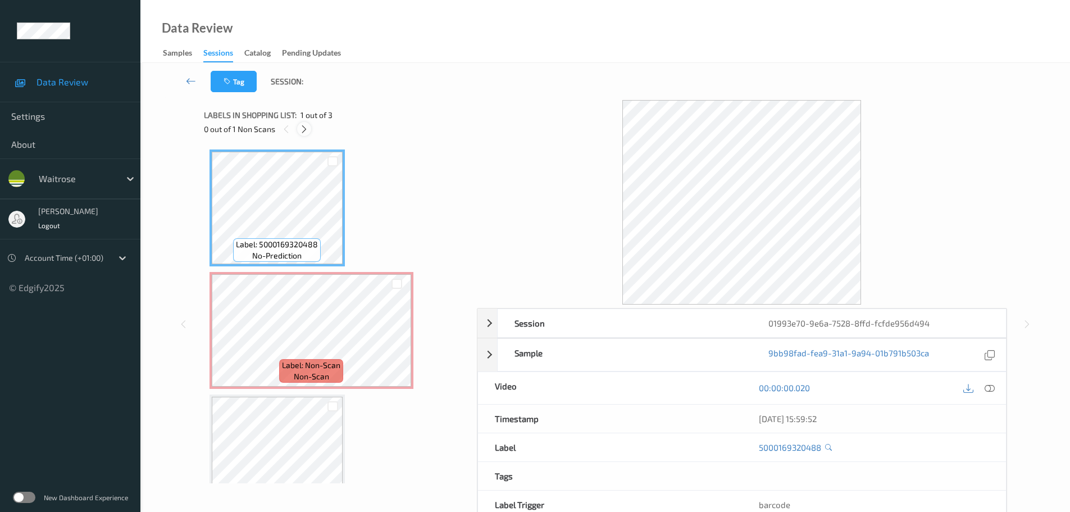
click at [305, 131] on icon at bounding box center [304, 129] width 10 height 10
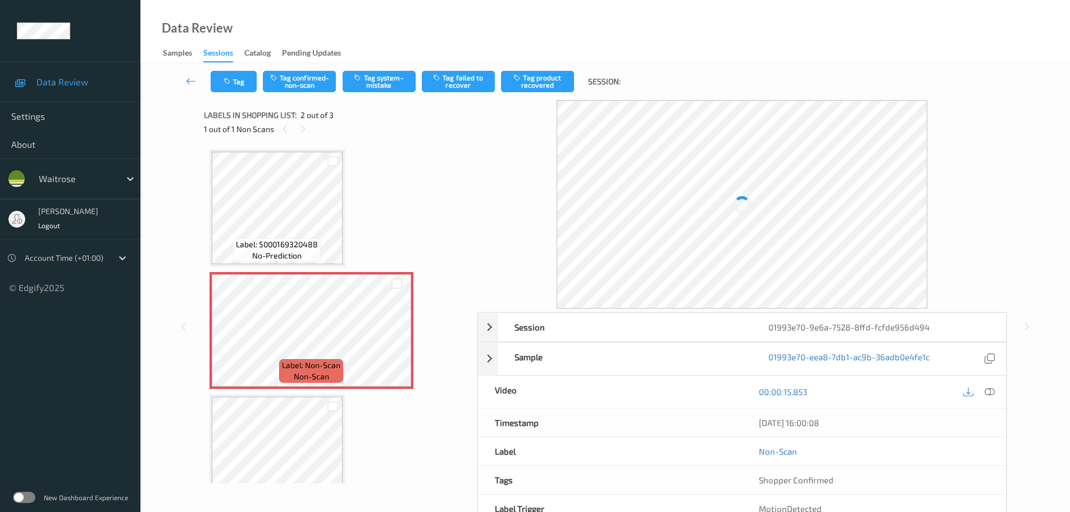
scroll to position [6, 0]
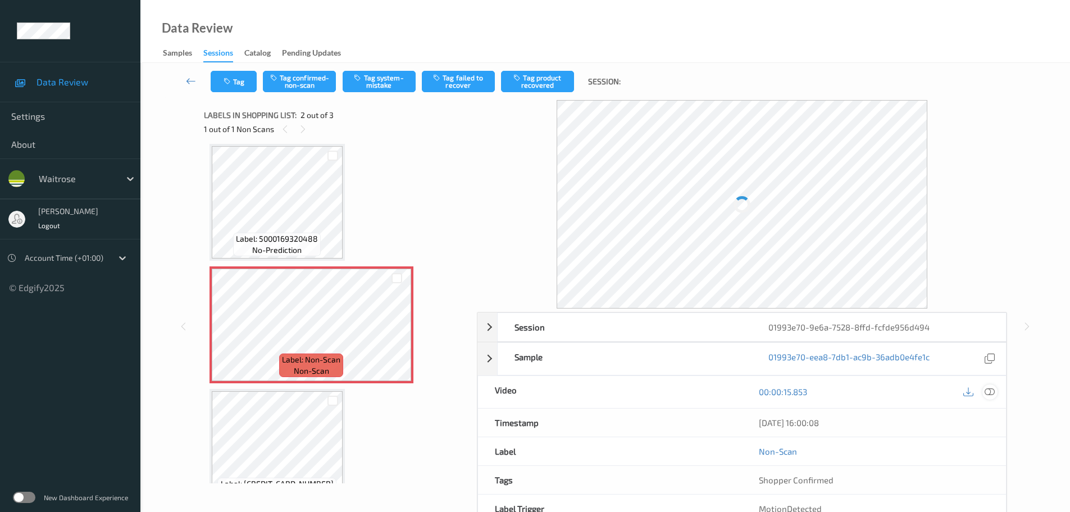
click at [992, 393] on icon at bounding box center [989, 391] width 10 height 10
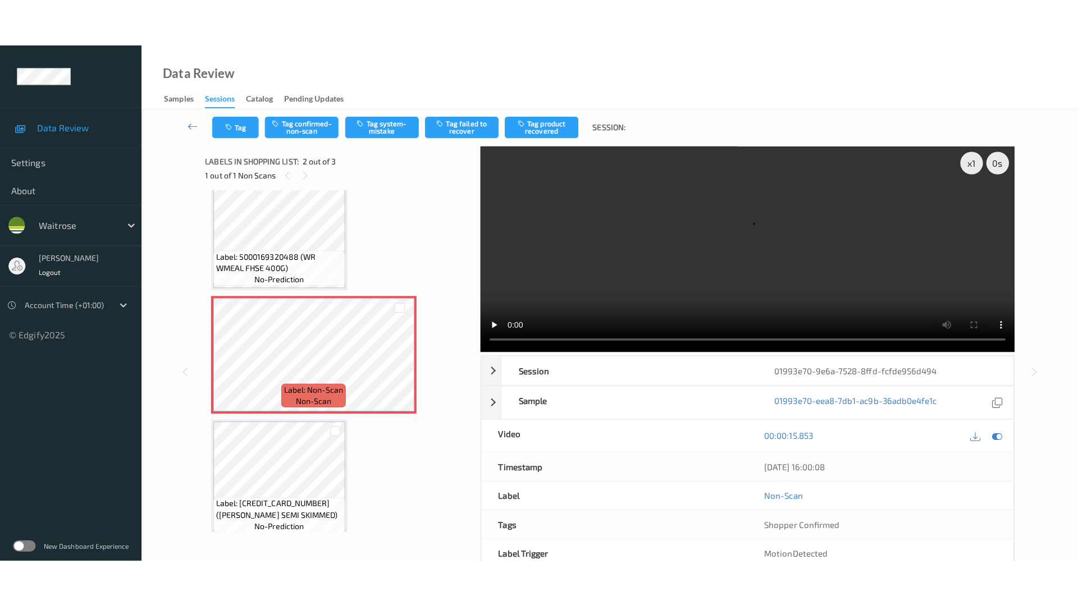
scroll to position [34, 0]
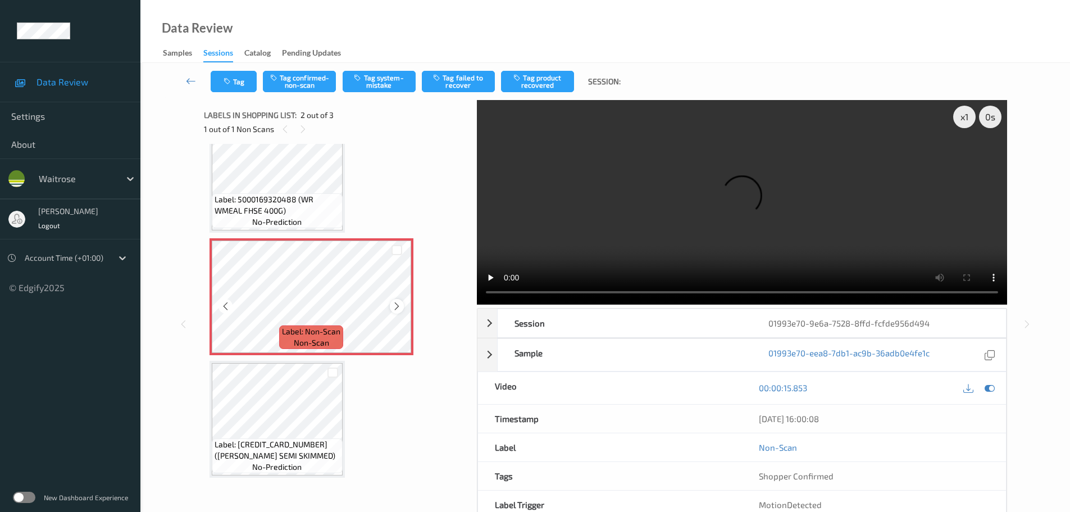
click at [393, 305] on icon at bounding box center [397, 306] width 10 height 10
click at [961, 126] on div "x 1" at bounding box center [964, 117] width 22 height 22
click at [963, 120] on div "x 2" at bounding box center [964, 117] width 22 height 22
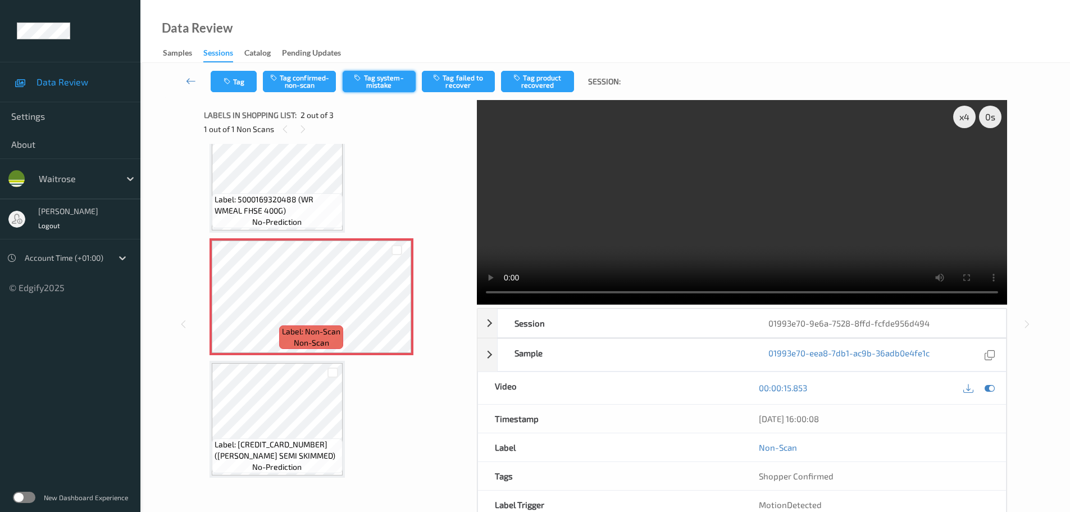
click at [373, 83] on button "Tag system-mistake" at bounding box center [379, 81] width 73 height 21
click at [380, 76] on button "Tag system-mistake" at bounding box center [379, 81] width 73 height 21
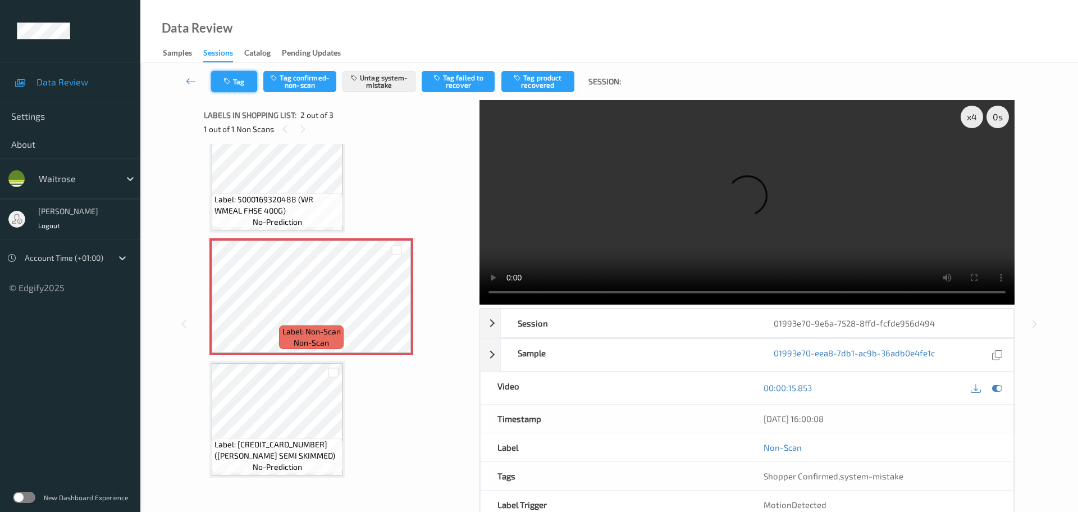
click at [236, 85] on button "Tag" at bounding box center [234, 81] width 46 height 21
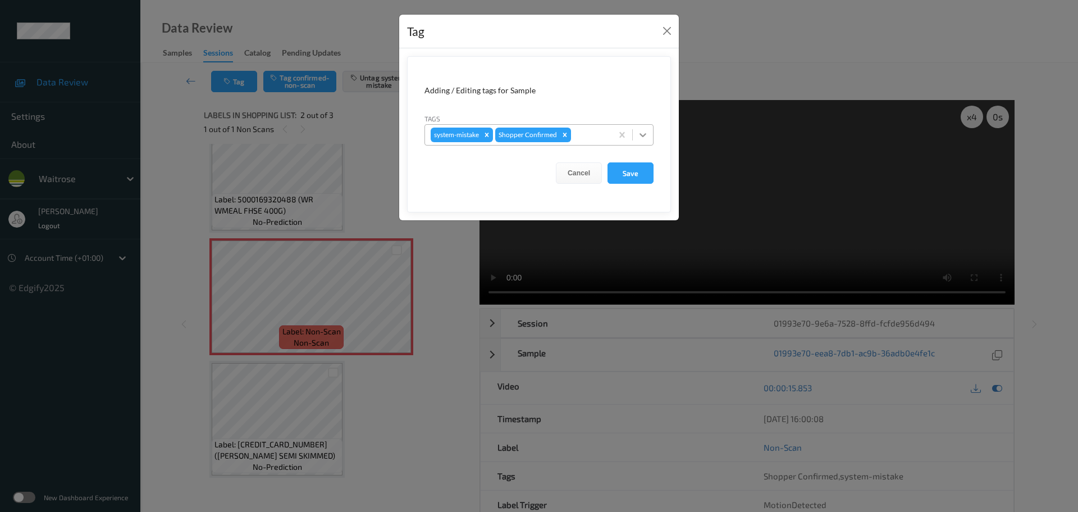
click at [641, 133] on icon at bounding box center [642, 134] width 11 height 11
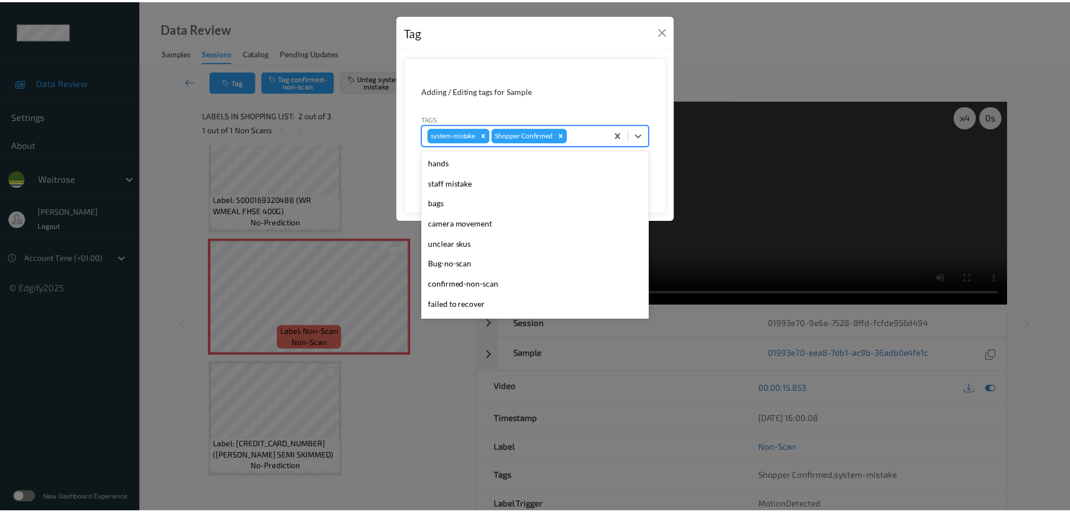
scroll to position [261, 0]
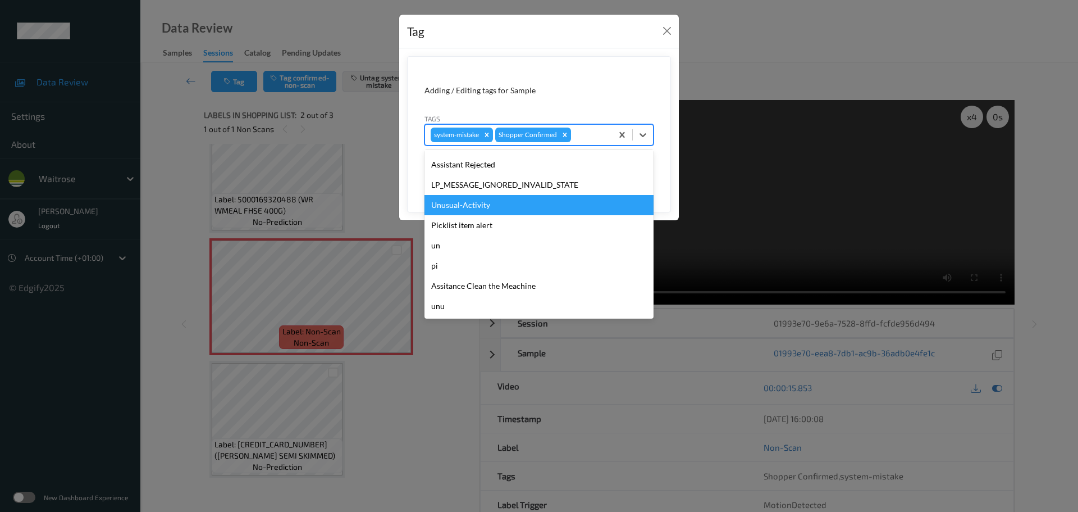
click at [455, 209] on div "Unusual-Activity" at bounding box center [539, 205] width 229 height 20
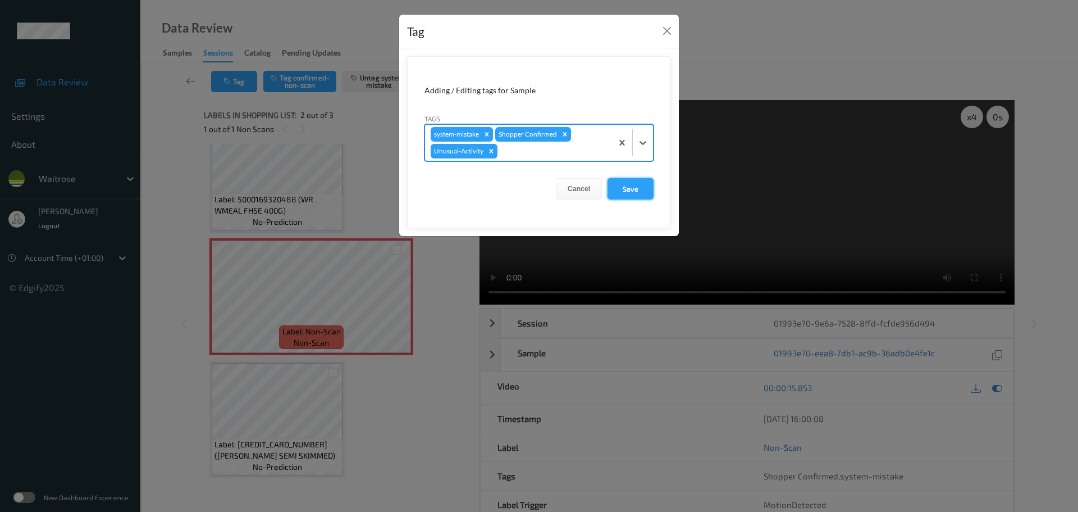
click at [641, 188] on button "Save" at bounding box center [631, 188] width 46 height 21
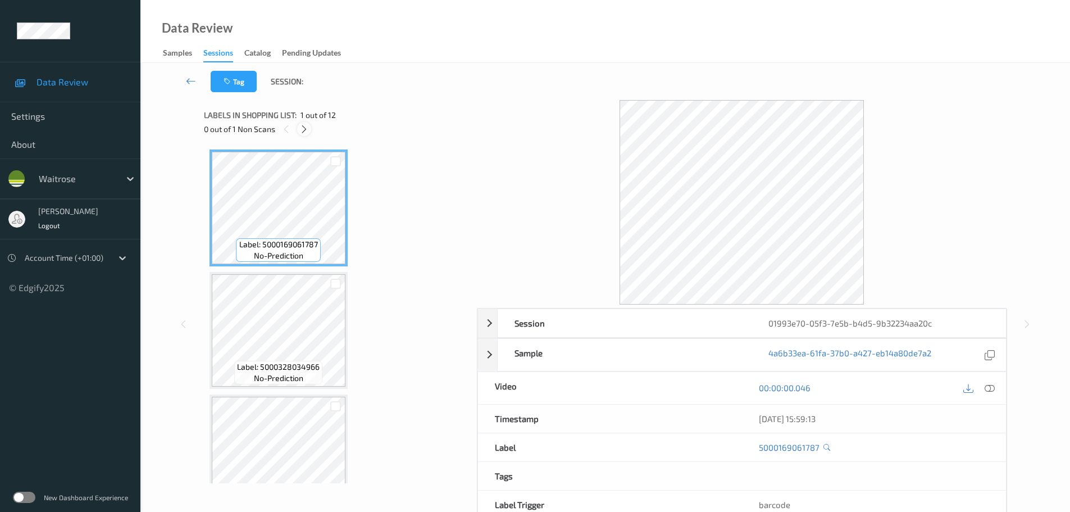
click at [305, 133] on icon at bounding box center [304, 129] width 10 height 10
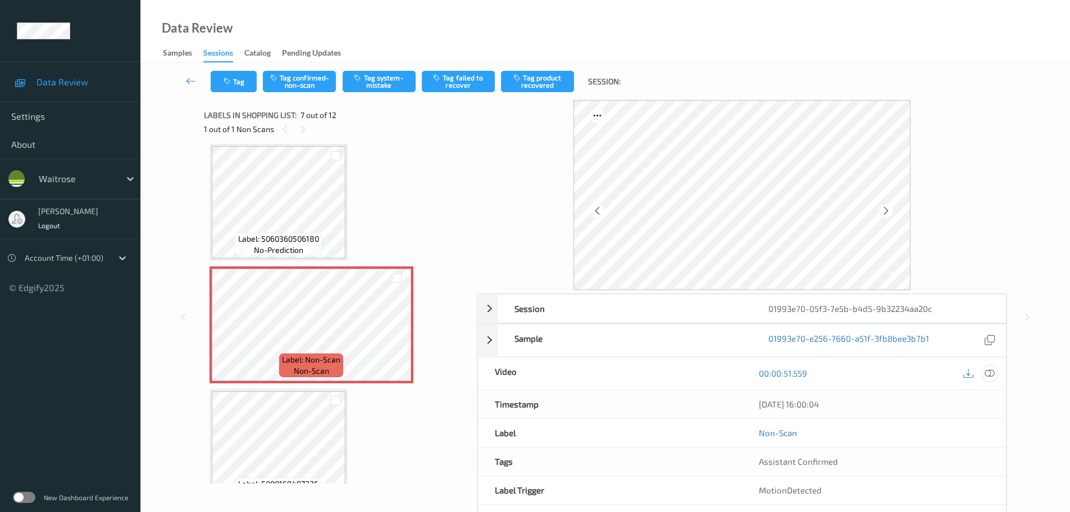
click at [989, 379] on div at bounding box center [989, 373] width 15 height 15
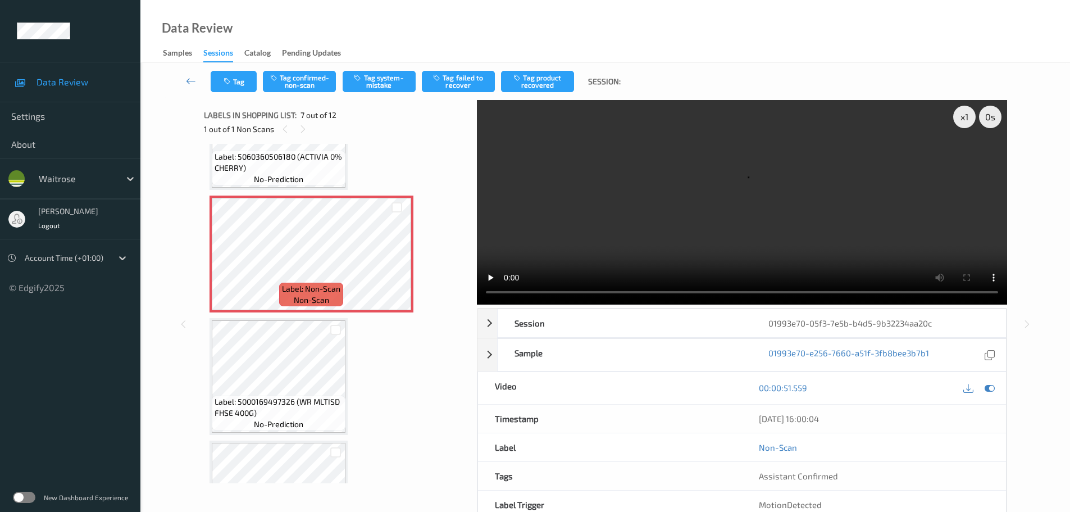
scroll to position [730, 0]
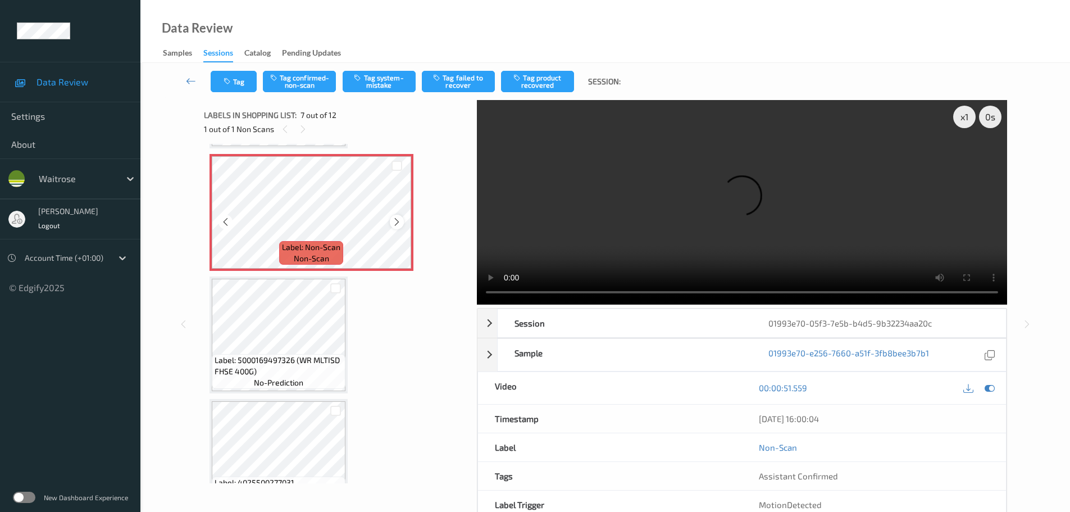
click at [399, 217] on icon at bounding box center [397, 222] width 10 height 10
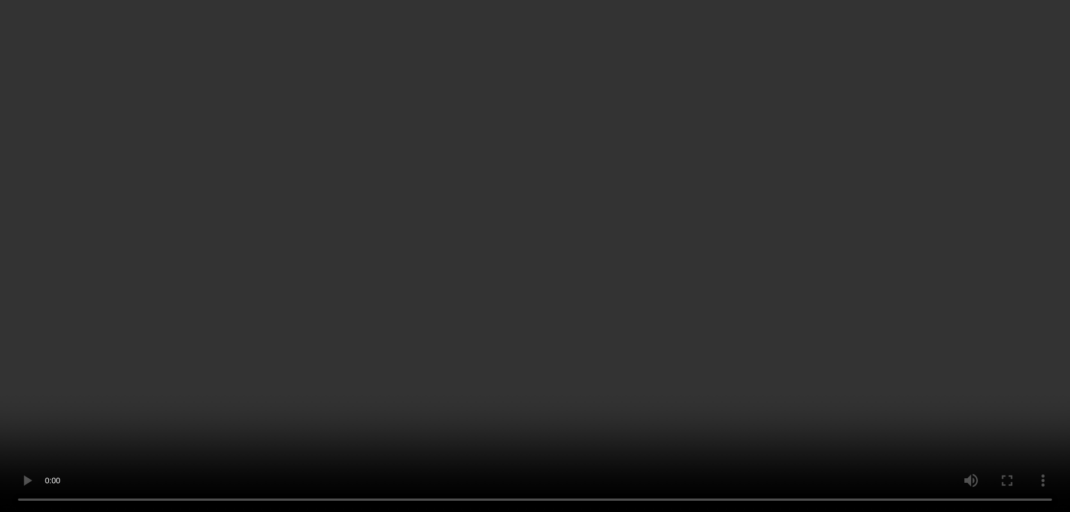
scroll to position [618, 0]
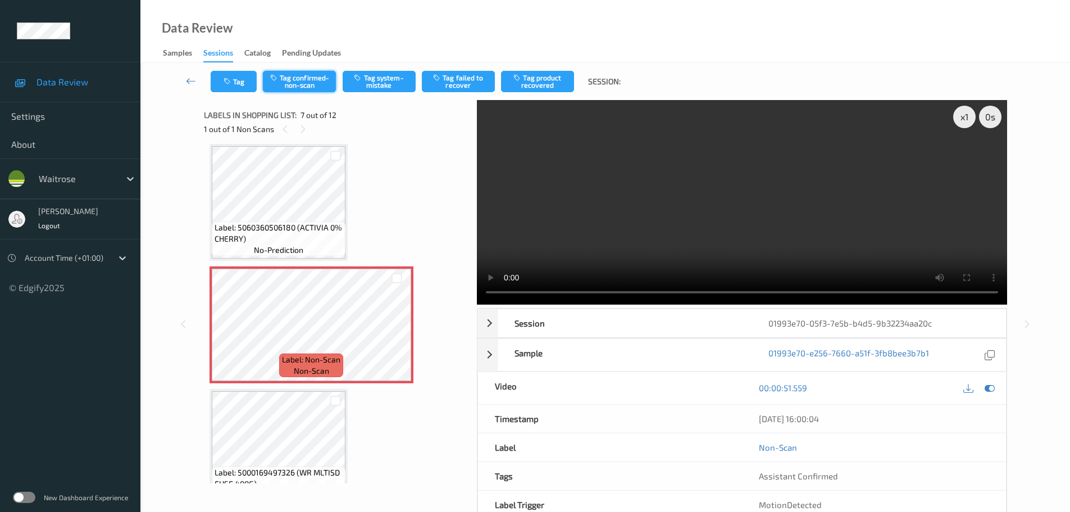
click at [295, 77] on button "Tag confirmed-non-scan" at bounding box center [299, 81] width 73 height 21
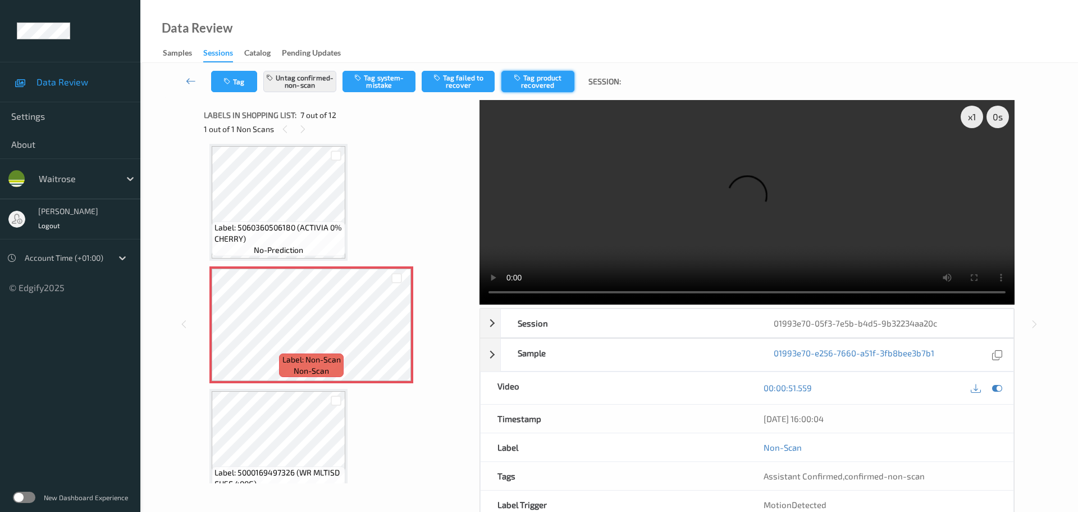
click at [545, 79] on button "Tag product recovered" at bounding box center [537, 81] width 73 height 21
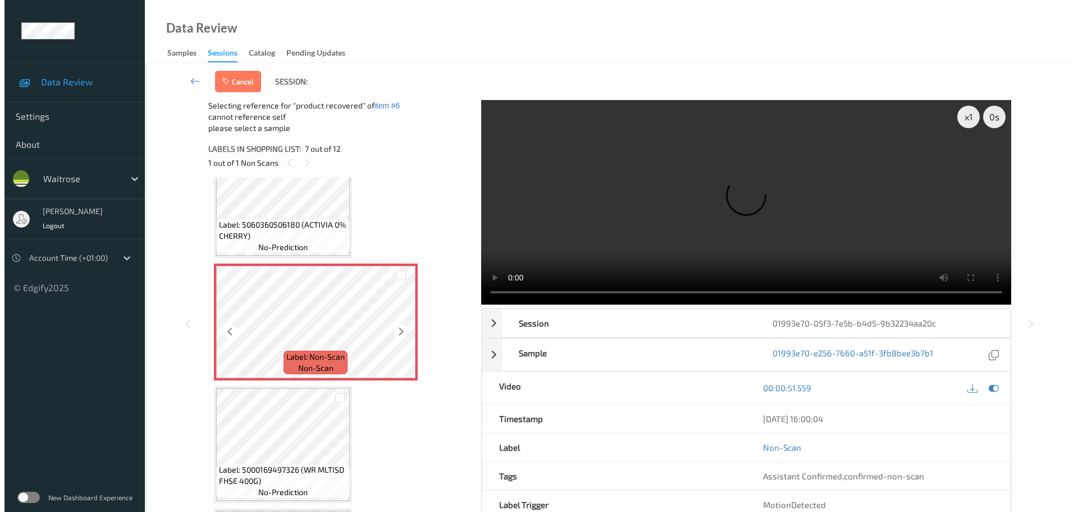
scroll to position [674, 0]
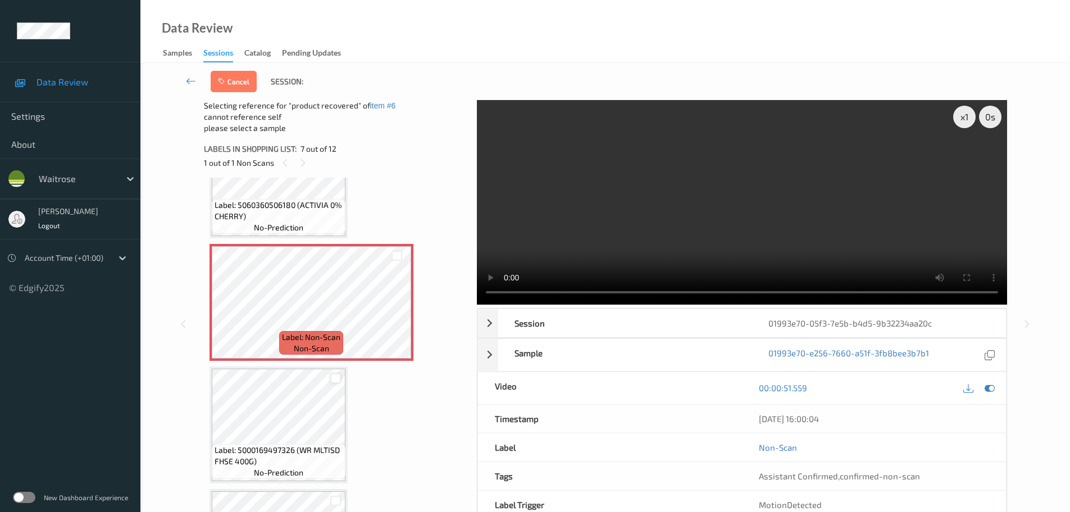
click at [339, 378] on div at bounding box center [335, 378] width 11 height 11
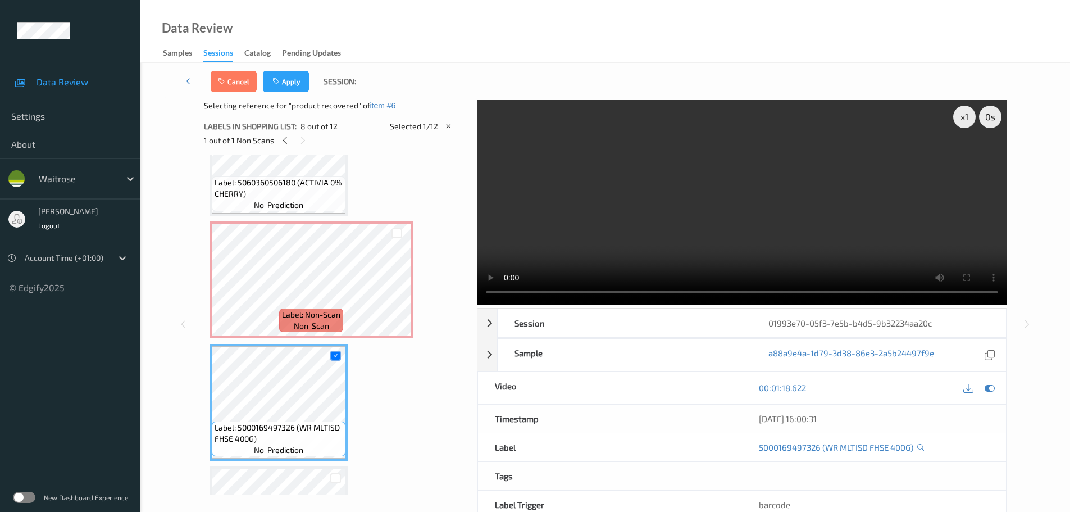
click at [281, 93] on div "Cancel Apply Session:" at bounding box center [604, 81] width 883 height 37
click at [286, 85] on button "Apply" at bounding box center [286, 81] width 46 height 21
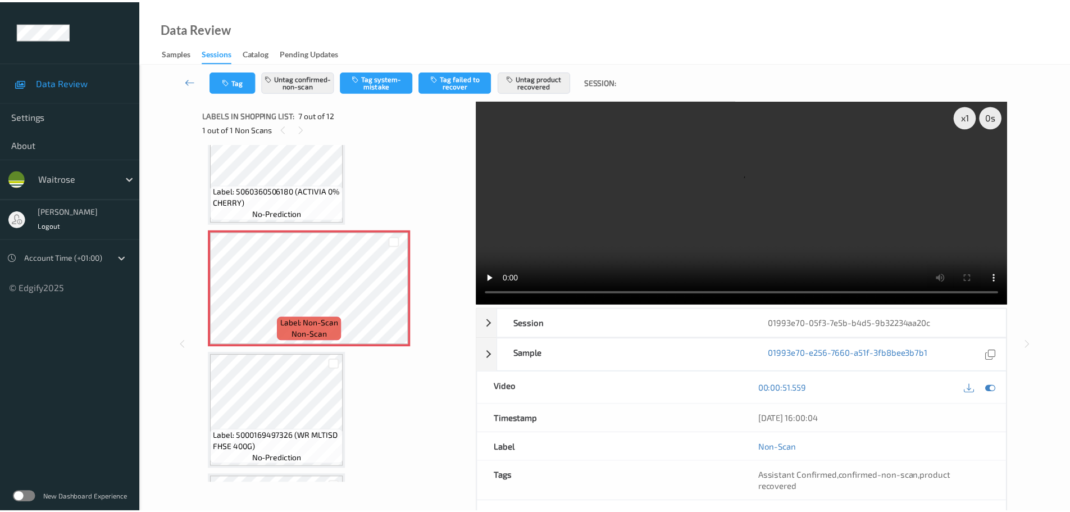
scroll to position [730, 0]
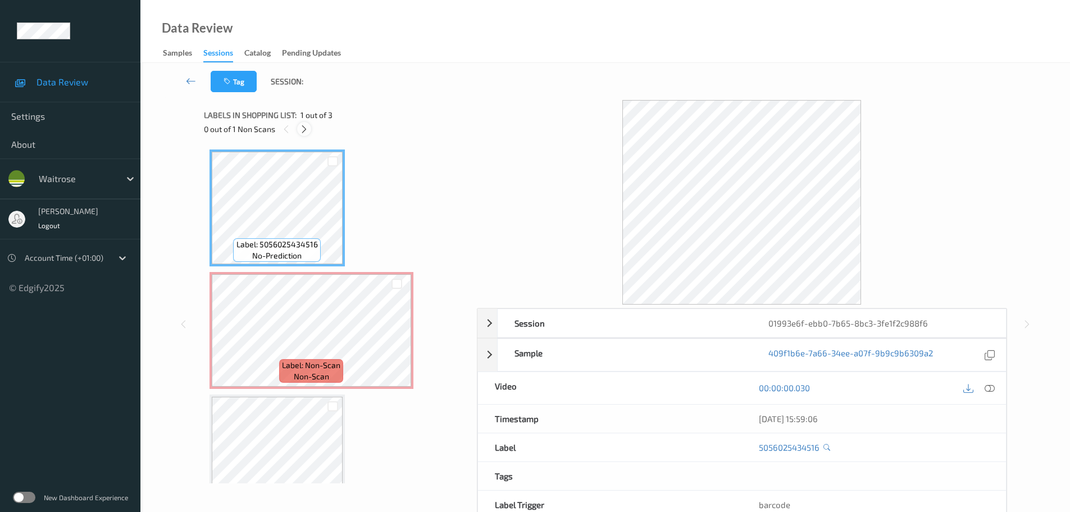
click at [302, 133] on icon at bounding box center [304, 129] width 10 height 10
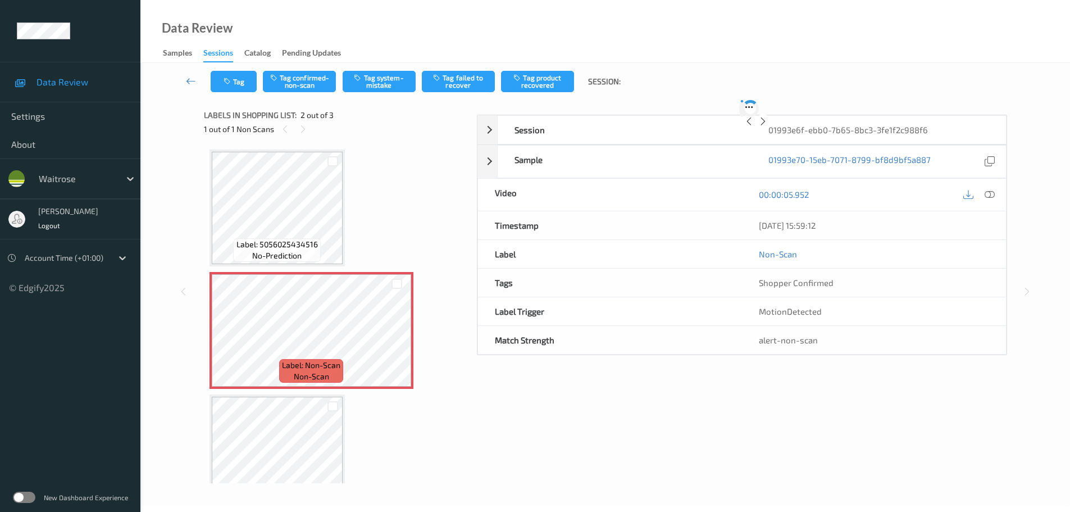
scroll to position [6, 0]
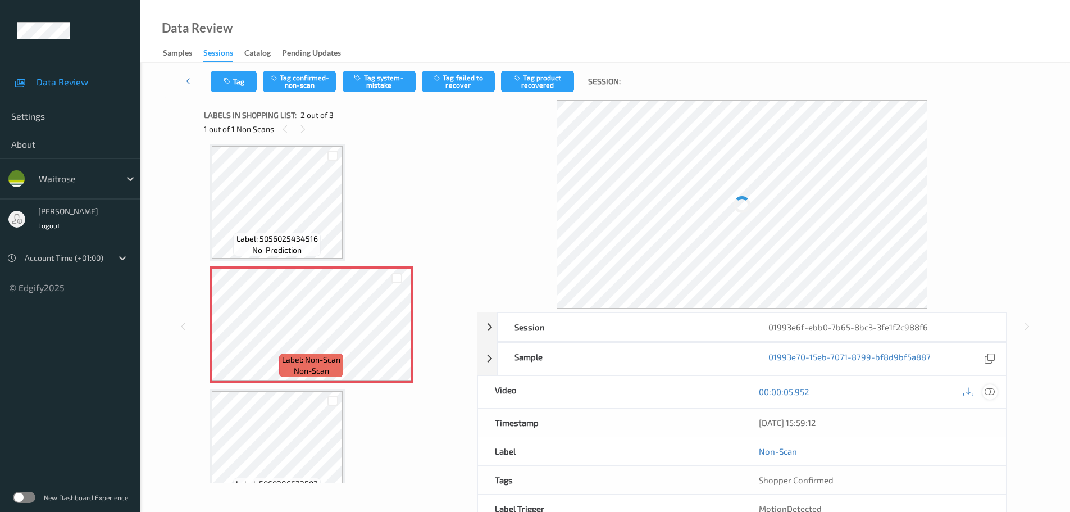
click at [985, 390] on icon at bounding box center [989, 391] width 10 height 10
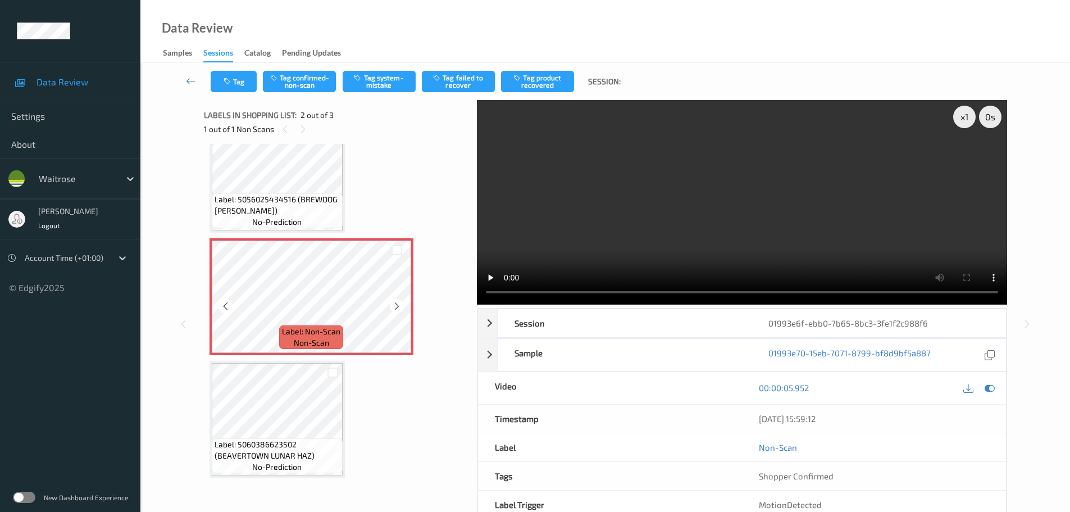
scroll to position [0, 0]
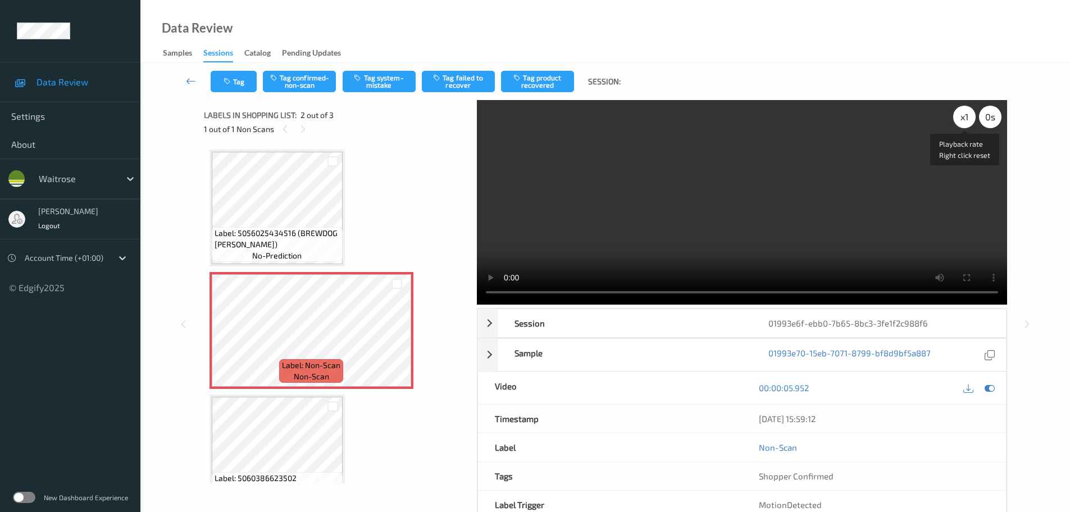
click at [964, 116] on div "x 1" at bounding box center [964, 117] width 22 height 22
click at [964, 116] on div "x 2" at bounding box center [964, 117] width 22 height 22
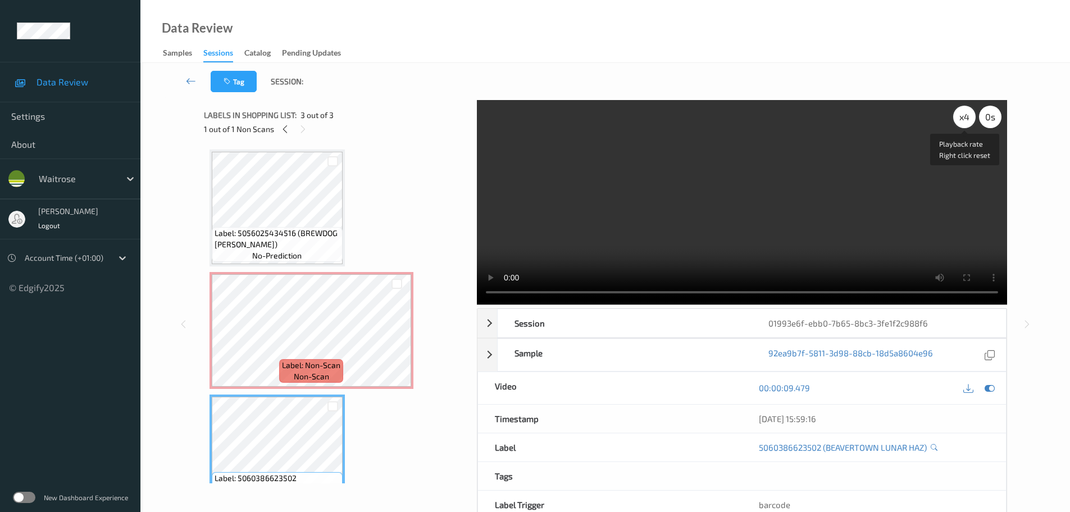
click at [961, 112] on div "x 4" at bounding box center [964, 117] width 22 height 22
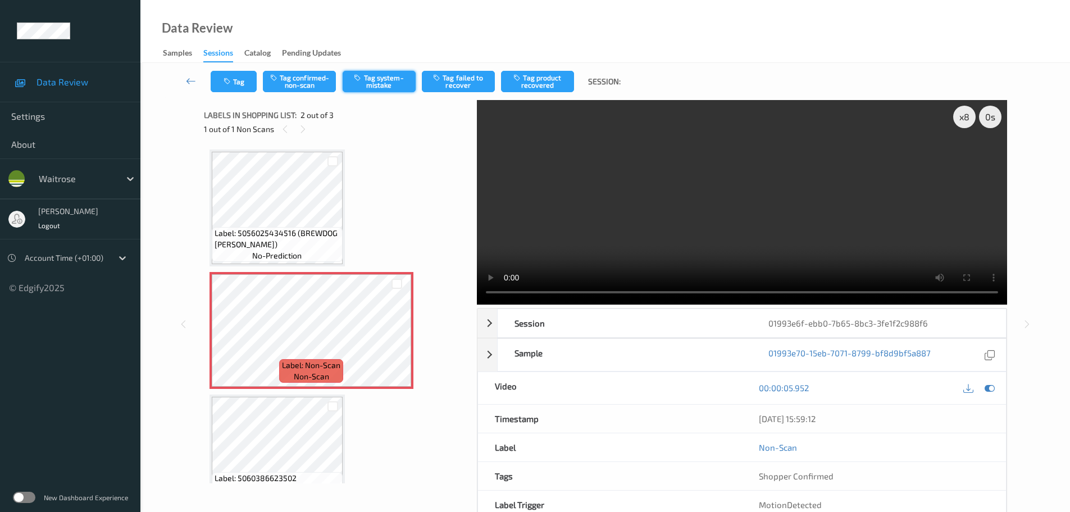
click at [376, 77] on button "Tag system-mistake" at bounding box center [379, 81] width 73 height 21
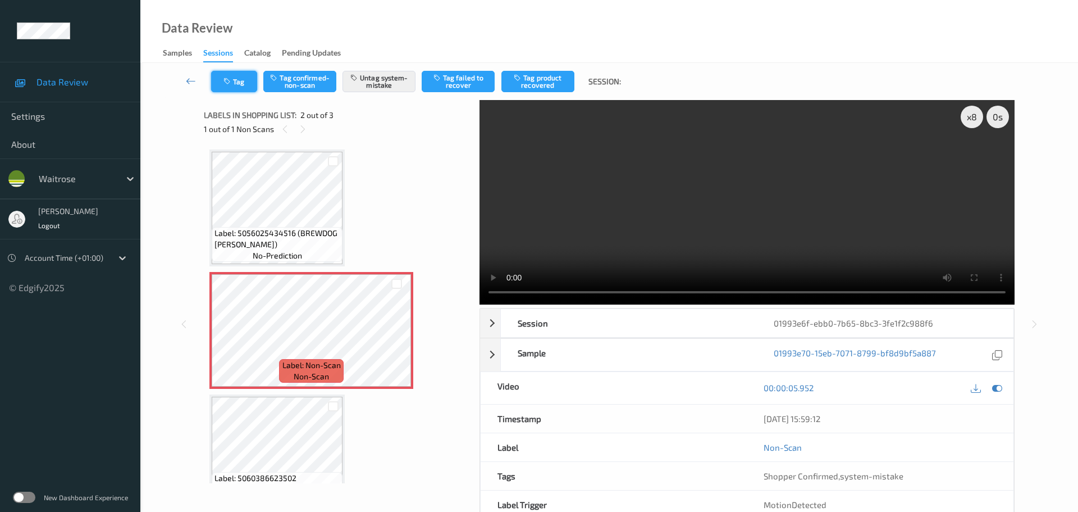
click at [238, 85] on button "Tag" at bounding box center [234, 81] width 46 height 21
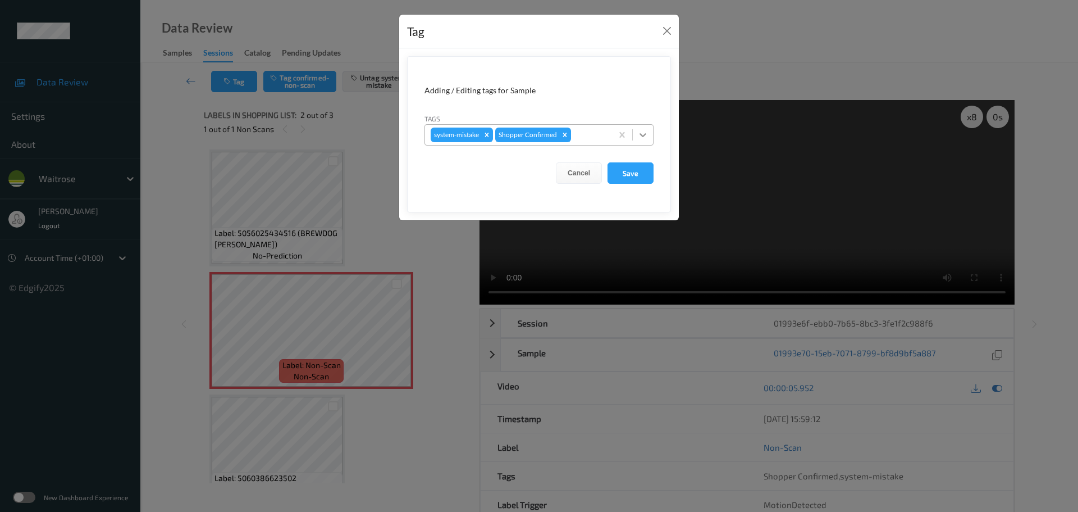
click at [650, 139] on div at bounding box center [643, 135] width 20 height 20
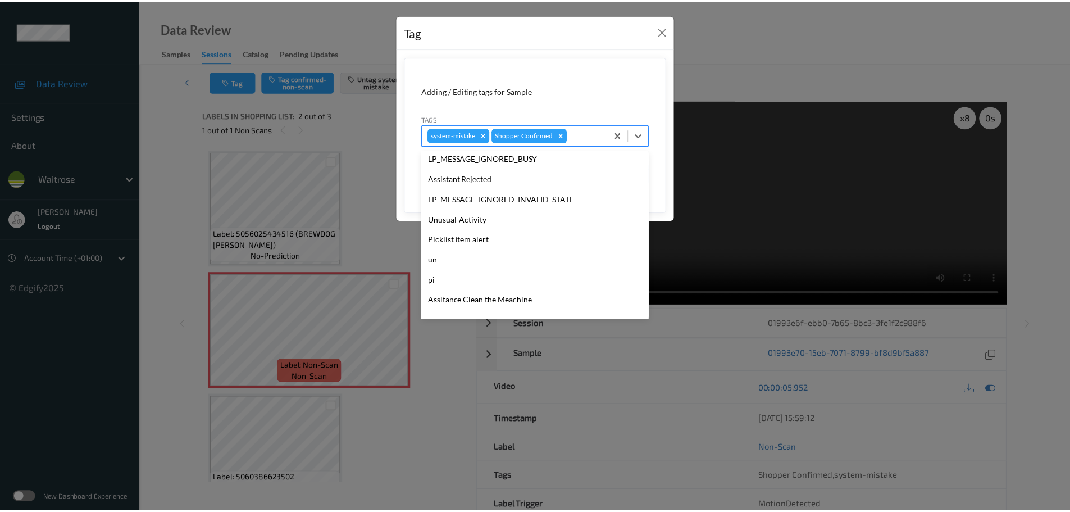
scroll to position [261, 0]
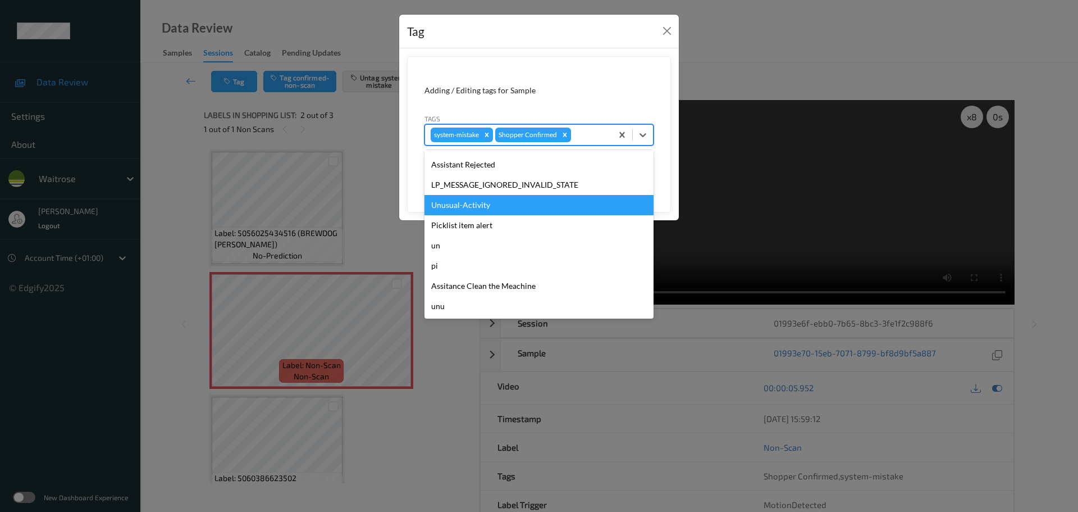
click at [457, 207] on div "Unusual-Activity" at bounding box center [539, 205] width 229 height 20
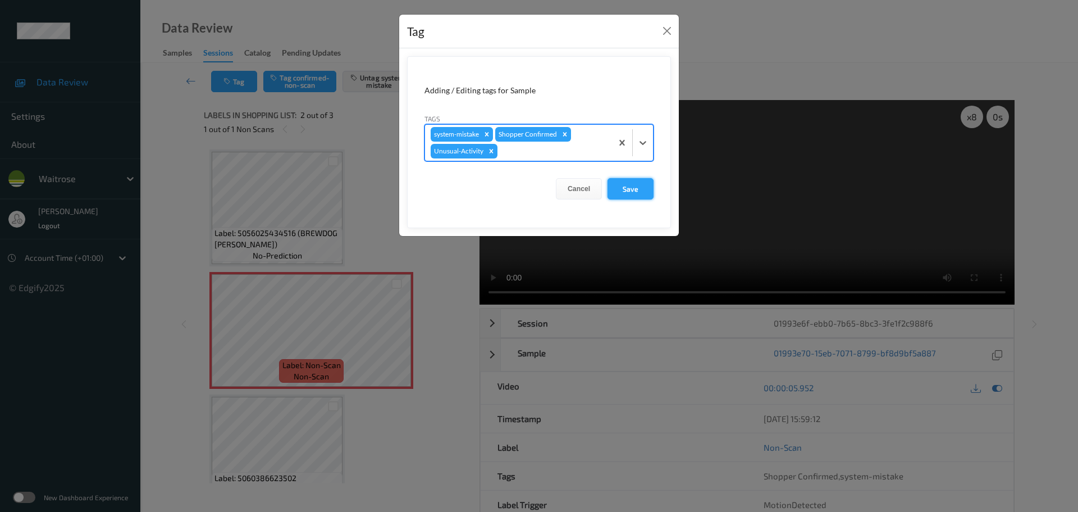
click at [635, 180] on button "Save" at bounding box center [631, 188] width 46 height 21
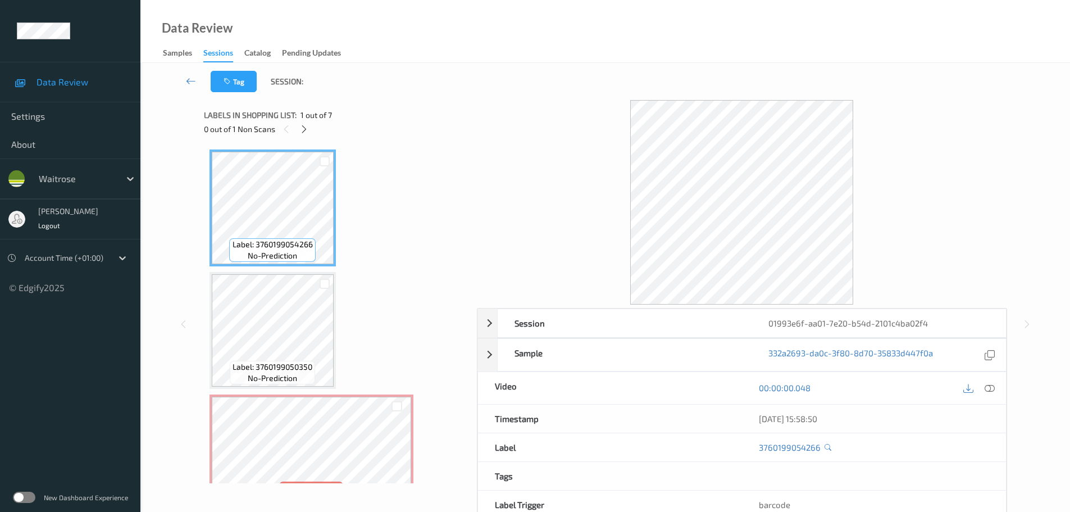
drag, startPoint x: 303, startPoint y: 136, endPoint x: 512, endPoint y: 243, distance: 234.8
click at [303, 135] on div "0 out of 1 Non Scans" at bounding box center [336, 129] width 265 height 14
click at [307, 131] on div "0 out of 1 Non Scans" at bounding box center [336, 129] width 265 height 14
click at [305, 133] on icon at bounding box center [304, 129] width 10 height 10
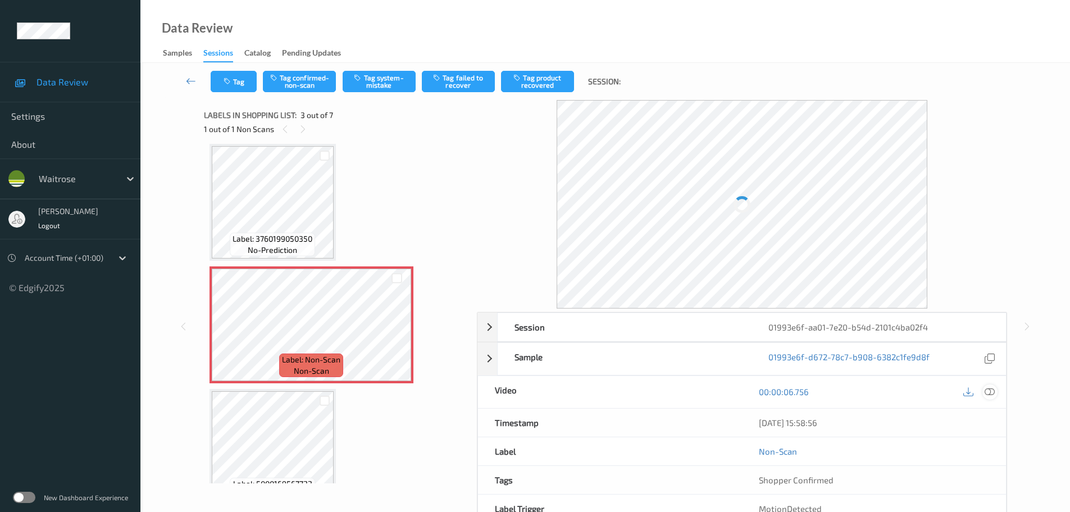
click at [988, 392] on icon at bounding box center [989, 391] width 10 height 10
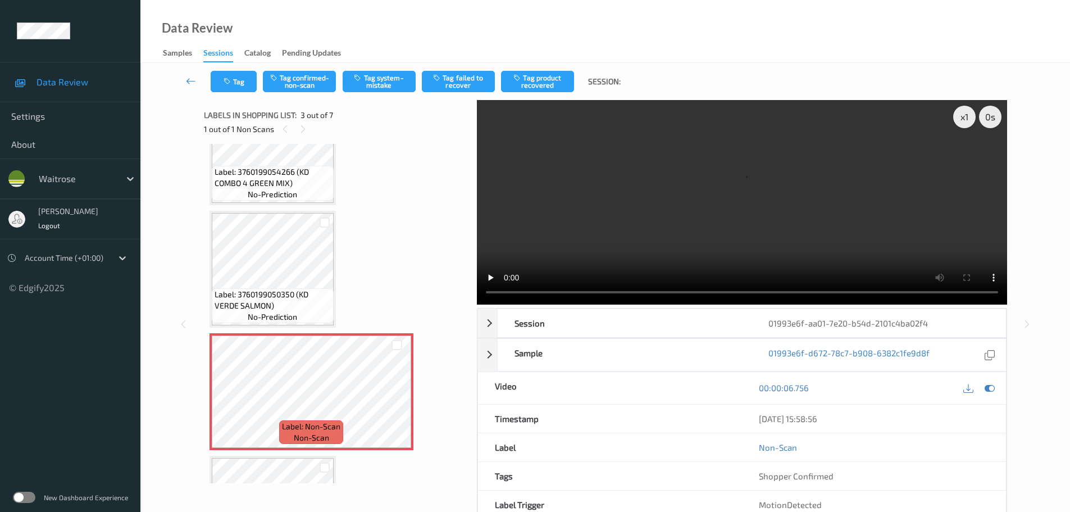
scroll to position [112, 0]
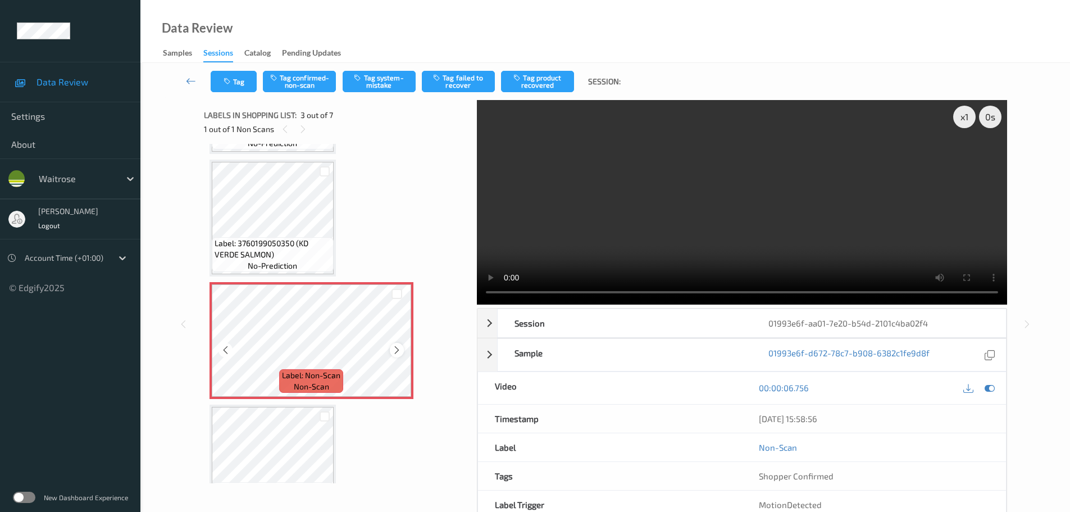
click at [399, 352] on icon at bounding box center [397, 350] width 10 height 10
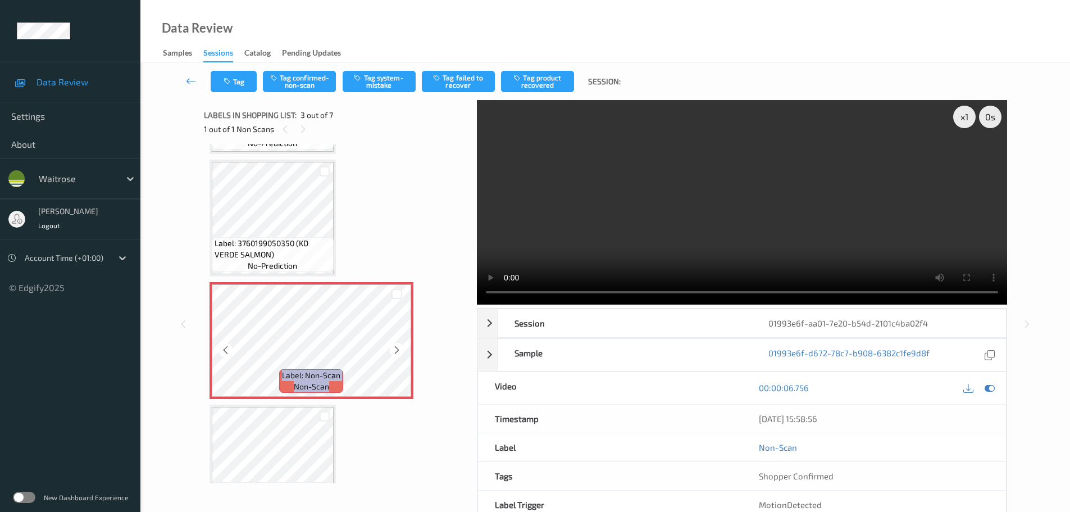
click at [399, 352] on icon at bounding box center [397, 350] width 10 height 10
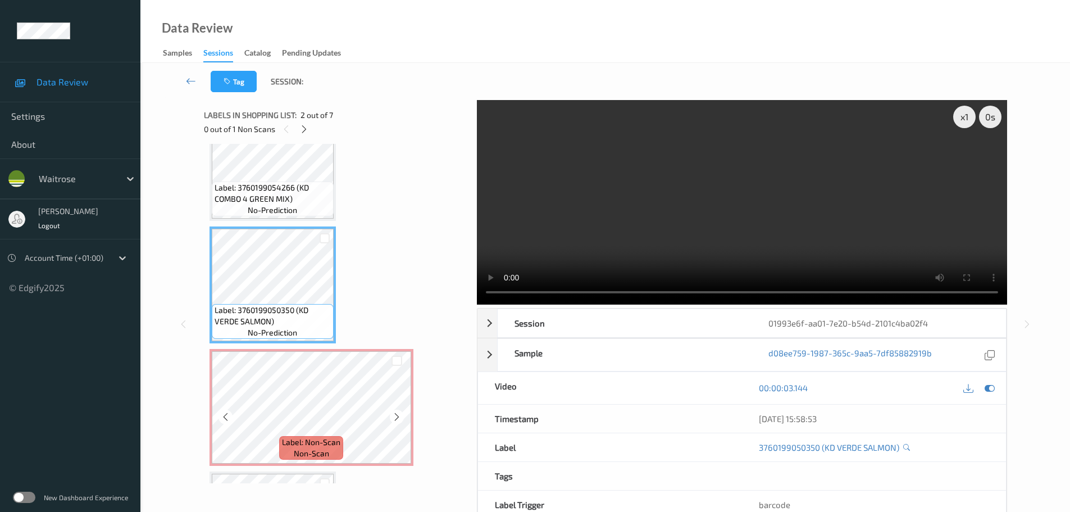
scroll to position [0, 0]
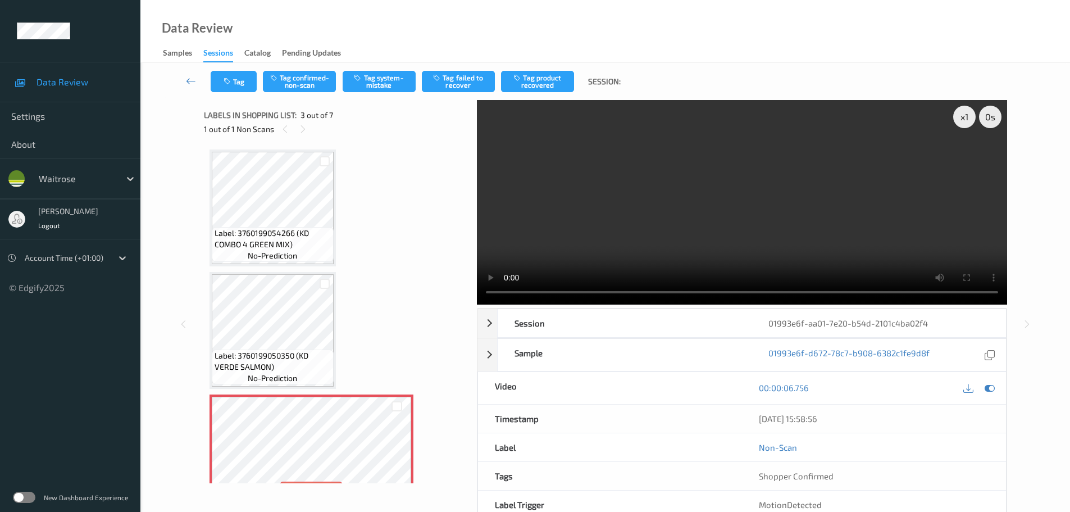
click at [305, 361] on span "Label: 3760199050350 (KD VERDE SALMON)" at bounding box center [273, 361] width 116 height 22
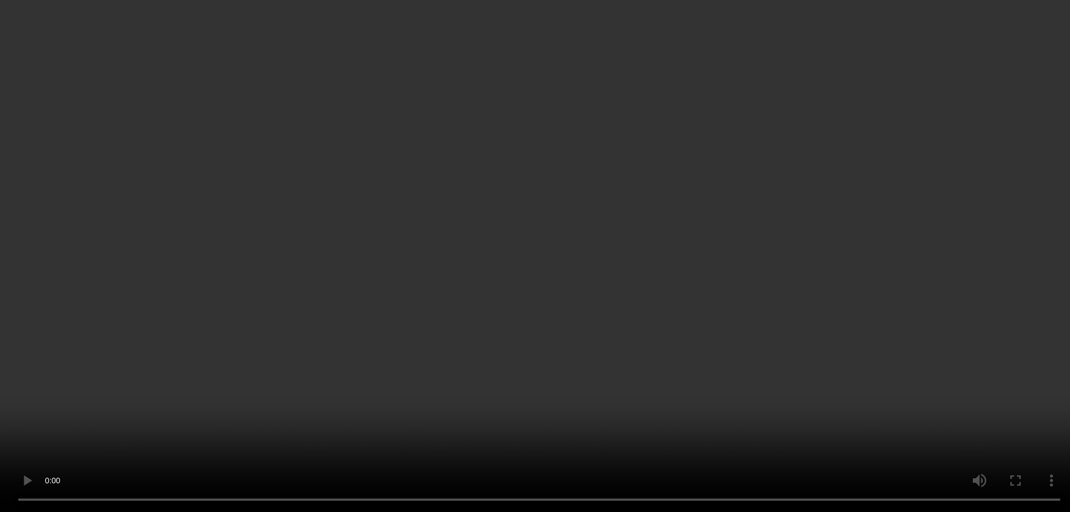
scroll to position [130, 0]
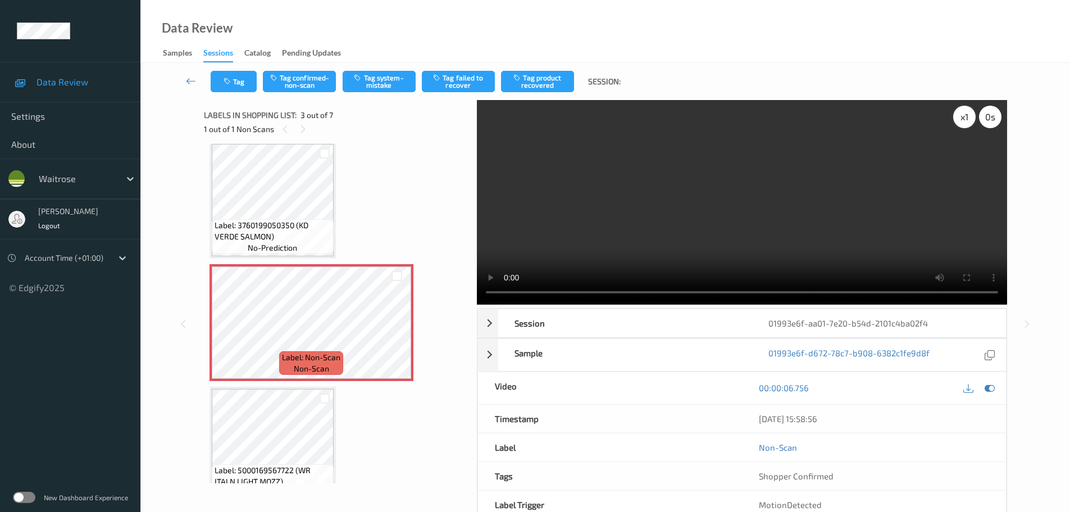
click at [964, 127] on div "x 1" at bounding box center [964, 117] width 22 height 22
click at [964, 127] on div "x 2" at bounding box center [964, 117] width 22 height 22
click at [298, 72] on button "Tag confirmed-non-scan" at bounding box center [299, 81] width 73 height 21
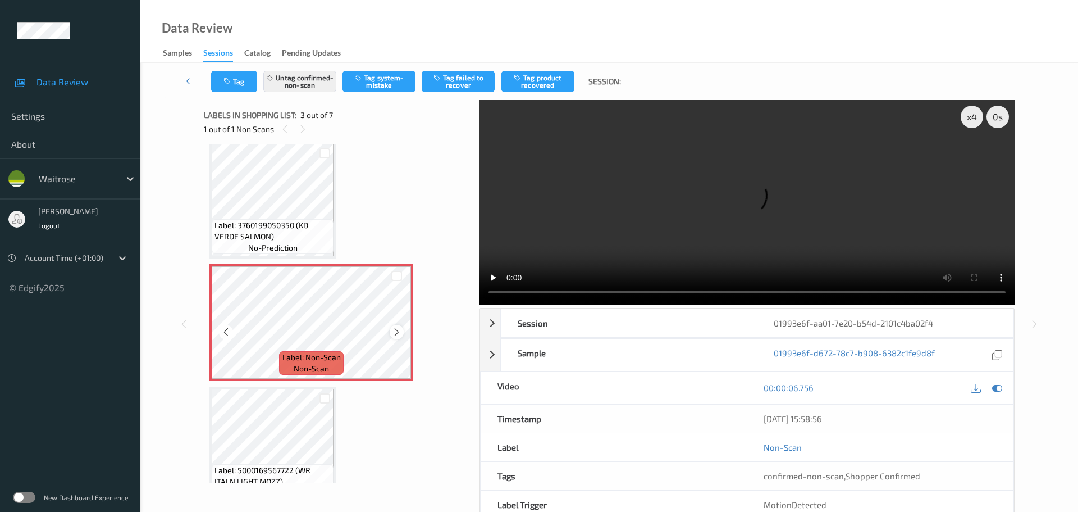
click at [398, 336] on icon at bounding box center [397, 332] width 10 height 10
click at [535, 80] on button "Tag product recovered" at bounding box center [537, 81] width 73 height 21
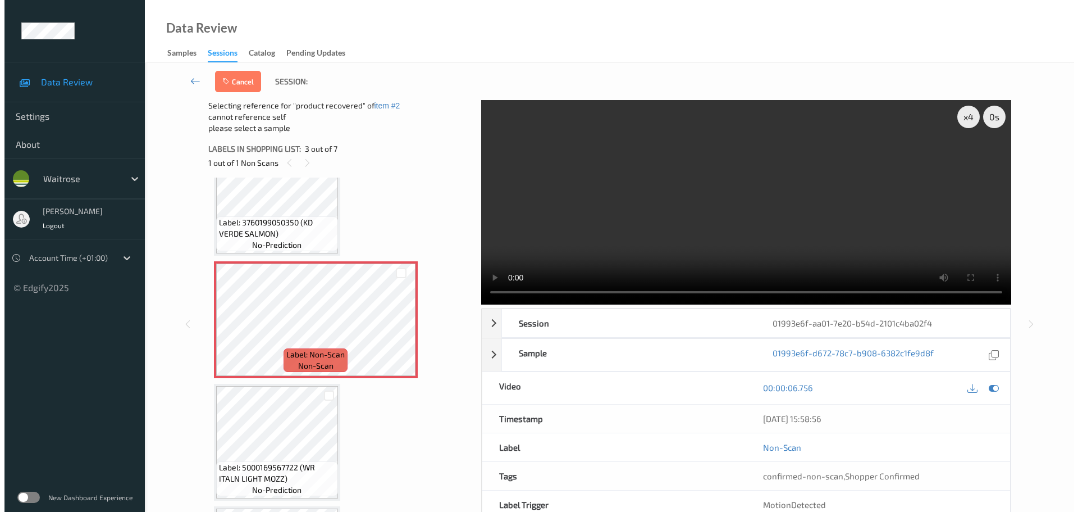
scroll to position [186, 0]
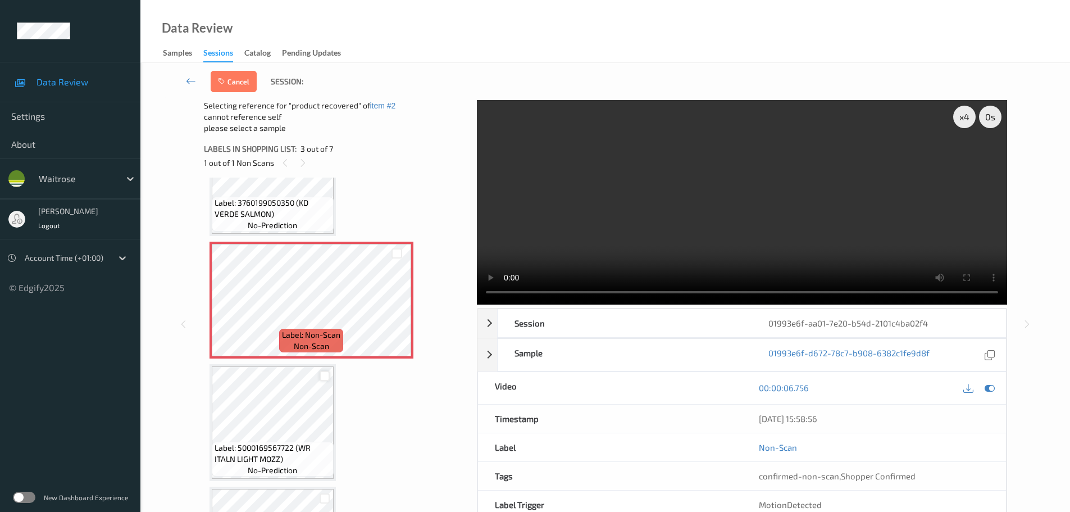
click at [323, 378] on div at bounding box center [325, 376] width 11 height 11
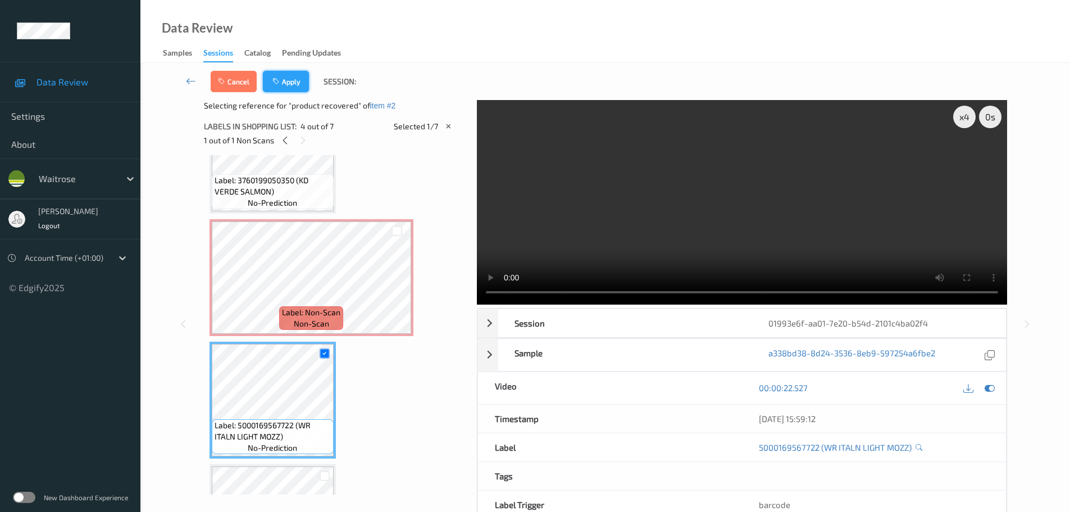
click at [287, 79] on button "Apply" at bounding box center [286, 81] width 46 height 21
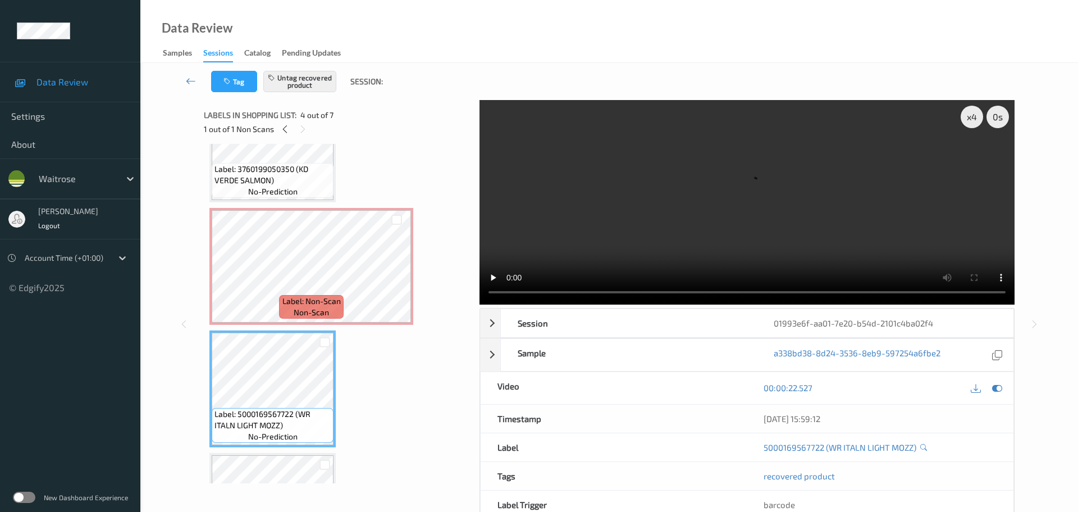
scroll to position [184, 0]
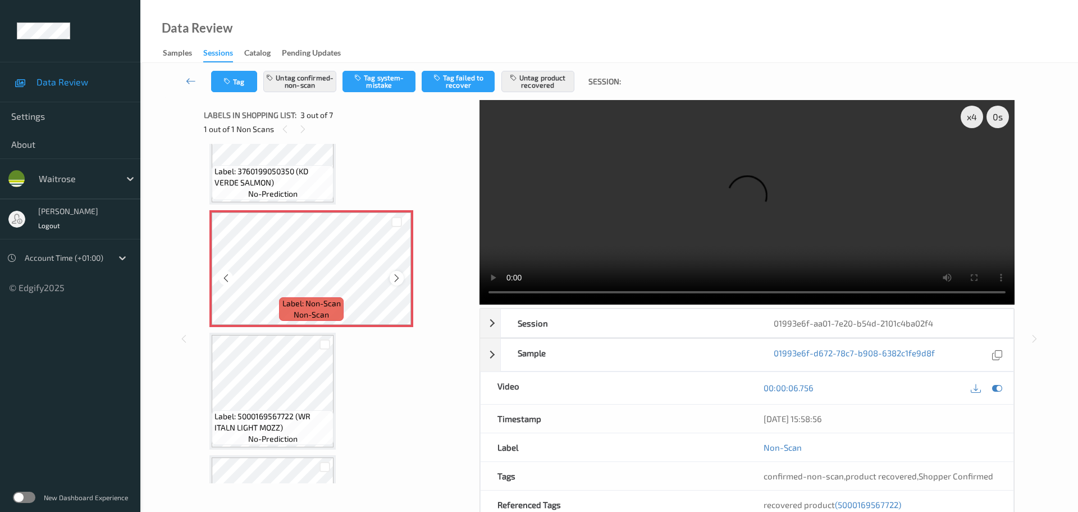
click at [395, 279] on icon at bounding box center [397, 278] width 10 height 10
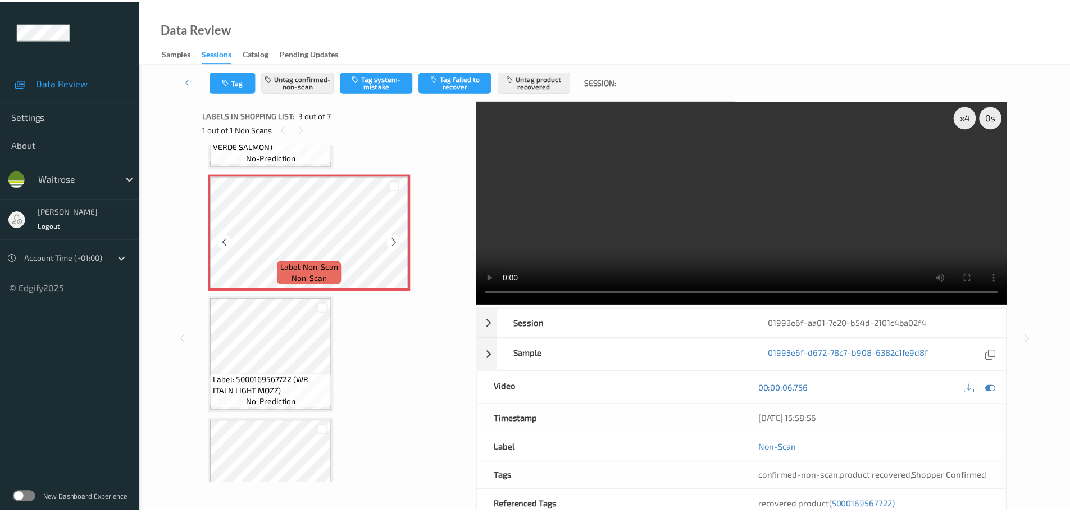
scroll to position [240, 0]
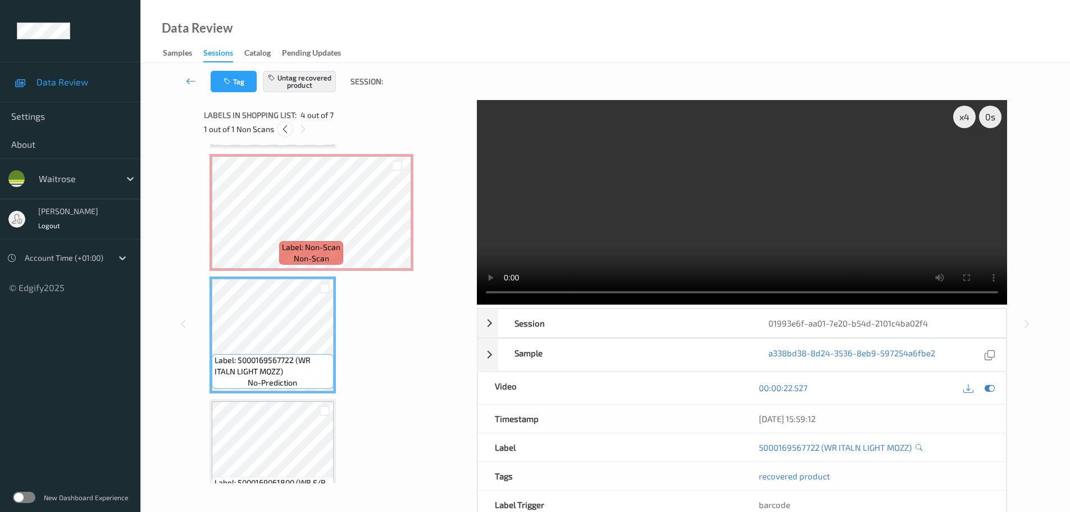
click at [288, 127] on icon at bounding box center [285, 129] width 10 height 10
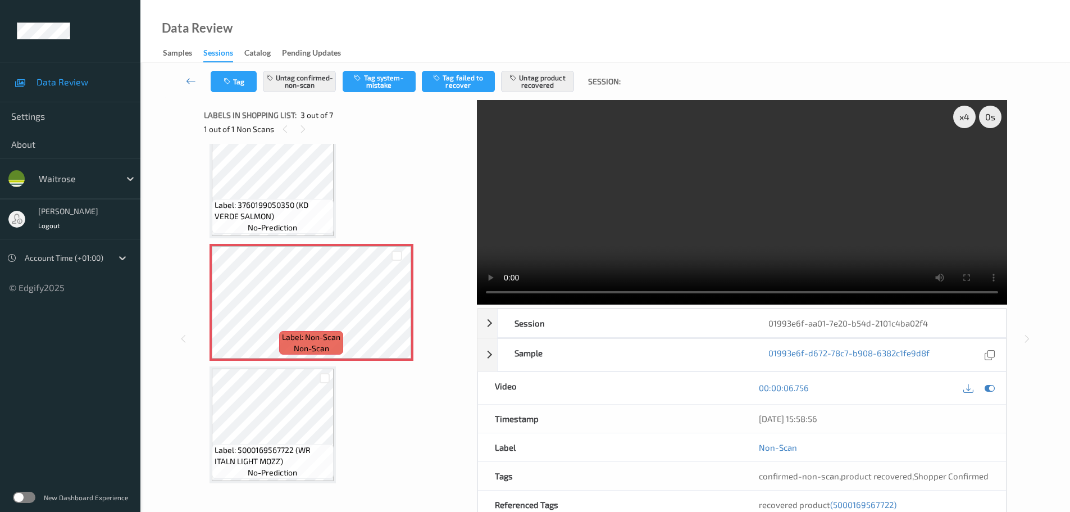
scroll to position [184, 0]
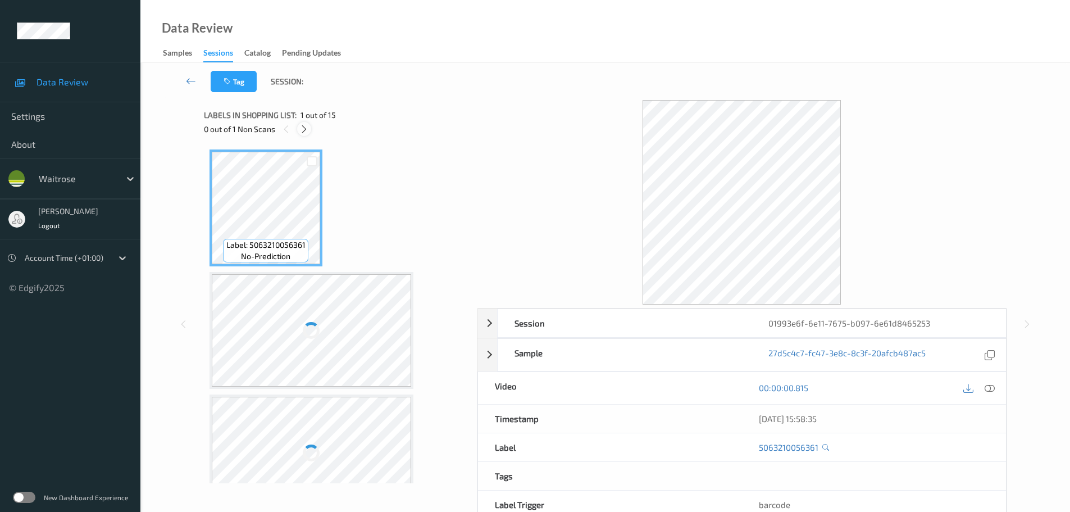
click at [304, 129] on icon at bounding box center [304, 129] width 10 height 10
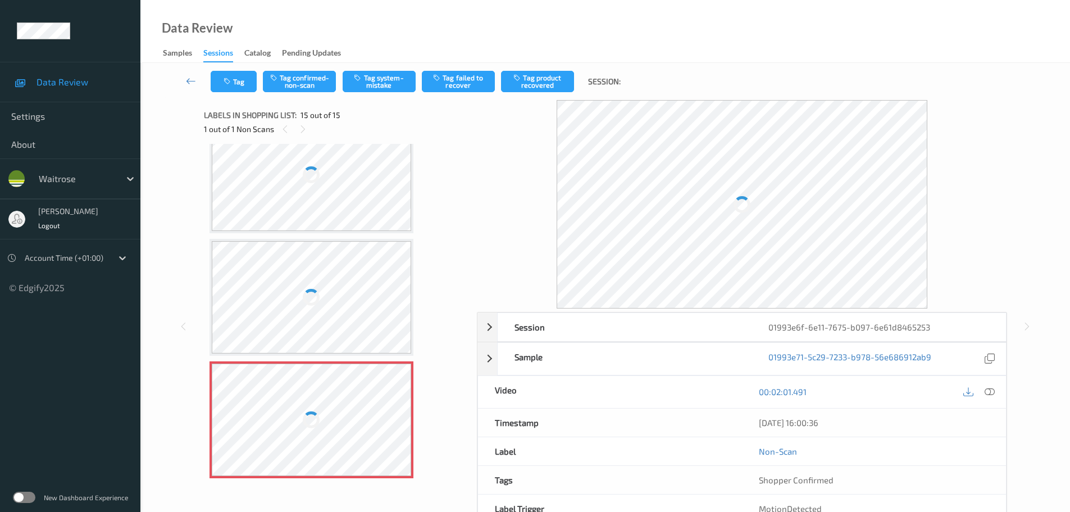
click at [992, 387] on icon at bounding box center [989, 391] width 10 height 10
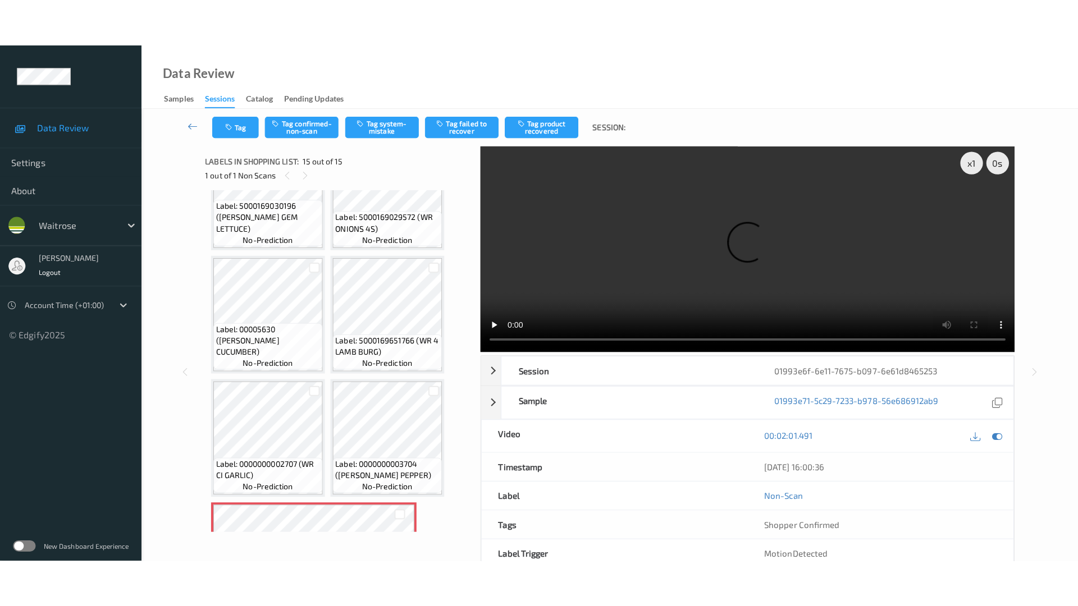
scroll to position [646, 0]
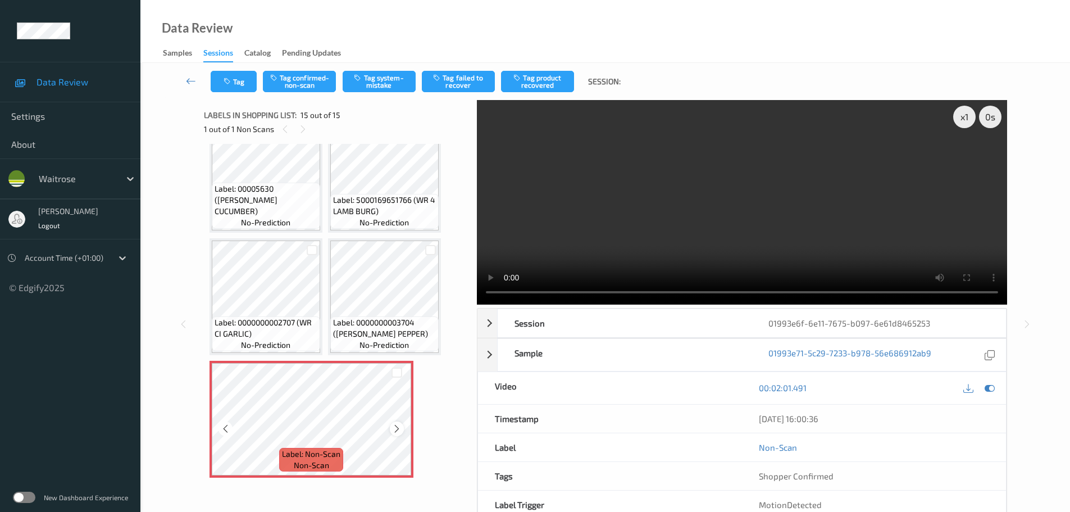
click at [396, 432] on icon at bounding box center [397, 428] width 10 height 10
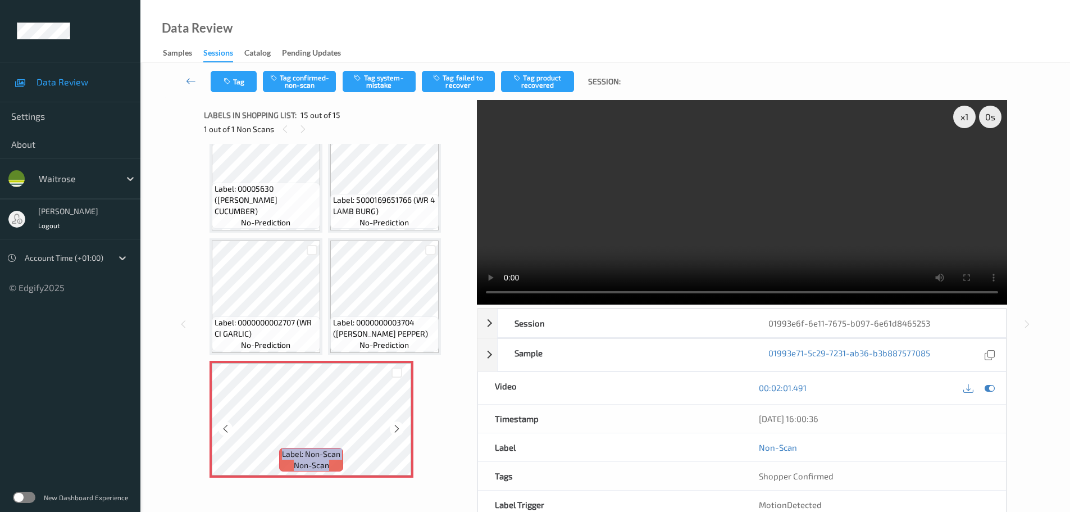
click at [396, 431] on icon at bounding box center [397, 428] width 10 height 10
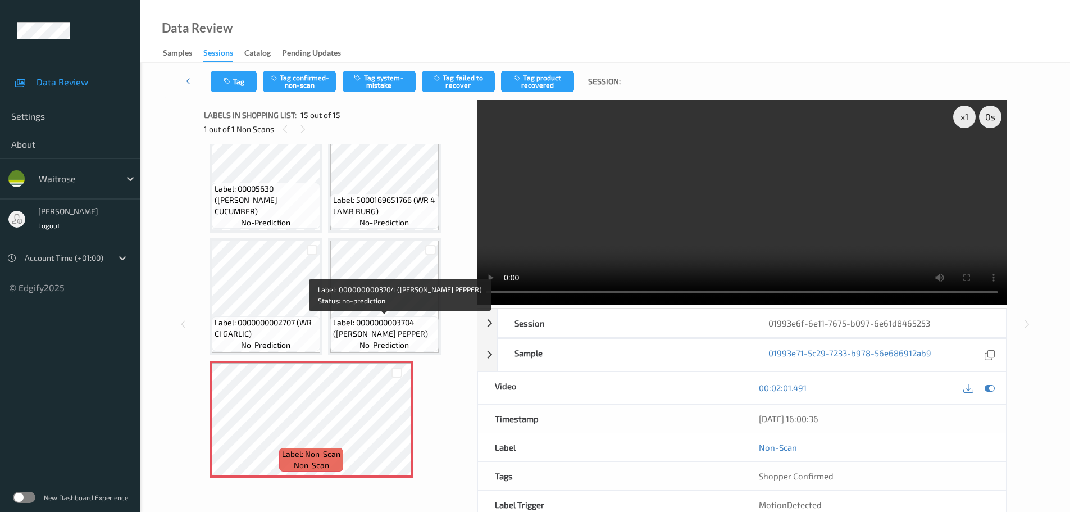
click at [387, 320] on span "Label: 0000000003704 (WR ESS PEPPER)" at bounding box center [384, 328] width 103 height 22
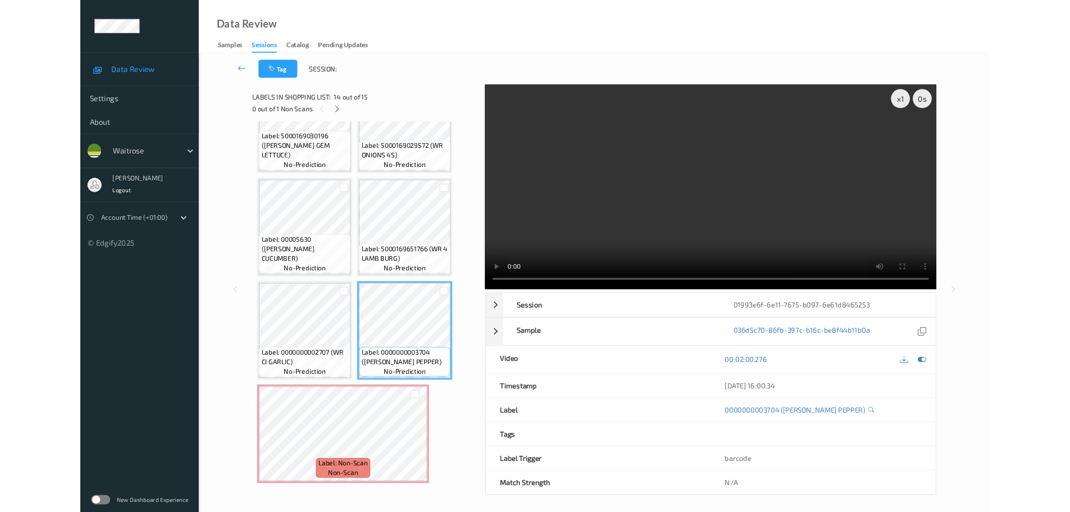
scroll to position [551, 0]
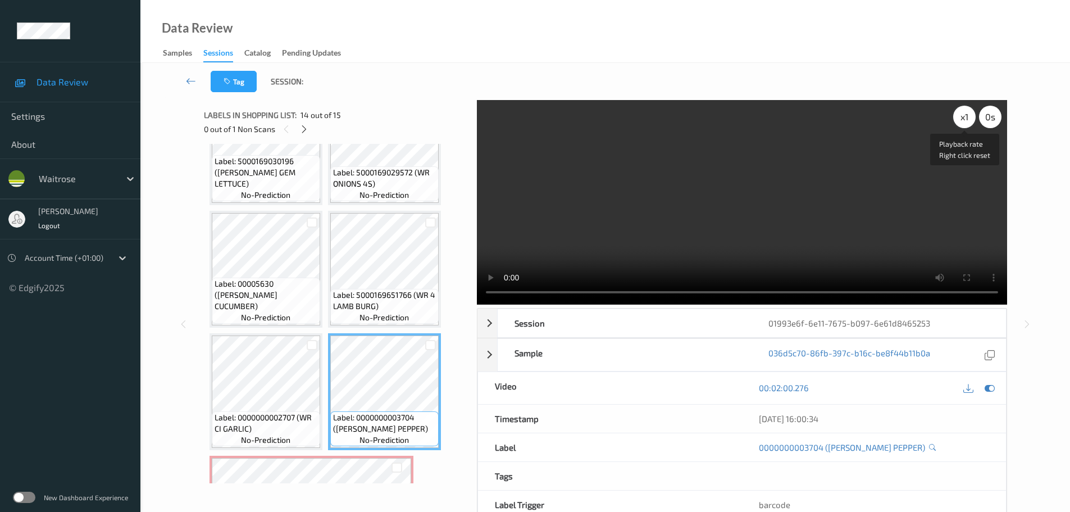
click at [968, 121] on div "x 1" at bounding box center [964, 117] width 22 height 22
click at [968, 121] on div "x 2" at bounding box center [964, 117] width 22 height 22
click at [968, 121] on div "x 4" at bounding box center [964, 117] width 22 height 22
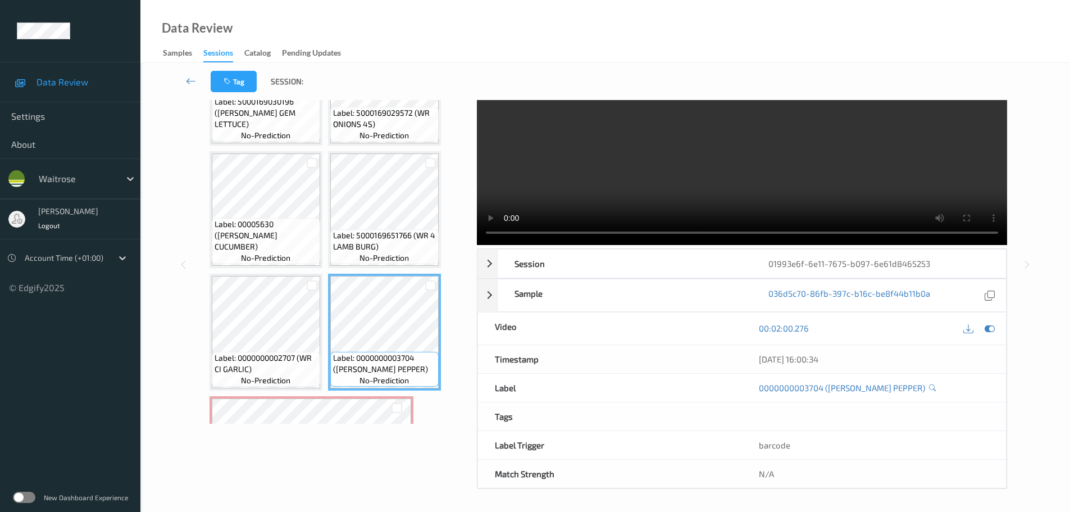
scroll to position [646, 0]
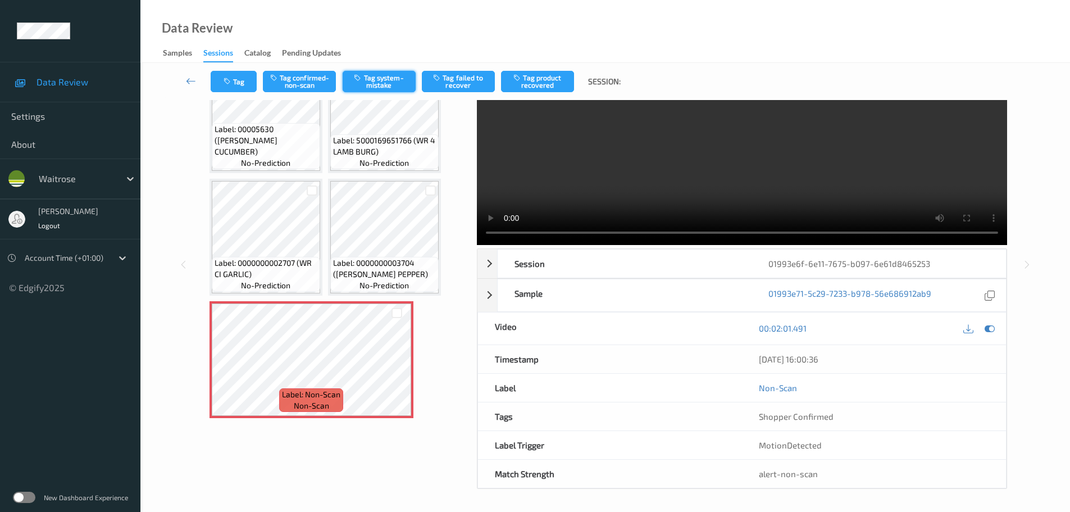
click at [371, 80] on button "Tag system-mistake" at bounding box center [379, 81] width 73 height 21
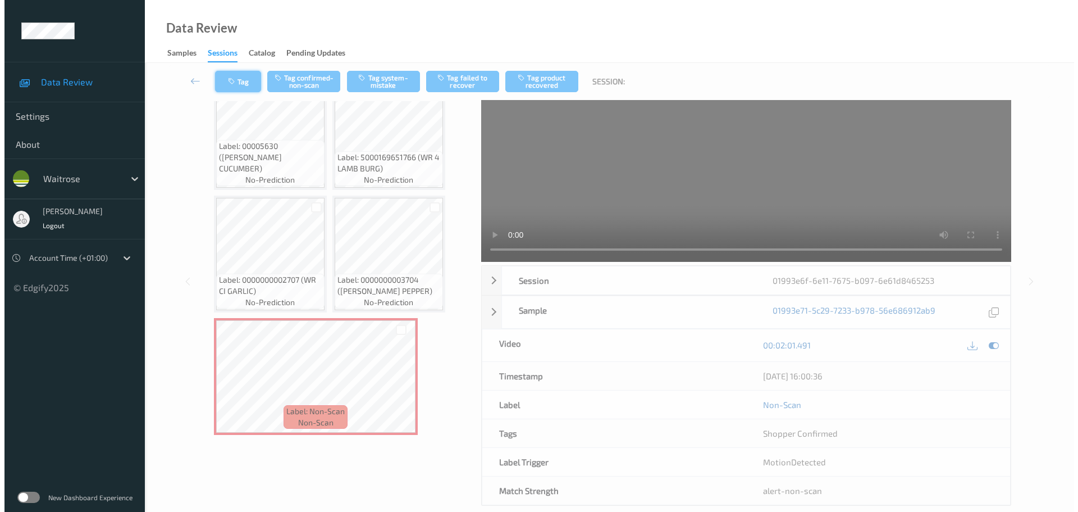
scroll to position [0, 0]
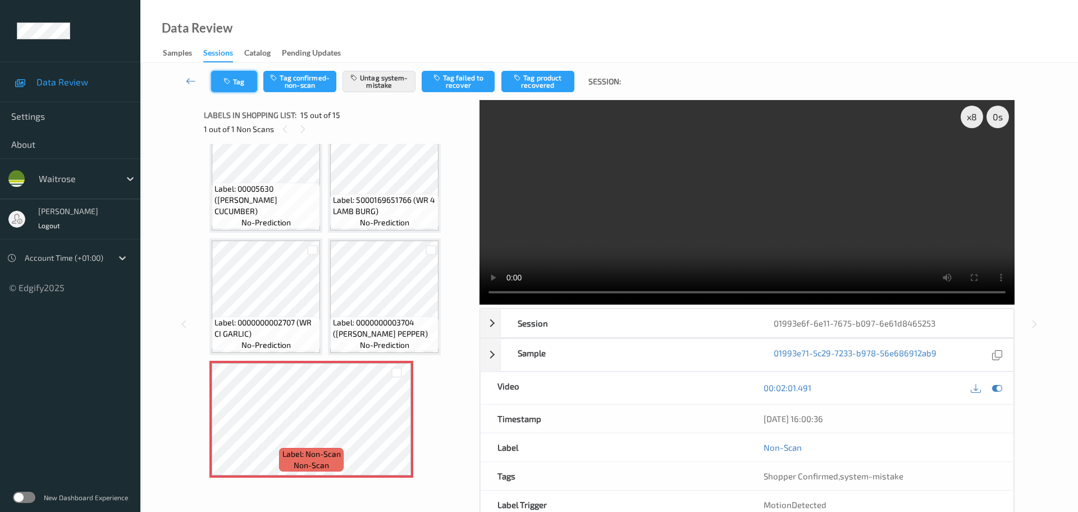
click at [243, 79] on button "Tag" at bounding box center [234, 81] width 46 height 21
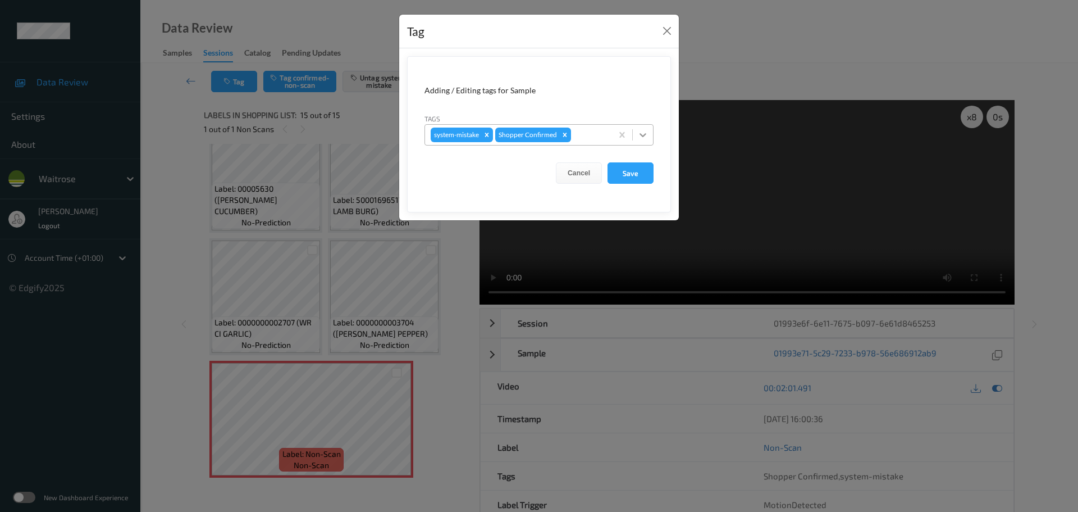
click at [646, 138] on icon at bounding box center [642, 134] width 11 height 11
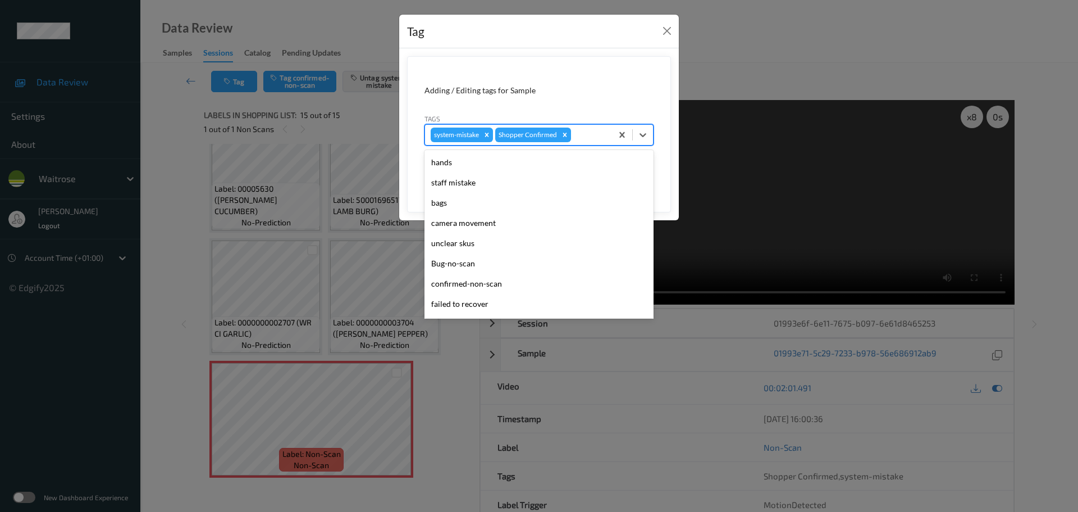
scroll to position [261, 0]
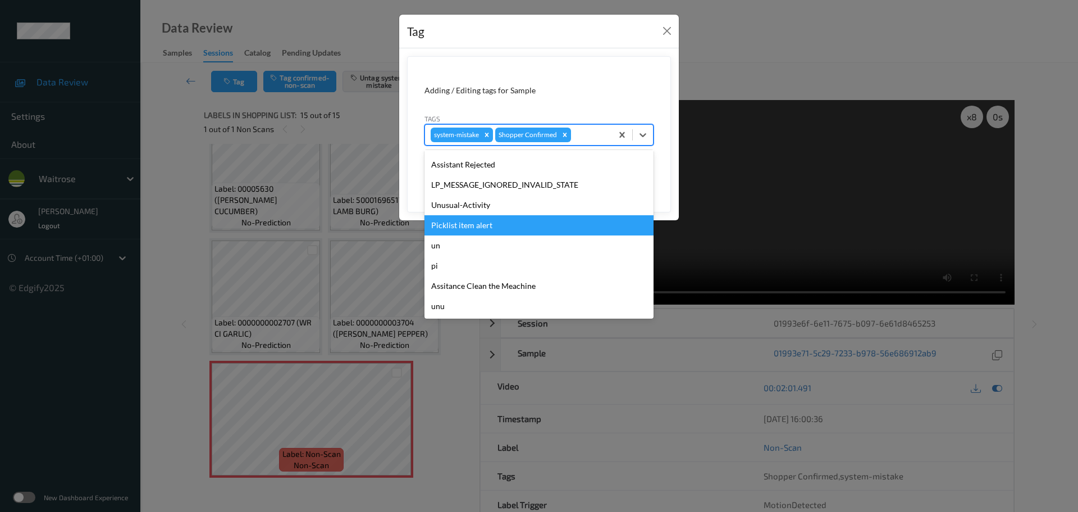
click at [464, 209] on div "Unusual-Activity" at bounding box center [539, 205] width 229 height 20
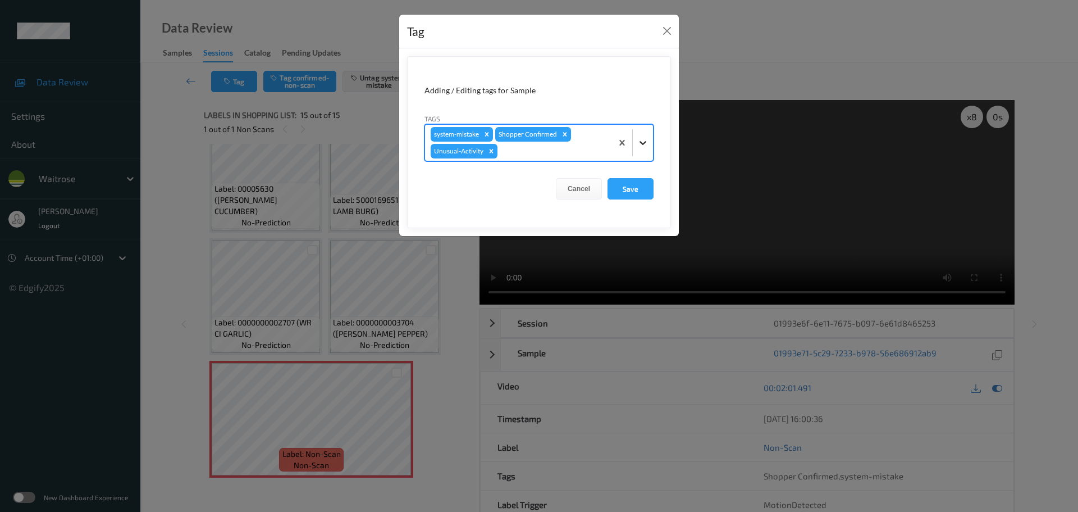
click at [642, 141] on icon at bounding box center [642, 142] width 11 height 11
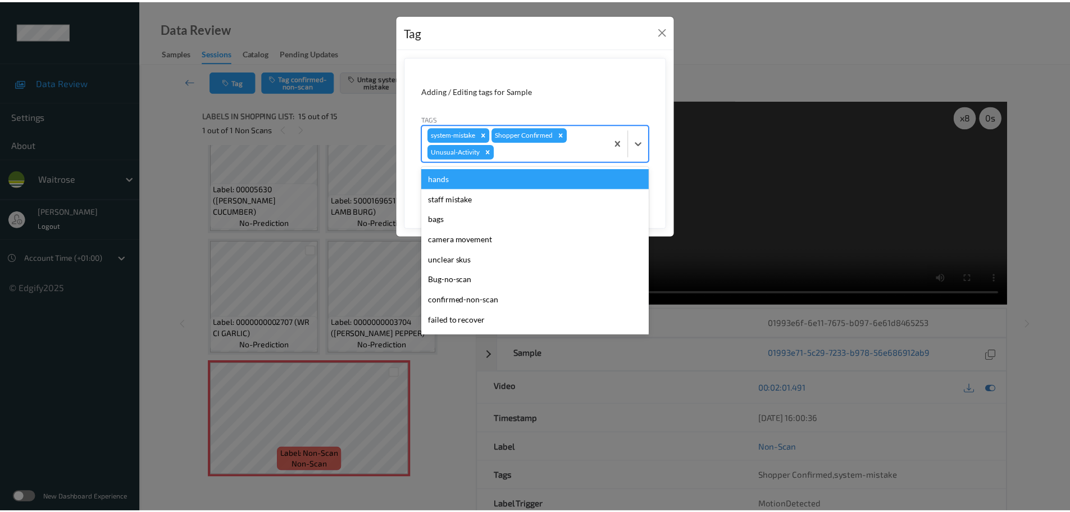
scroll to position [240, 0]
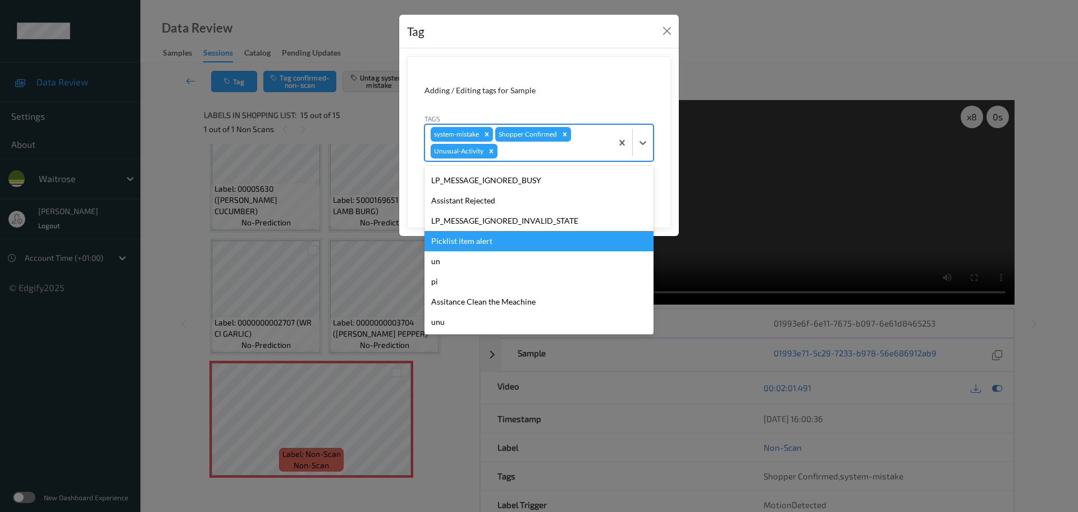
click at [437, 239] on div "Picklist item alert" at bounding box center [539, 241] width 229 height 20
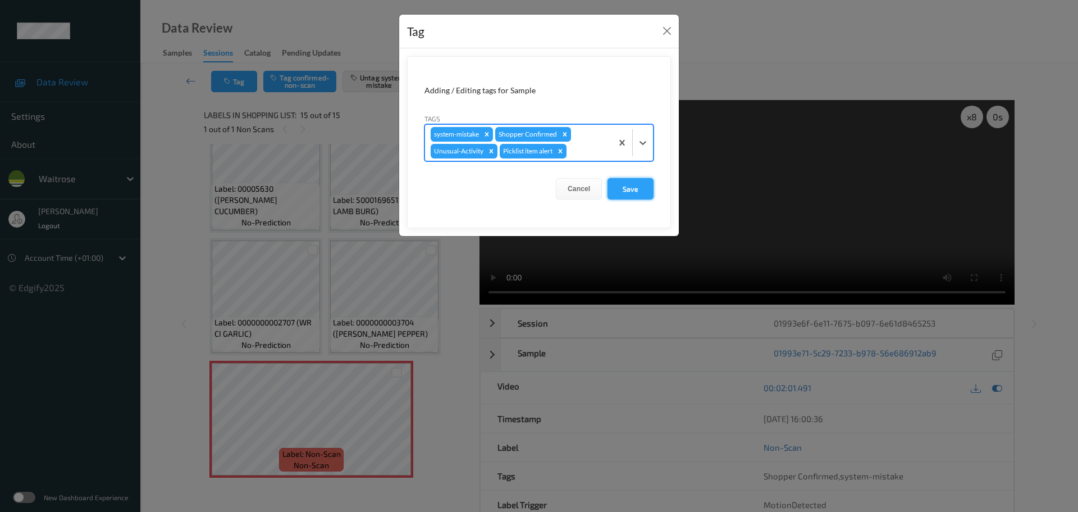
click at [613, 189] on button "Save" at bounding box center [631, 188] width 46 height 21
click at [638, 188] on button "Save" at bounding box center [631, 188] width 46 height 21
click at [630, 184] on button "Save" at bounding box center [631, 188] width 46 height 21
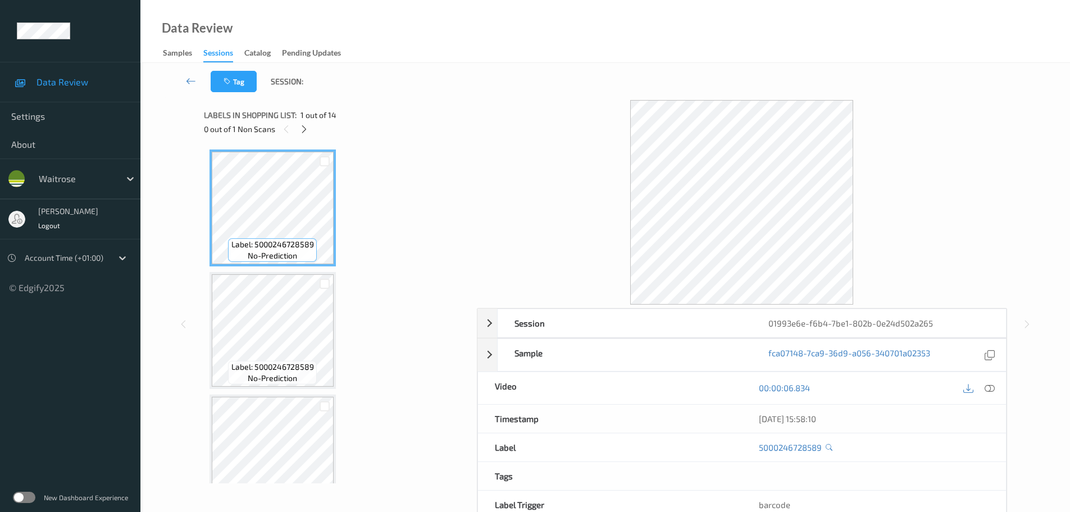
click at [300, 129] on icon at bounding box center [304, 129] width 10 height 10
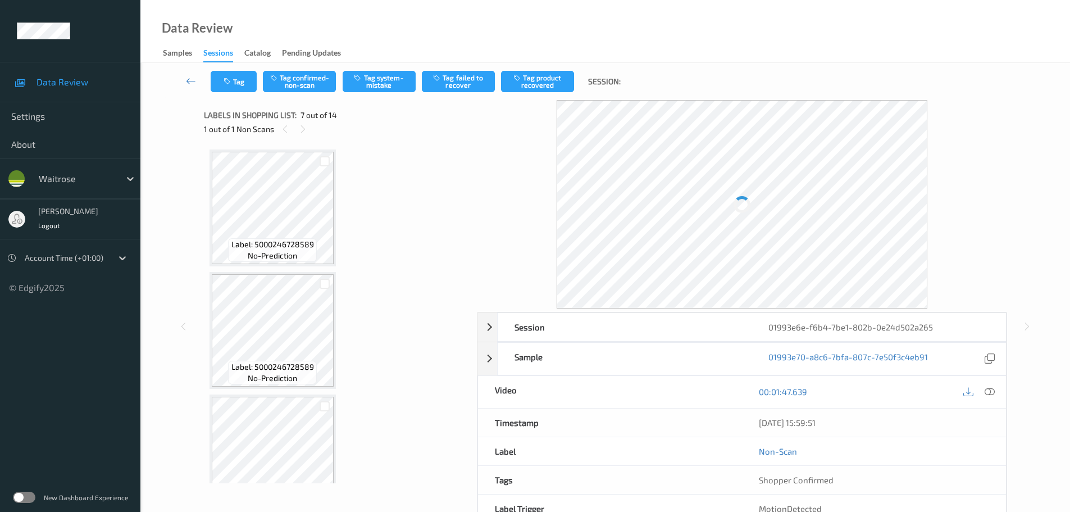
scroll to position [618, 0]
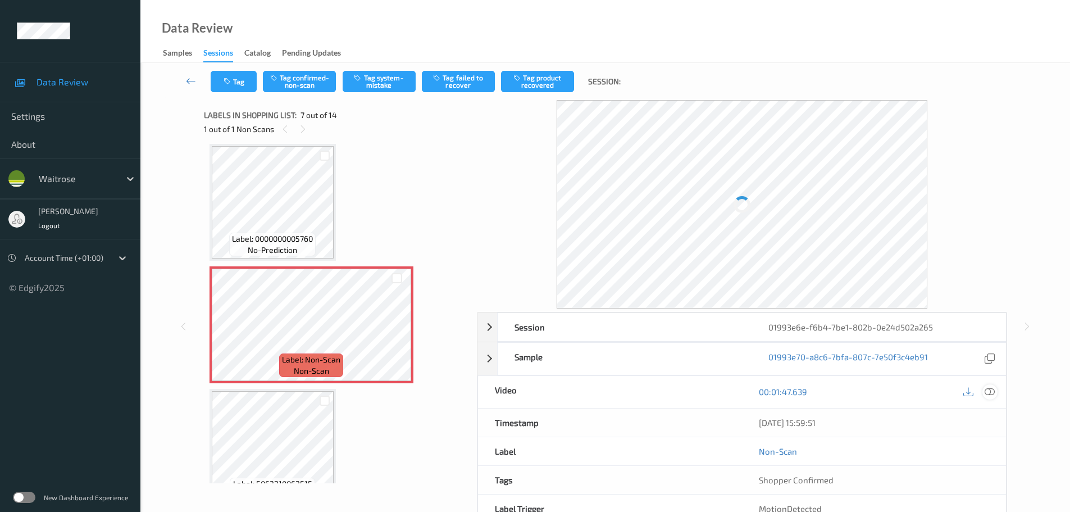
click at [988, 389] on icon at bounding box center [989, 391] width 10 height 10
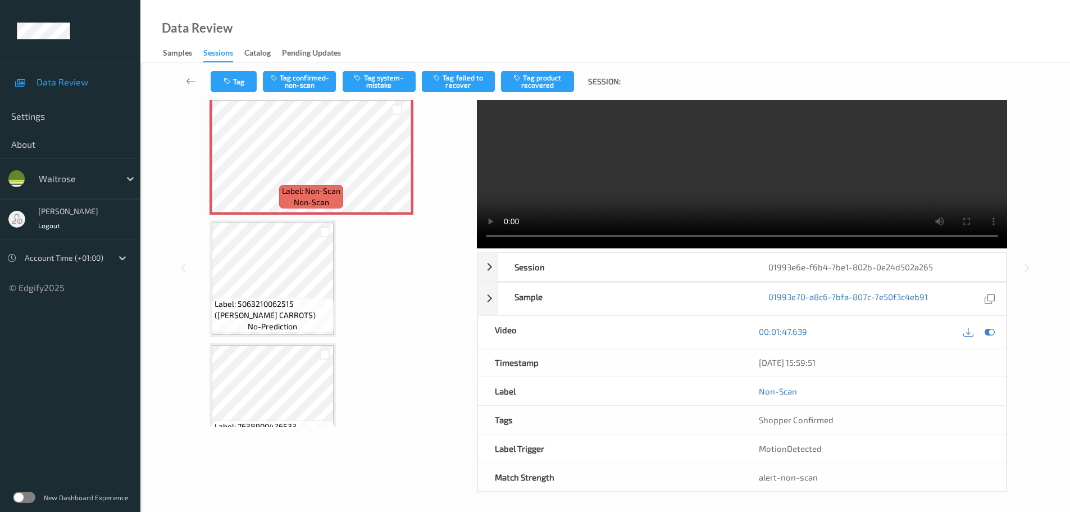
scroll to position [674, 0]
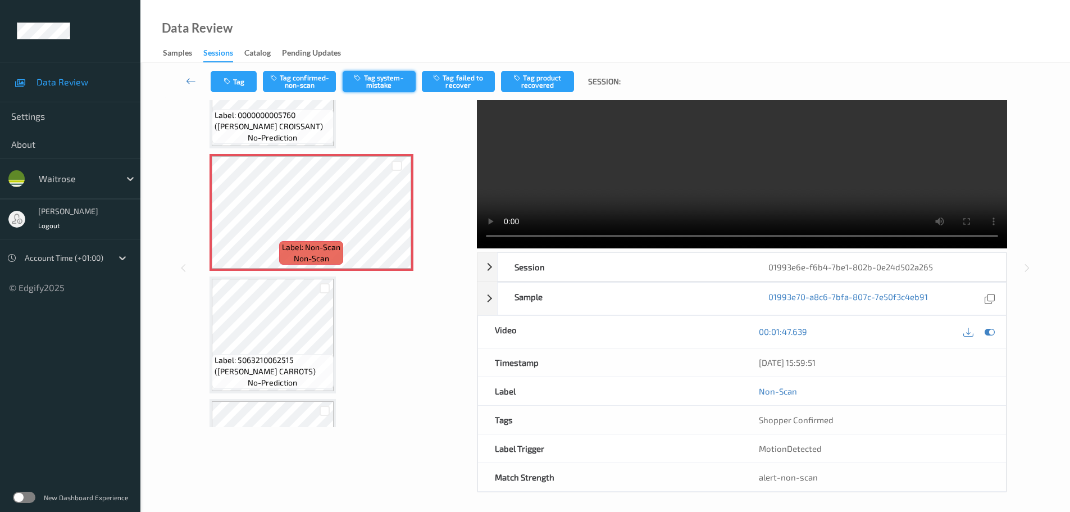
click at [385, 81] on button "Tag system-mistake" at bounding box center [379, 81] width 73 height 21
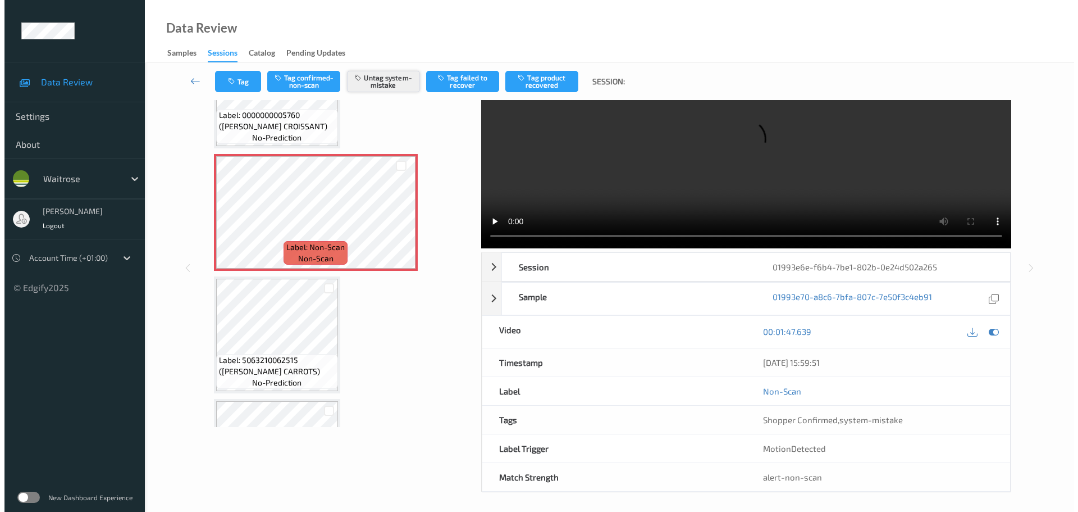
scroll to position [0, 0]
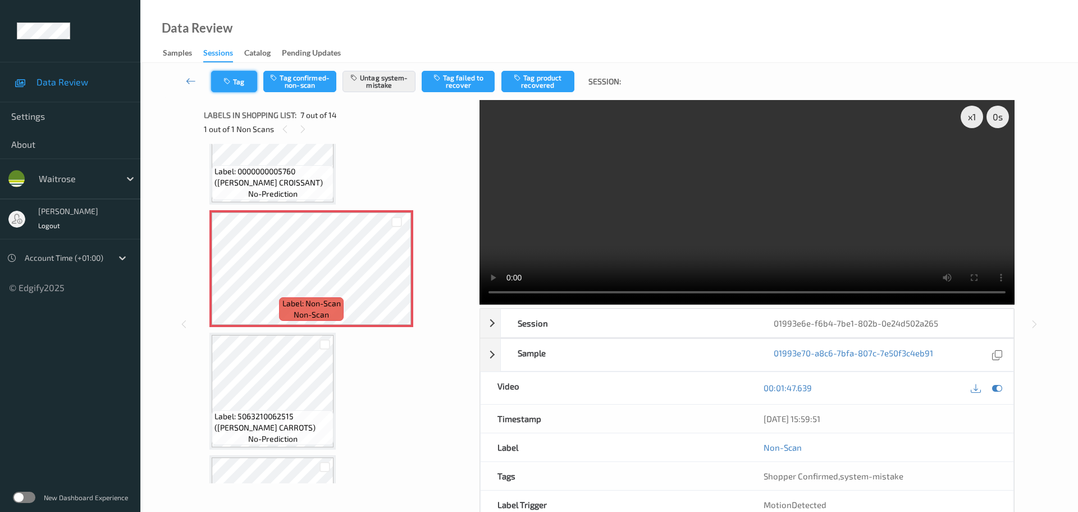
click at [231, 82] on icon "button" at bounding box center [228, 81] width 10 height 8
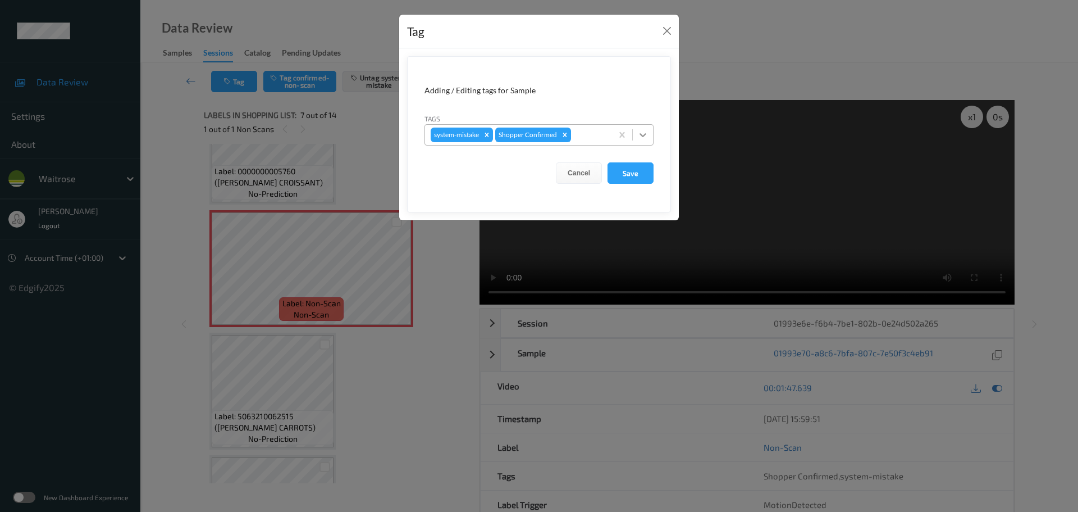
click at [636, 135] on div at bounding box center [643, 135] width 20 height 20
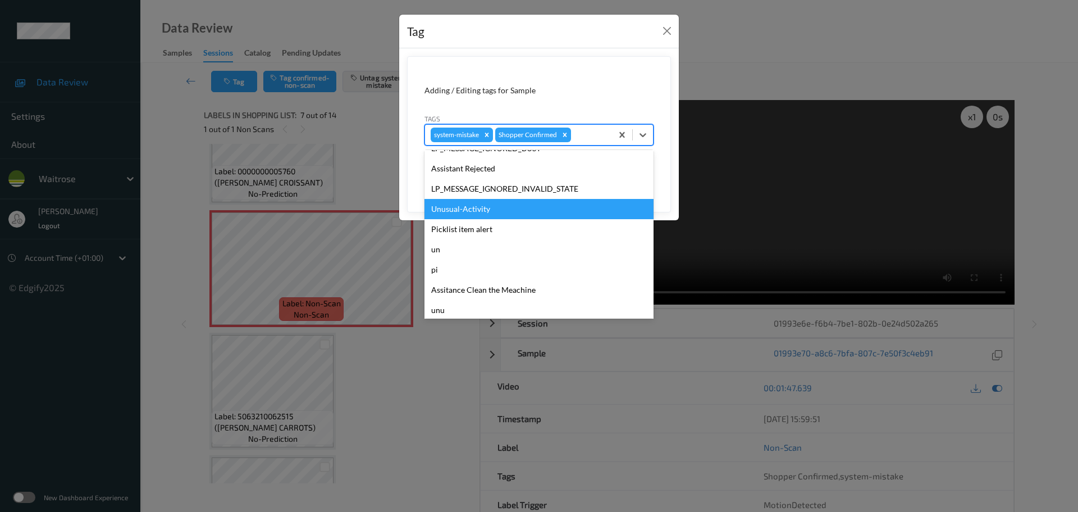
scroll to position [261, 0]
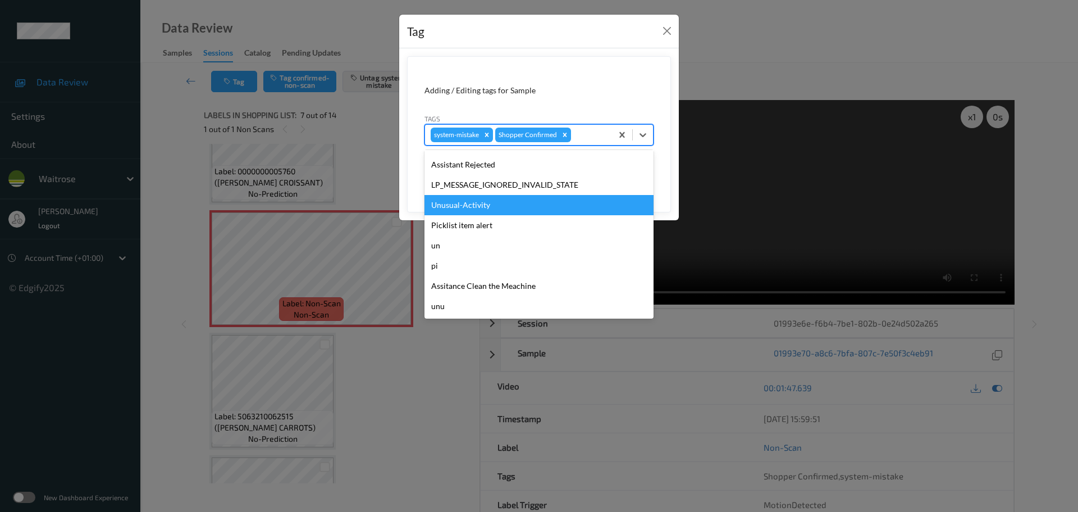
click at [469, 211] on div "Unusual-Activity" at bounding box center [539, 205] width 229 height 20
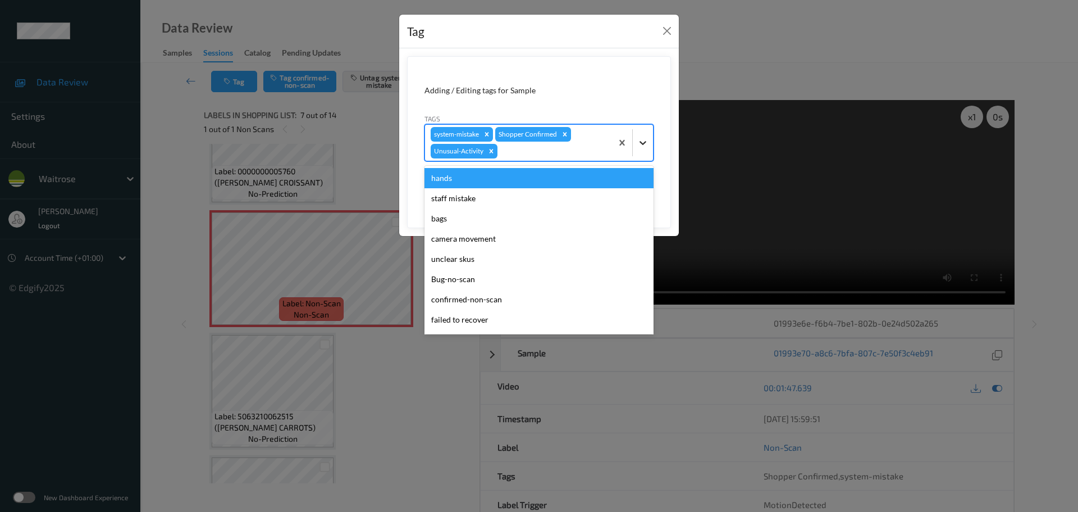
click at [638, 141] on icon at bounding box center [642, 142] width 11 height 11
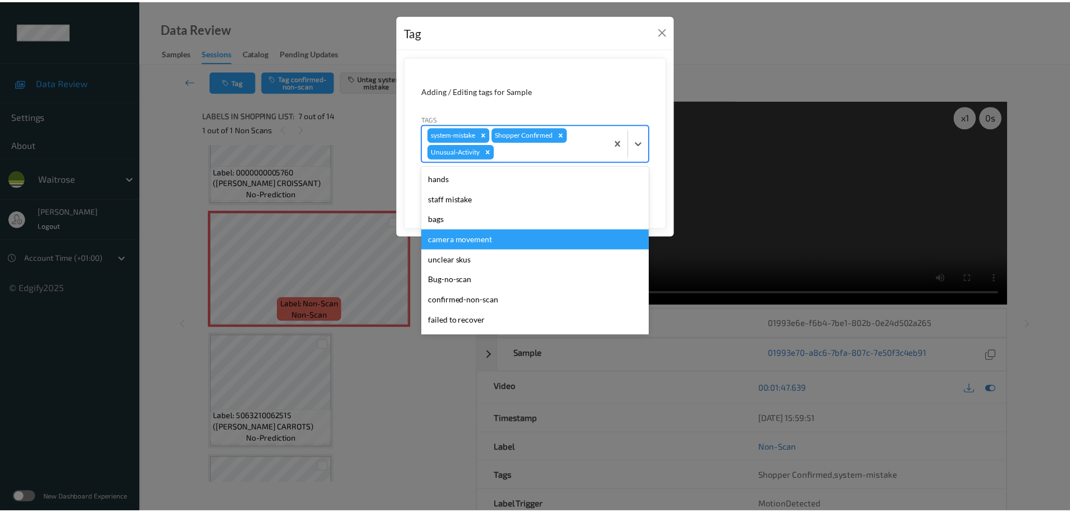
scroll to position [240, 0]
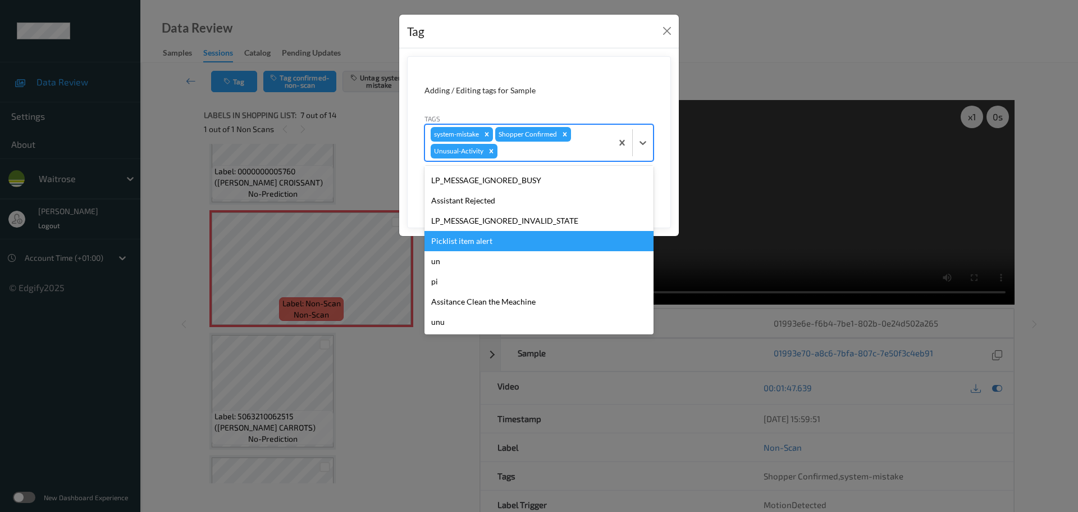
click at [460, 247] on div "Picklist item alert" at bounding box center [539, 241] width 229 height 20
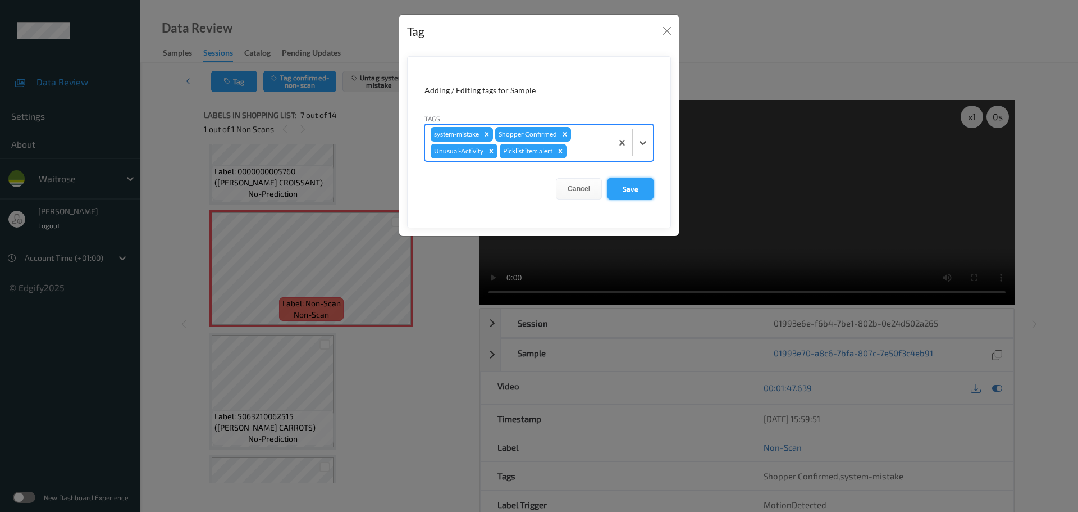
click at [628, 188] on button "Save" at bounding box center [631, 188] width 46 height 21
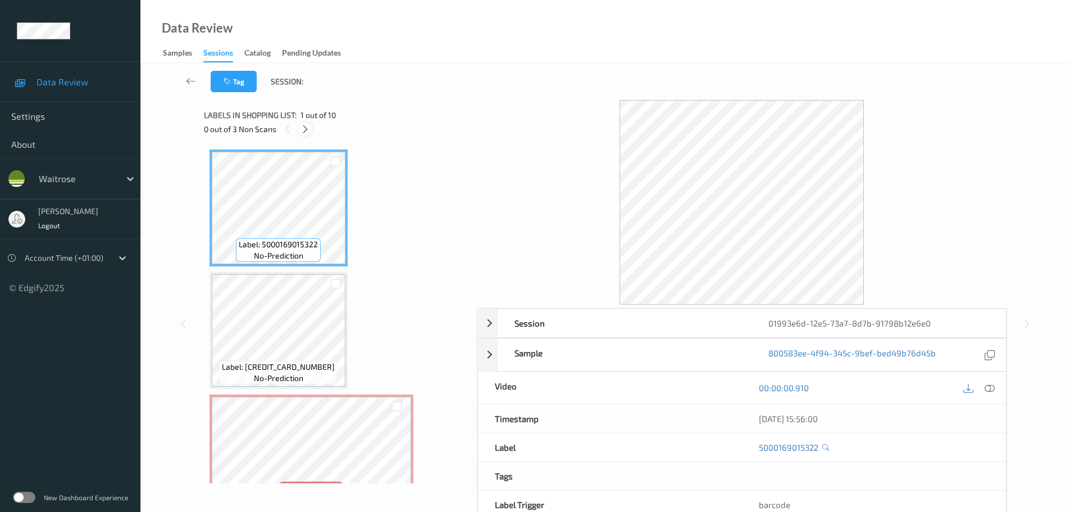
click at [309, 124] on div "0 out of 3 Non Scans" at bounding box center [336, 129] width 265 height 14
click at [307, 126] on icon at bounding box center [305, 129] width 10 height 10
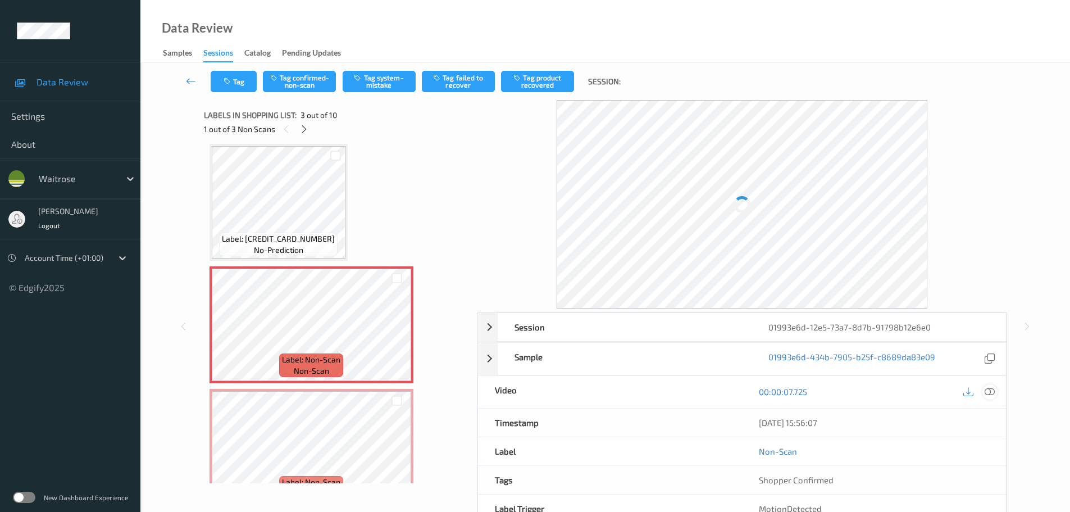
click at [989, 389] on icon at bounding box center [989, 391] width 10 height 10
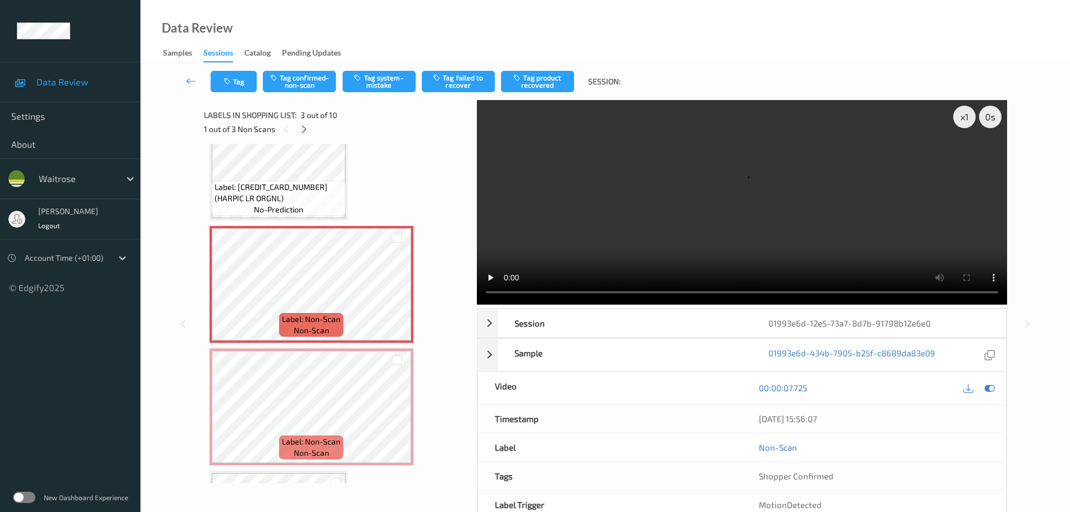
scroll to position [0, 0]
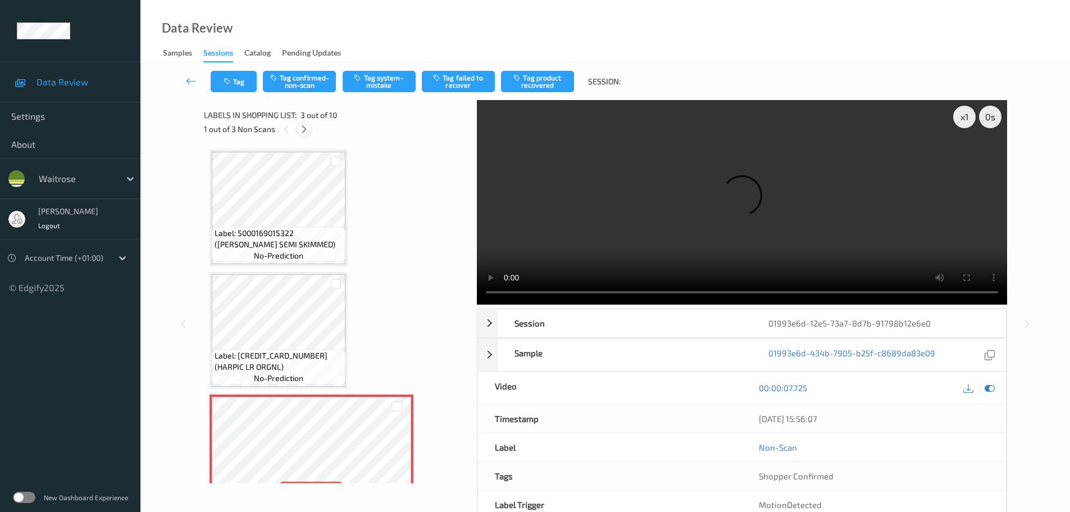
click at [302, 131] on icon at bounding box center [304, 129] width 10 height 10
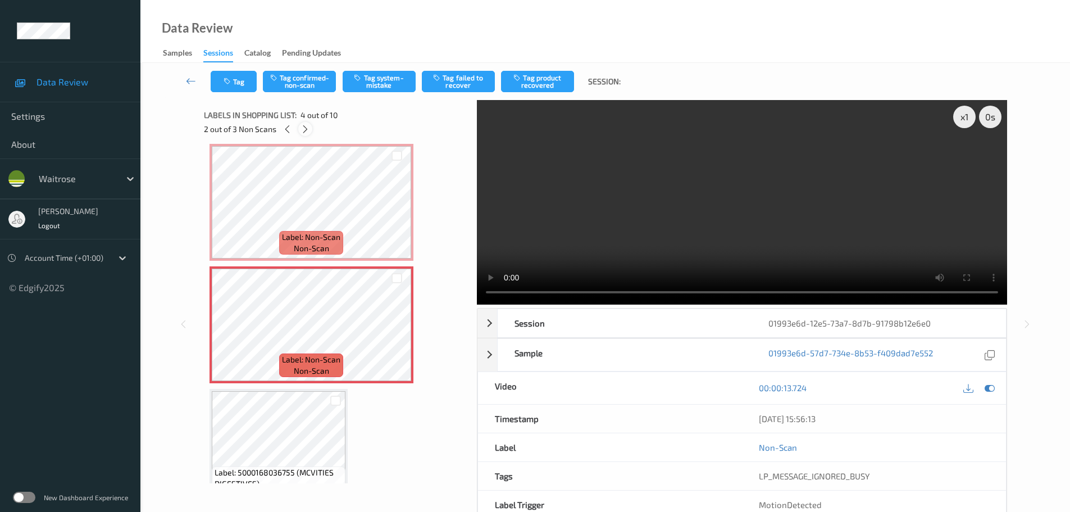
click at [302, 131] on icon at bounding box center [305, 129] width 10 height 10
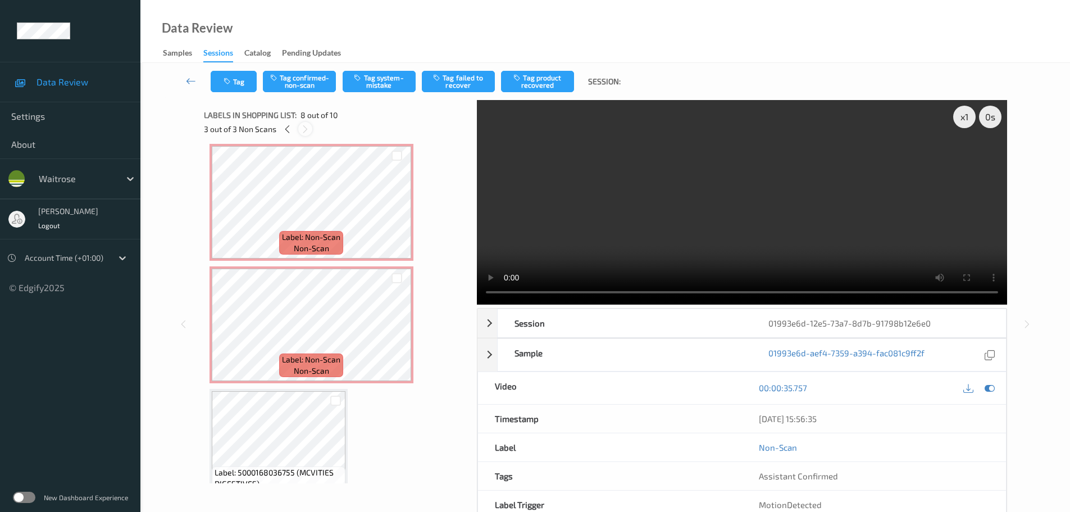
scroll to position [740, 0]
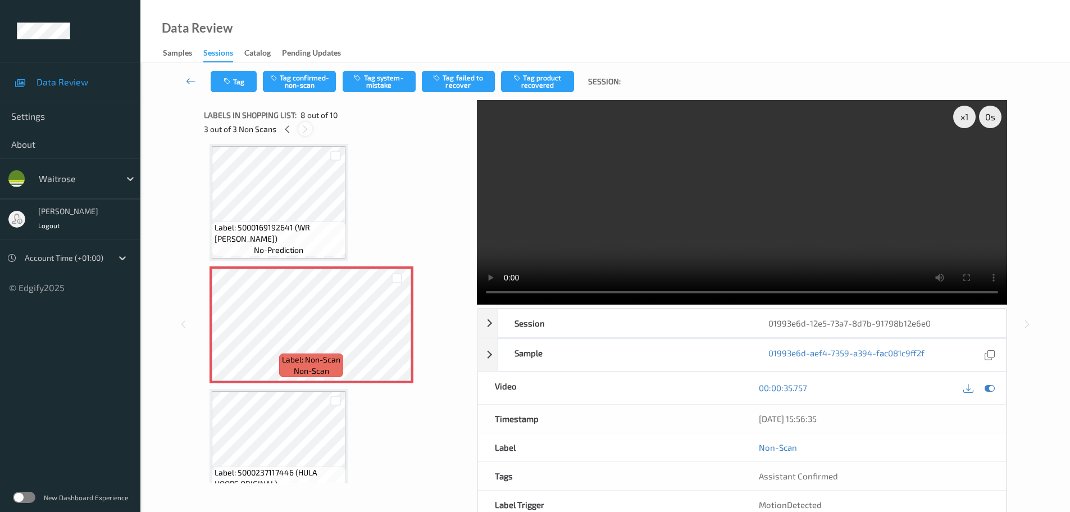
click at [302, 131] on icon at bounding box center [305, 129] width 10 height 10
click at [294, 125] on div "3 out of 3 Non Scans" at bounding box center [336, 129] width 265 height 14
click at [286, 127] on icon at bounding box center [287, 129] width 10 height 10
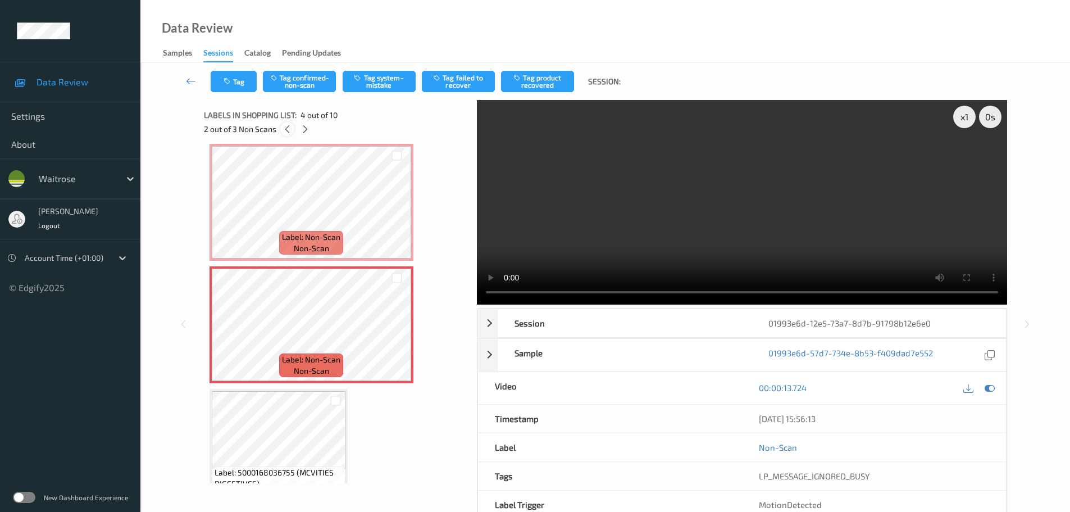
click at [286, 127] on icon at bounding box center [287, 129] width 10 height 10
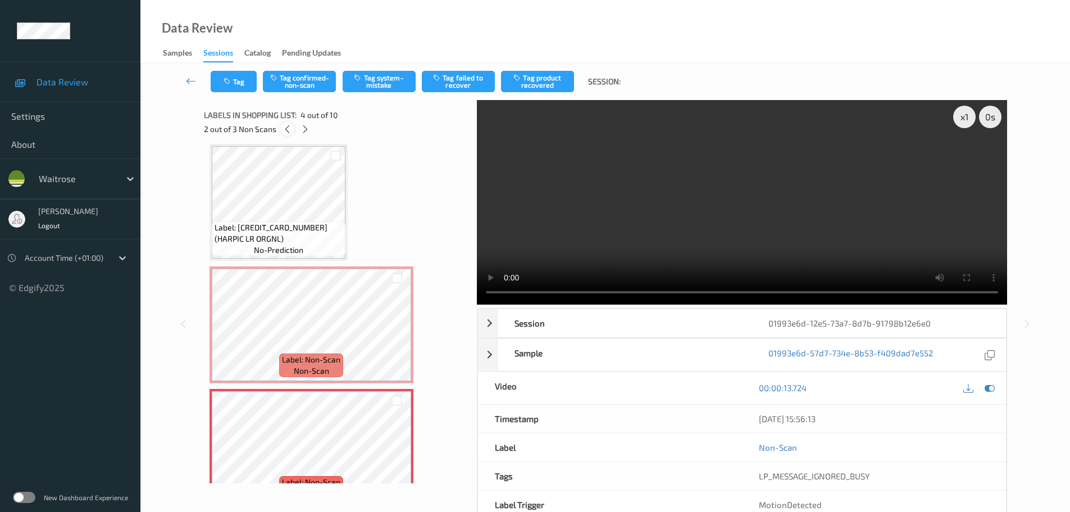
click at [286, 127] on icon at bounding box center [287, 129] width 10 height 10
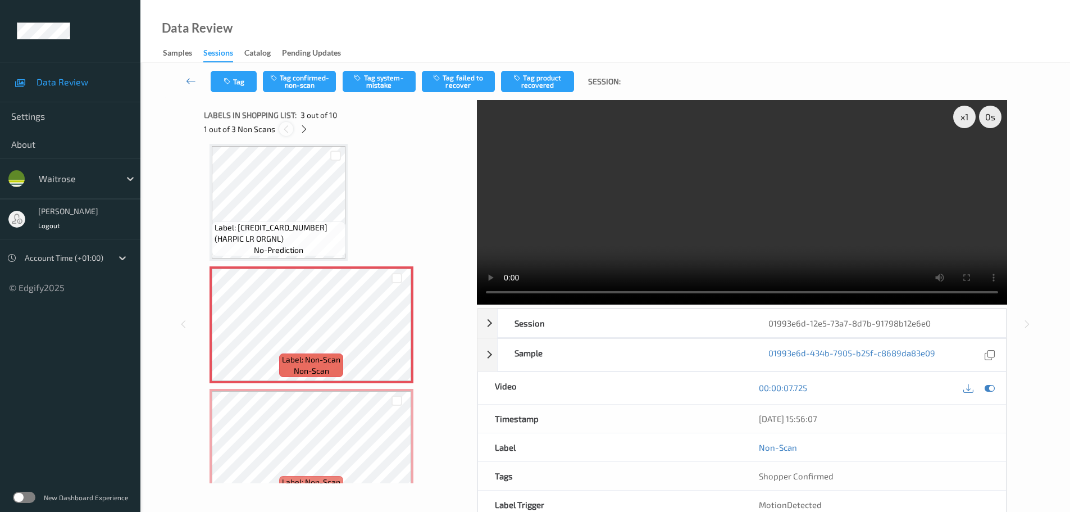
click at [286, 127] on icon at bounding box center [286, 129] width 10 height 10
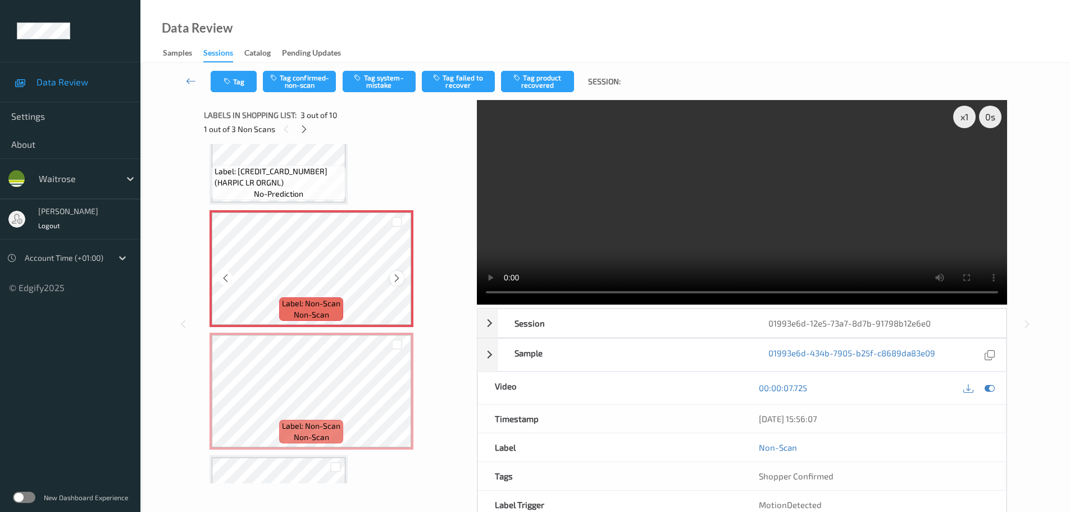
click at [395, 277] on icon at bounding box center [397, 278] width 10 height 10
click at [392, 277] on icon at bounding box center [397, 278] width 10 height 10
click at [394, 399] on icon at bounding box center [397, 400] width 10 height 10
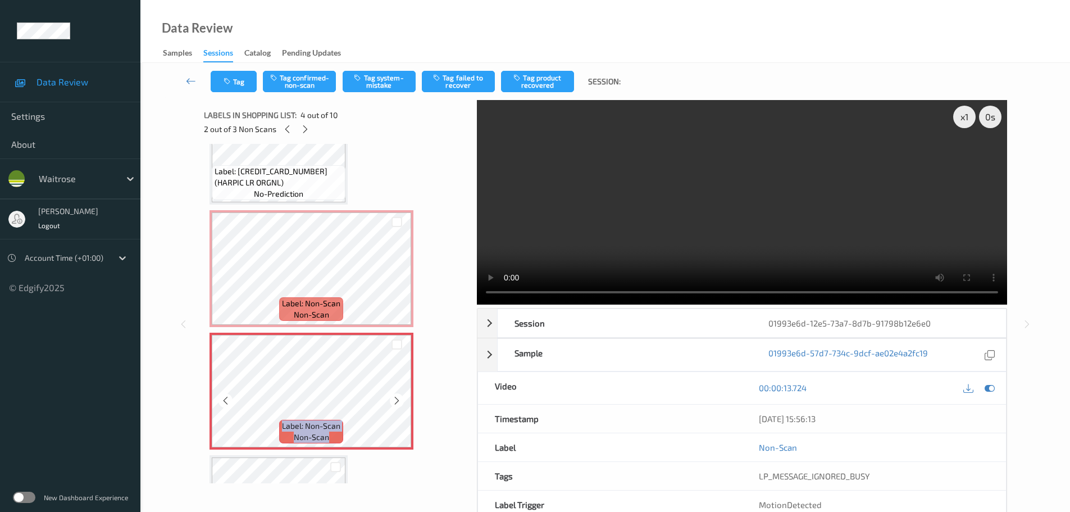
click at [394, 399] on icon at bounding box center [397, 400] width 10 height 10
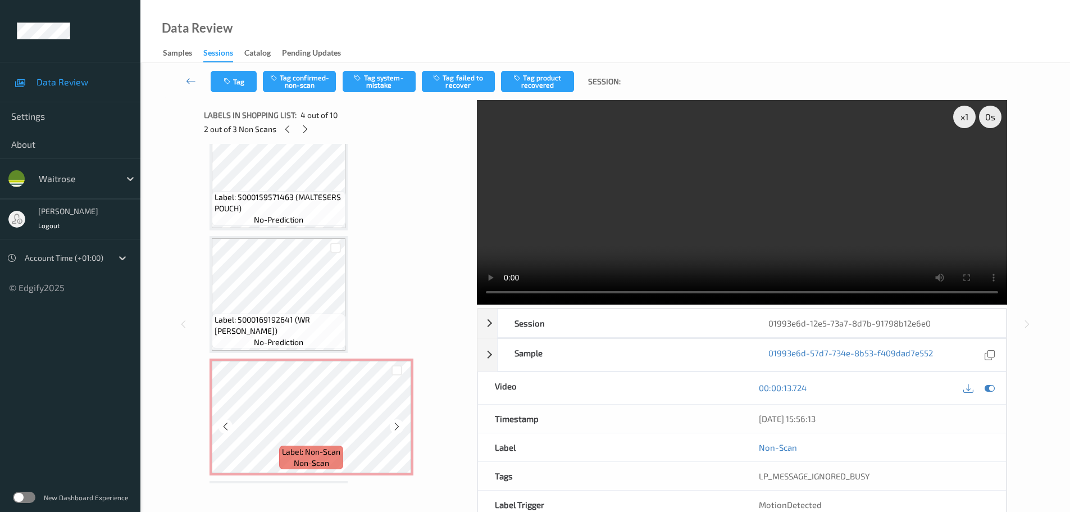
scroll to position [802, 0]
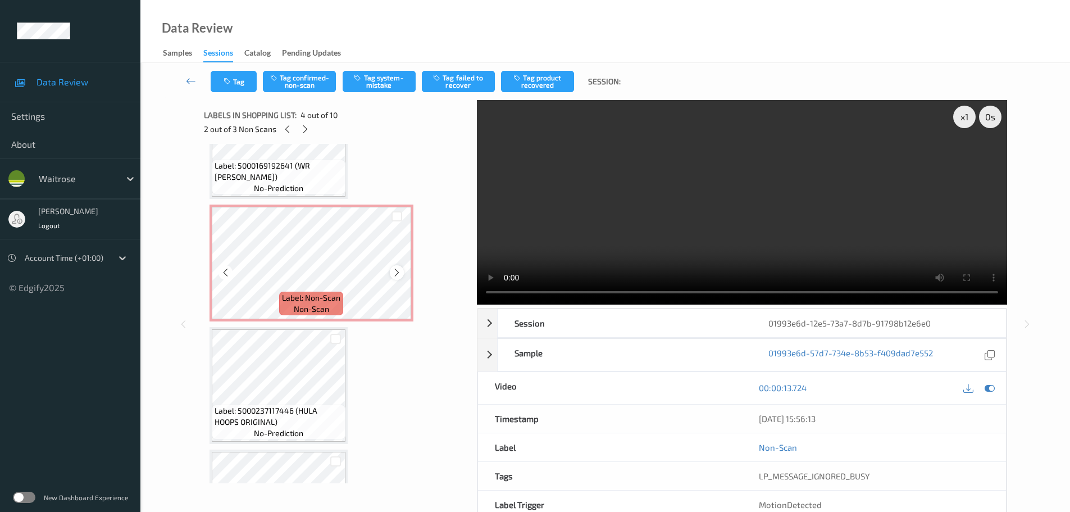
click at [400, 268] on icon at bounding box center [397, 272] width 10 height 10
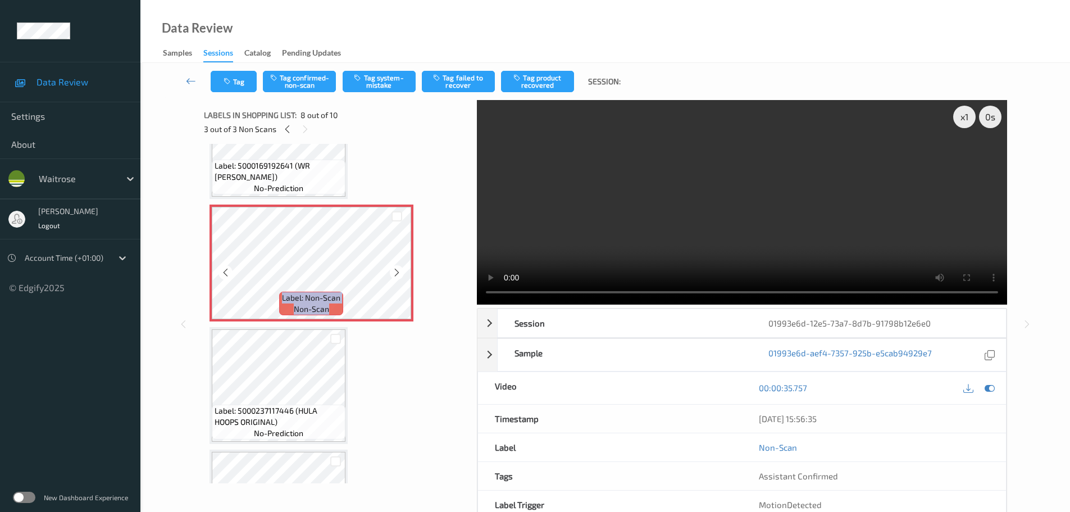
click at [400, 268] on icon at bounding box center [397, 272] width 10 height 10
click at [396, 267] on icon at bounding box center [397, 272] width 10 height 10
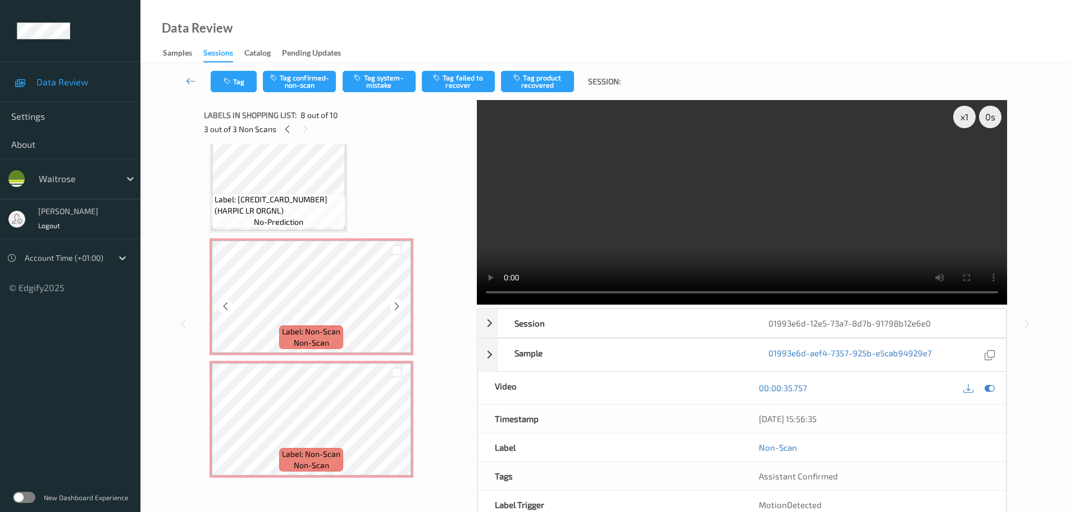
scroll to position [168, 0]
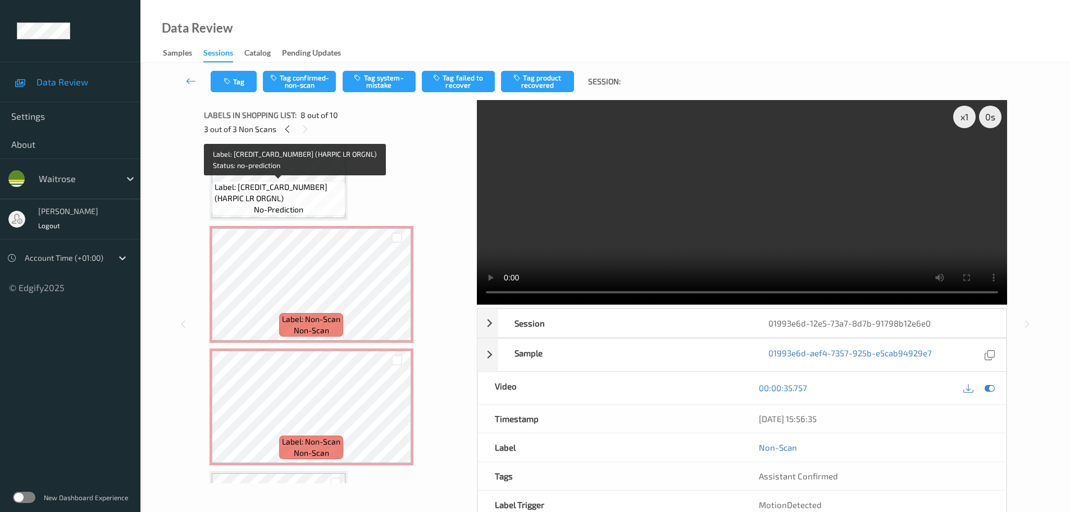
click at [304, 185] on span "Label: [CREDIT_CARD_NUMBER] (HARPIC LR ORGNL)" at bounding box center [279, 192] width 128 height 22
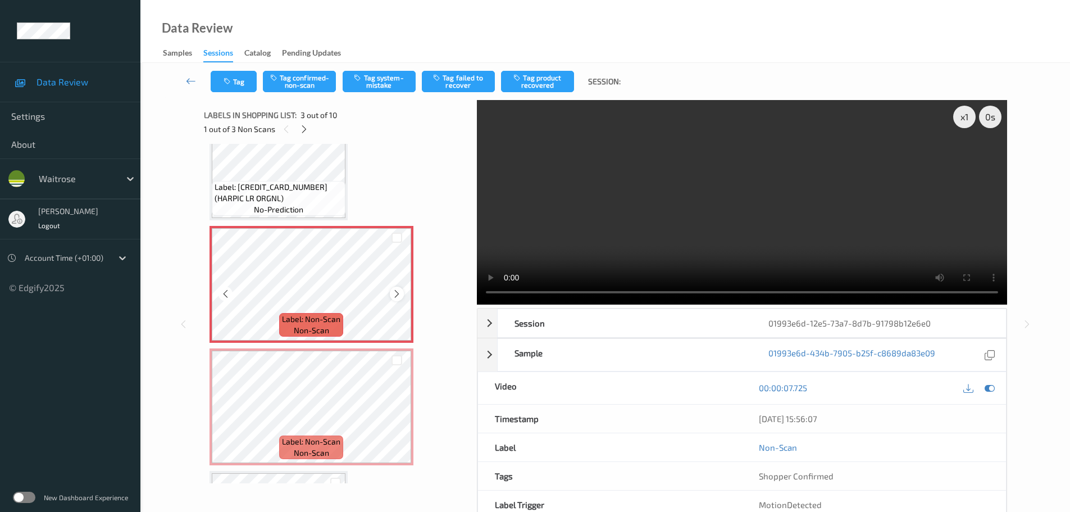
click at [392, 288] on div at bounding box center [397, 293] width 14 height 14
click at [390, 293] on div at bounding box center [397, 293] width 14 height 14
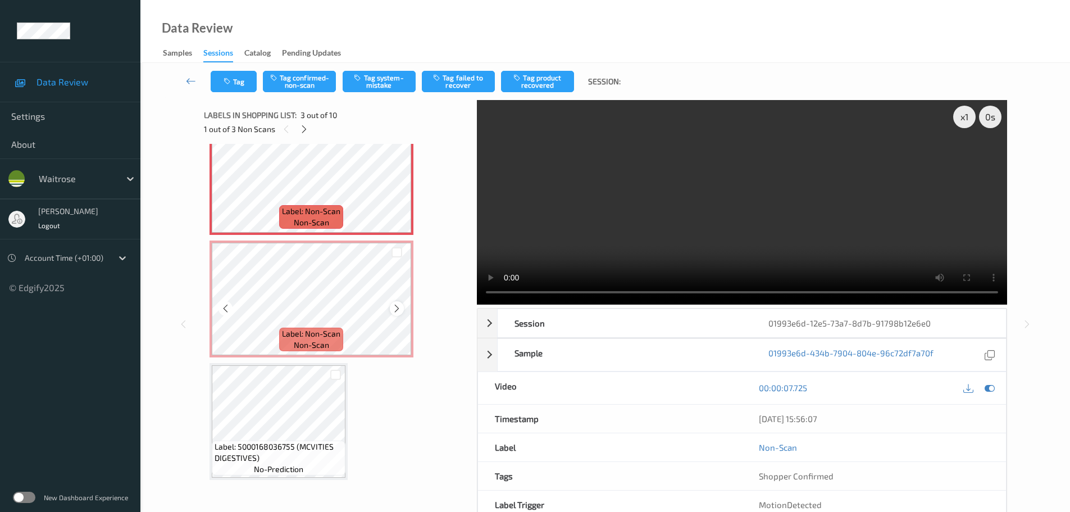
scroll to position [281, 0]
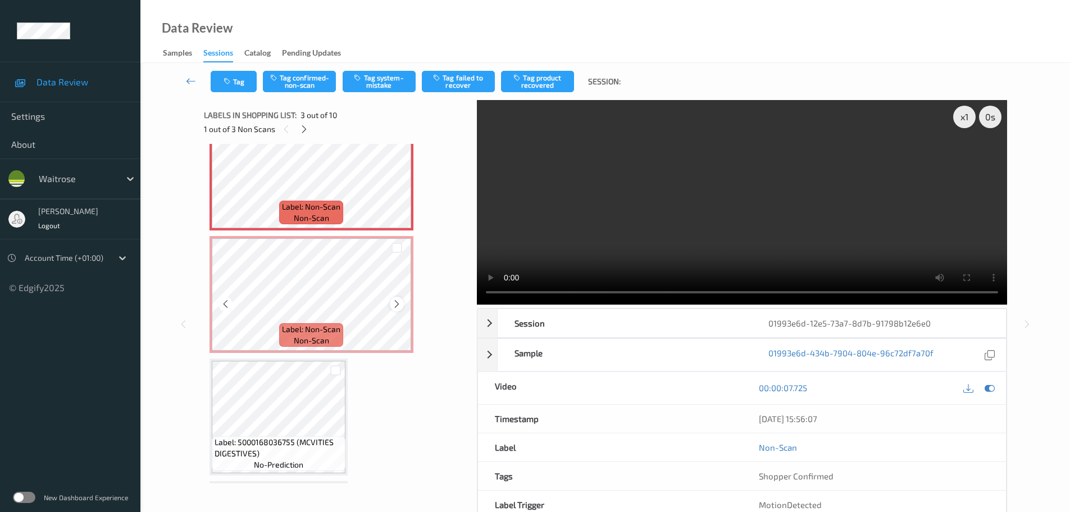
click at [399, 303] on icon at bounding box center [397, 304] width 10 height 10
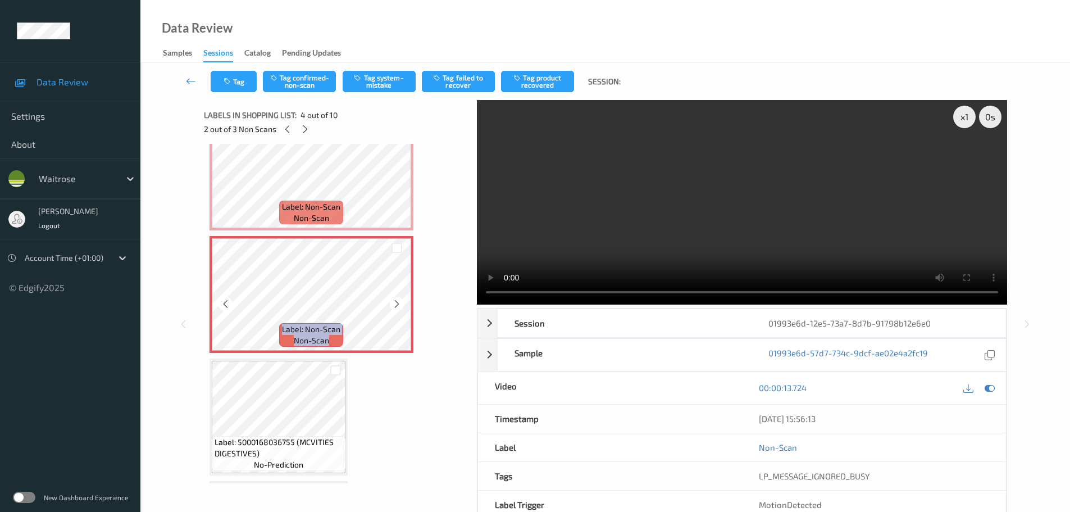
click at [399, 303] on icon at bounding box center [397, 304] width 10 height 10
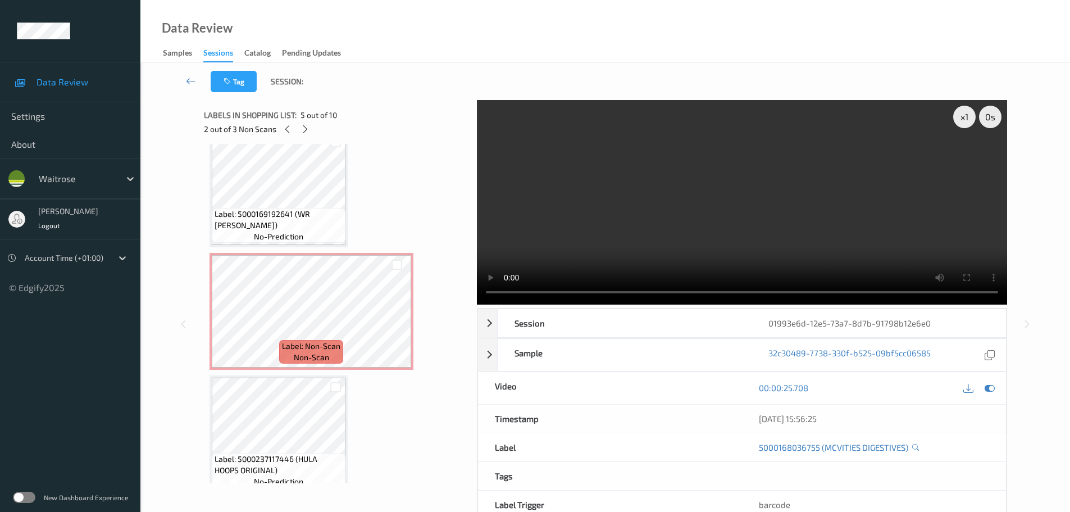
scroll to position [786, 0]
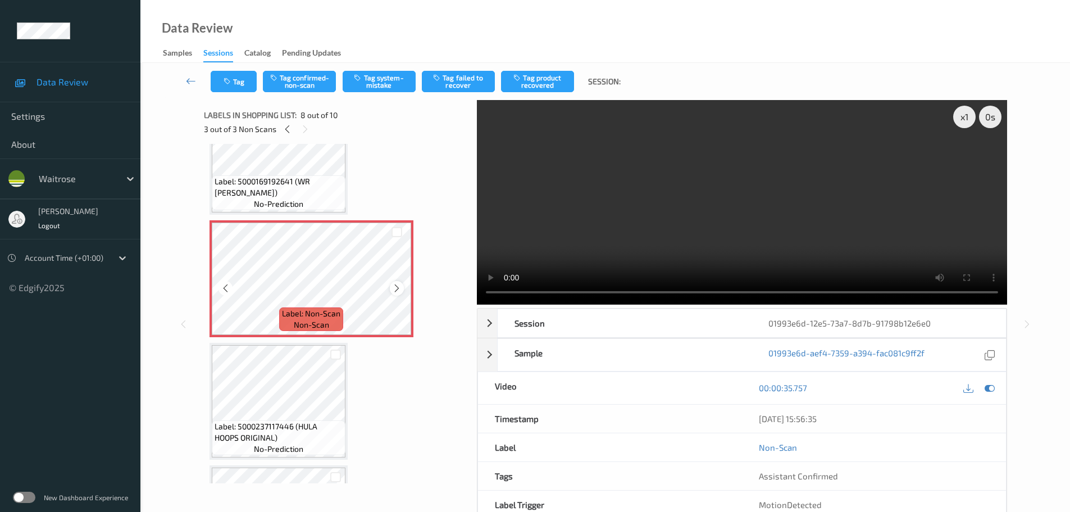
click at [396, 290] on icon at bounding box center [397, 288] width 10 height 10
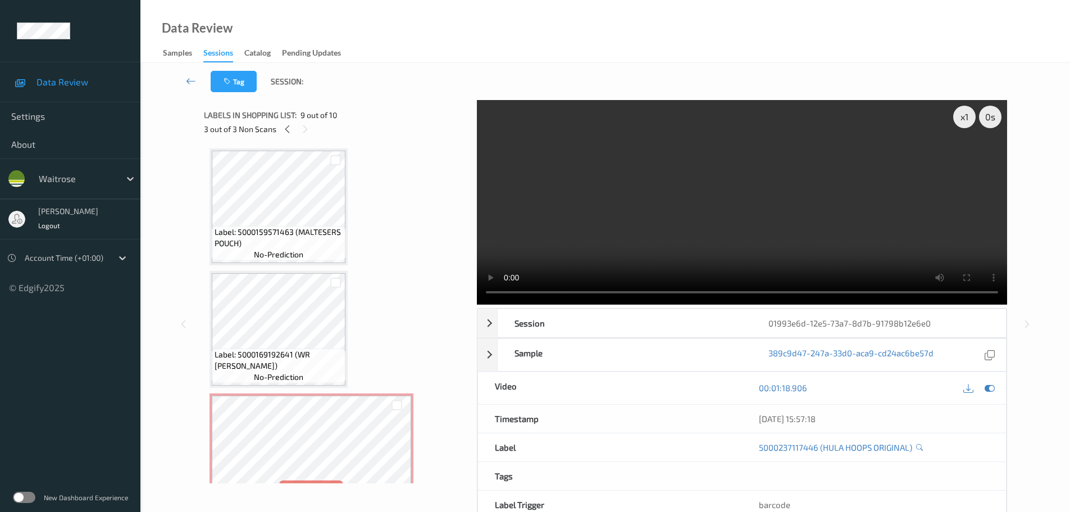
scroll to position [730, 0]
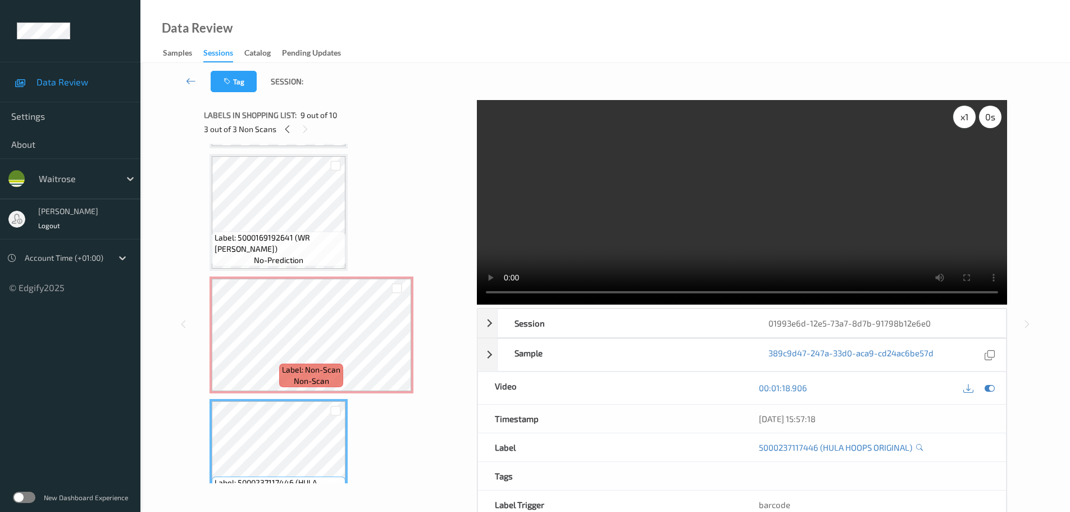
click at [970, 125] on div "x 1" at bounding box center [964, 117] width 22 height 22
click at [970, 125] on div "x 2" at bounding box center [964, 117] width 22 height 22
click at [970, 125] on div "x 4" at bounding box center [964, 117] width 22 height 22
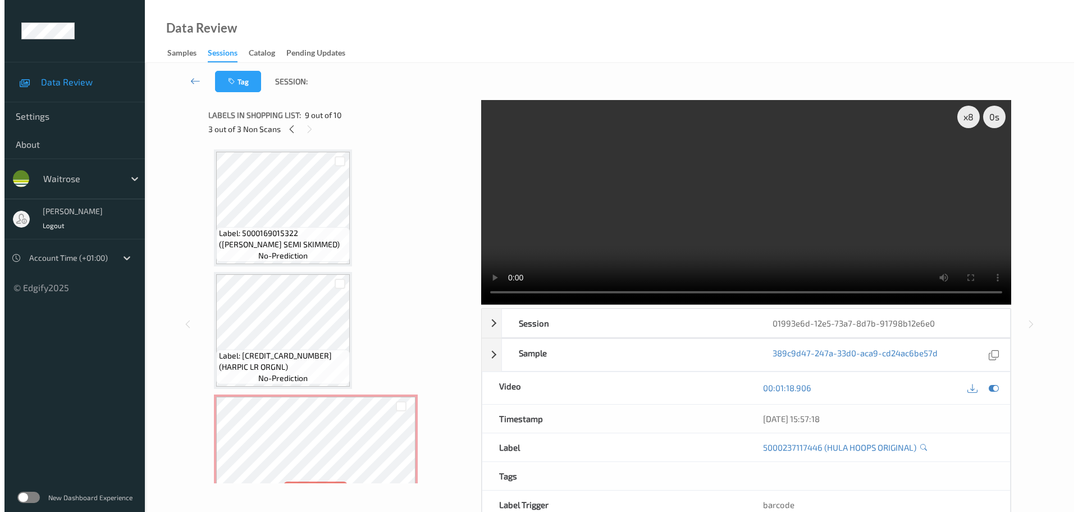
scroll to position [168, 0]
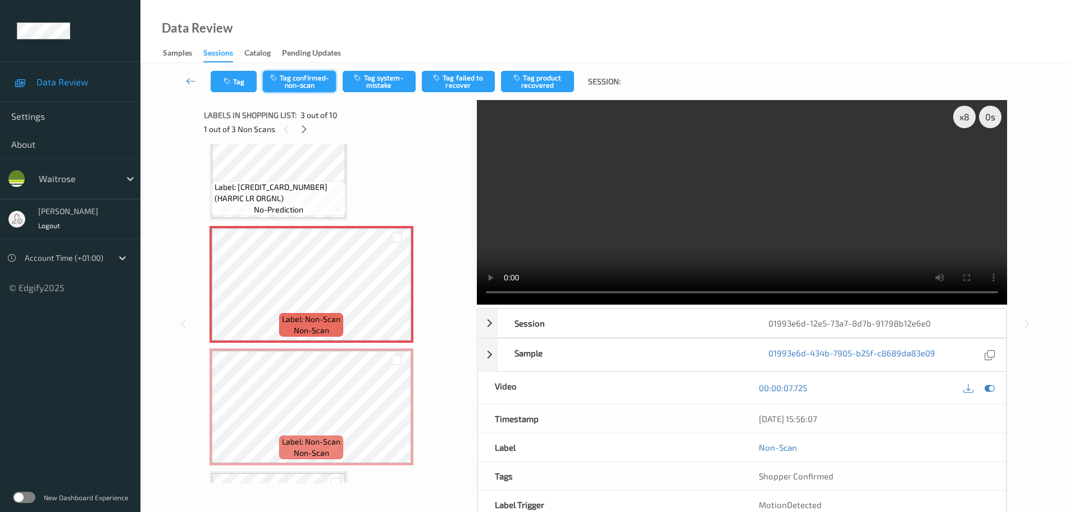
click at [308, 80] on button "Tag confirmed-non-scan" at bounding box center [299, 81] width 73 height 21
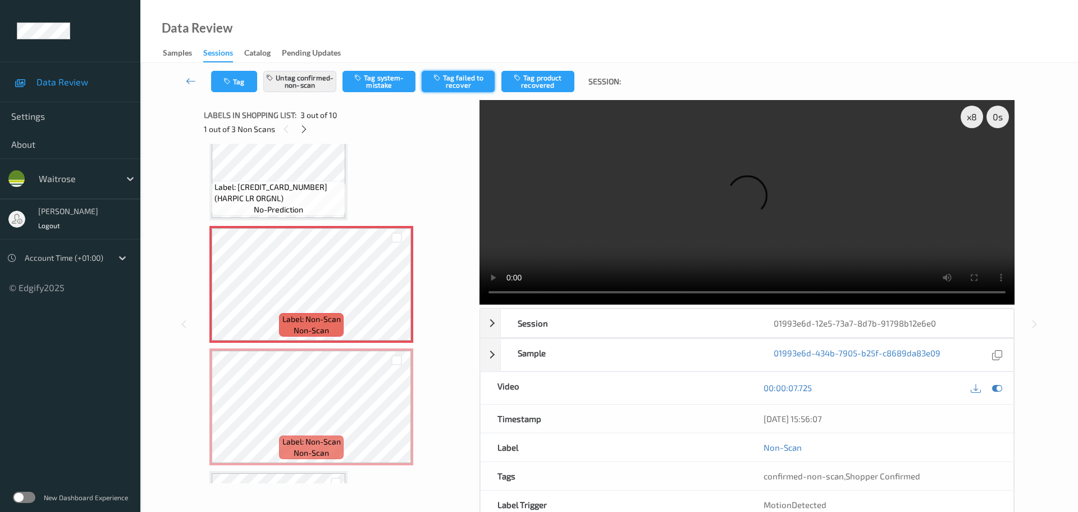
click at [456, 85] on button "Tag failed to recover" at bounding box center [458, 81] width 73 height 21
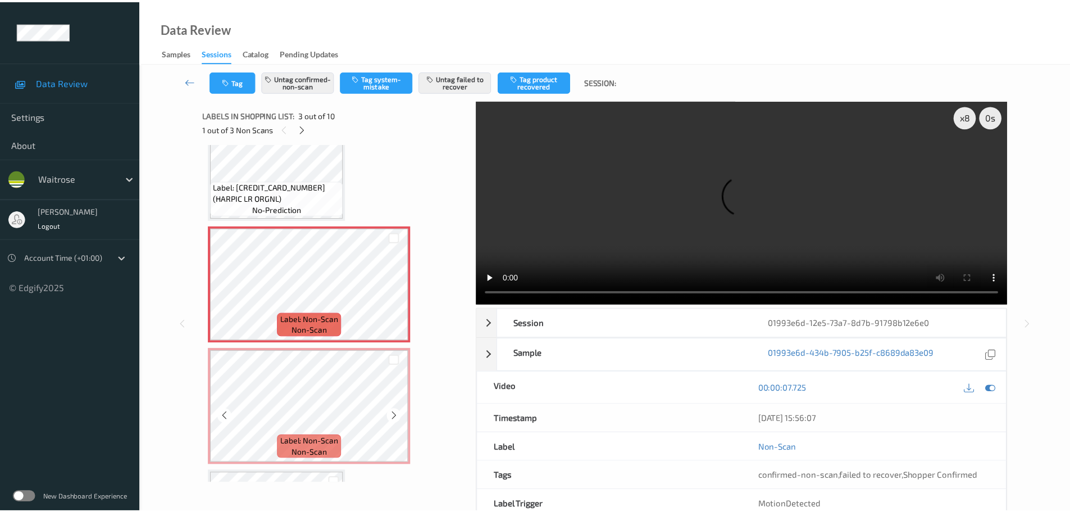
scroll to position [281, 0]
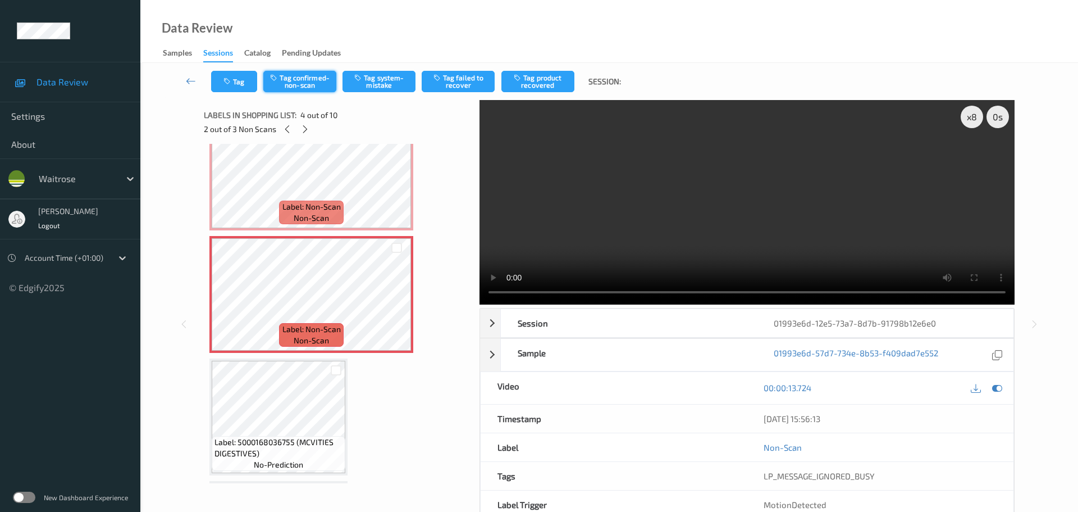
click at [299, 88] on button "Tag confirmed-non-scan" at bounding box center [299, 81] width 73 height 21
click at [526, 77] on button "Tag product recovered" at bounding box center [537, 81] width 73 height 21
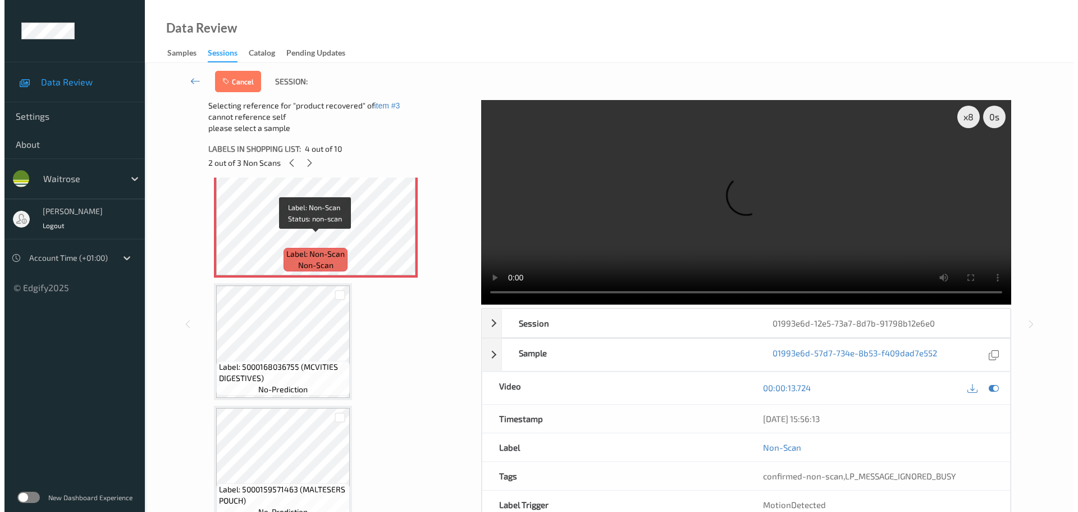
scroll to position [393, 0]
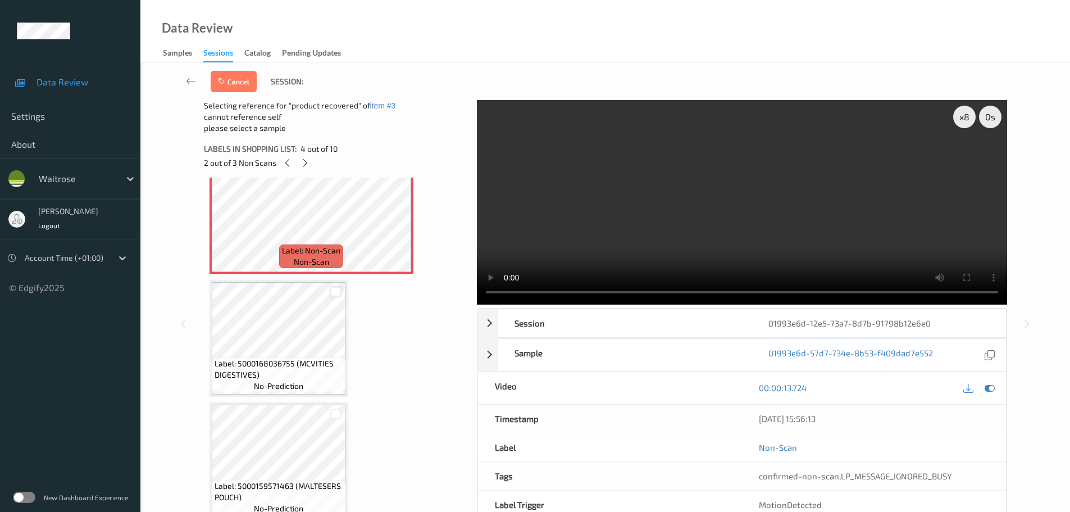
click at [335, 290] on div at bounding box center [335, 291] width 11 height 11
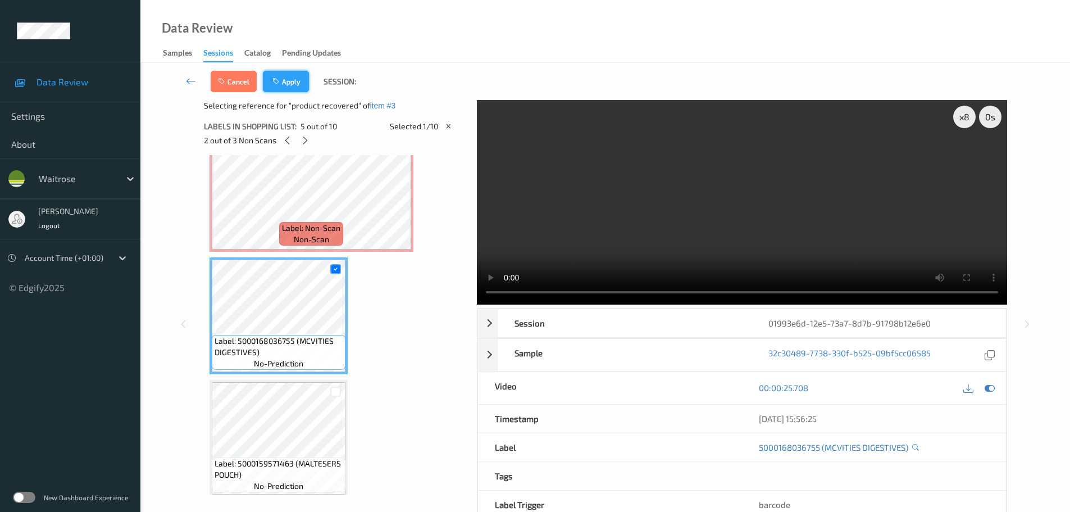
click at [289, 81] on button "Apply" at bounding box center [286, 81] width 46 height 21
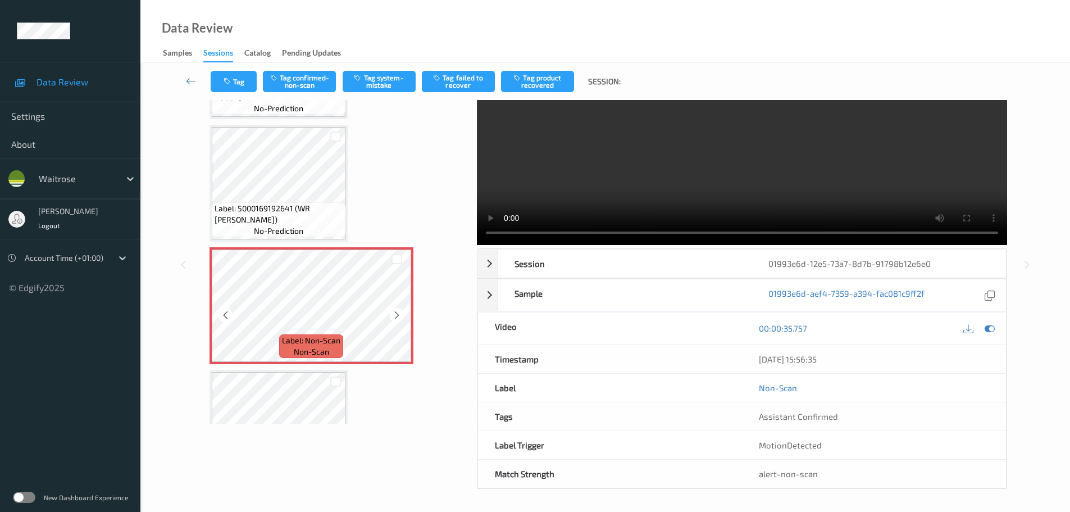
scroll to position [60, 0]
click at [314, 77] on button "Tag confirmed-non-scan" at bounding box center [299, 81] width 73 height 21
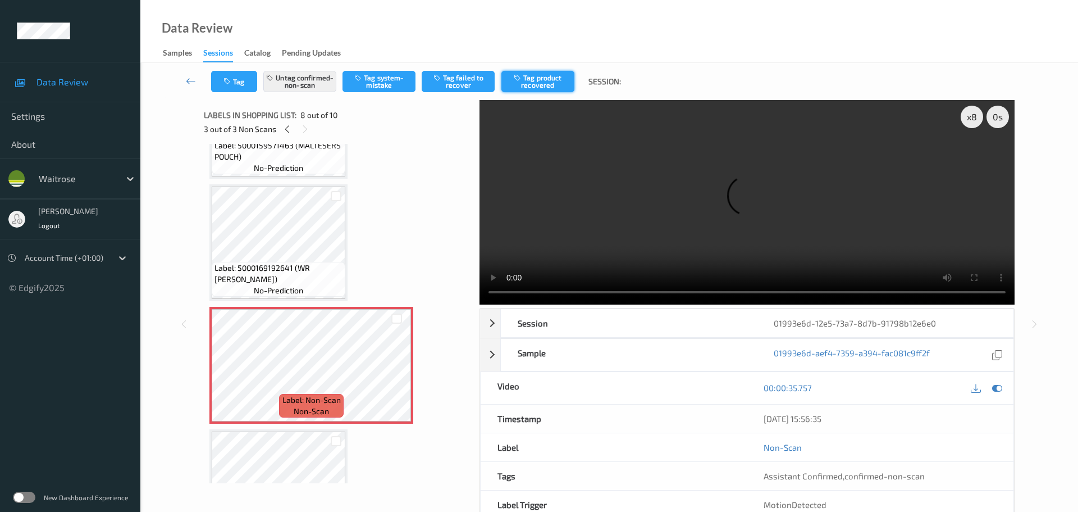
click at [559, 82] on button "Tag product recovered" at bounding box center [537, 81] width 73 height 21
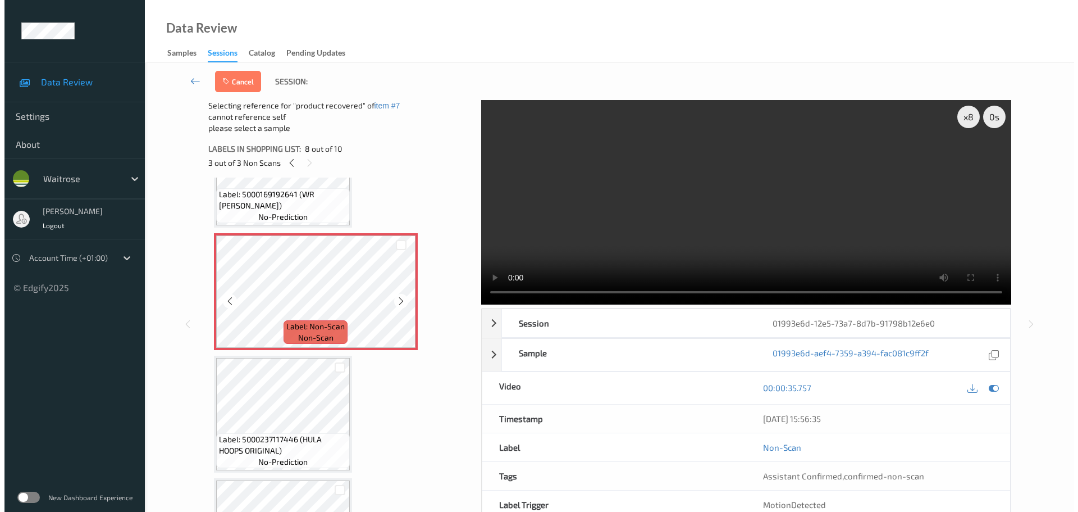
scroll to position [812, 0]
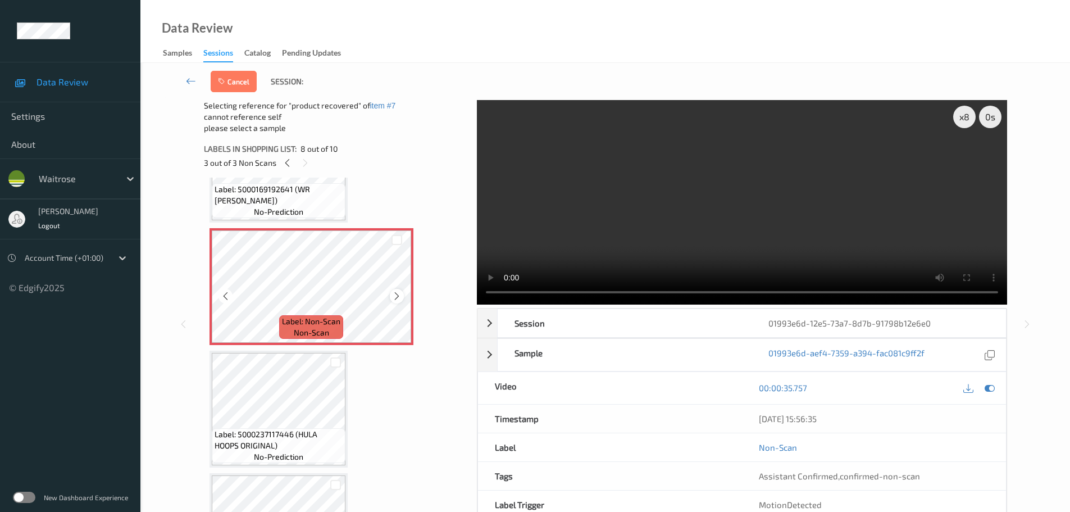
click at [393, 299] on icon at bounding box center [397, 296] width 10 height 10
click at [335, 359] on div at bounding box center [335, 362] width 11 height 11
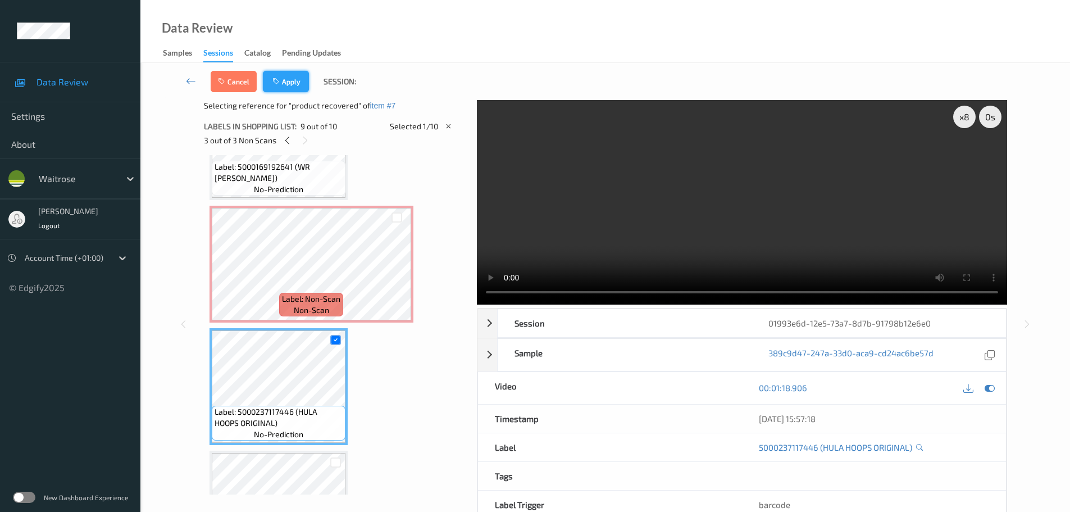
click at [300, 84] on button "Apply" at bounding box center [286, 81] width 46 height 21
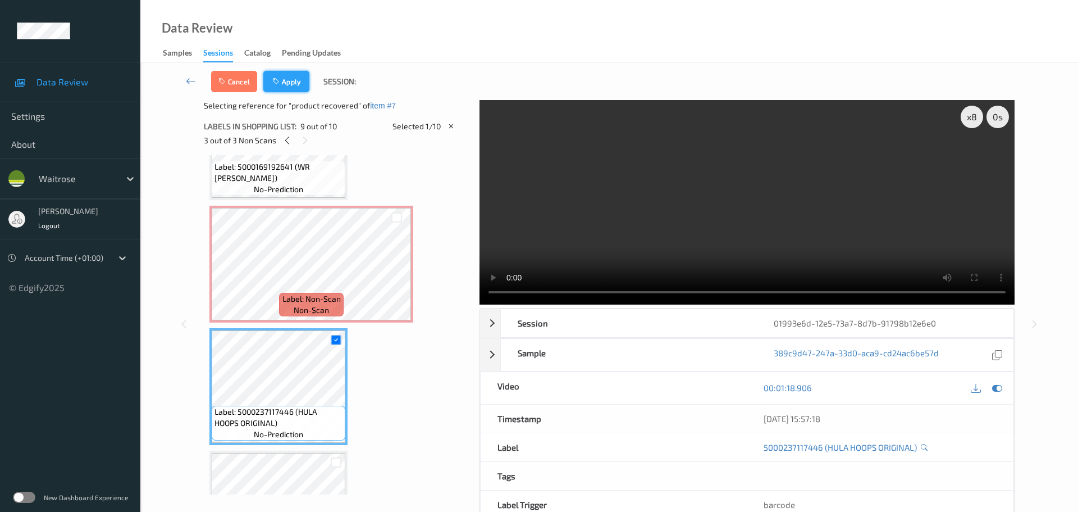
scroll to position [740, 0]
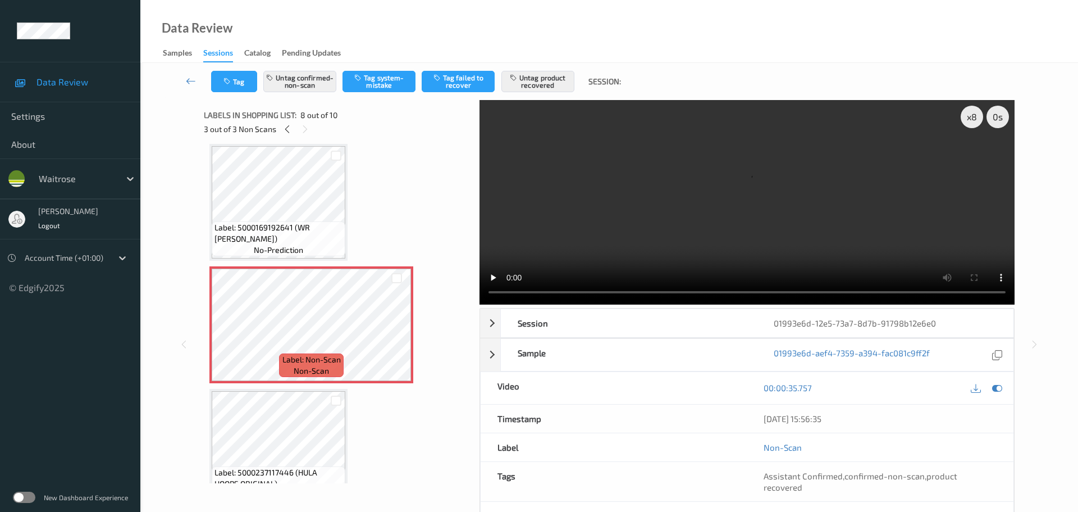
click at [290, 138] on div "Labels in shopping list: 8 out of 10 3 out of 3 Non Scans" at bounding box center [338, 122] width 268 height 44
click at [290, 136] on div "3 out of 3 Non Scans" at bounding box center [338, 129] width 268 height 14
click at [289, 135] on div at bounding box center [287, 129] width 14 height 14
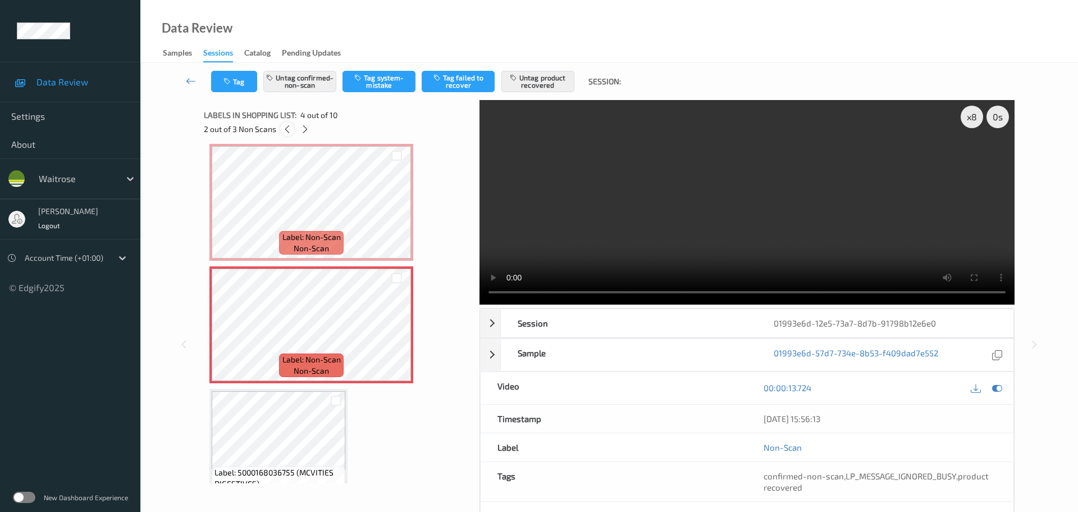
click at [288, 131] on icon at bounding box center [287, 129] width 10 height 10
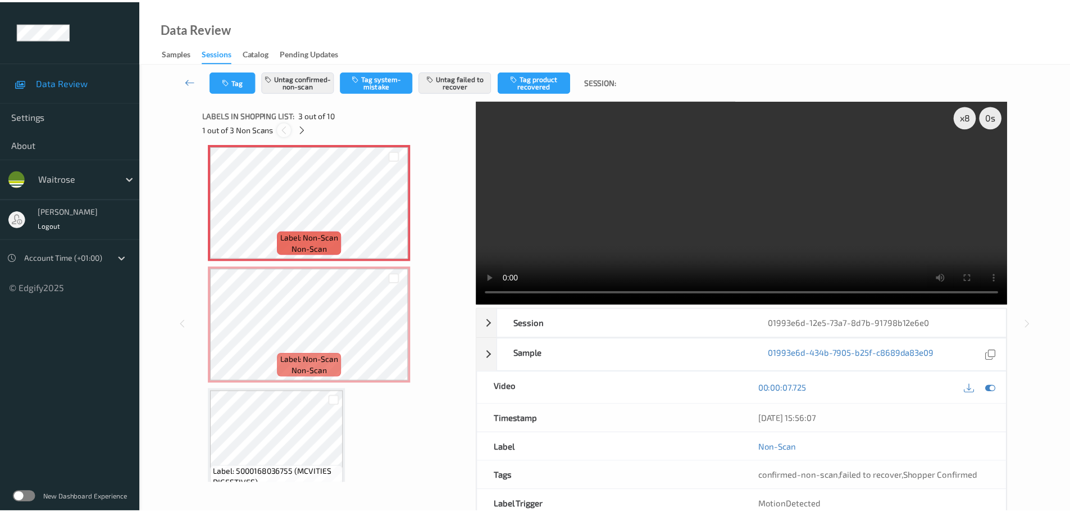
scroll to position [128, 0]
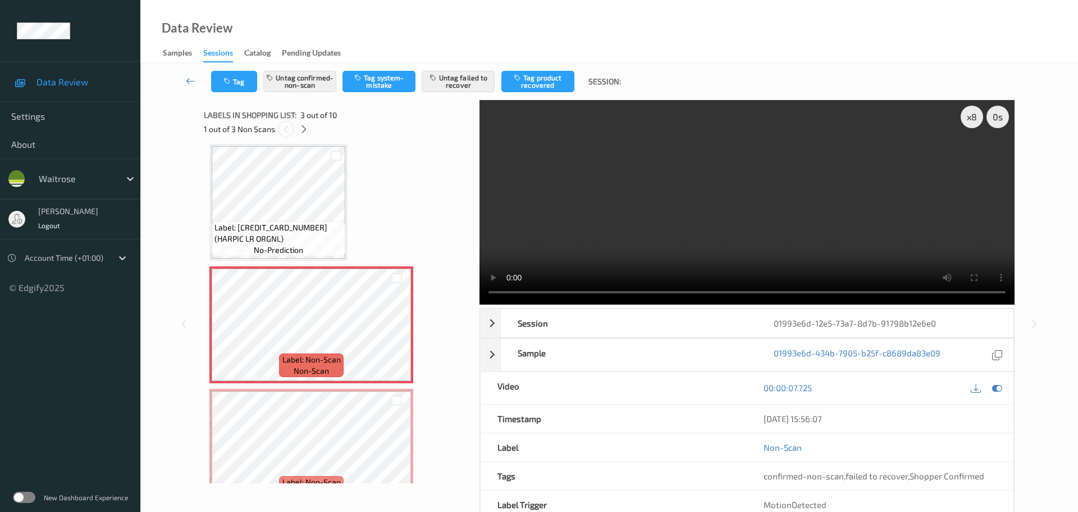
click at [288, 131] on icon at bounding box center [286, 129] width 10 height 10
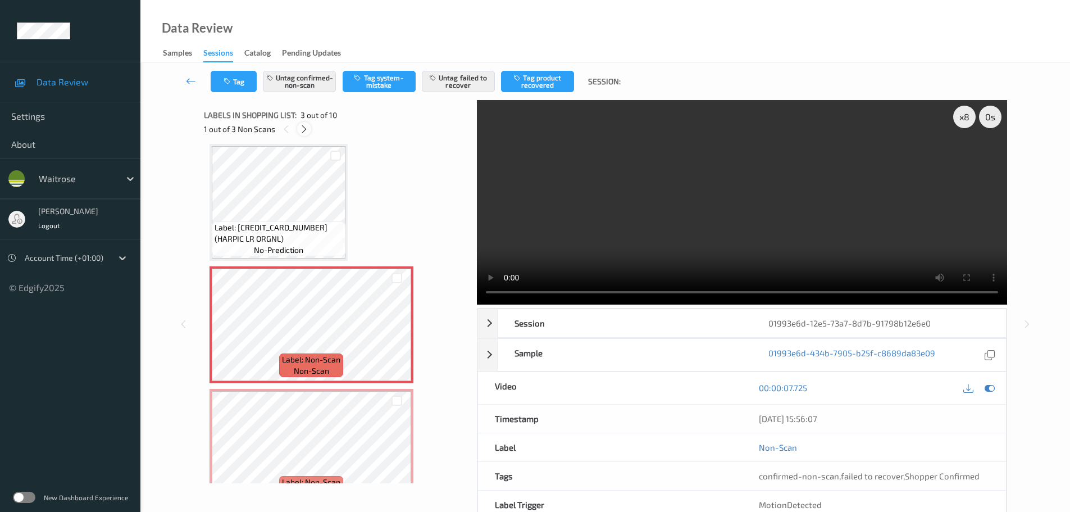
click at [302, 126] on icon at bounding box center [304, 129] width 10 height 10
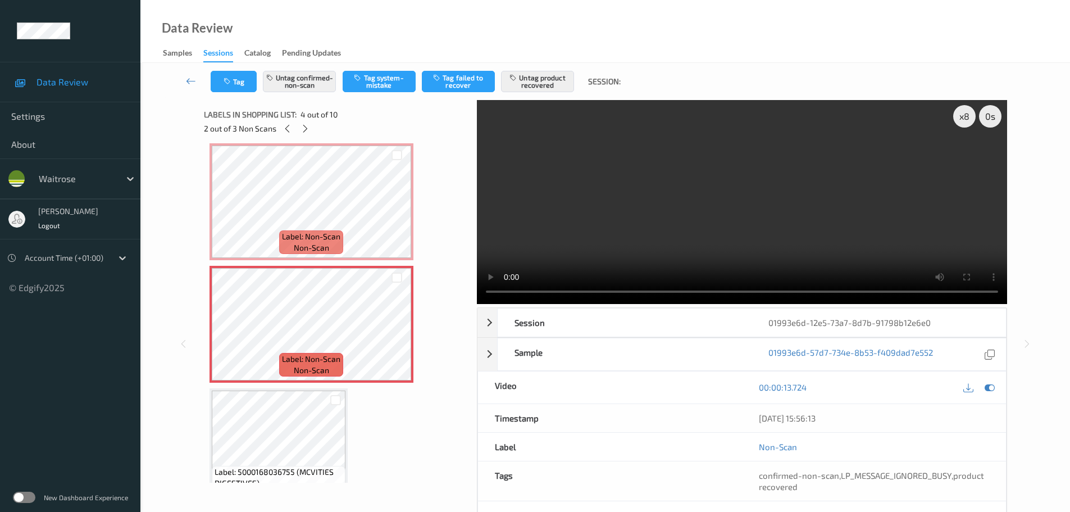
scroll to position [0, 0]
click at [303, 129] on icon at bounding box center [305, 129] width 10 height 10
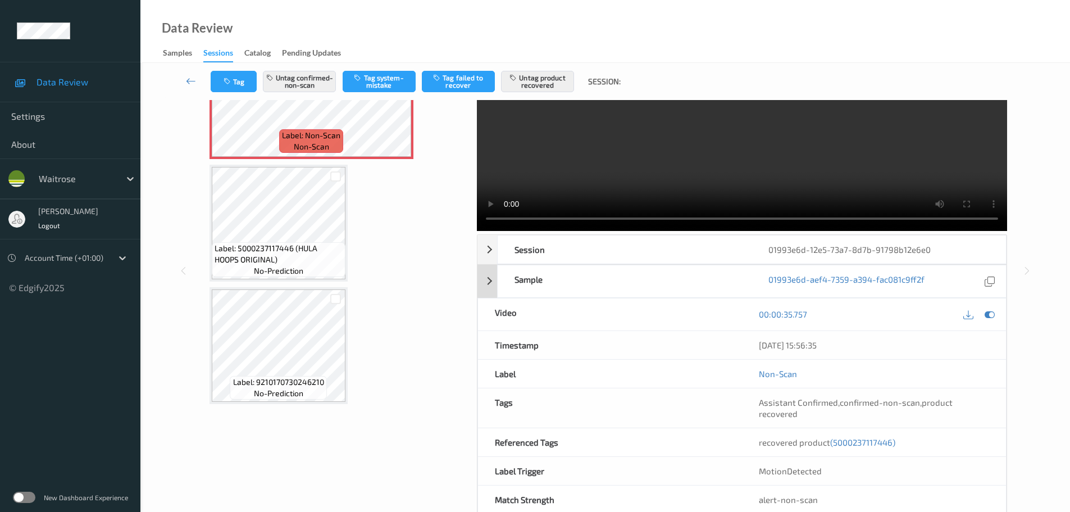
scroll to position [99, 0]
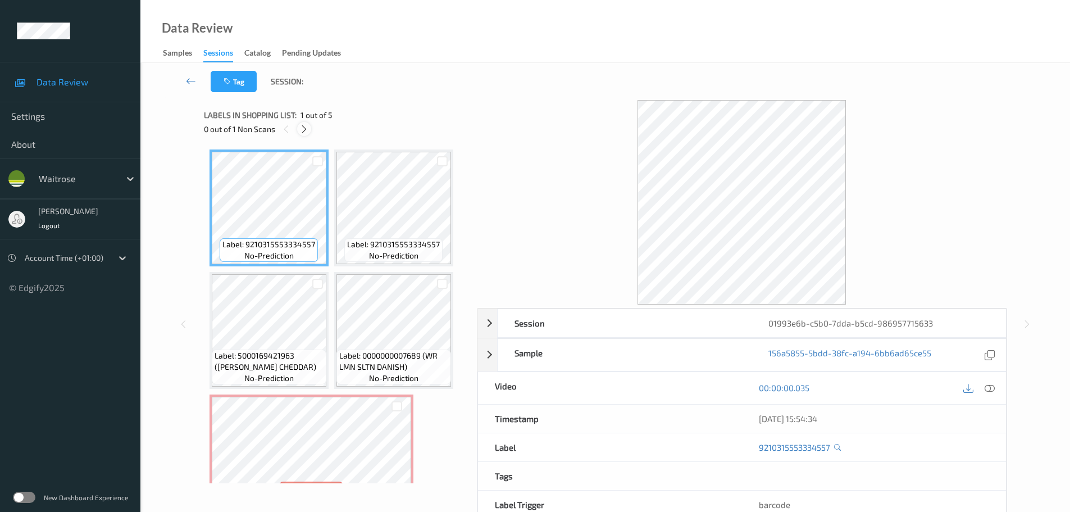
click at [299, 127] on icon at bounding box center [304, 129] width 10 height 10
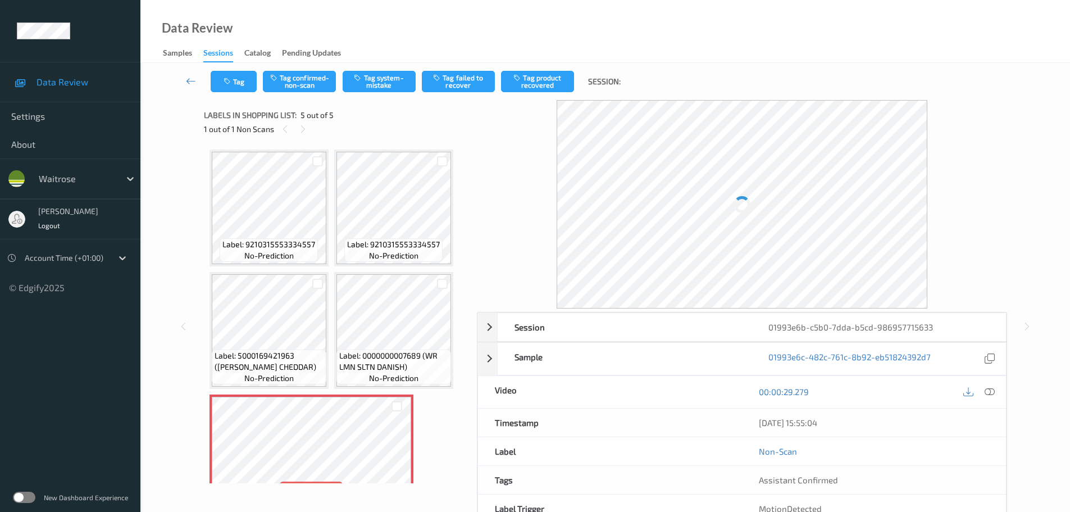
scroll to position [34, 0]
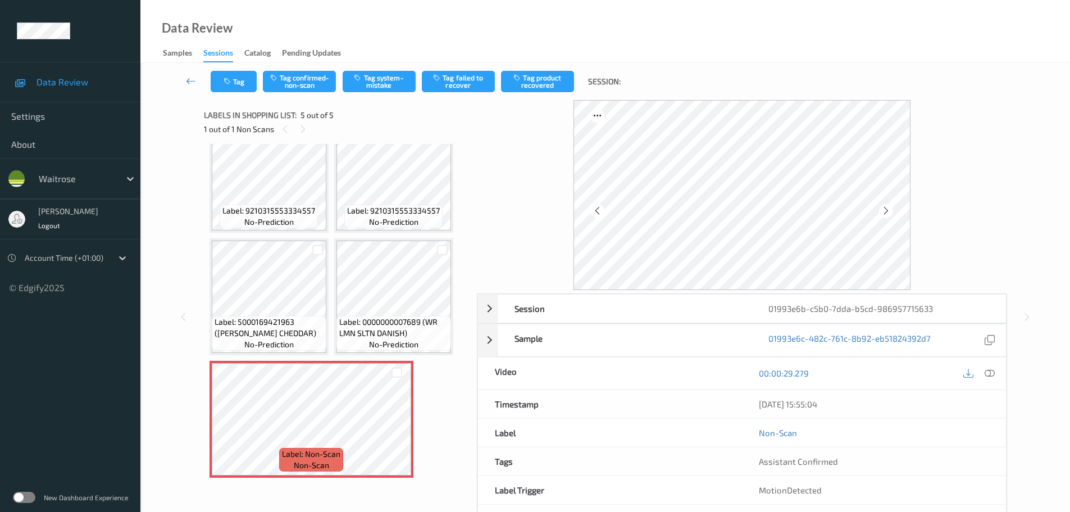
click at [998, 390] on div "[DATE] 15:55:04" at bounding box center [874, 404] width 264 height 28
click at [990, 380] on div "00:00:29.279" at bounding box center [874, 373] width 264 height 32
click at [988, 374] on icon at bounding box center [989, 373] width 10 height 10
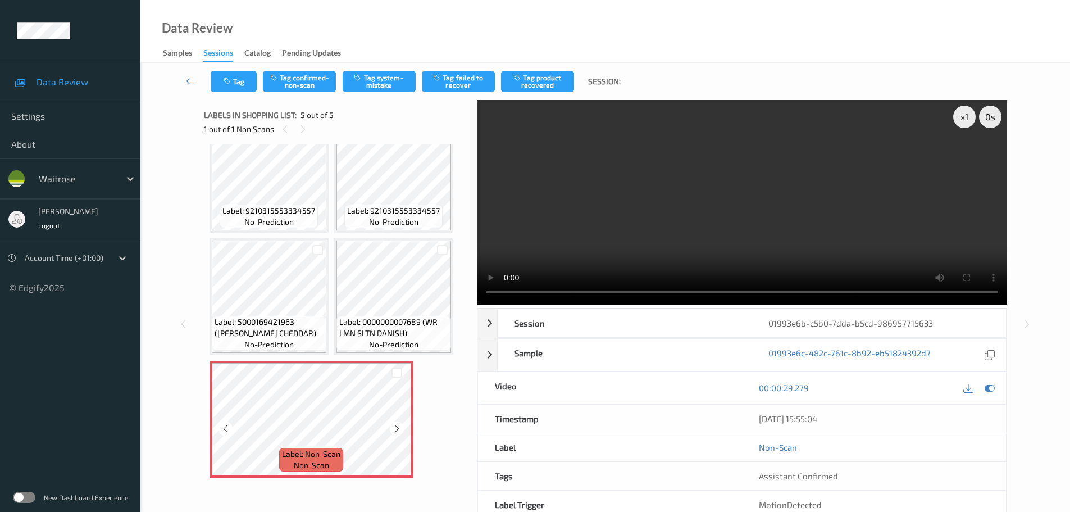
scroll to position [60, 0]
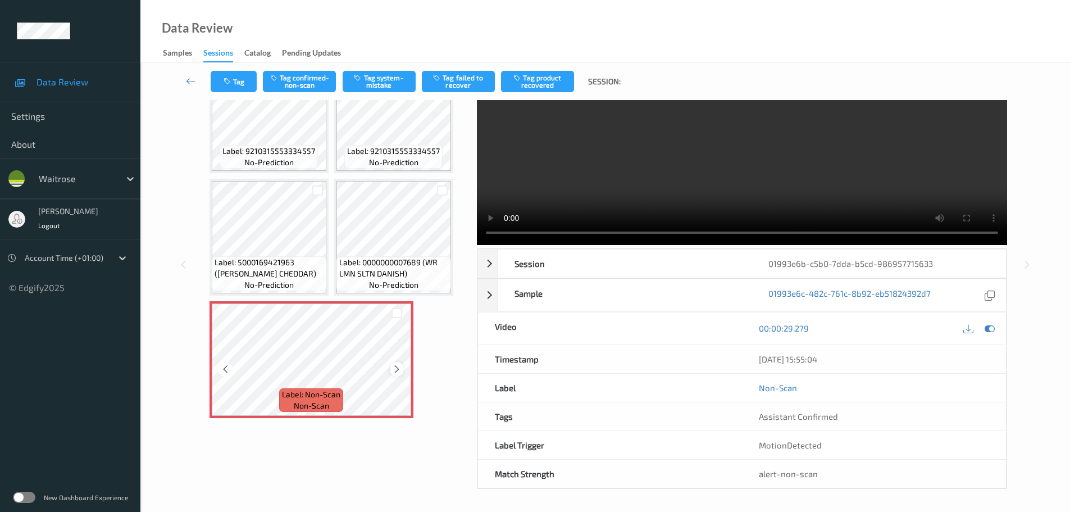
click at [397, 372] on icon at bounding box center [397, 369] width 10 height 10
click at [398, 372] on icon at bounding box center [397, 369] width 10 height 10
click at [381, 259] on span "Label: 0000000007689 (WR LMN SLTN DANISH)" at bounding box center [393, 268] width 109 height 22
click at [394, 364] on icon at bounding box center [397, 369] width 10 height 10
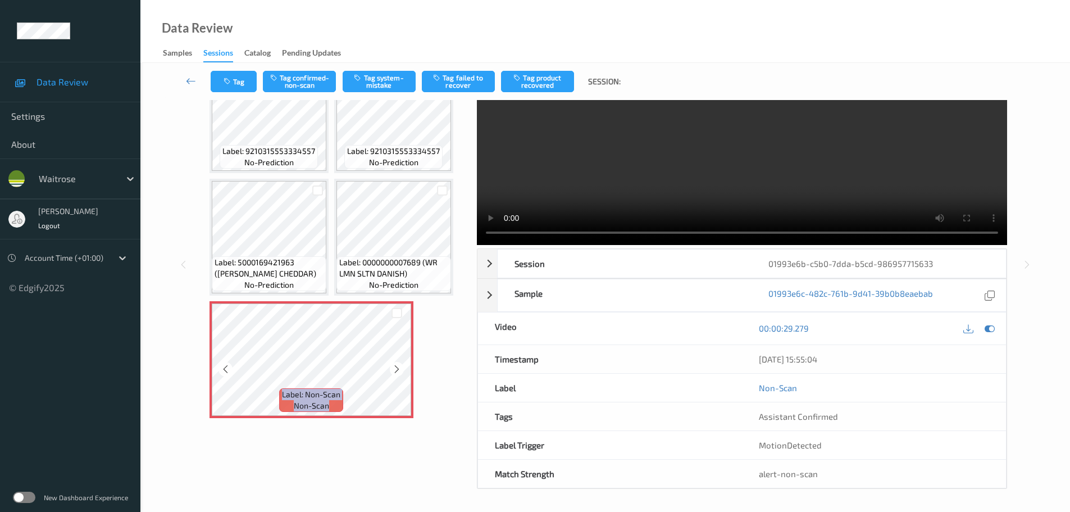
click at [394, 364] on icon at bounding box center [397, 369] width 10 height 10
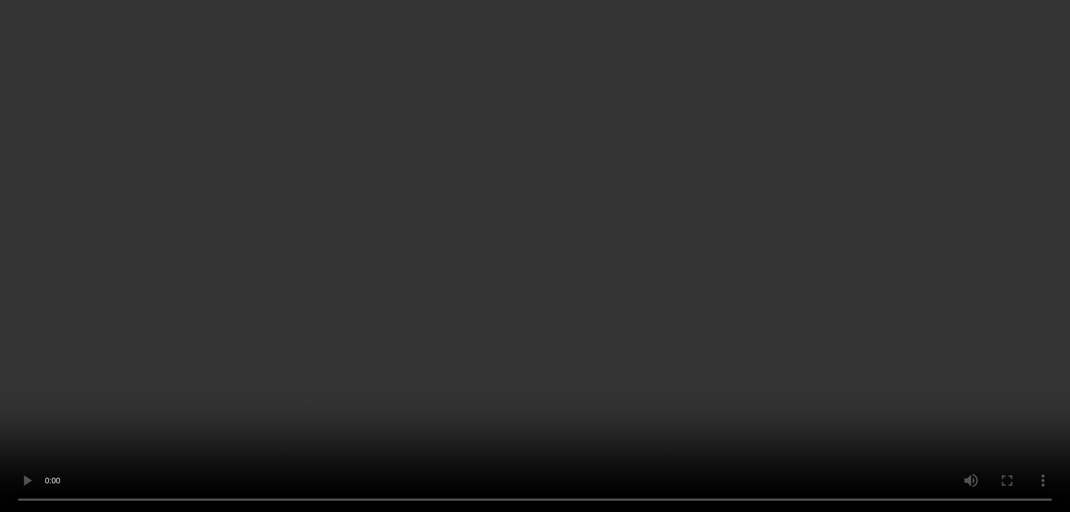
scroll to position [0, 0]
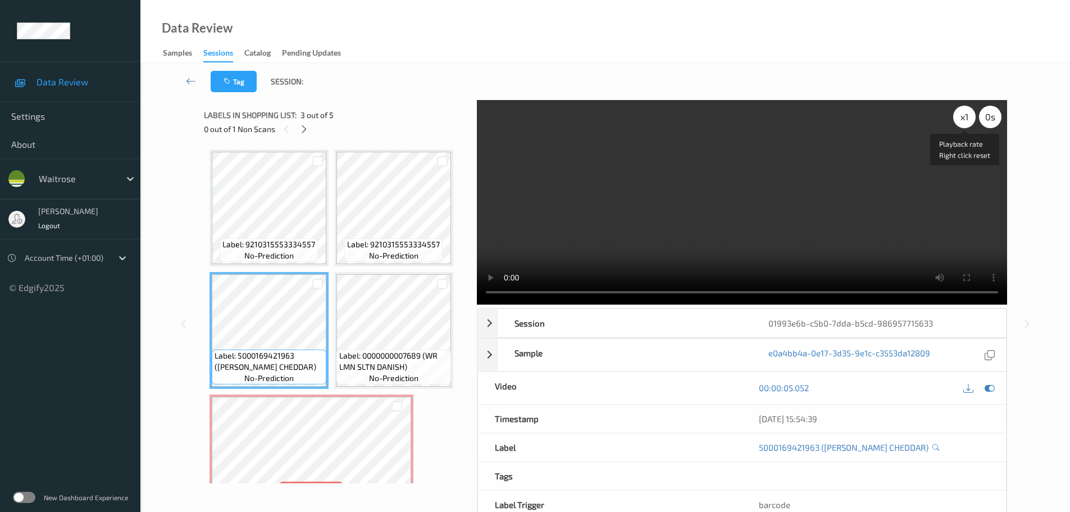
click at [964, 119] on div "x 1" at bounding box center [964, 117] width 22 height 22
click at [964, 119] on div "x 2" at bounding box center [964, 117] width 22 height 22
click at [964, 119] on div "x 4" at bounding box center [964, 117] width 22 height 22
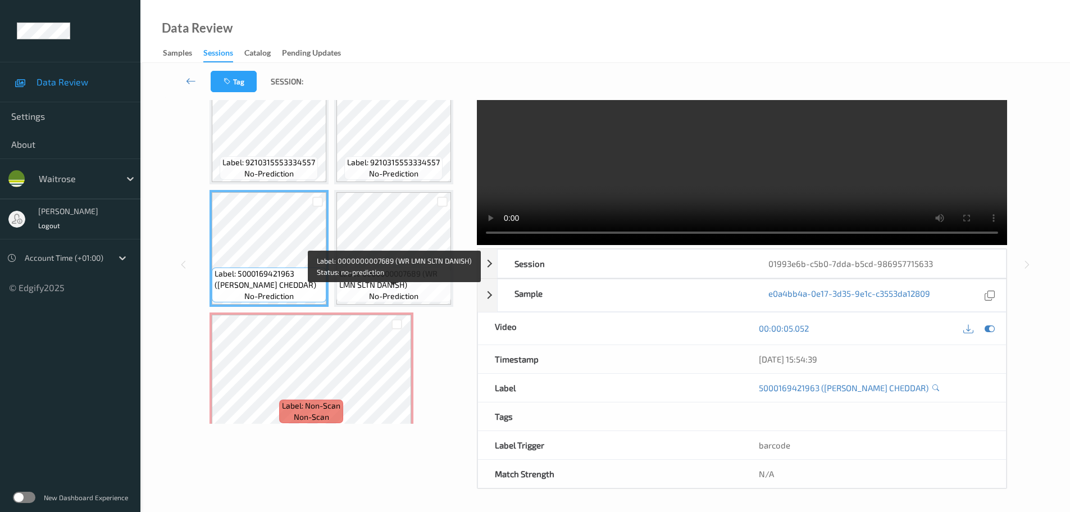
scroll to position [34, 0]
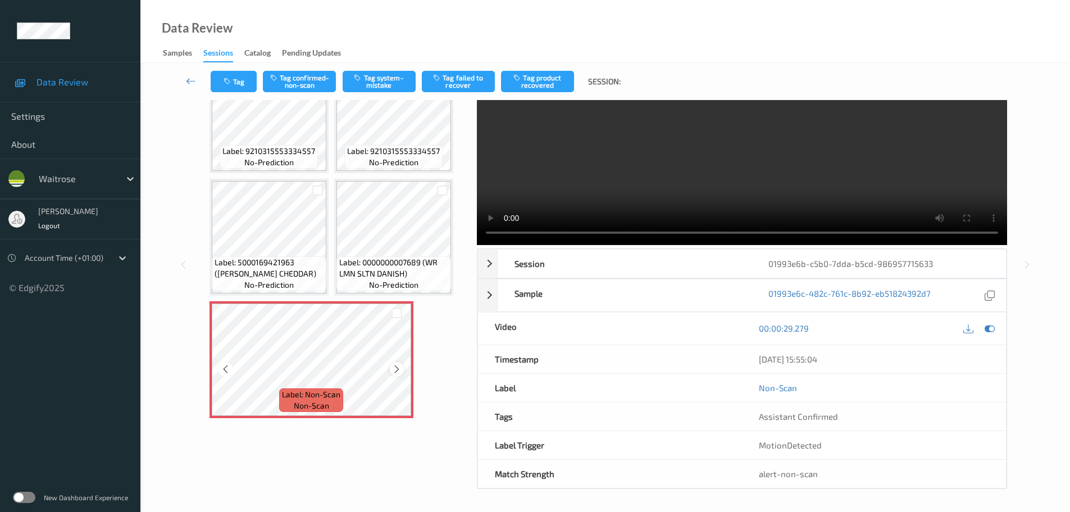
click at [395, 368] on icon at bounding box center [397, 369] width 10 height 10
click at [390, 371] on div at bounding box center [397, 369] width 14 height 14
click at [400, 372] on icon at bounding box center [397, 369] width 10 height 10
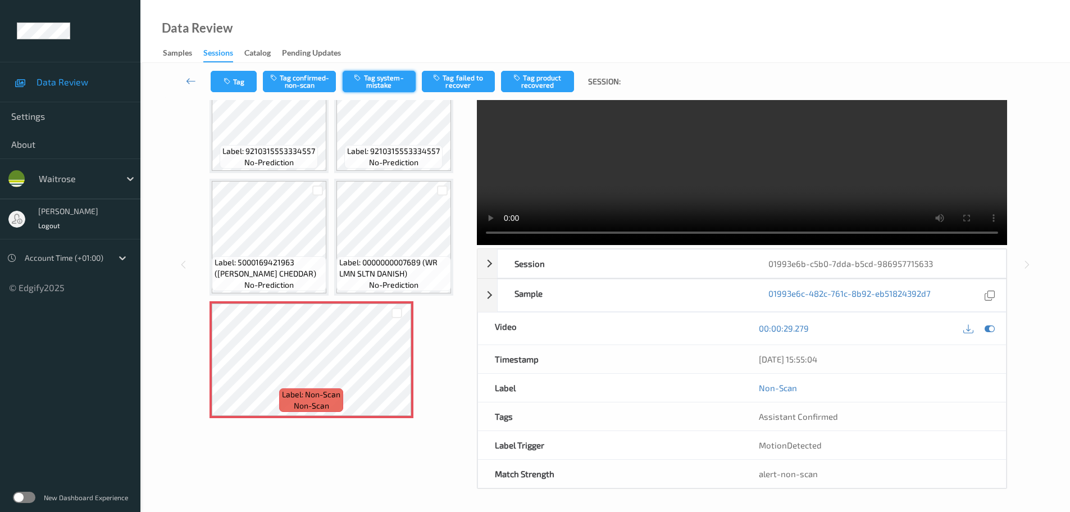
click at [362, 82] on button "Tag system-mistake" at bounding box center [379, 81] width 73 height 21
click at [377, 80] on button "Tag system-mistake" at bounding box center [379, 81] width 73 height 21
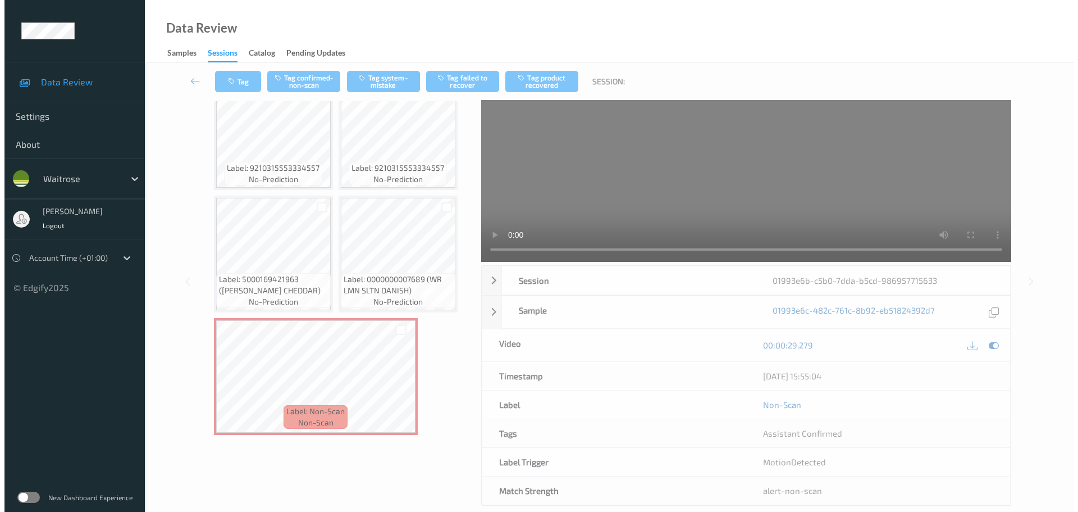
scroll to position [0, 0]
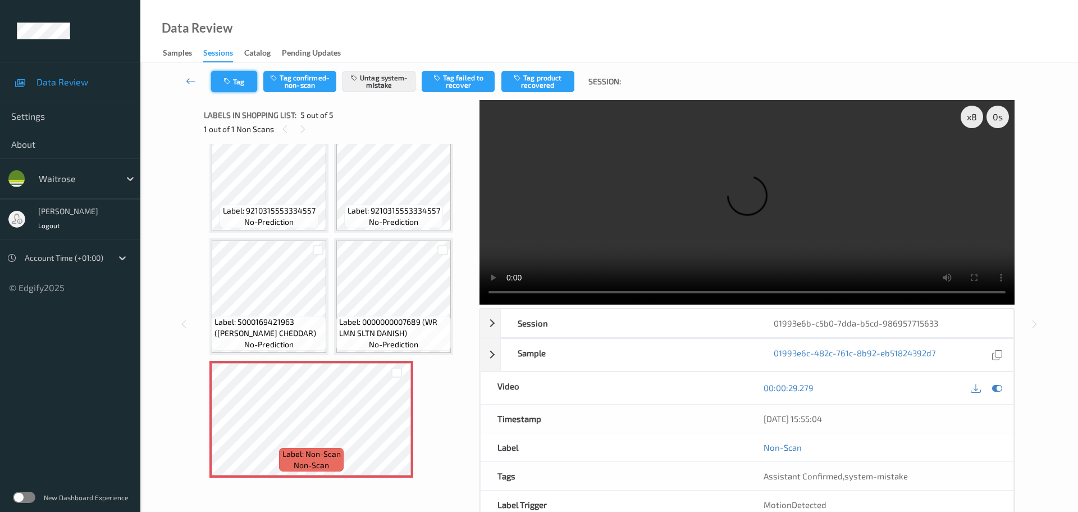
click at [226, 80] on icon "button" at bounding box center [228, 81] width 10 height 8
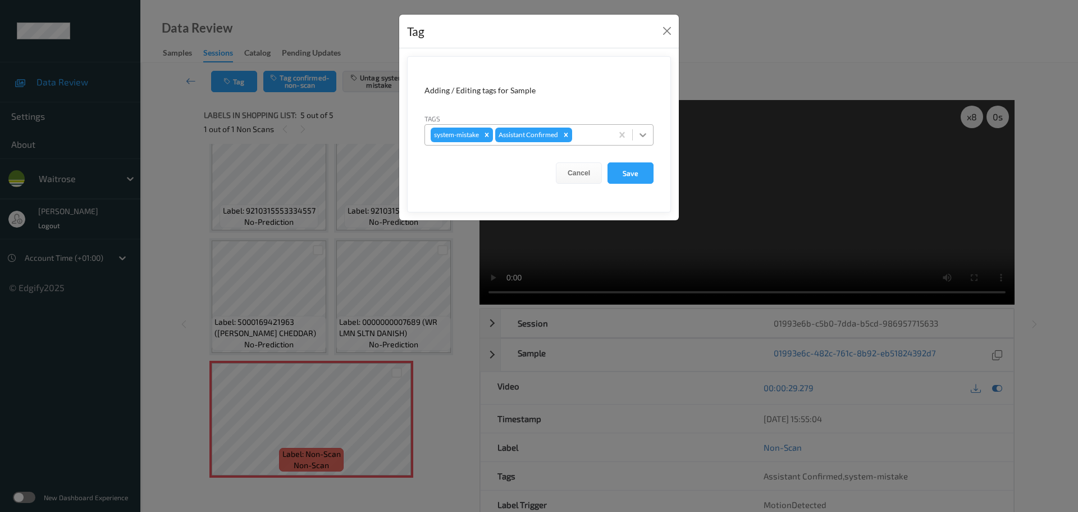
click at [642, 140] on icon at bounding box center [642, 134] width 11 height 11
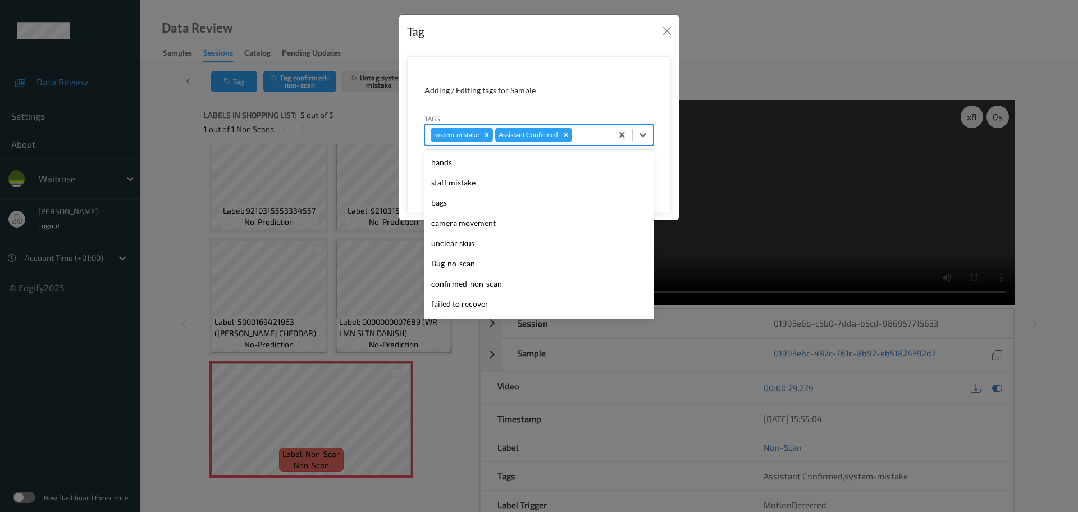
scroll to position [261, 0]
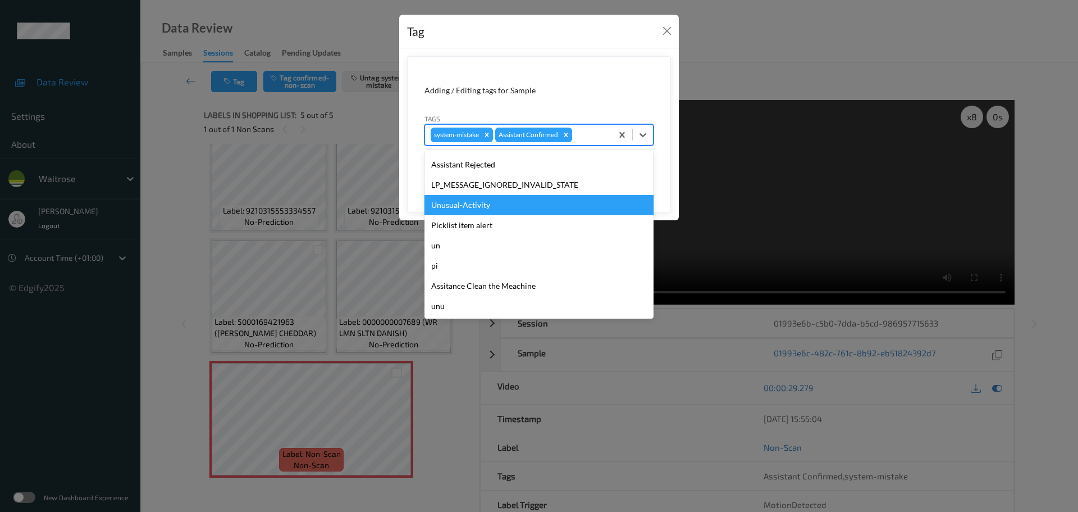
drag, startPoint x: 478, startPoint y: 211, endPoint x: 522, endPoint y: 176, distance: 55.9
click at [478, 211] on div "Unusual-Activity" at bounding box center [539, 205] width 229 height 20
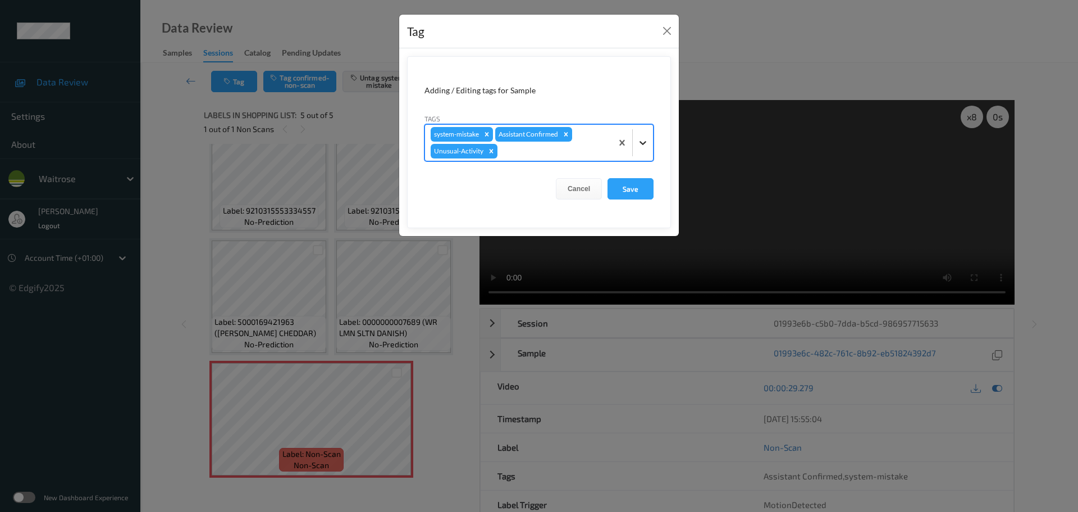
click at [647, 147] on icon at bounding box center [642, 142] width 11 height 11
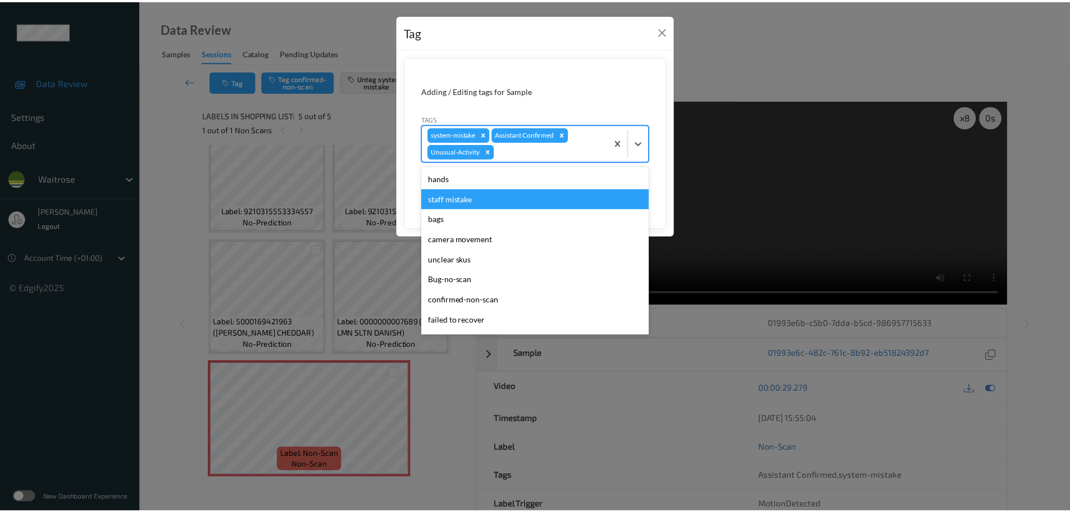
scroll to position [240, 0]
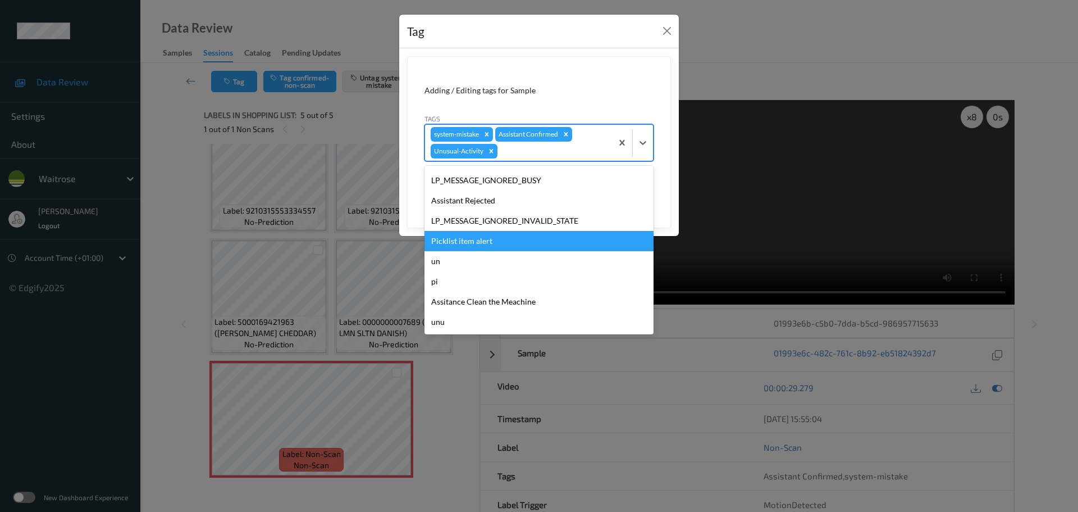
click at [441, 236] on div "Picklist item alert" at bounding box center [539, 241] width 229 height 20
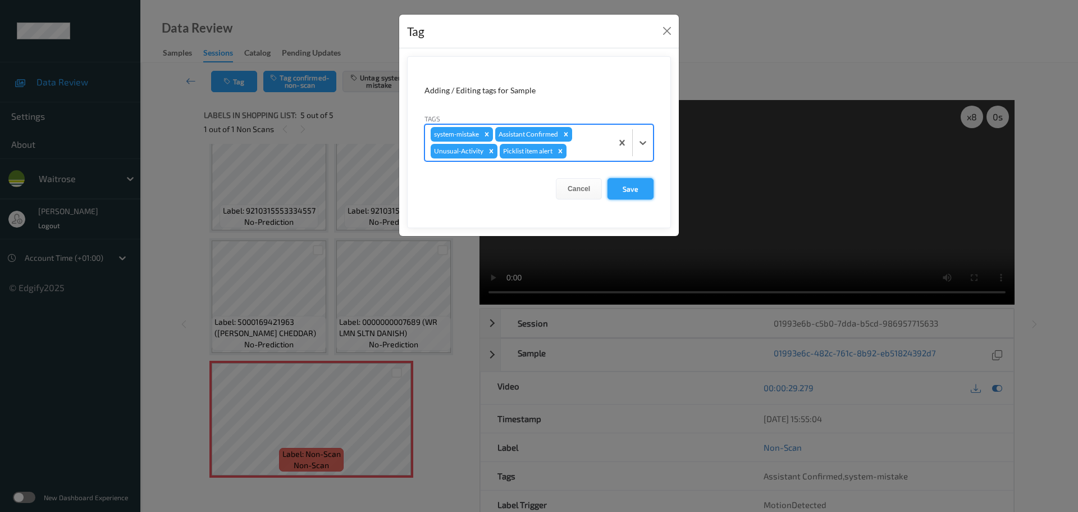
click at [621, 194] on button "Save" at bounding box center [631, 188] width 46 height 21
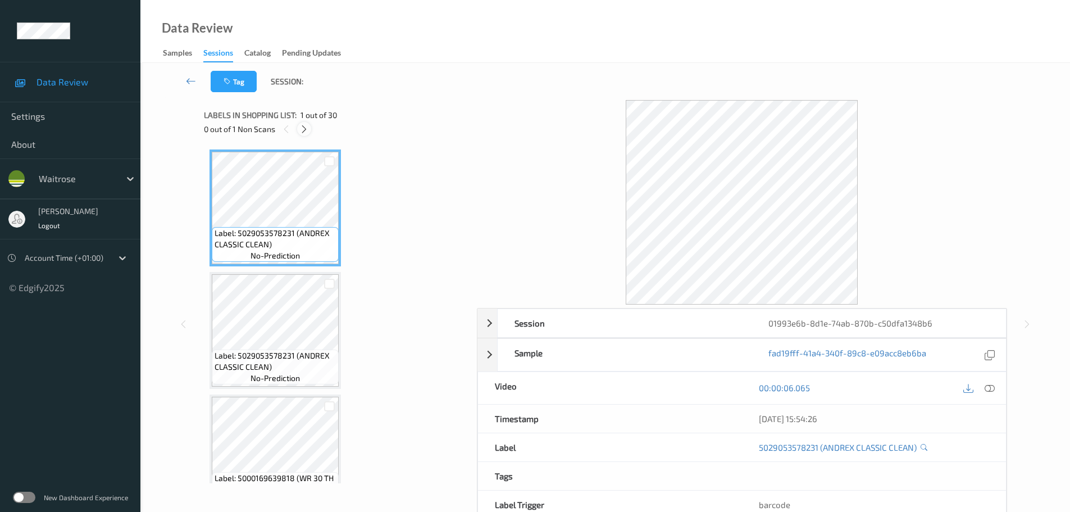
click at [310, 130] on div "0 out of 1 Non Scans" at bounding box center [336, 129] width 265 height 14
click at [307, 130] on icon at bounding box center [304, 129] width 10 height 10
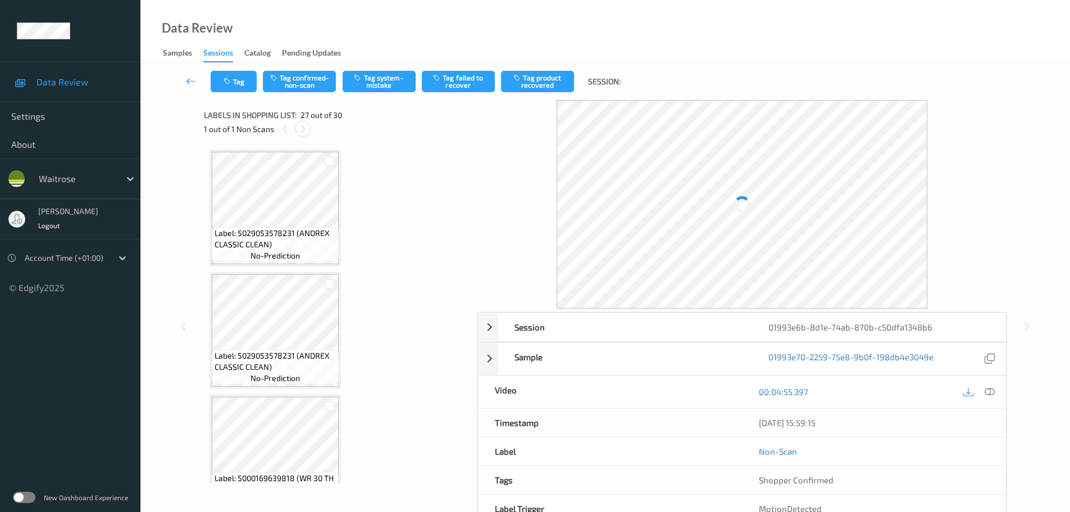
scroll to position [3066, 0]
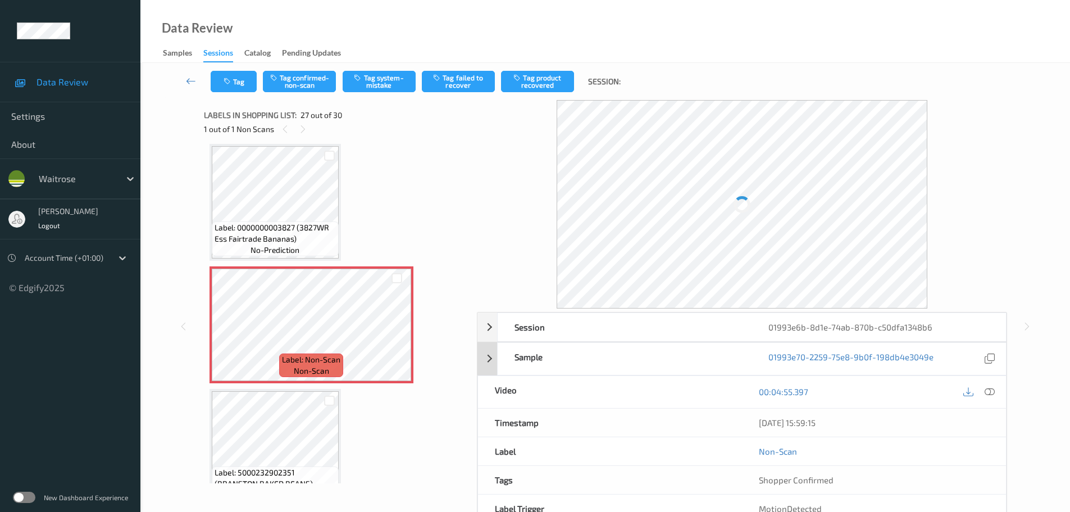
drag, startPoint x: 992, startPoint y: 392, endPoint x: 939, endPoint y: 351, distance: 67.3
click at [992, 391] on div "Session 01993e6b-8d1e-74ab-870b-c50dfa1348b6 Session ID 01993e6b-8d1e-74ab-870b…" at bounding box center [742, 432] width 530 height 240
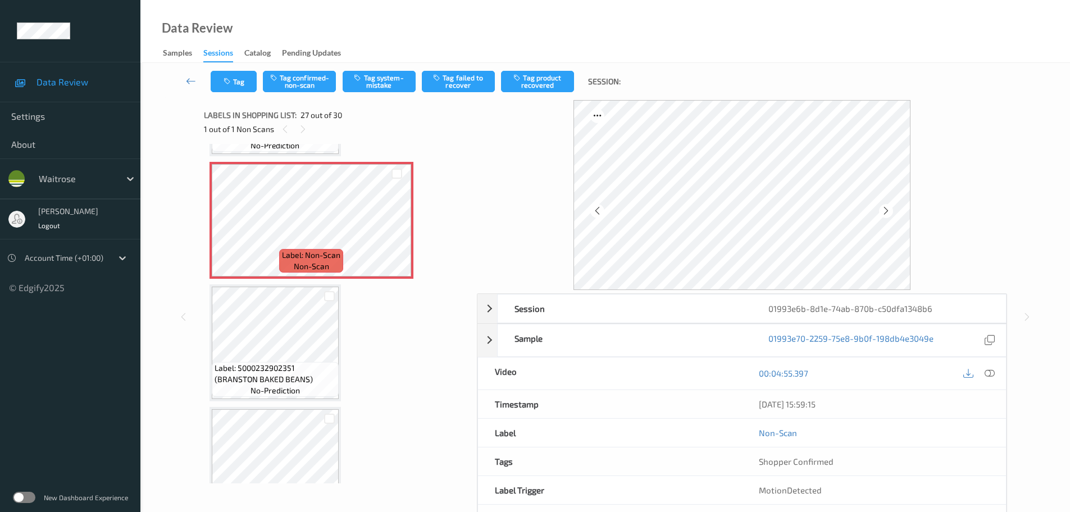
scroll to position [3114, 0]
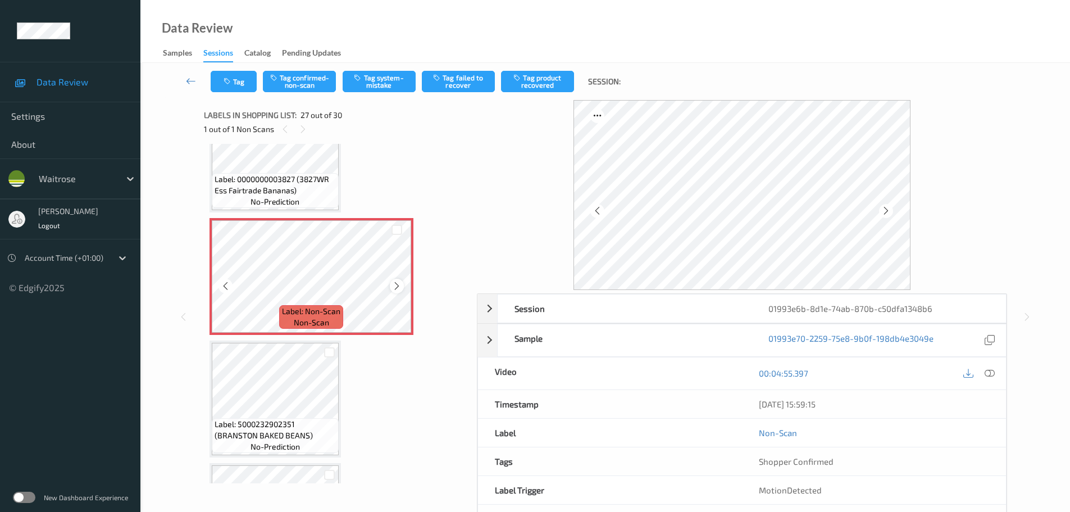
click at [396, 285] on icon at bounding box center [397, 286] width 10 height 10
click at [394, 285] on icon at bounding box center [397, 286] width 10 height 10
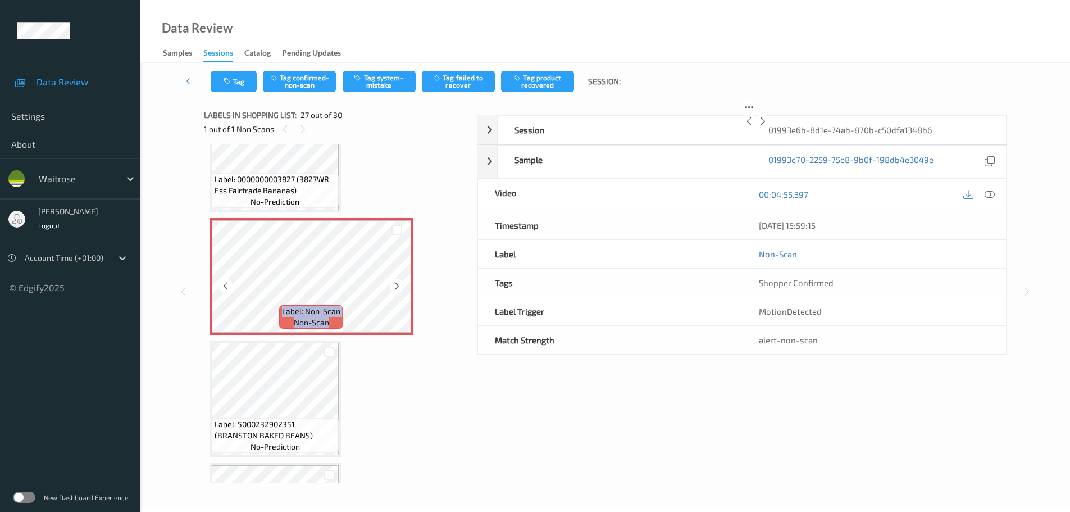
click at [394, 285] on icon at bounding box center [397, 286] width 10 height 10
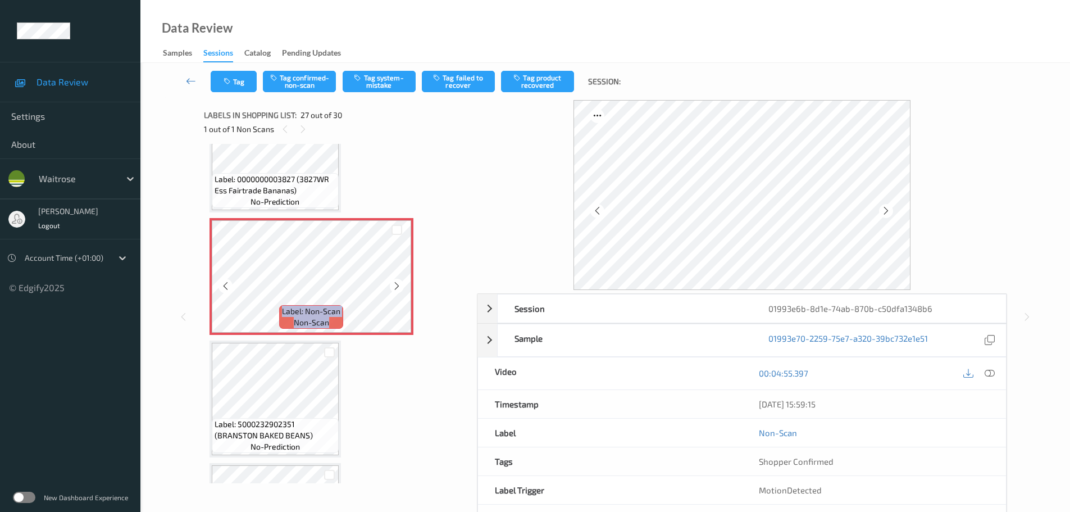
click at [394, 285] on icon at bounding box center [397, 286] width 10 height 10
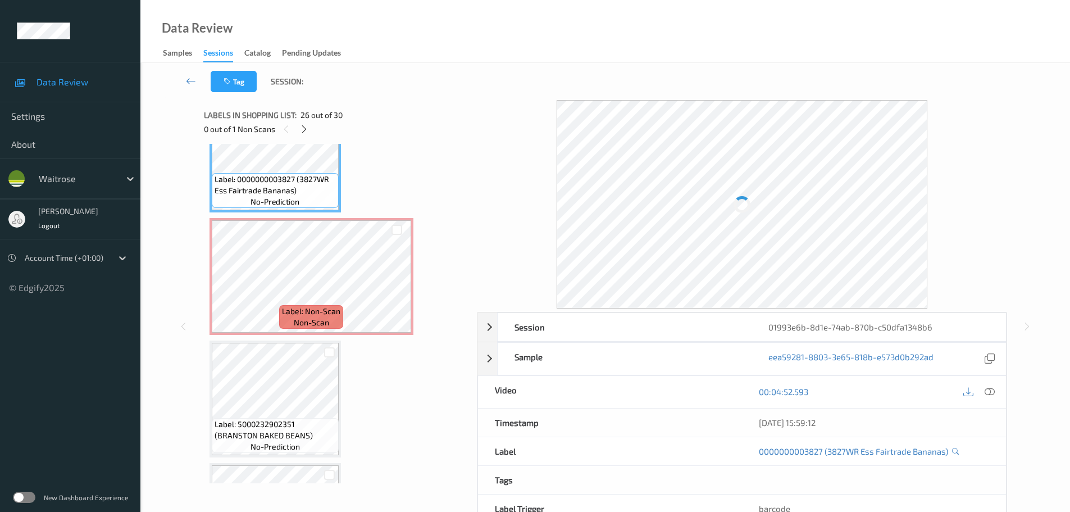
click at [983, 394] on div at bounding box center [989, 391] width 15 height 15
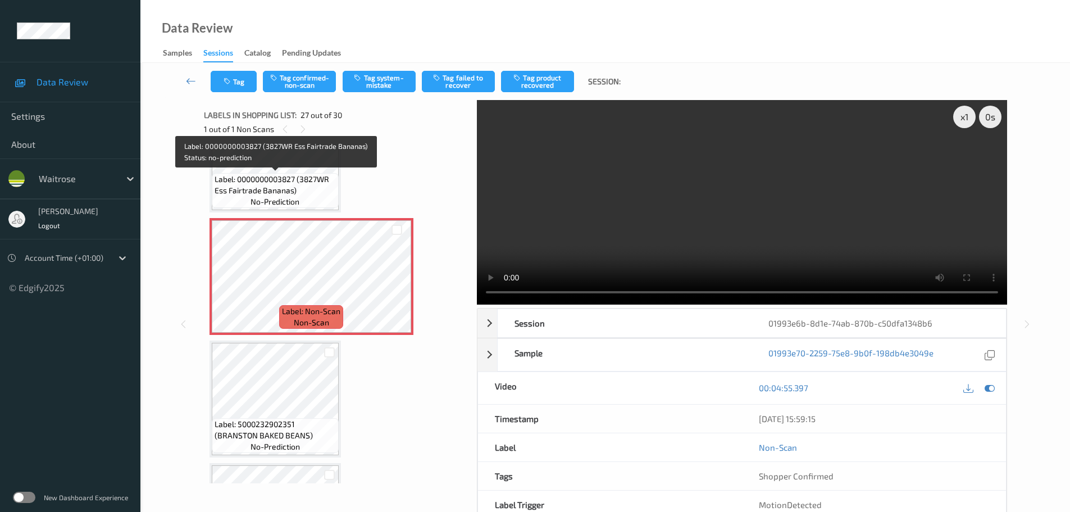
click at [295, 179] on span "Label: 0000000003827 (3827WR Ess Fairtrade Bananas)" at bounding box center [275, 185] width 121 height 22
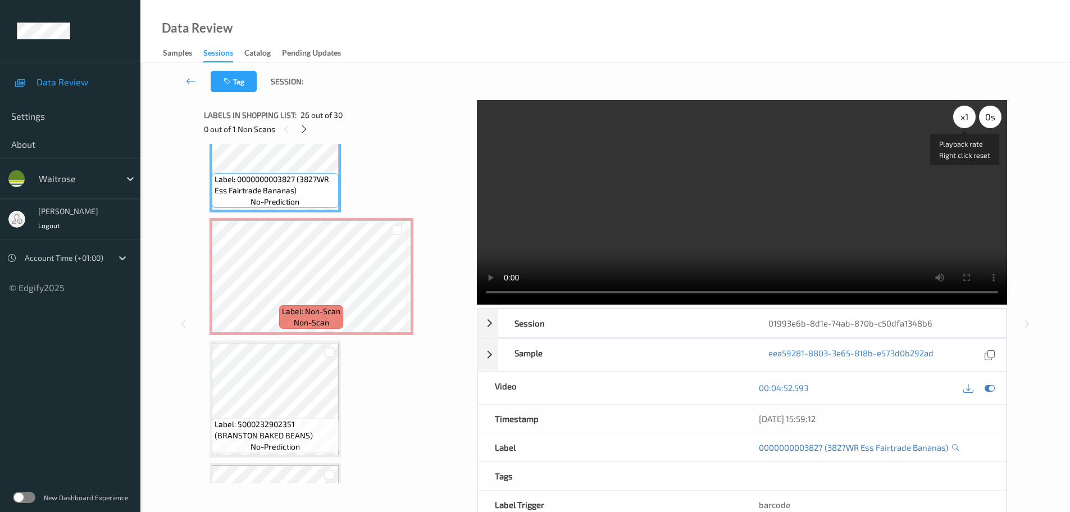
click at [961, 118] on div "x 1" at bounding box center [964, 117] width 22 height 22
click at [961, 118] on div "x 2" at bounding box center [964, 117] width 22 height 22
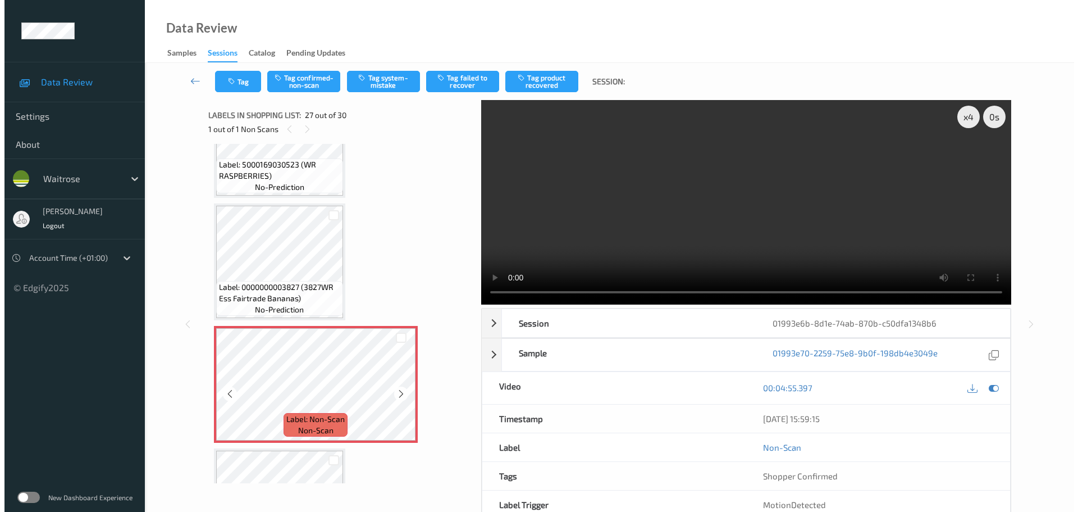
scroll to position [3002, 0]
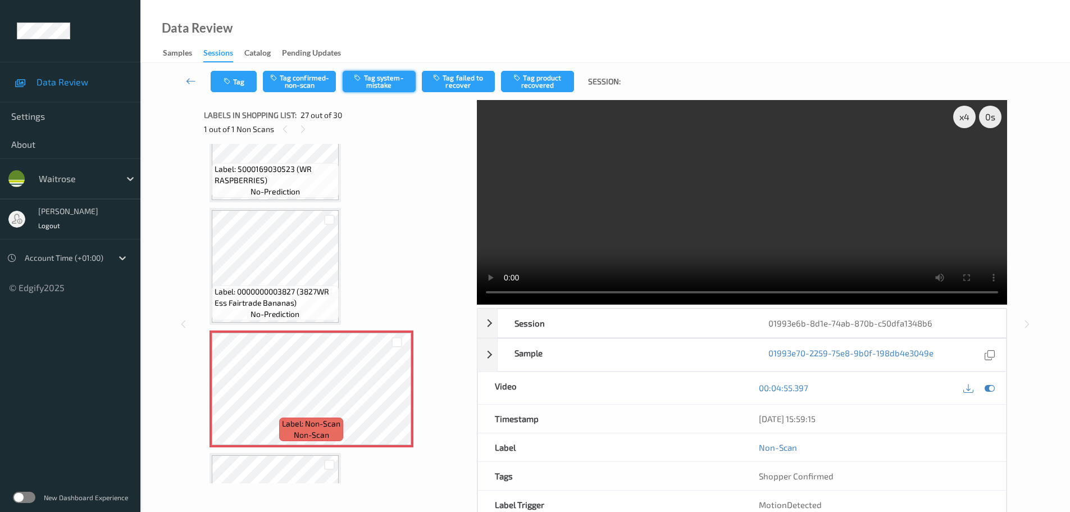
click at [391, 76] on button "Tag system-mistake" at bounding box center [379, 81] width 73 height 21
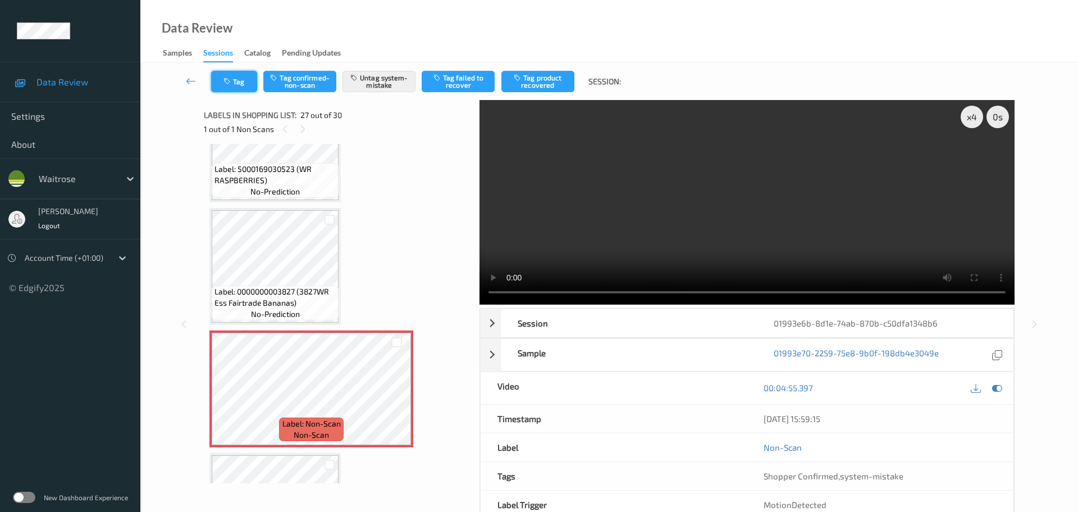
click at [240, 84] on button "Tag" at bounding box center [234, 81] width 46 height 21
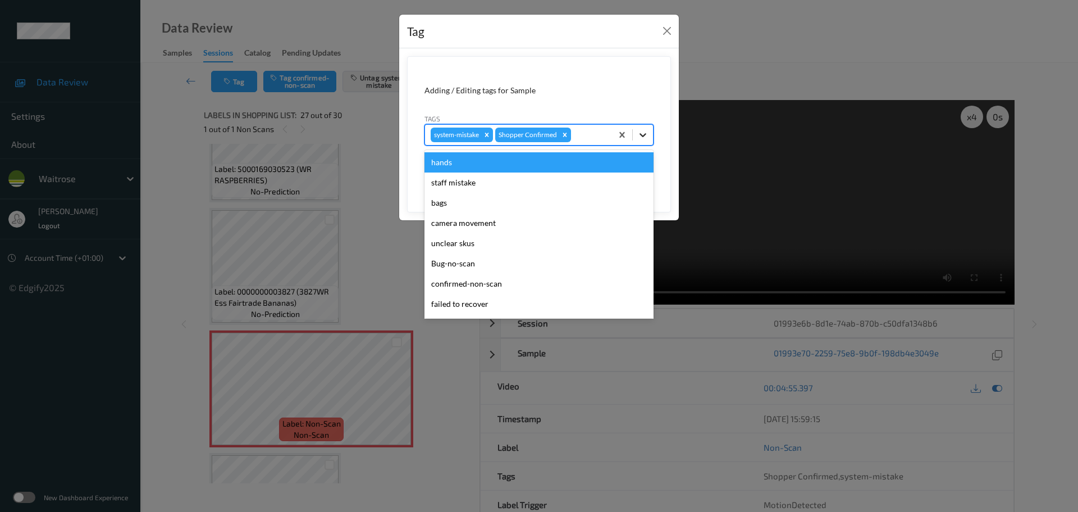
click at [642, 139] on icon at bounding box center [642, 134] width 11 height 11
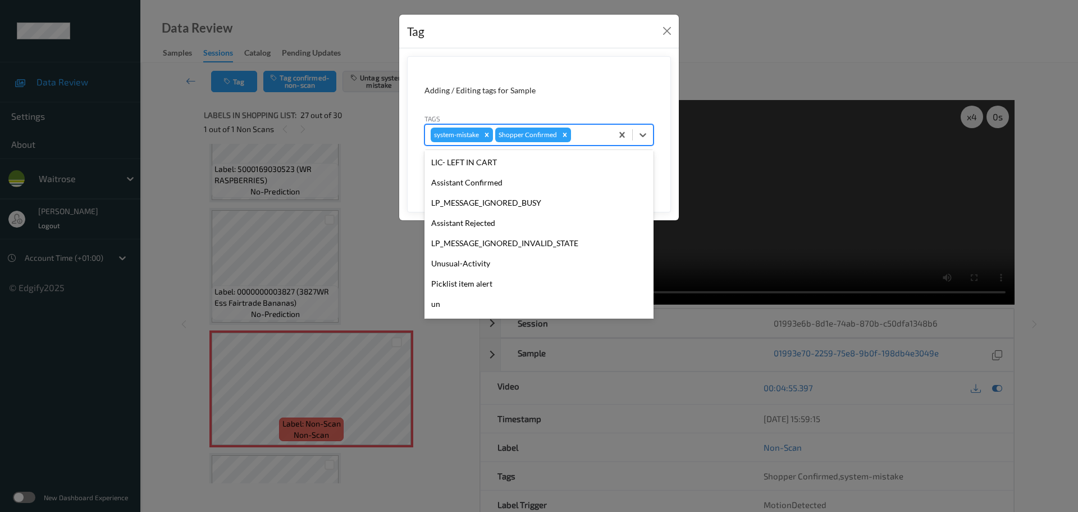
scroll to position [261, 0]
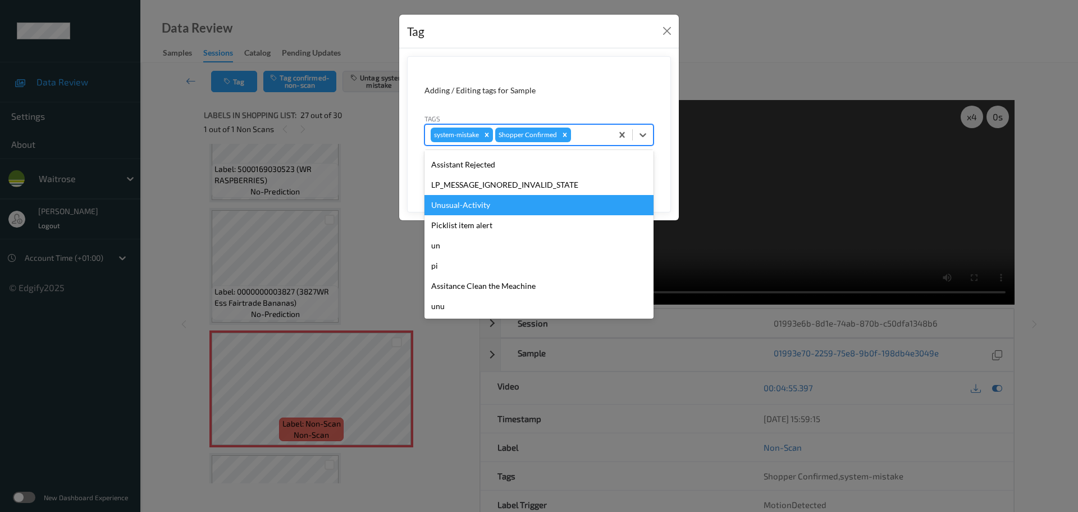
click at [486, 208] on div "Unusual-Activity" at bounding box center [539, 205] width 229 height 20
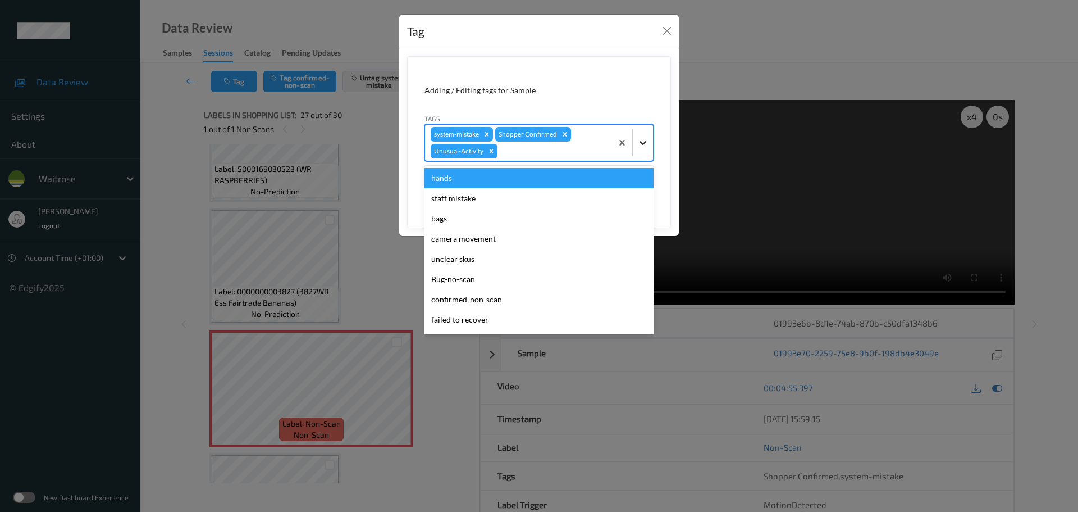
click at [646, 148] on icon at bounding box center [642, 142] width 11 height 11
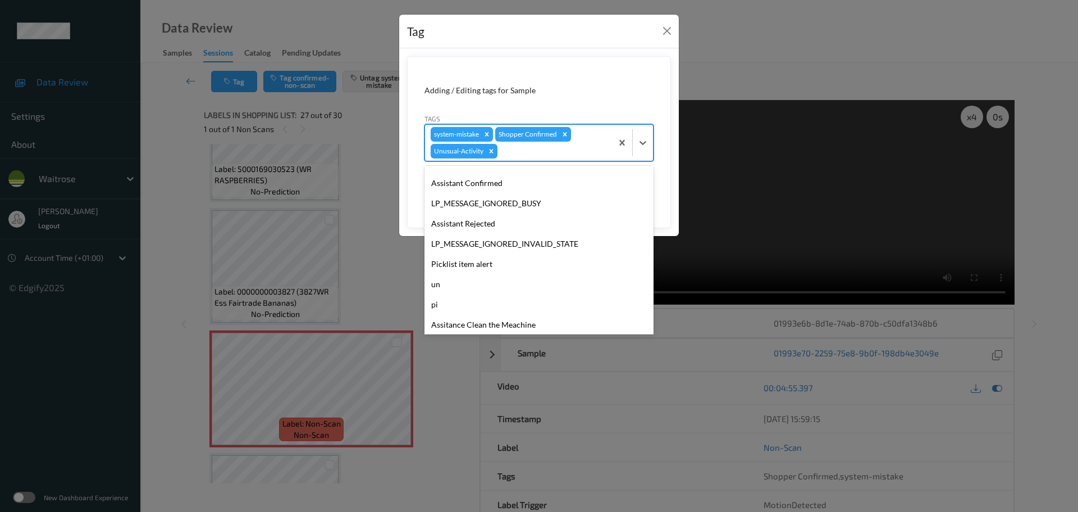
scroll to position [240, 0]
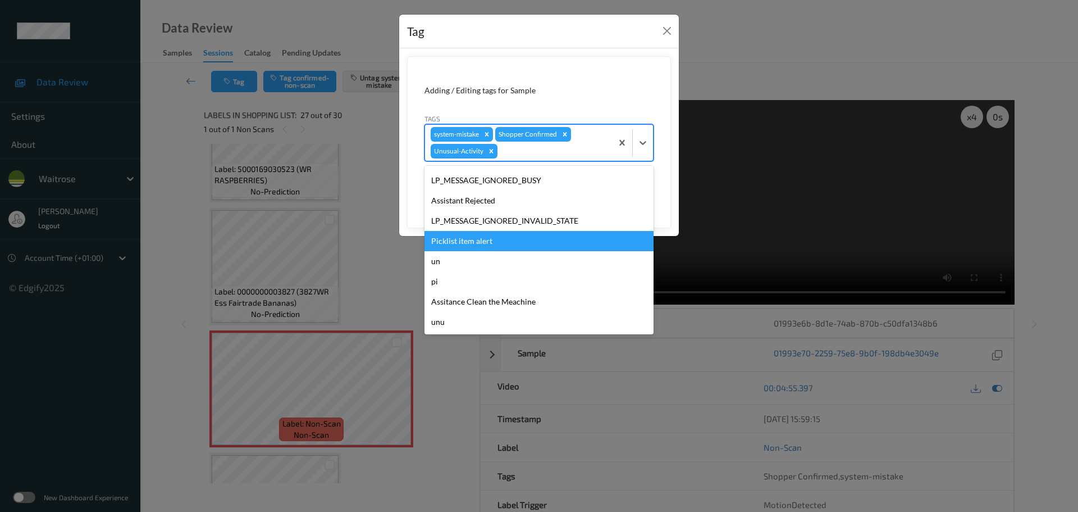
click at [463, 245] on div "Picklist item alert" at bounding box center [539, 241] width 229 height 20
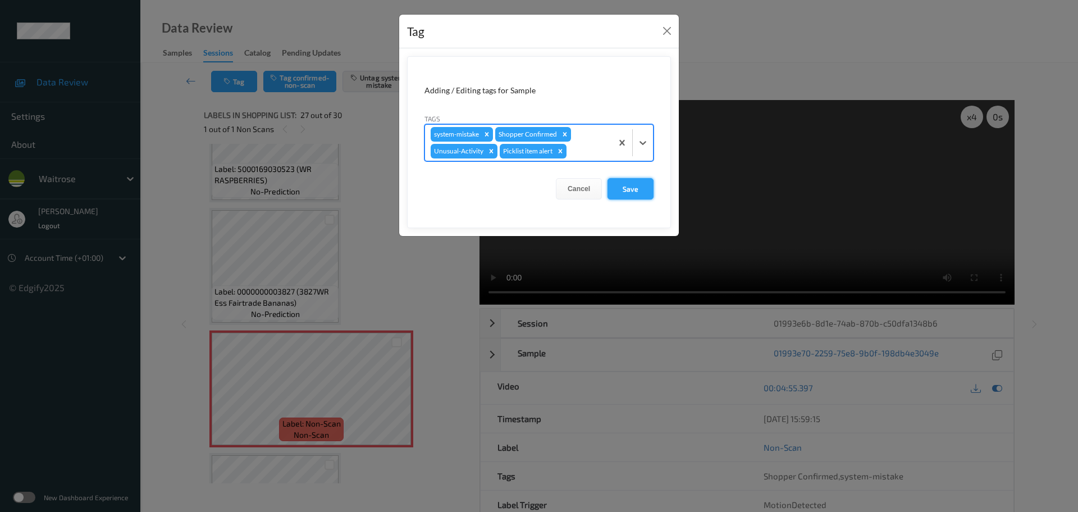
click at [629, 197] on button "Save" at bounding box center [631, 188] width 46 height 21
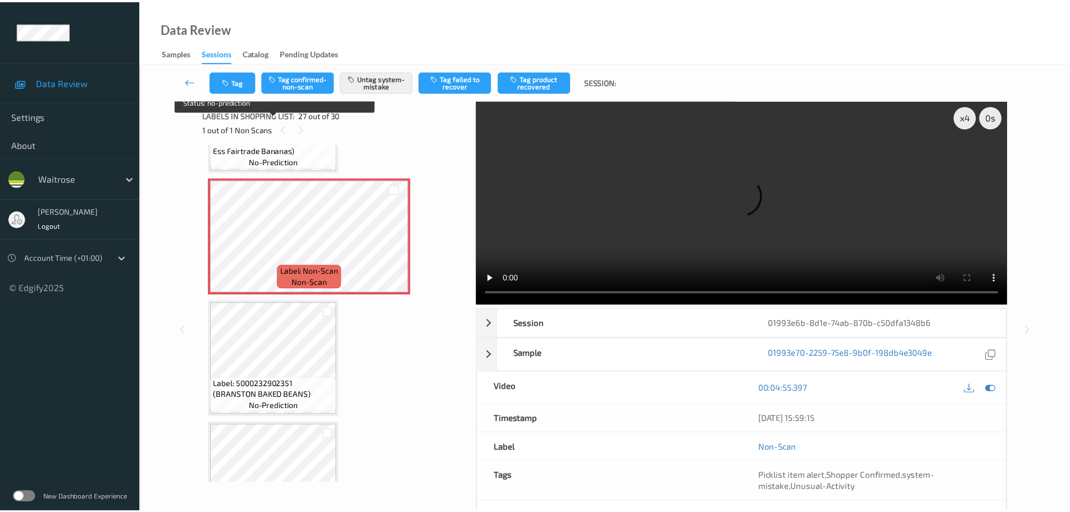
scroll to position [3171, 0]
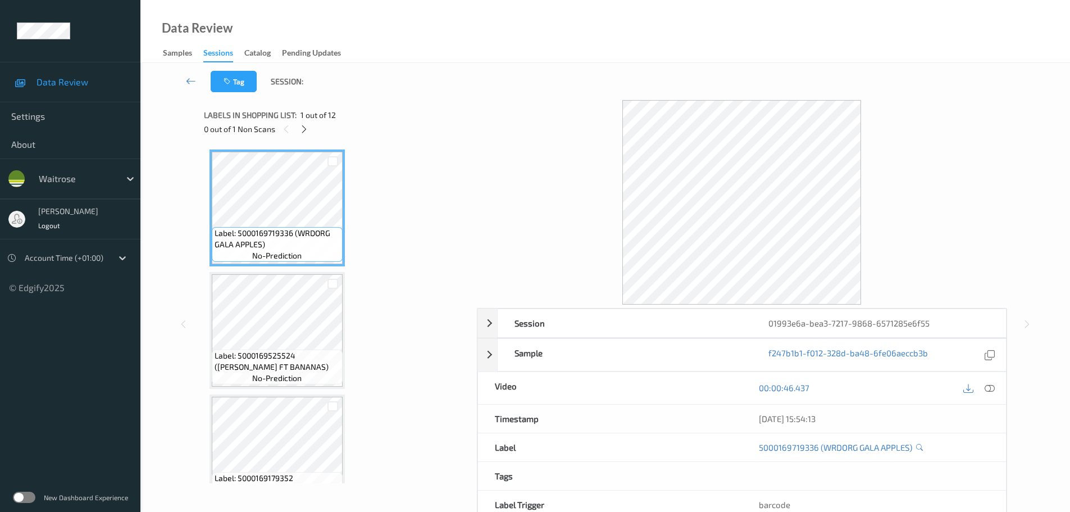
drag, startPoint x: 304, startPoint y: 131, endPoint x: 308, endPoint y: 144, distance: 14.0
click at [304, 131] on icon at bounding box center [304, 129] width 10 height 10
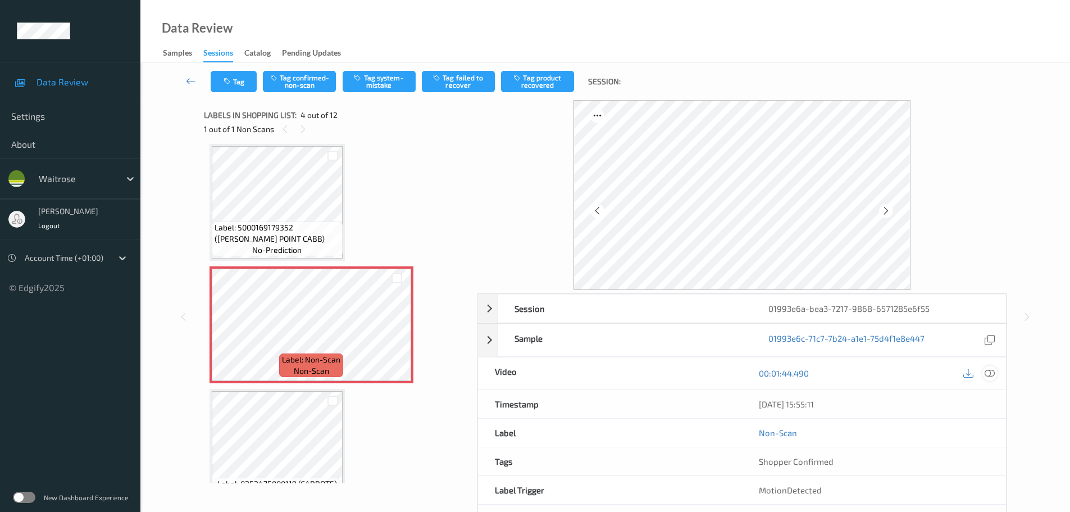
click at [989, 376] on icon at bounding box center [989, 373] width 10 height 10
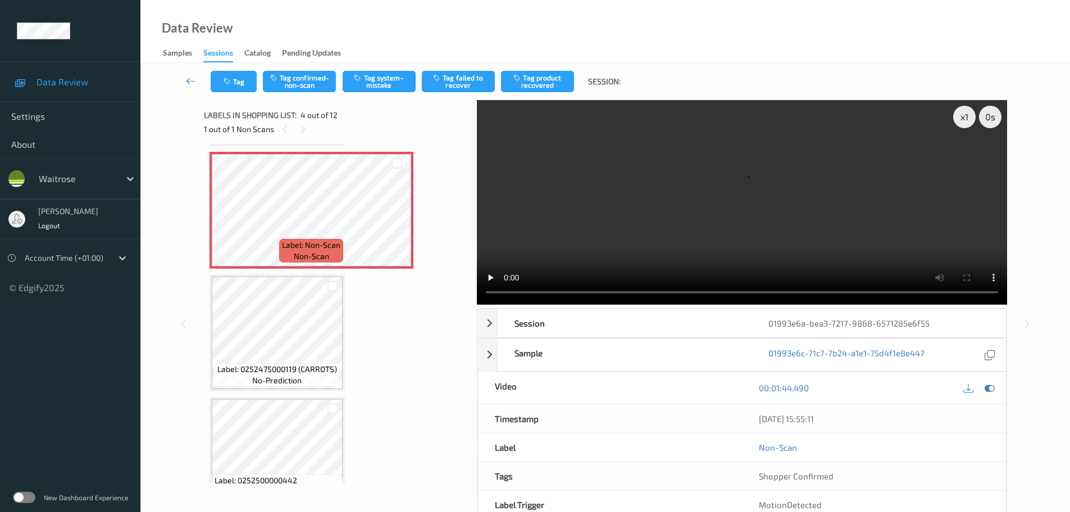
scroll to position [281, 0]
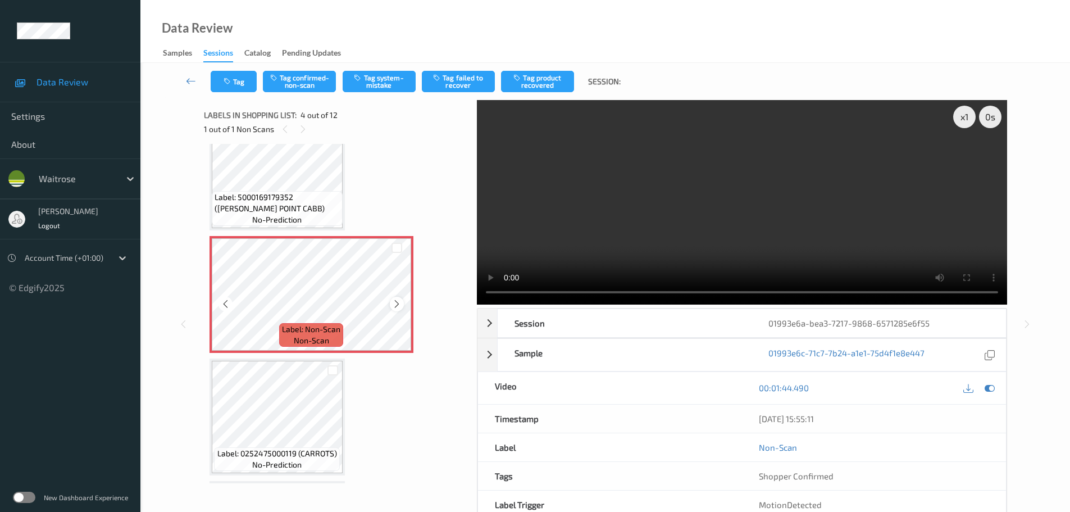
click at [396, 307] on icon at bounding box center [397, 304] width 10 height 10
click at [395, 307] on icon at bounding box center [397, 304] width 10 height 10
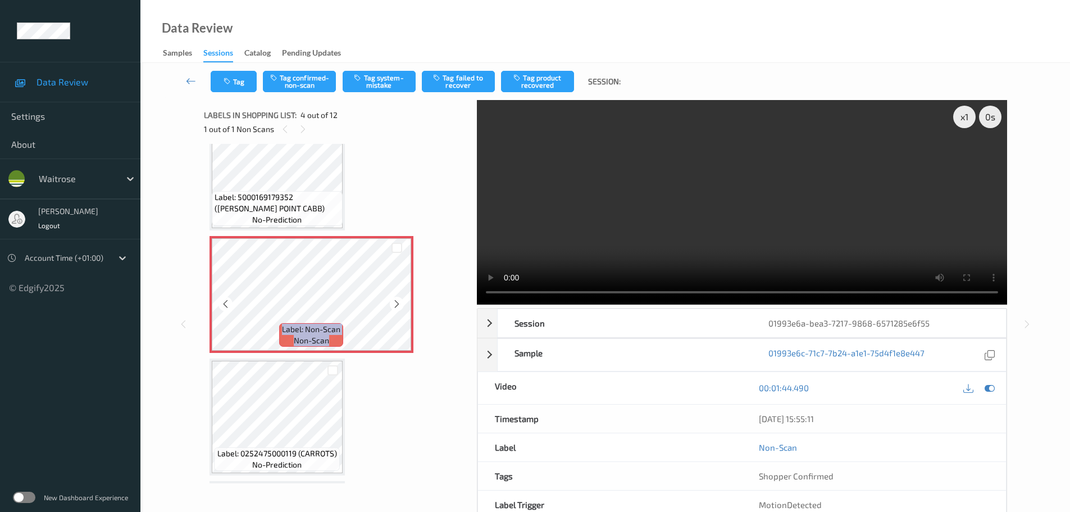
click at [395, 307] on icon at bounding box center [397, 304] width 10 height 10
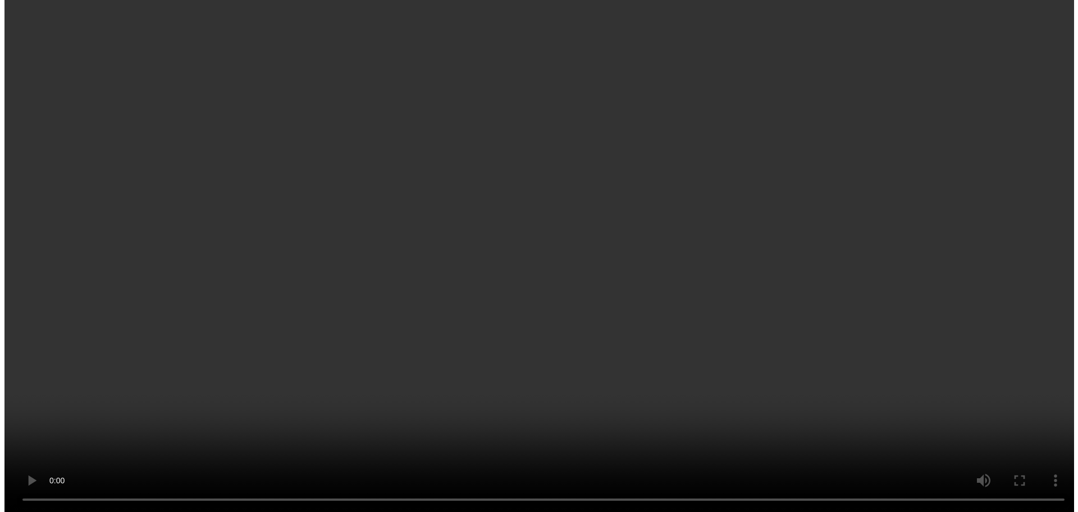
scroll to position [225, 0]
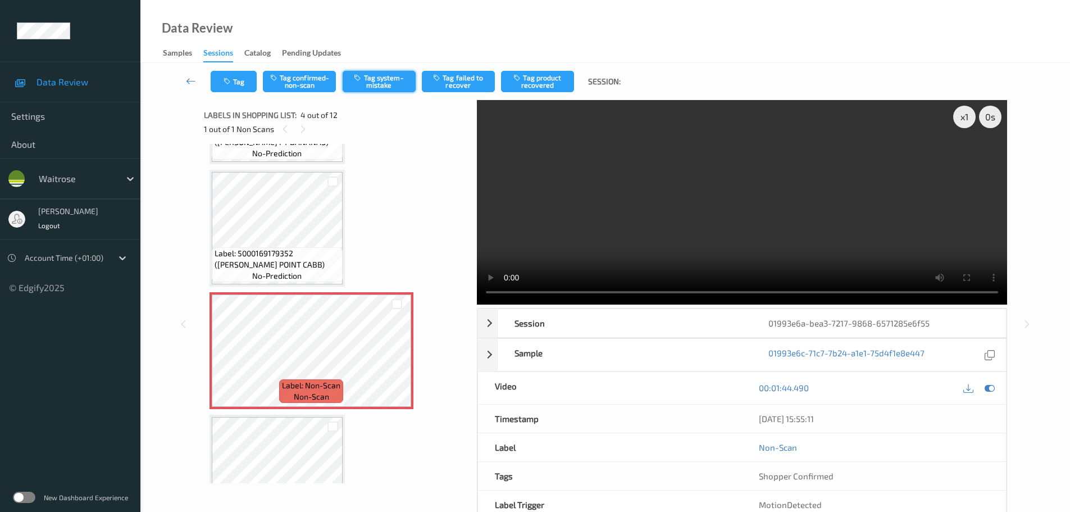
click at [380, 85] on button "Tag system-mistake" at bounding box center [379, 81] width 73 height 21
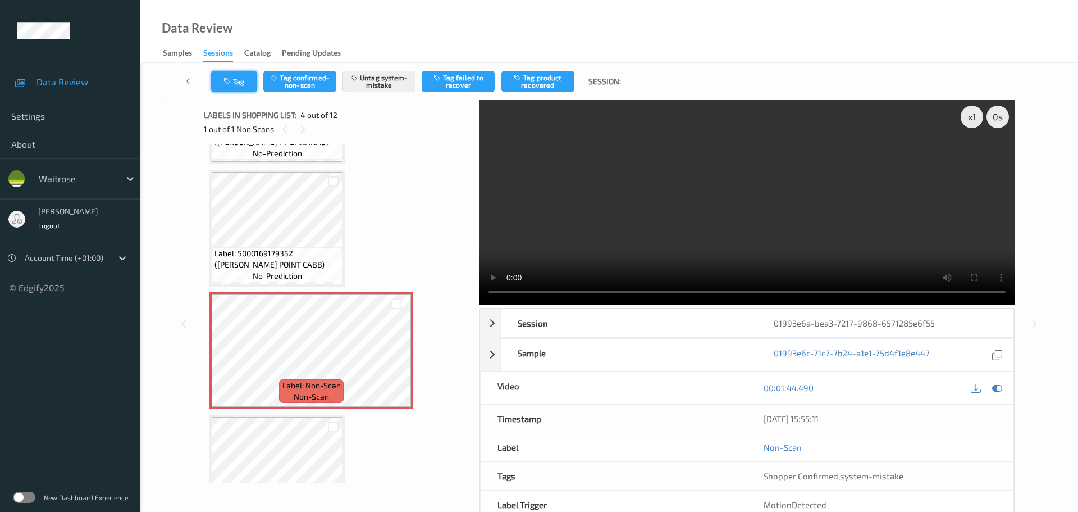
click at [230, 79] on icon "button" at bounding box center [228, 81] width 10 height 8
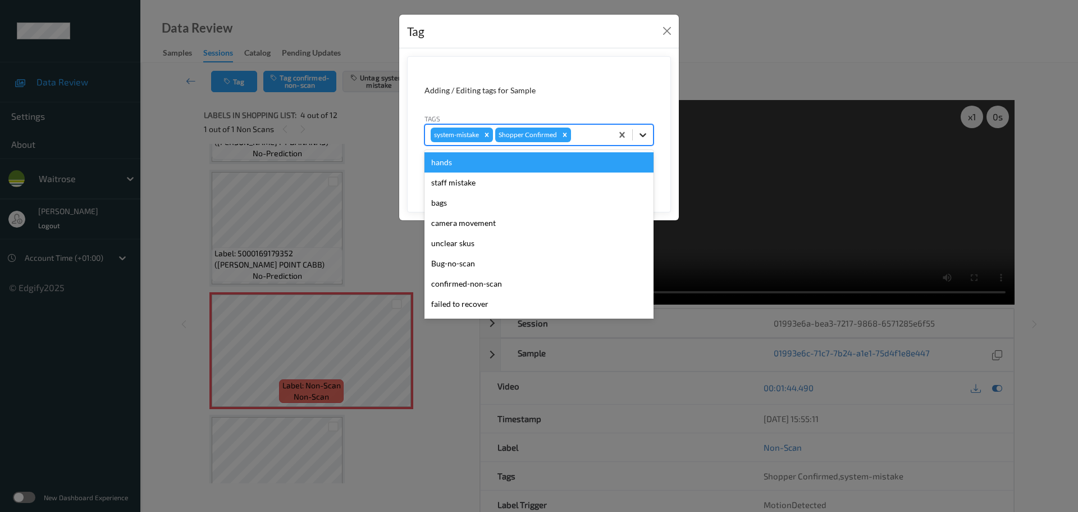
click at [641, 136] on icon at bounding box center [642, 134] width 11 height 11
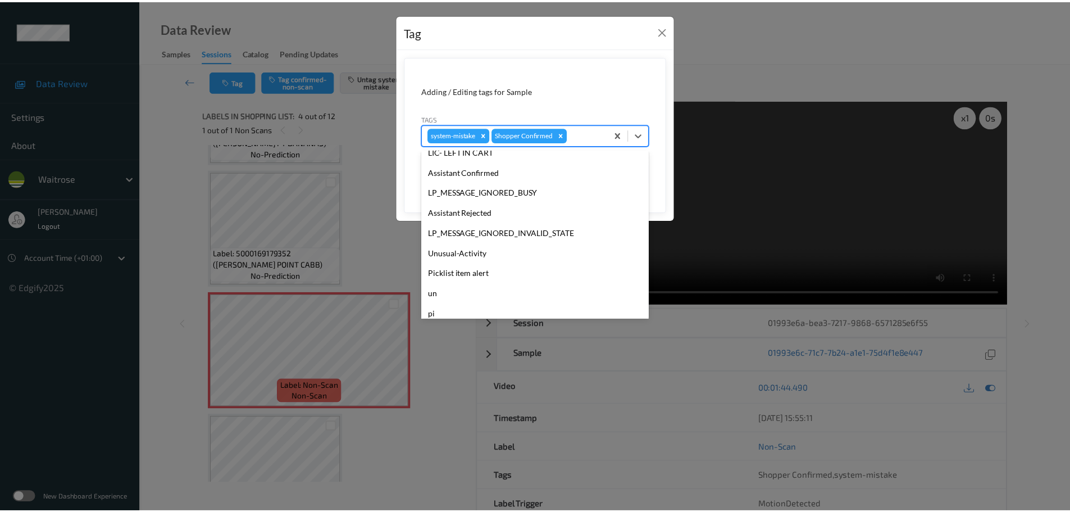
scroll to position [261, 0]
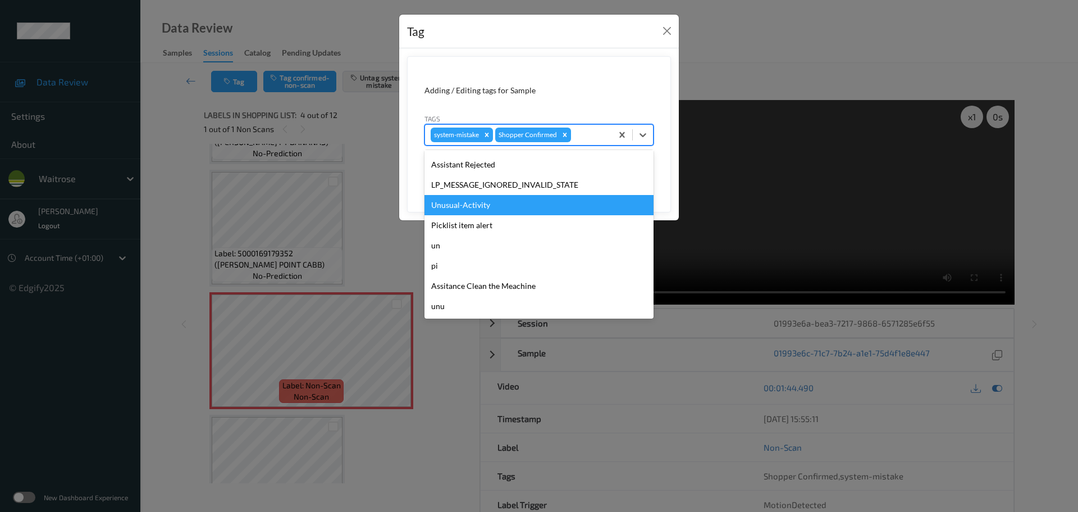
click at [454, 213] on div "Unusual-Activity" at bounding box center [539, 205] width 229 height 20
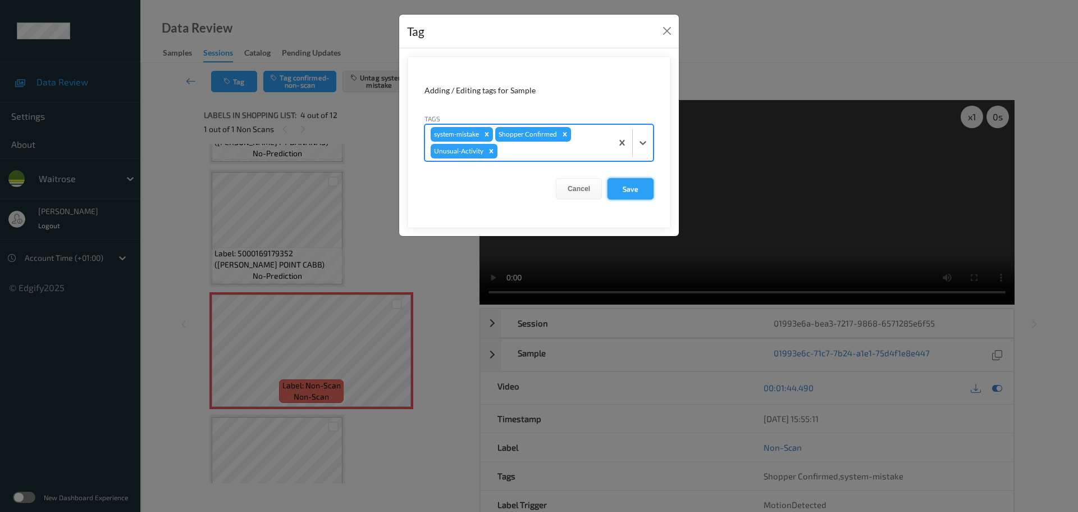
click at [624, 194] on button "Save" at bounding box center [631, 188] width 46 height 21
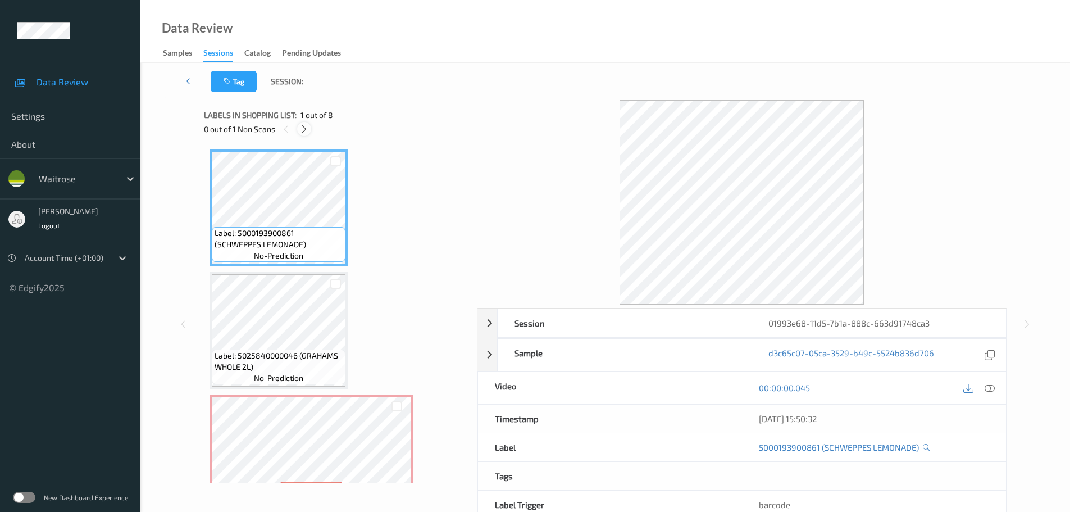
click at [303, 124] on icon at bounding box center [304, 129] width 10 height 10
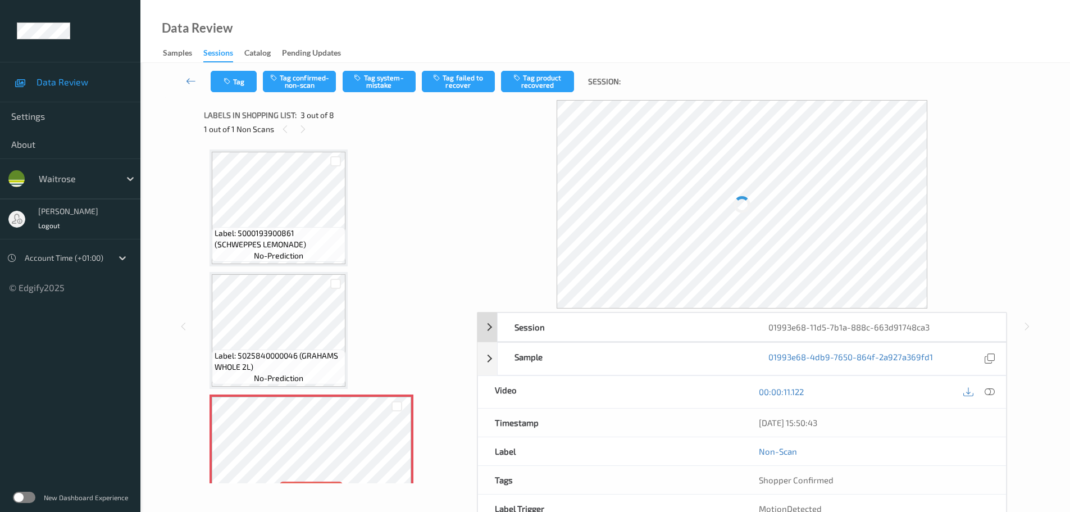
scroll to position [128, 0]
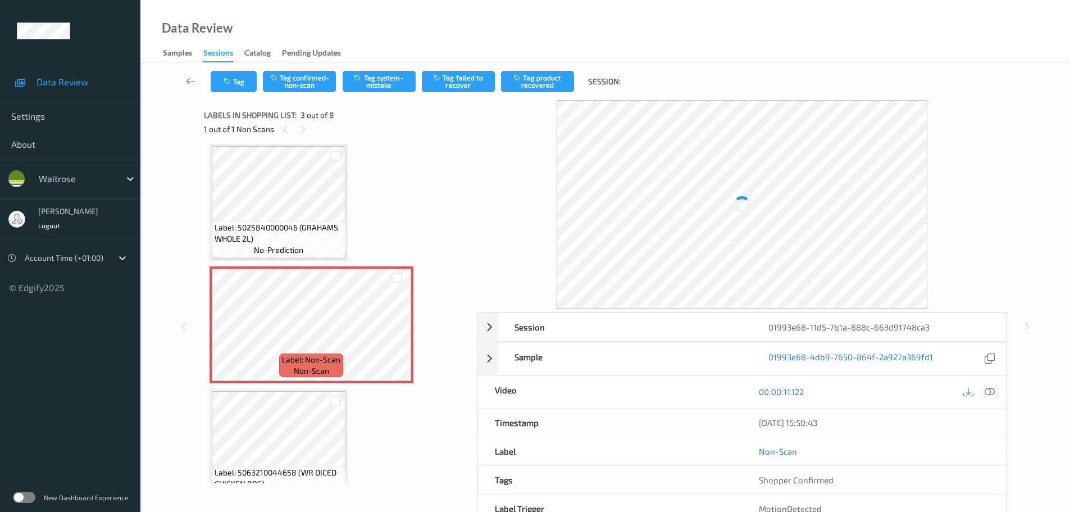
click at [991, 392] on icon at bounding box center [989, 391] width 10 height 10
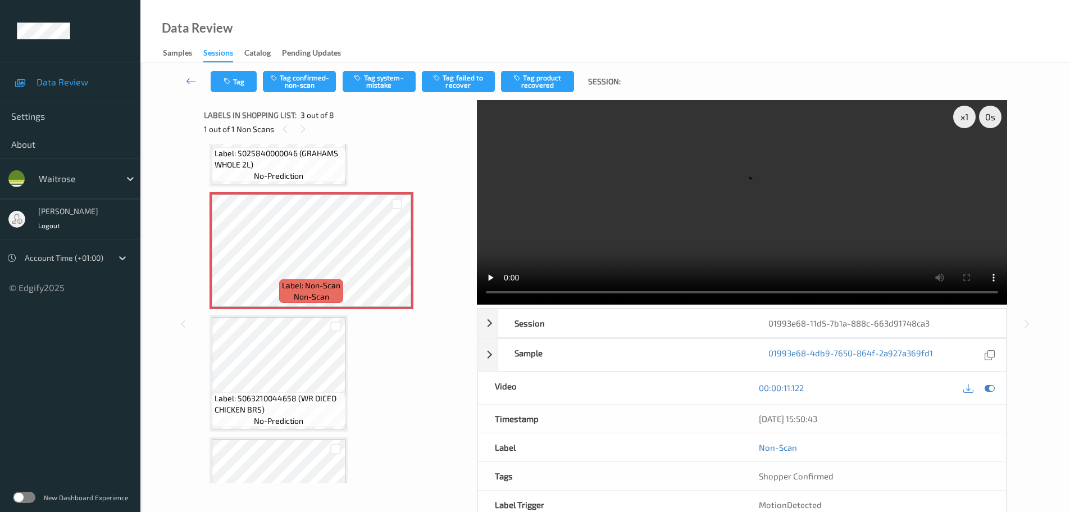
scroll to position [168, 0]
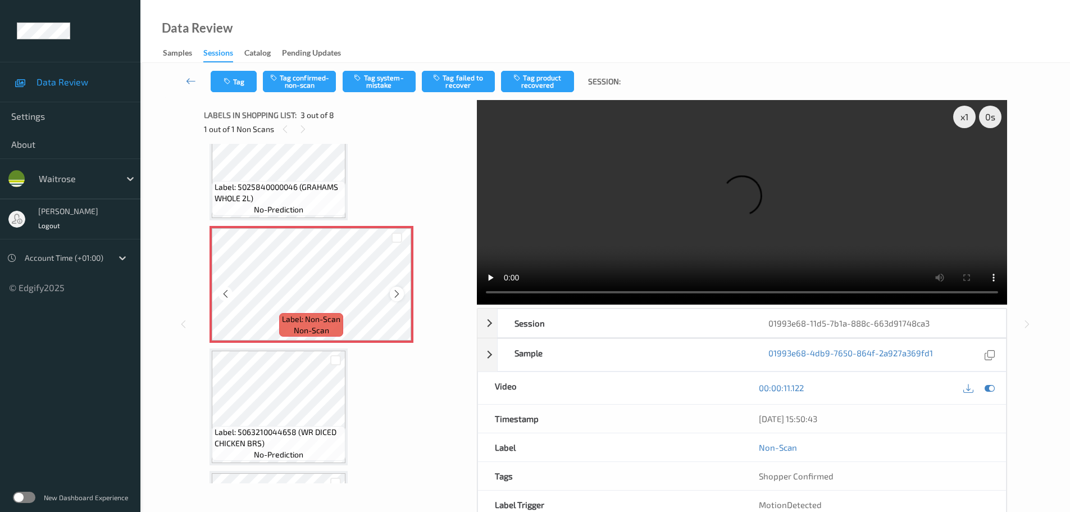
click at [395, 291] on icon at bounding box center [397, 294] width 10 height 10
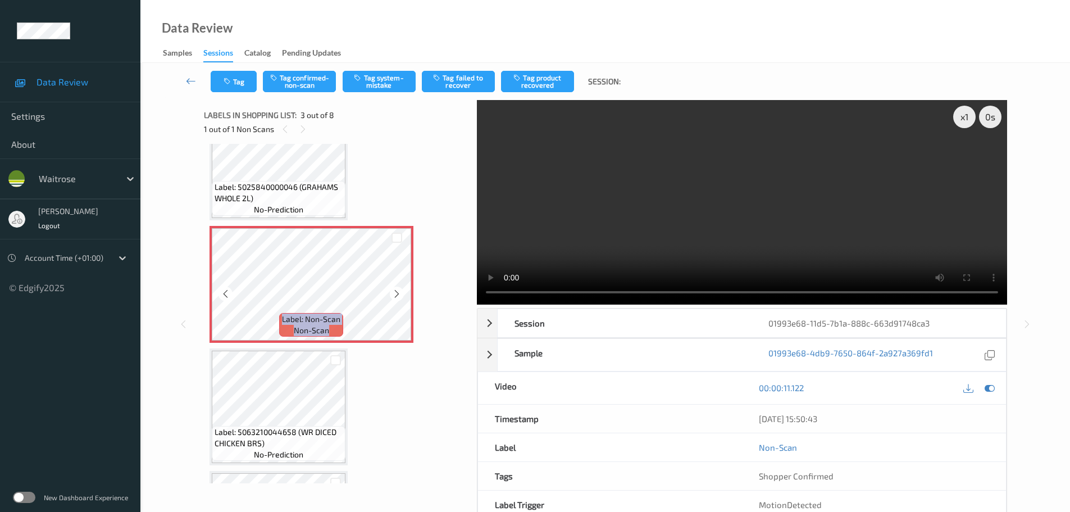
click at [395, 291] on icon at bounding box center [397, 294] width 10 height 10
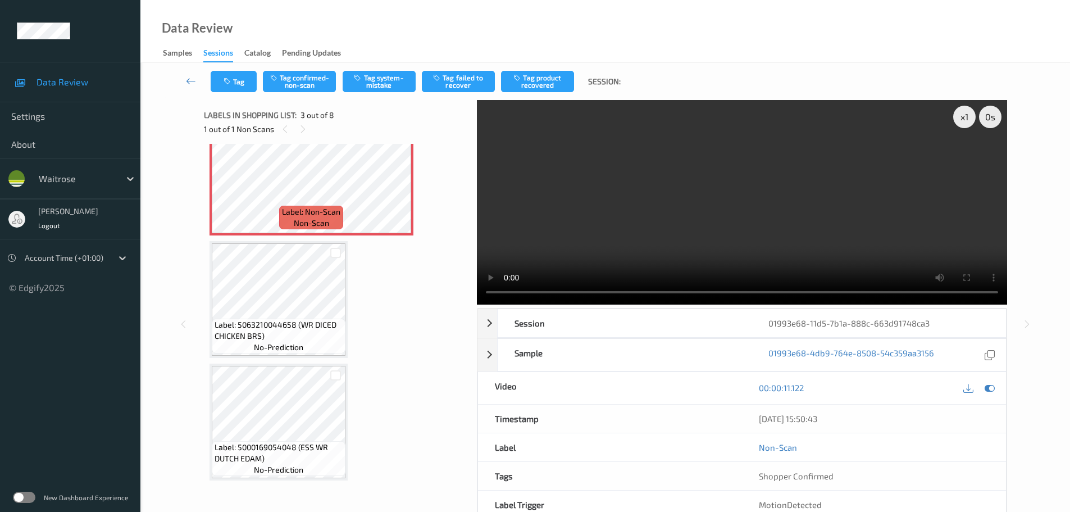
scroll to position [225, 0]
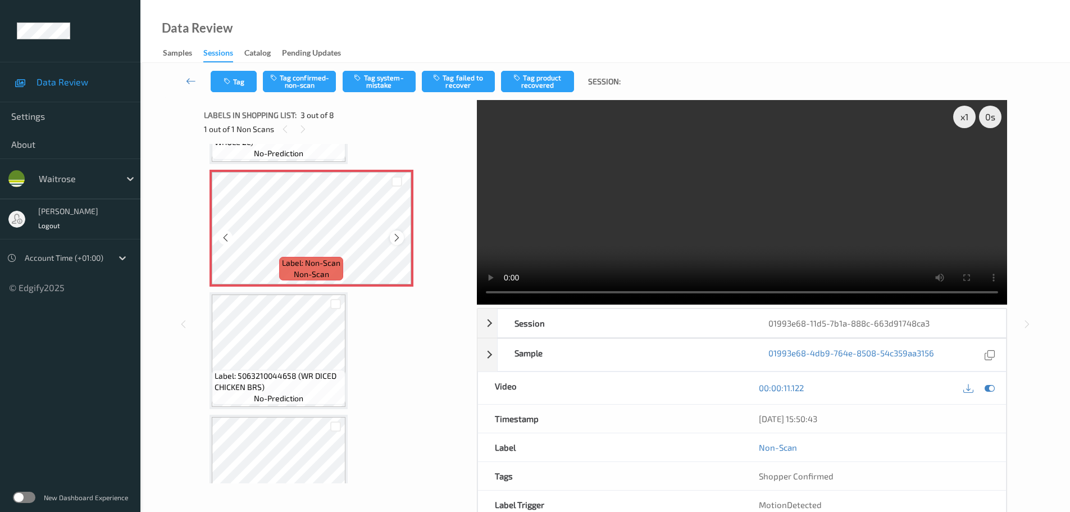
click at [399, 234] on icon at bounding box center [397, 237] width 10 height 10
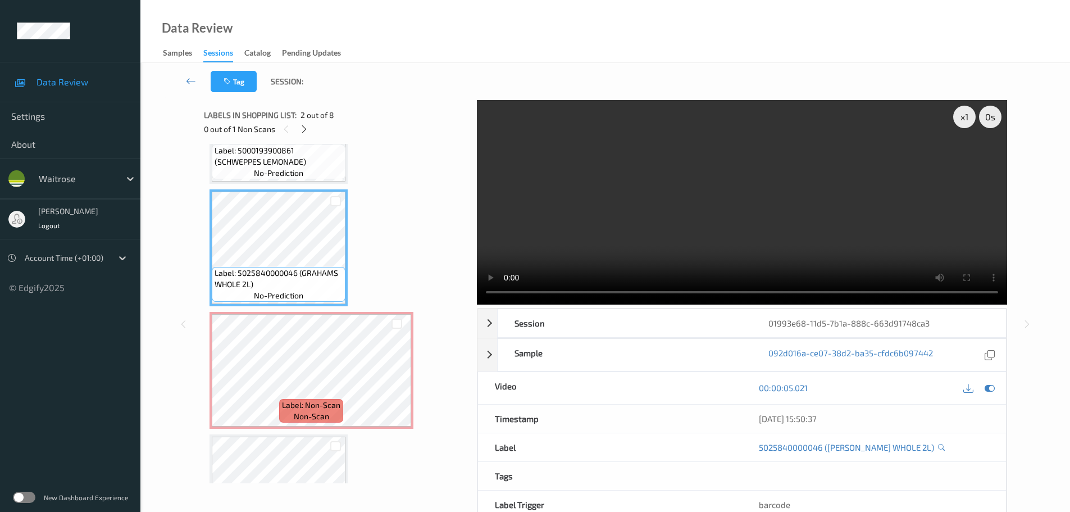
scroll to position [112, 0]
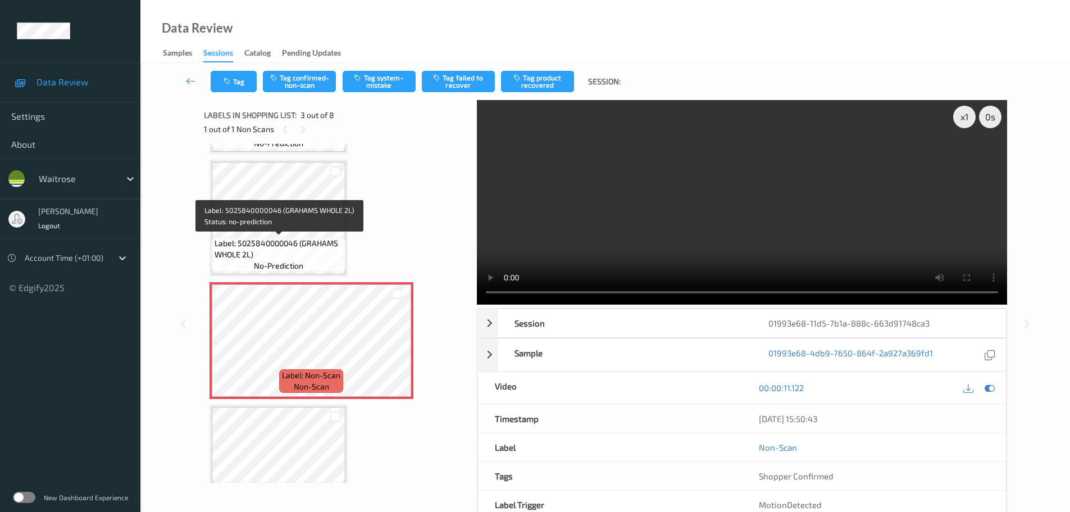
click at [298, 238] on span "Label: 5025840000046 (GRAHAMS WHOLE 2L)" at bounding box center [279, 249] width 128 height 22
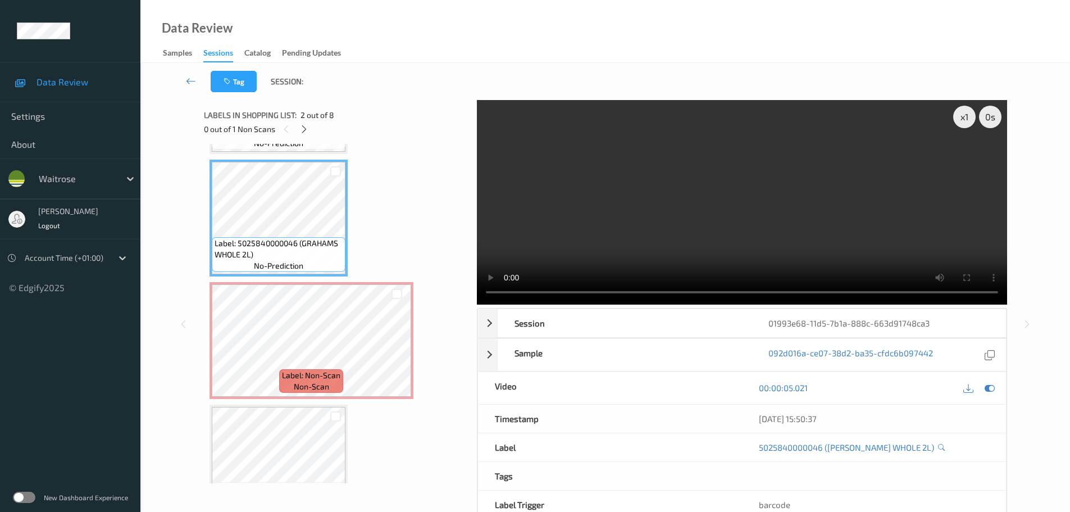
click at [472, 279] on div "x 1 0 s Session 01993e68-11d5-7b1a-888c-663d91748ca3 Session ID 01993e68-11d5-7…" at bounding box center [605, 324] width 803 height 448
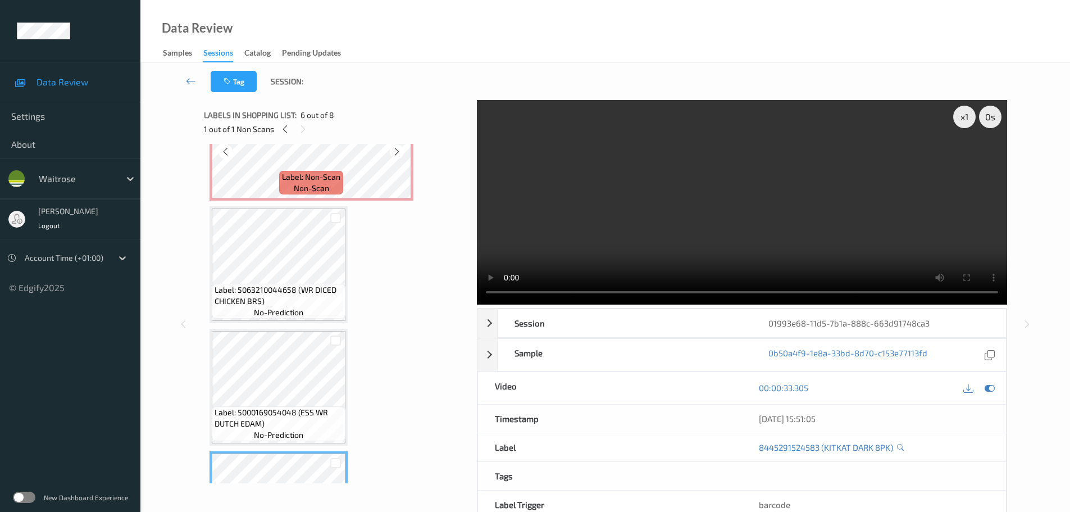
scroll to position [225, 0]
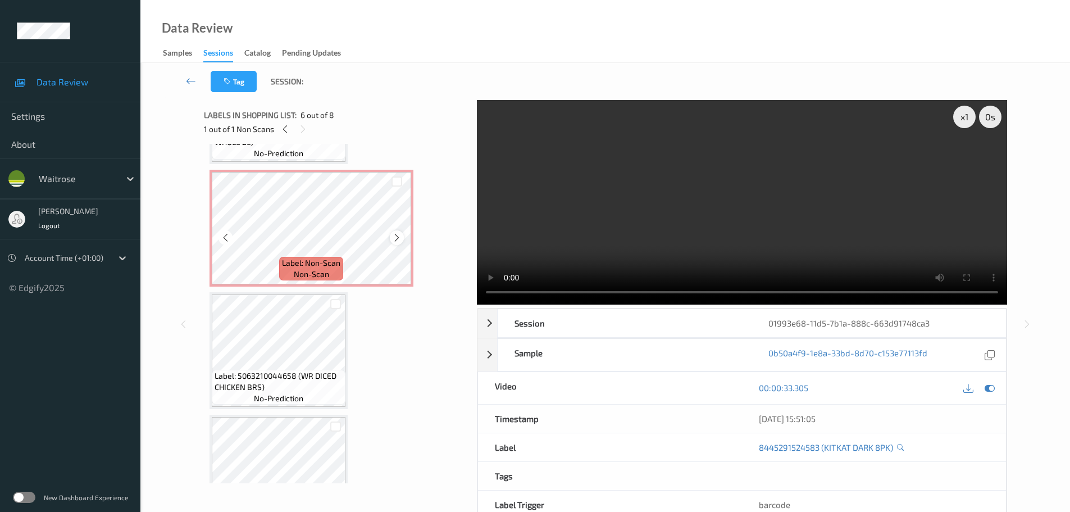
click at [396, 239] on icon at bounding box center [397, 237] width 10 height 10
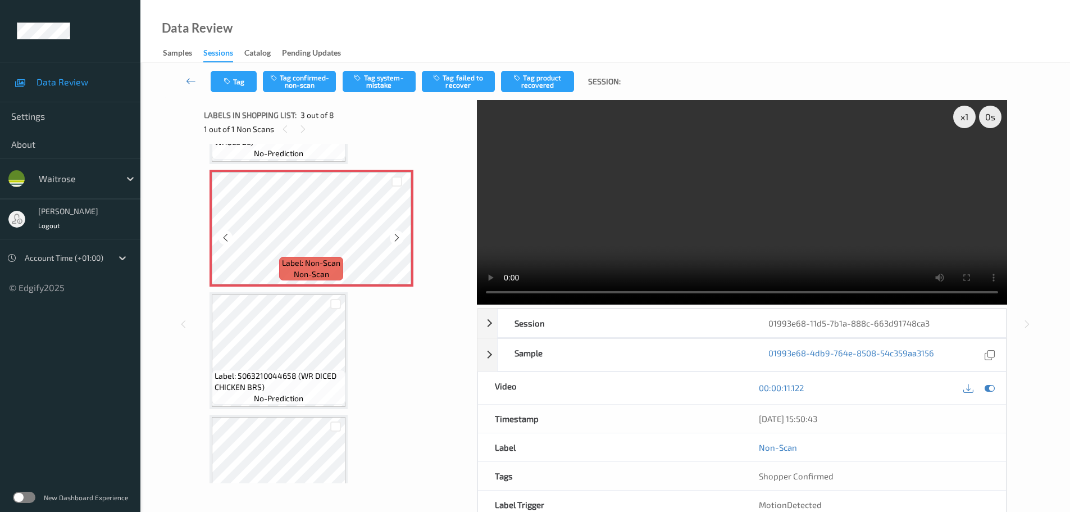
click at [396, 239] on icon at bounding box center [397, 237] width 10 height 10
click at [384, 85] on button "Tag system-mistake" at bounding box center [379, 81] width 73 height 21
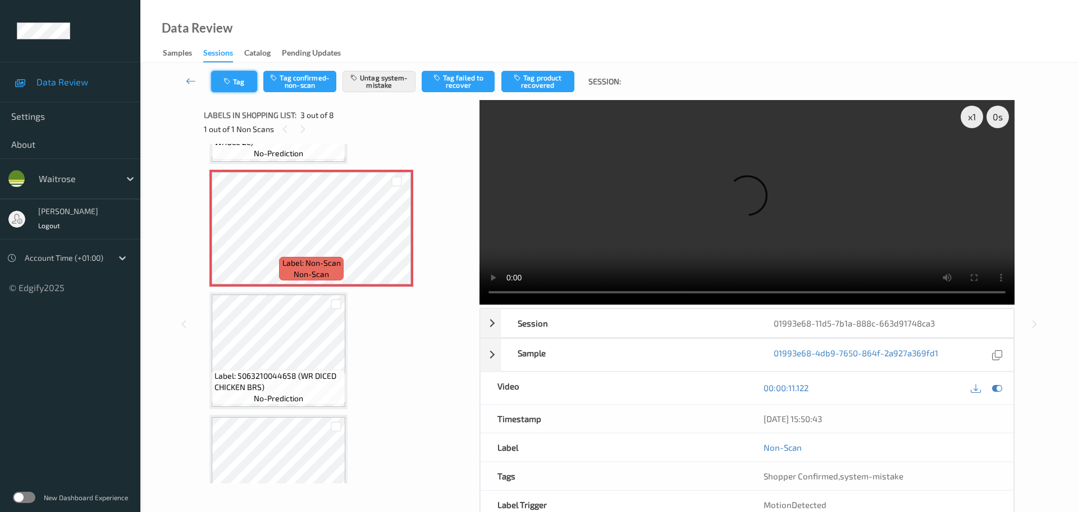
click at [244, 72] on button "Tag" at bounding box center [234, 81] width 46 height 21
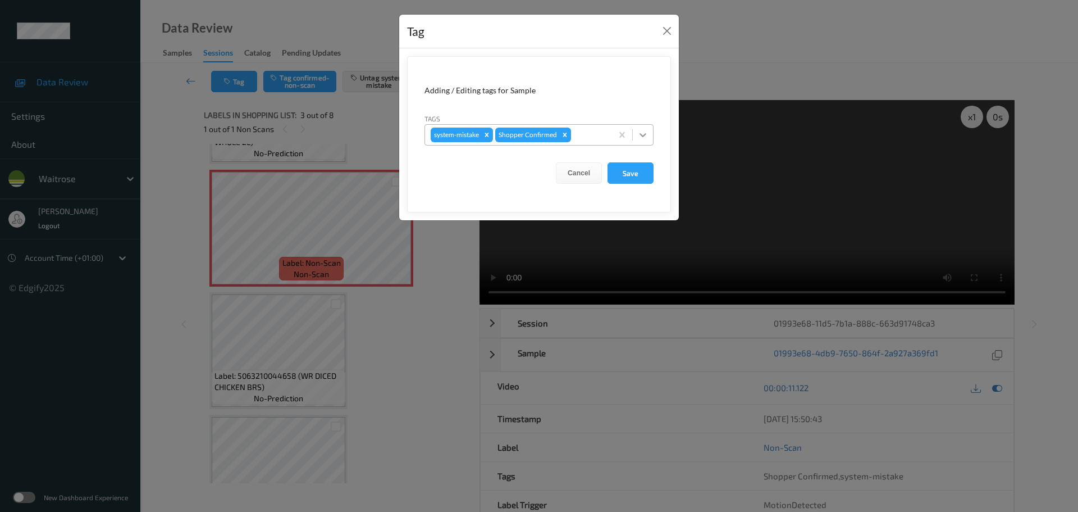
click at [634, 138] on div at bounding box center [643, 135] width 20 height 20
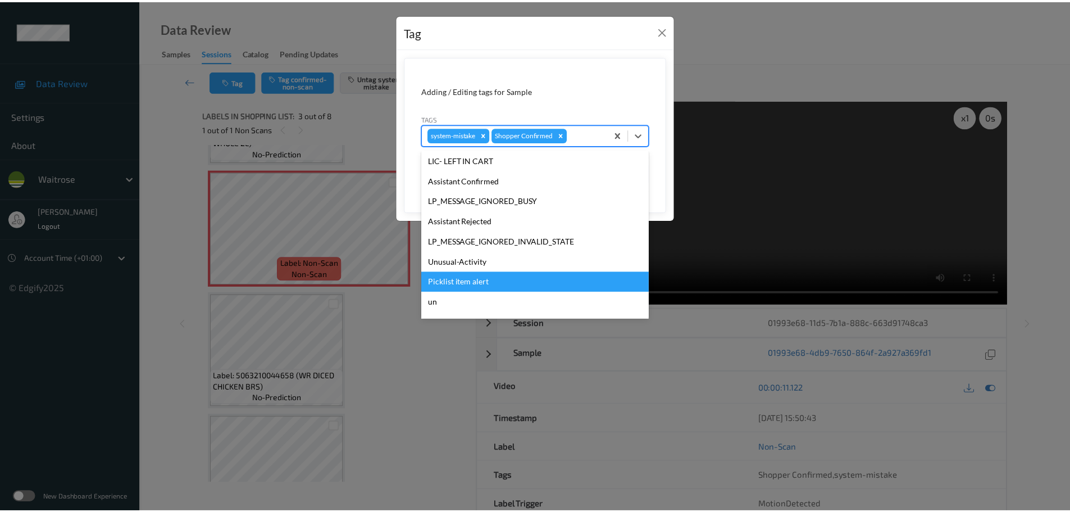
scroll to position [261, 0]
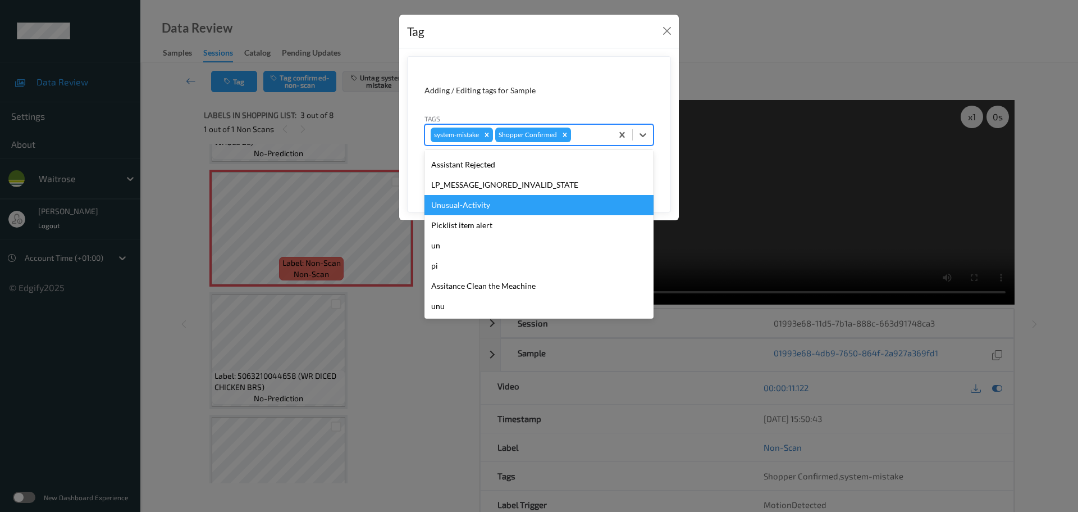
click at [445, 210] on div "Unusual-Activity" at bounding box center [539, 205] width 229 height 20
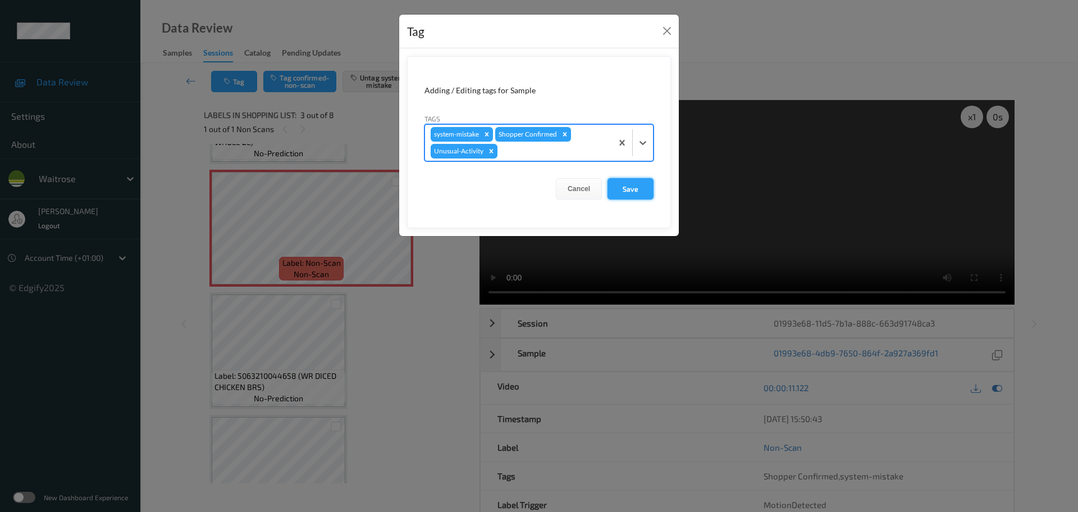
click at [639, 189] on button "Save" at bounding box center [631, 188] width 46 height 21
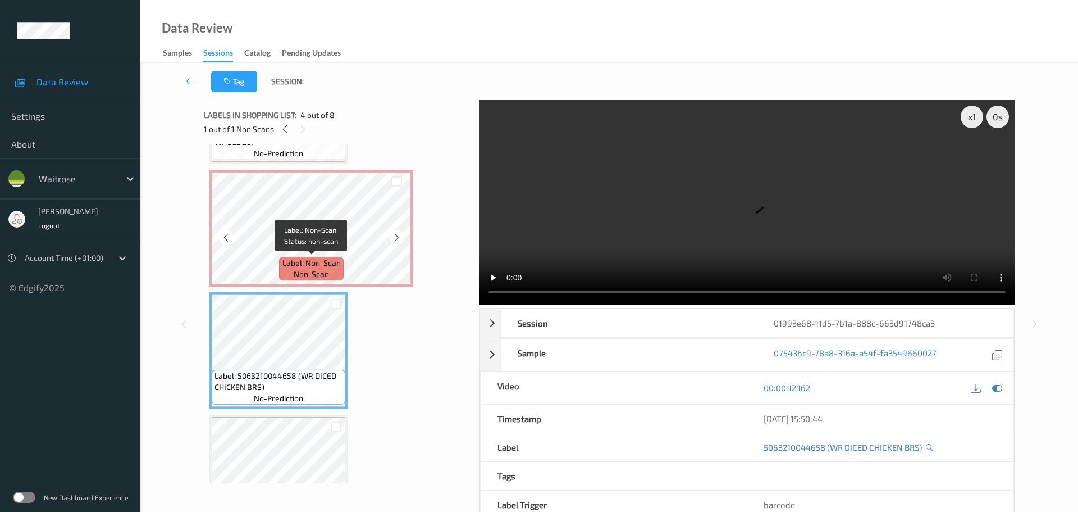
click at [299, 262] on span "Label: Non-Scan" at bounding box center [311, 262] width 58 height 11
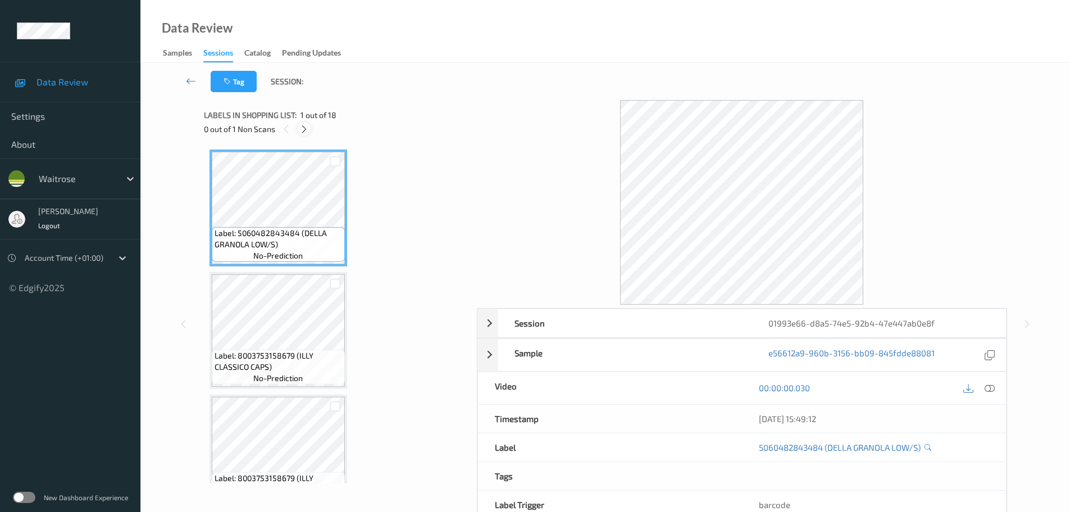
click at [299, 132] on div at bounding box center [304, 129] width 14 height 14
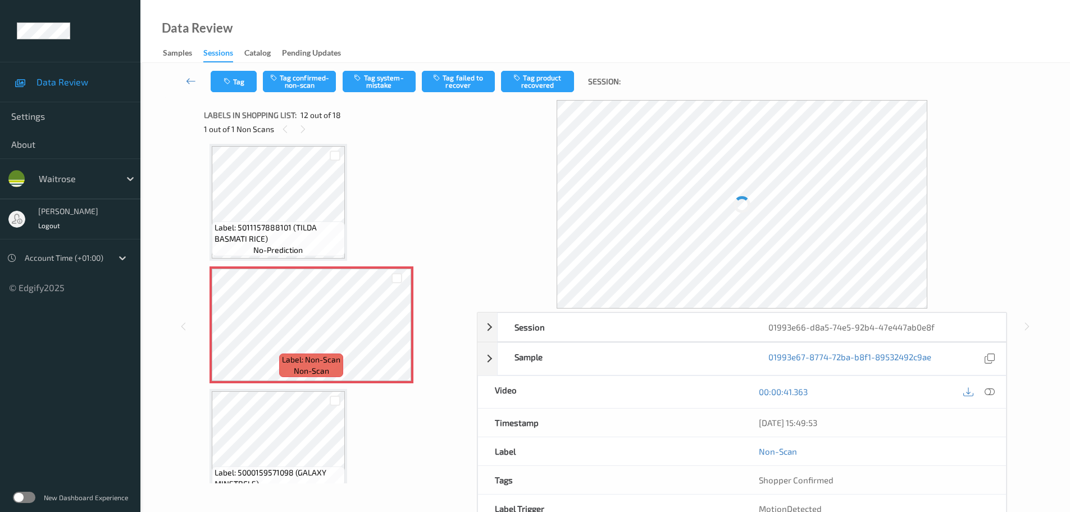
click at [987, 391] on icon at bounding box center [989, 391] width 10 height 10
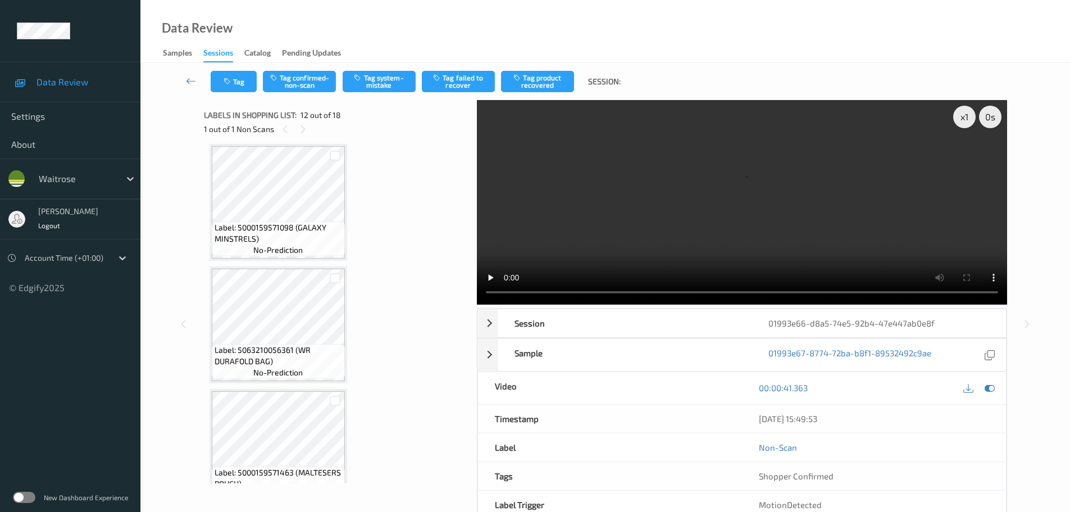
scroll to position [1342, 0]
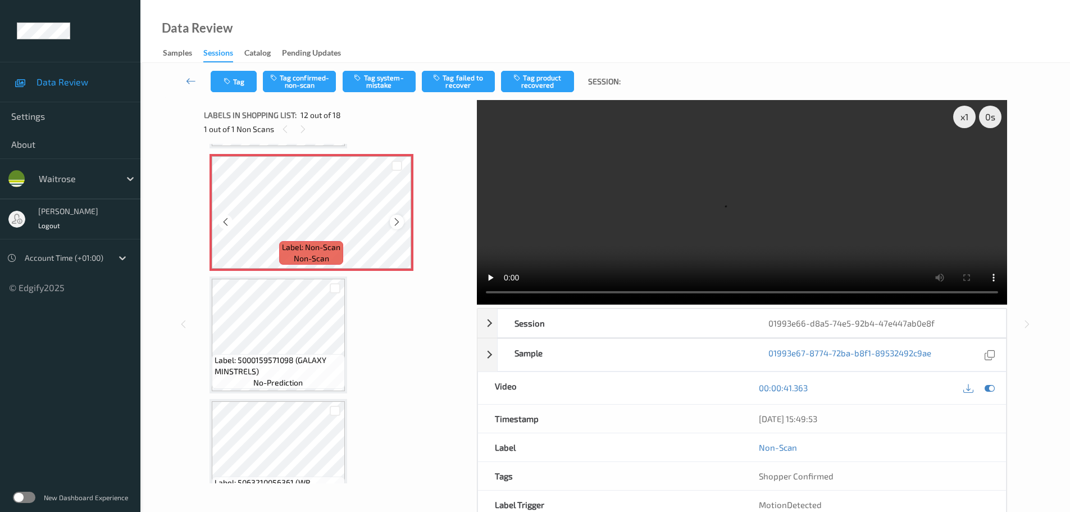
click at [402, 217] on div at bounding box center [397, 222] width 14 height 14
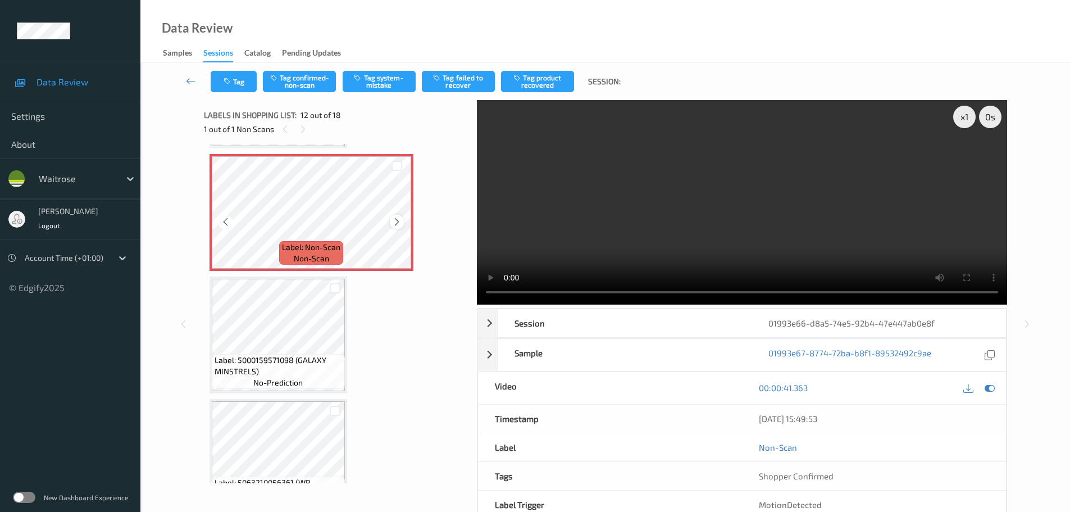
click at [392, 225] on icon at bounding box center [397, 222] width 10 height 10
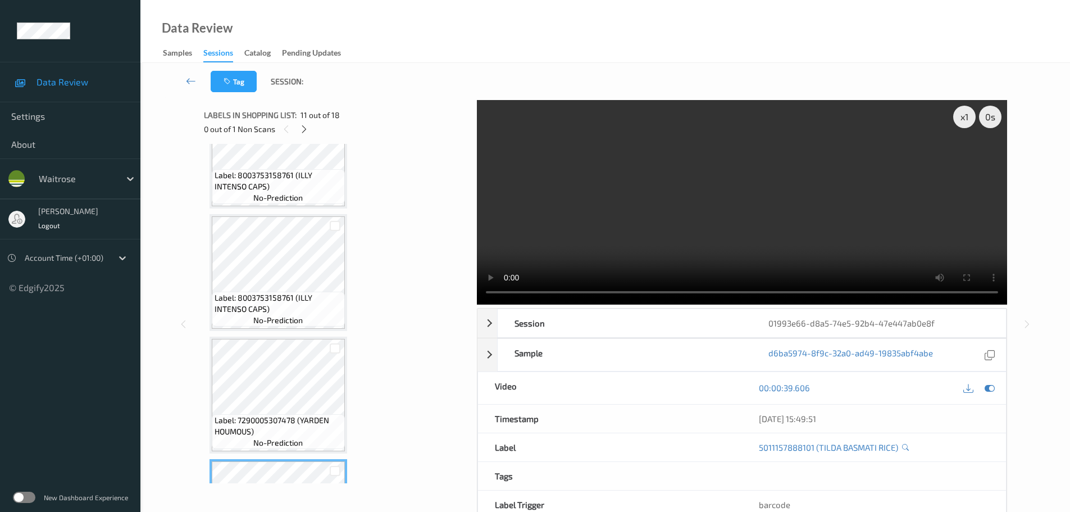
scroll to position [949, 0]
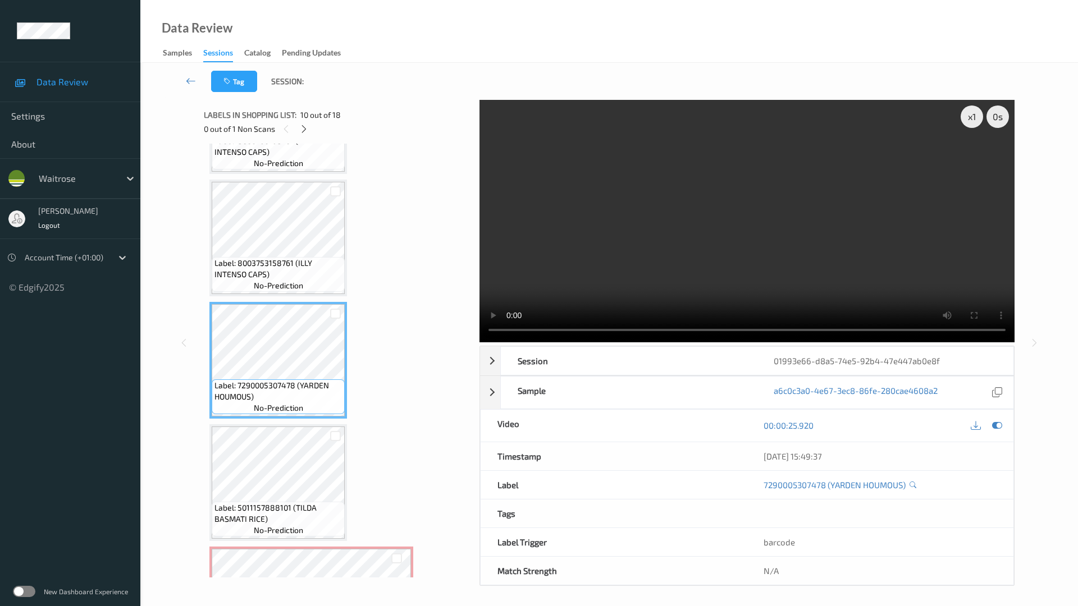
click at [585, 343] on video at bounding box center [747, 221] width 535 height 243
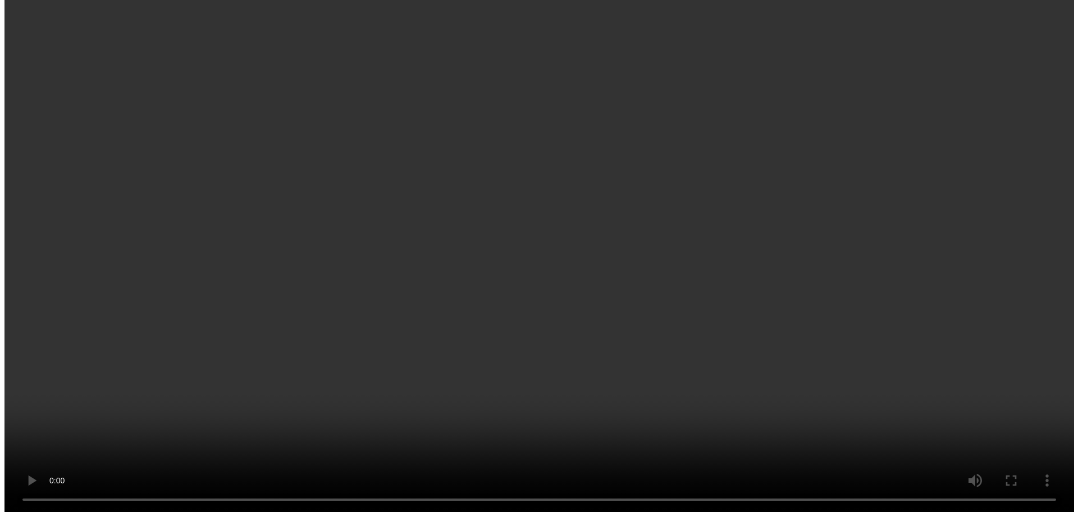
scroll to position [1286, 0]
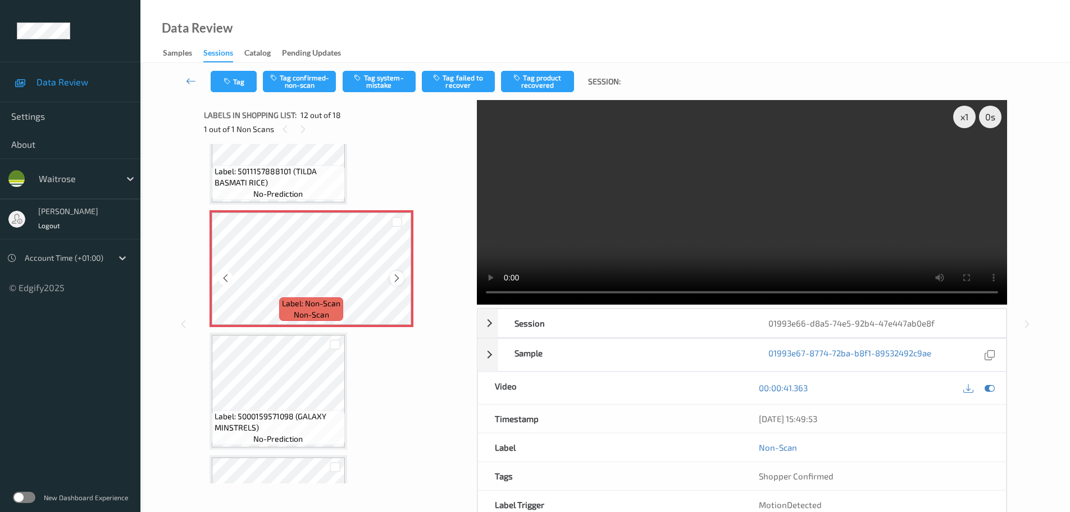
click at [394, 276] on icon at bounding box center [397, 278] width 10 height 10
click at [398, 275] on icon at bounding box center [397, 278] width 10 height 10
click at [398, 274] on icon at bounding box center [397, 278] width 10 height 10
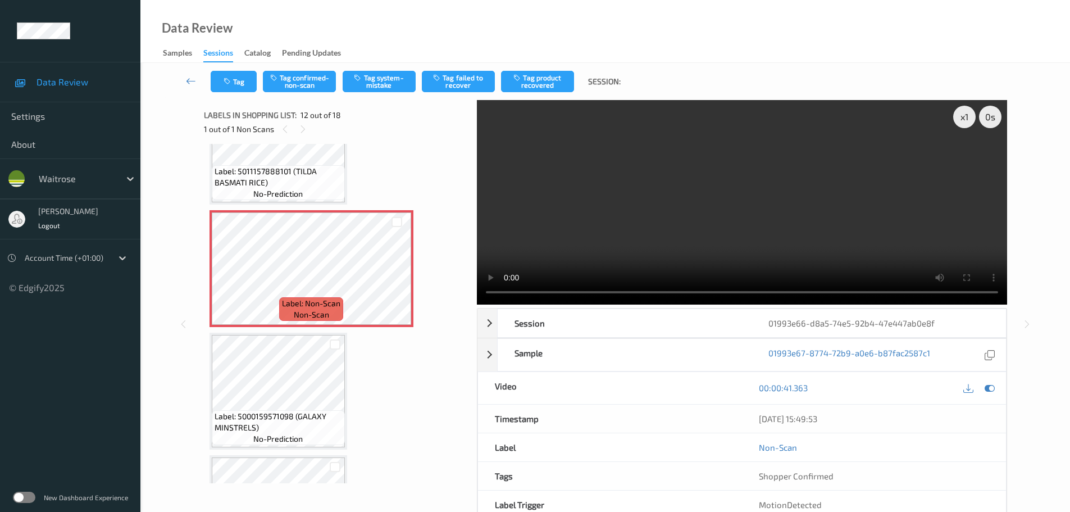
click at [398, 88] on button "Tag system-mistake" at bounding box center [379, 81] width 73 height 21
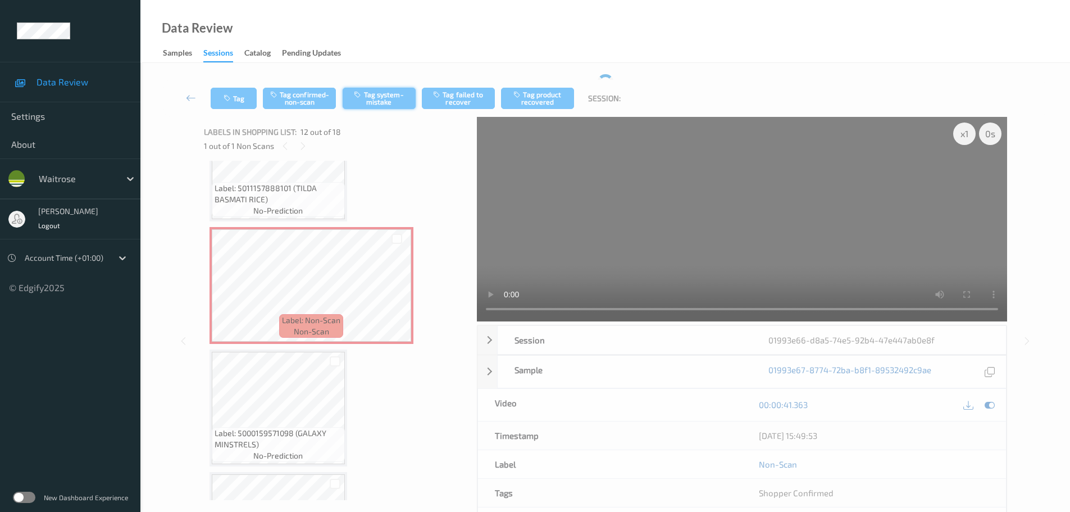
click at [396, 88] on button "Tag system-mistake" at bounding box center [379, 98] width 73 height 21
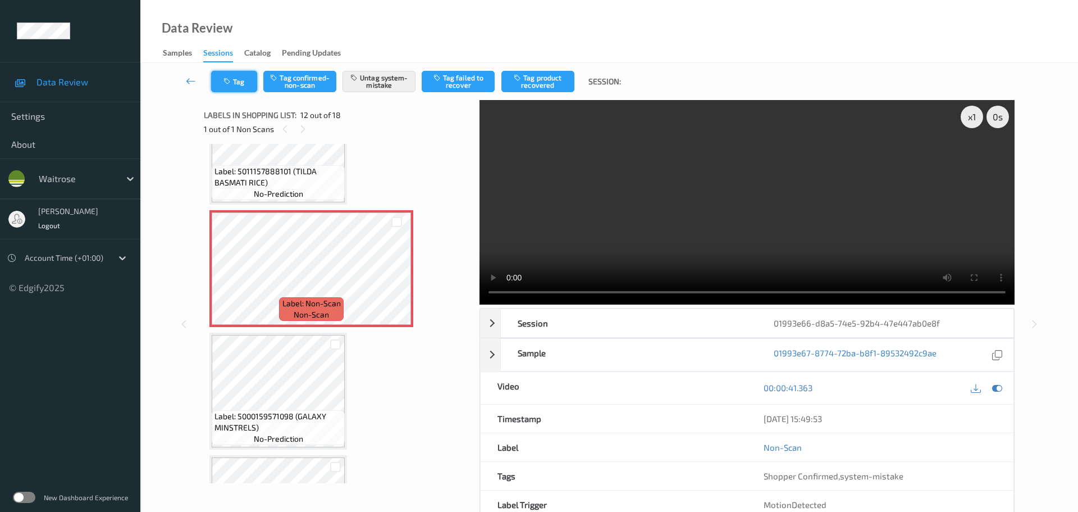
click at [231, 74] on button "Tag" at bounding box center [234, 81] width 46 height 21
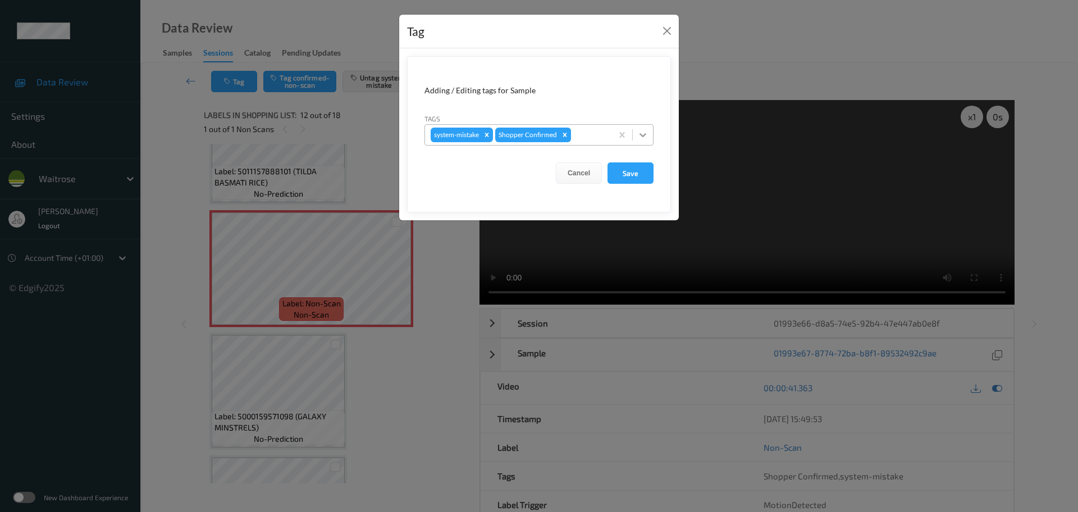
click at [640, 131] on icon at bounding box center [642, 134] width 11 height 11
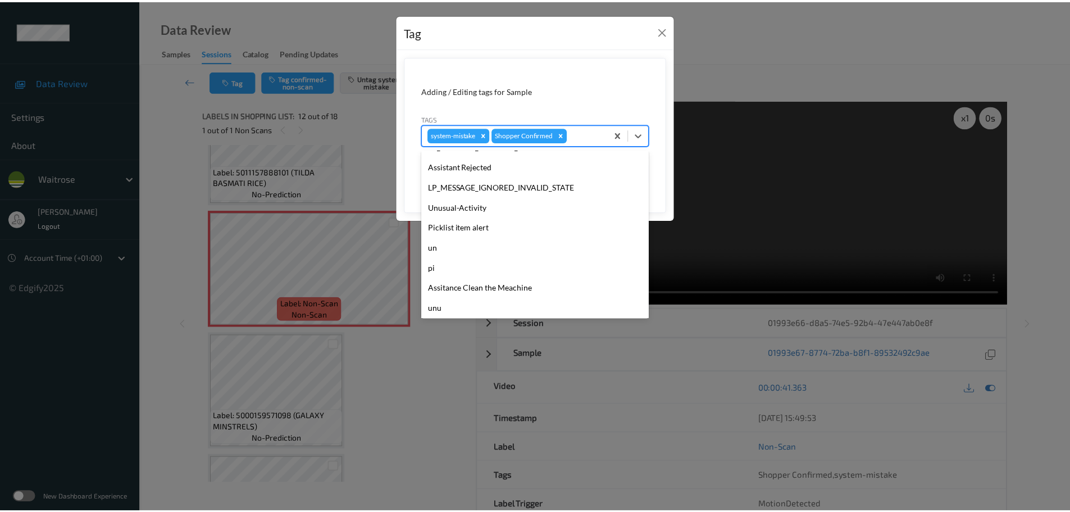
scroll to position [261, 0]
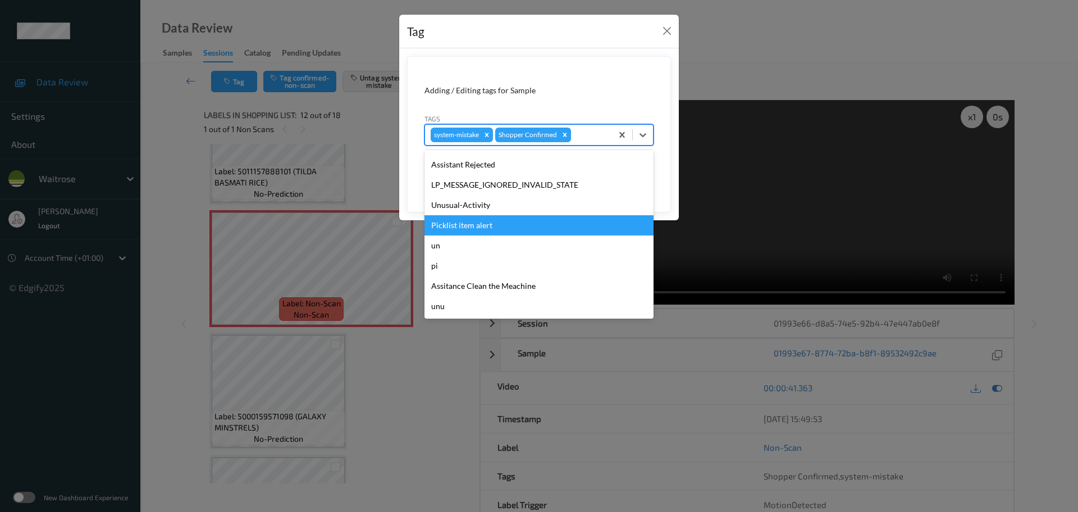
click at [469, 210] on div "Unusual-Activity" at bounding box center [539, 205] width 229 height 20
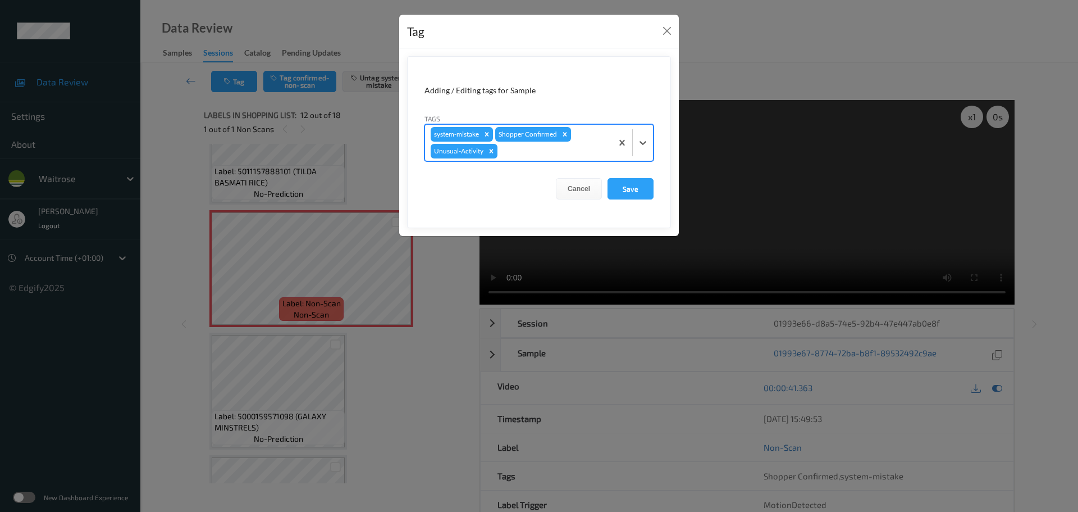
click at [650, 199] on form "Adding / Editing tags for Sample Tags option Unusual-Activity, selected. Select…" at bounding box center [539, 142] width 264 height 172
click at [644, 195] on button "Save" at bounding box center [631, 188] width 46 height 21
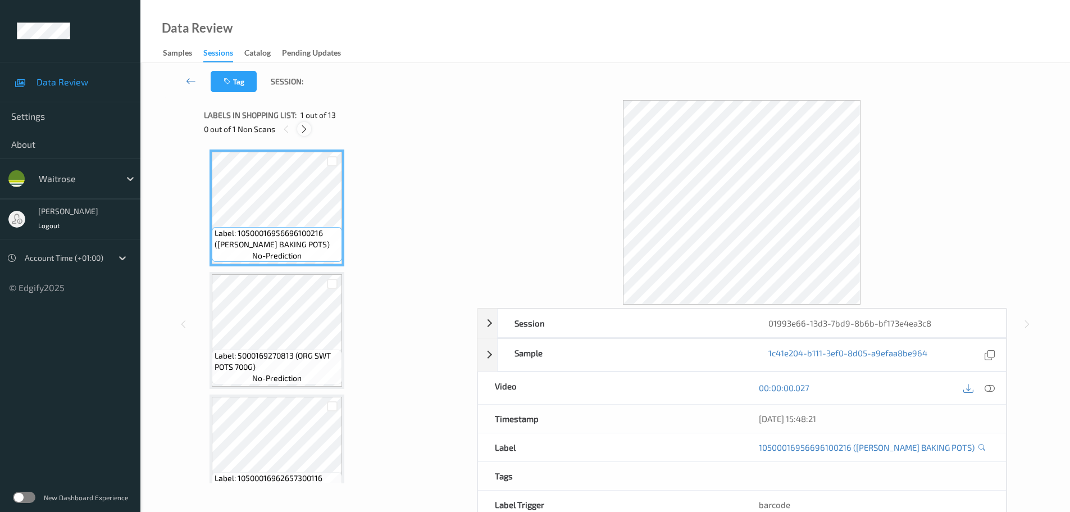
click at [303, 129] on icon at bounding box center [304, 129] width 10 height 10
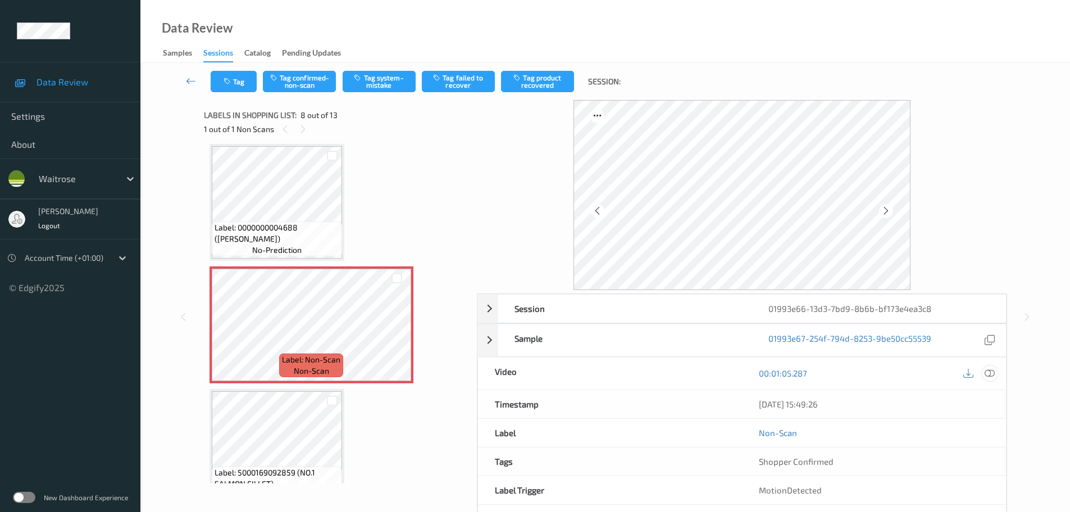
click at [989, 378] on icon at bounding box center [989, 373] width 10 height 10
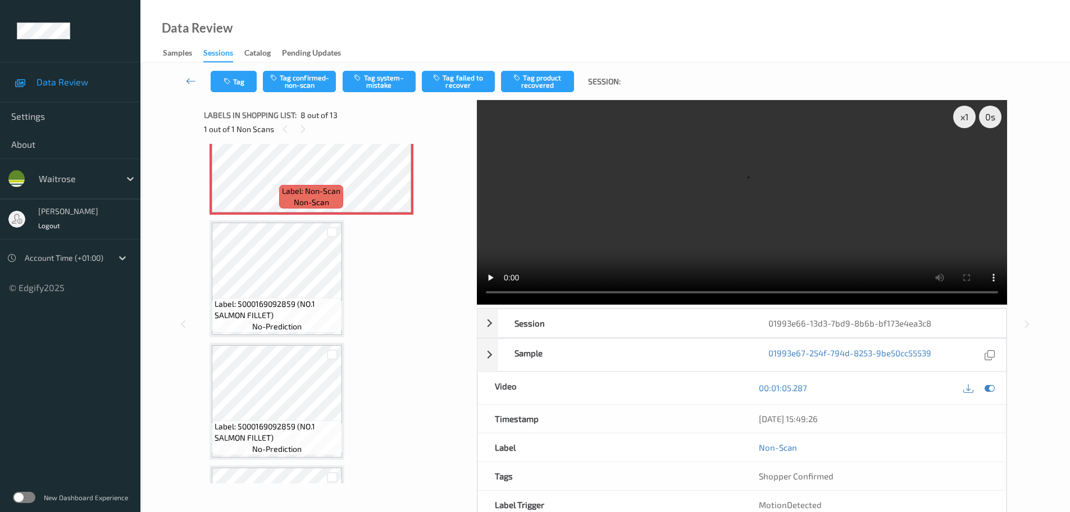
scroll to position [852, 0]
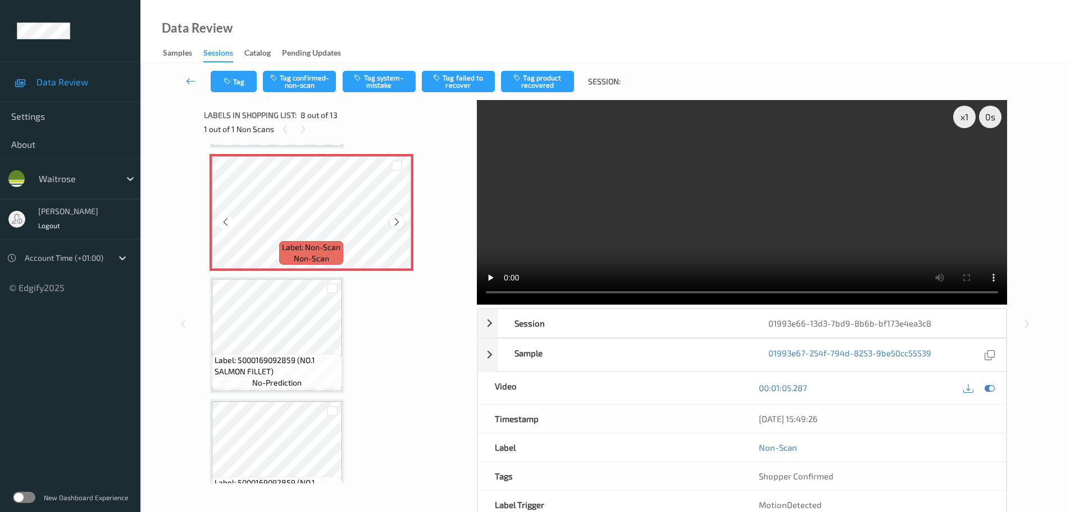
click at [398, 220] on icon at bounding box center [397, 222] width 10 height 10
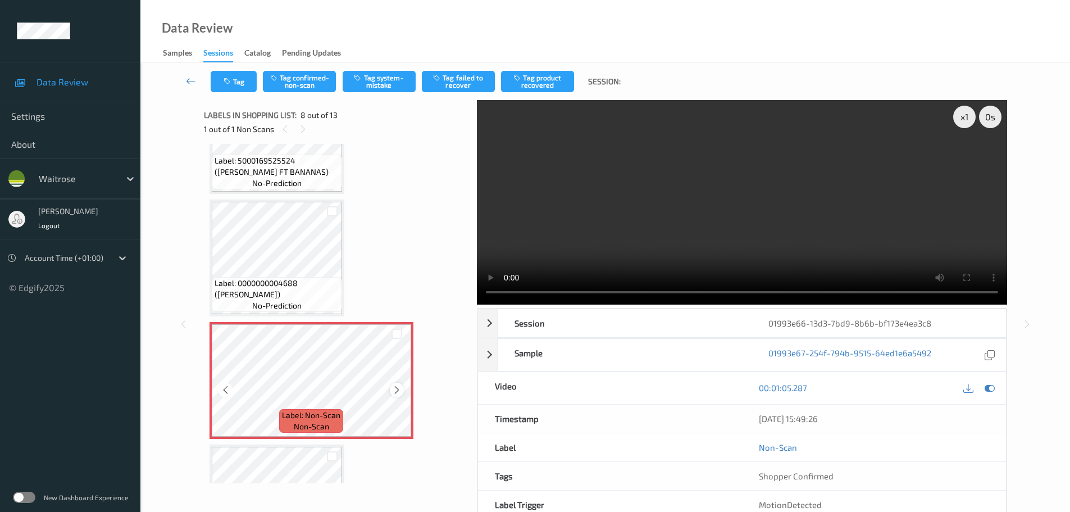
scroll to position [684, 0]
click at [280, 298] on span "Label: 0000000004688 (WR LEMON)" at bounding box center [277, 289] width 125 height 22
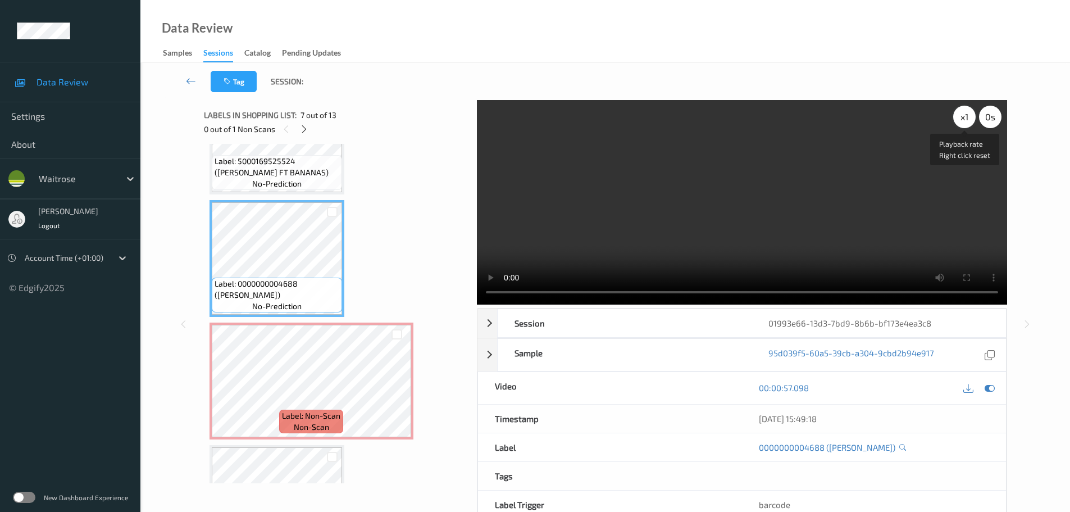
click at [965, 121] on div "x 1" at bounding box center [964, 117] width 22 height 22
click at [965, 121] on div "x 2" at bounding box center [964, 117] width 22 height 22
click at [962, 120] on div "x 4" at bounding box center [964, 117] width 22 height 22
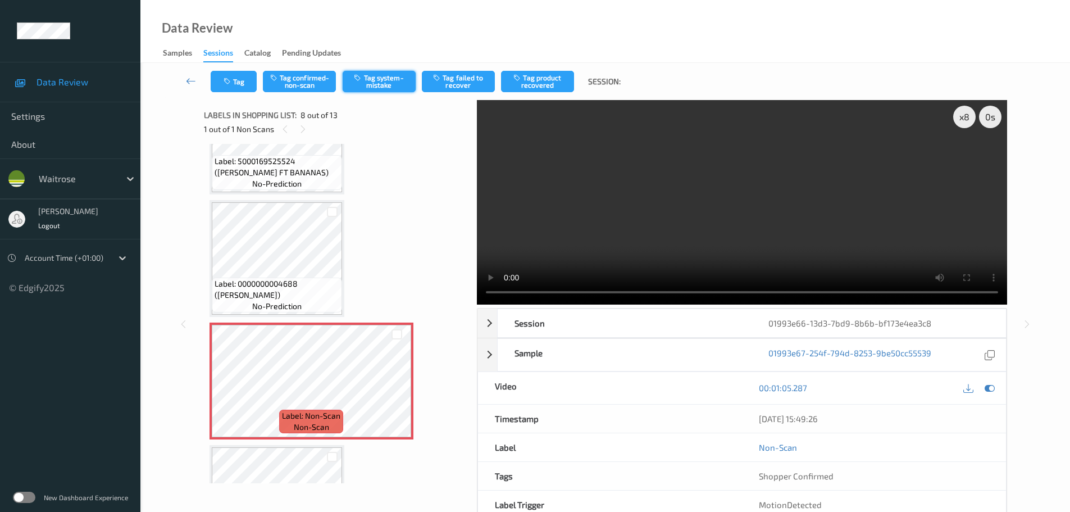
click at [376, 85] on button "Tag system-mistake" at bounding box center [379, 81] width 73 height 21
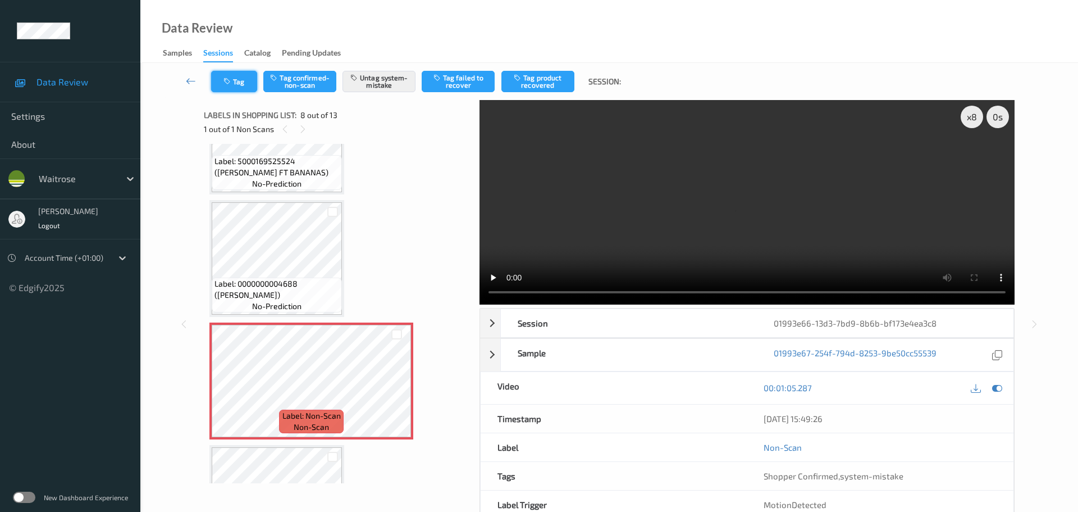
click at [229, 73] on button "Tag" at bounding box center [234, 81] width 46 height 21
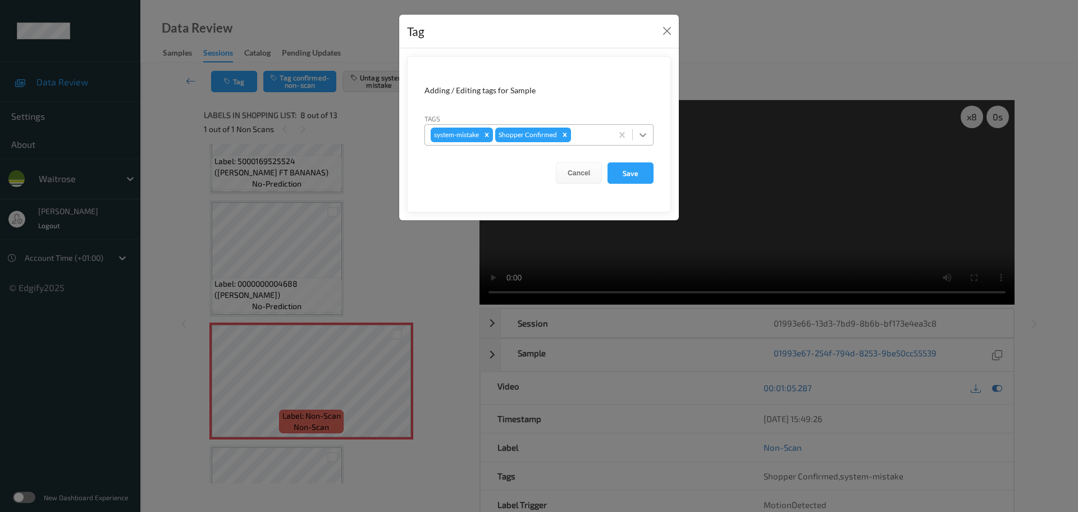
click at [641, 134] on icon at bounding box center [643, 135] width 7 height 4
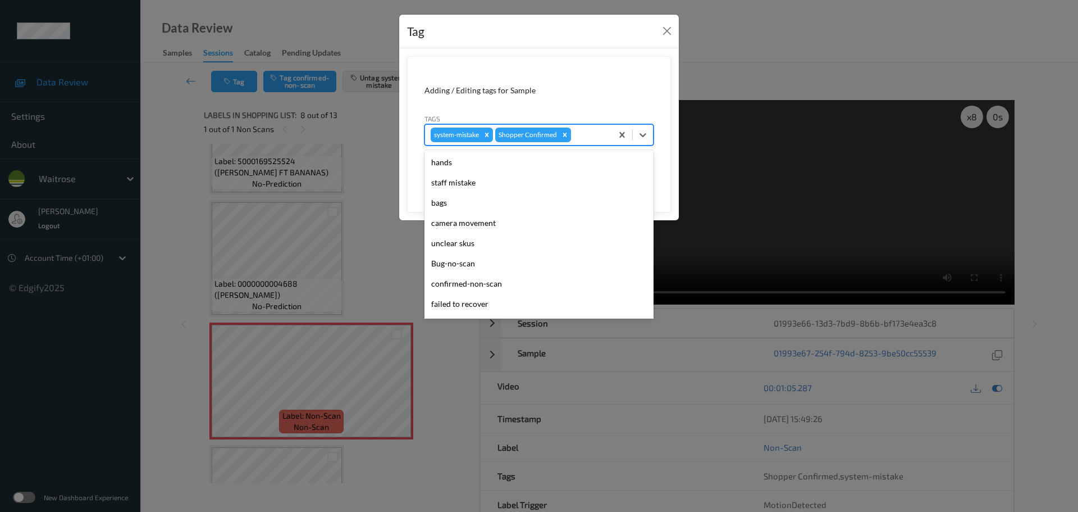
scroll to position [261, 0]
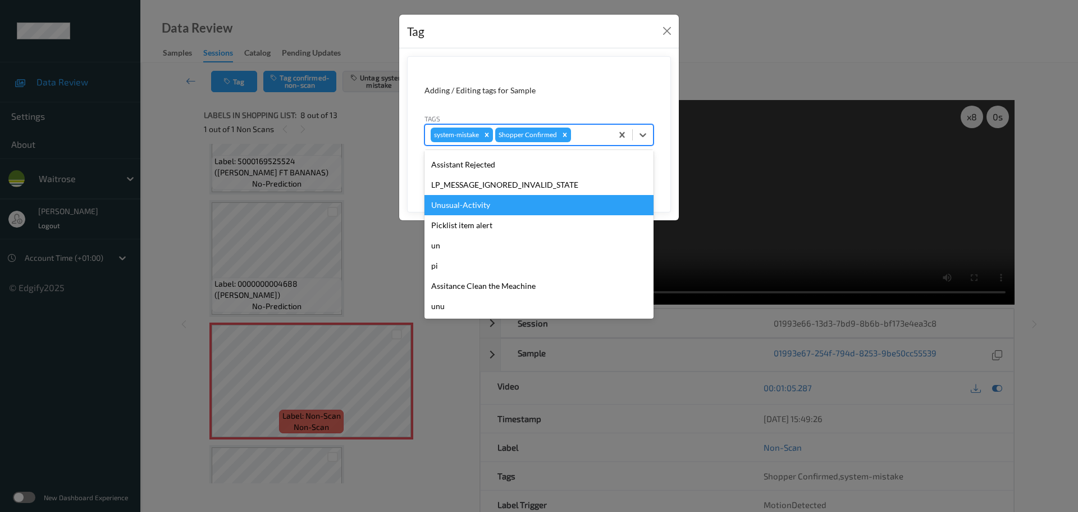
click at [457, 210] on div "Unusual-Activity" at bounding box center [539, 205] width 229 height 20
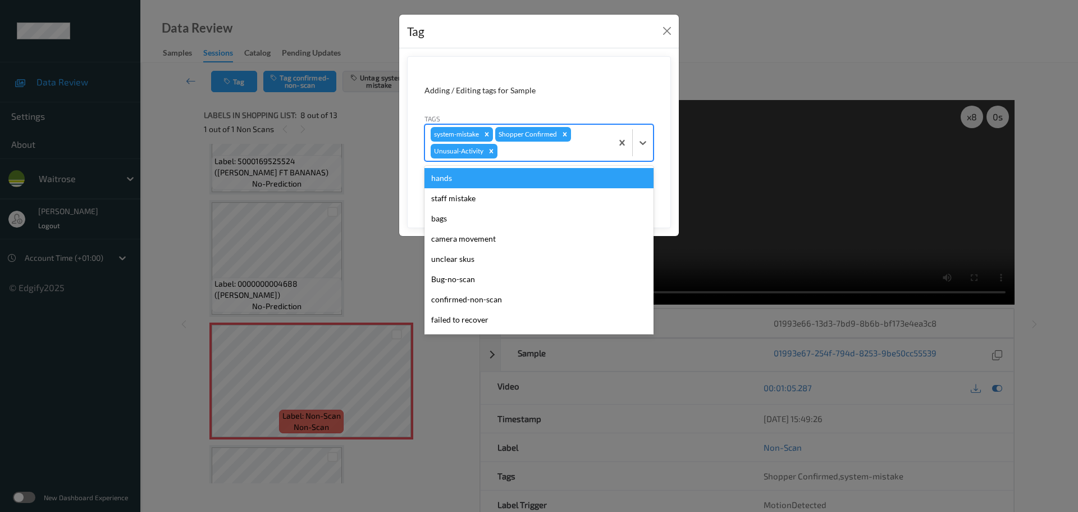
drag, startPoint x: 649, startPoint y: 143, endPoint x: 623, endPoint y: 163, distance: 32.8
click at [647, 143] on div at bounding box center [643, 143] width 20 height 20
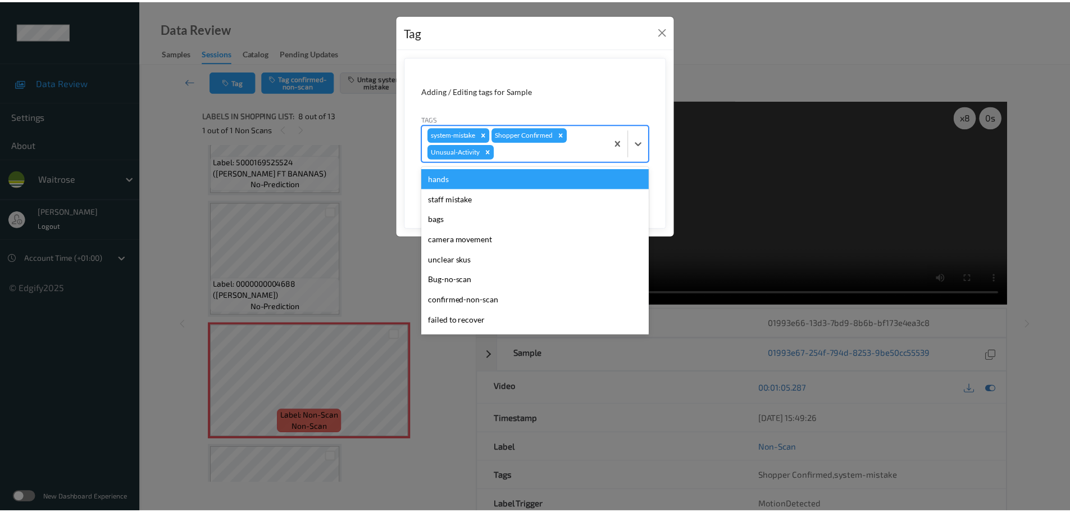
scroll to position [240, 0]
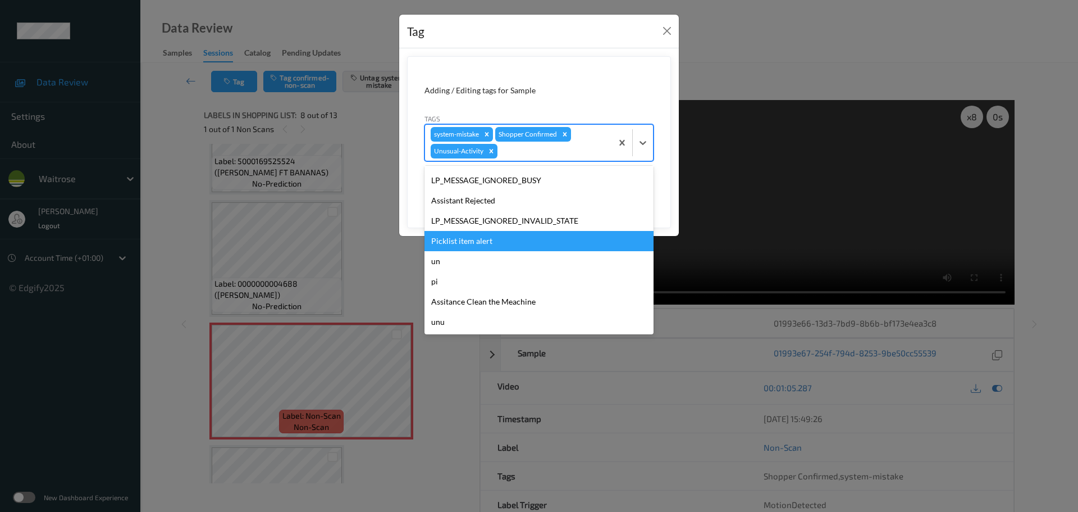
click at [454, 236] on div "Picklist item alert" at bounding box center [539, 241] width 229 height 20
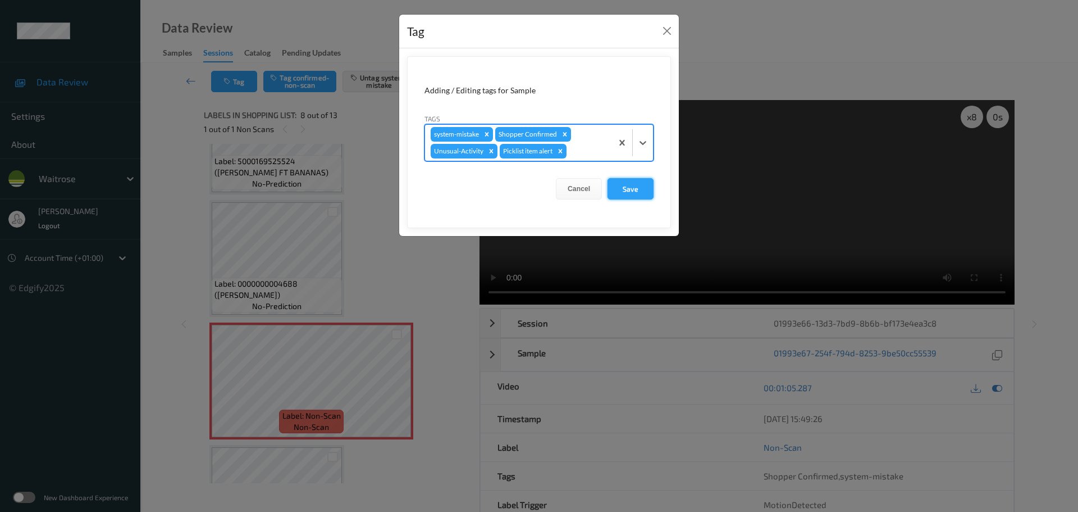
click at [633, 191] on button "Save" at bounding box center [631, 188] width 46 height 21
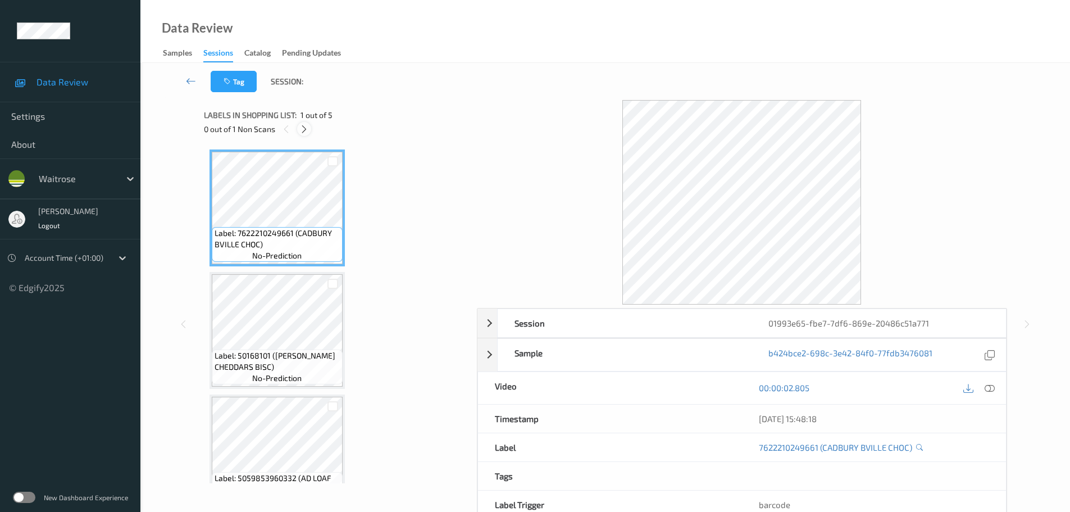
click at [298, 126] on div at bounding box center [304, 129] width 14 height 14
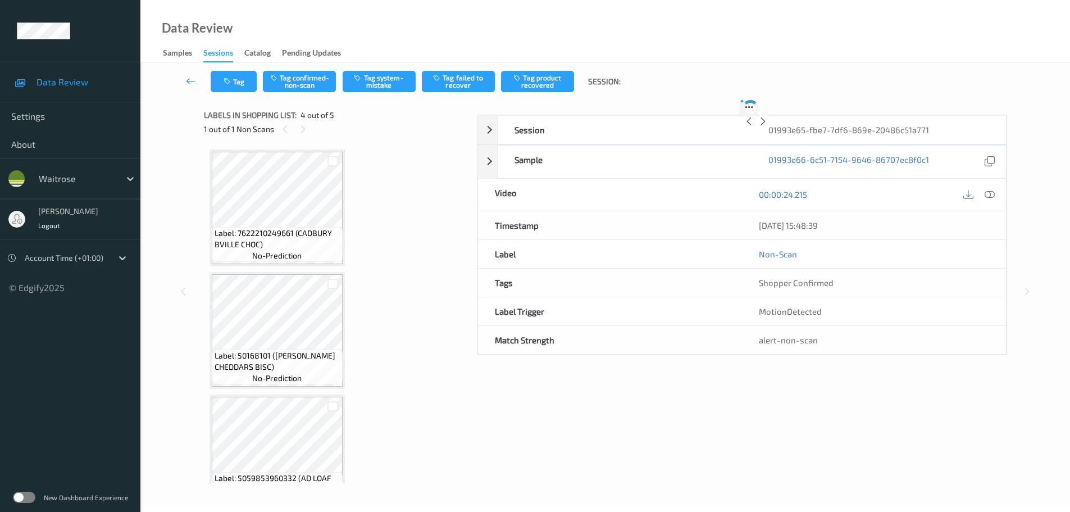
scroll to position [250, 0]
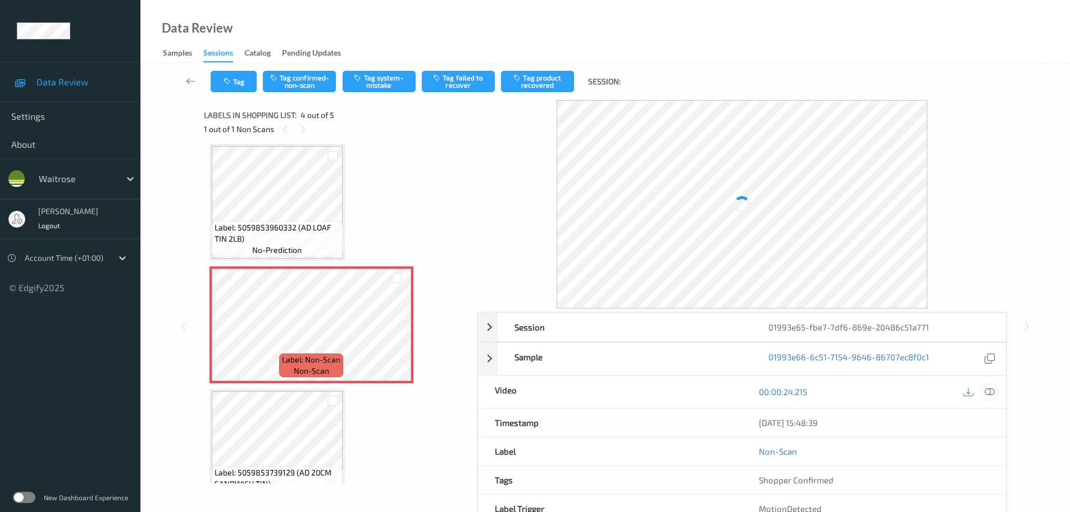
click at [994, 394] on icon at bounding box center [989, 391] width 10 height 10
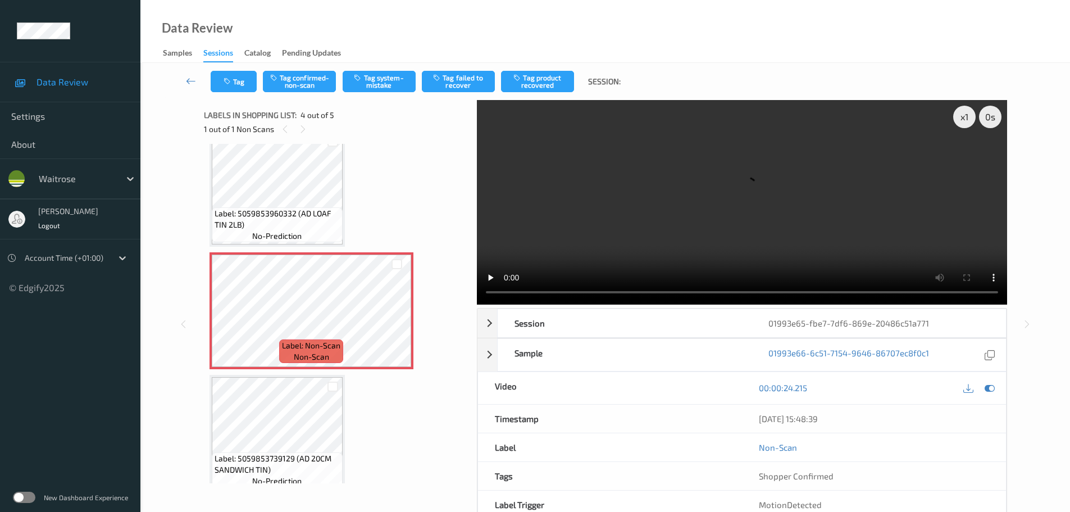
scroll to position [279, 0]
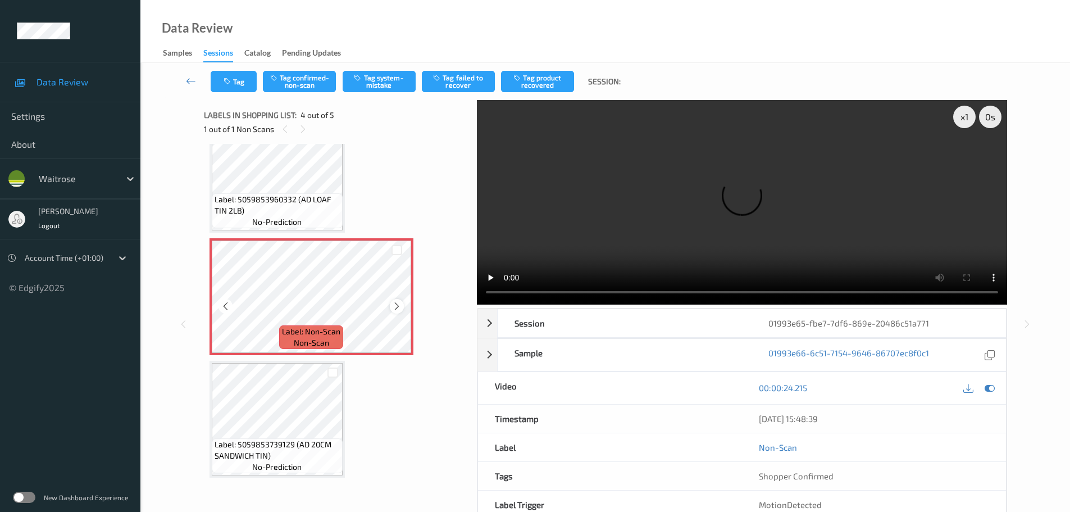
click at [393, 309] on icon at bounding box center [397, 306] width 10 height 10
click at [394, 308] on icon at bounding box center [397, 306] width 10 height 10
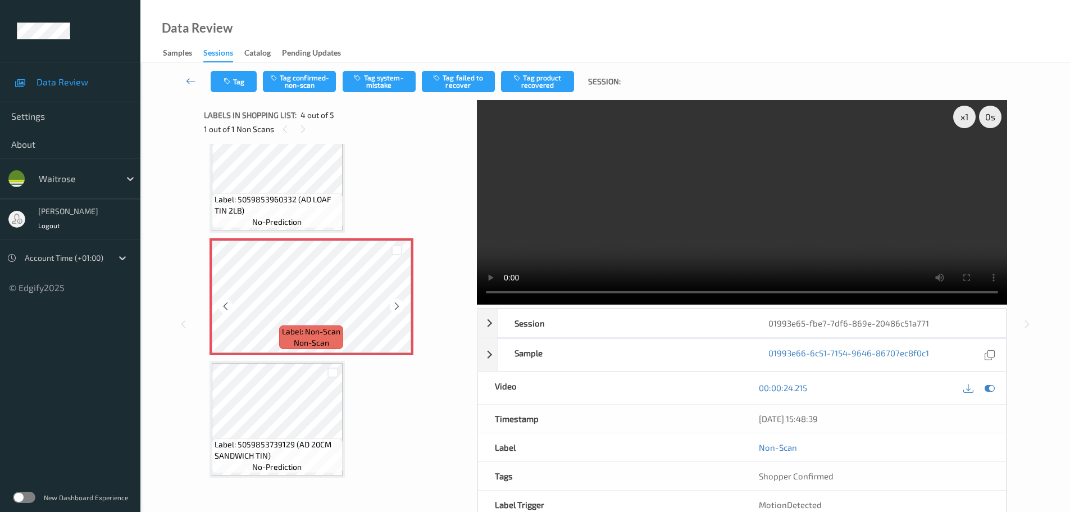
scroll to position [56, 0]
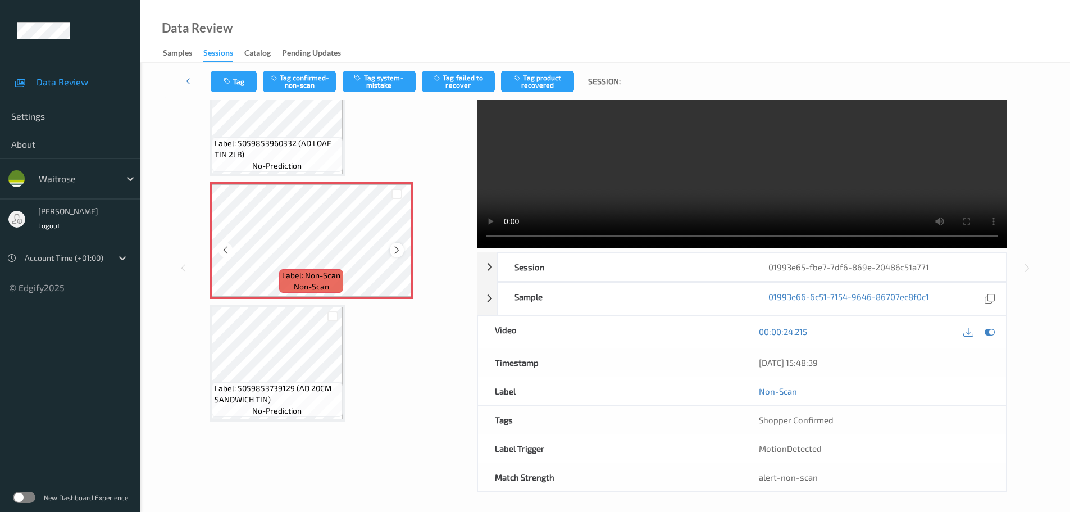
click at [393, 256] on div at bounding box center [397, 250] width 14 height 14
click at [393, 252] on icon at bounding box center [397, 250] width 10 height 10
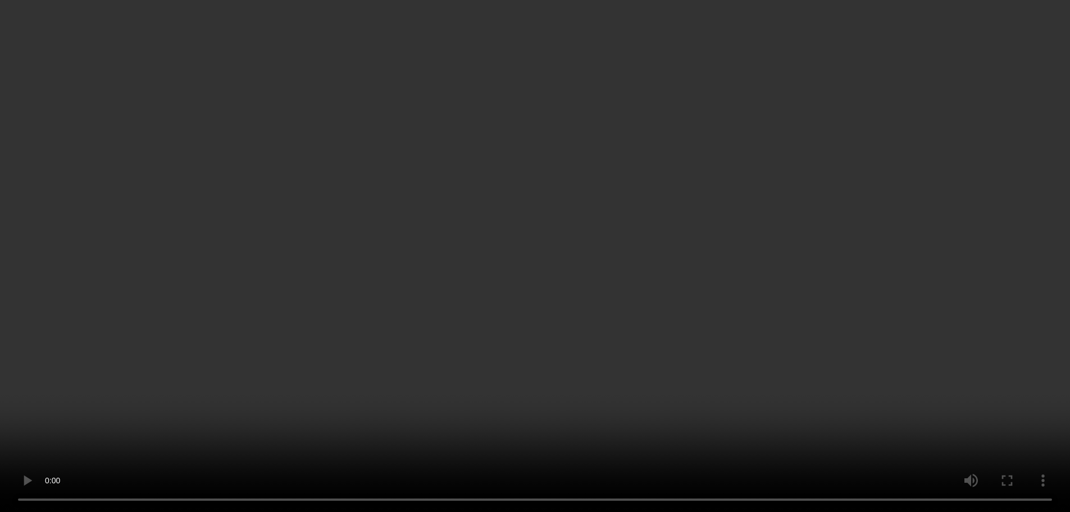
scroll to position [184, 0]
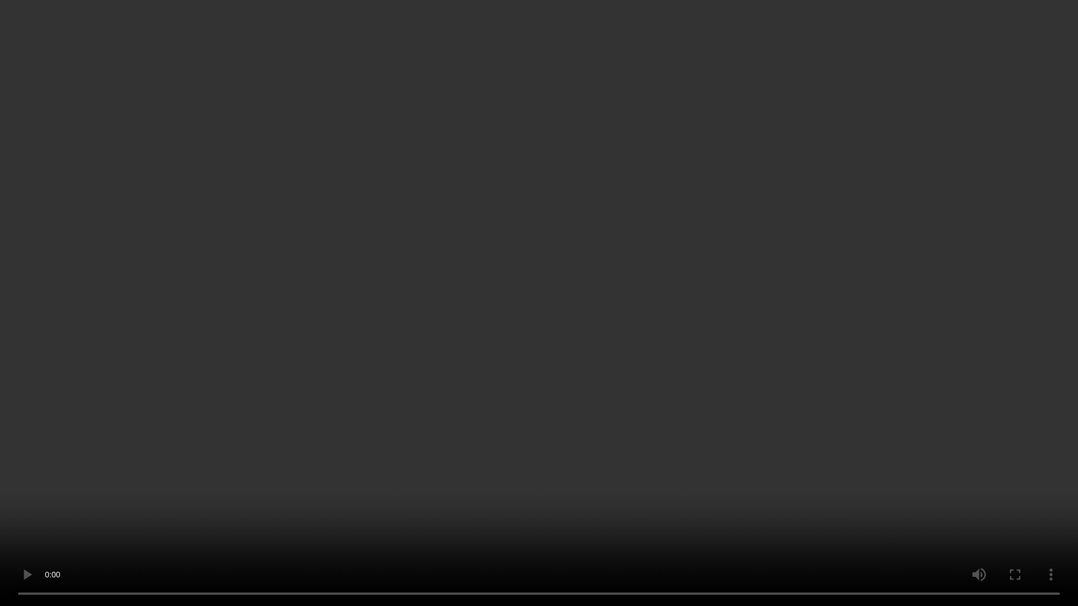
click at [1044, 511] on video at bounding box center [539, 303] width 1078 height 606
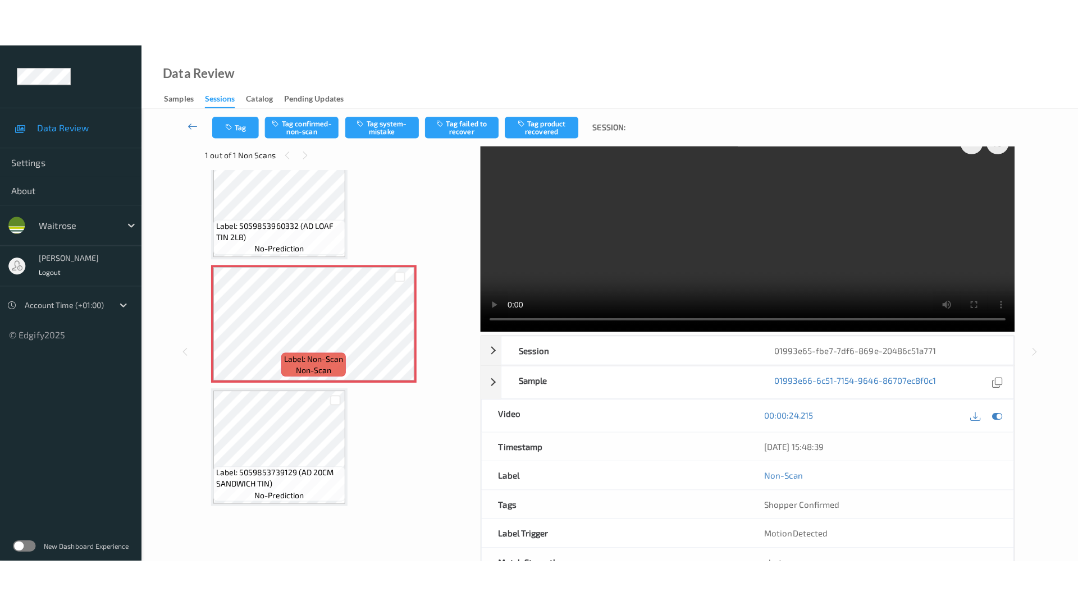
scroll to position [0, 0]
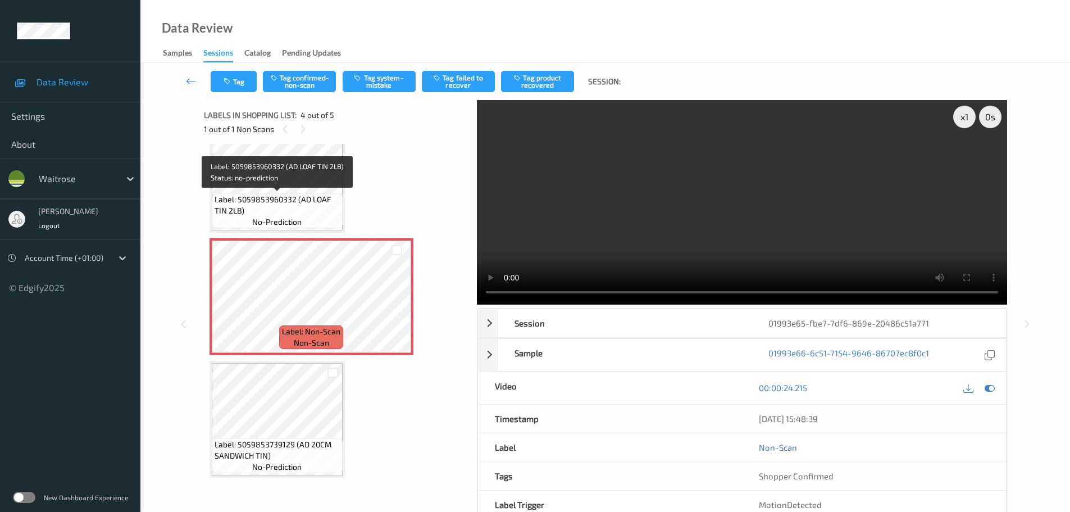
click at [279, 212] on span "Label: 5059853960332 (AD LOAF TIN 2LB)" at bounding box center [277, 205] width 125 height 22
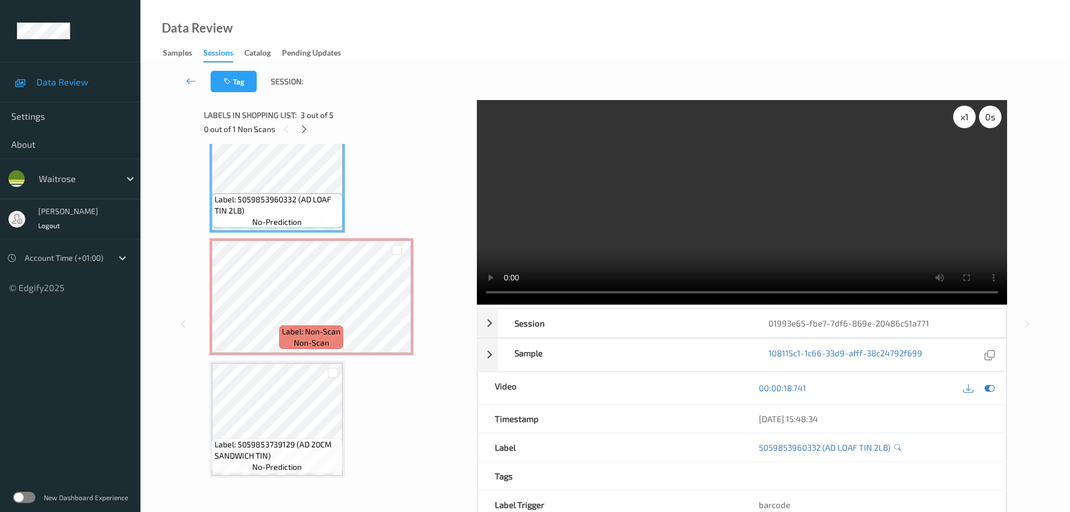
click at [959, 121] on div "x 1" at bounding box center [964, 117] width 22 height 22
click at [959, 121] on div "x 2" at bounding box center [964, 117] width 22 height 22
click at [959, 121] on div "x 4" at bounding box center [964, 117] width 22 height 22
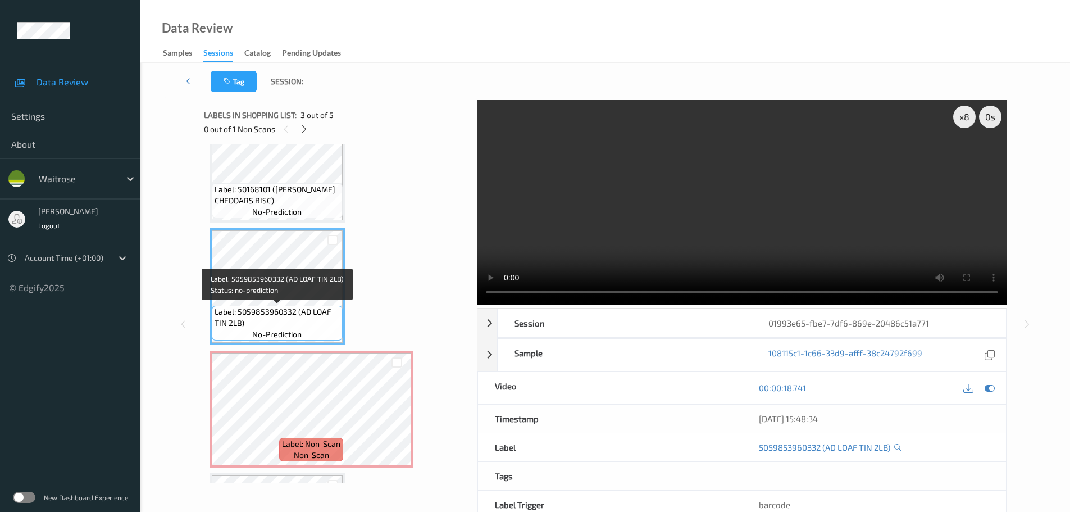
scroll to position [279, 0]
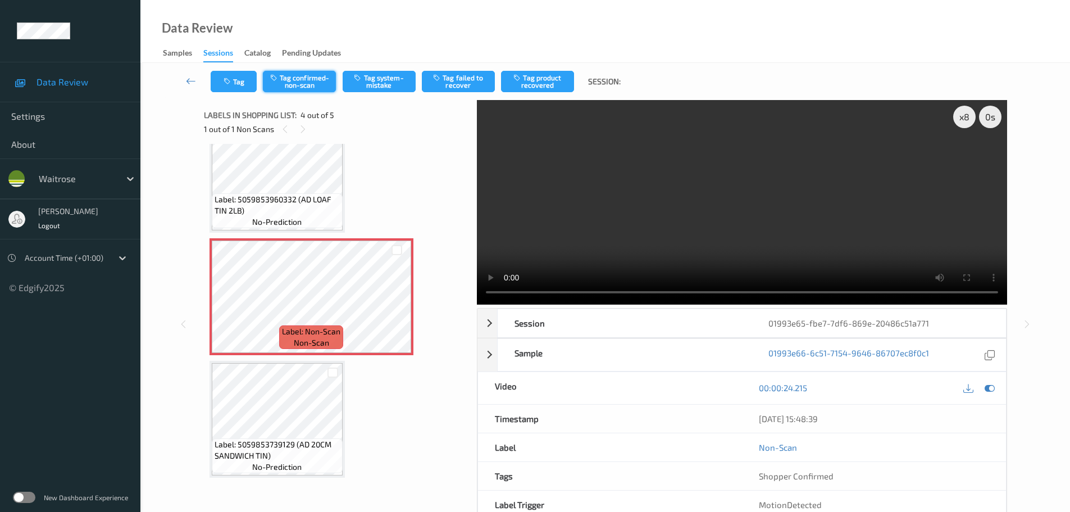
click at [318, 88] on button "Tag confirmed-non-scan" at bounding box center [299, 81] width 73 height 21
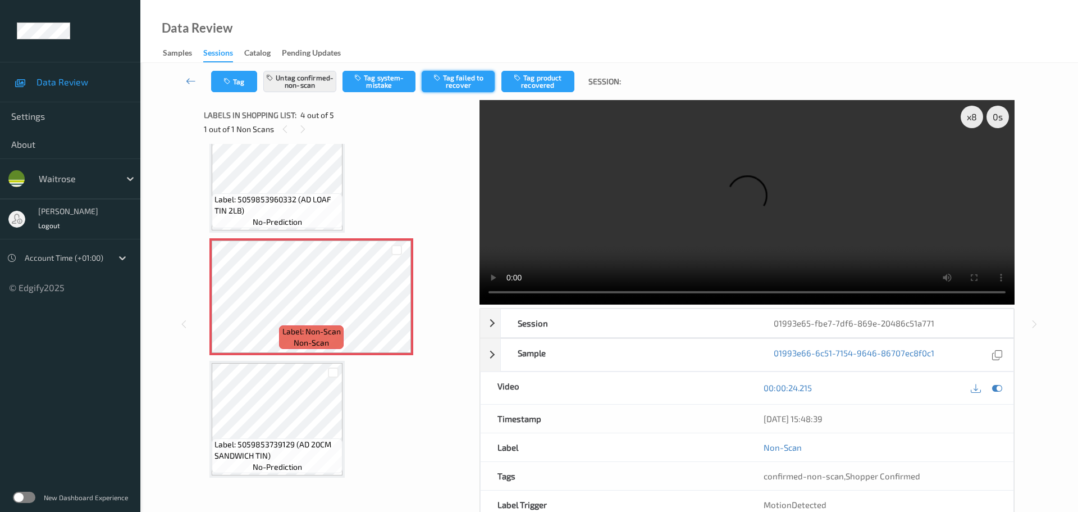
click at [450, 74] on button "Tag failed to recover" at bounding box center [458, 81] width 73 height 21
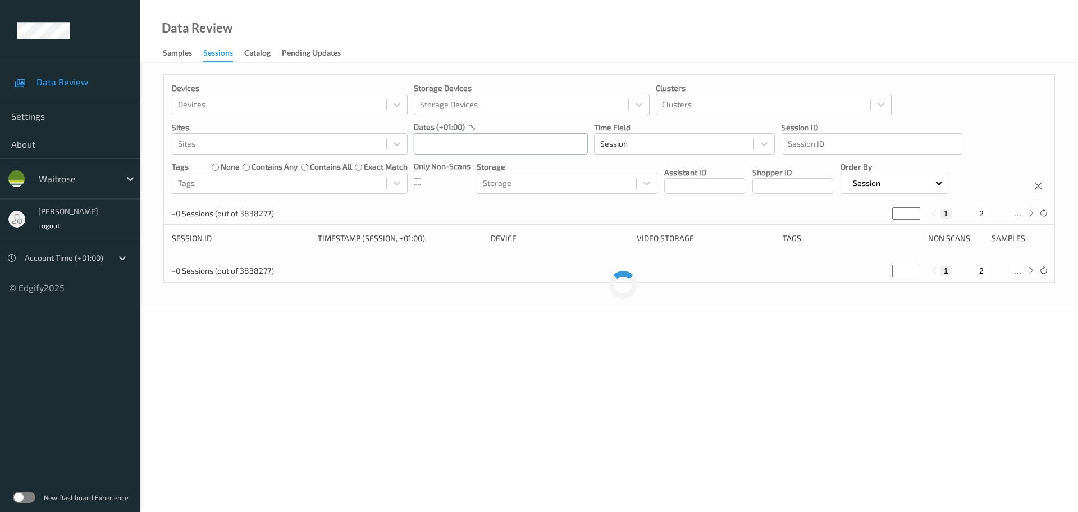
click at [432, 140] on input "text" at bounding box center [501, 143] width 174 height 21
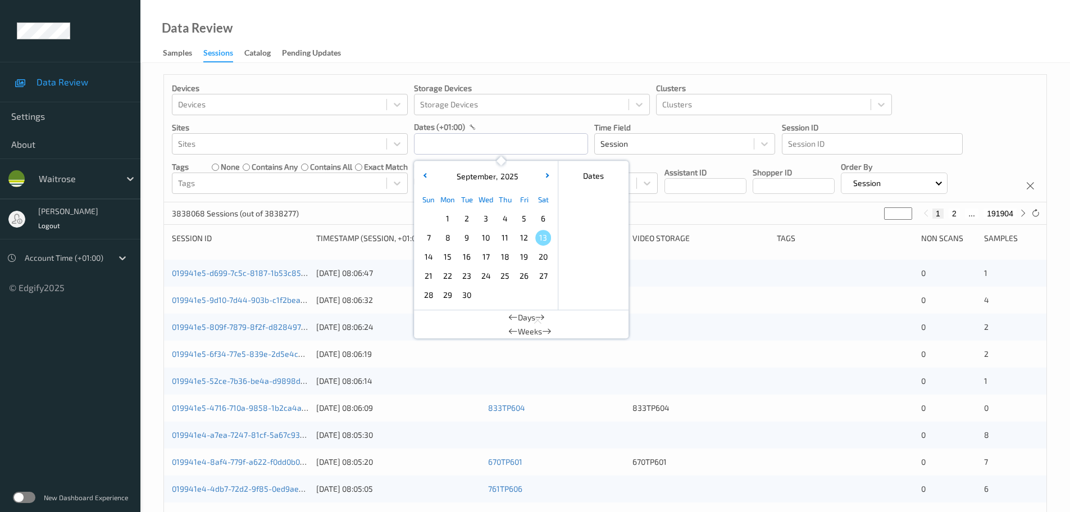
click at [522, 238] on span "12" at bounding box center [524, 238] width 16 height 16
type input "12/09/2025 00:00 -> 12/09/2025 23:59"
click at [500, 73] on div "Devices Devices Storage Devices Storage Devices Clusters Clusters Sites Sites d…" at bounding box center [604, 454] width 929 height 782
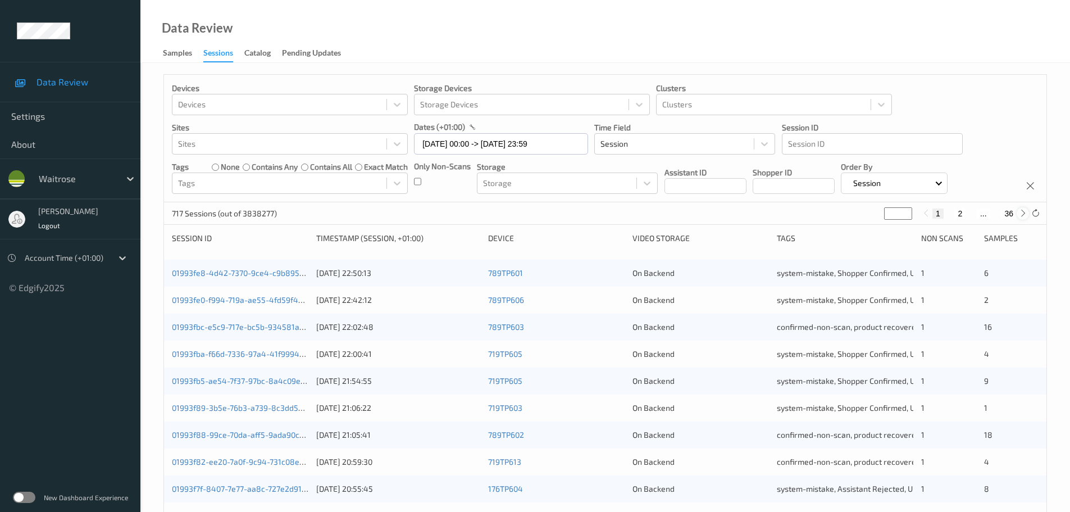
click at [1023, 213] on icon at bounding box center [1023, 213] width 8 height 8
type input "*"
click at [1023, 213] on icon at bounding box center [1023, 213] width 8 height 8
type input "*"
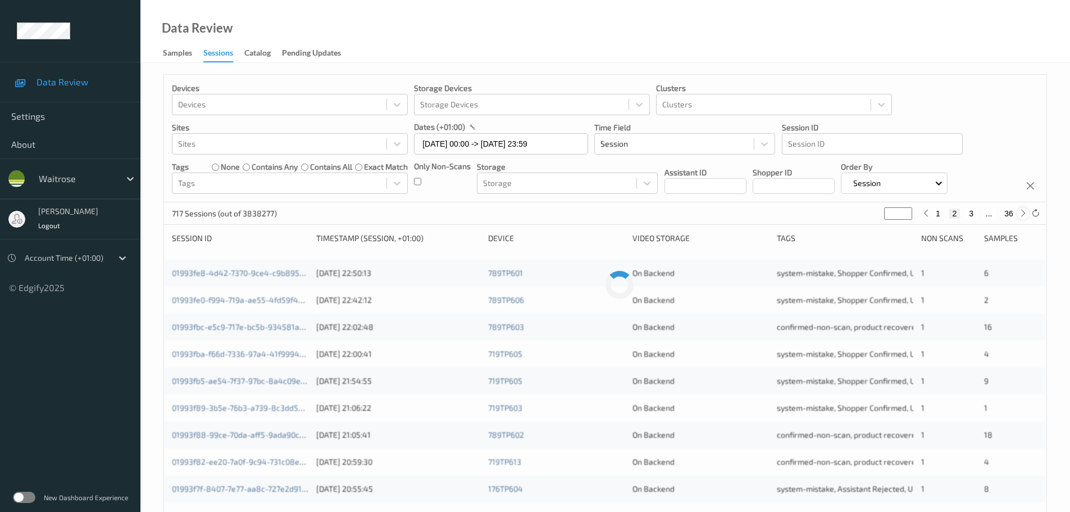
type input "*"
click at [1023, 213] on icon at bounding box center [1023, 213] width 8 height 8
type input "*"
click at [1023, 213] on icon at bounding box center [1023, 213] width 8 height 8
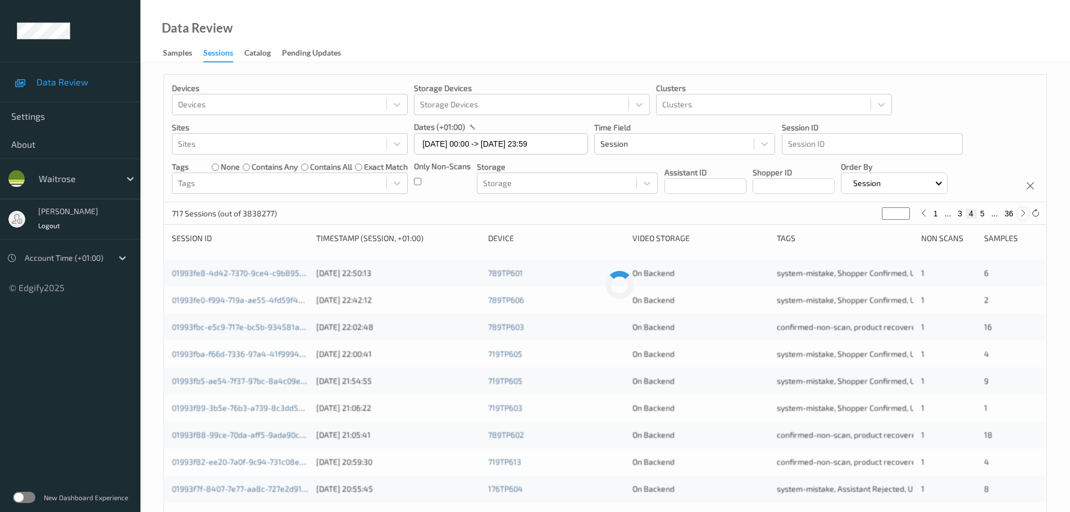
type input "*"
click at [1023, 213] on icon at bounding box center [1023, 213] width 8 height 8
type input "*"
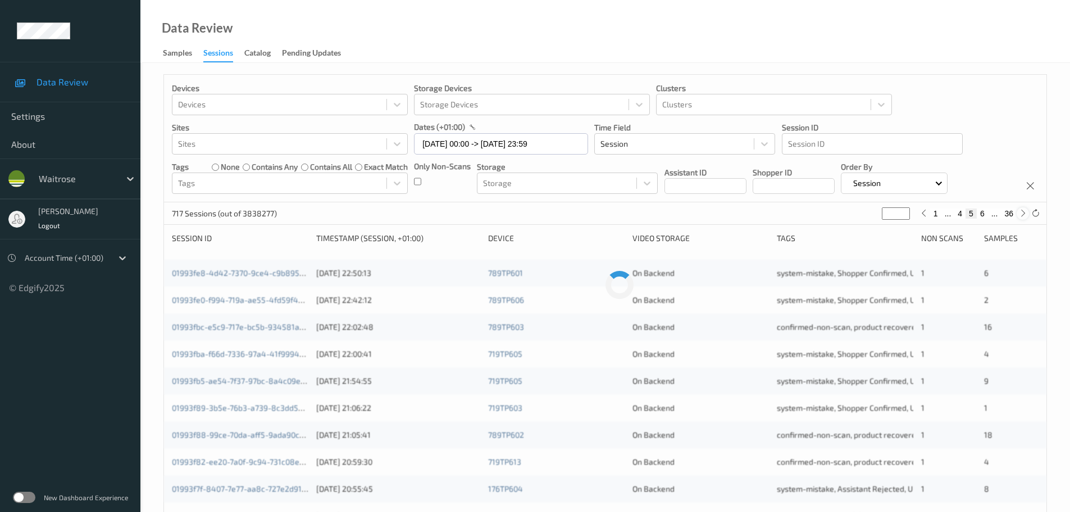
click at [1022, 213] on icon at bounding box center [1023, 213] width 8 height 8
type input "*"
click at [1022, 213] on icon at bounding box center [1023, 213] width 8 height 8
type input "*"
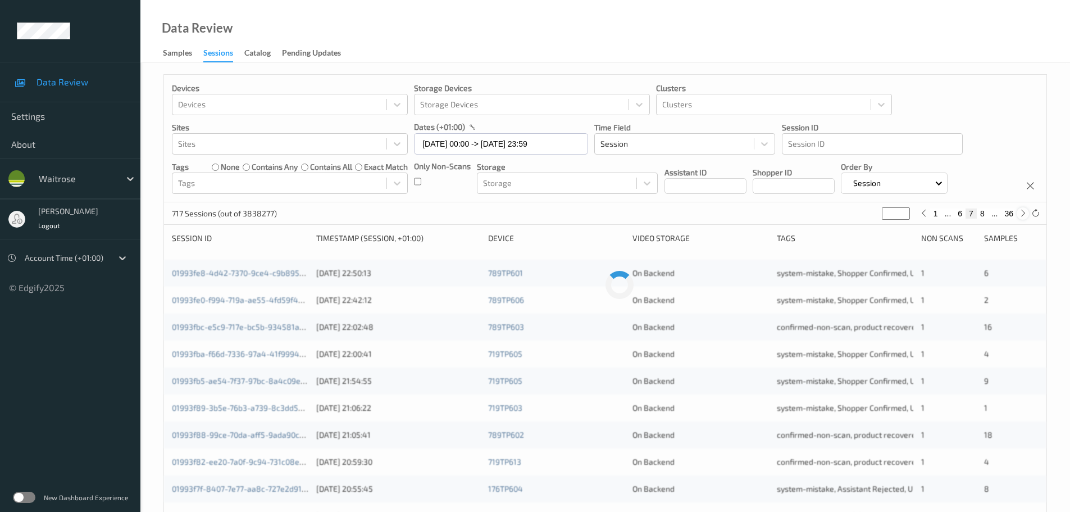
type input "*"
click at [1022, 213] on icon at bounding box center [1023, 213] width 8 height 8
type input "*"
click at [1022, 213] on icon at bounding box center [1023, 213] width 8 height 8
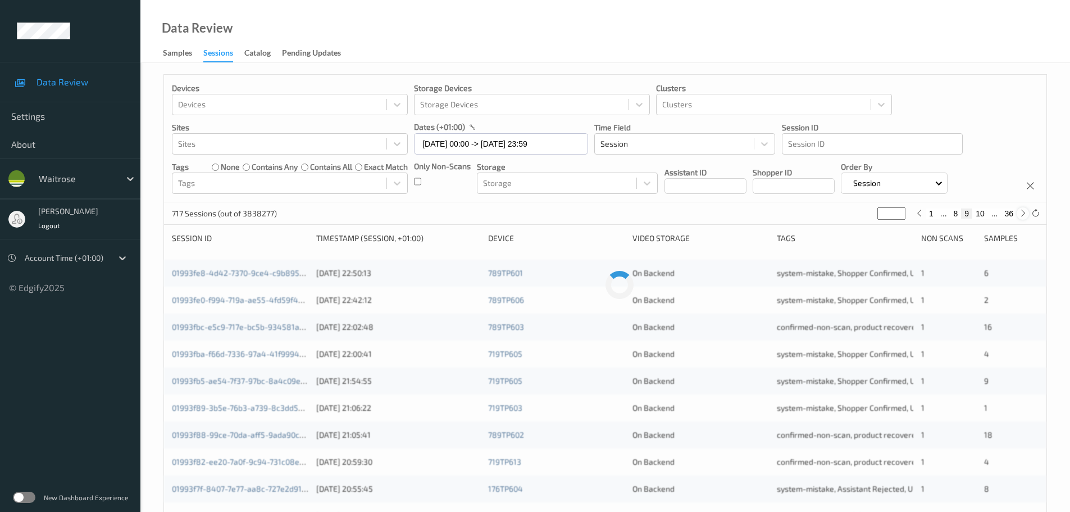
type input "**"
click at [1022, 213] on icon at bounding box center [1023, 213] width 8 height 8
type input "**"
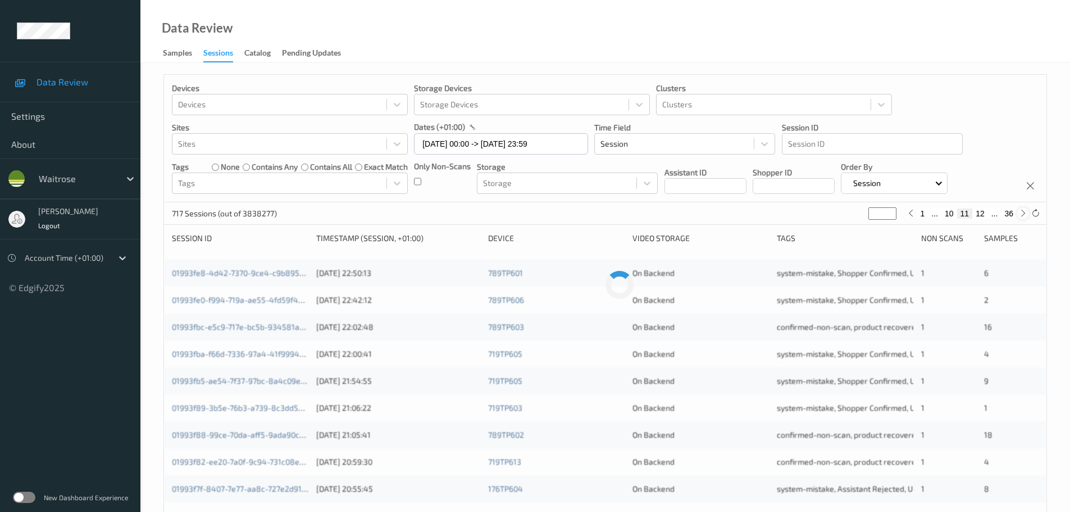
click at [1022, 213] on icon at bounding box center [1023, 213] width 8 height 8
type input "**"
click at [1022, 213] on icon at bounding box center [1023, 213] width 8 height 8
type input "**"
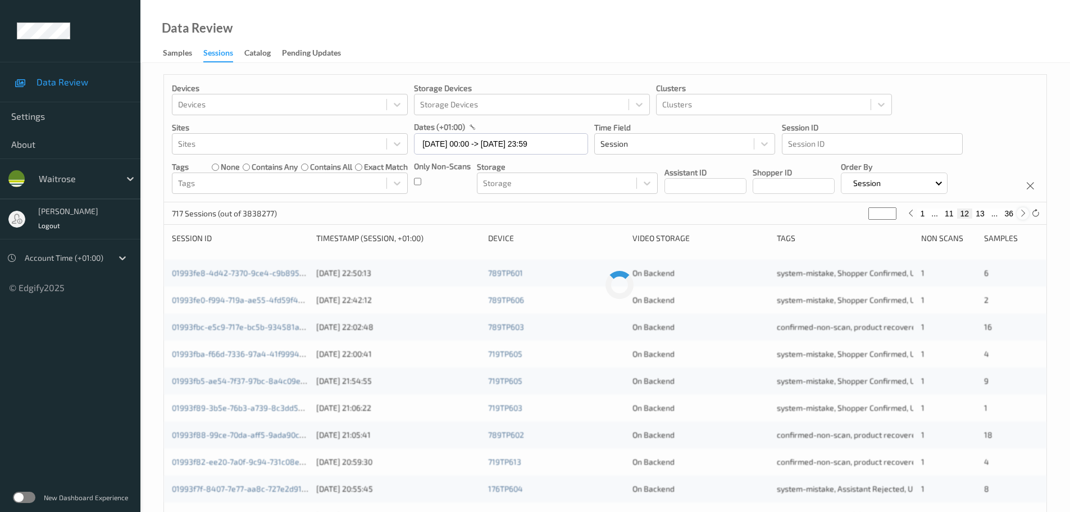
type input "**"
click at [1022, 213] on icon at bounding box center [1023, 213] width 8 height 8
type input "**"
click at [1024, 217] on icon at bounding box center [1023, 213] width 8 height 8
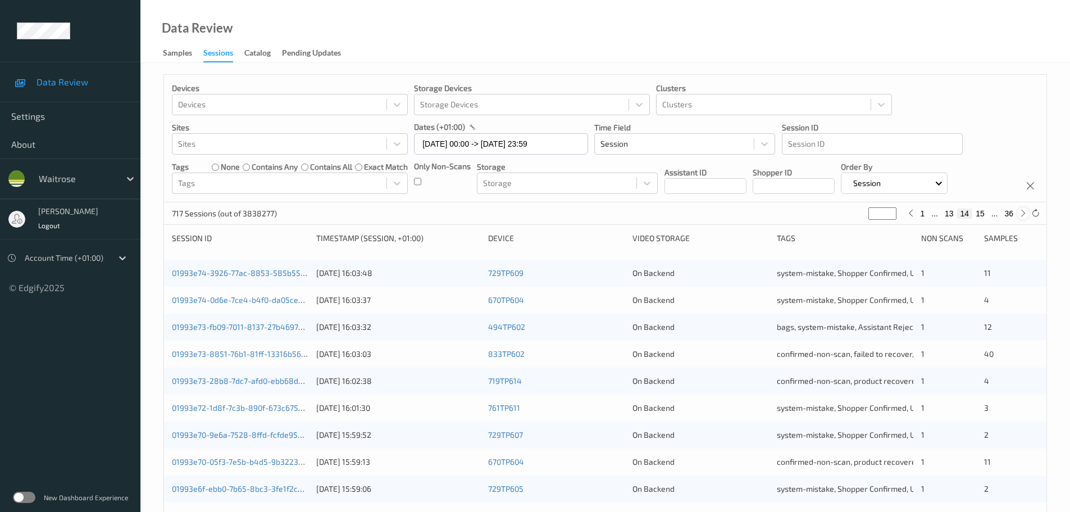
type input "**"
click at [1024, 217] on icon at bounding box center [1023, 213] width 8 height 8
type input "**"
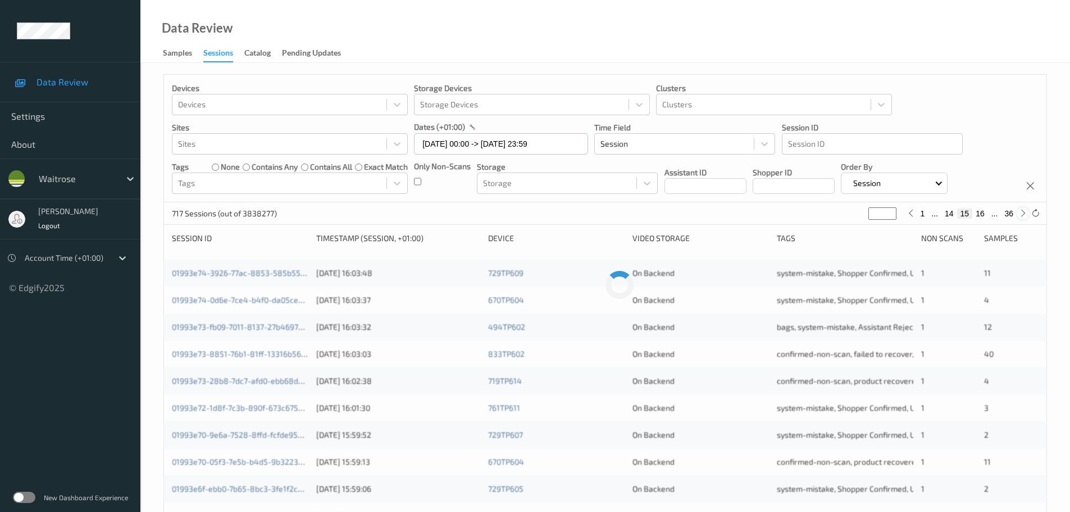
click at [1024, 217] on icon at bounding box center [1023, 213] width 8 height 8
type input "**"
click at [1024, 217] on icon at bounding box center [1023, 213] width 8 height 8
type input "**"
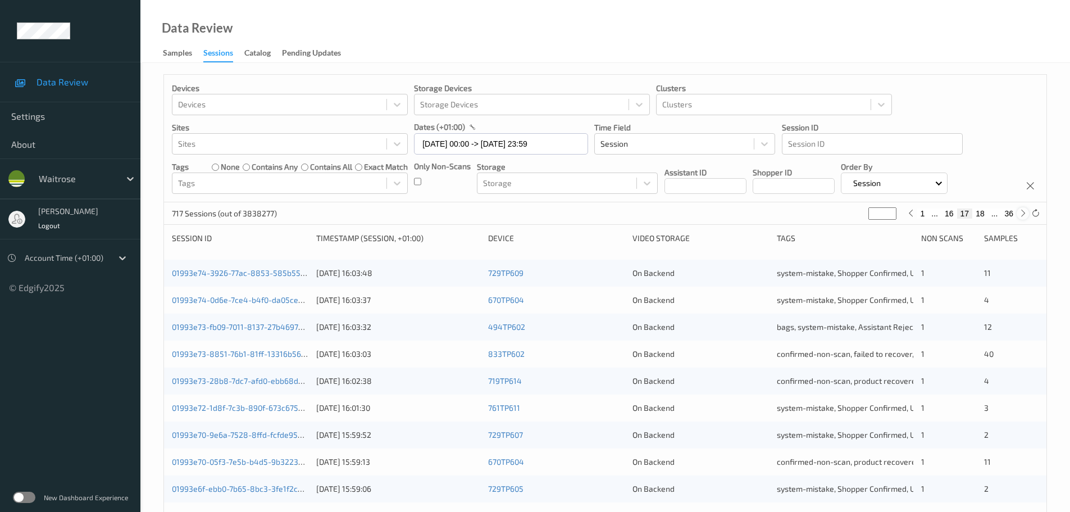
type input "**"
click at [911, 219] on div at bounding box center [910, 213] width 12 height 12
type input "**"
click at [1021, 214] on icon at bounding box center [1023, 213] width 8 height 8
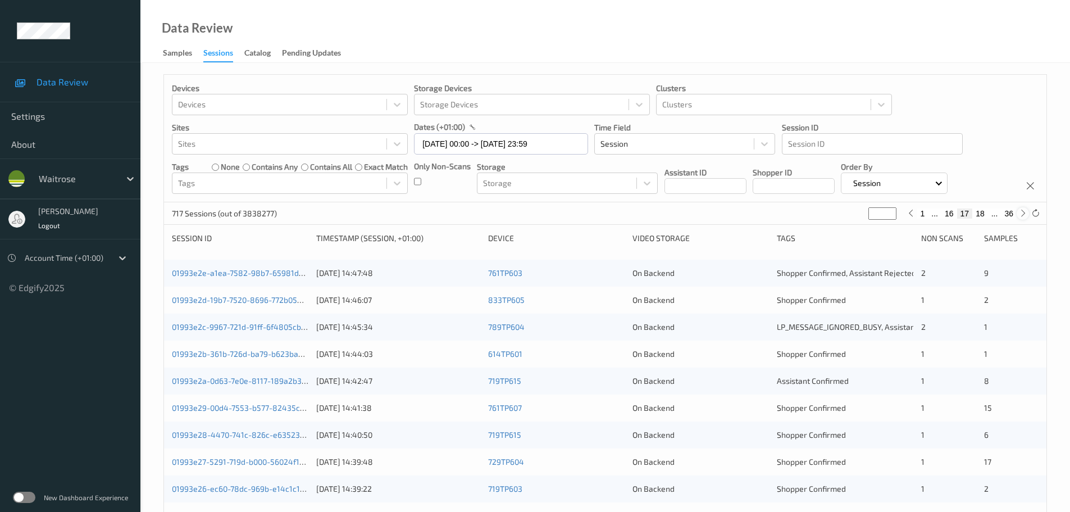
type input "**"
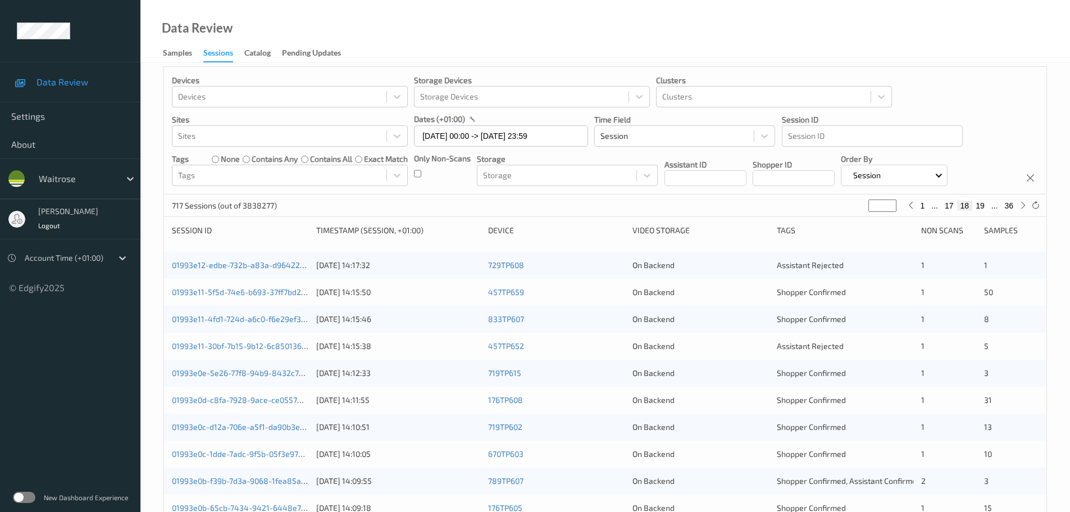
scroll to position [112, 0]
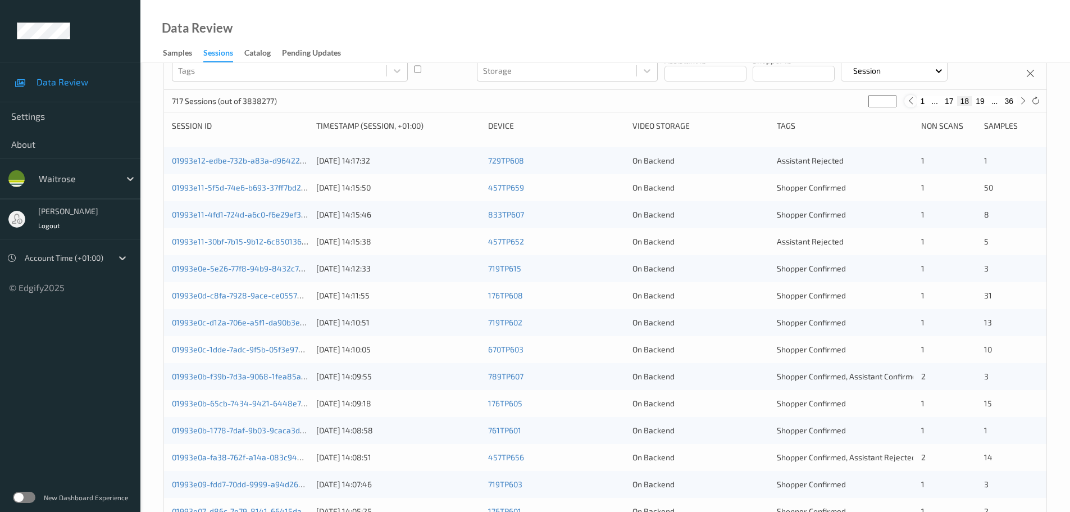
click at [913, 102] on icon at bounding box center [910, 101] width 8 height 8
type input "**"
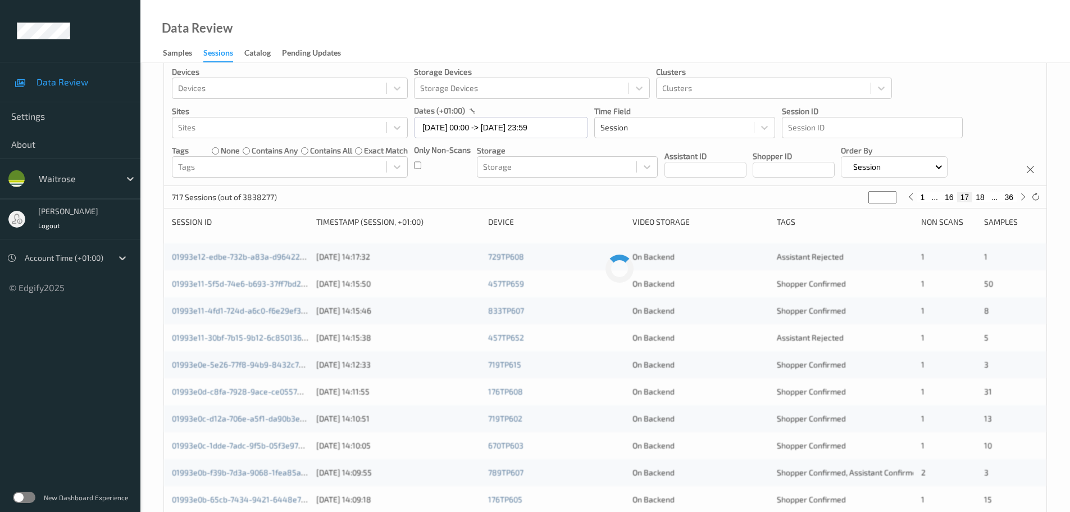
scroll to position [0, 0]
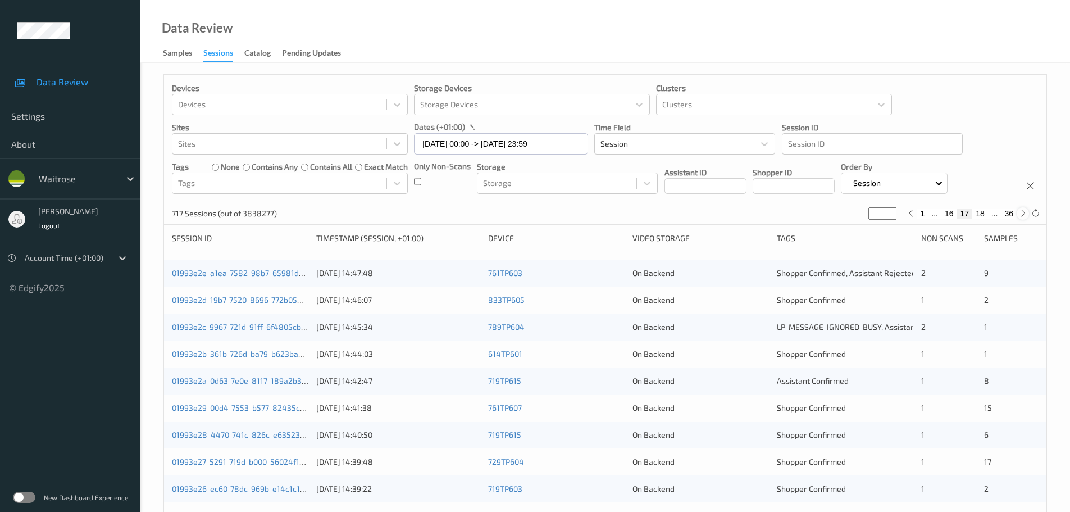
click at [1019, 215] on icon at bounding box center [1023, 213] width 8 height 8
type input "**"
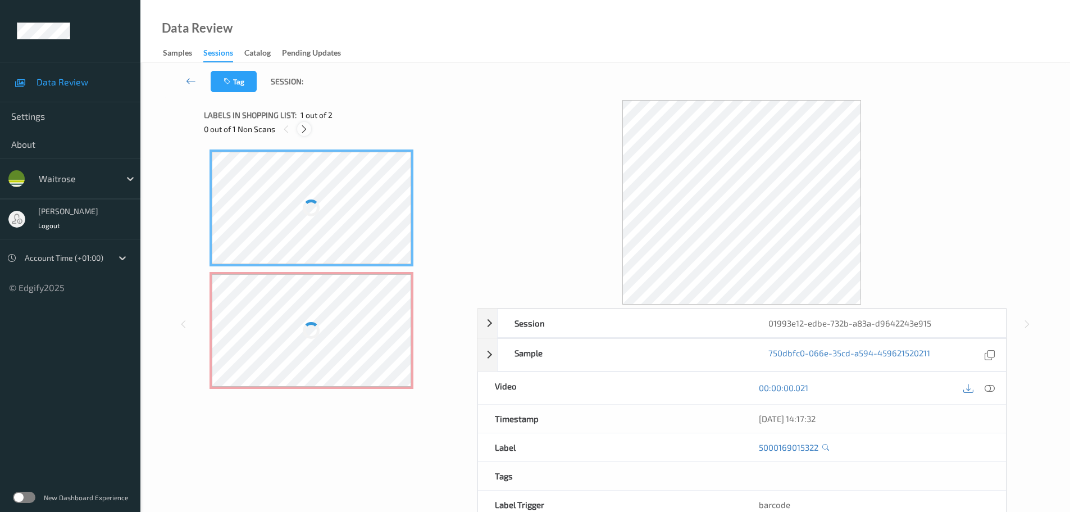
click at [306, 134] on div at bounding box center [304, 129] width 14 height 14
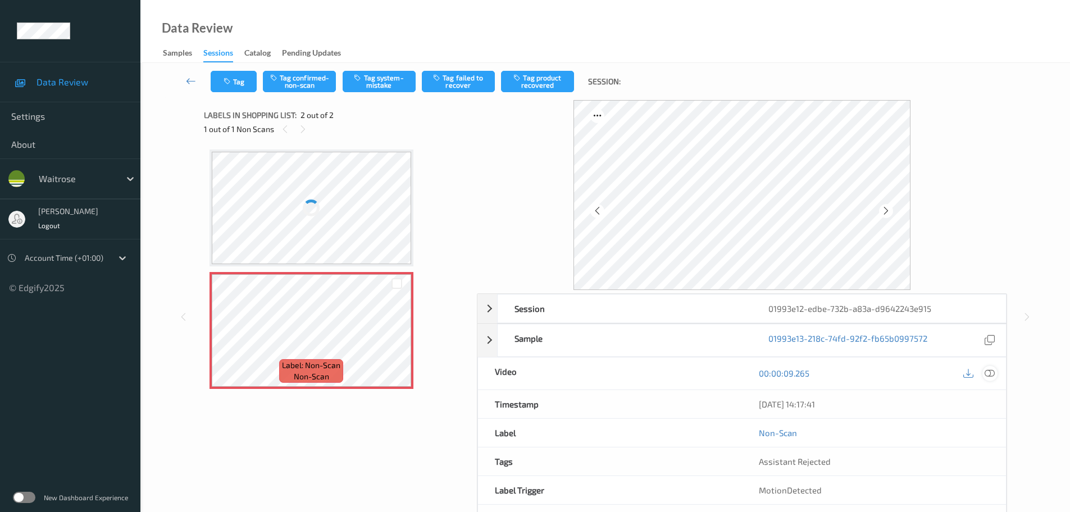
click at [987, 375] on icon at bounding box center [989, 373] width 10 height 10
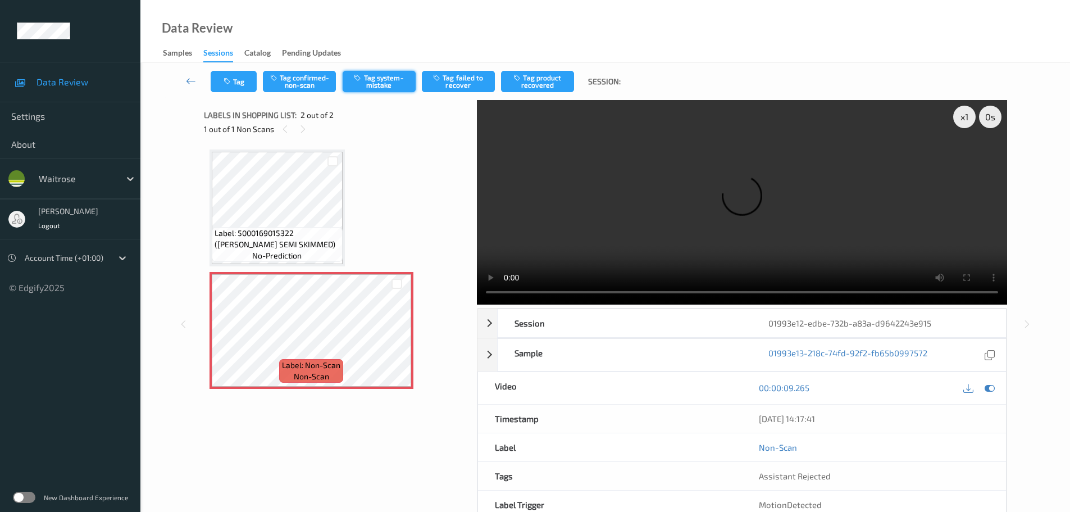
click at [385, 80] on button "Tag system-mistake" at bounding box center [379, 81] width 73 height 21
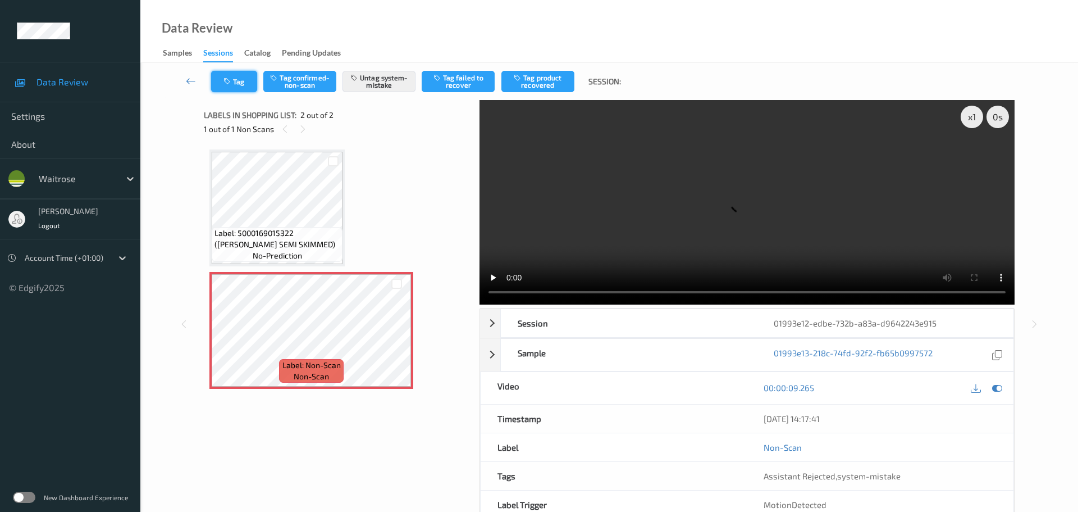
click at [234, 79] on button "Tag" at bounding box center [234, 81] width 46 height 21
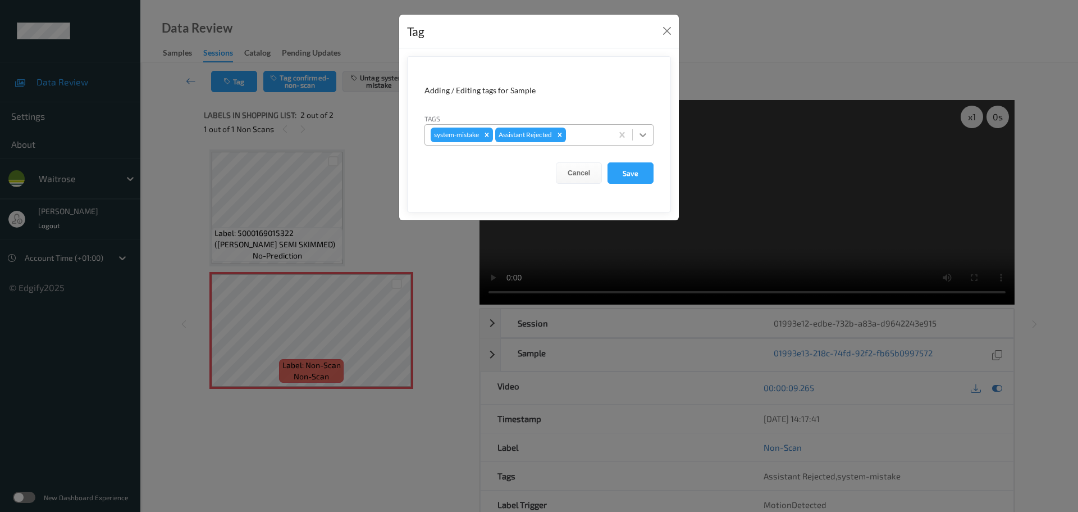
click at [638, 137] on icon at bounding box center [642, 134] width 11 height 11
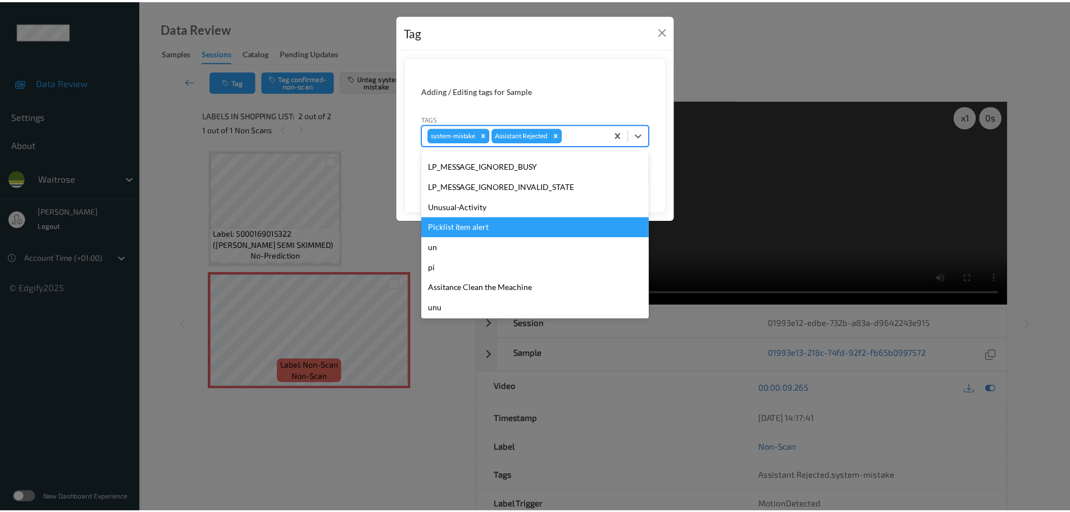
scroll to position [261, 0]
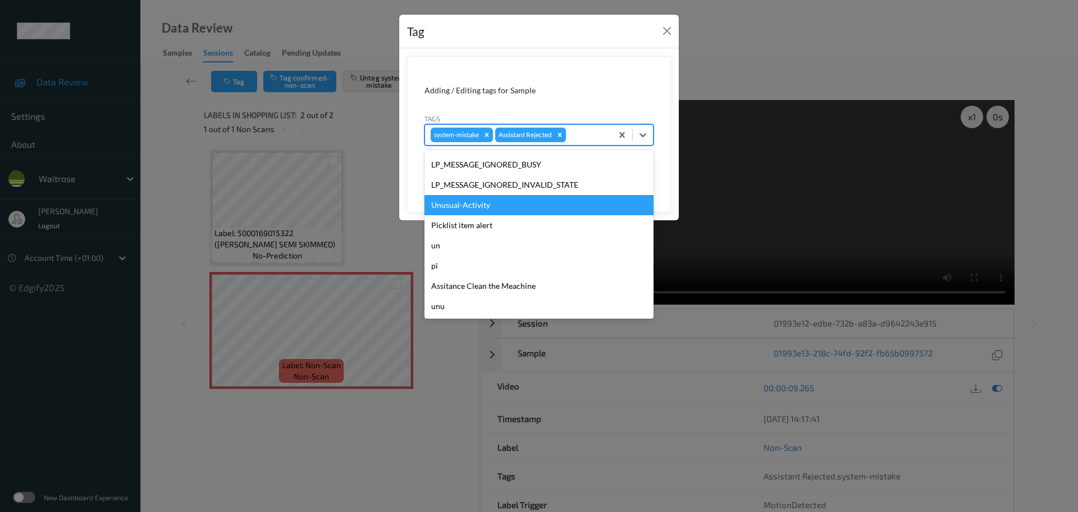
click at [459, 206] on div "Unusual-Activity" at bounding box center [539, 205] width 229 height 20
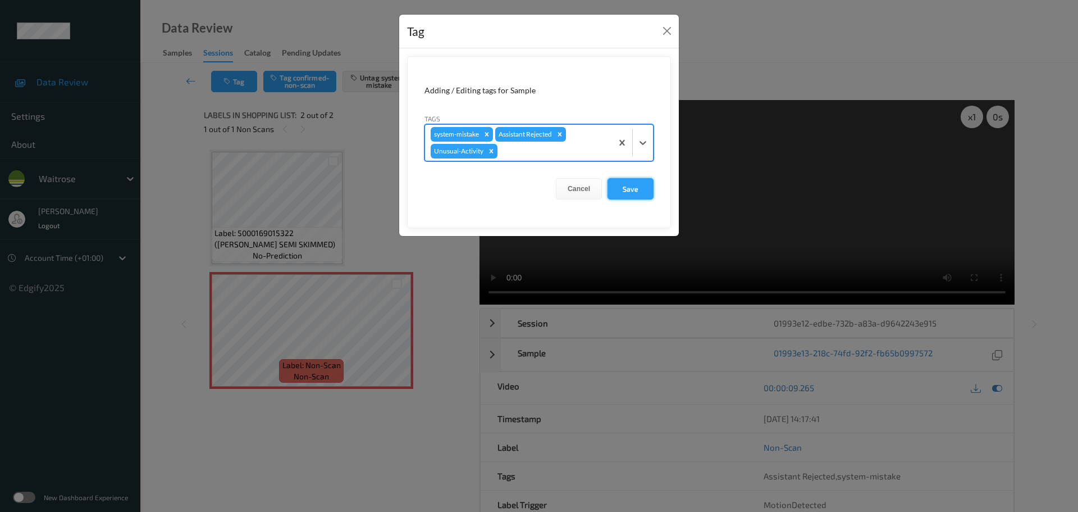
click at [633, 186] on button "Save" at bounding box center [631, 188] width 46 height 21
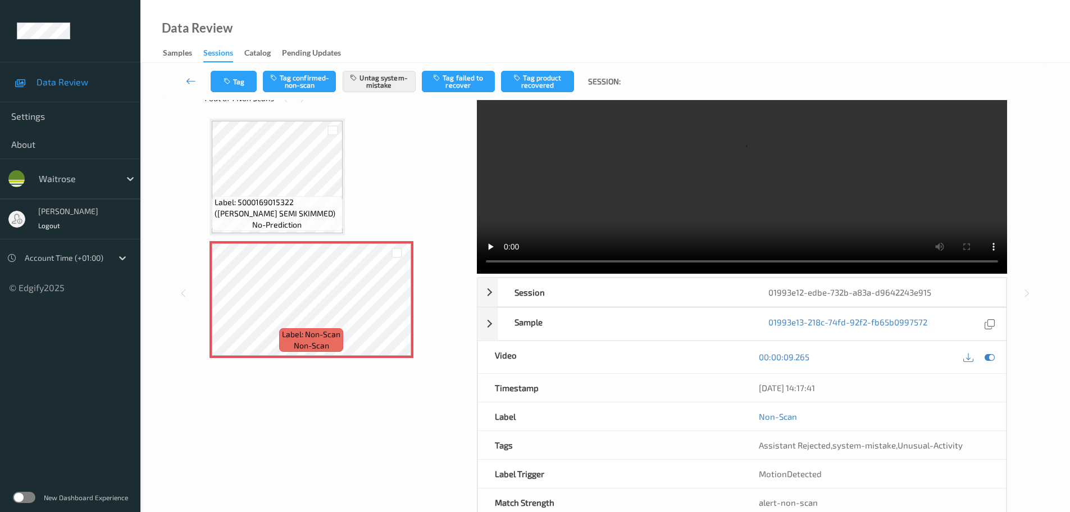
scroll to position [60, 0]
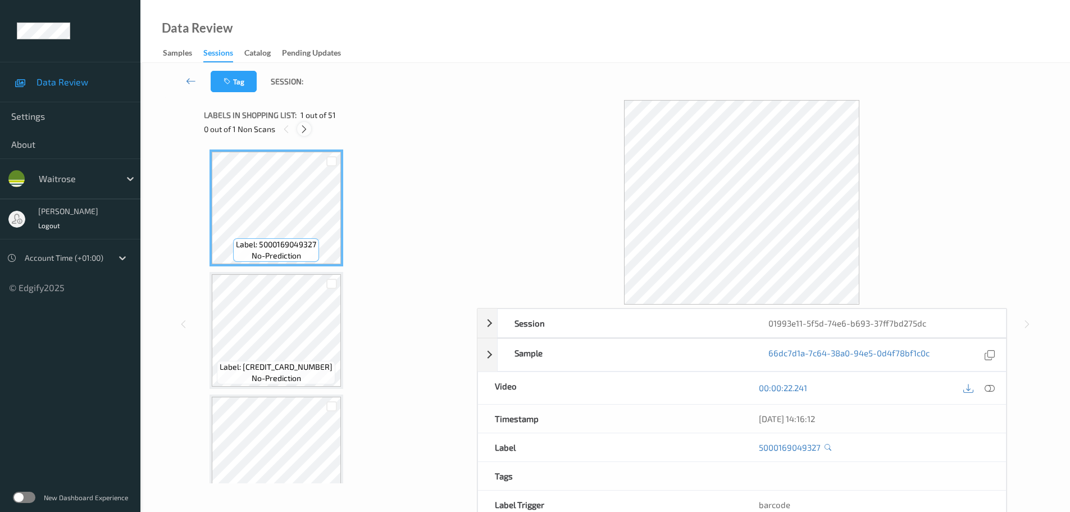
click at [302, 135] on div at bounding box center [304, 129] width 14 height 14
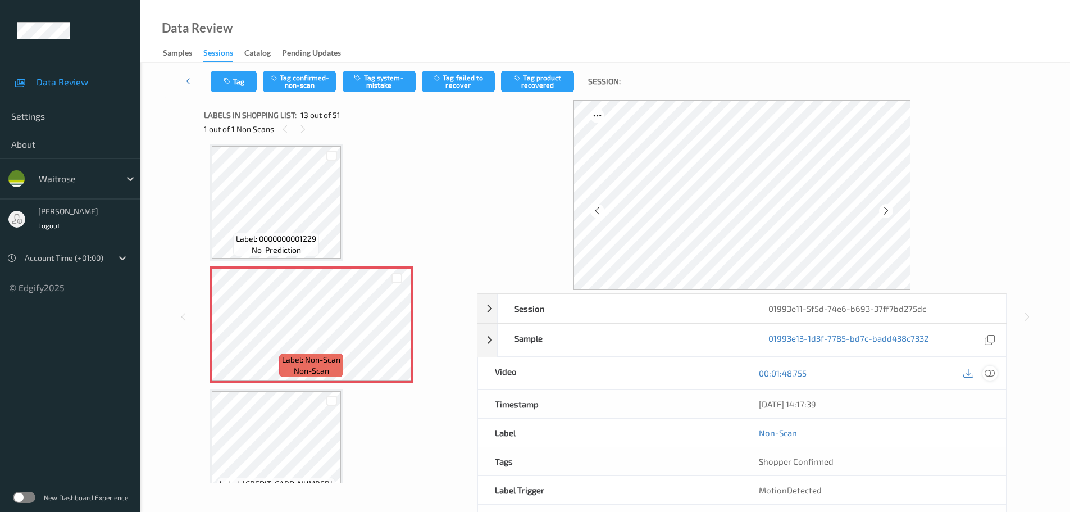
click at [986, 375] on icon at bounding box center [989, 373] width 10 height 10
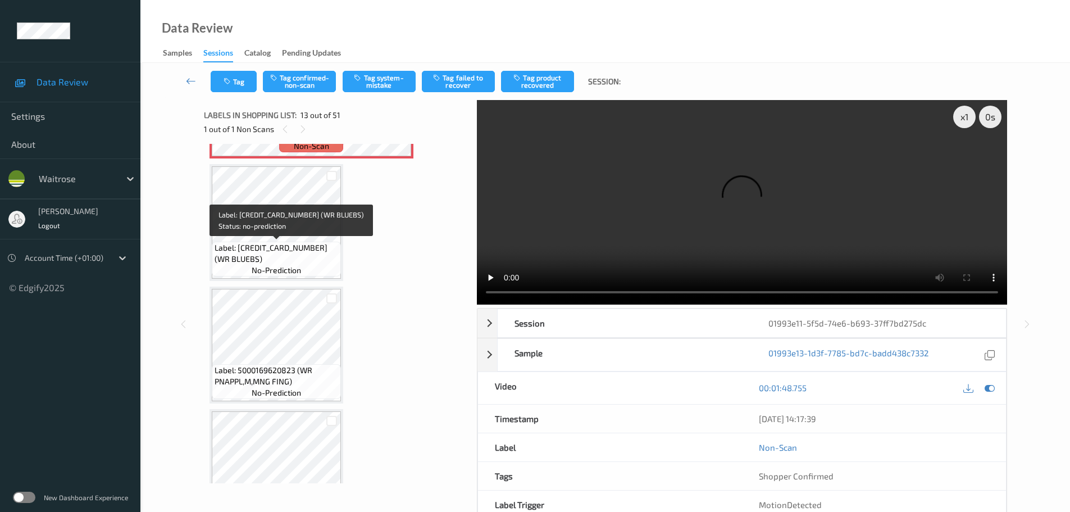
scroll to position [1408, 0]
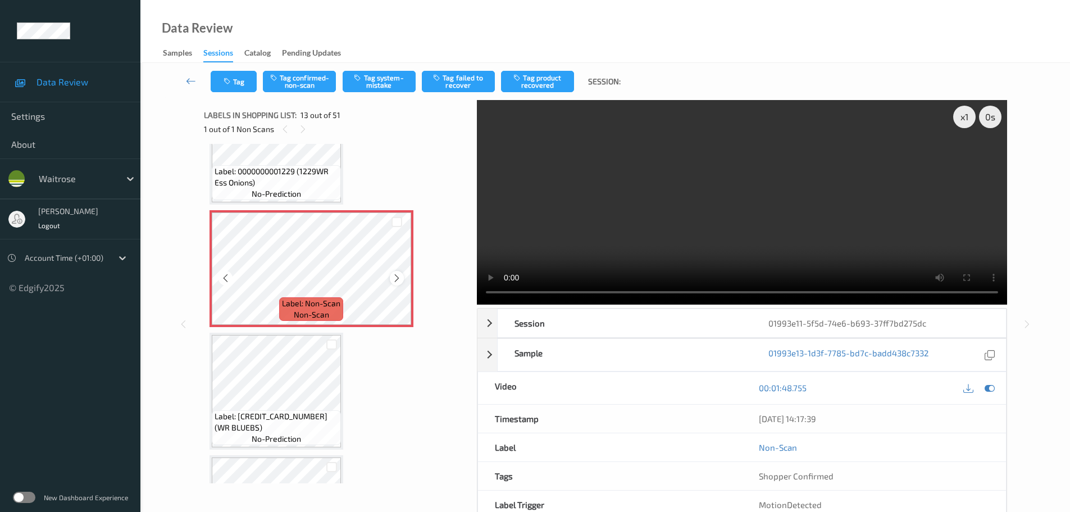
click at [393, 277] on icon at bounding box center [397, 278] width 10 height 10
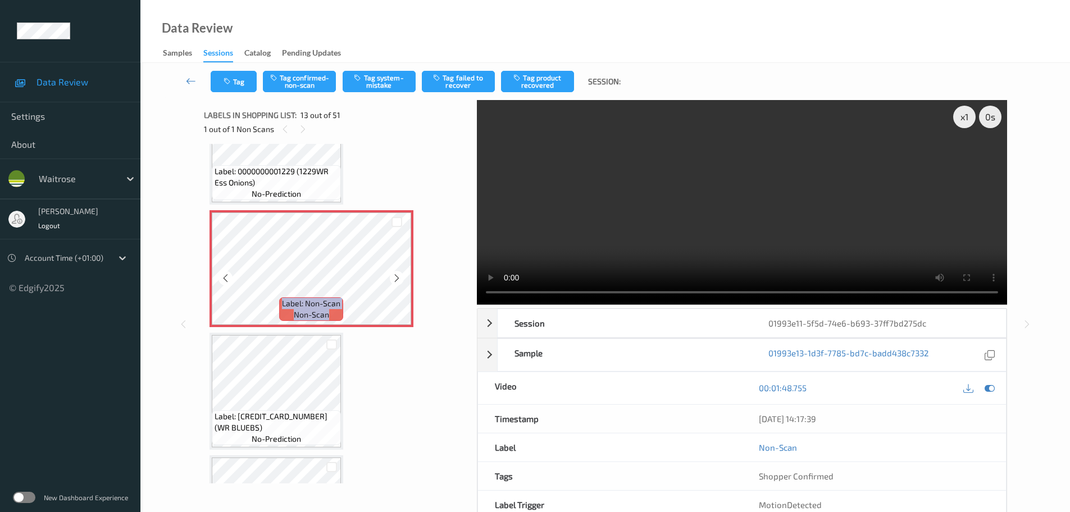
click at [393, 277] on icon at bounding box center [397, 278] width 10 height 10
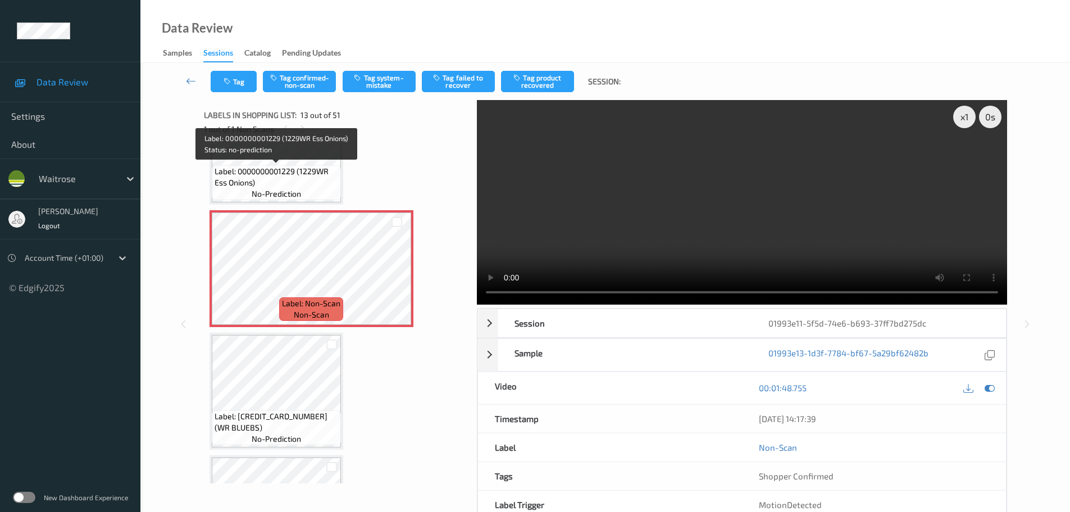
click at [254, 173] on span "Label: 0000000001229 (1229WR Ess Onions)" at bounding box center [277, 177] width 124 height 22
click at [396, 276] on icon at bounding box center [397, 278] width 10 height 10
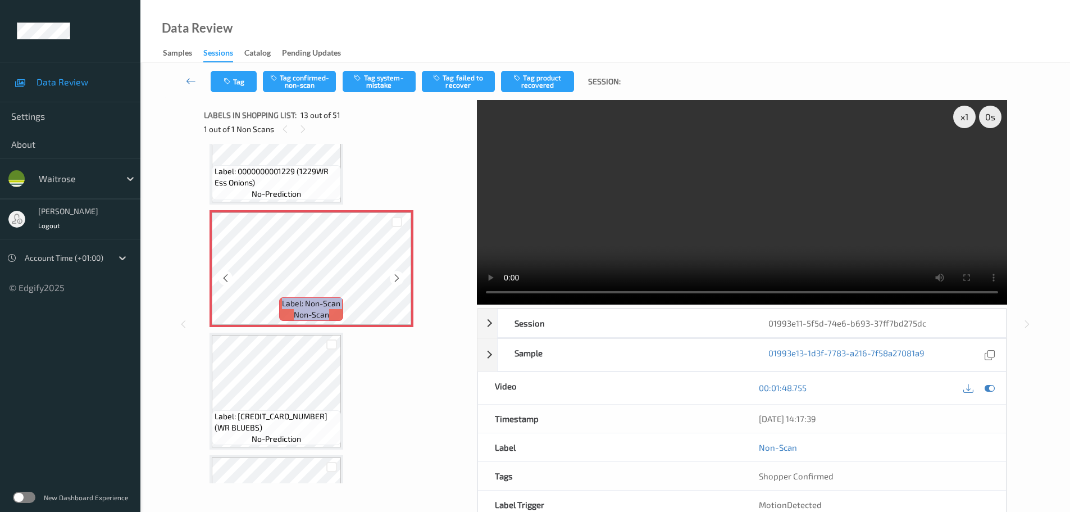
click at [396, 276] on icon at bounding box center [397, 278] width 10 height 10
click at [396, 277] on icon at bounding box center [397, 278] width 10 height 10
click at [397, 277] on icon at bounding box center [397, 278] width 10 height 10
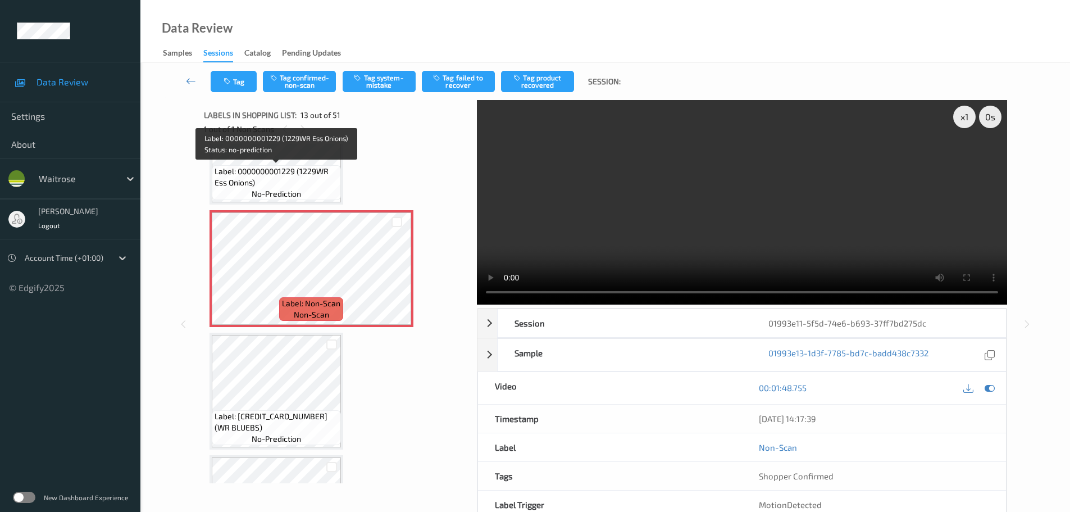
click at [265, 177] on span "Label: 0000000001229 (1229WR Ess Onions)" at bounding box center [277, 177] width 124 height 22
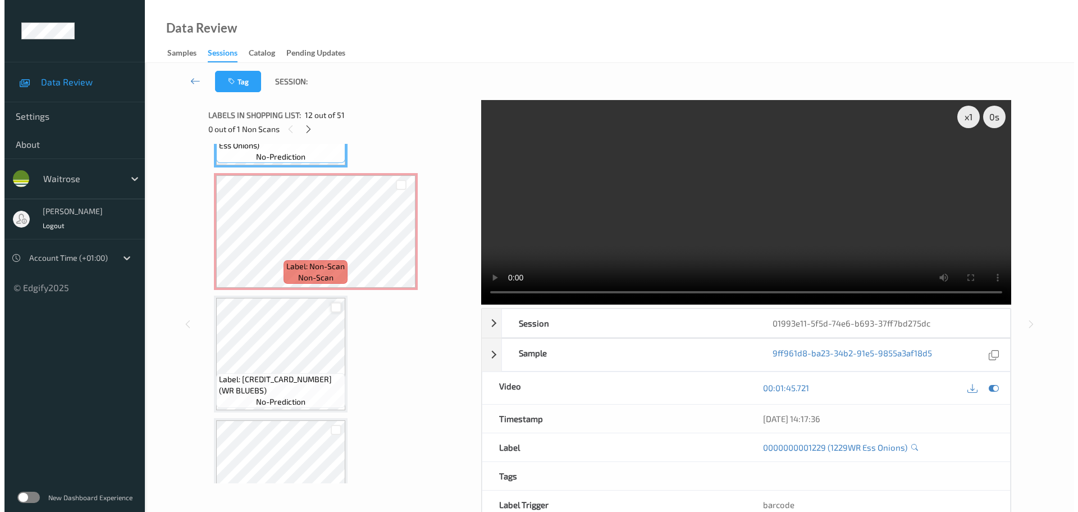
scroll to position [1465, 0]
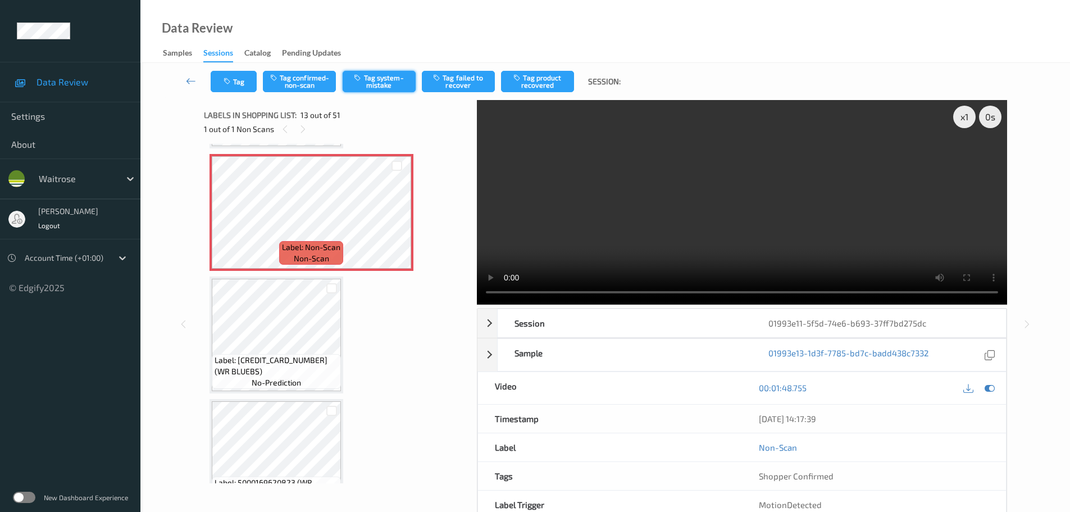
click at [387, 84] on button "Tag system-mistake" at bounding box center [379, 81] width 73 height 21
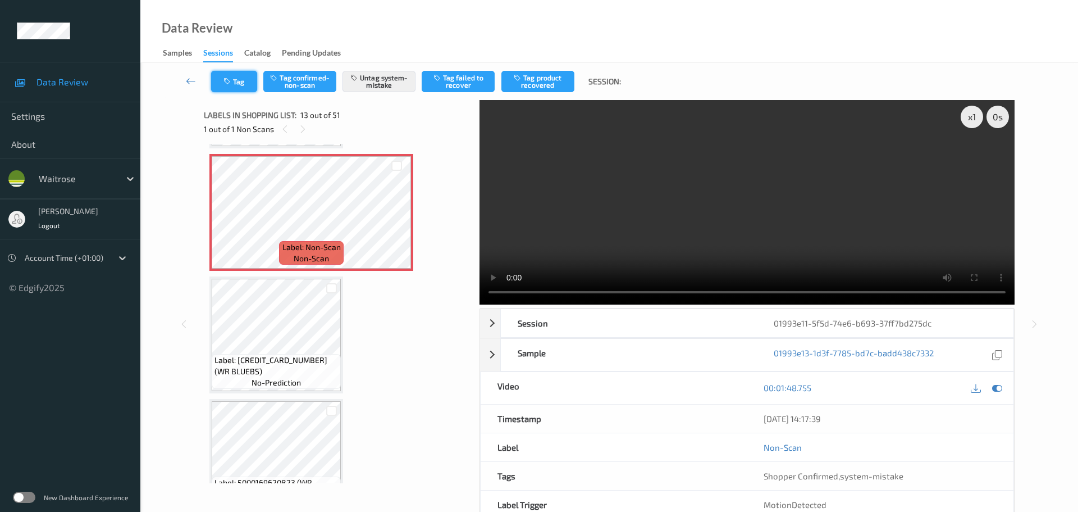
click at [225, 84] on icon "button" at bounding box center [228, 81] width 10 height 8
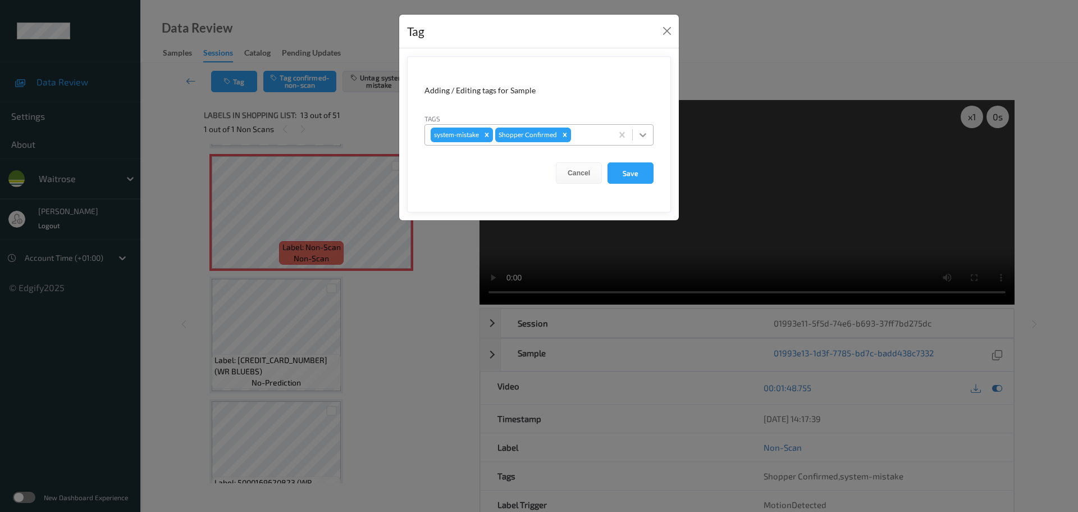
click at [637, 139] on div at bounding box center [643, 135] width 20 height 20
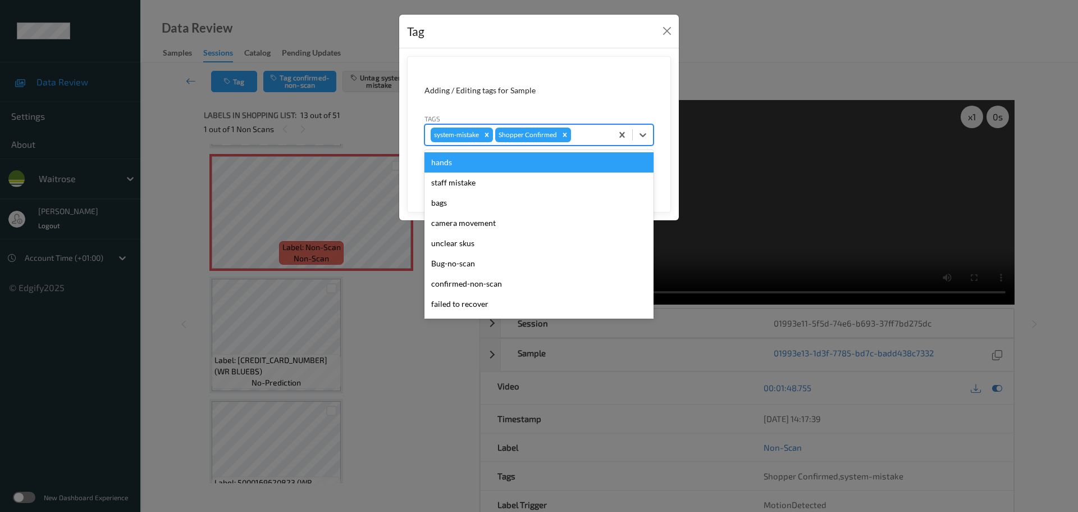
scroll to position [261, 0]
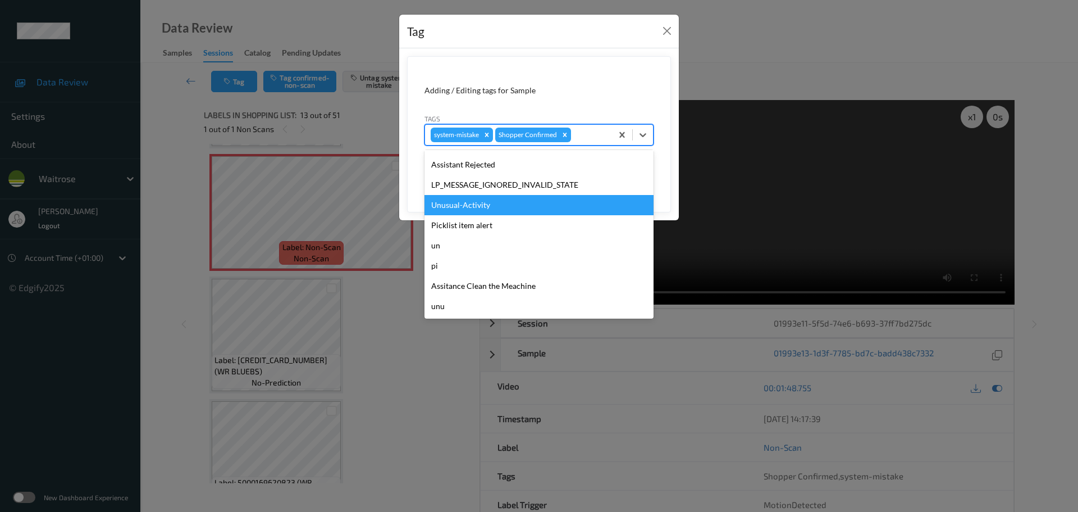
click at [458, 207] on div "Unusual-Activity" at bounding box center [539, 205] width 229 height 20
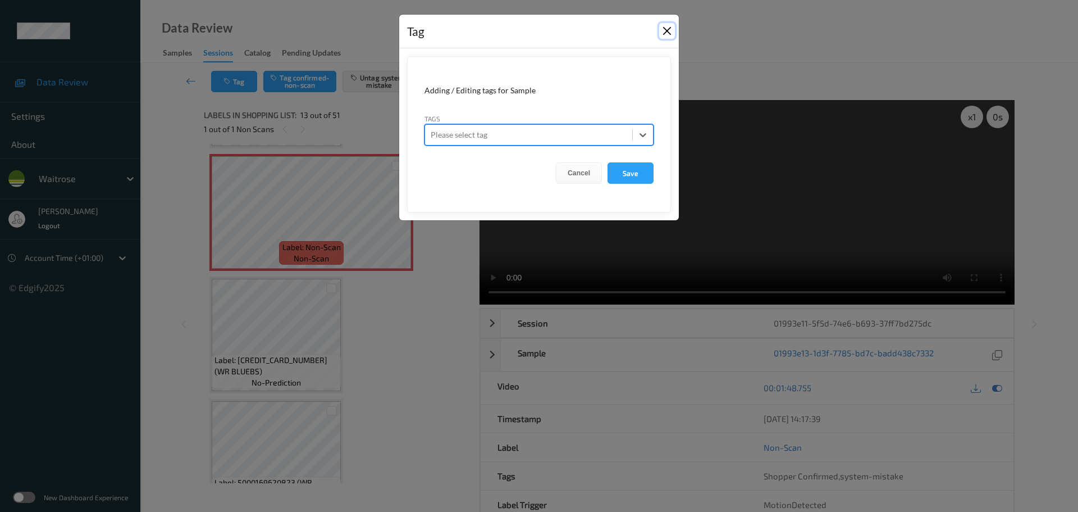
click at [669, 29] on button "Close" at bounding box center [667, 31] width 16 height 16
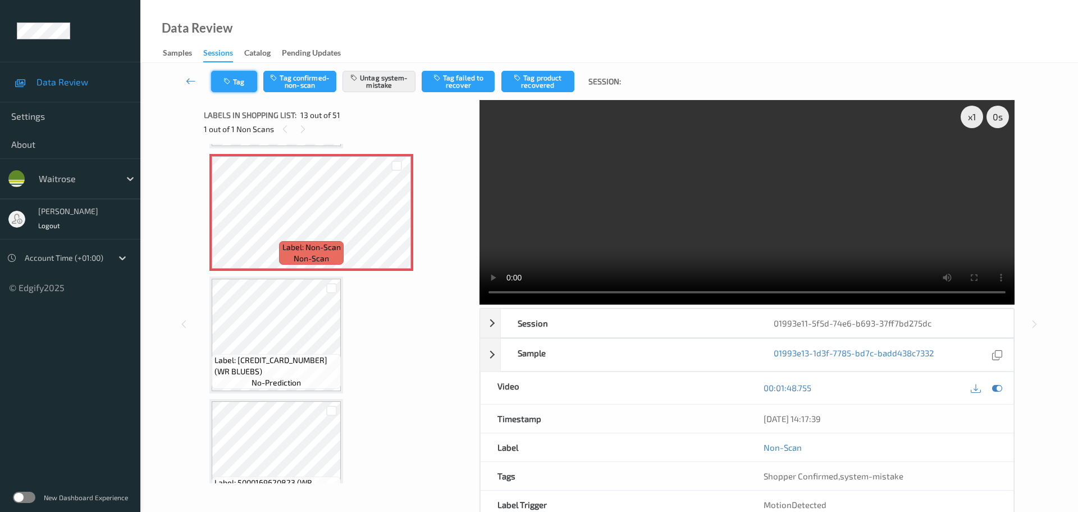
click at [243, 81] on button "Tag" at bounding box center [234, 81] width 46 height 21
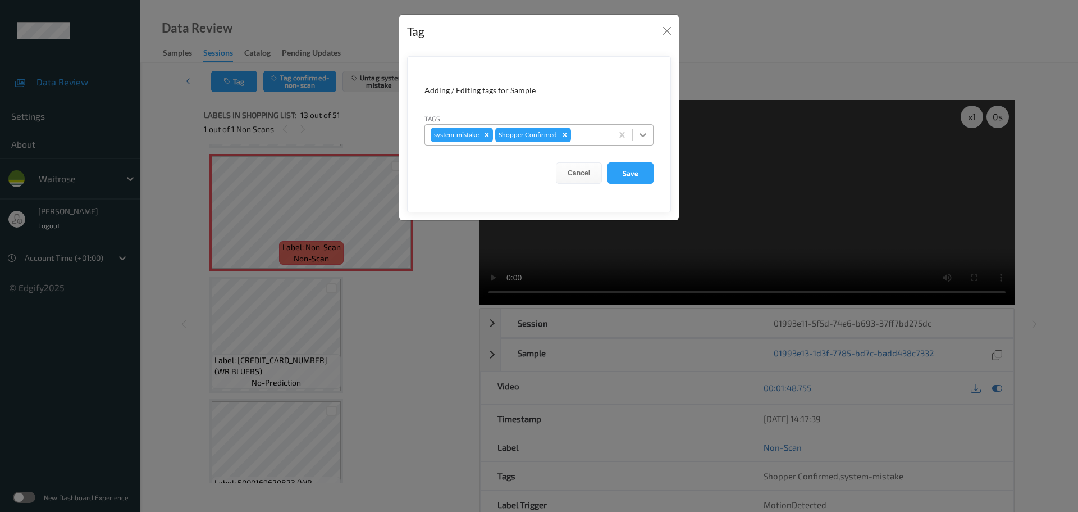
click at [645, 131] on icon at bounding box center [642, 134] width 11 height 11
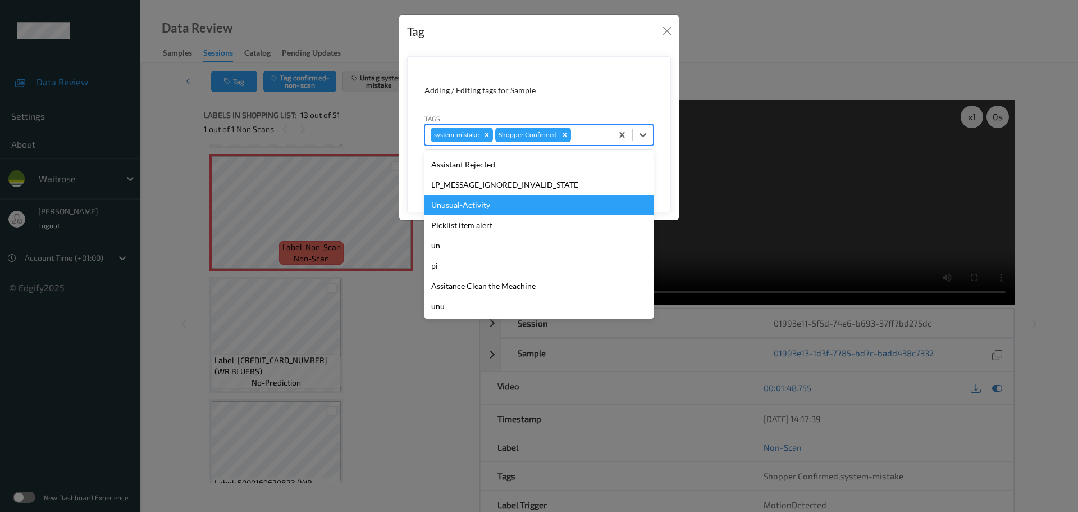
click at [453, 207] on div "Unusual-Activity" at bounding box center [539, 205] width 229 height 20
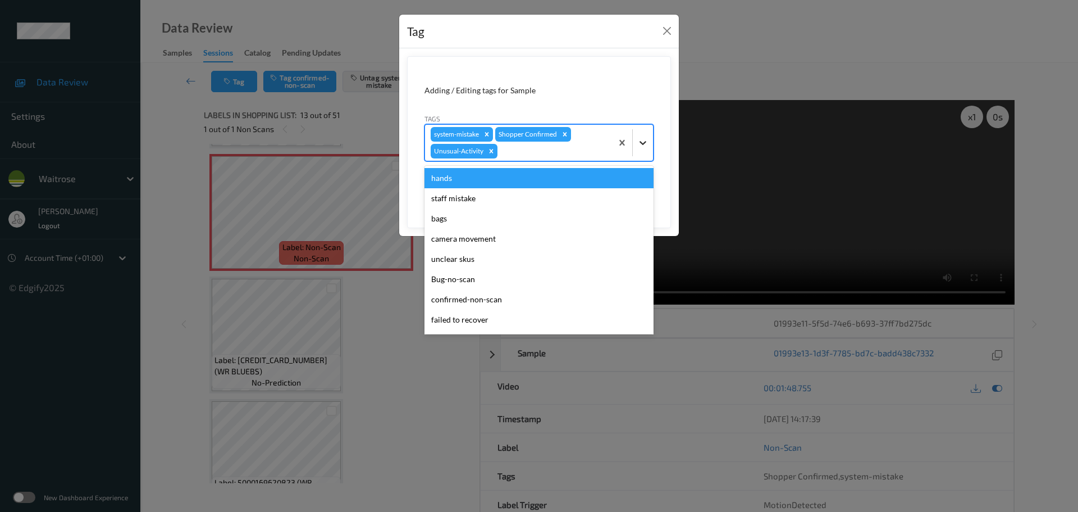
click at [637, 140] on icon at bounding box center [642, 142] width 11 height 11
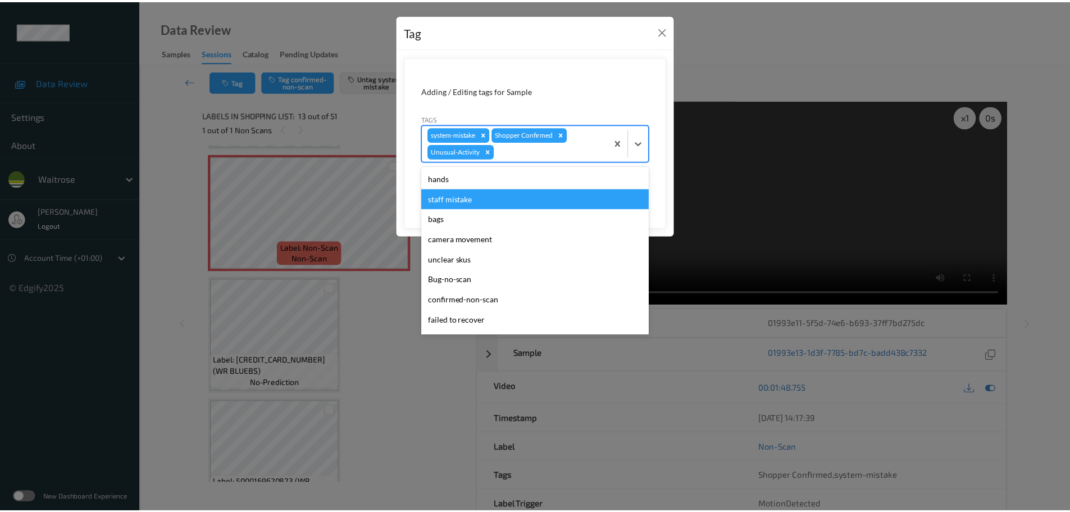
scroll to position [240, 0]
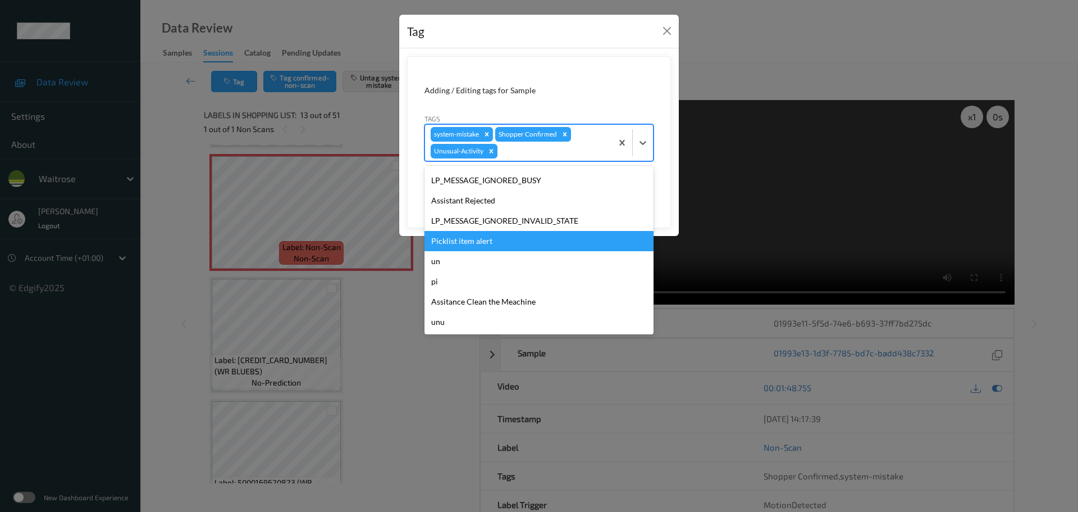
click at [445, 241] on div "Picklist item alert" at bounding box center [539, 241] width 229 height 20
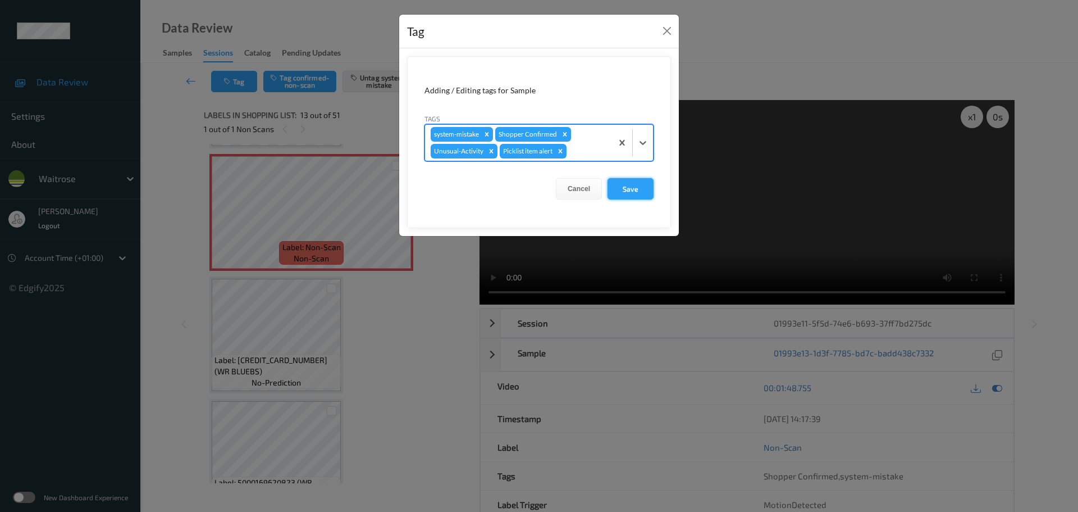
click at [650, 180] on button "Save" at bounding box center [631, 188] width 46 height 21
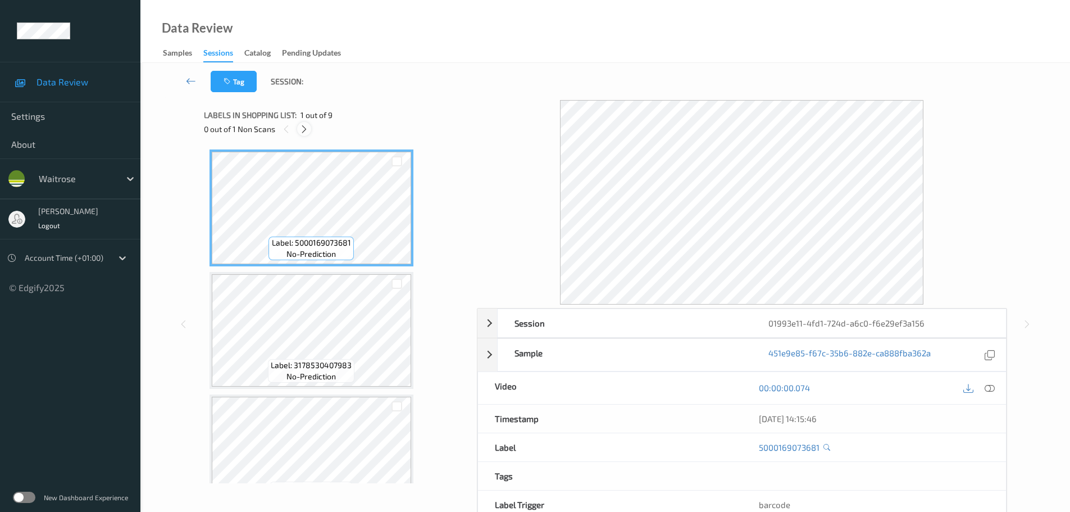
click at [303, 129] on icon at bounding box center [304, 129] width 10 height 10
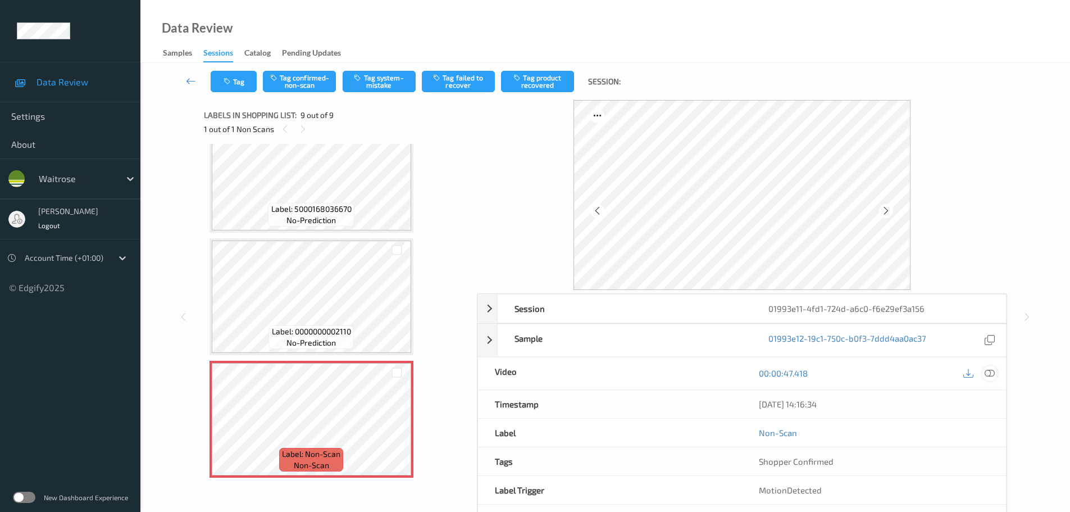
click at [991, 374] on icon at bounding box center [989, 373] width 10 height 10
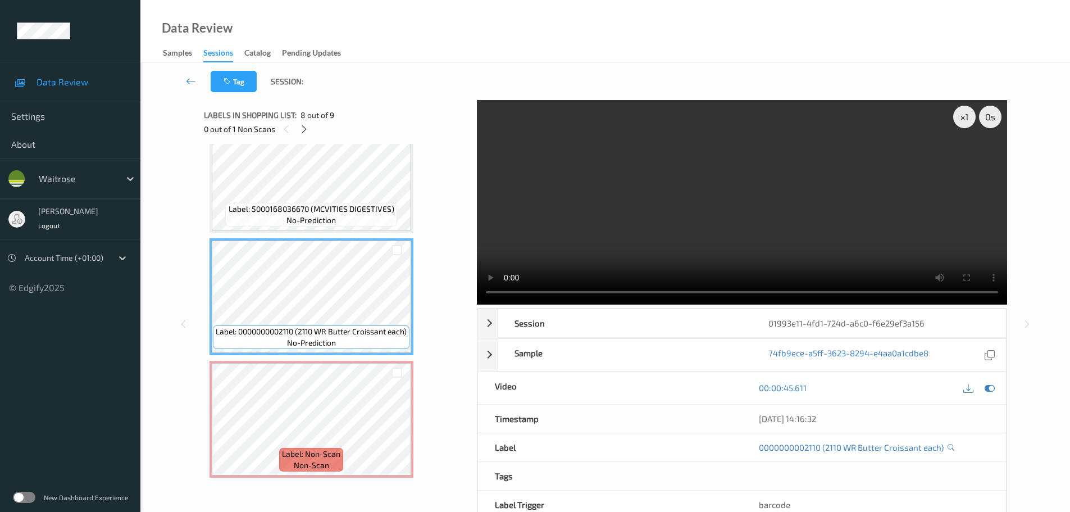
scroll to position [673, 0]
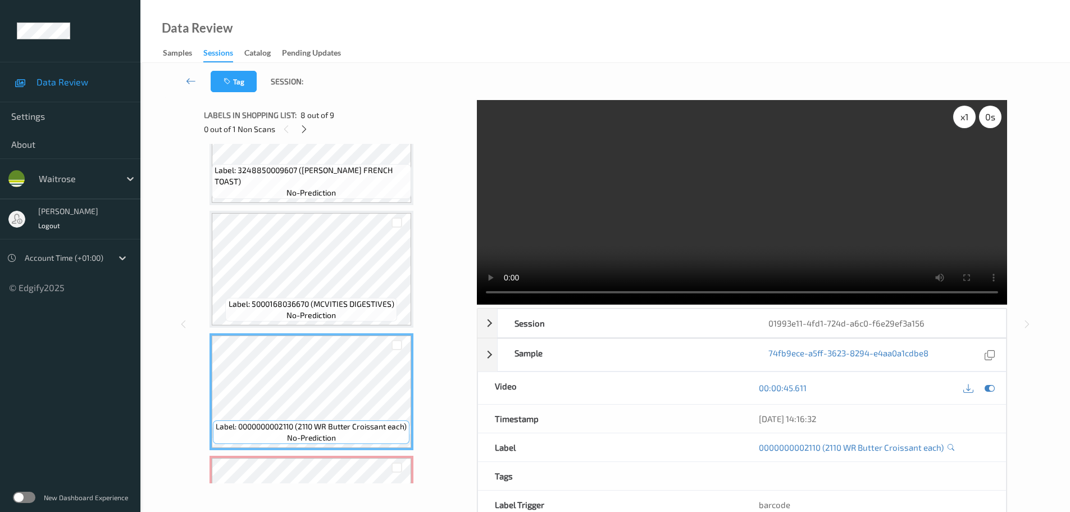
click at [963, 116] on div "x 1" at bounding box center [964, 117] width 22 height 22
click at [964, 120] on div "x 2" at bounding box center [964, 117] width 22 height 22
click at [964, 120] on div "x 4" at bounding box center [964, 117] width 22 height 22
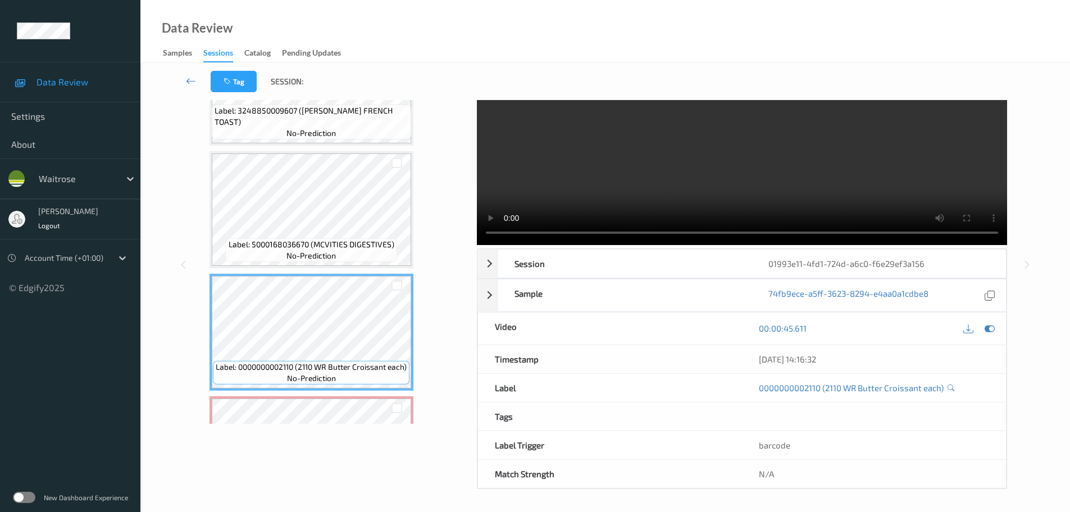
scroll to position [768, 0]
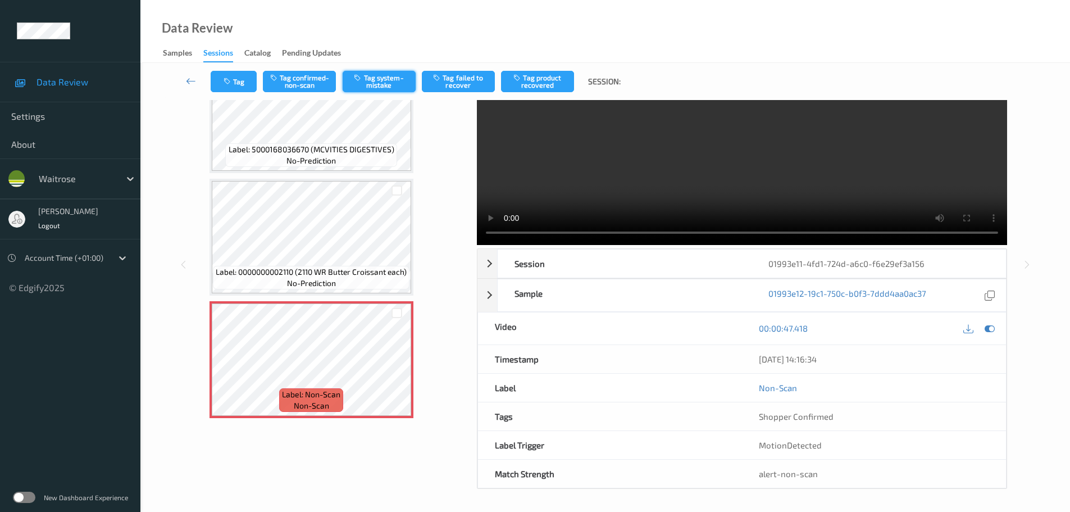
click at [380, 88] on button "Tag system-mistake" at bounding box center [379, 81] width 73 height 21
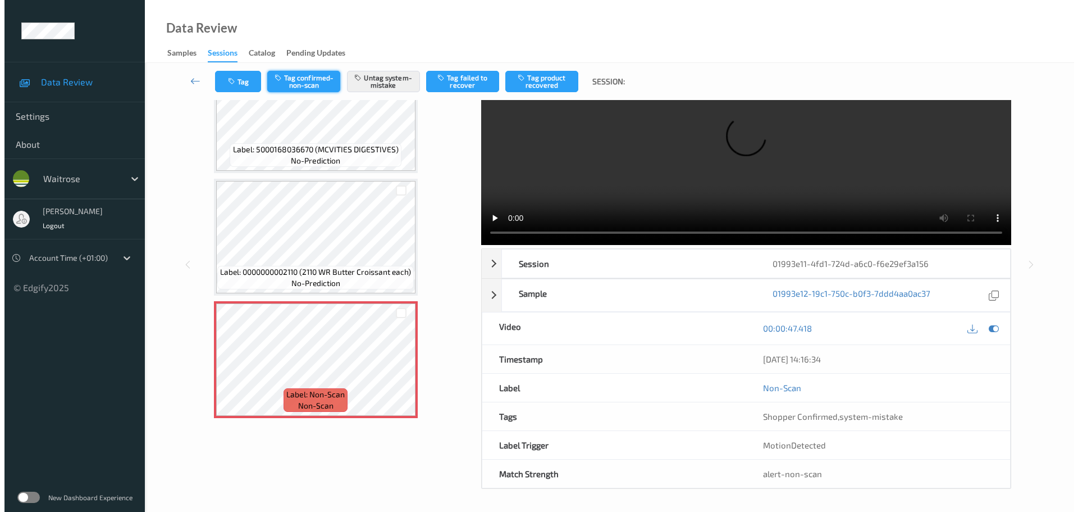
scroll to position [0, 0]
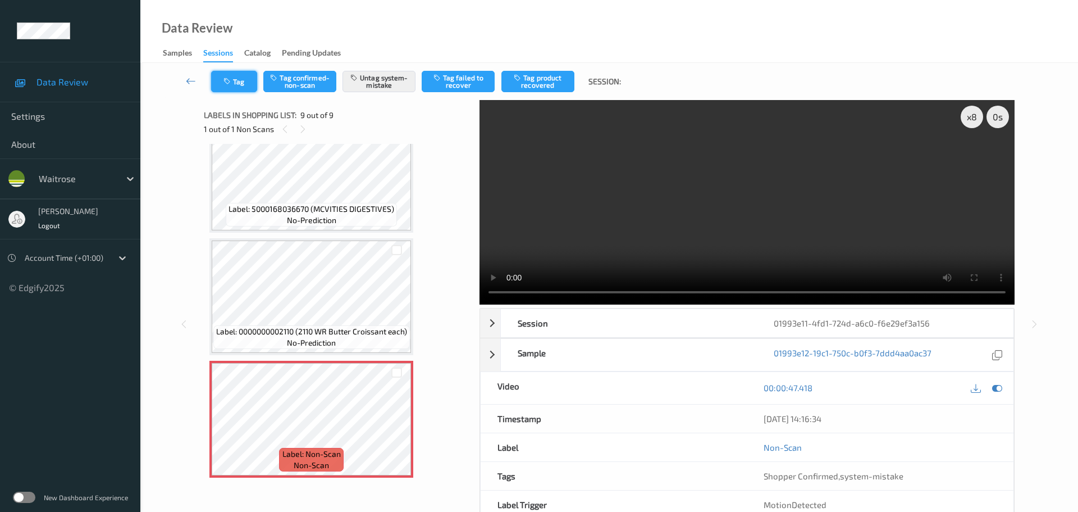
click at [252, 77] on button "Tag" at bounding box center [234, 81] width 46 height 21
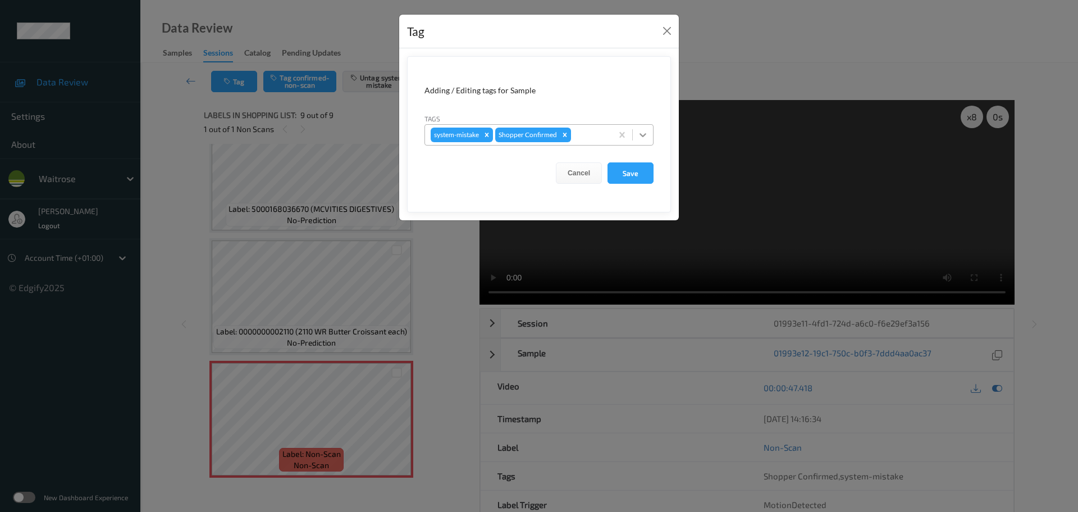
click at [638, 137] on icon at bounding box center [642, 134] width 11 height 11
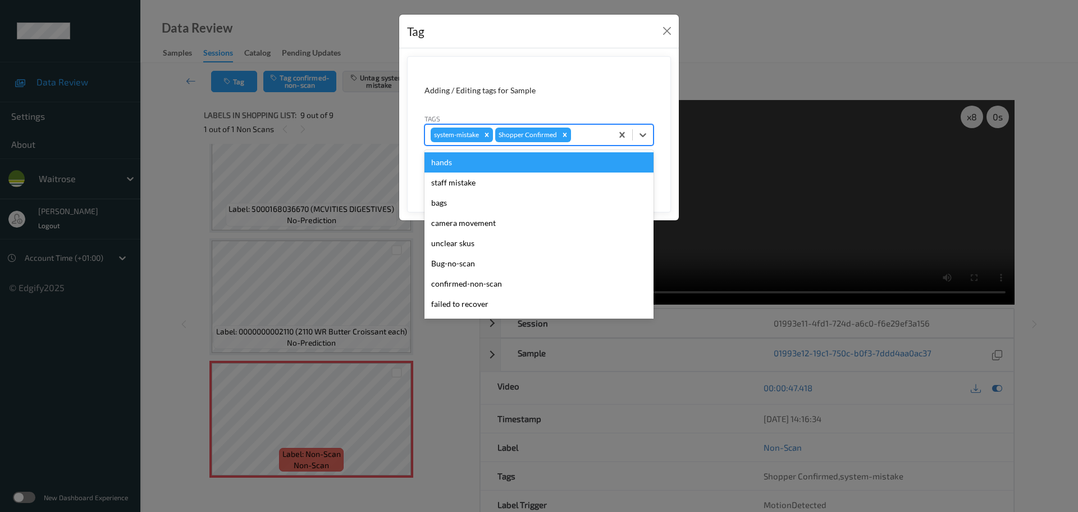
scroll to position [261, 0]
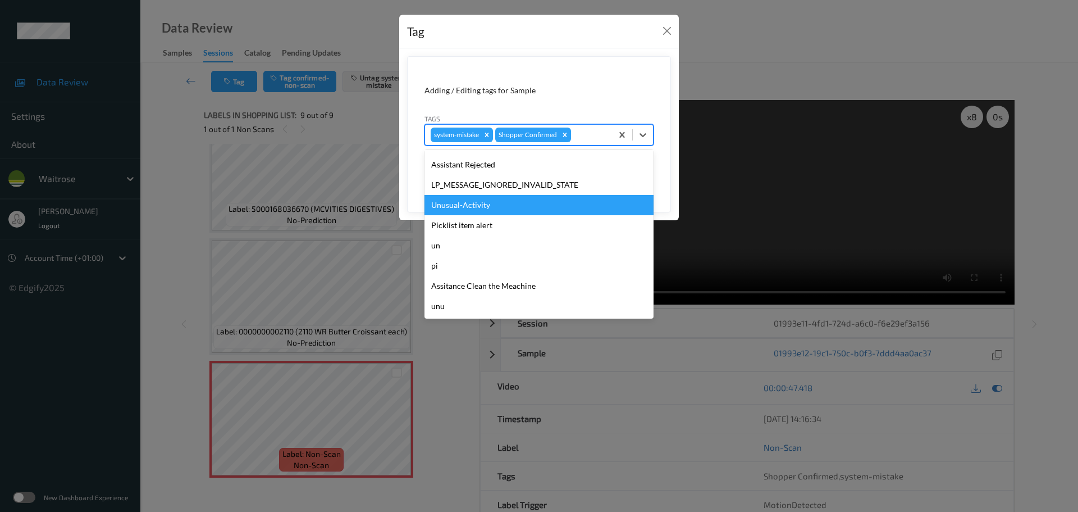
click at [457, 215] on div "Unusual-Activity" at bounding box center [539, 205] width 229 height 20
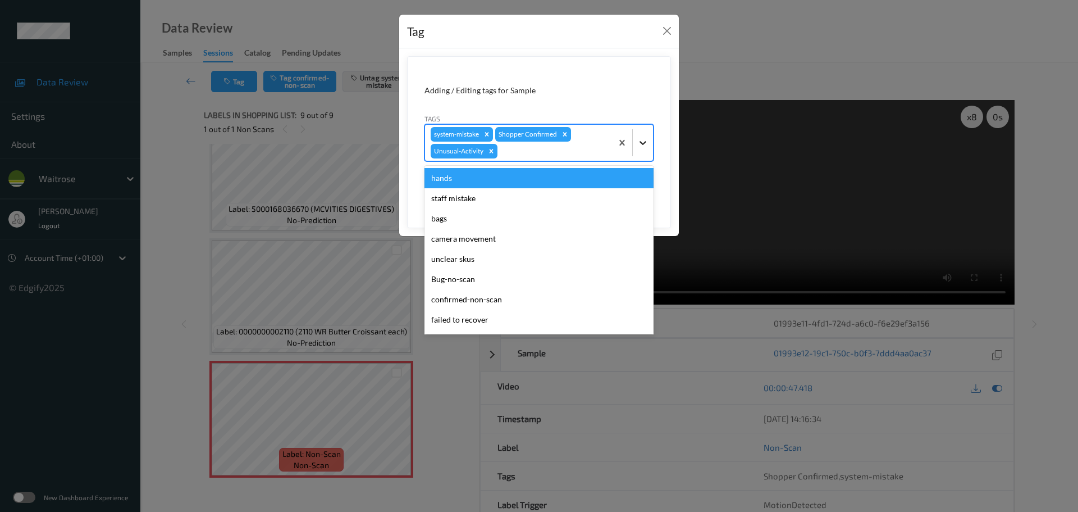
click at [641, 142] on icon at bounding box center [643, 143] width 7 height 4
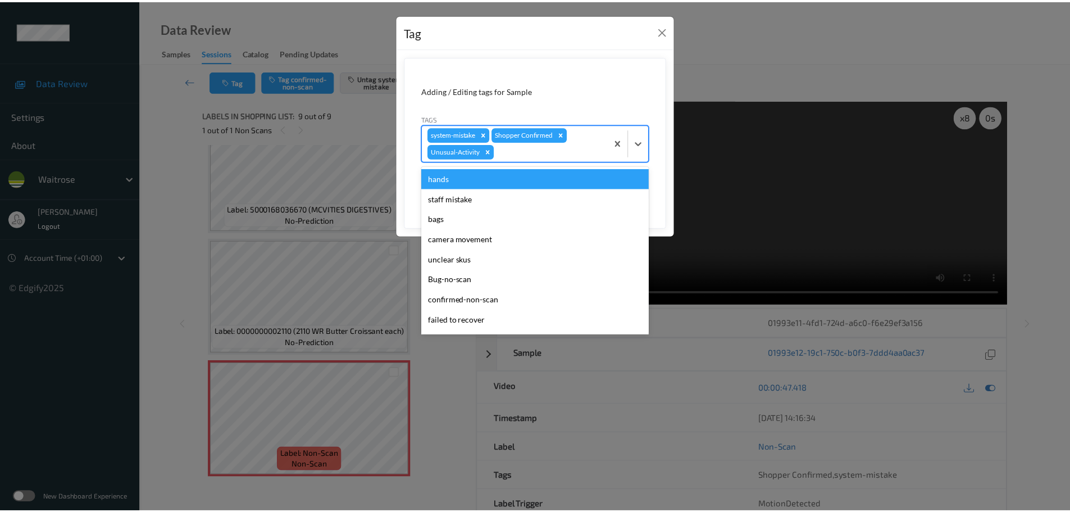
scroll to position [240, 0]
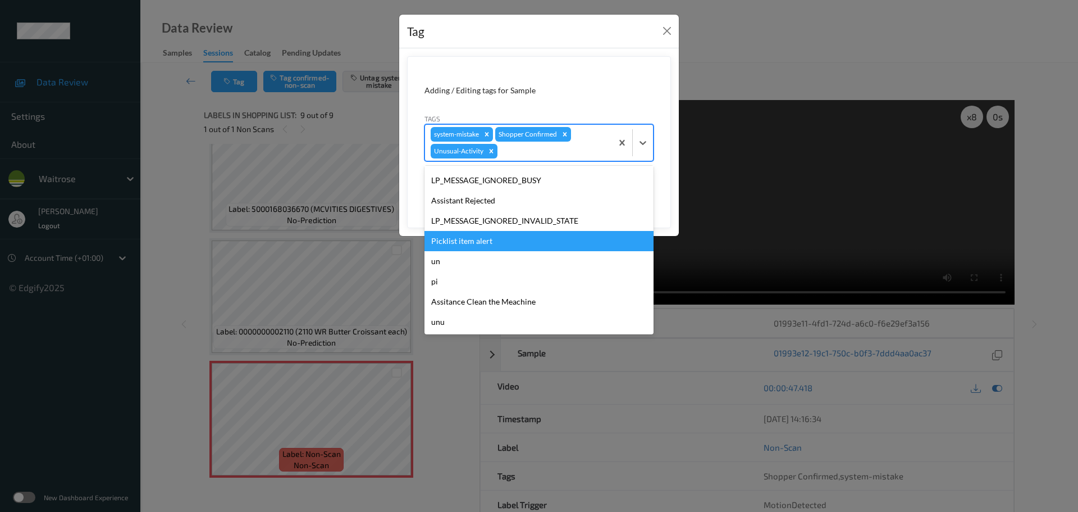
click at [448, 244] on div "Picklist item alert" at bounding box center [539, 241] width 229 height 20
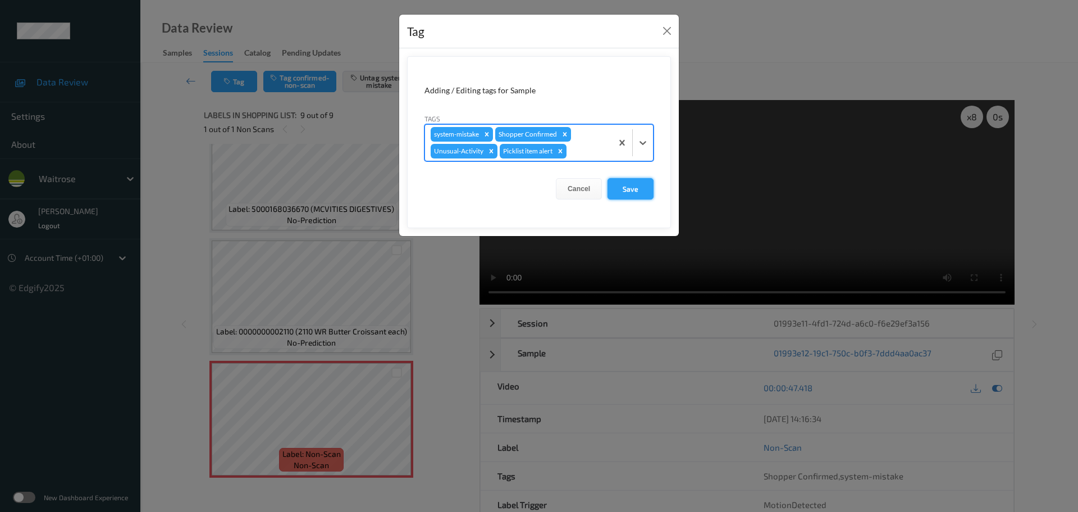
click at [639, 189] on button "Save" at bounding box center [631, 188] width 46 height 21
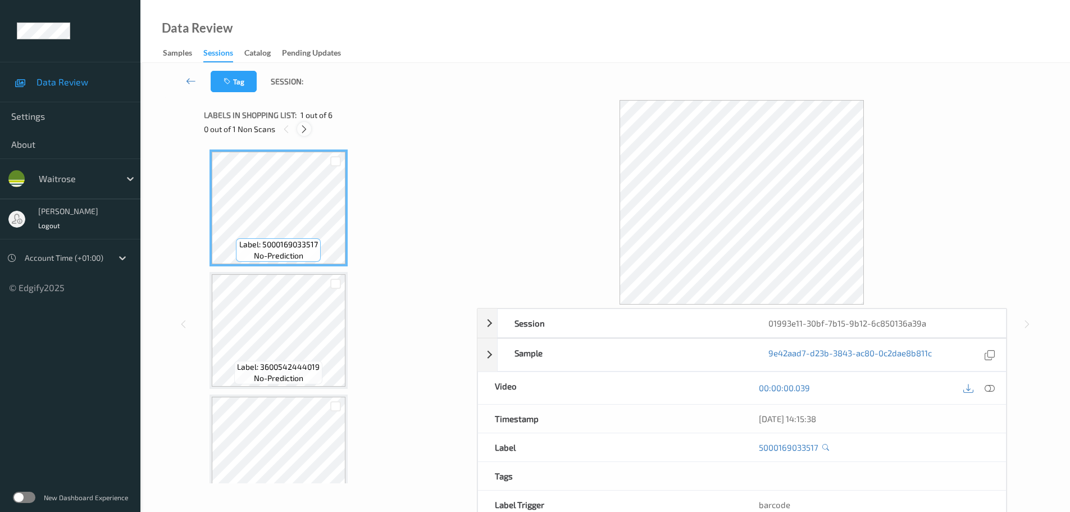
click at [308, 127] on div at bounding box center [304, 129] width 14 height 14
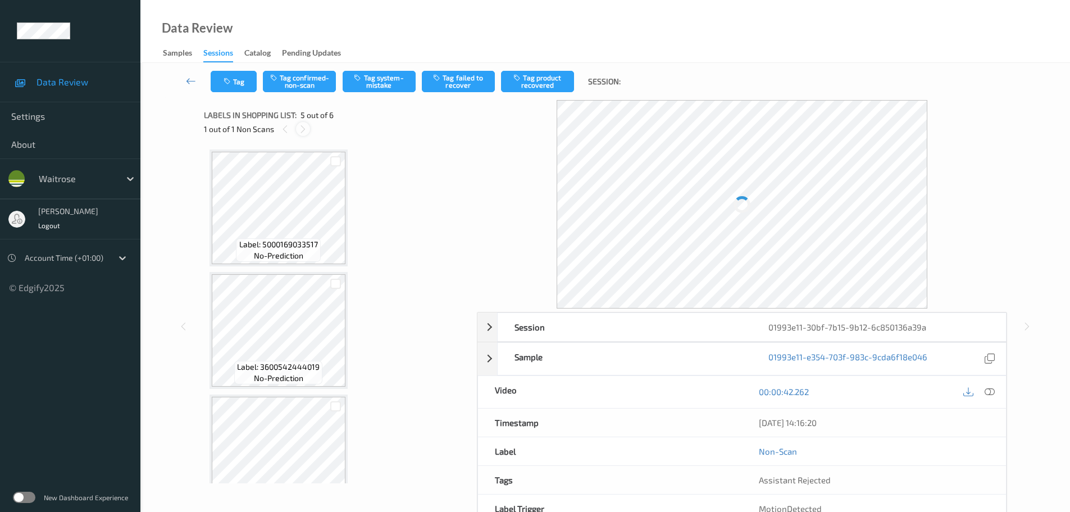
scroll to position [373, 0]
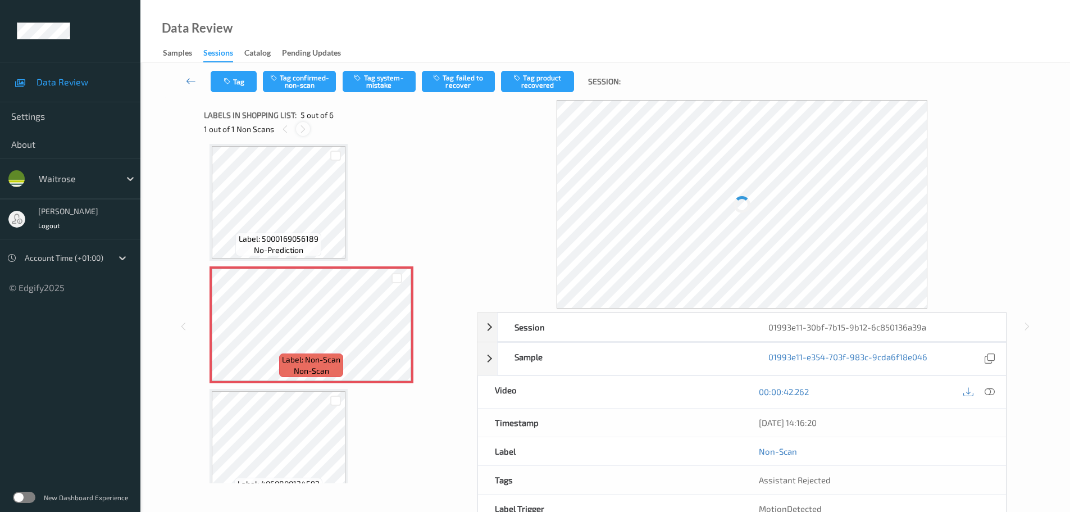
click at [305, 129] on icon at bounding box center [303, 129] width 10 height 10
click at [984, 389] on div at bounding box center [989, 391] width 15 height 15
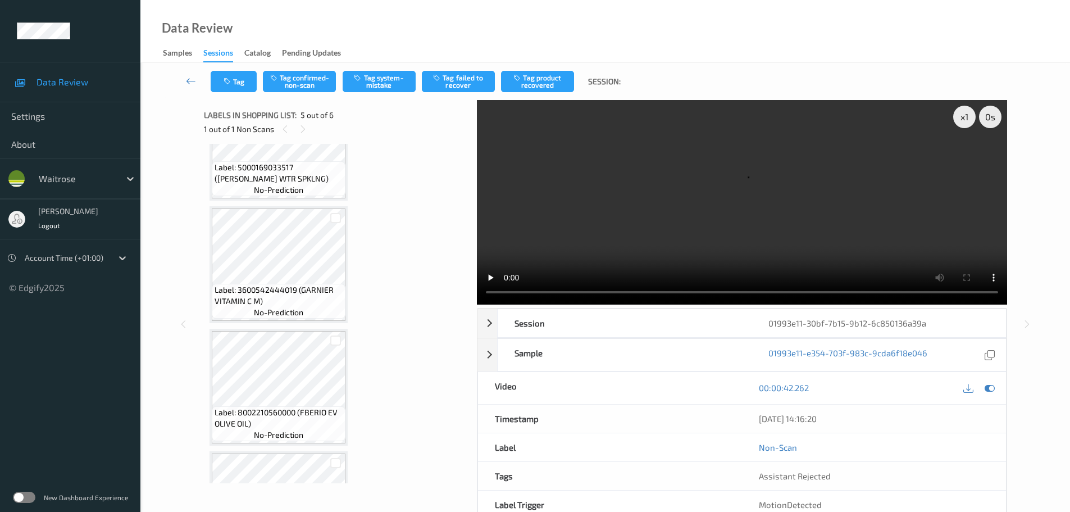
scroll to position [401, 0]
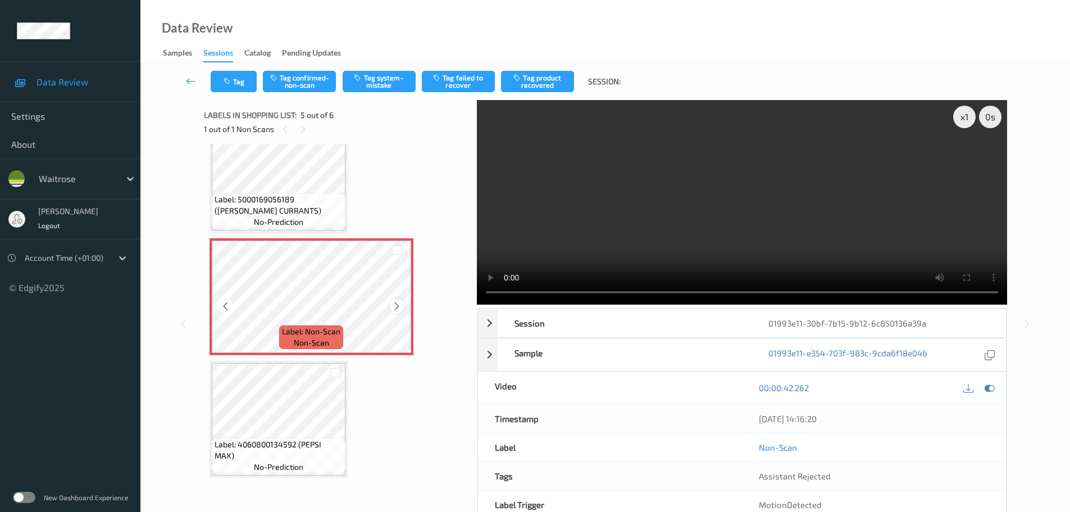
click at [393, 306] on icon at bounding box center [397, 306] width 10 height 10
click at [393, 308] on icon at bounding box center [397, 306] width 10 height 10
click at [395, 308] on icon at bounding box center [397, 306] width 10 height 10
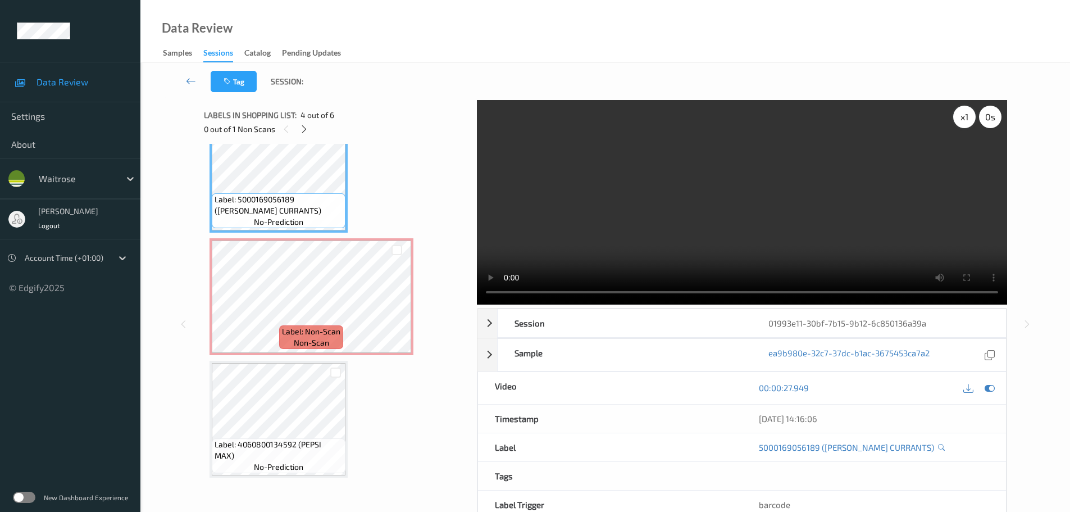
click at [967, 126] on div "x 1" at bounding box center [964, 117] width 22 height 22
click at [968, 122] on div "x 2" at bounding box center [964, 117] width 22 height 22
click at [968, 122] on div "x 4" at bounding box center [964, 117] width 22 height 22
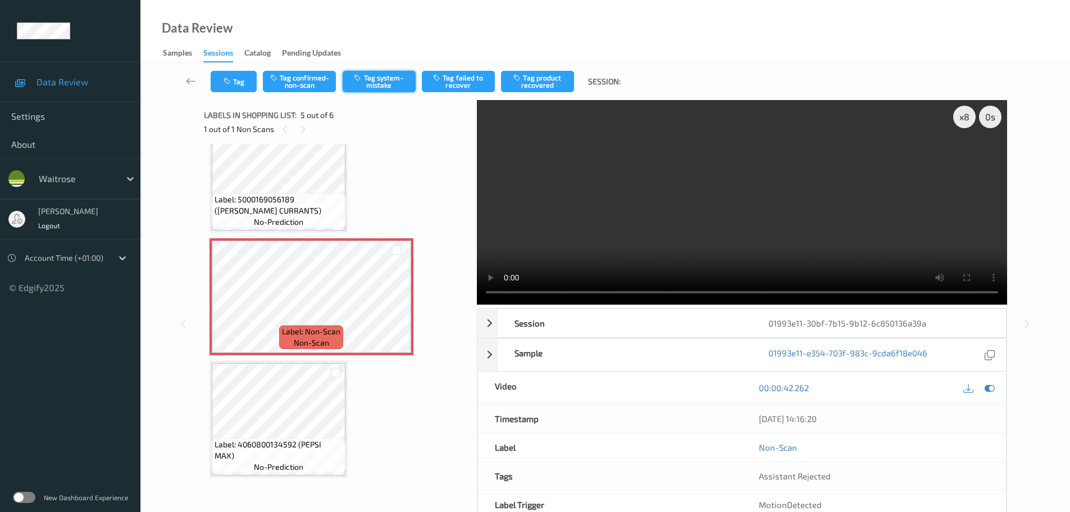
click at [380, 81] on button "Tag system-mistake" at bounding box center [379, 81] width 73 height 21
click at [366, 87] on button "Tag system-mistake" at bounding box center [379, 81] width 73 height 21
click at [240, 83] on button "Tag" at bounding box center [234, 81] width 46 height 21
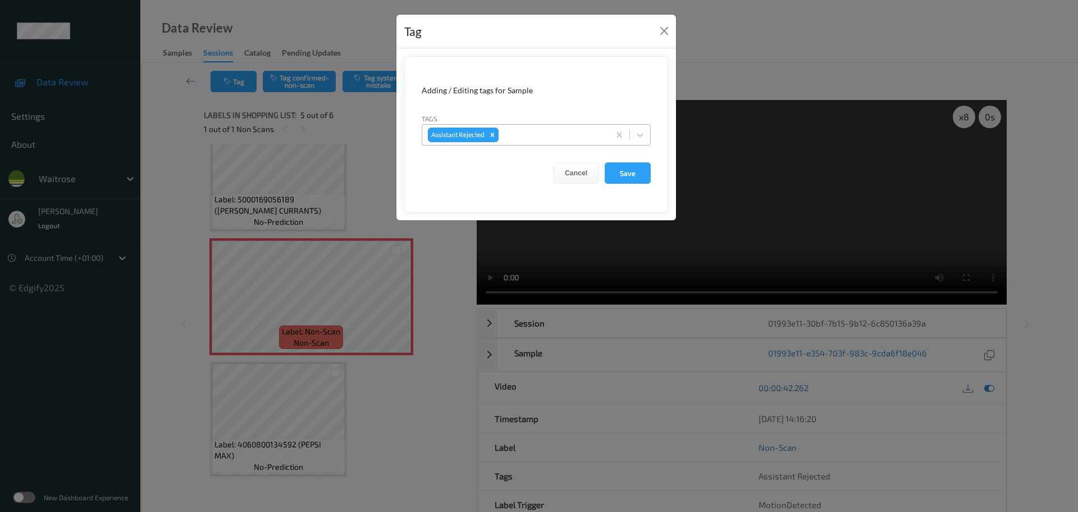
click at [650, 135] on form "Adding / Editing tags for Sample Tags Assistant Rejected Cancel Save" at bounding box center [536, 134] width 264 height 156
click at [648, 136] on div at bounding box center [640, 135] width 20 height 20
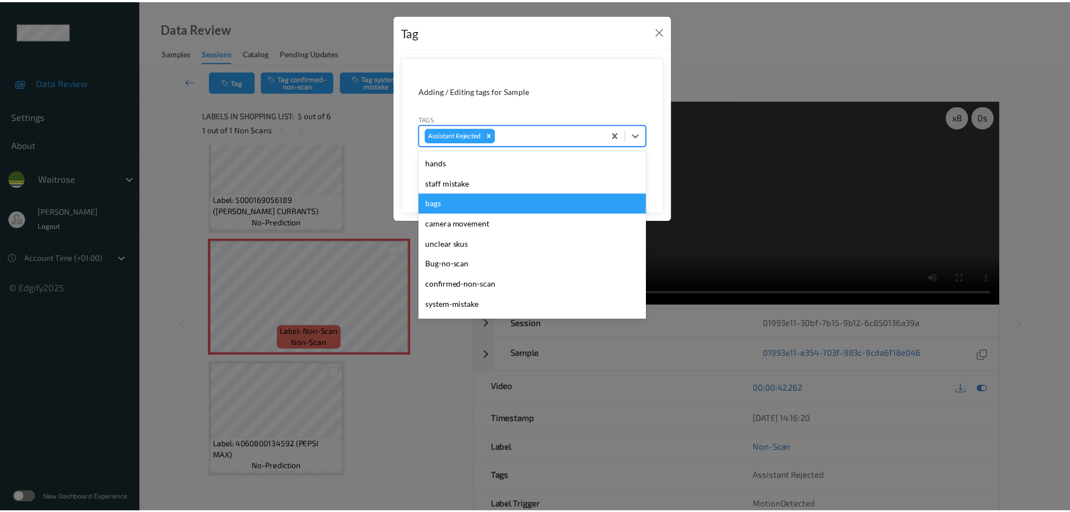
scroll to position [281, 0]
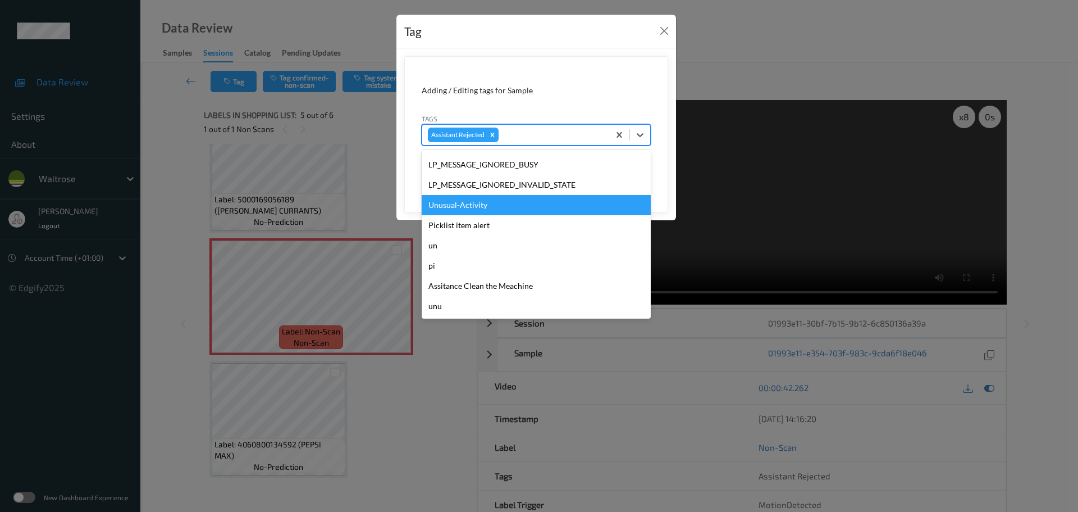
click at [451, 208] on div "Unusual-Activity" at bounding box center [536, 205] width 229 height 20
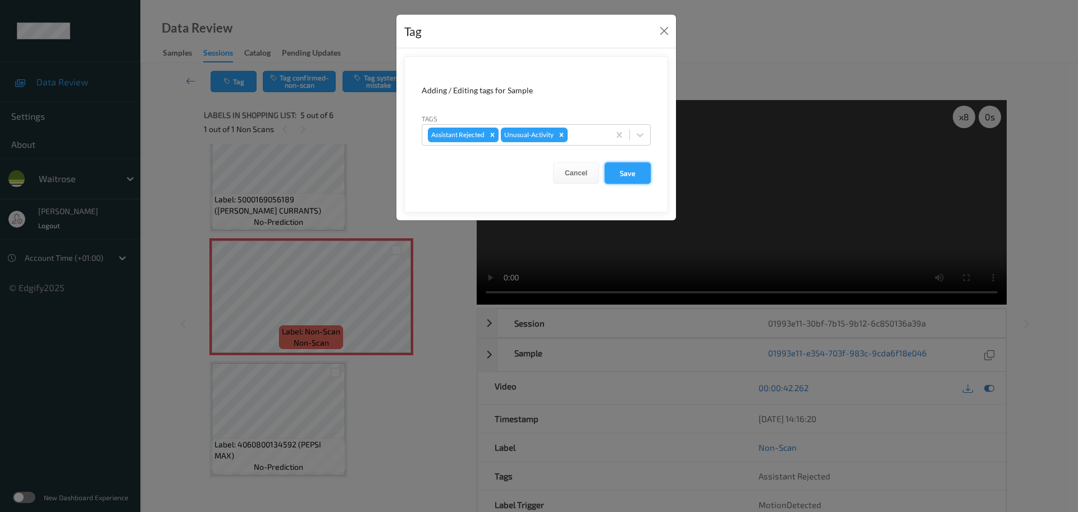
click at [636, 178] on button "Save" at bounding box center [628, 172] width 46 height 21
click at [622, 172] on button "Save" at bounding box center [628, 172] width 46 height 21
click at [612, 177] on button "Save" at bounding box center [628, 172] width 46 height 21
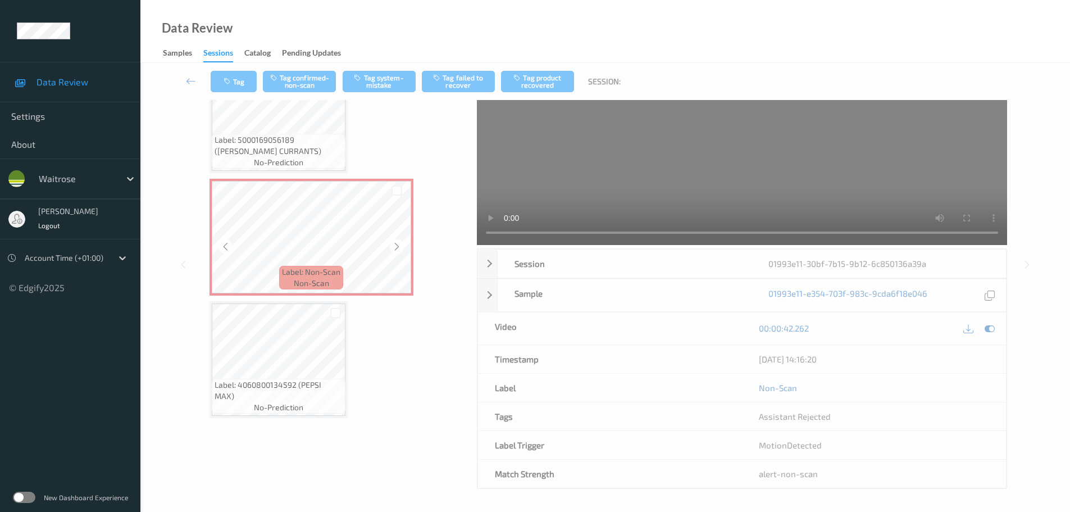
scroll to position [0, 0]
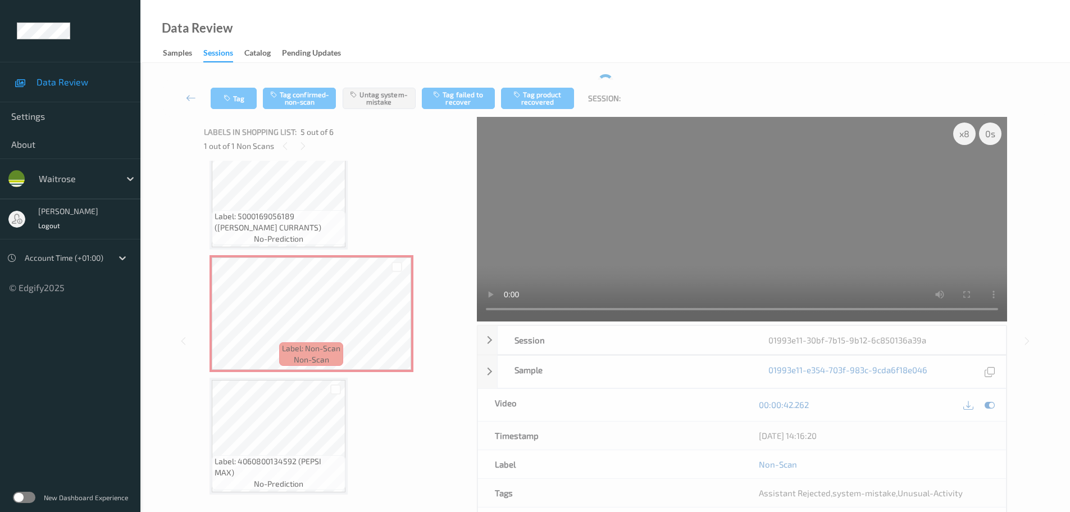
drag, startPoint x: 834, startPoint y: 357, endPoint x: 951, endPoint y: 354, distance: 117.4
click at [951, 354] on div "Session 01993e11-30bf-7b15-9b12-6c850136a39a Session ID 01993e11-30bf-7b15-9b12…" at bounding box center [742, 445] width 530 height 240
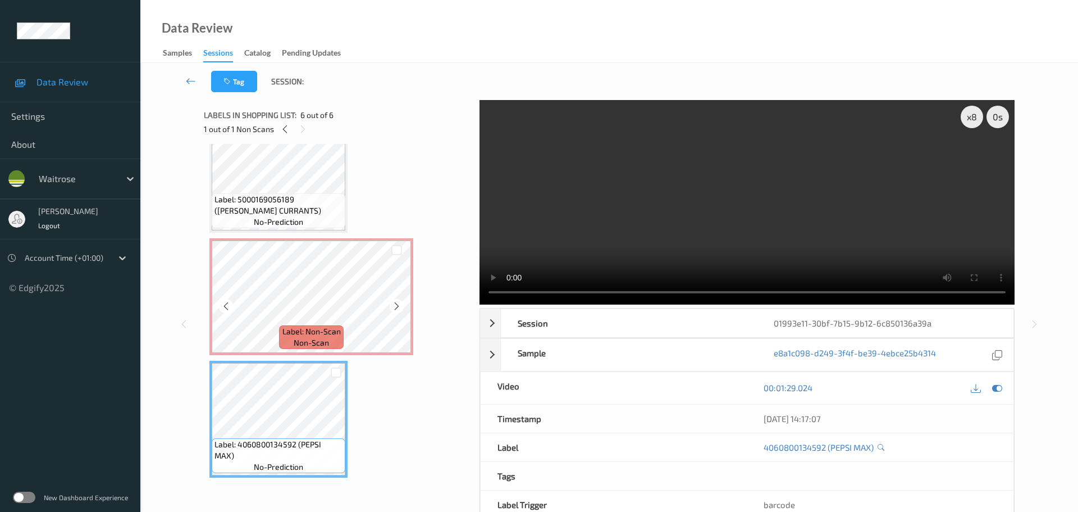
click at [294, 334] on span "Label: Non-Scan" at bounding box center [311, 331] width 58 height 11
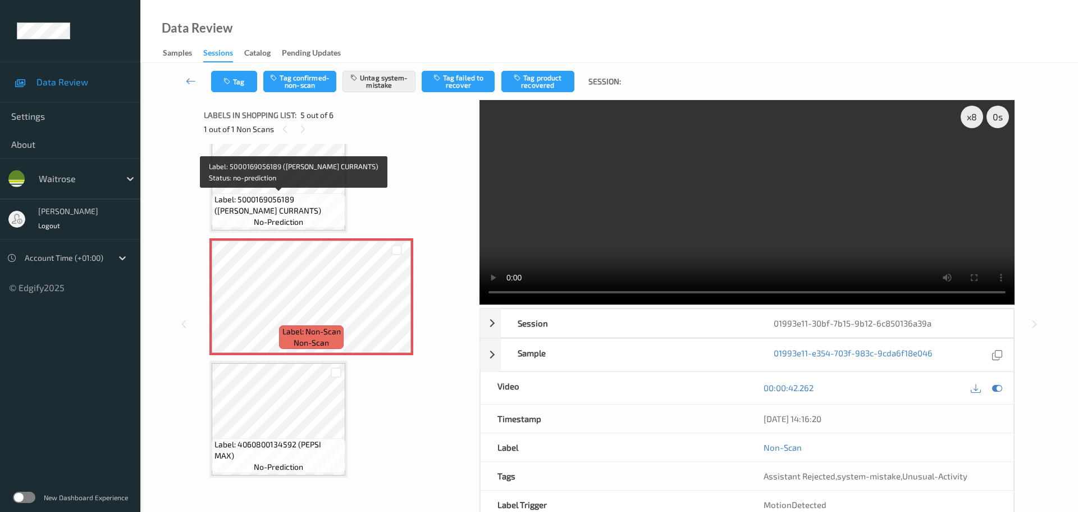
click at [300, 196] on span "Label: 5000169056189 (WR ESS CURRANTS)" at bounding box center [279, 205] width 128 height 22
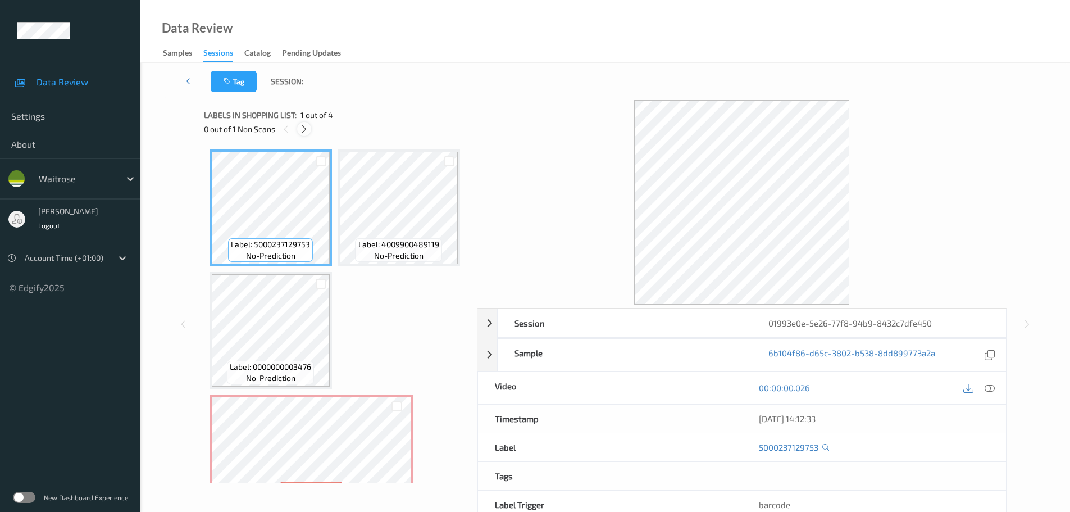
click at [304, 129] on icon at bounding box center [304, 129] width 10 height 10
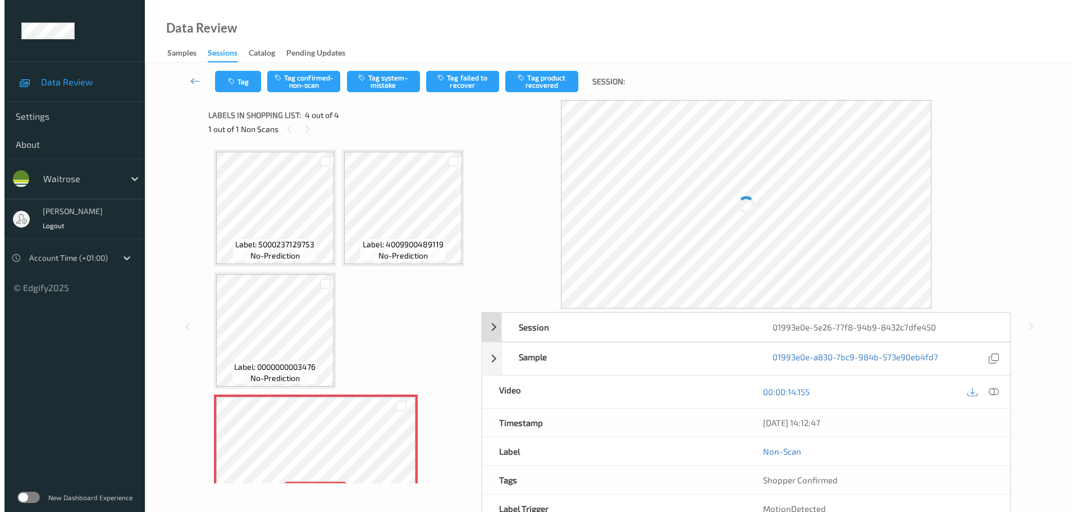
scroll to position [156, 0]
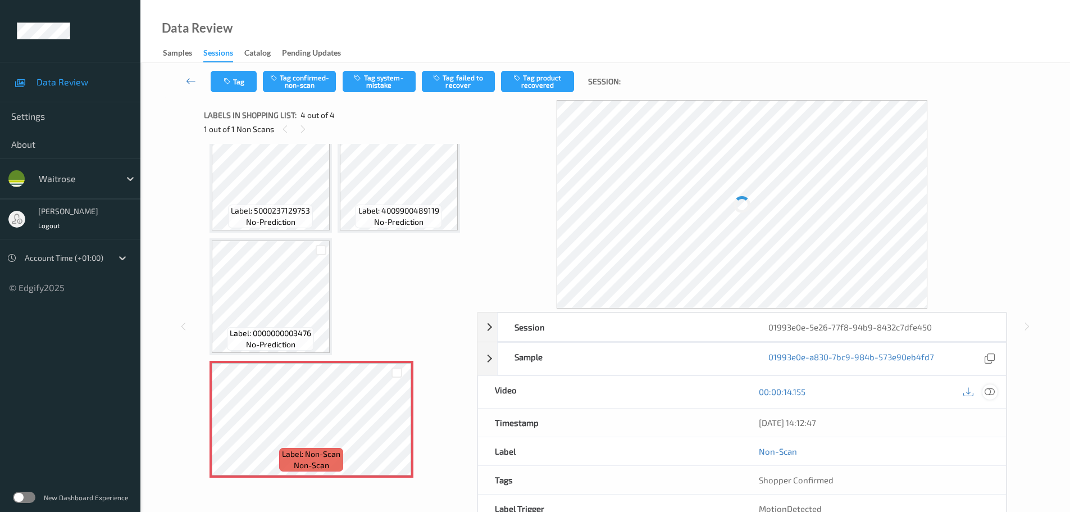
click at [990, 390] on icon at bounding box center [989, 391] width 10 height 10
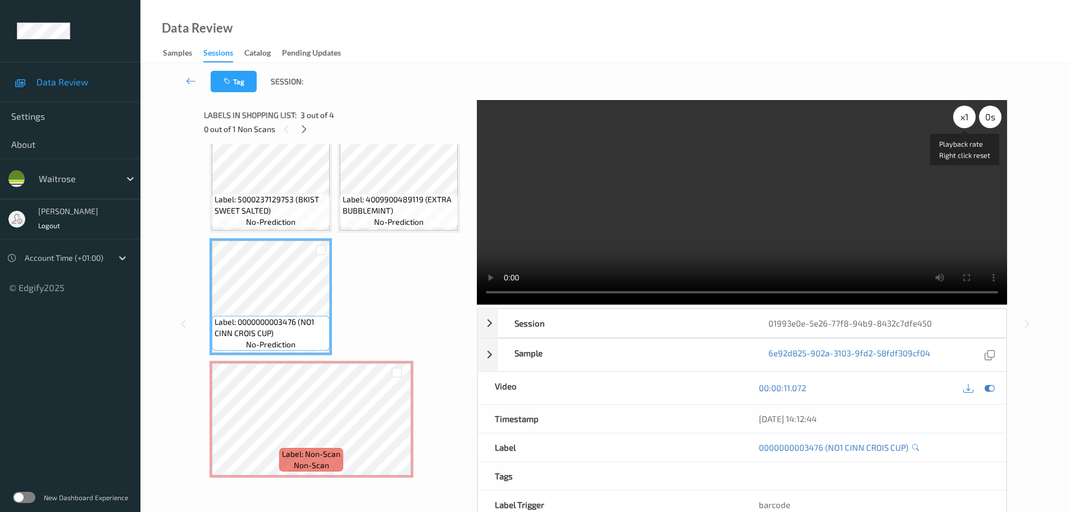
click at [959, 119] on div "x 1" at bounding box center [964, 117] width 22 height 22
click at [959, 119] on div "x 2" at bounding box center [964, 117] width 22 height 22
click at [959, 119] on div "x 4" at bounding box center [964, 117] width 22 height 22
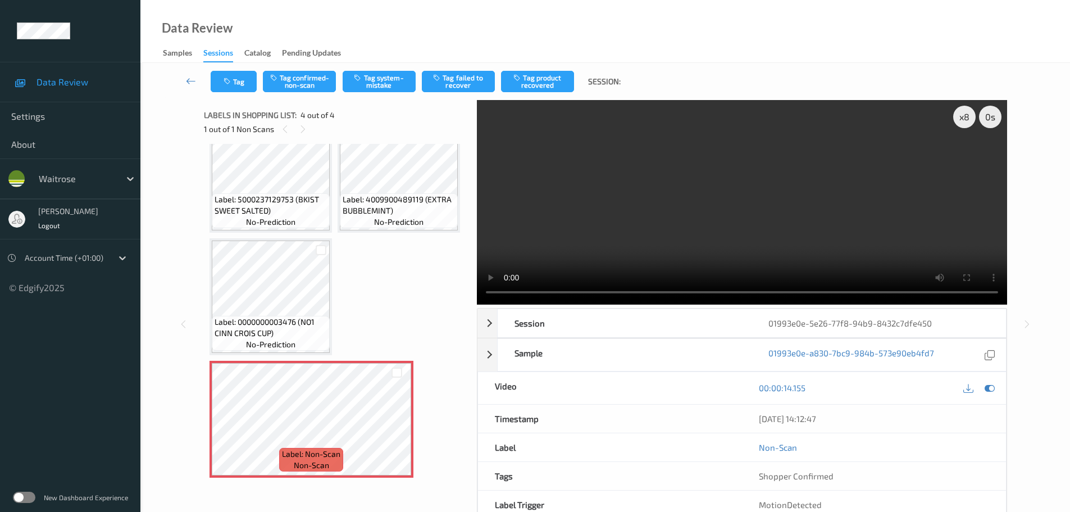
click at [291, 328] on span "Label: 0000000003476 (NO1 CINN CROIS CUP)" at bounding box center [271, 327] width 112 height 22
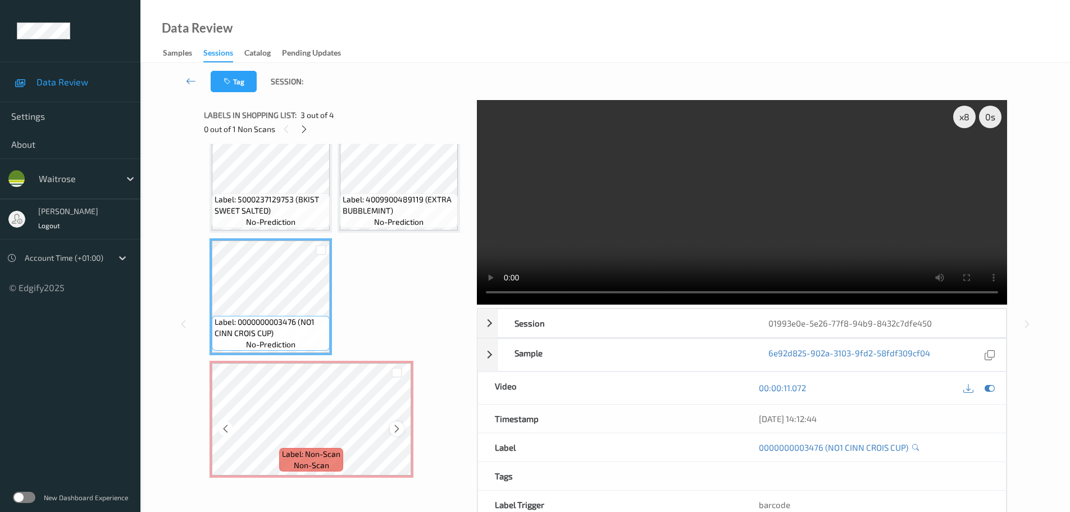
click at [396, 430] on icon at bounding box center [397, 428] width 10 height 10
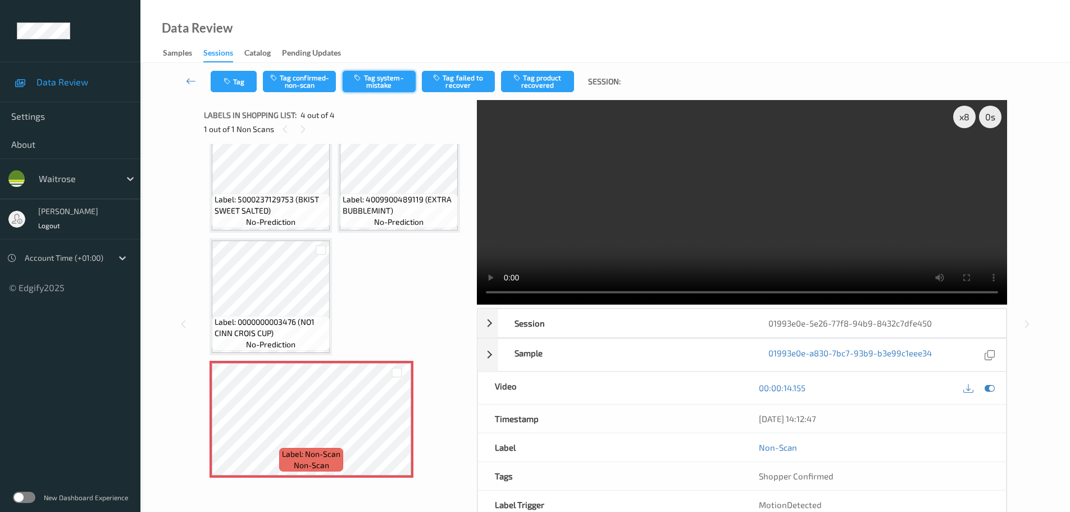
click at [361, 79] on icon "button" at bounding box center [359, 78] width 10 height 8
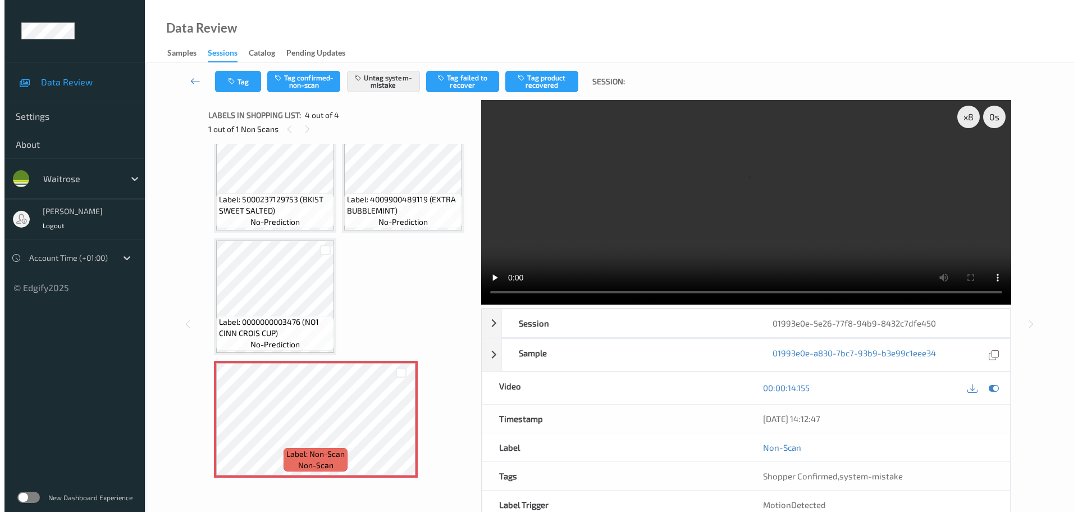
scroll to position [34, 0]
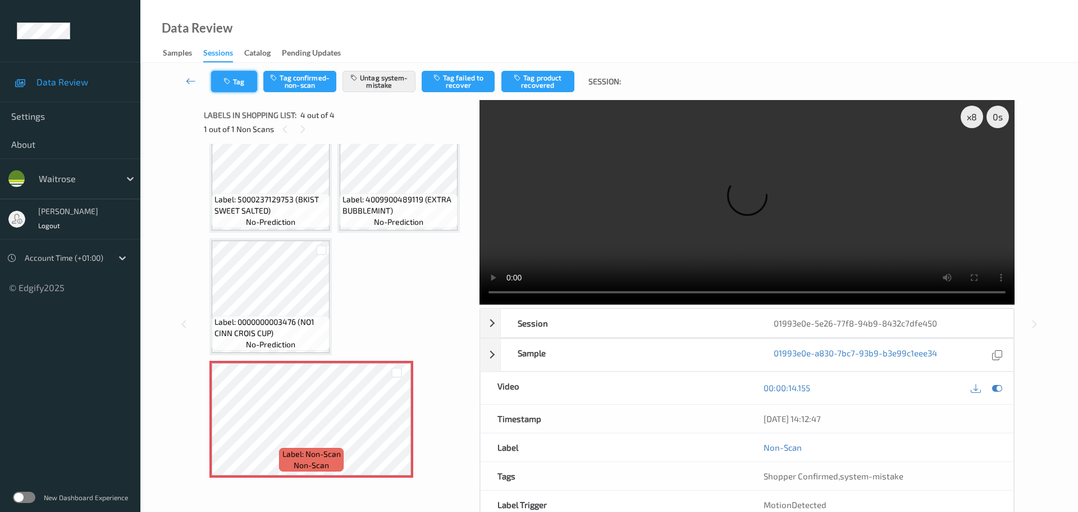
click at [231, 83] on icon "button" at bounding box center [228, 81] width 10 height 8
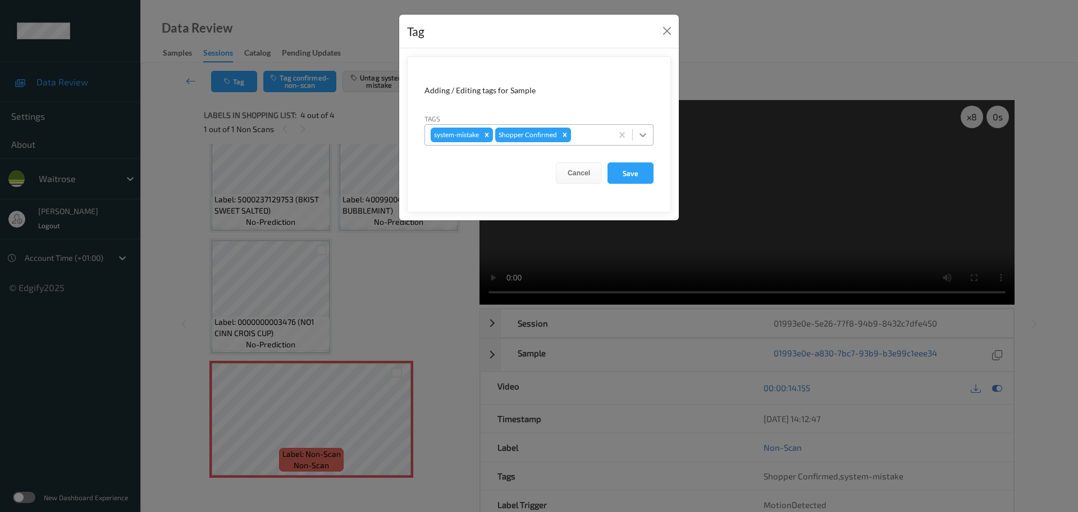
click at [645, 138] on icon at bounding box center [642, 134] width 11 height 11
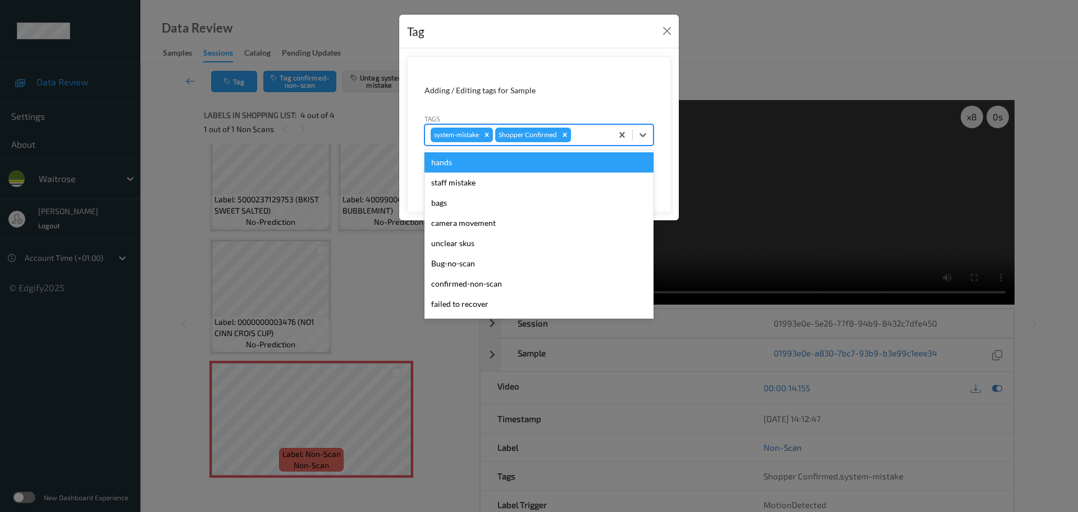
scroll to position [261, 0]
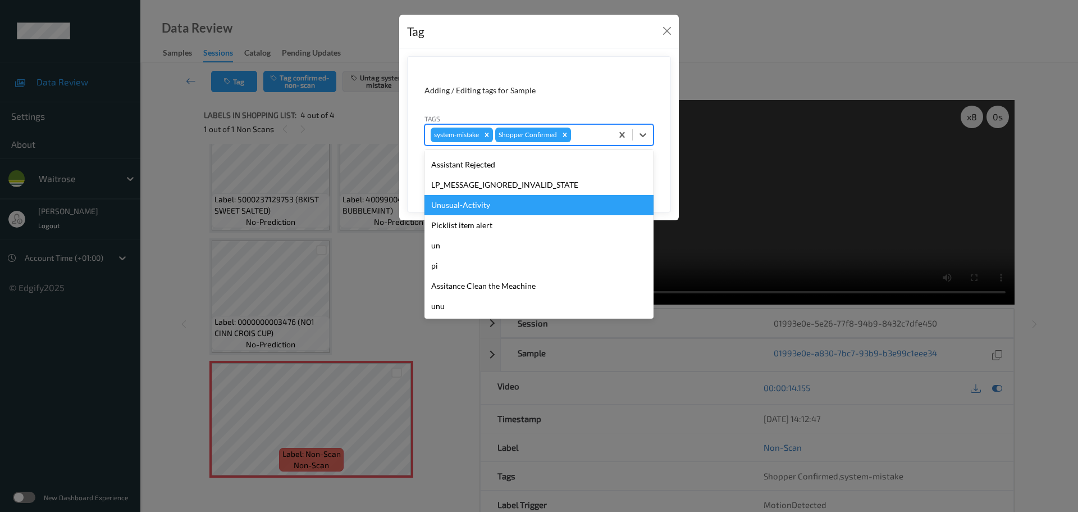
click at [452, 208] on div "Unusual-Activity" at bounding box center [539, 205] width 229 height 20
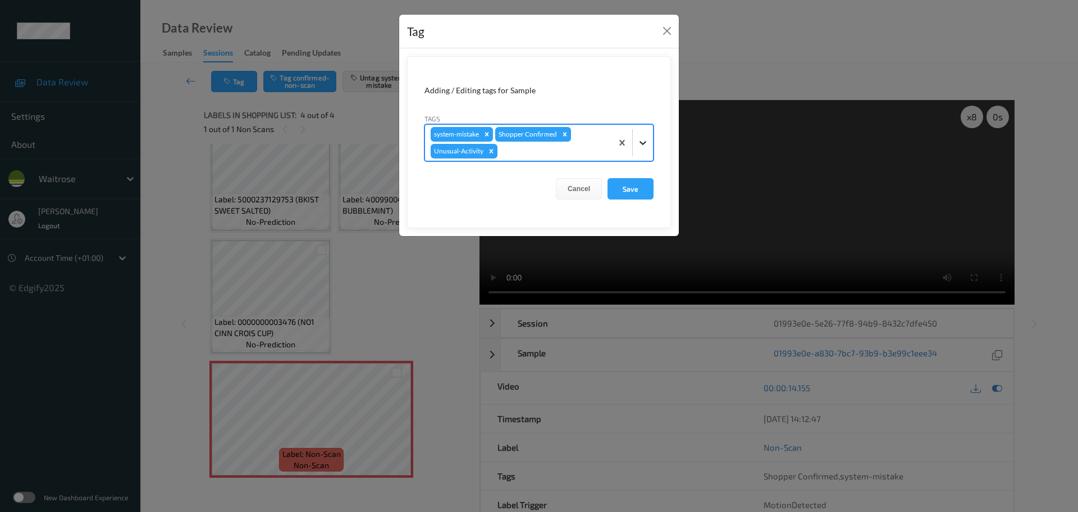
click at [643, 143] on icon at bounding box center [642, 142] width 11 height 11
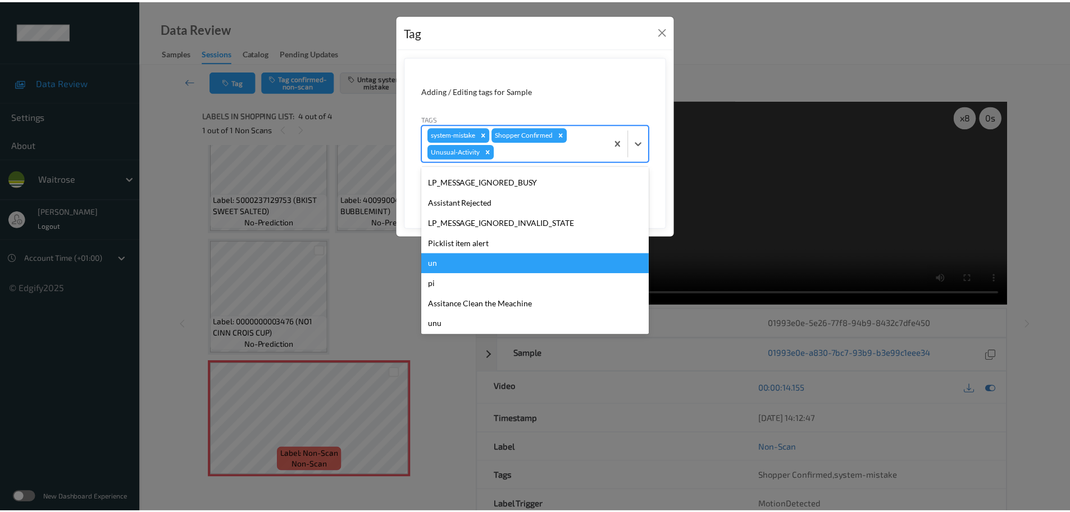
scroll to position [240, 0]
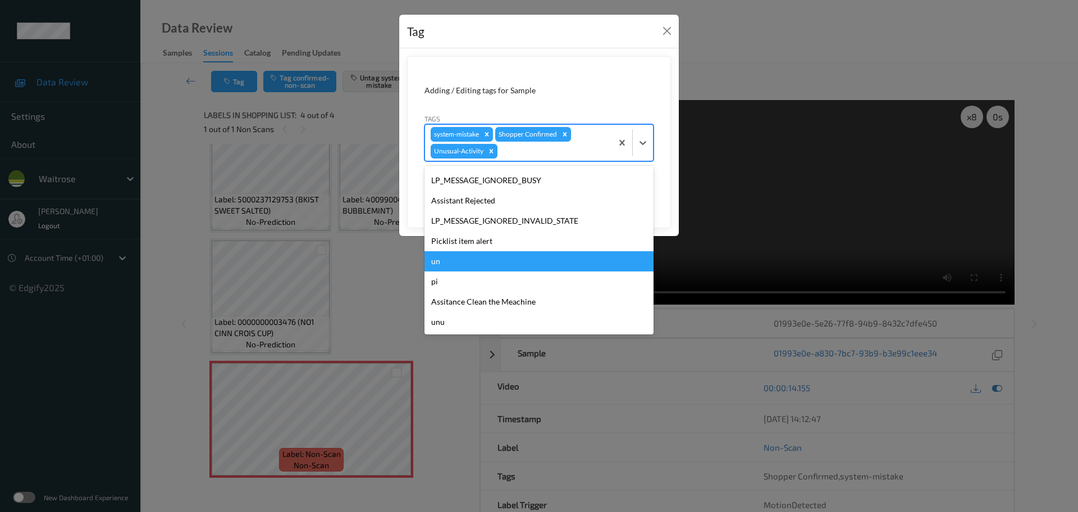
click at [449, 247] on div "Picklist item alert" at bounding box center [539, 241] width 229 height 20
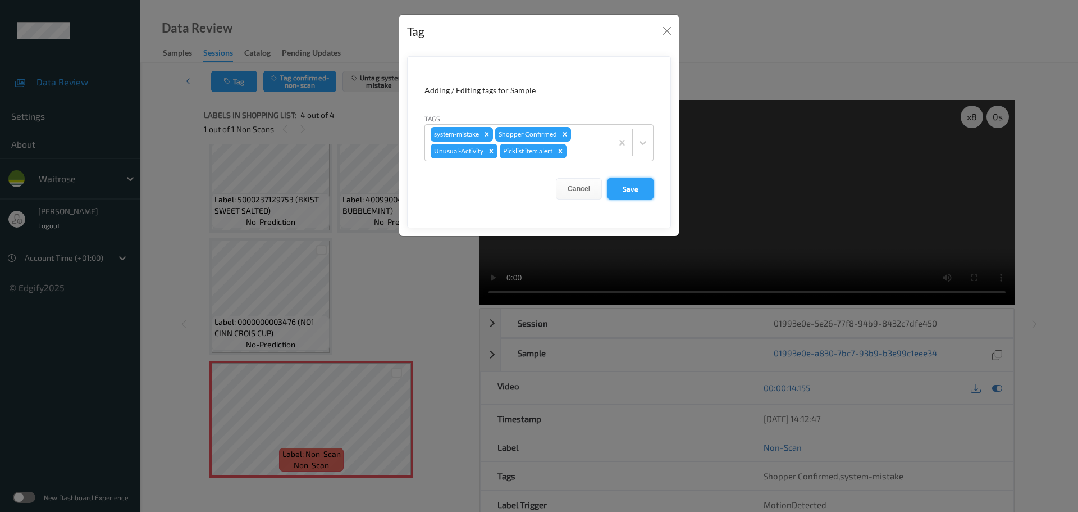
click at [621, 193] on button "Save" at bounding box center [631, 188] width 46 height 21
click at [622, 190] on button "Save" at bounding box center [631, 188] width 46 height 21
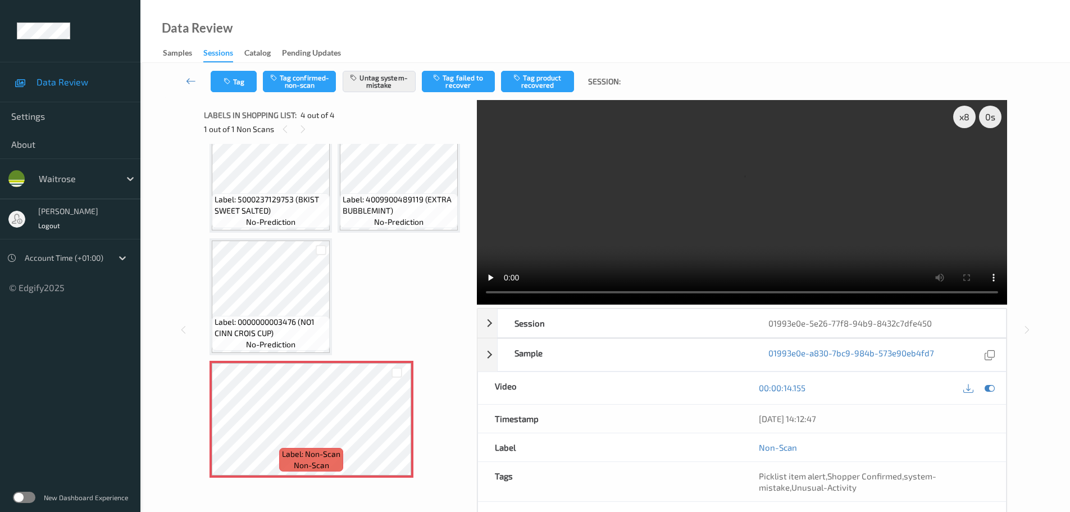
scroll to position [156, 0]
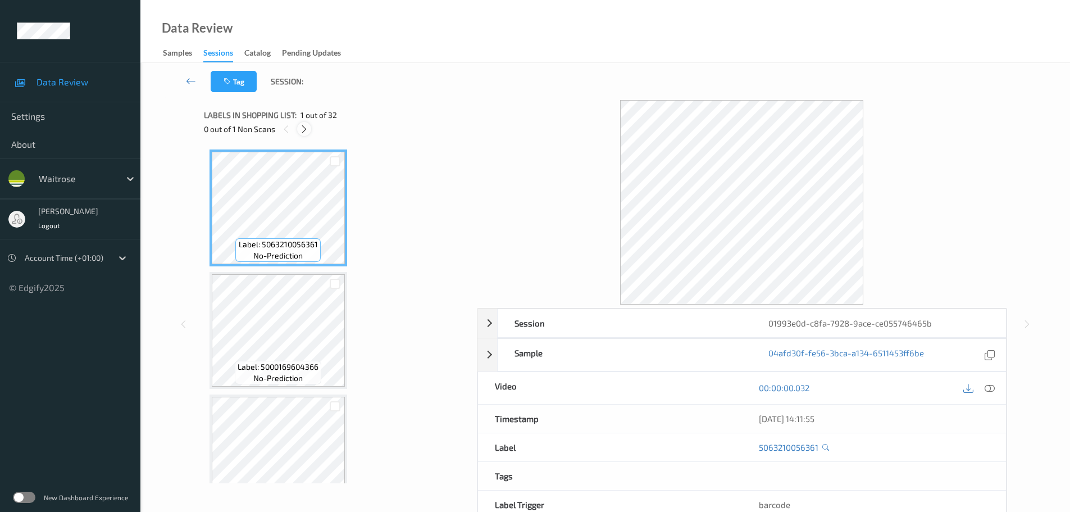
click at [307, 126] on icon at bounding box center [304, 129] width 10 height 10
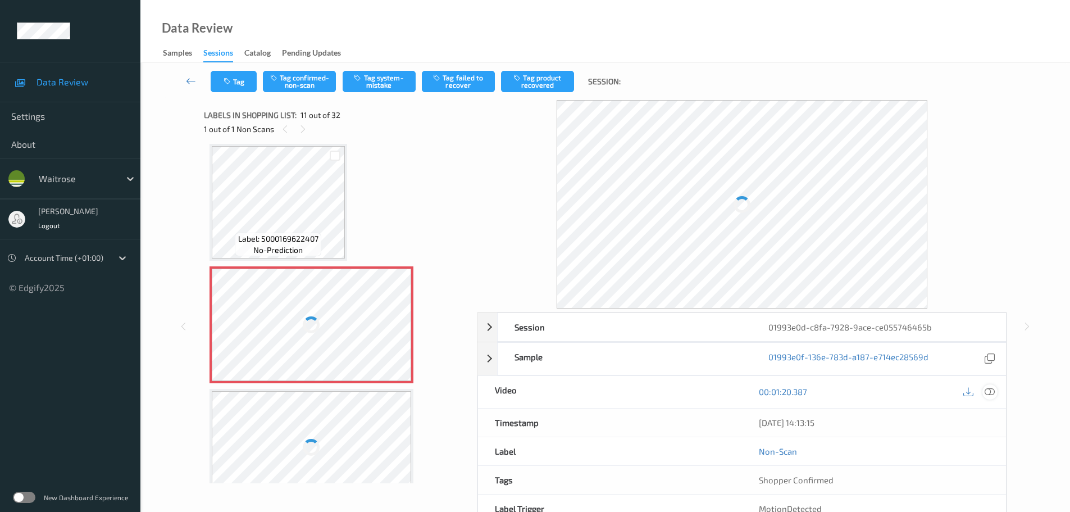
click at [994, 393] on icon at bounding box center [989, 391] width 10 height 10
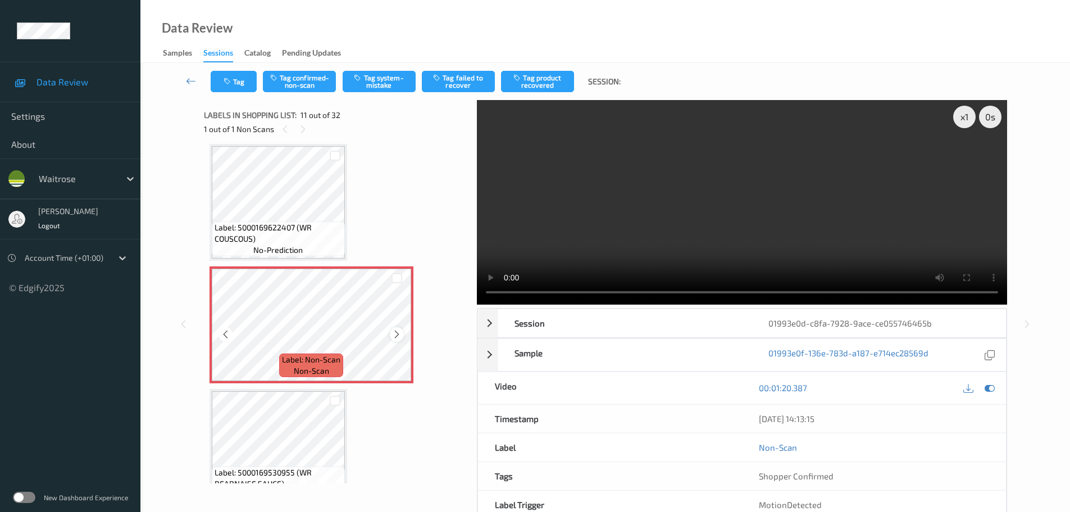
click at [392, 333] on icon at bounding box center [397, 334] width 10 height 10
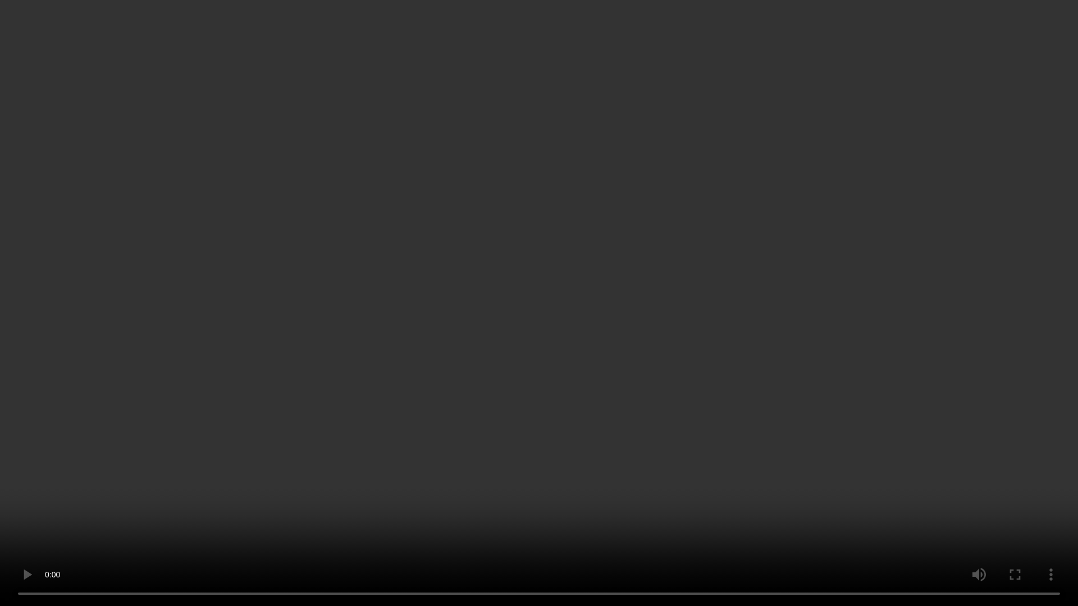
click at [546, 40] on video at bounding box center [539, 303] width 1078 height 606
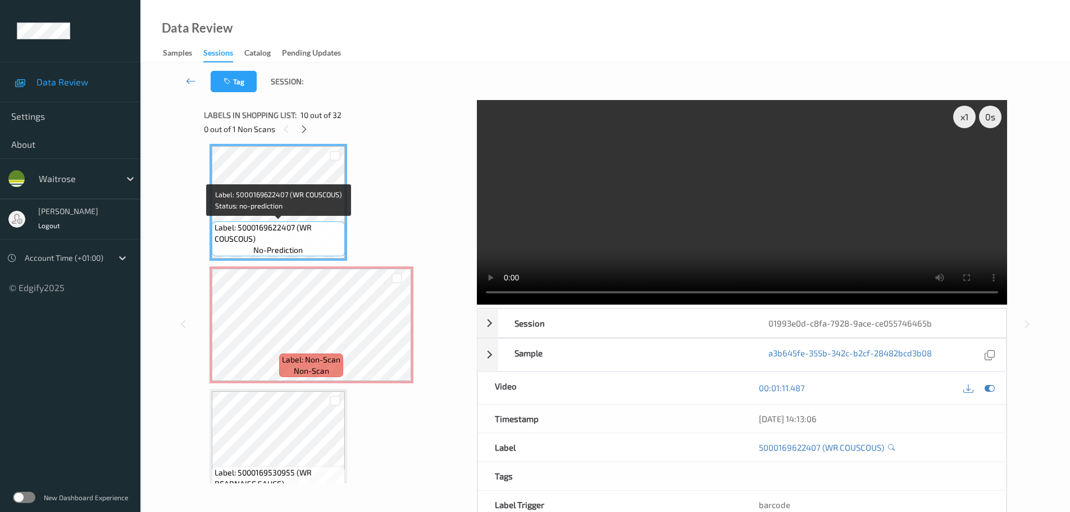
click at [333, 226] on span "Label: 5000169622407 (WR COUSCOUS)" at bounding box center [278, 233] width 127 height 22
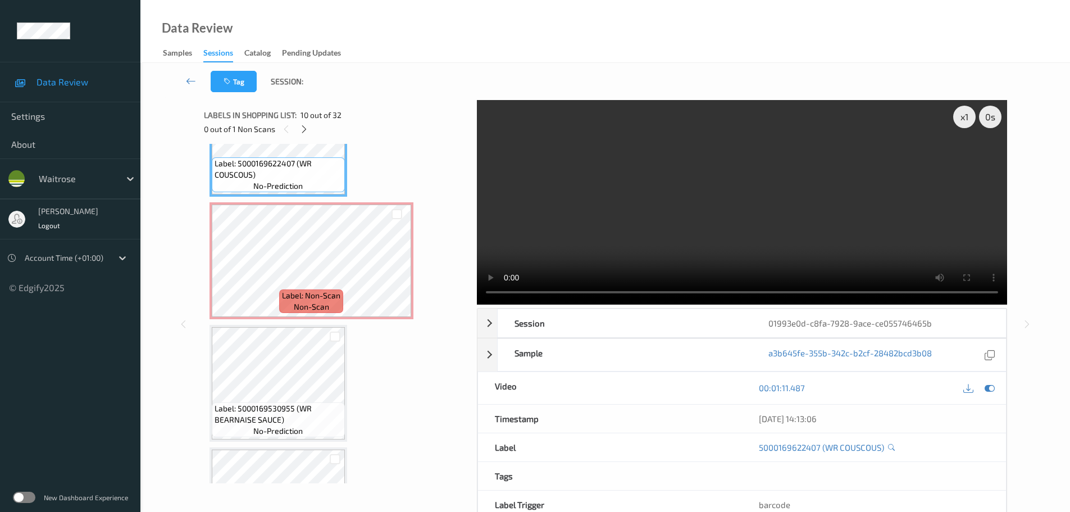
scroll to position [1164, 0]
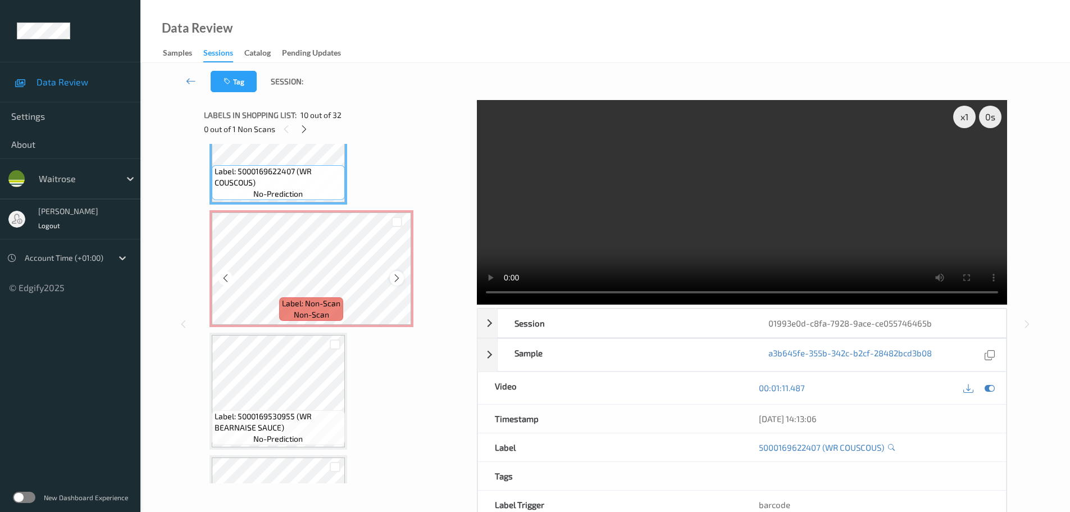
click at [397, 275] on icon at bounding box center [397, 278] width 10 height 10
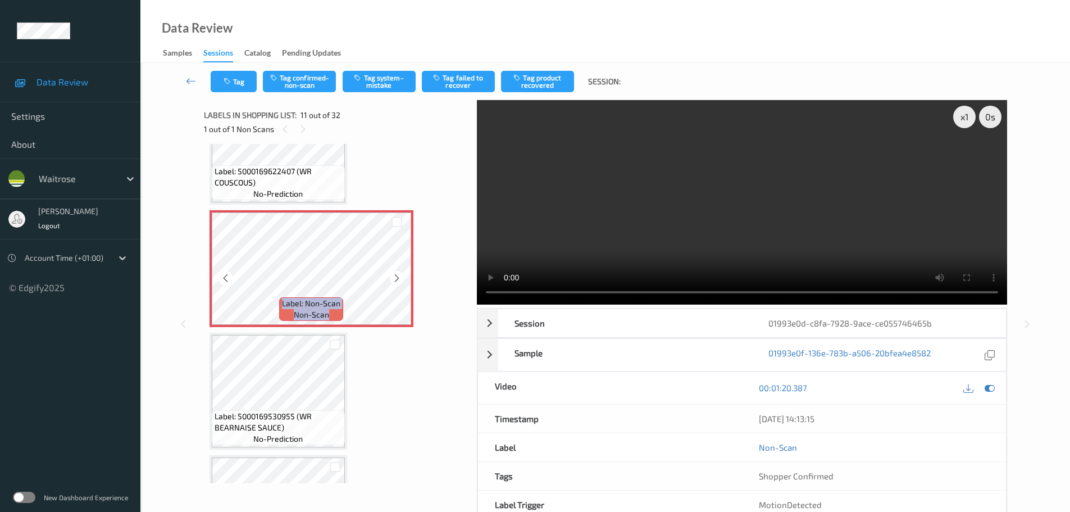
click at [396, 275] on icon at bounding box center [397, 278] width 10 height 10
click at [281, 84] on button "Tag confirmed-non-scan" at bounding box center [299, 81] width 73 height 21
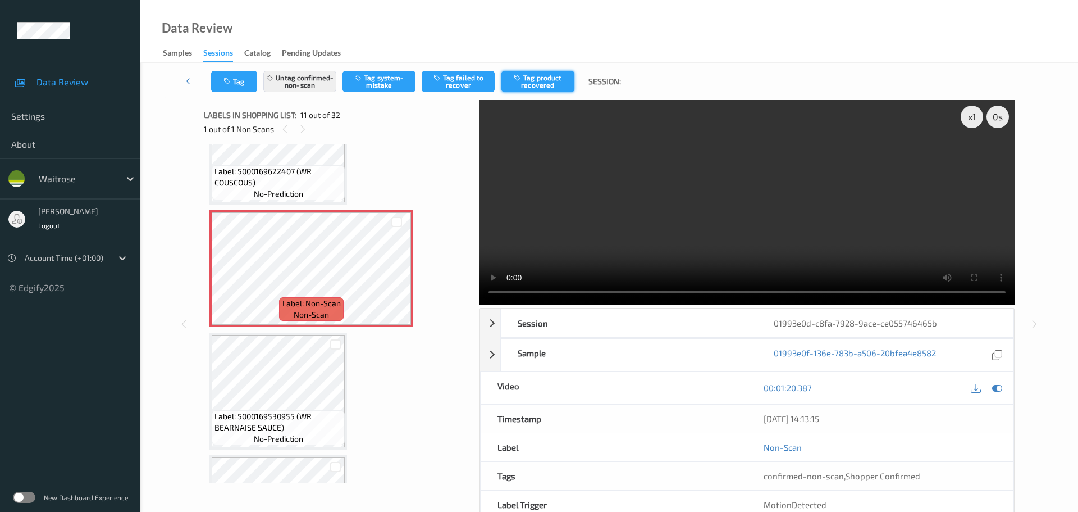
click at [550, 79] on button "Tag product recovered" at bounding box center [537, 81] width 73 height 21
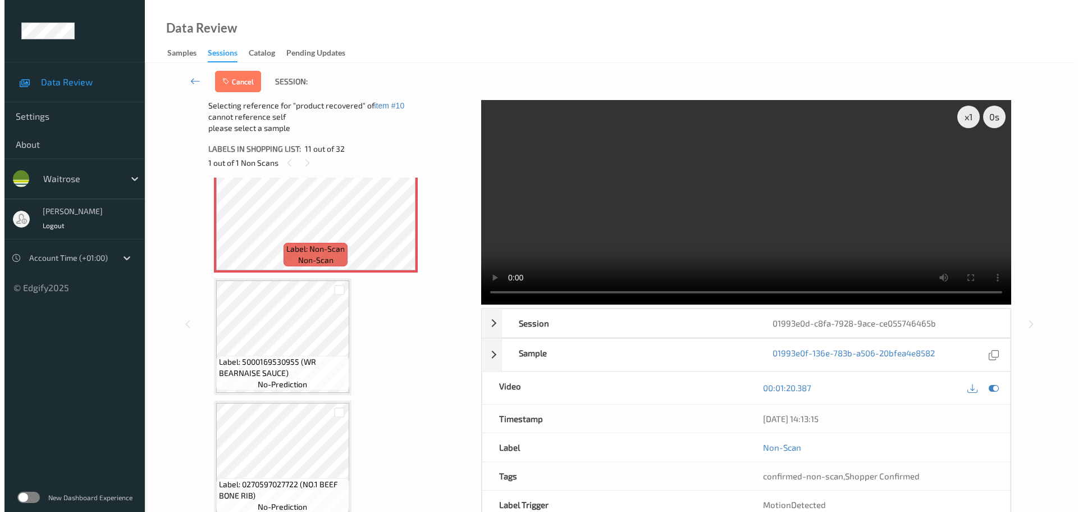
scroll to position [1276, 0]
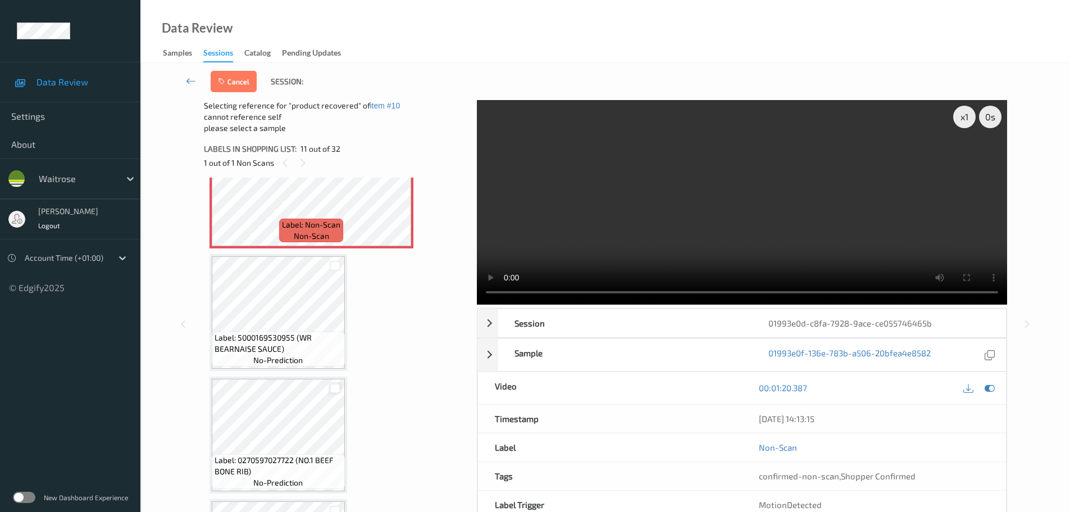
click at [335, 389] on div at bounding box center [335, 388] width 11 height 11
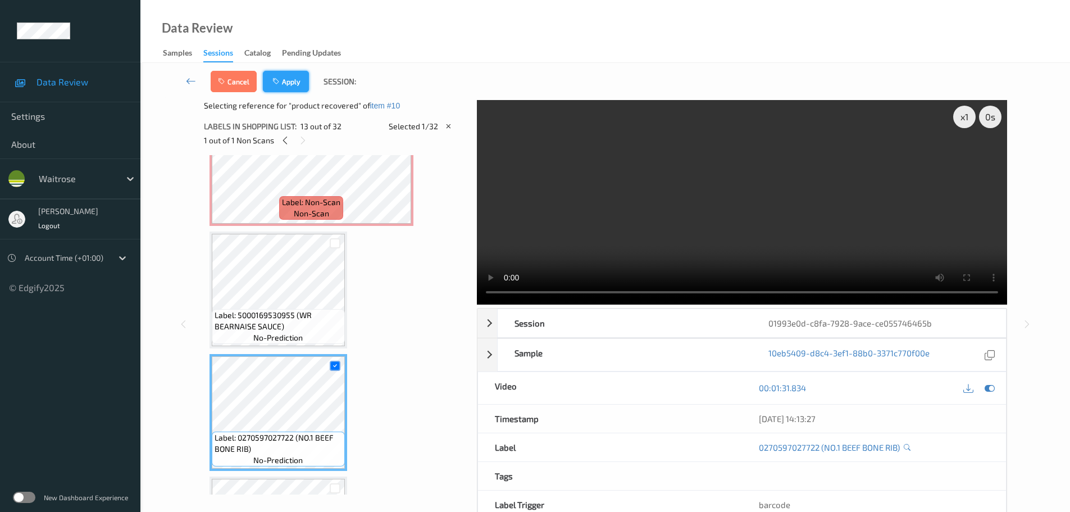
click at [296, 88] on button "Apply" at bounding box center [286, 81] width 46 height 21
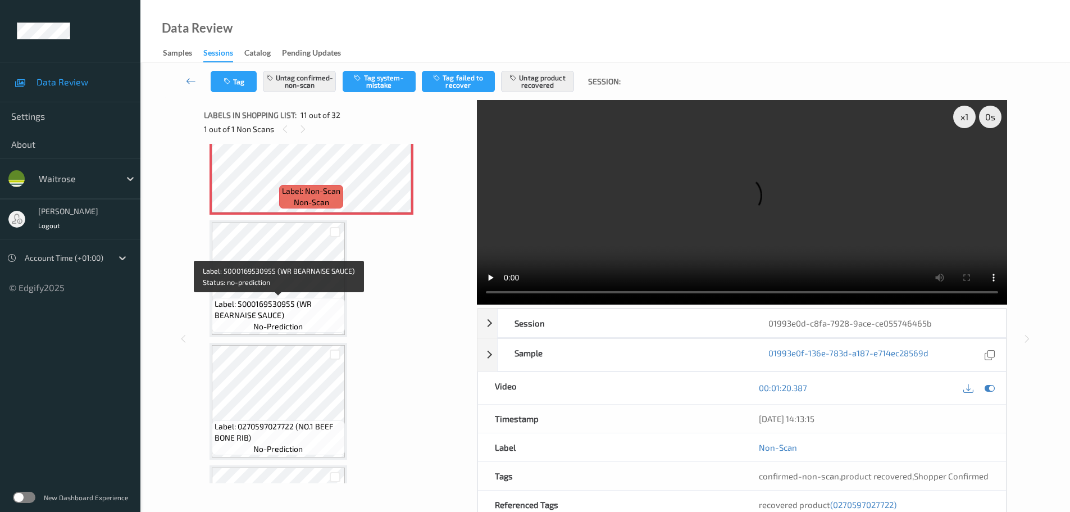
scroll to position [1164, 0]
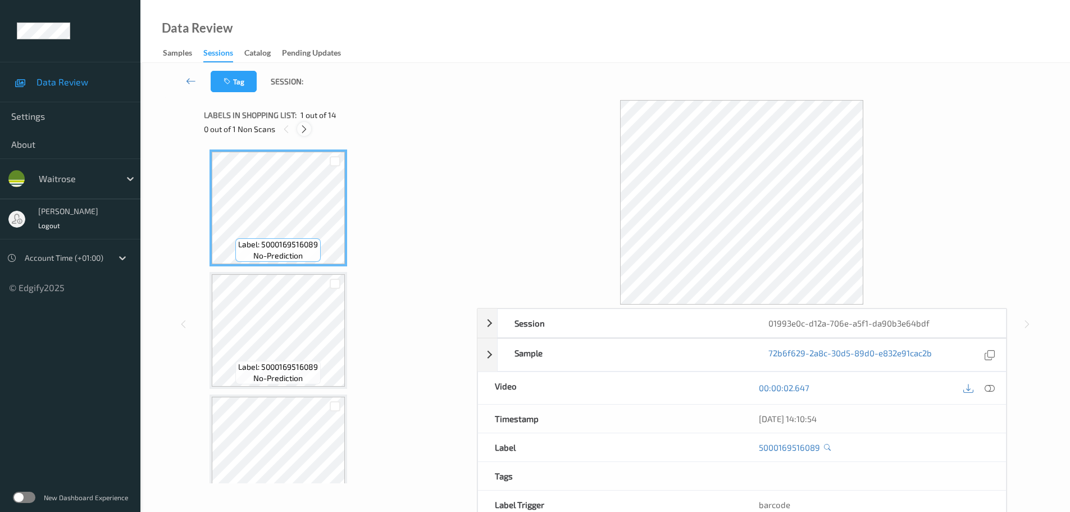
click at [309, 132] on icon at bounding box center [304, 129] width 10 height 10
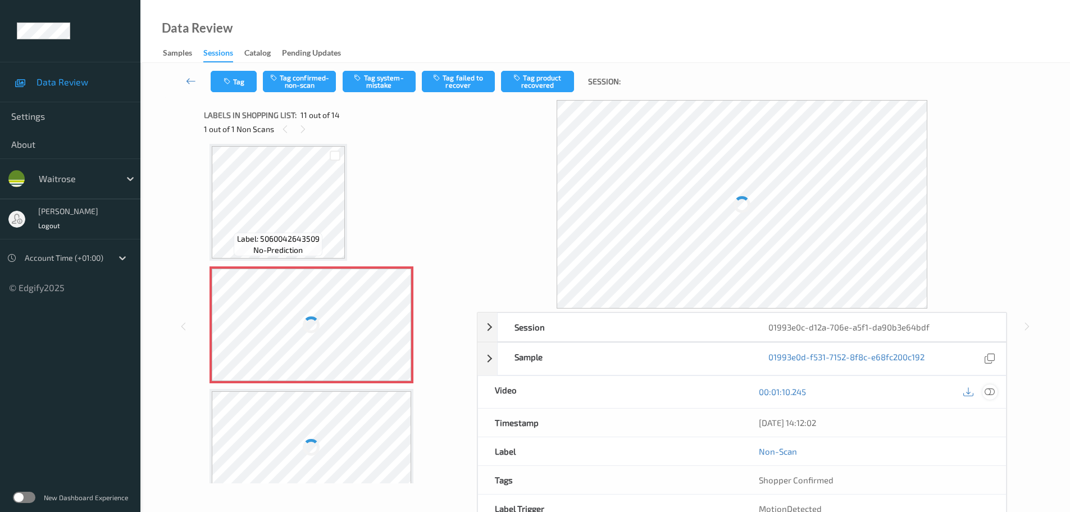
click at [990, 395] on icon at bounding box center [989, 391] width 10 height 10
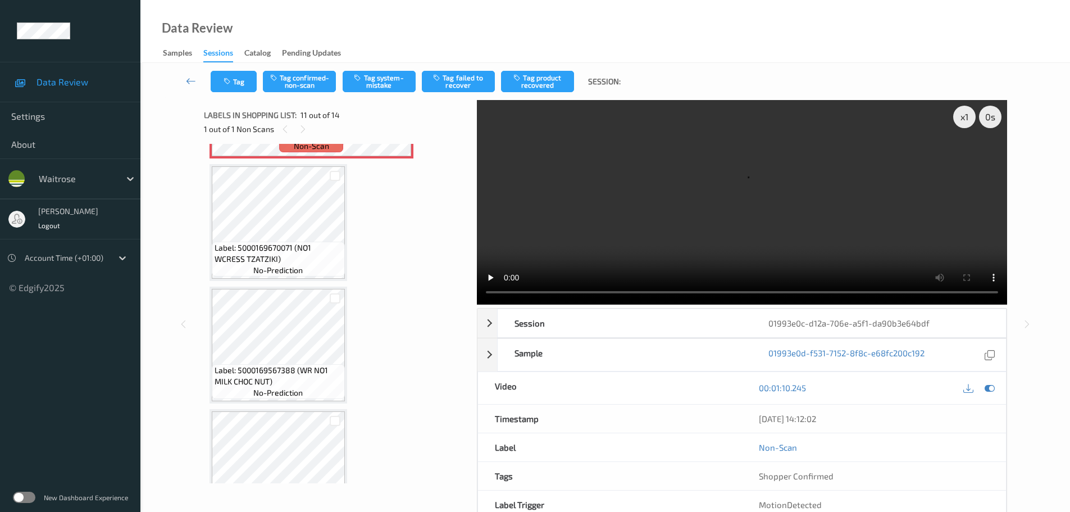
scroll to position [1220, 0]
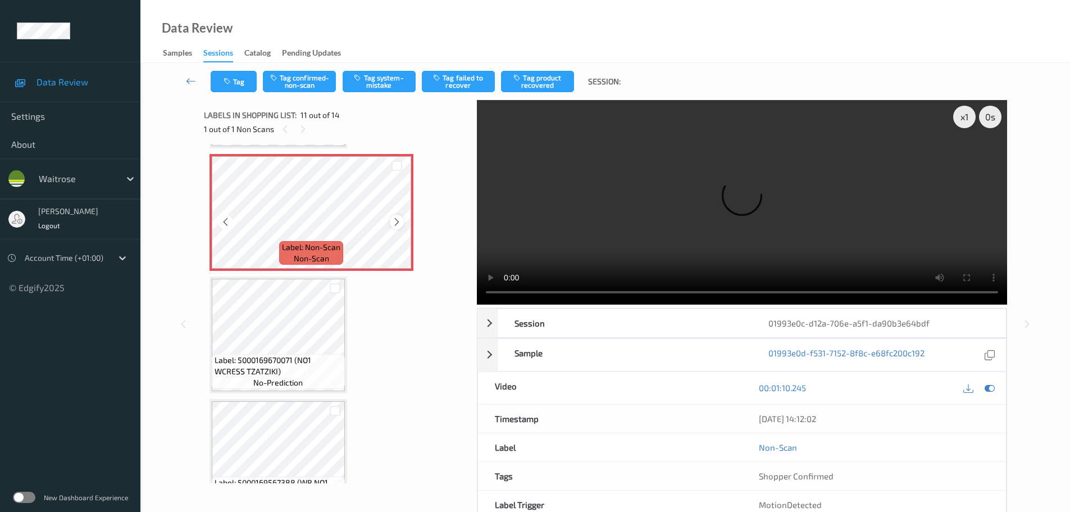
click at [400, 221] on icon at bounding box center [397, 222] width 10 height 10
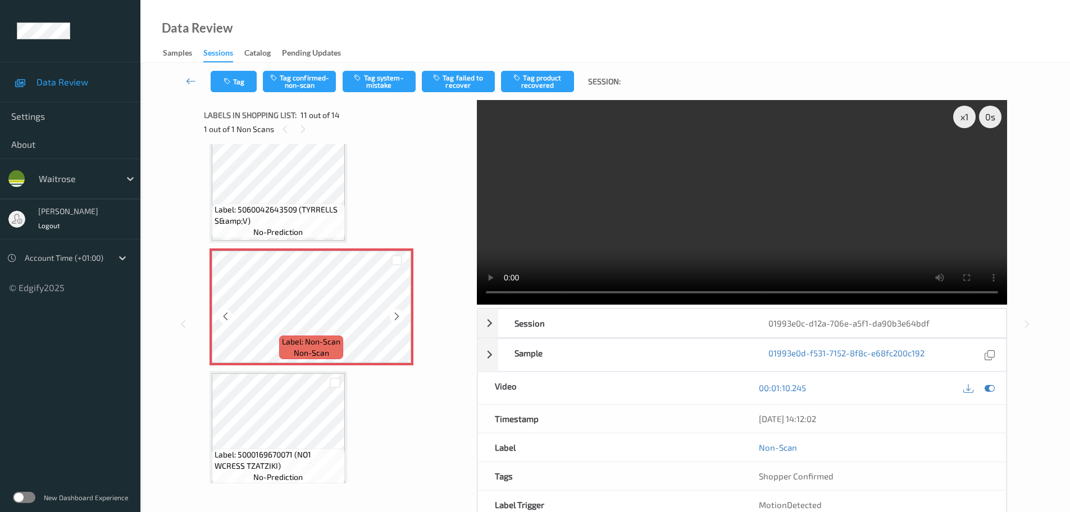
scroll to position [1107, 0]
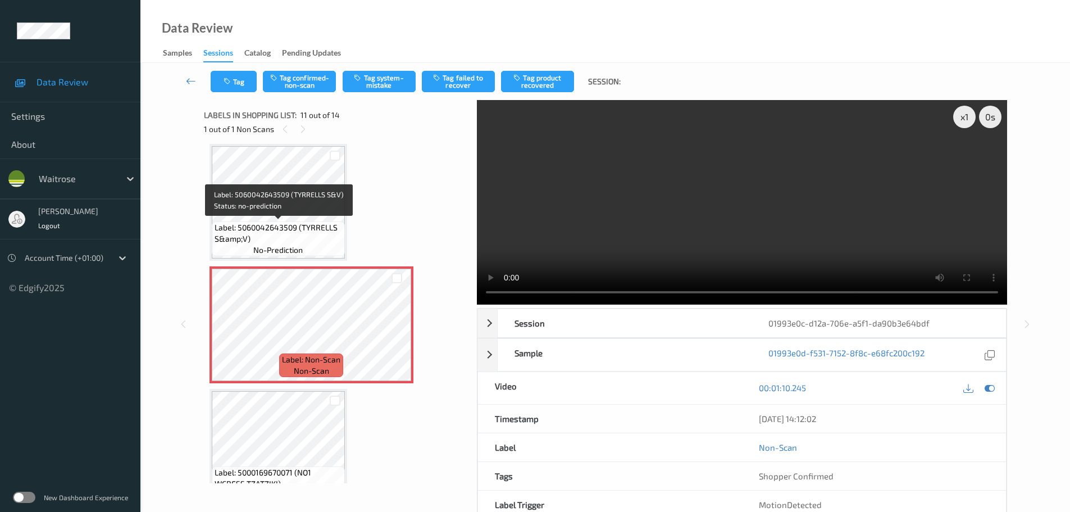
click at [308, 229] on span "Label: 5060042643509 (TYRRELLS S&amp;V)" at bounding box center [278, 233] width 127 height 22
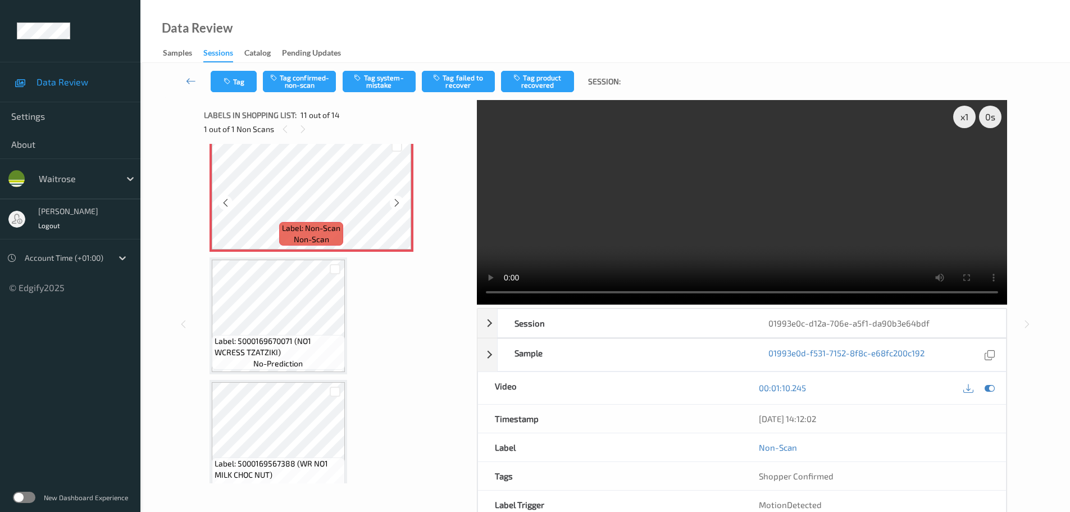
scroll to position [1220, 0]
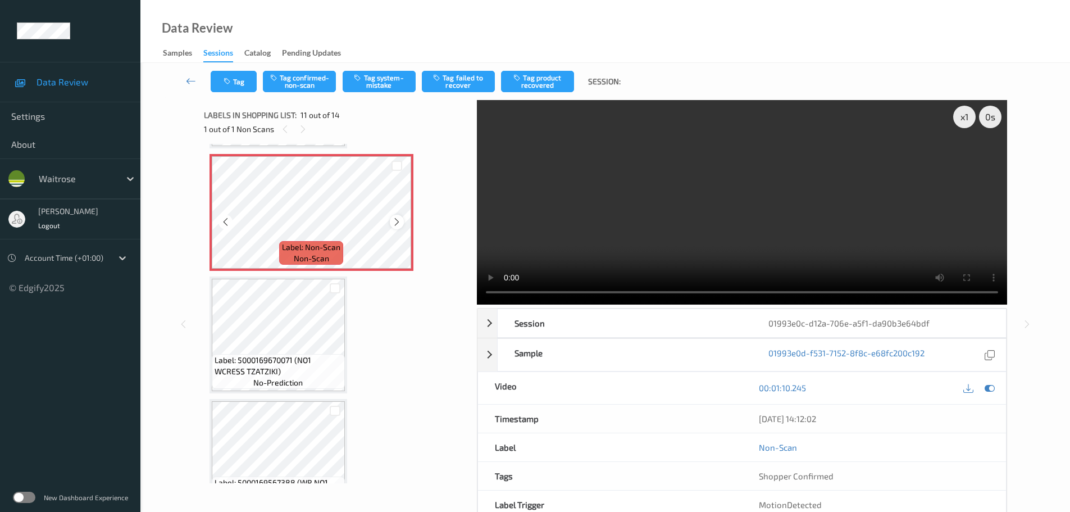
click at [394, 219] on icon at bounding box center [397, 222] width 10 height 10
click at [958, 121] on div "x 1" at bounding box center [964, 117] width 22 height 22
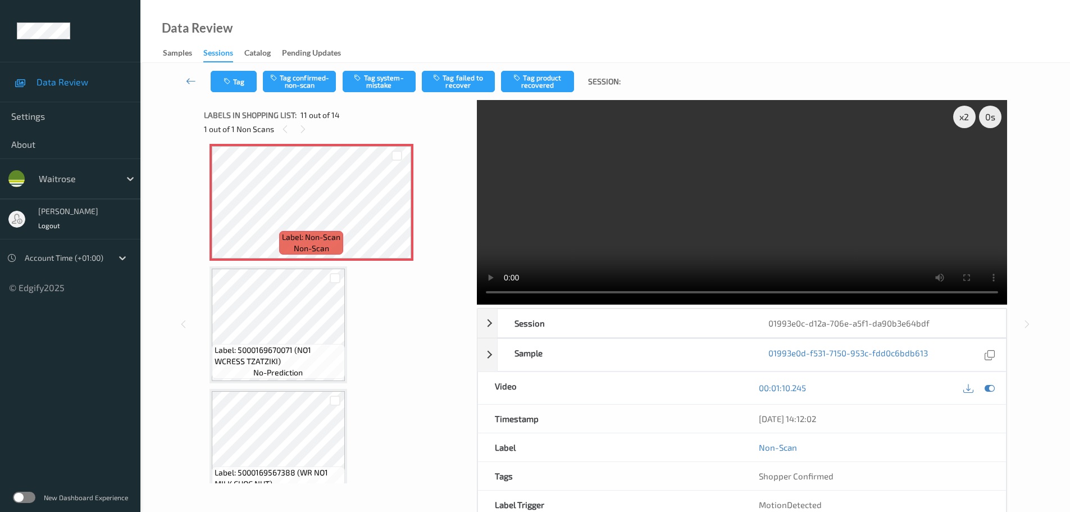
scroll to position [1212, 0]
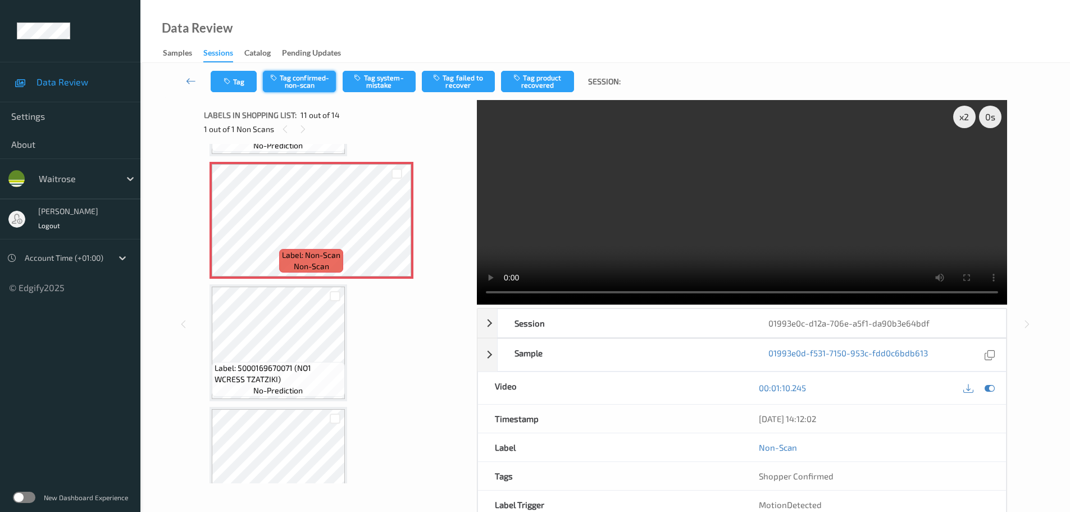
click at [301, 79] on button "Tag confirmed-non-scan" at bounding box center [299, 81] width 73 height 21
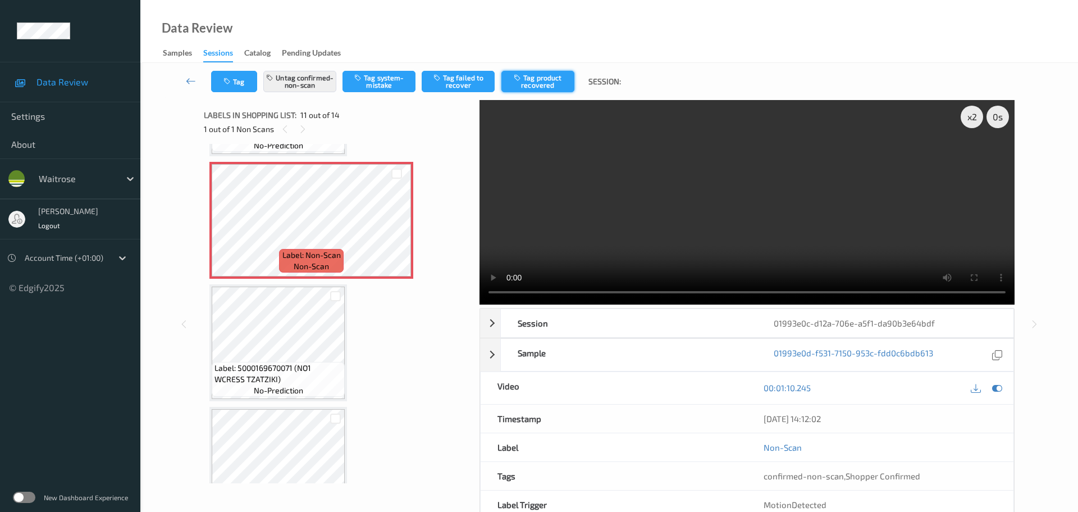
click at [554, 80] on button "Tag product recovered" at bounding box center [537, 81] width 73 height 21
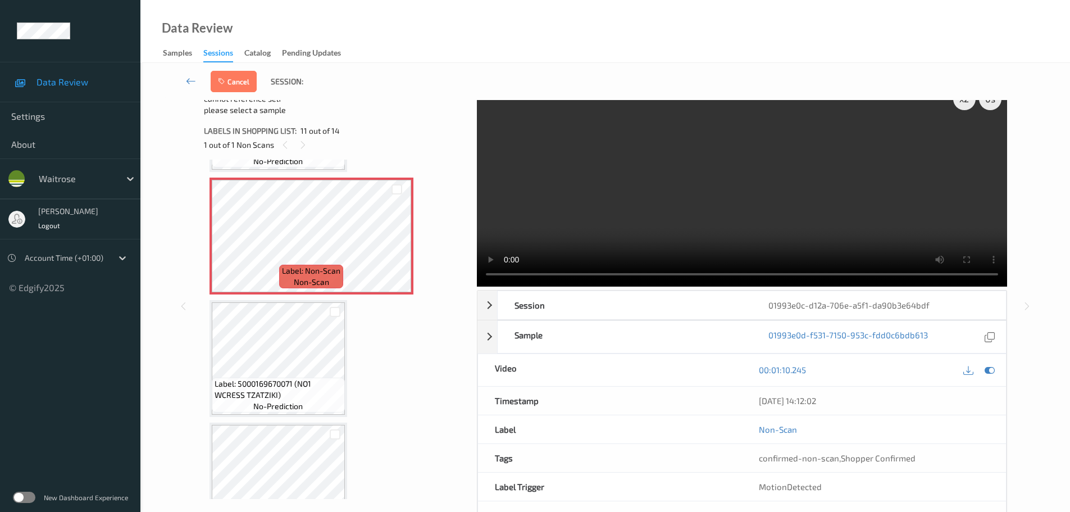
scroll to position [28, 0]
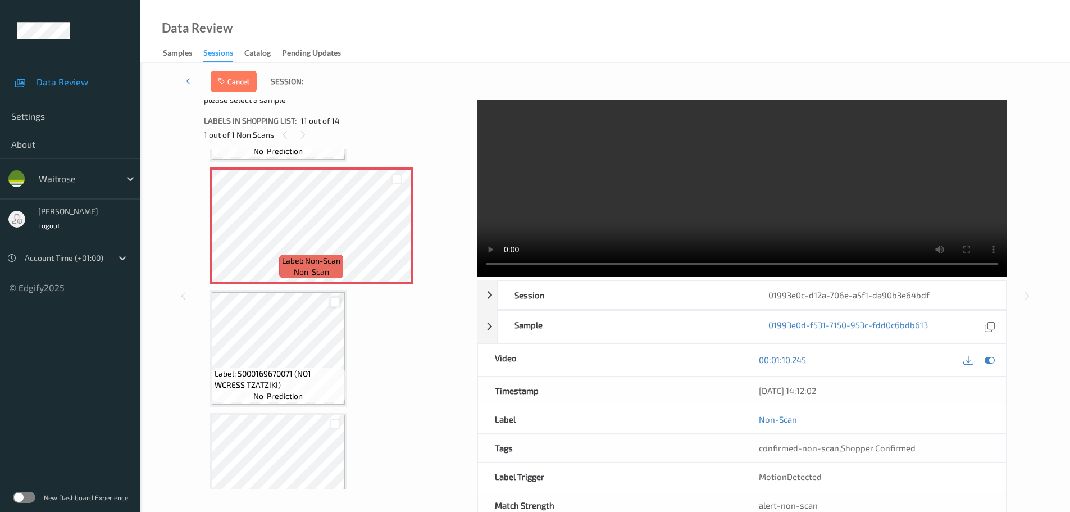
click at [335, 302] on div at bounding box center [335, 301] width 11 height 11
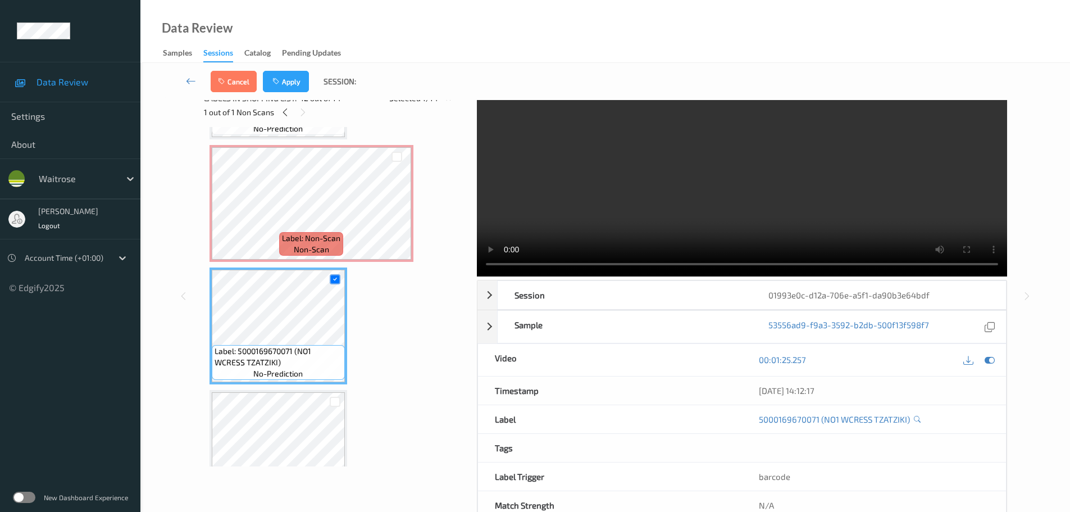
scroll to position [6, 0]
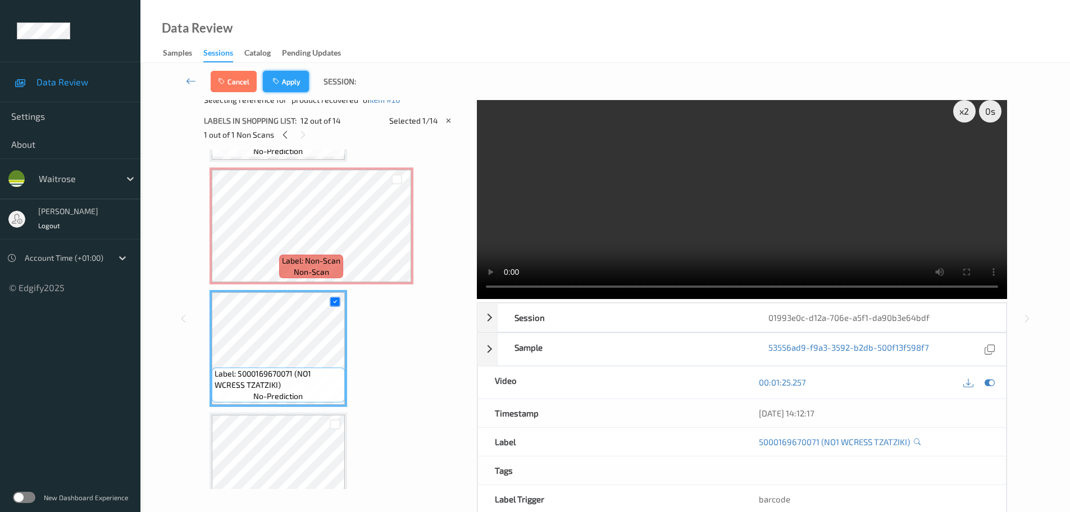
click at [276, 79] on icon "button" at bounding box center [277, 81] width 10 height 8
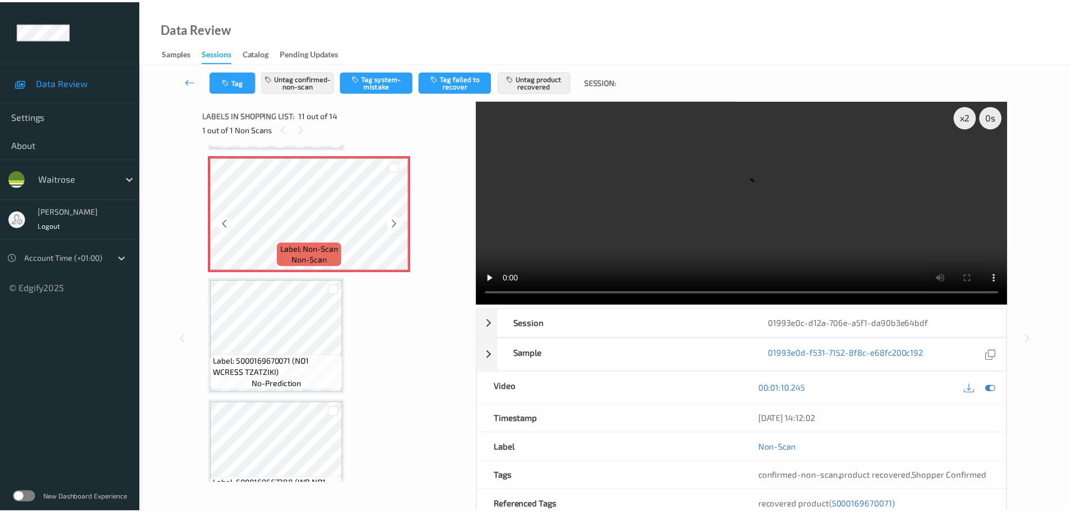
scroll to position [1220, 0]
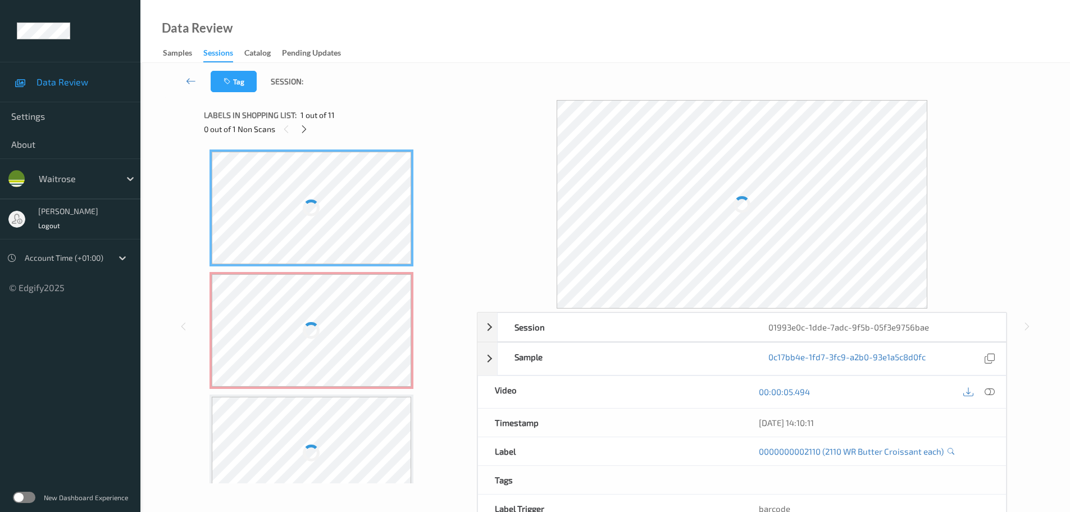
click at [302, 136] on div "0 out of 1 Non Scans" at bounding box center [336, 129] width 265 height 14
drag, startPoint x: 301, startPoint y: 127, endPoint x: 313, endPoint y: 151, distance: 26.4
click at [301, 128] on icon at bounding box center [304, 129] width 10 height 10
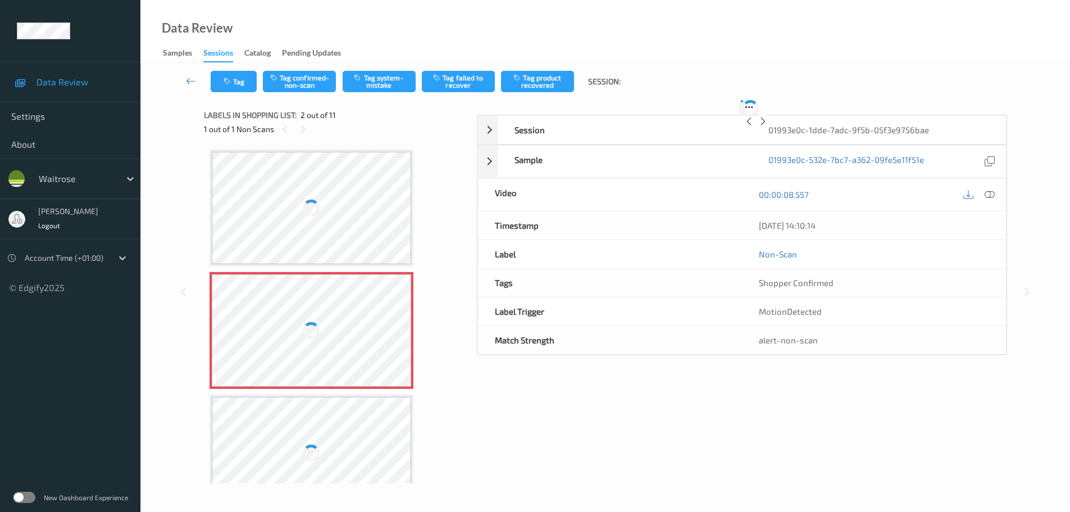
scroll to position [6, 0]
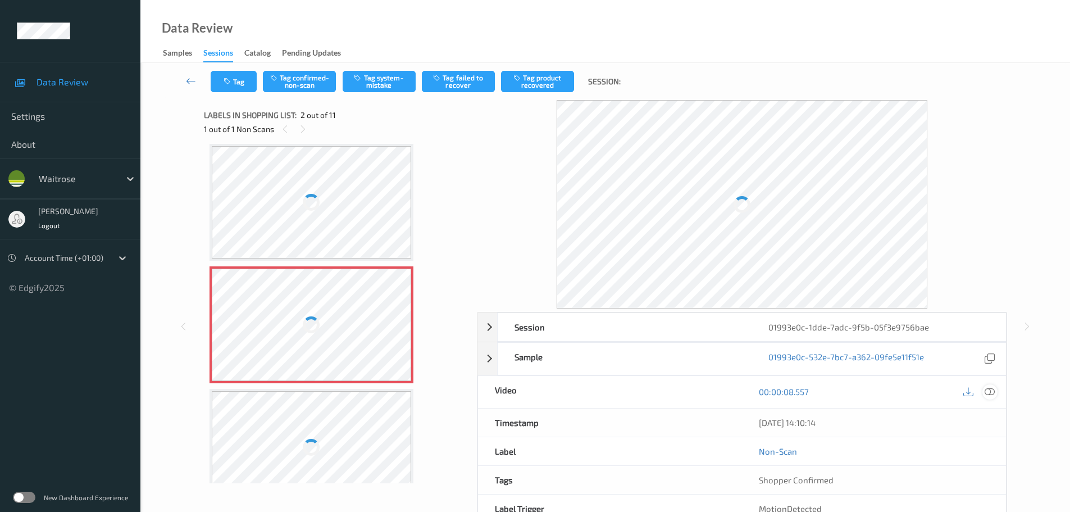
click at [985, 391] on icon at bounding box center [989, 391] width 10 height 10
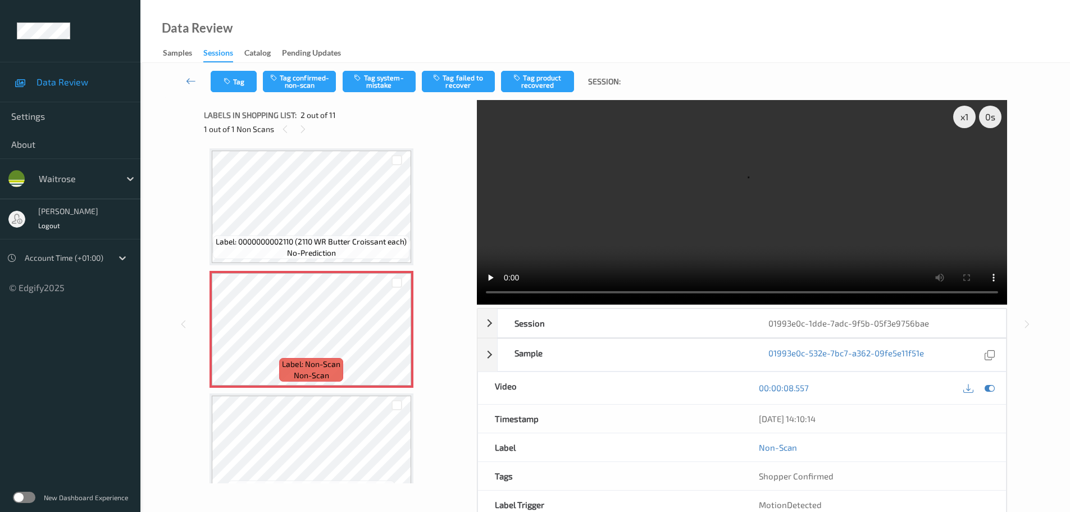
scroll to position [0, 0]
click at [399, 337] on icon at bounding box center [397, 340] width 10 height 10
click at [398, 337] on icon at bounding box center [397, 340] width 10 height 10
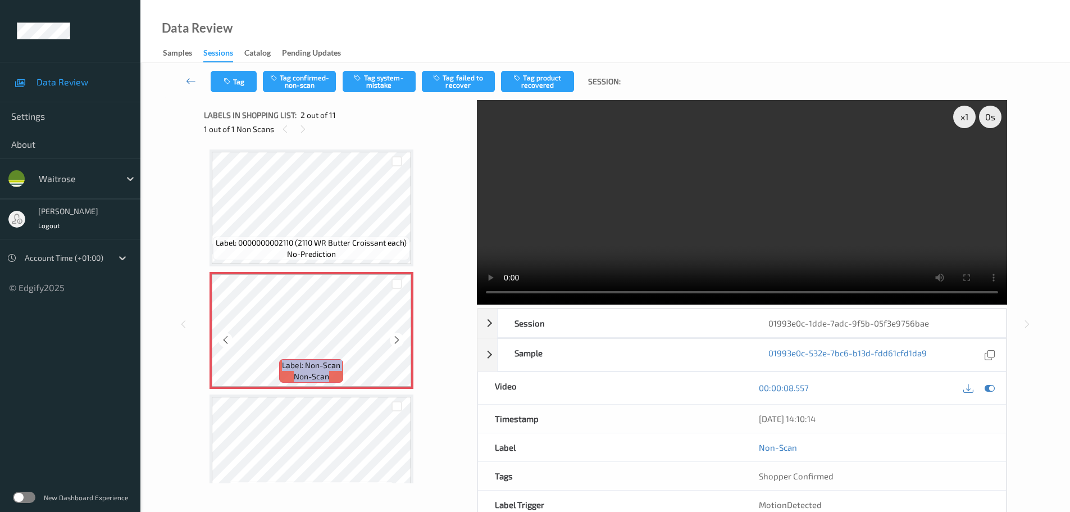
click at [398, 337] on icon at bounding box center [397, 340] width 10 height 10
click at [382, 85] on button "Tag system-mistake" at bounding box center [379, 81] width 73 height 21
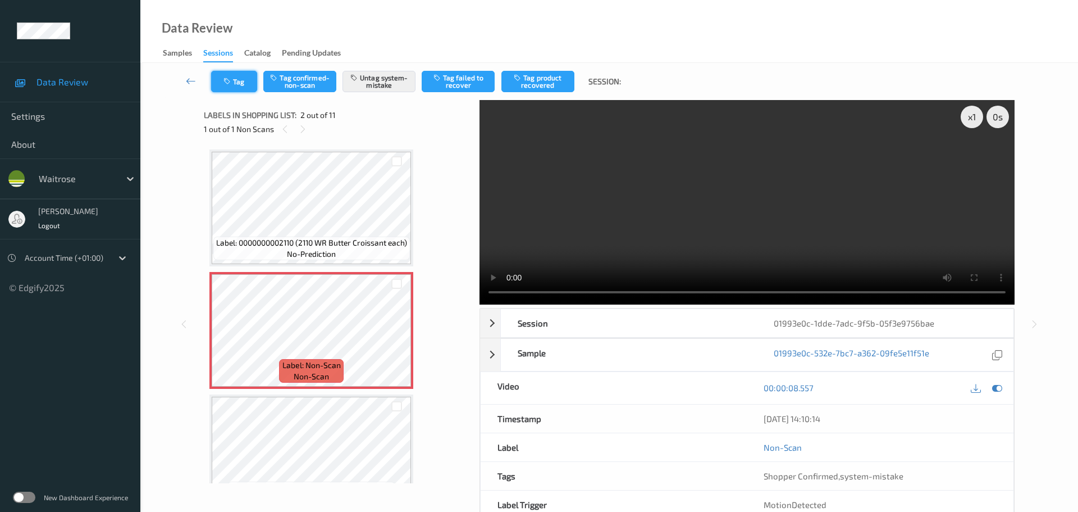
click at [236, 83] on button "Tag" at bounding box center [234, 81] width 46 height 21
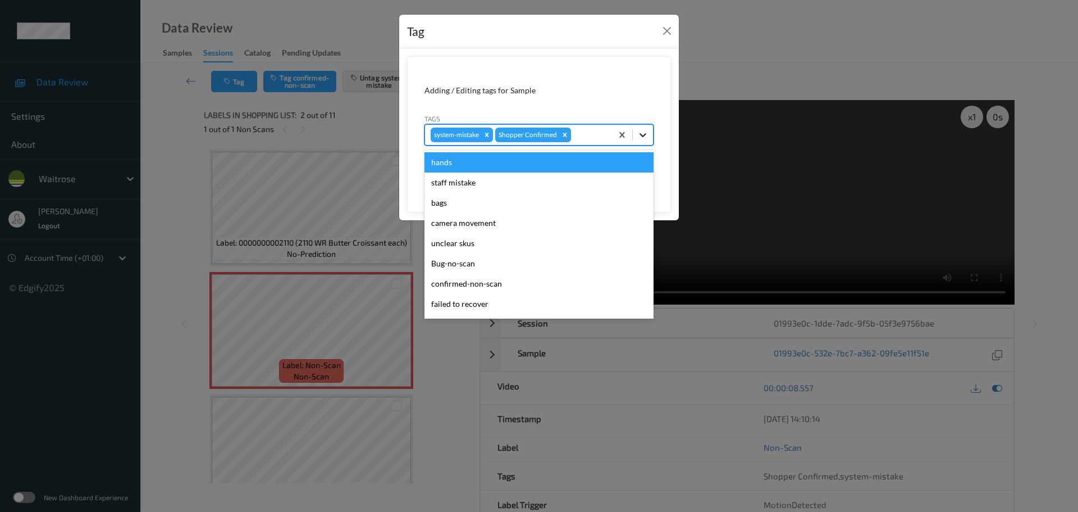
click at [638, 140] on div at bounding box center [643, 135] width 20 height 20
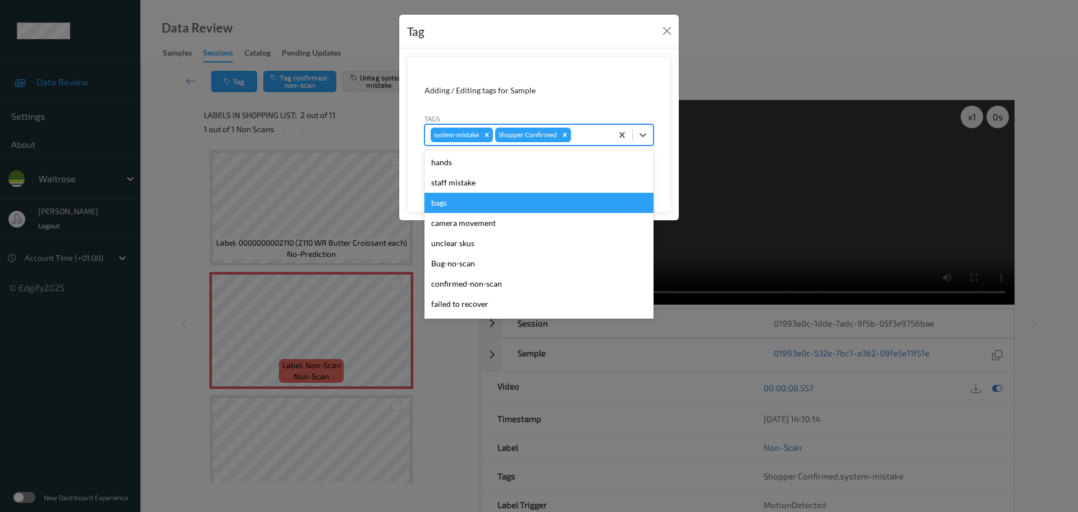
scroll to position [261, 0]
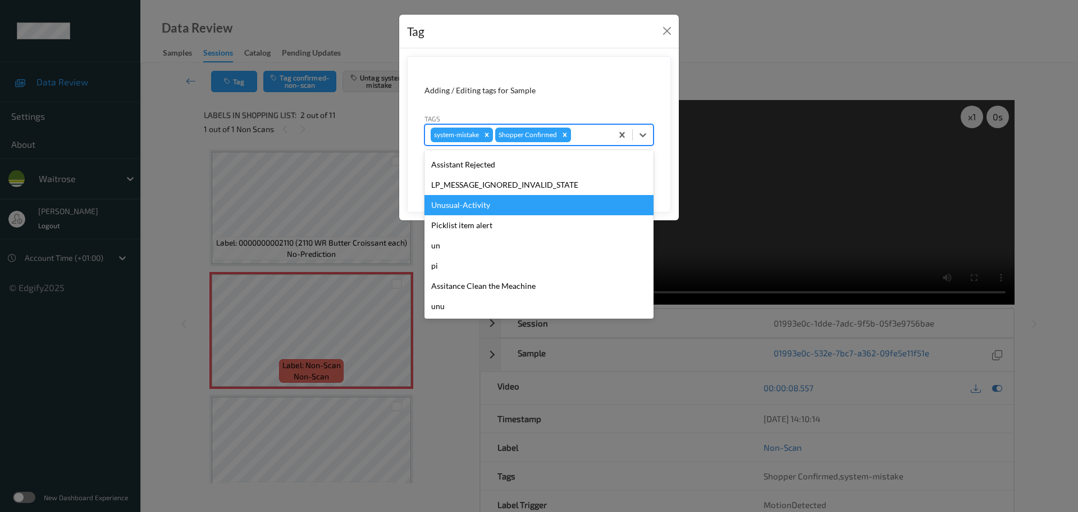
click at [445, 201] on div "Unusual-Activity" at bounding box center [539, 205] width 229 height 20
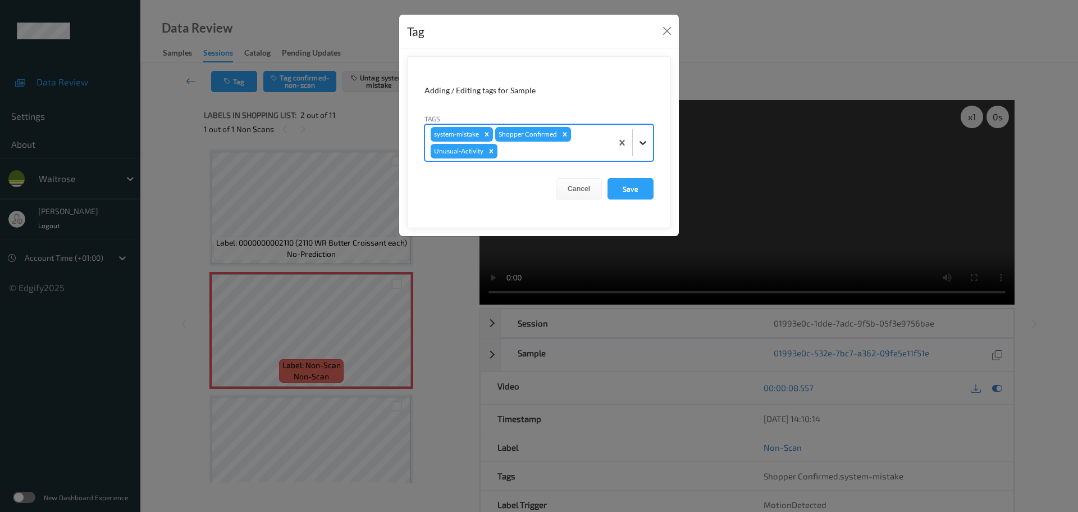
click at [642, 143] on icon at bounding box center [642, 142] width 11 height 11
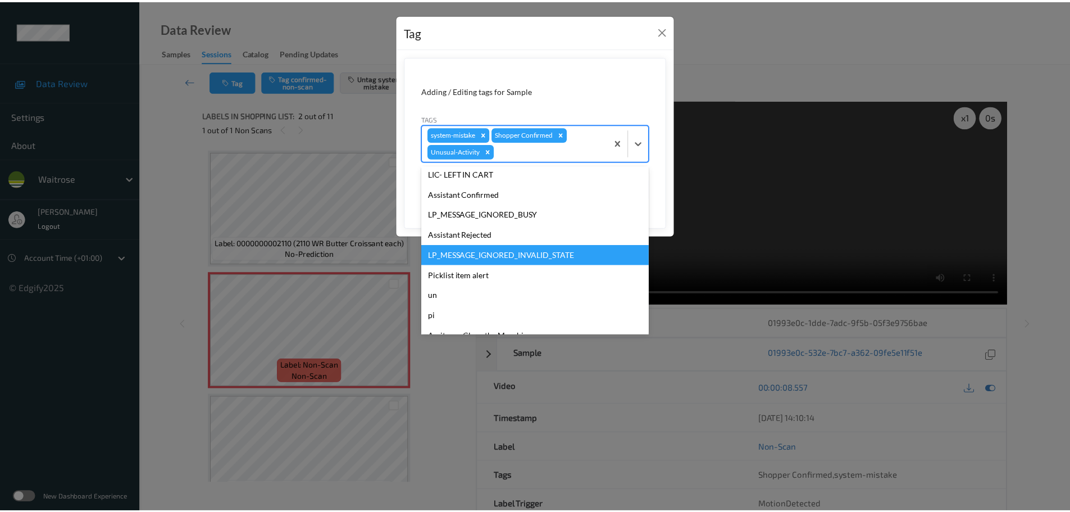
scroll to position [240, 0]
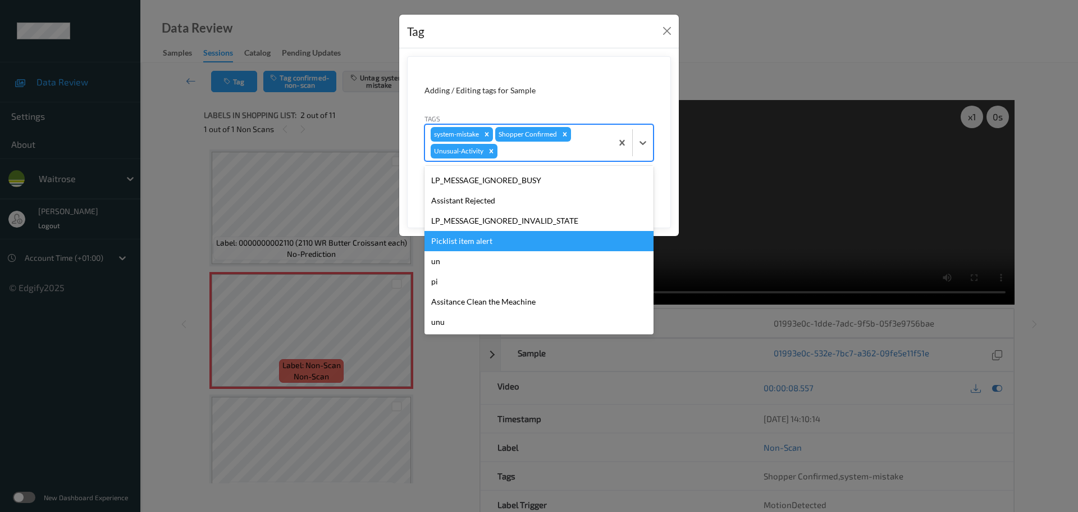
click at [473, 235] on div "Picklist item alert" at bounding box center [539, 241] width 229 height 20
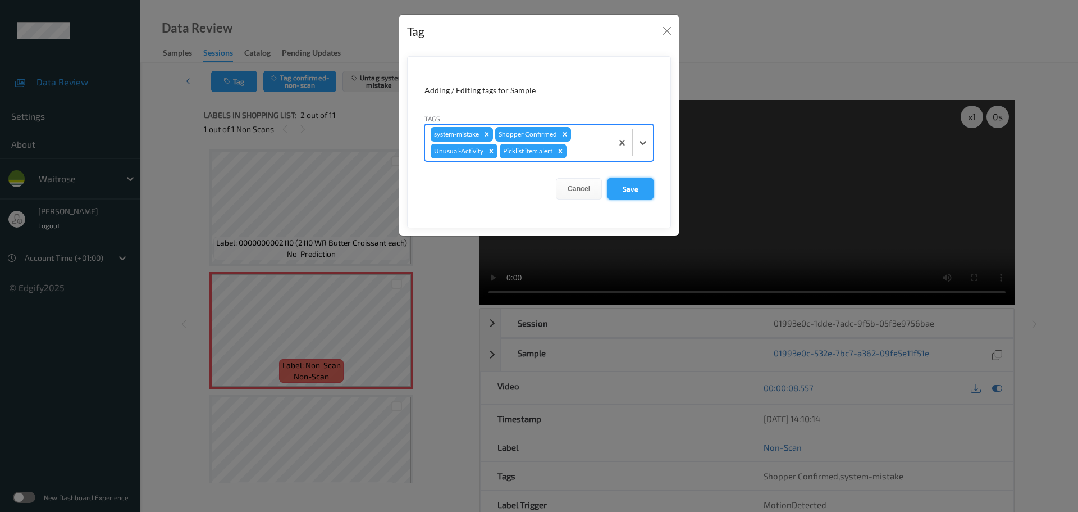
click at [638, 186] on button "Save" at bounding box center [631, 188] width 46 height 21
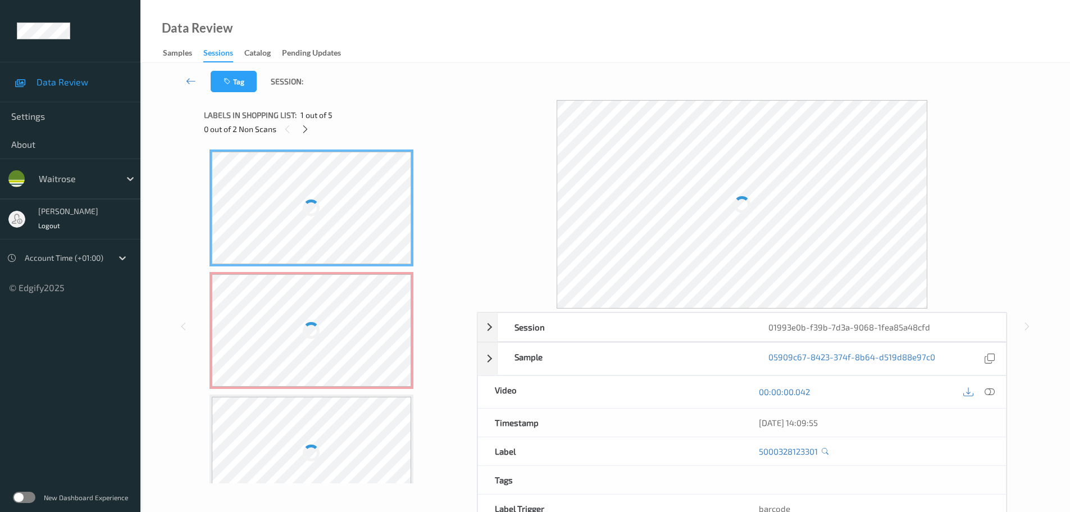
click at [316, 131] on div "0 out of 2 Non Scans" at bounding box center [336, 129] width 265 height 14
click at [302, 126] on icon at bounding box center [305, 129] width 10 height 10
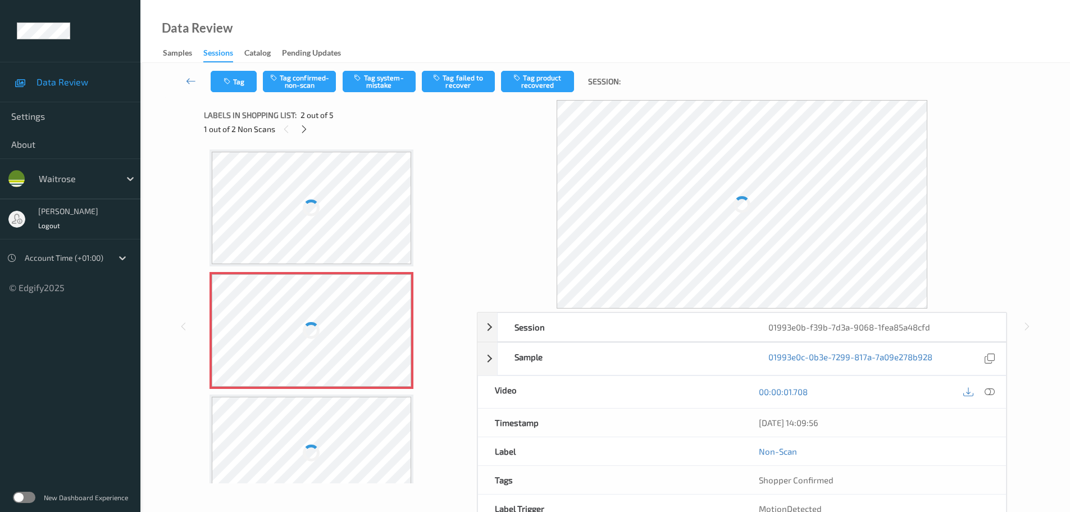
scroll to position [6, 0]
click at [988, 398] on div at bounding box center [989, 391] width 15 height 15
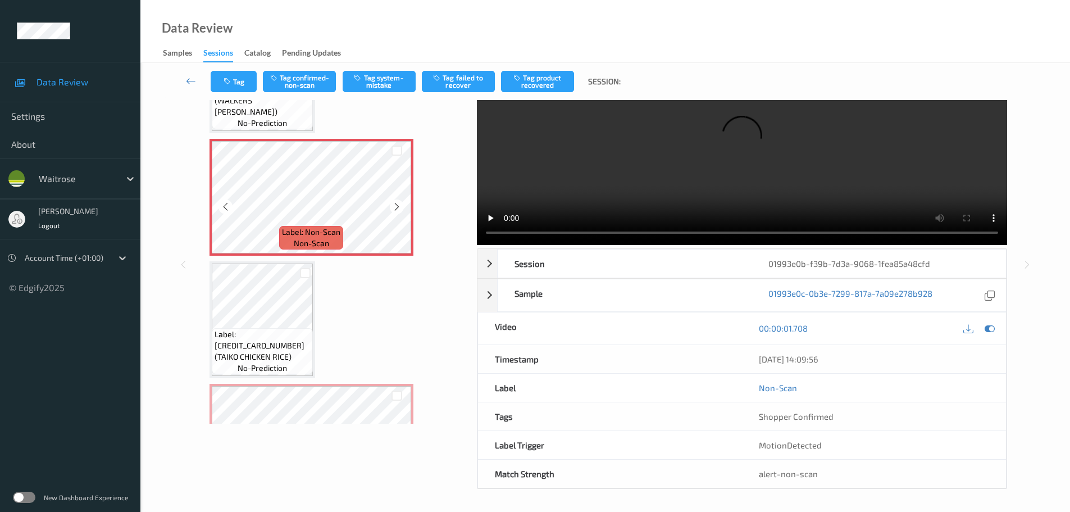
scroll to position [54, 0]
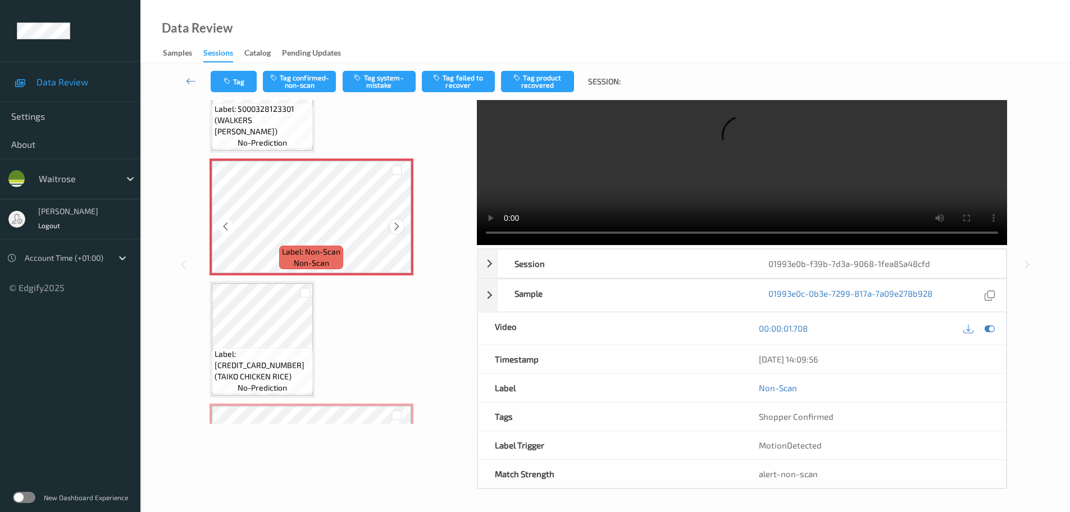
click at [399, 225] on icon at bounding box center [397, 226] width 10 height 10
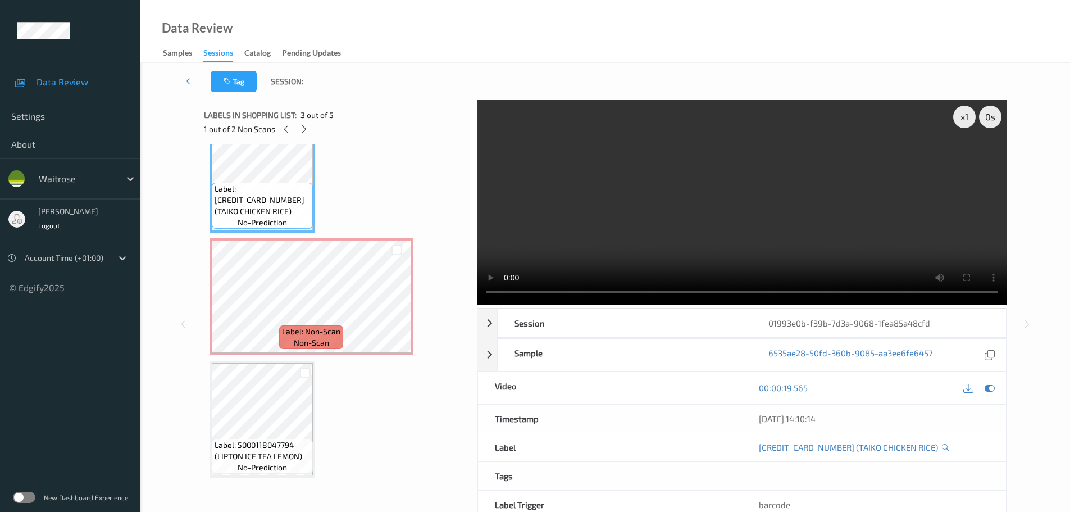
scroll to position [184, 0]
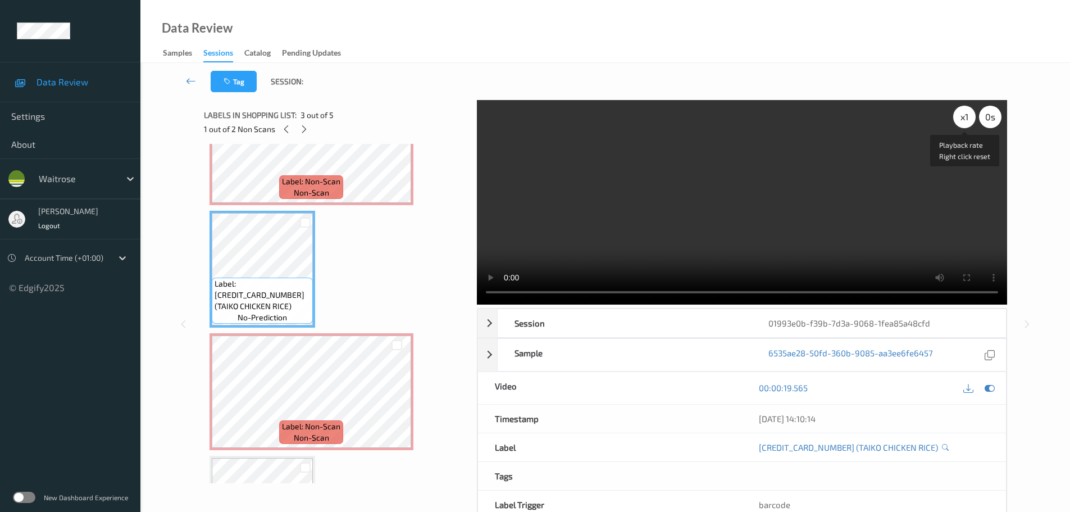
click at [956, 125] on div "x 1" at bounding box center [964, 117] width 22 height 22
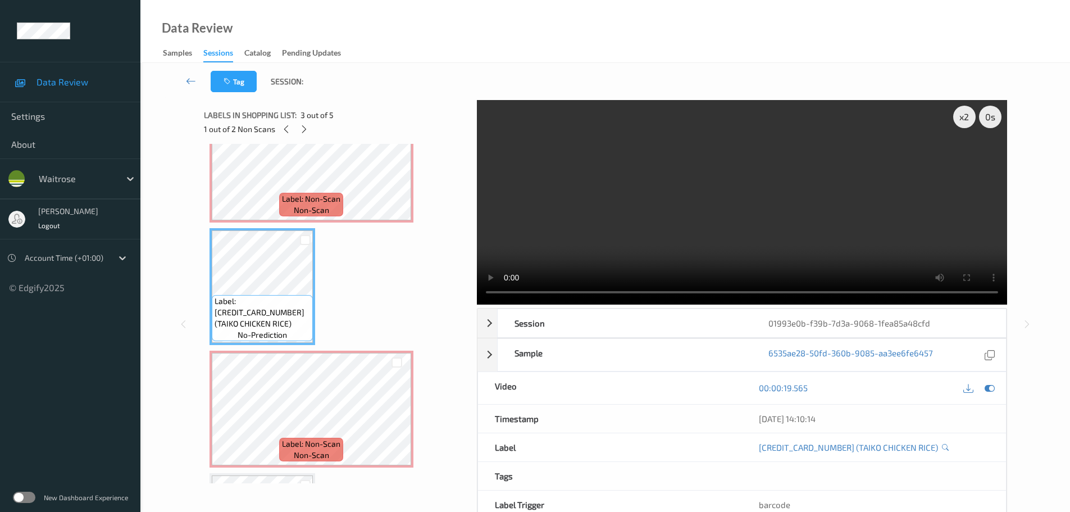
scroll to position [110, 0]
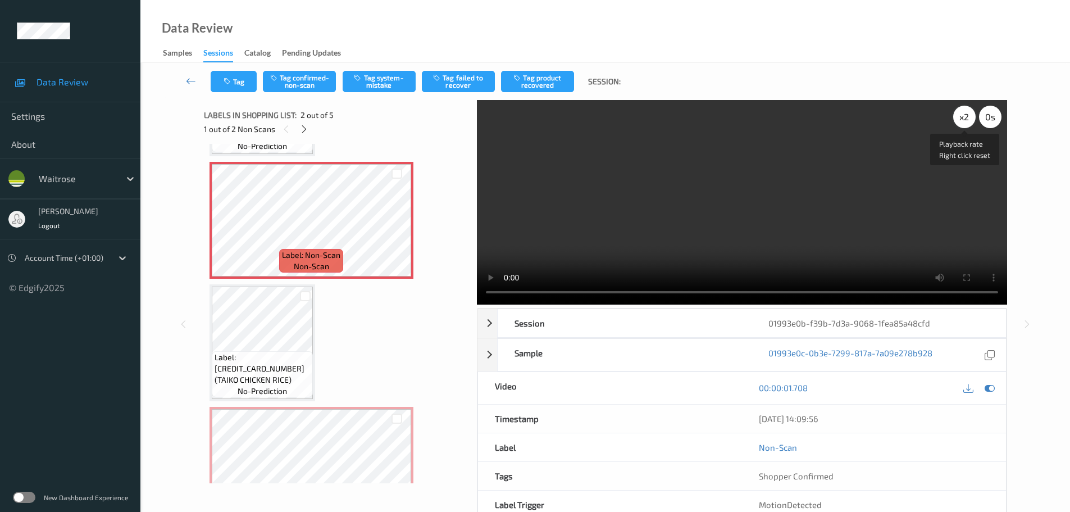
click at [961, 118] on div "x 2" at bounding box center [964, 117] width 22 height 22
click at [961, 118] on div "x 4" at bounding box center [964, 117] width 22 height 22
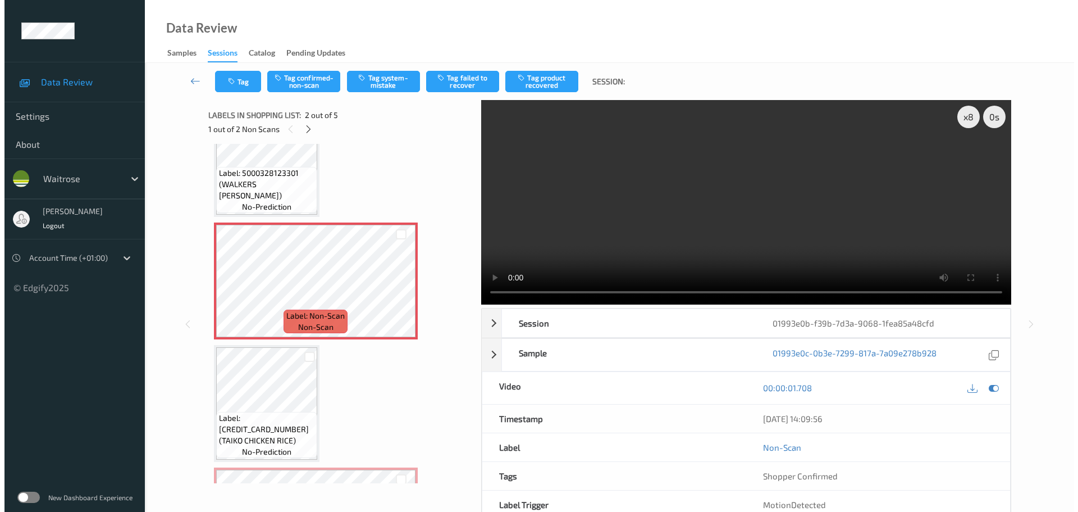
scroll to position [0, 0]
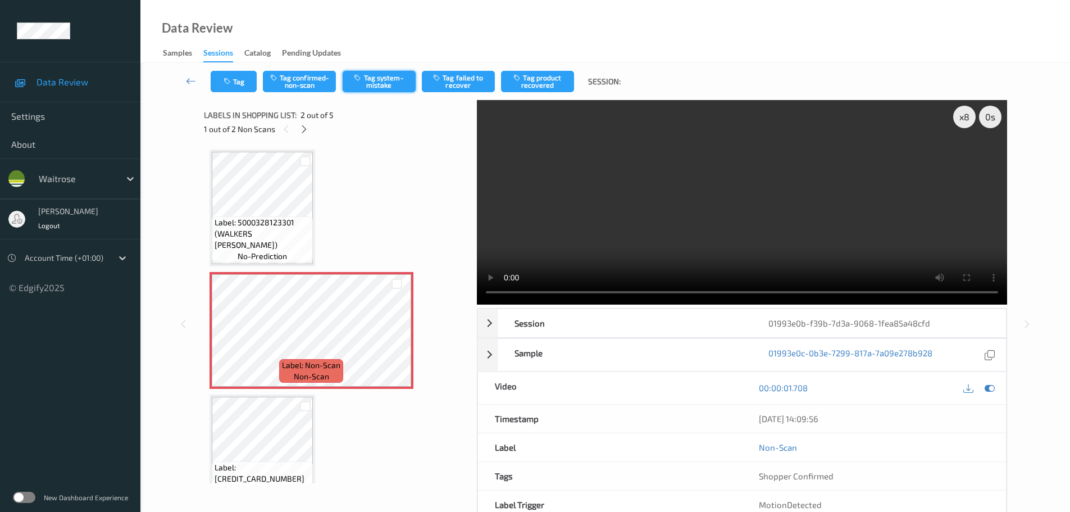
click at [376, 89] on button "Tag system-mistake" at bounding box center [379, 81] width 73 height 21
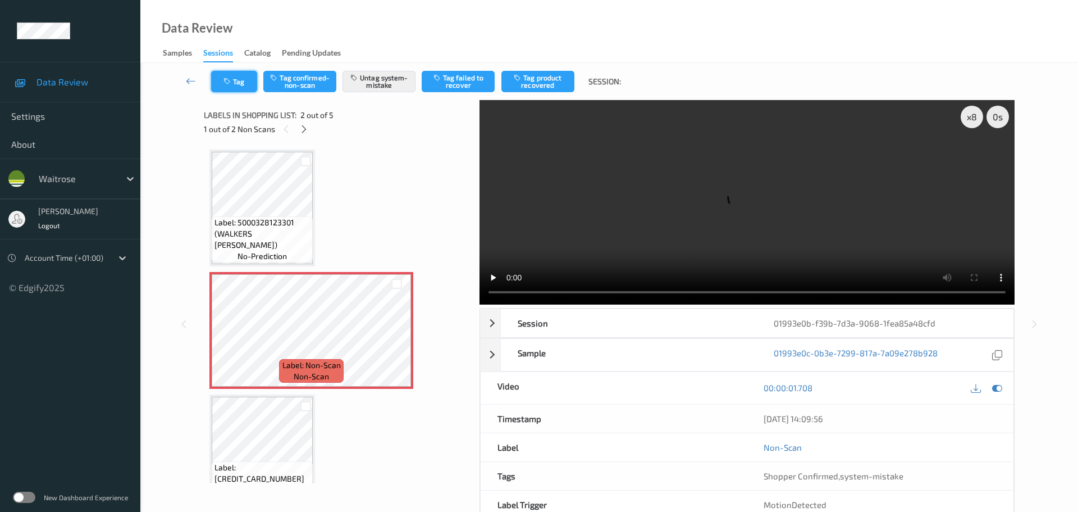
click at [241, 77] on button "Tag" at bounding box center [234, 81] width 46 height 21
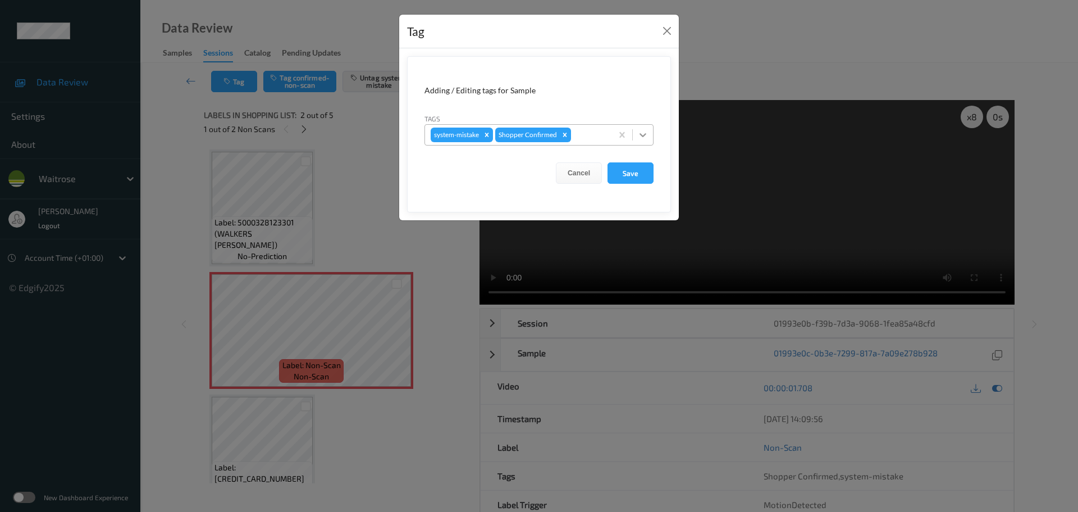
click at [637, 135] on div at bounding box center [643, 135] width 20 height 20
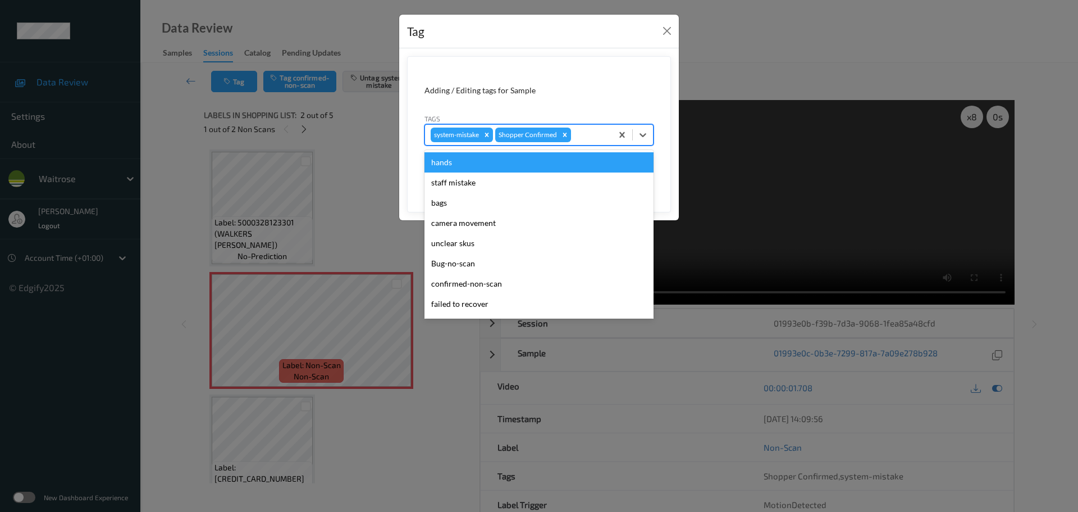
scroll to position [261, 0]
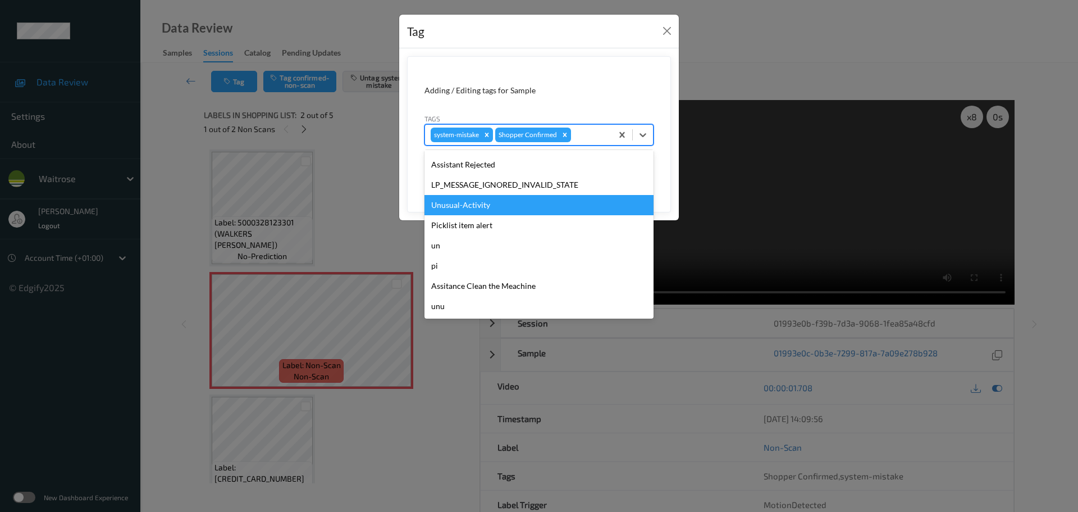
click at [442, 199] on div "Unusual-Activity" at bounding box center [539, 205] width 229 height 20
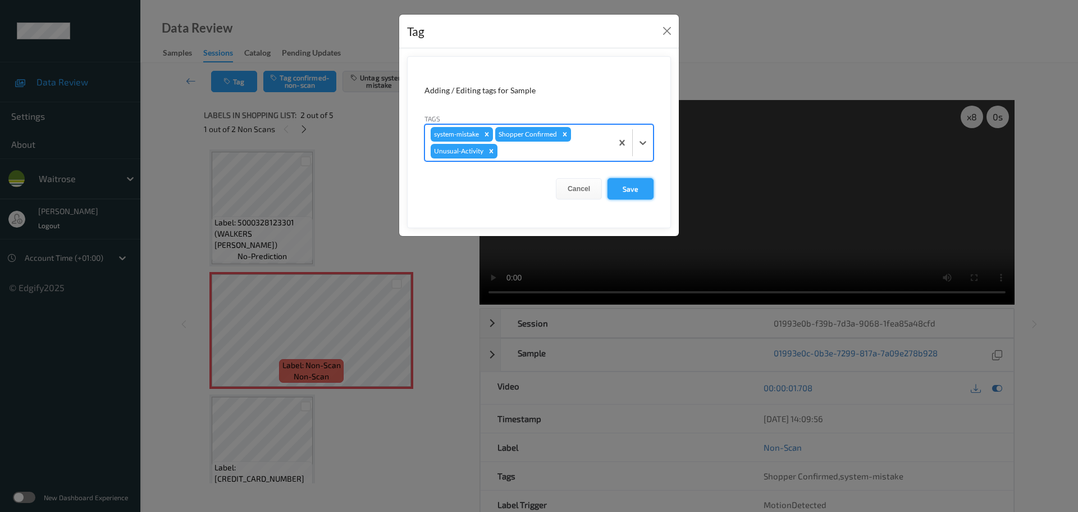
click at [642, 190] on button "Save" at bounding box center [631, 188] width 46 height 21
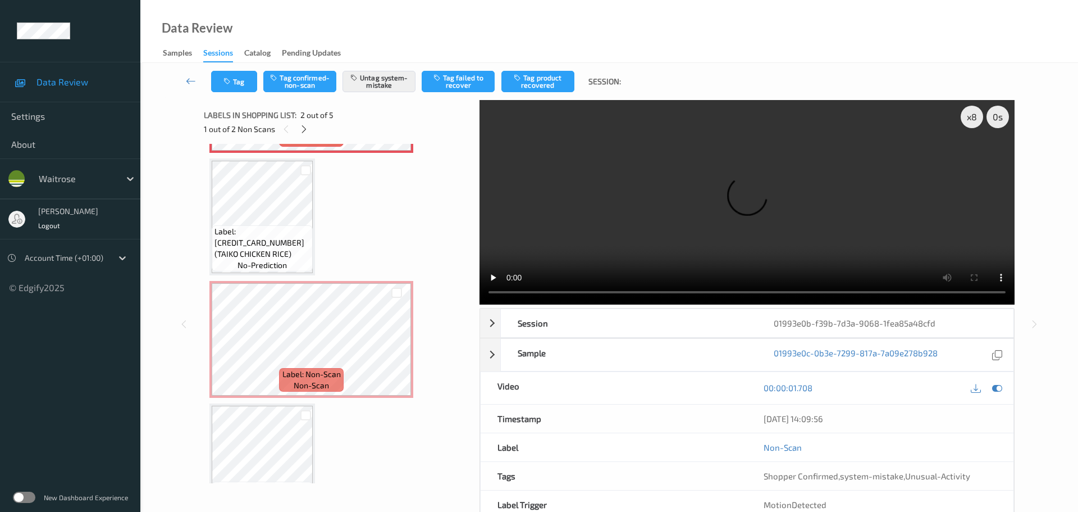
scroll to position [279, 0]
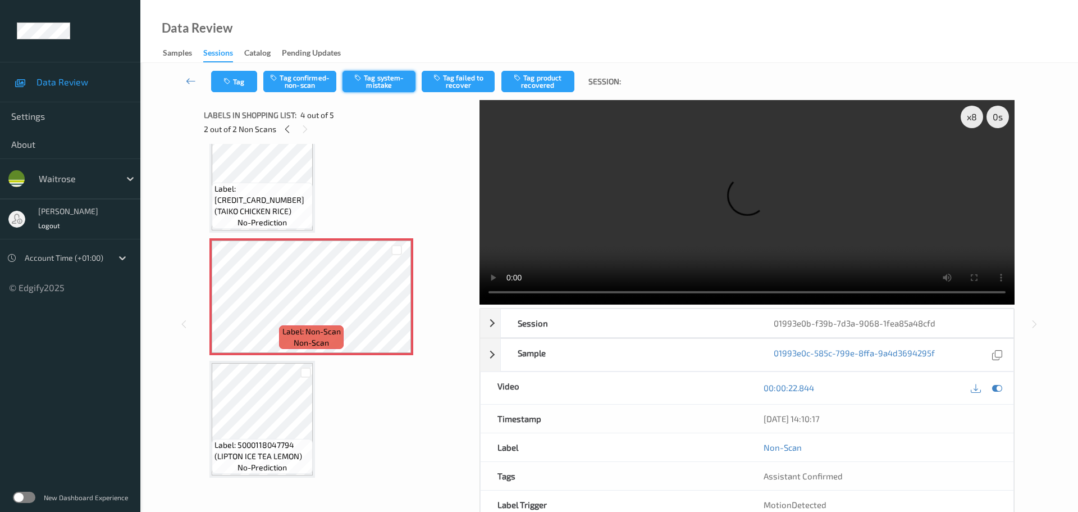
click at [379, 76] on button "Tag system-mistake" at bounding box center [379, 81] width 73 height 21
click at [240, 85] on button "Tag" at bounding box center [234, 81] width 46 height 21
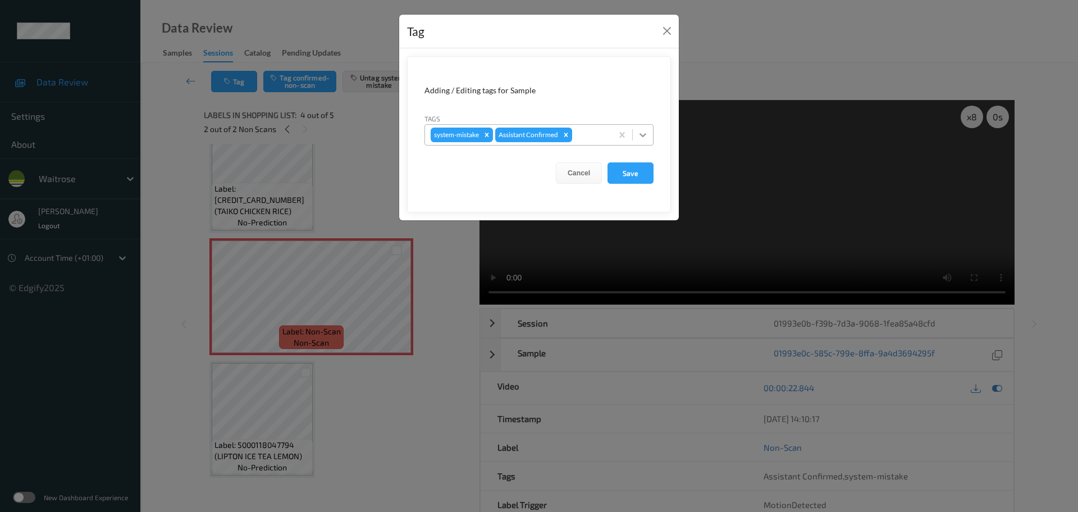
click at [636, 141] on div at bounding box center [643, 135] width 20 height 20
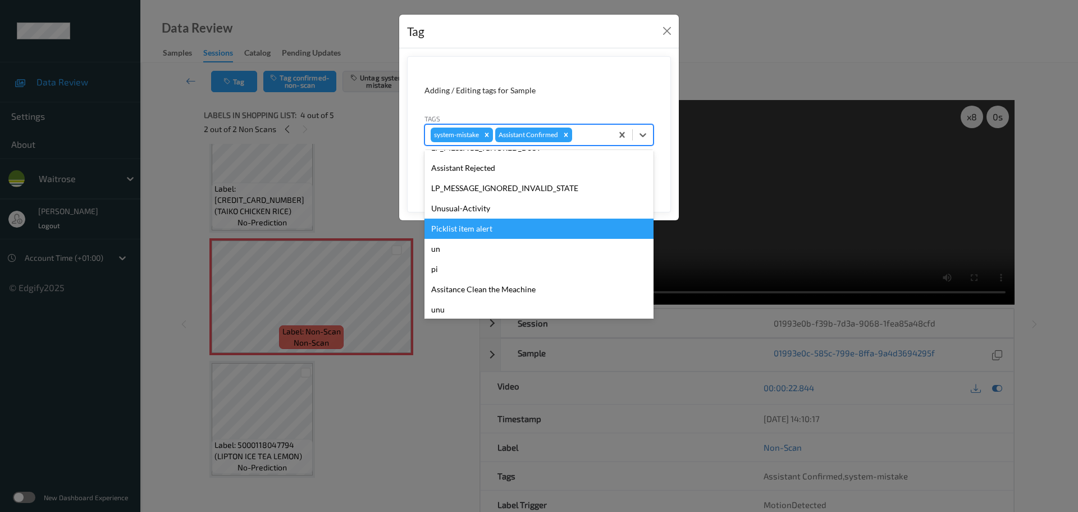
scroll to position [261, 0]
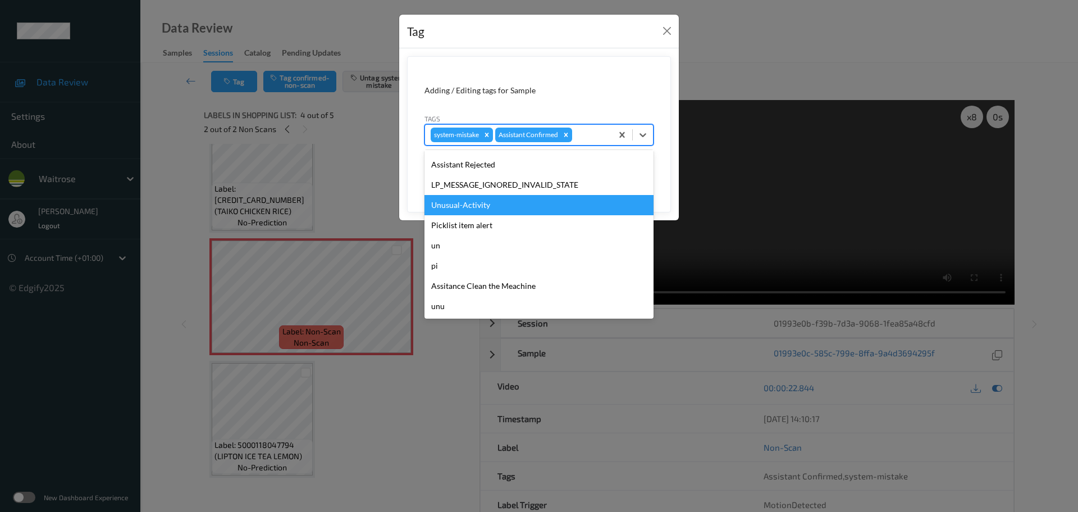
click at [452, 207] on div "Unusual-Activity" at bounding box center [539, 205] width 229 height 20
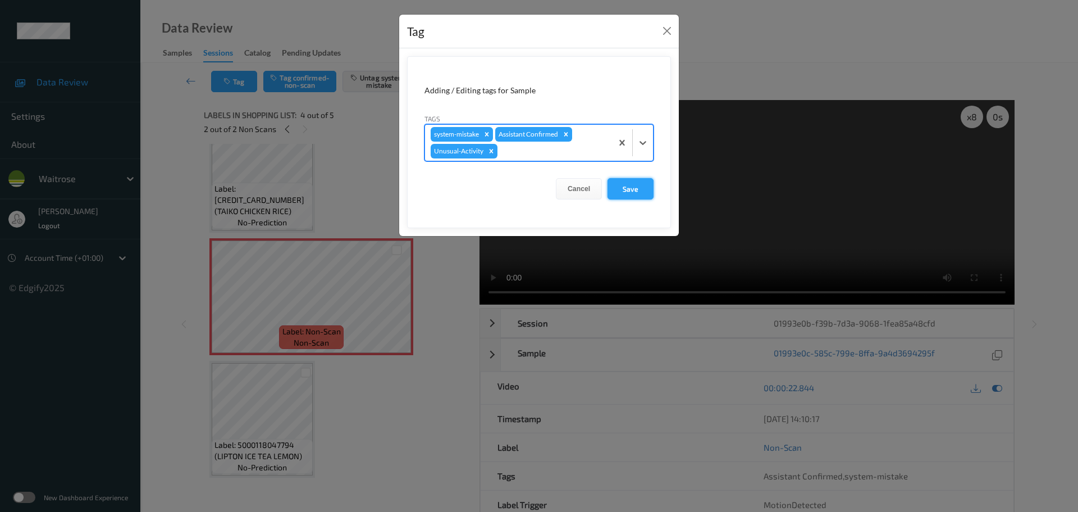
click at [621, 188] on button "Save" at bounding box center [631, 188] width 46 height 21
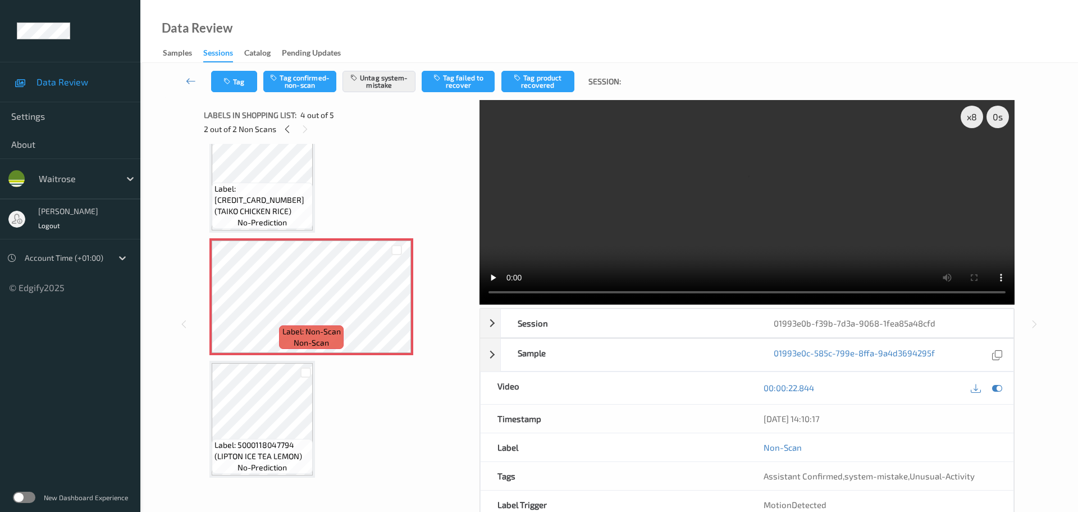
scroll to position [0, 0]
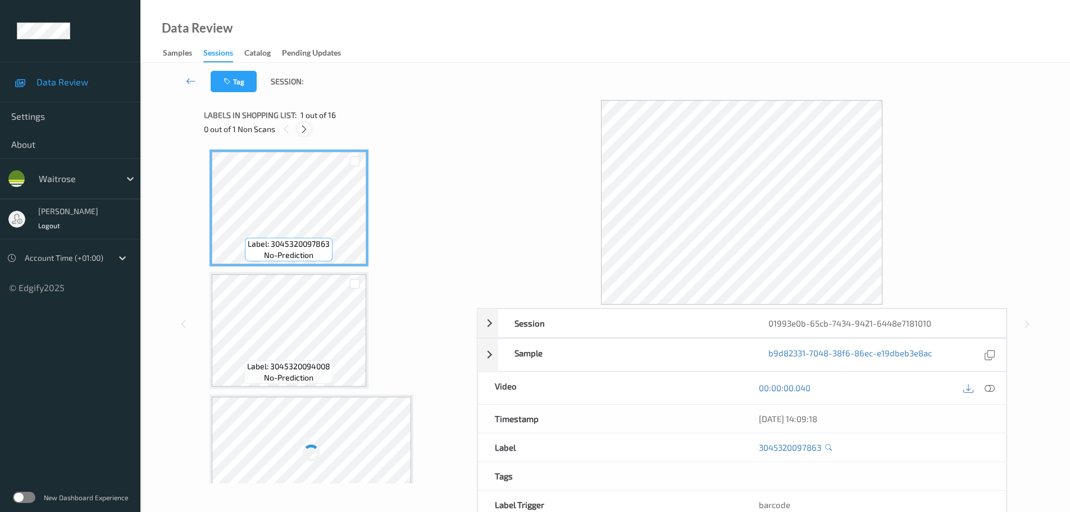
click at [308, 129] on icon at bounding box center [304, 129] width 10 height 10
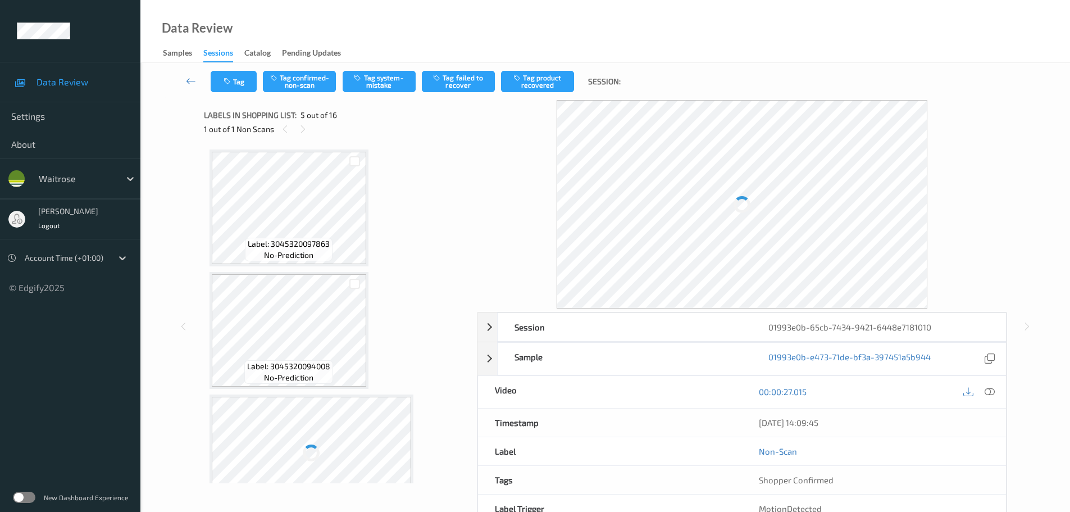
scroll to position [373, 0]
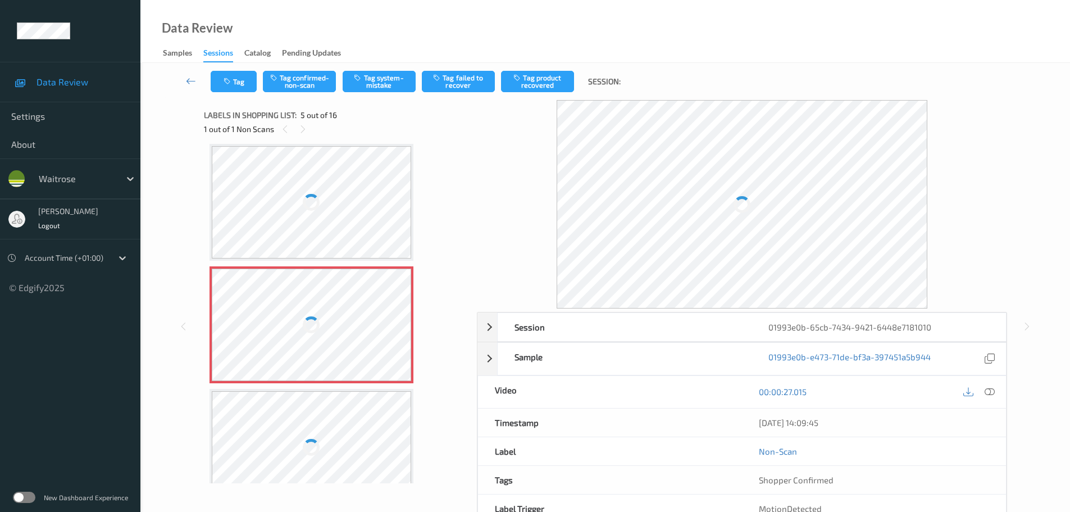
click at [987, 394] on icon at bounding box center [989, 391] width 10 height 10
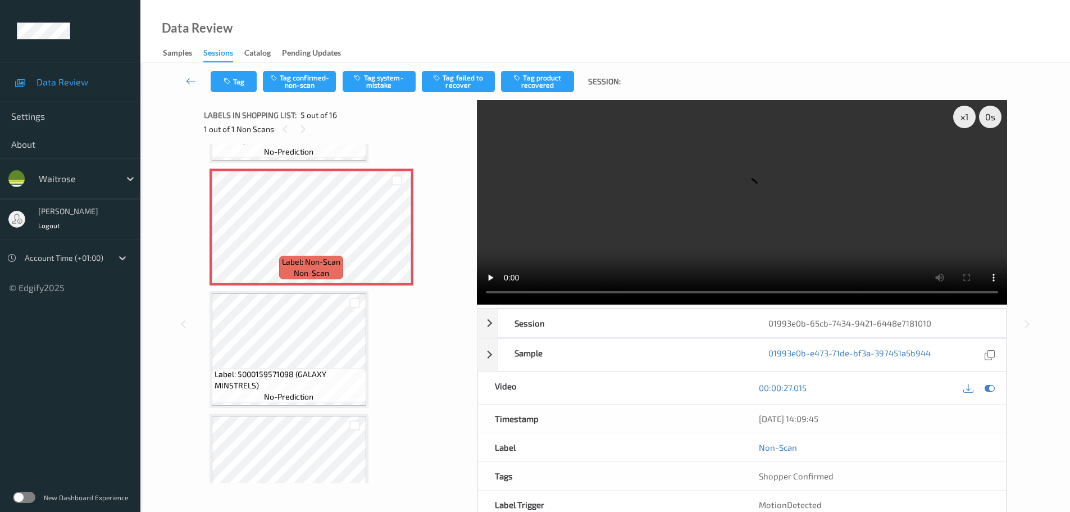
scroll to position [449, 0]
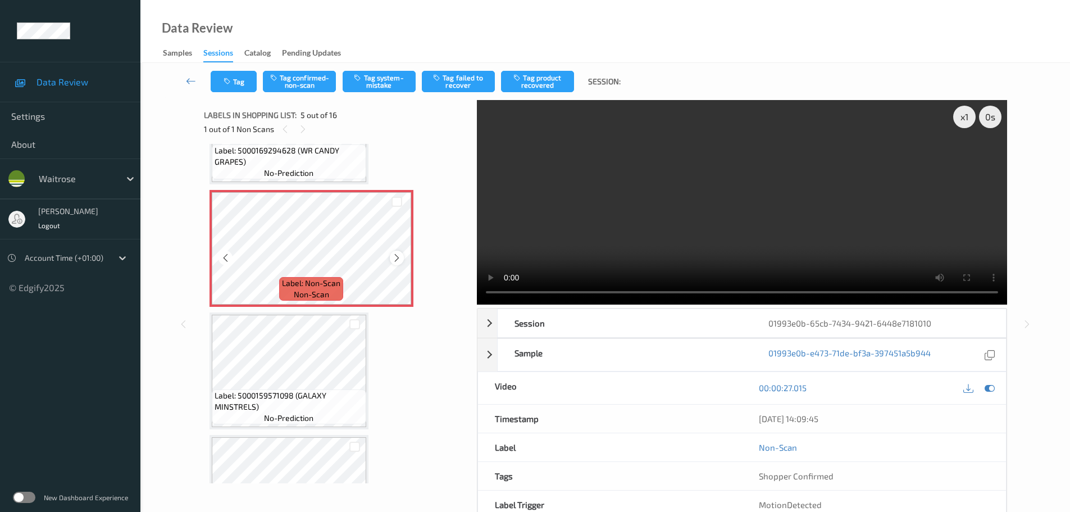
click at [400, 254] on icon at bounding box center [397, 258] width 10 height 10
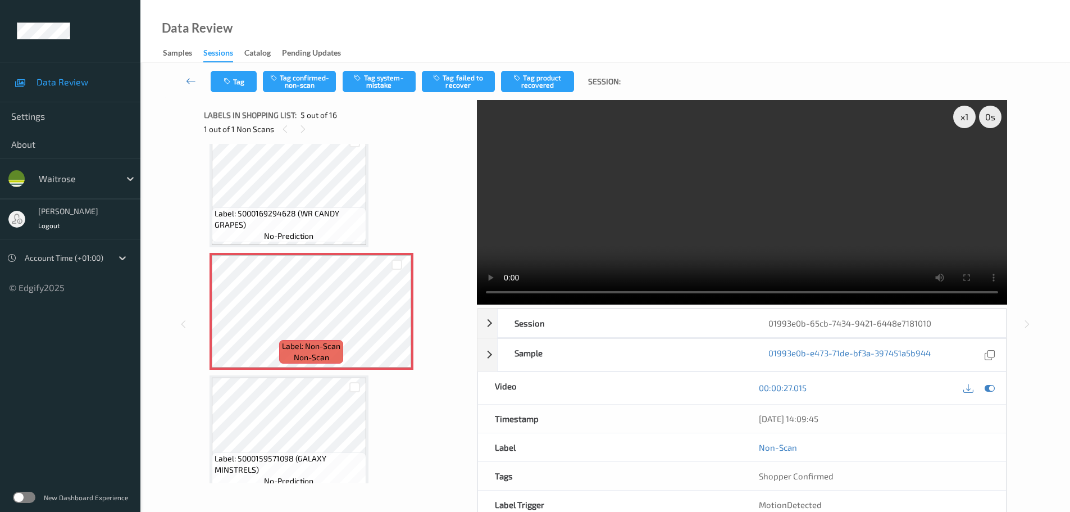
scroll to position [337, 0]
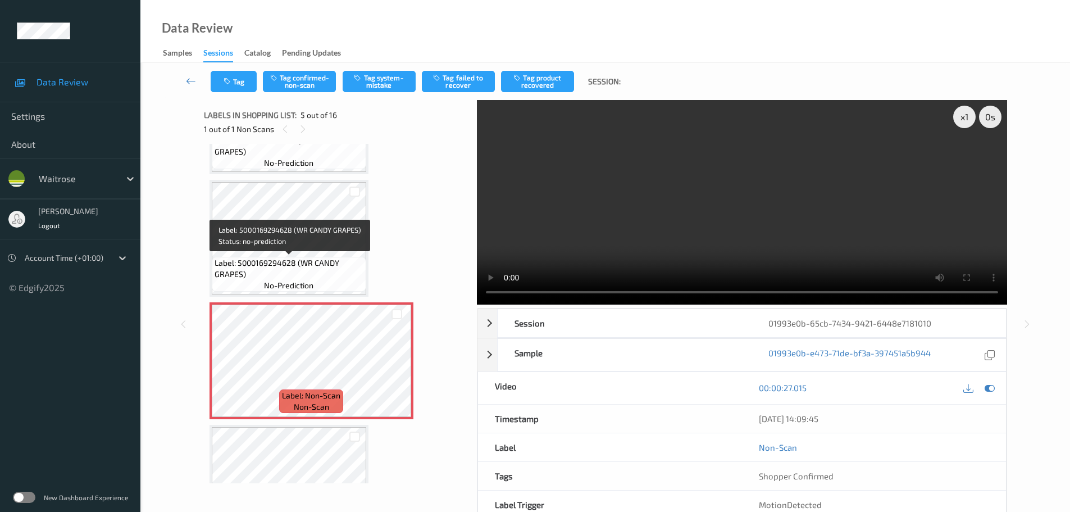
click at [286, 259] on span "Label: 5000169294628 (WR CANDY GRAPES)" at bounding box center [289, 268] width 149 height 22
click at [272, 295] on div "Label: 5000169294628 (WR CANDY GRAPES) no-prediction" at bounding box center [288, 238] width 159 height 117
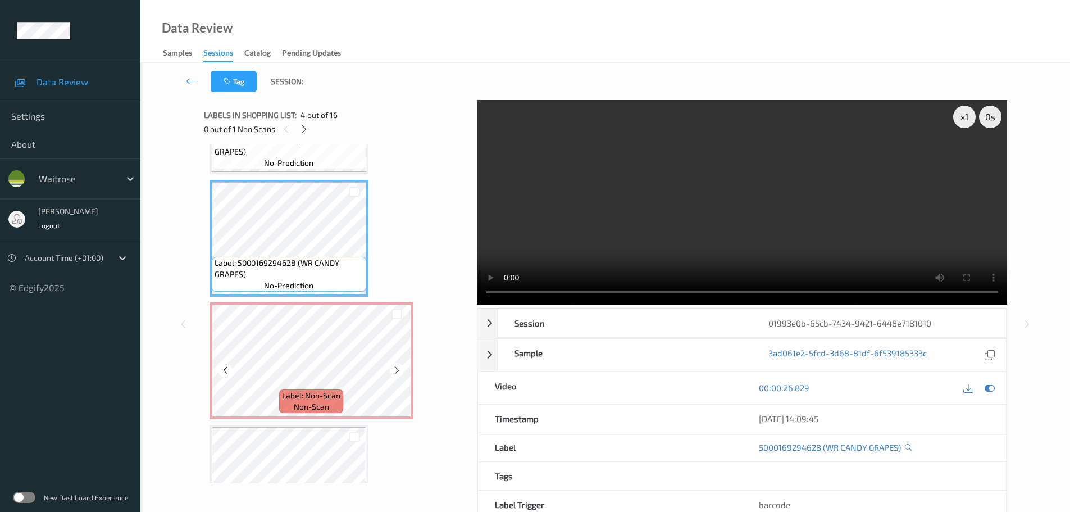
scroll to position [393, 0]
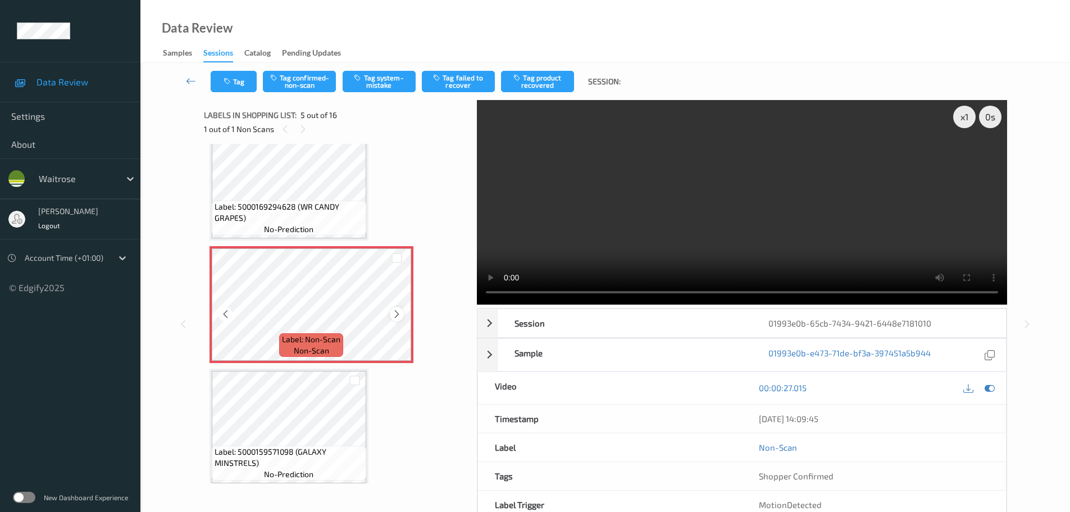
click at [392, 312] on icon at bounding box center [397, 314] width 10 height 10
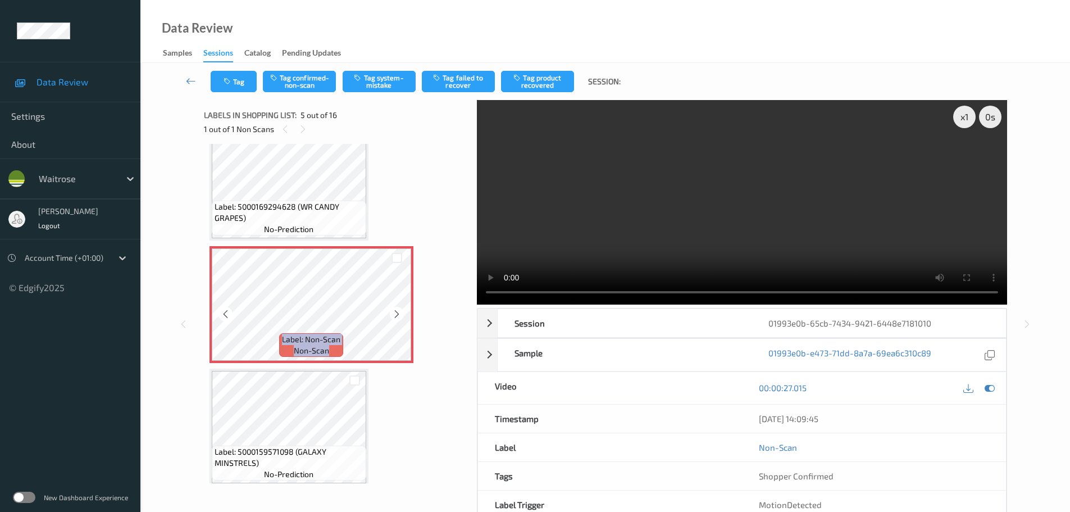
click at [392, 312] on icon at bounding box center [397, 314] width 10 height 10
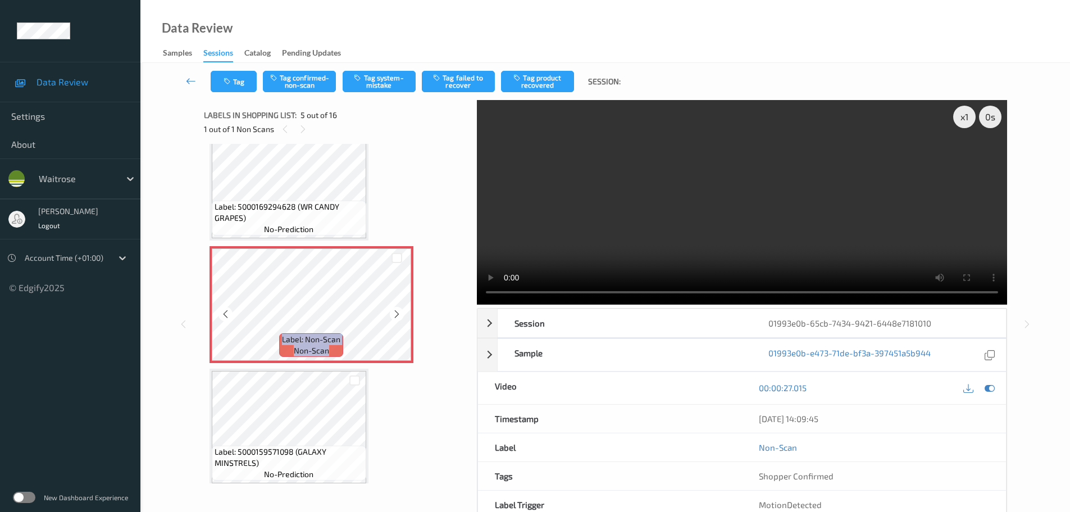
click at [392, 312] on icon at bounding box center [397, 314] width 10 height 10
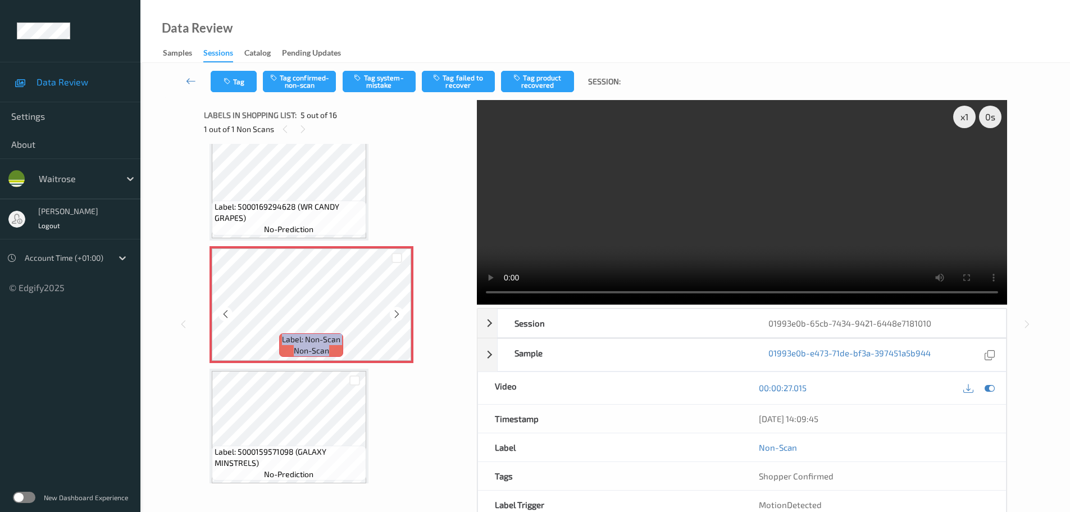
click at [392, 312] on icon at bounding box center [397, 314] width 10 height 10
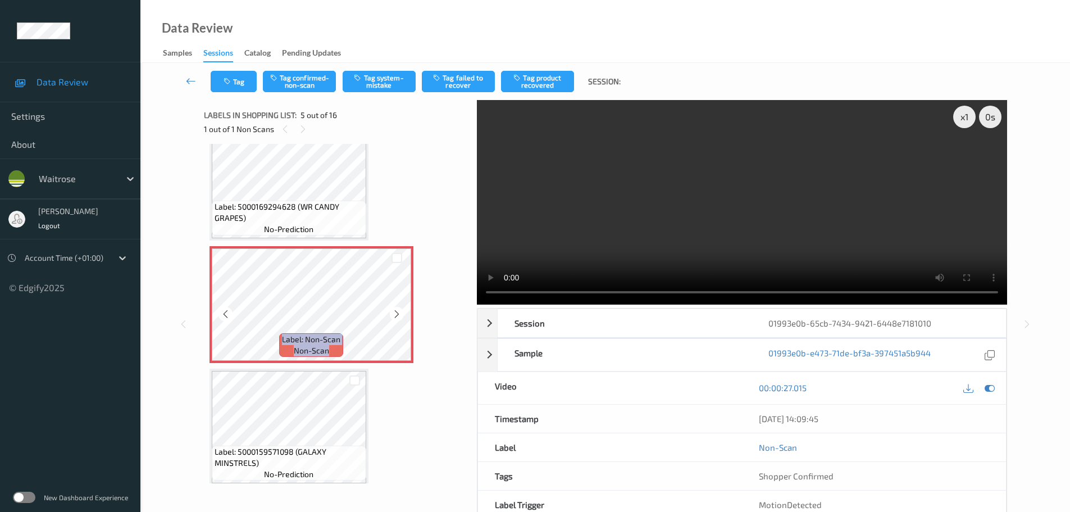
click at [392, 312] on icon at bounding box center [397, 314] width 10 height 10
click at [393, 311] on icon at bounding box center [397, 314] width 10 height 10
click at [393, 309] on icon at bounding box center [397, 314] width 10 height 10
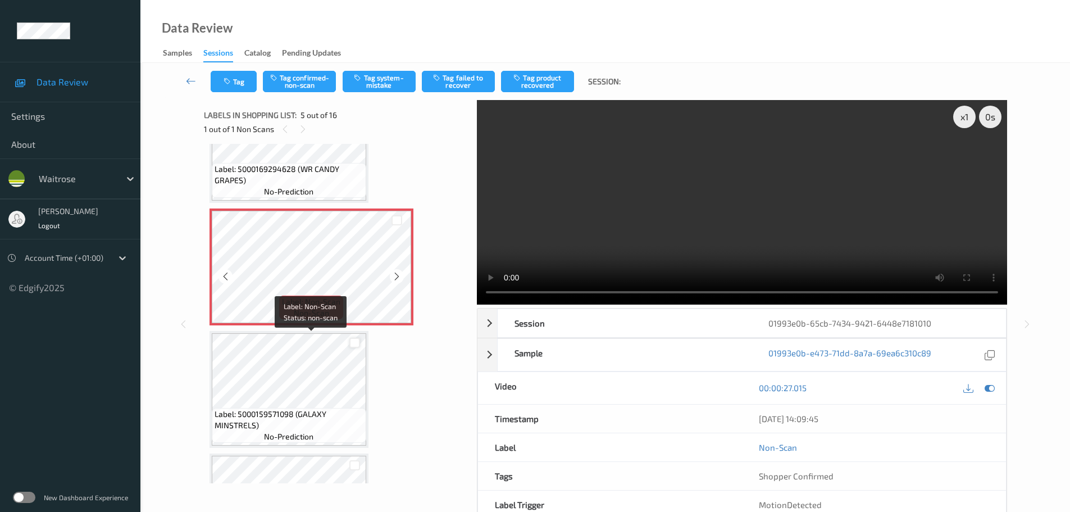
scroll to position [449, 0]
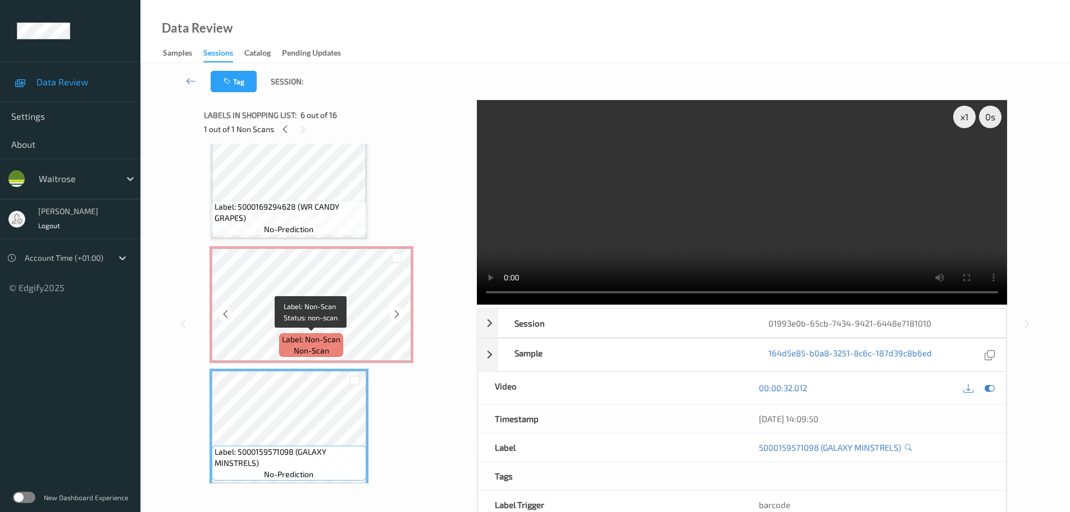
click at [296, 343] on span "Label: Non-Scan" at bounding box center [311, 339] width 58 height 11
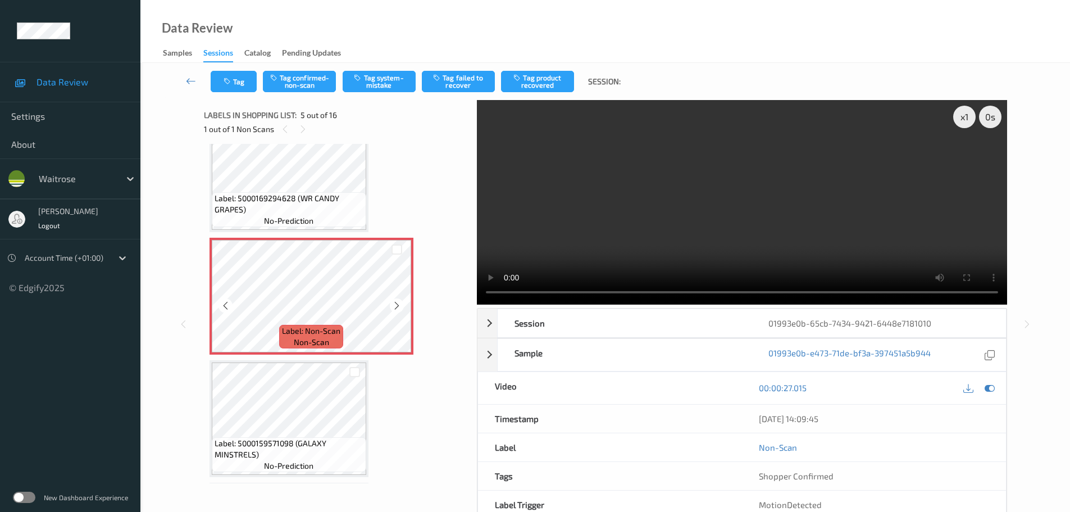
scroll to position [393, 0]
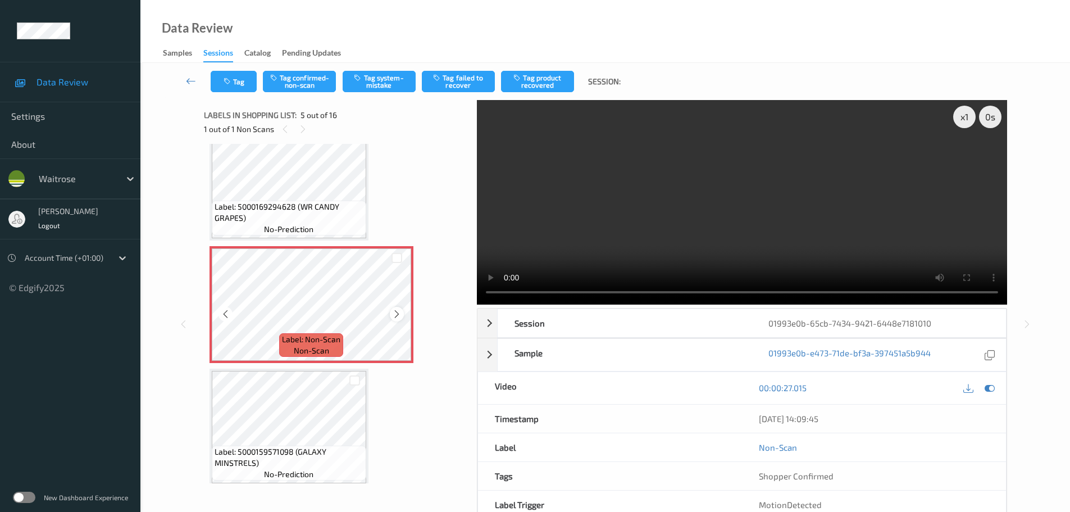
click at [394, 314] on icon at bounding box center [397, 314] width 10 height 10
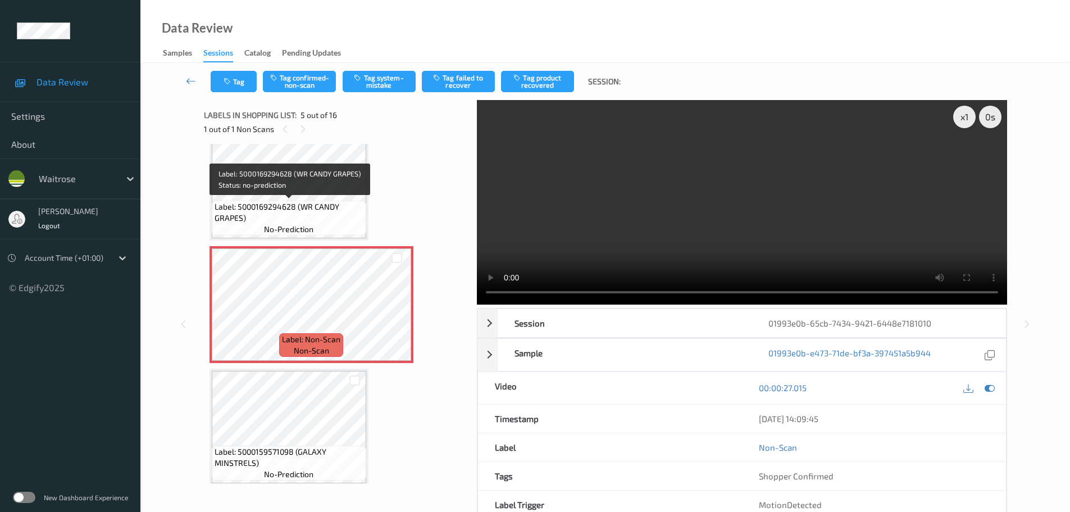
click at [332, 203] on span "Label: 5000169294628 (WR CANDY GRAPES)" at bounding box center [289, 212] width 149 height 22
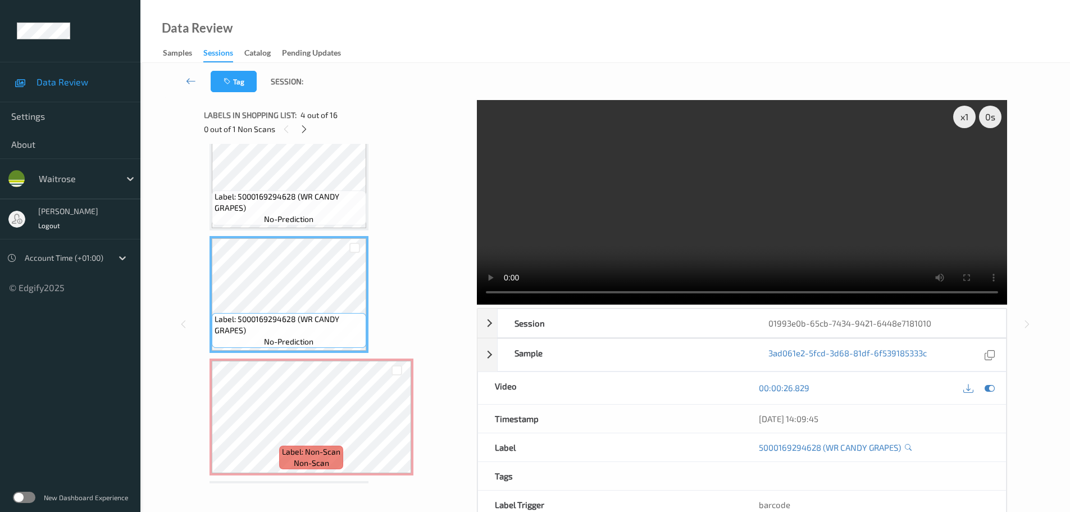
scroll to position [337, 0]
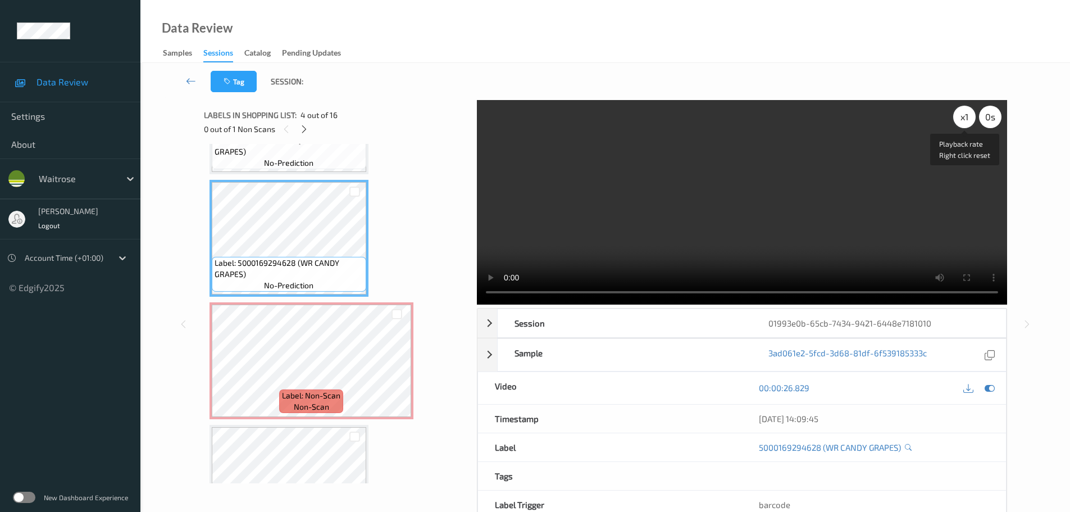
click at [969, 115] on div "x 1" at bounding box center [964, 117] width 22 height 22
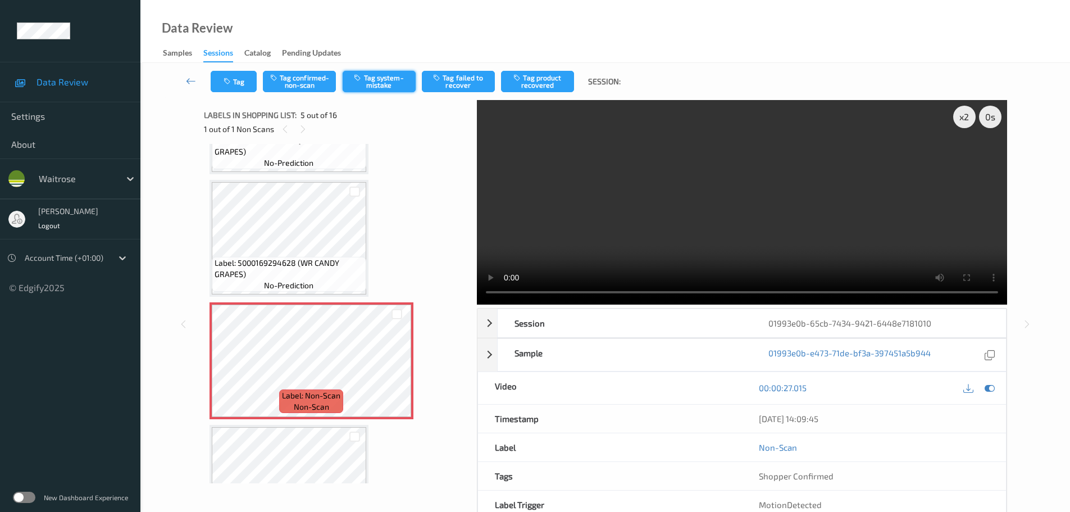
click at [380, 88] on button "Tag system-mistake" at bounding box center [379, 81] width 73 height 21
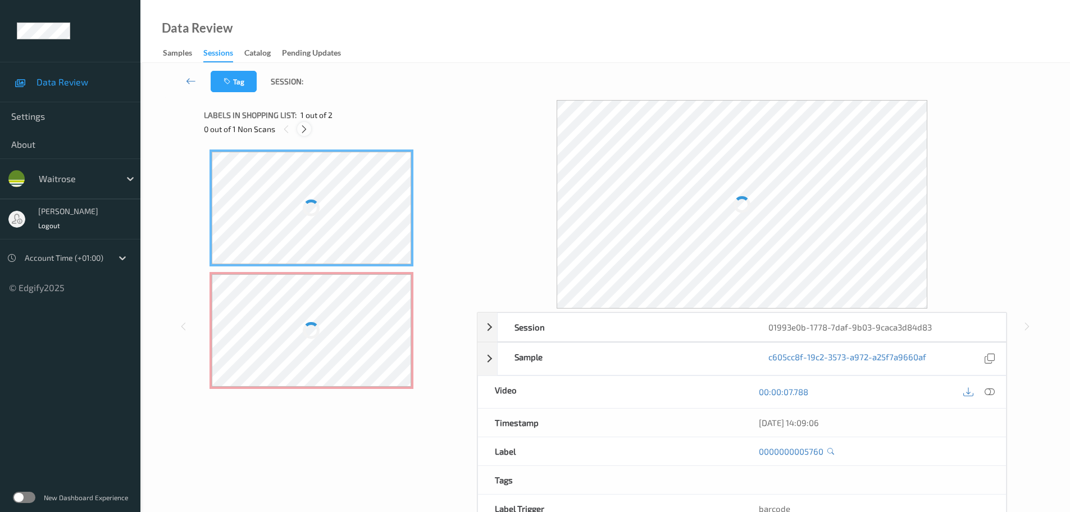
click at [307, 127] on icon at bounding box center [304, 129] width 10 height 10
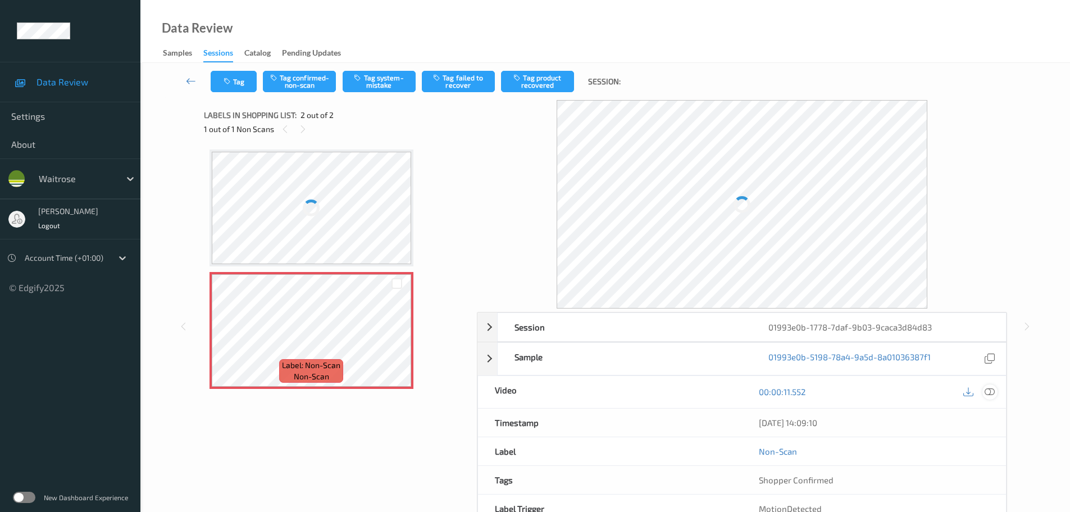
click at [982, 391] on div at bounding box center [989, 391] width 15 height 15
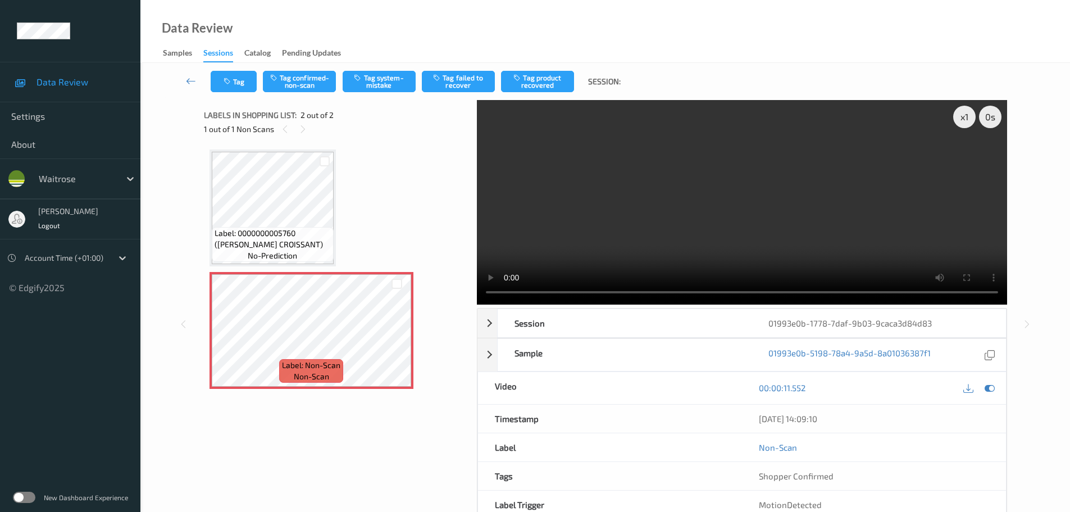
click at [292, 124] on div "1 out of 1 Non Scans" at bounding box center [336, 129] width 265 height 14
click at [289, 124] on div "1 out of 1 Non Scans" at bounding box center [336, 129] width 265 height 14
click at [290, 126] on div at bounding box center [285, 129] width 14 height 14
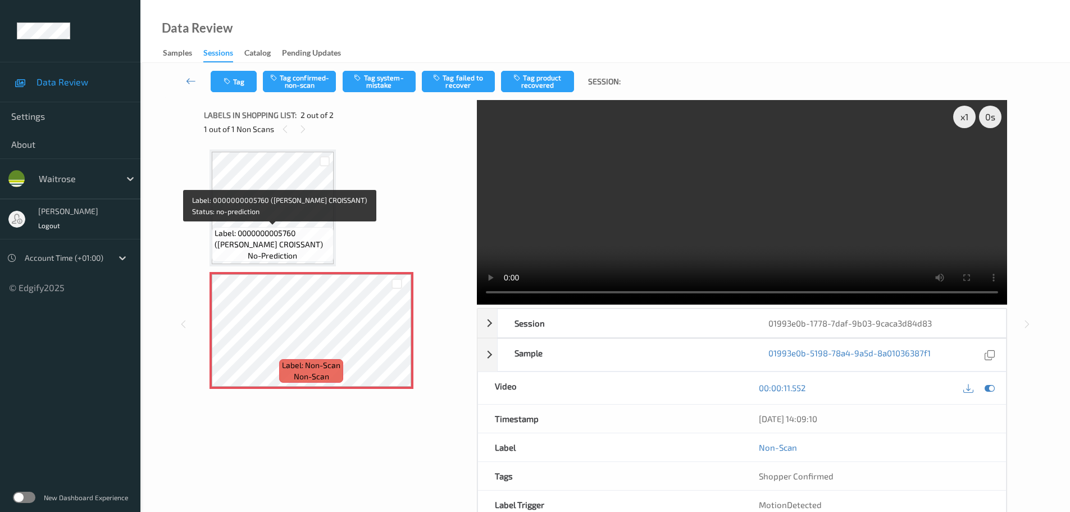
click at [284, 237] on span "Label: 0000000005760 ([PERSON_NAME] CROISSANT)" at bounding box center [273, 238] width 116 height 22
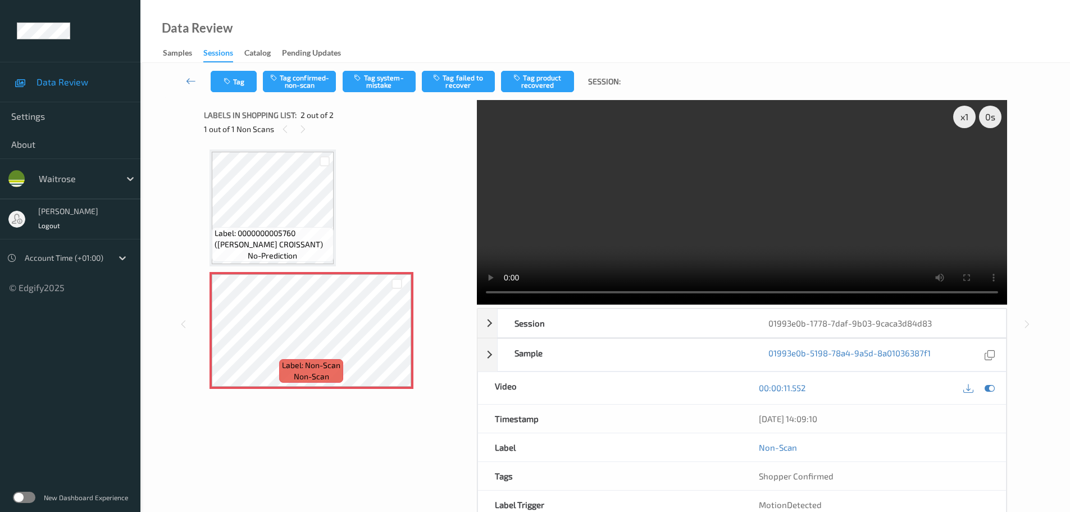
click at [316, 231] on span "Label: 0000000005760 ([PERSON_NAME] CROISSANT)" at bounding box center [273, 238] width 116 height 22
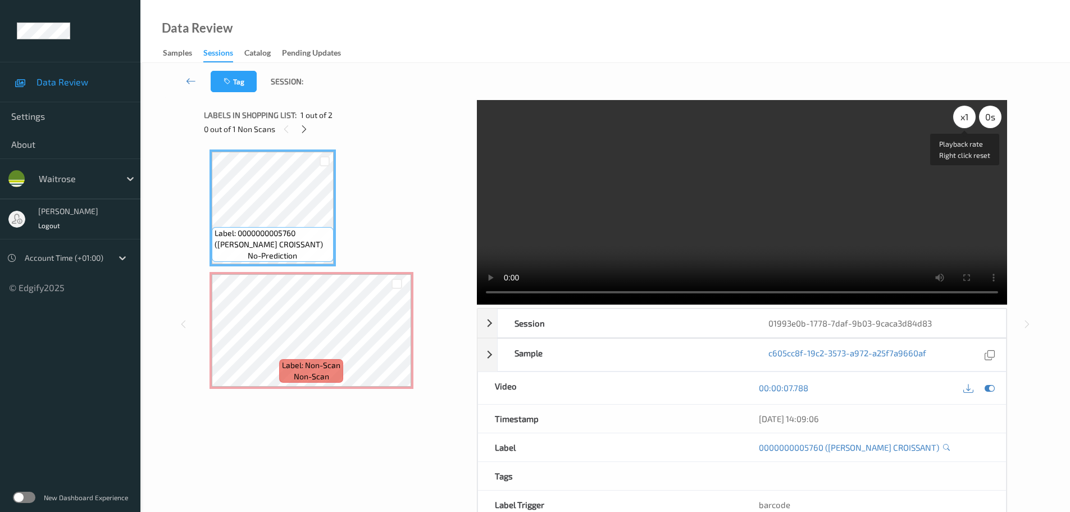
click at [960, 116] on div "x 1" at bounding box center [964, 117] width 22 height 22
click at [960, 116] on div "x 2" at bounding box center [964, 117] width 22 height 22
click at [960, 116] on div "x 4" at bounding box center [964, 117] width 22 height 22
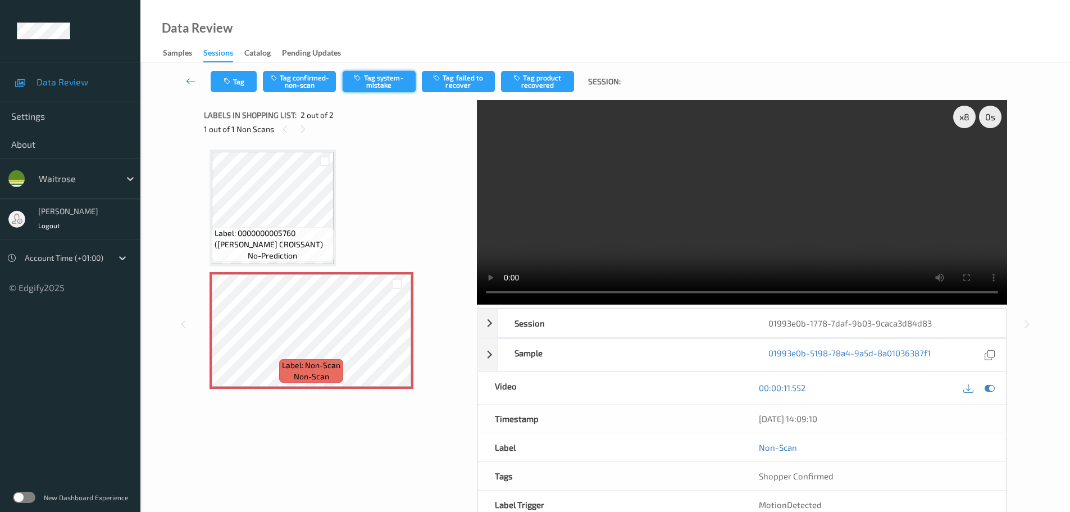
click at [375, 80] on button "Tag system-mistake" at bounding box center [379, 81] width 73 height 21
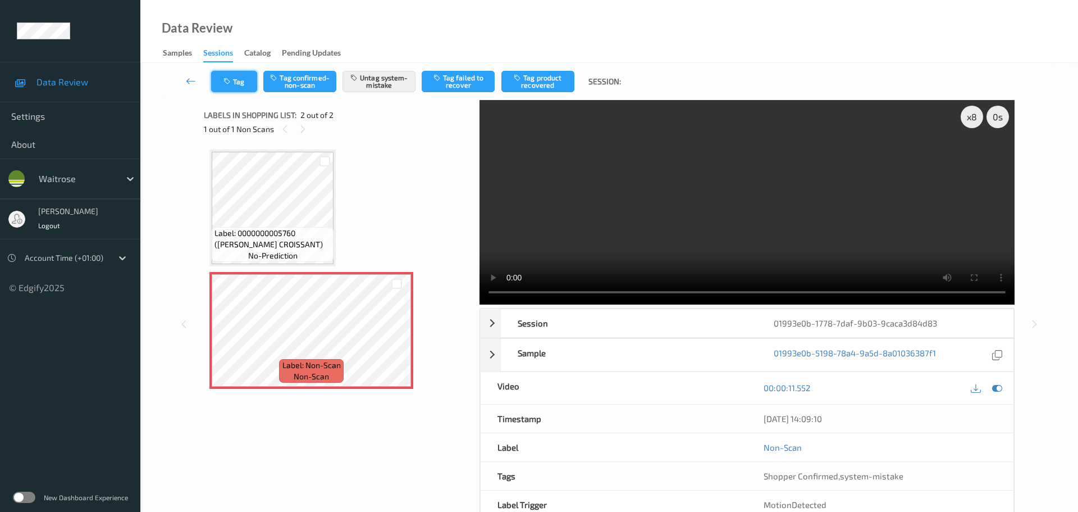
click at [226, 81] on icon "button" at bounding box center [228, 81] width 10 height 8
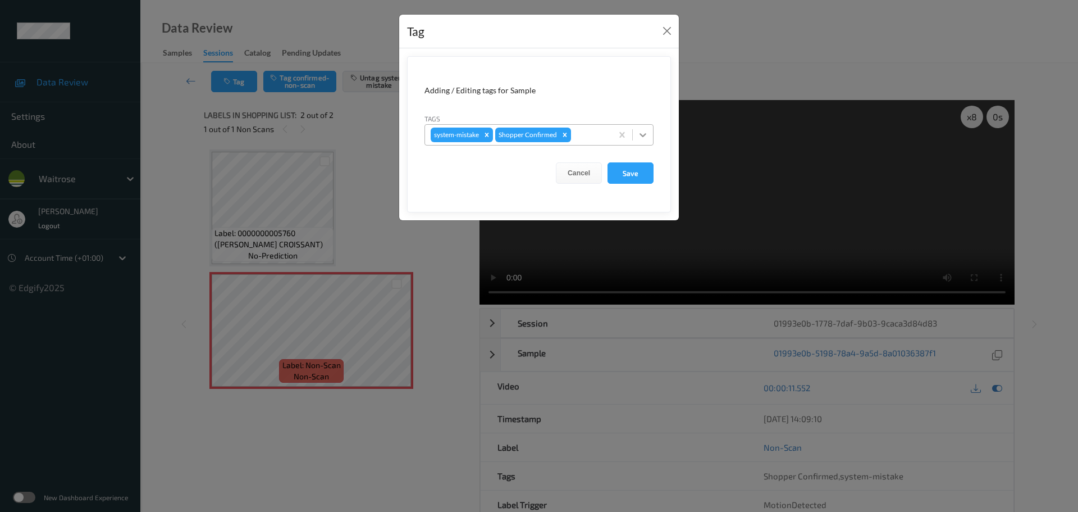
click at [640, 140] on icon at bounding box center [642, 134] width 11 height 11
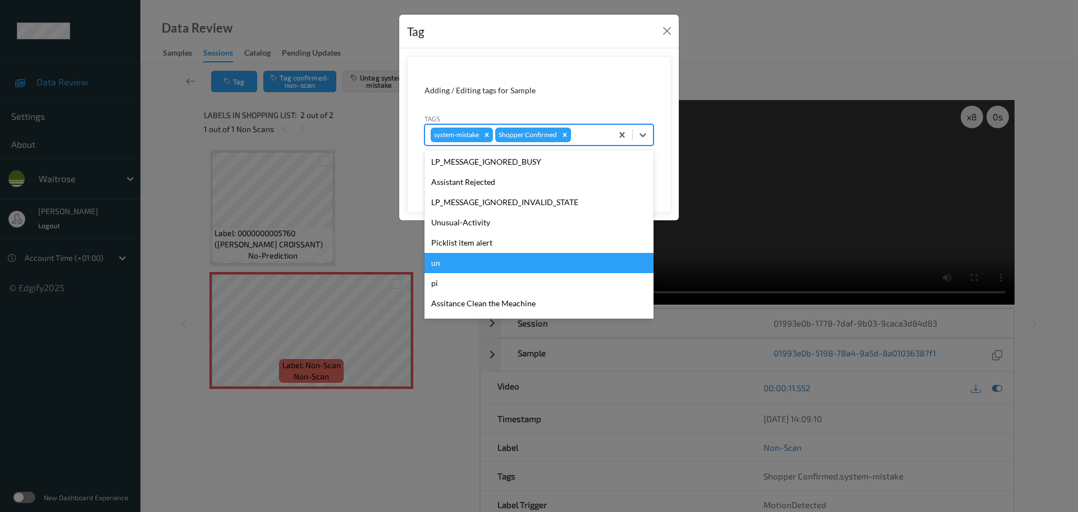
scroll to position [261, 0]
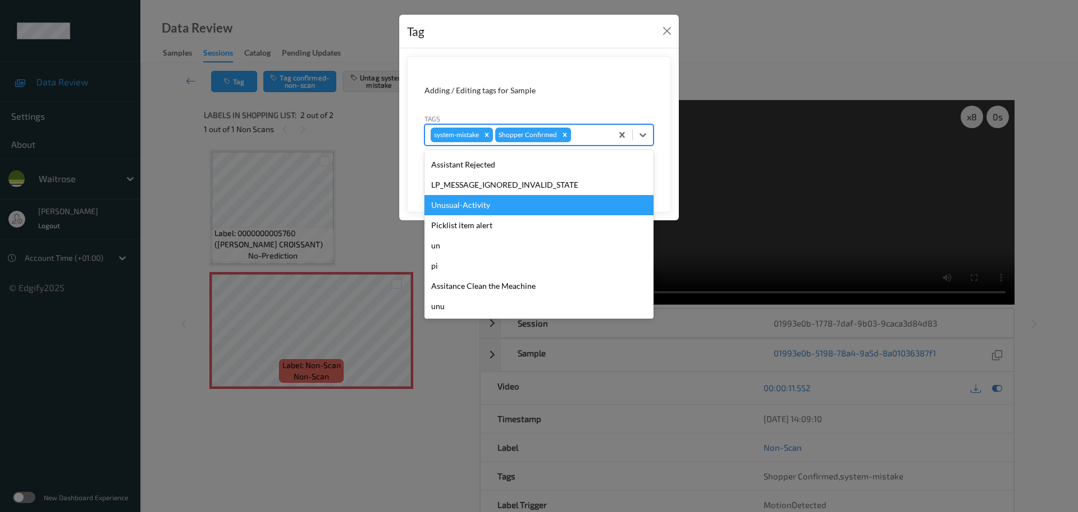
click at [448, 210] on div "Unusual-Activity" at bounding box center [539, 205] width 229 height 20
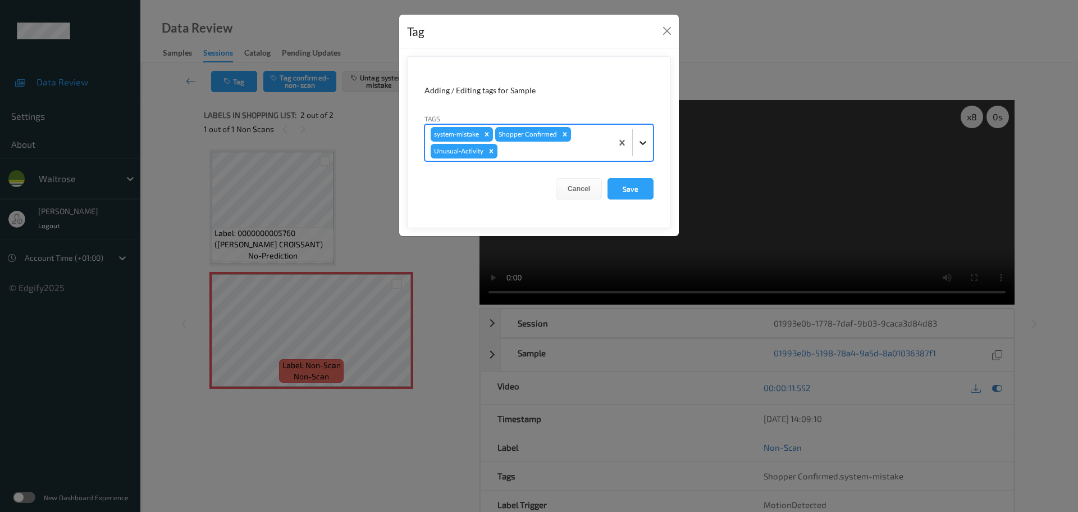
click at [647, 139] on icon at bounding box center [642, 142] width 11 height 11
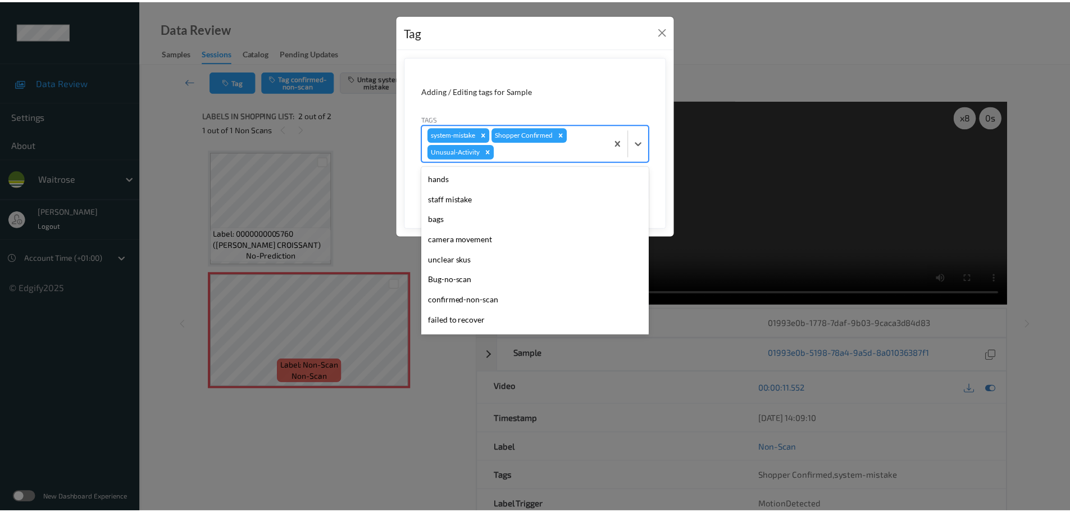
scroll to position [240, 0]
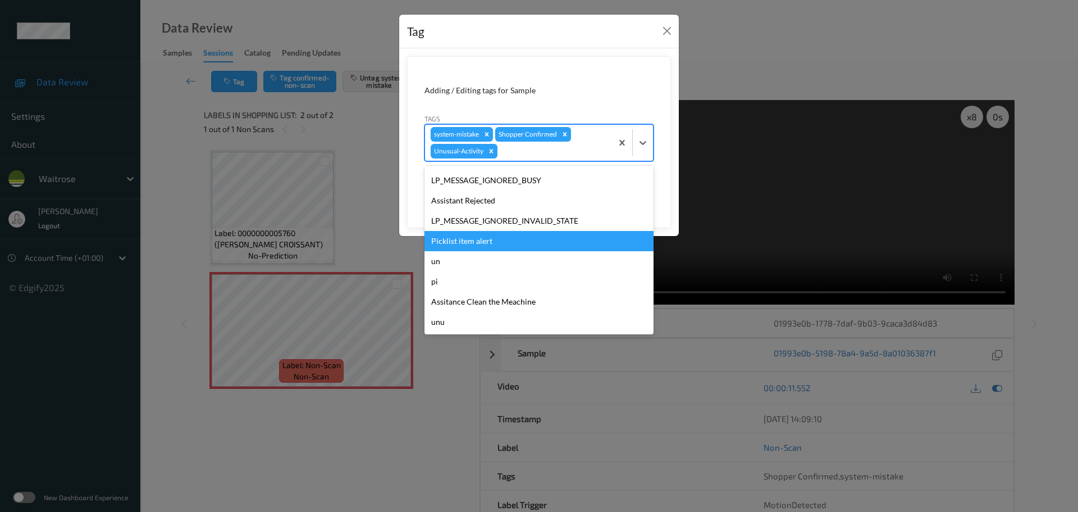
click at [455, 240] on div "Picklist item alert" at bounding box center [539, 241] width 229 height 20
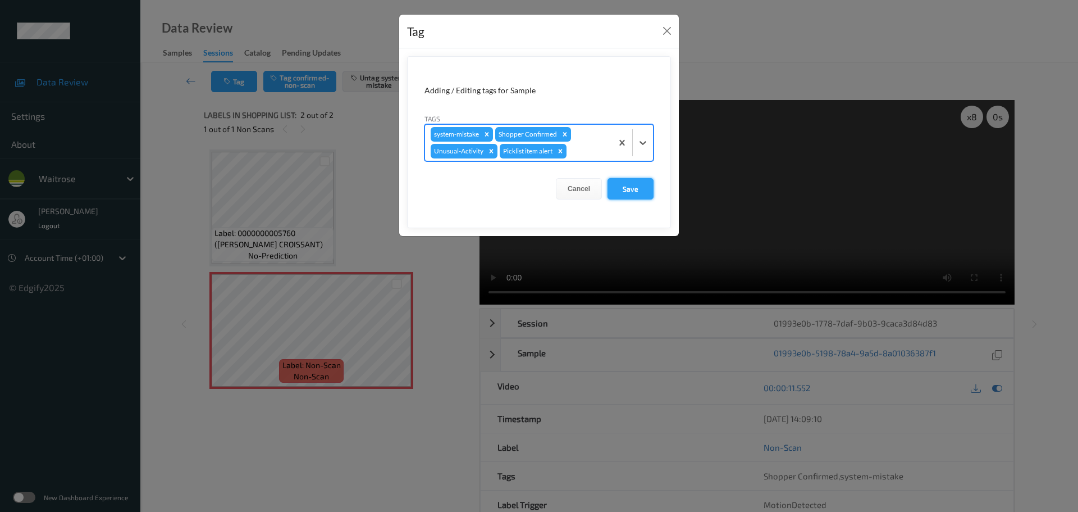
click at [623, 194] on button "Save" at bounding box center [631, 188] width 46 height 21
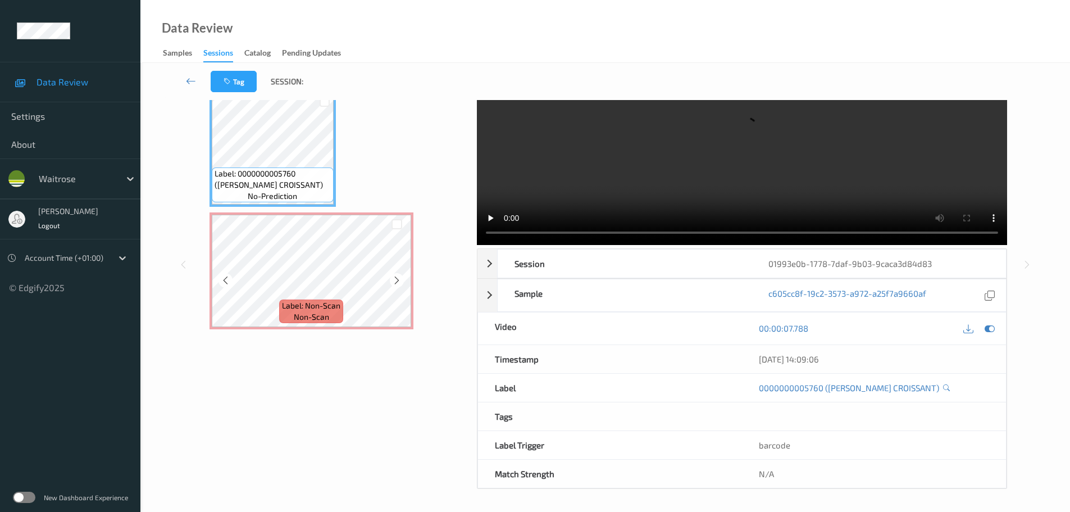
scroll to position [71, 0]
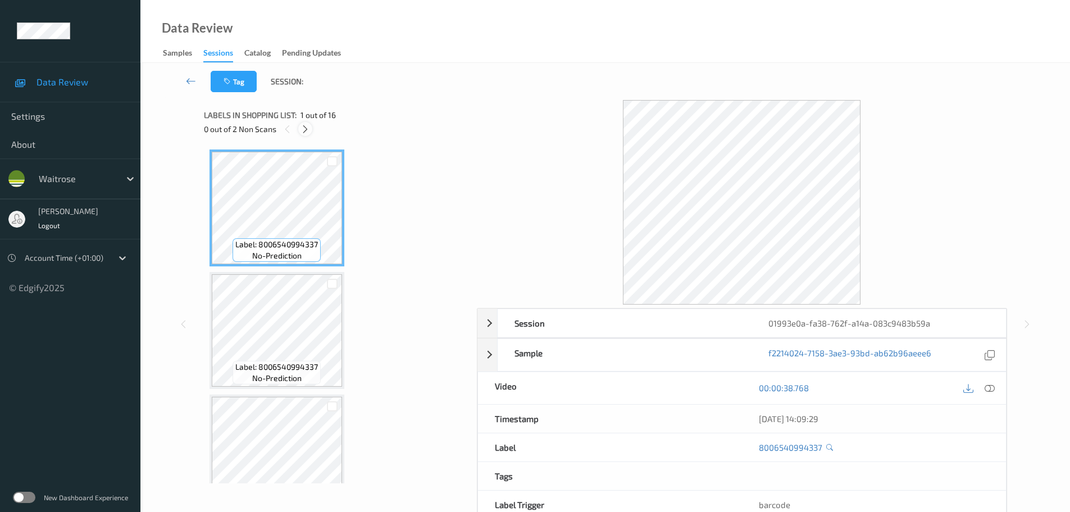
click at [309, 135] on div at bounding box center [305, 129] width 14 height 14
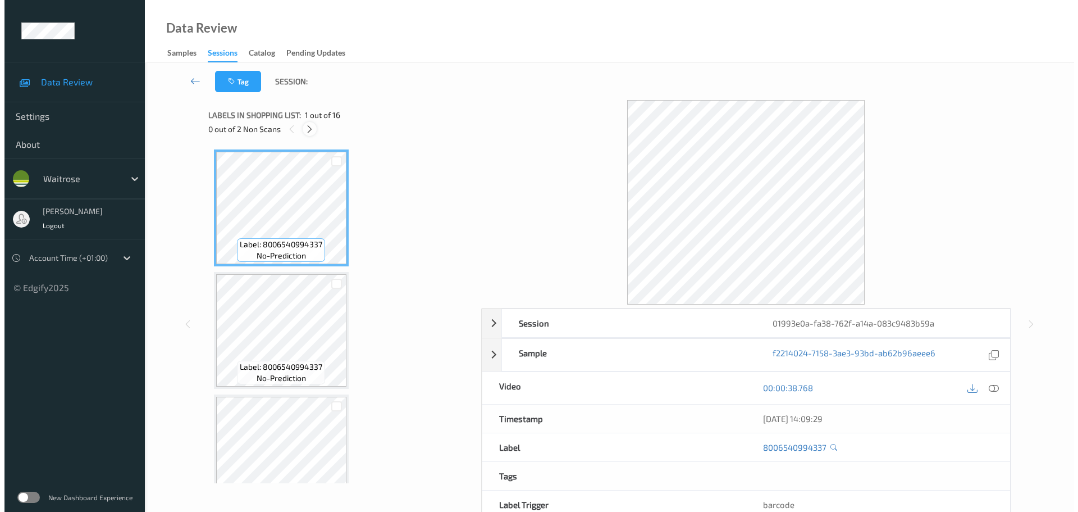
scroll to position [1107, 0]
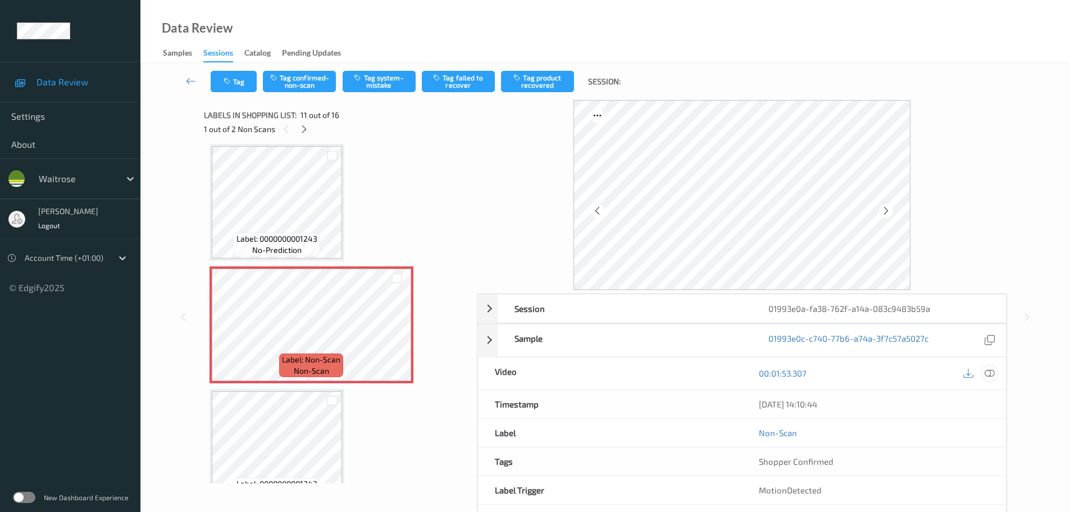
click at [992, 371] on icon at bounding box center [989, 373] width 10 height 10
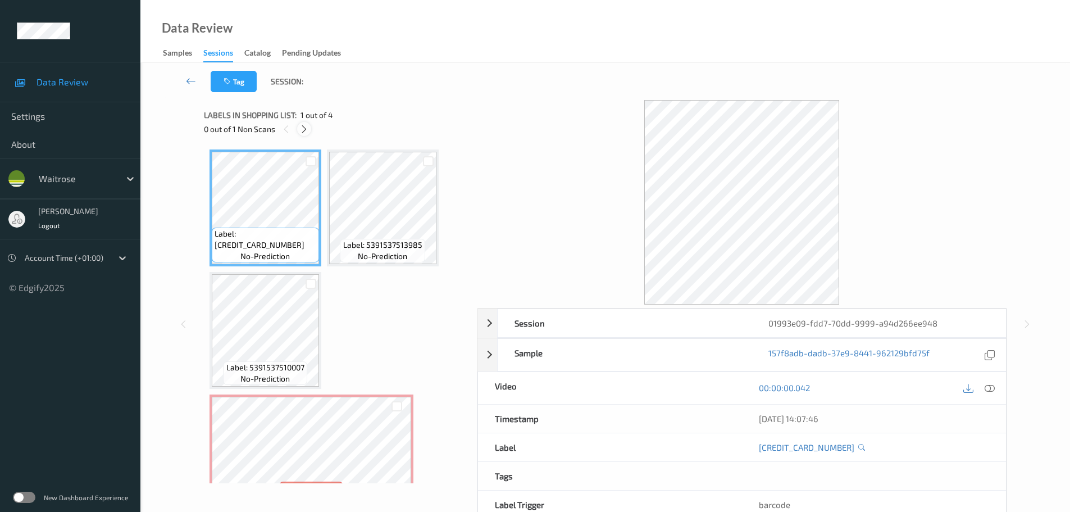
click at [303, 130] on icon at bounding box center [304, 129] width 10 height 10
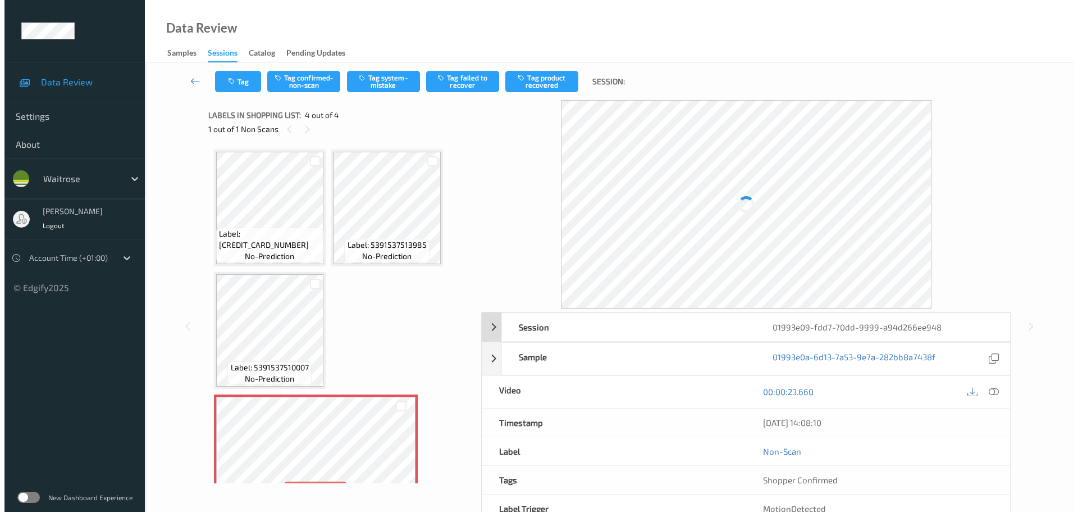
scroll to position [34, 0]
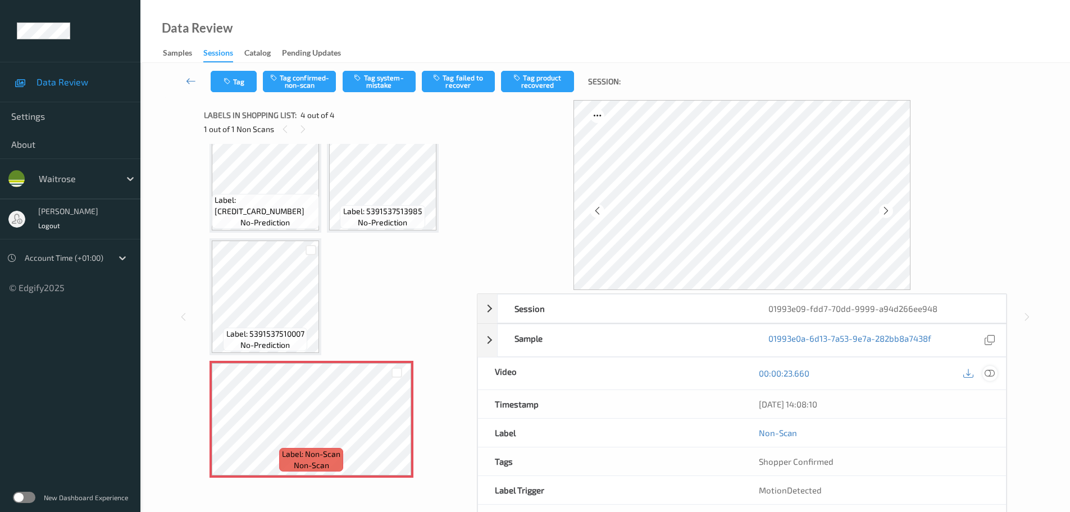
click at [991, 373] on icon at bounding box center [989, 373] width 10 height 10
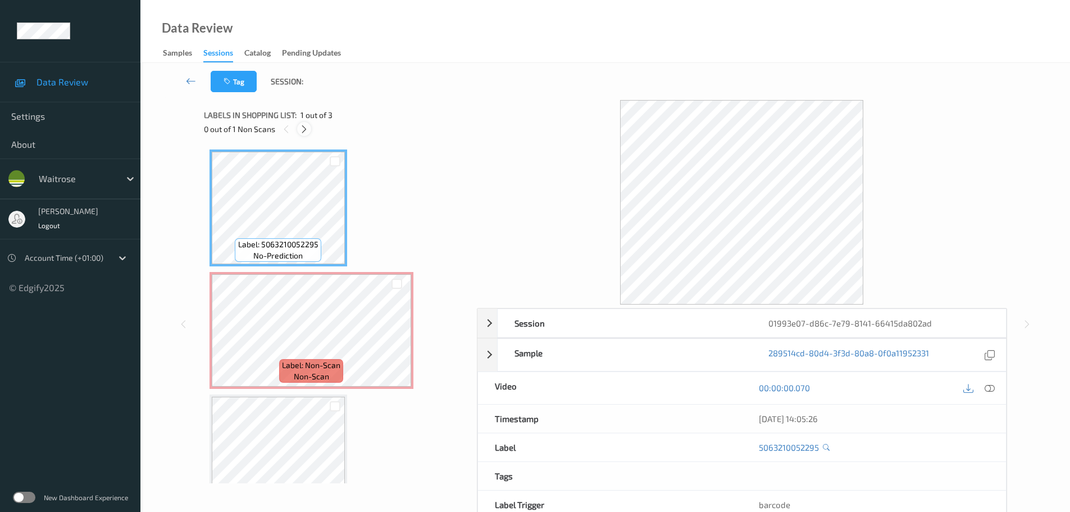
click at [305, 126] on icon at bounding box center [304, 129] width 10 height 10
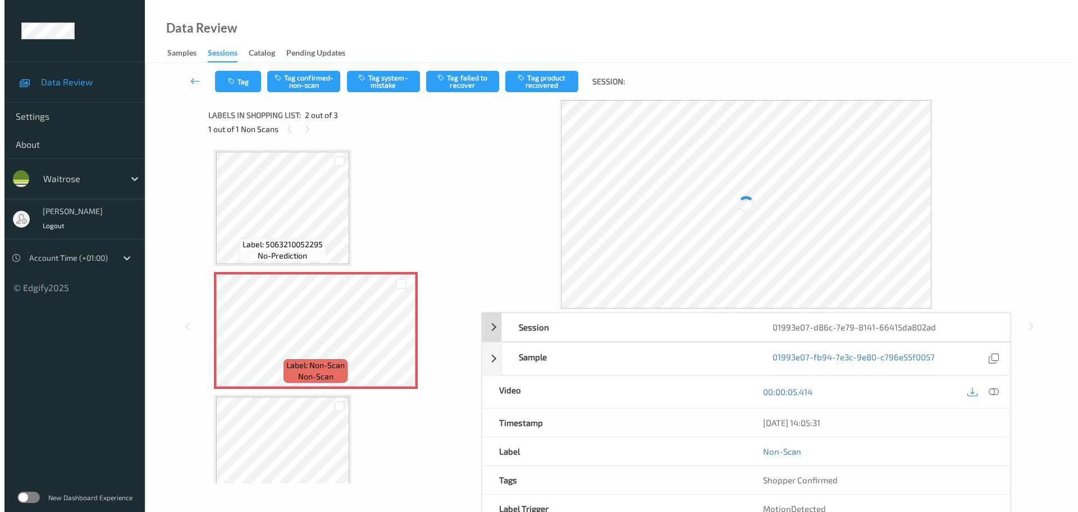
scroll to position [6, 0]
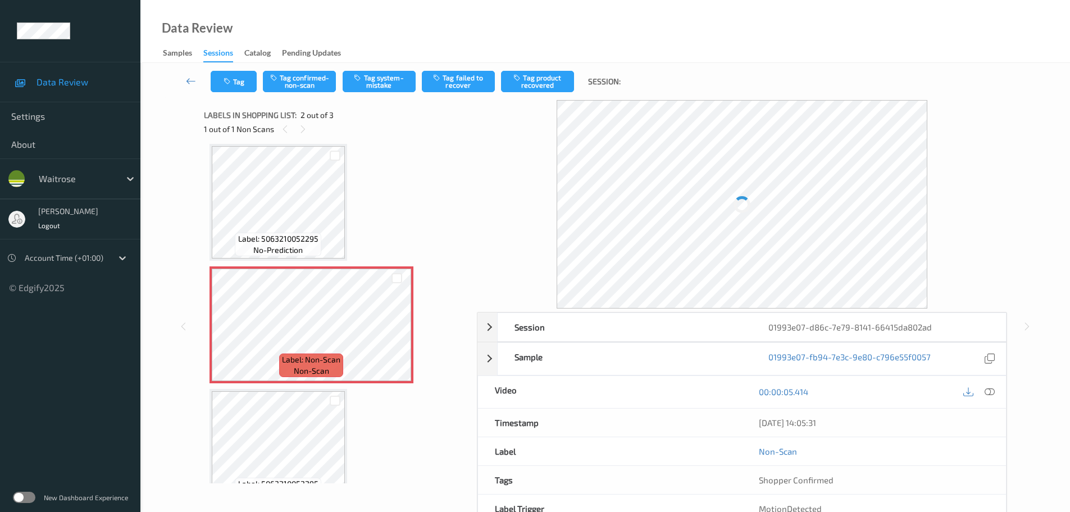
click at [997, 390] on div "00:00:05.414" at bounding box center [874, 392] width 264 height 32
click at [990, 387] on icon at bounding box center [989, 391] width 10 height 10
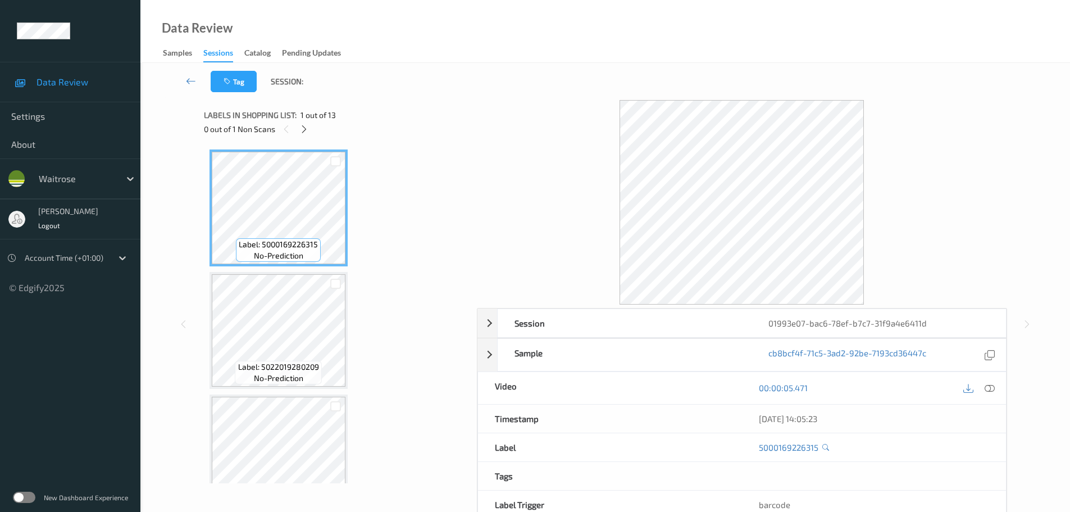
click at [302, 132] on icon at bounding box center [304, 129] width 10 height 10
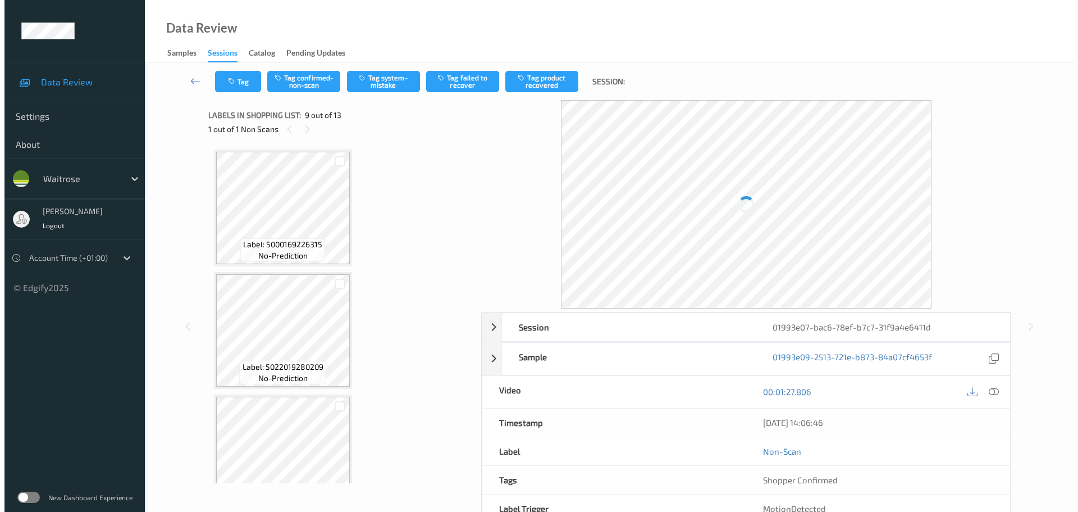
scroll to position [863, 0]
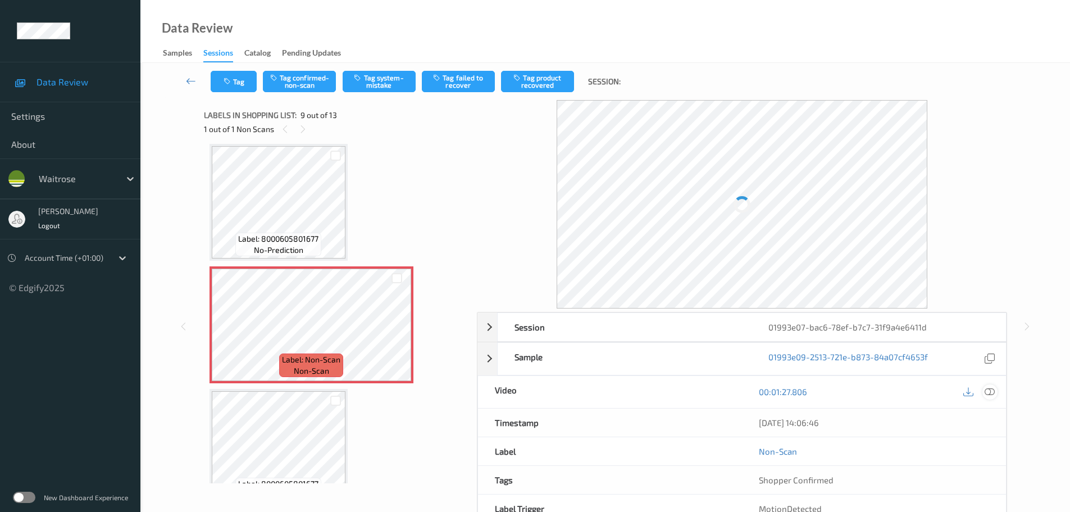
click at [988, 391] on icon at bounding box center [989, 391] width 10 height 10
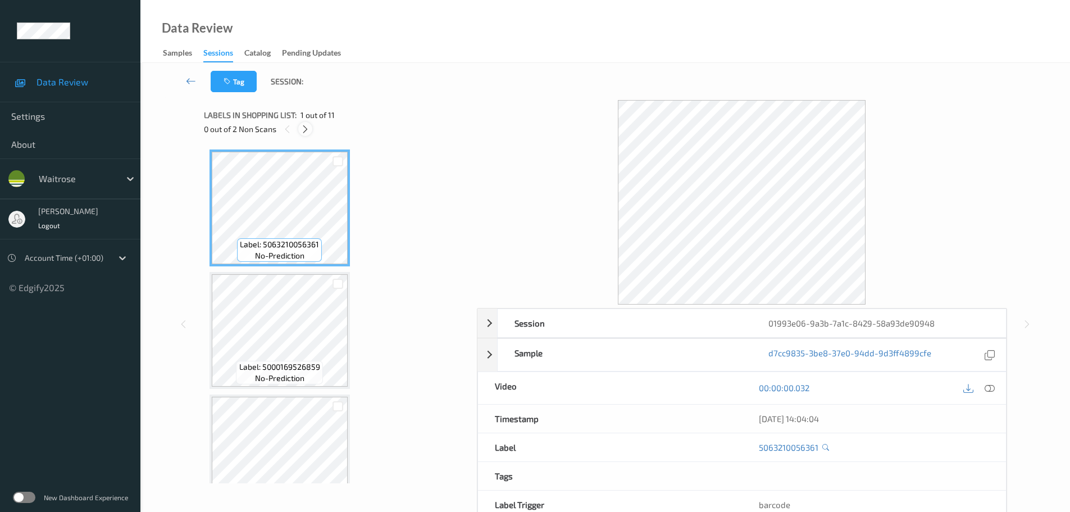
click at [302, 130] on icon at bounding box center [305, 129] width 10 height 10
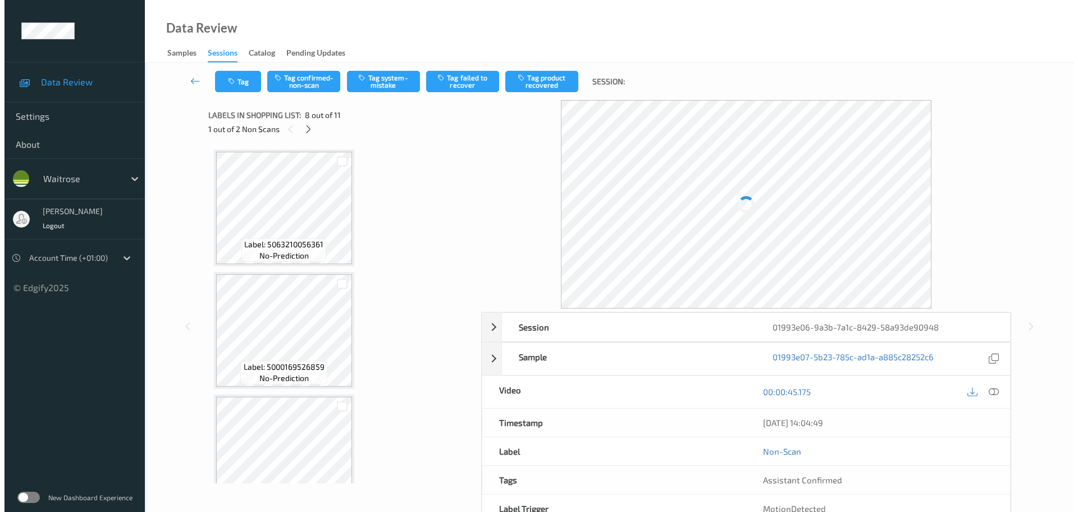
scroll to position [740, 0]
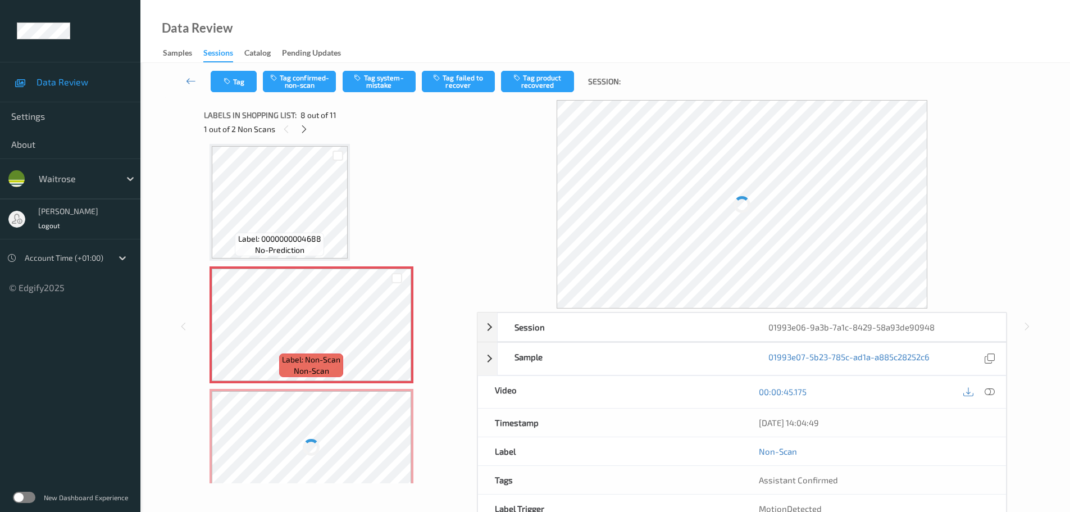
click at [983, 394] on div at bounding box center [989, 391] width 15 height 15
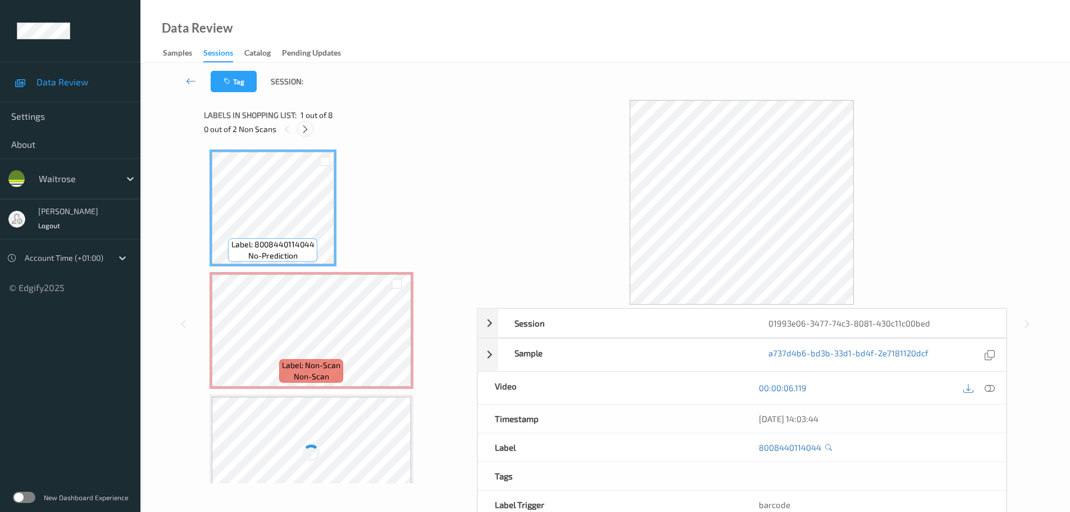
click at [299, 135] on div "Labels in shopping list: 1 out of 8 0 out of 2 Non Scans" at bounding box center [336, 122] width 265 height 44
click at [303, 132] on icon at bounding box center [305, 129] width 10 height 10
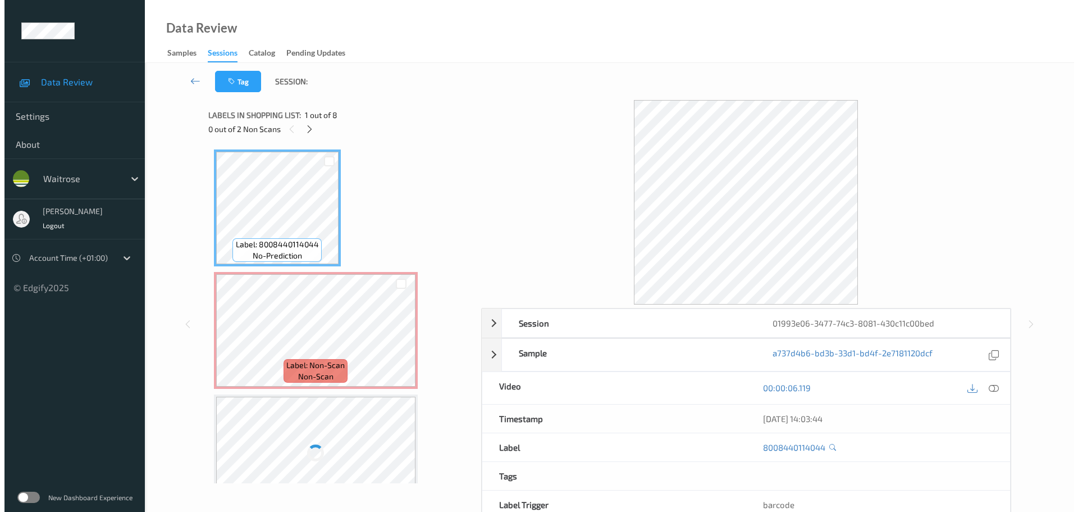
scroll to position [6, 0]
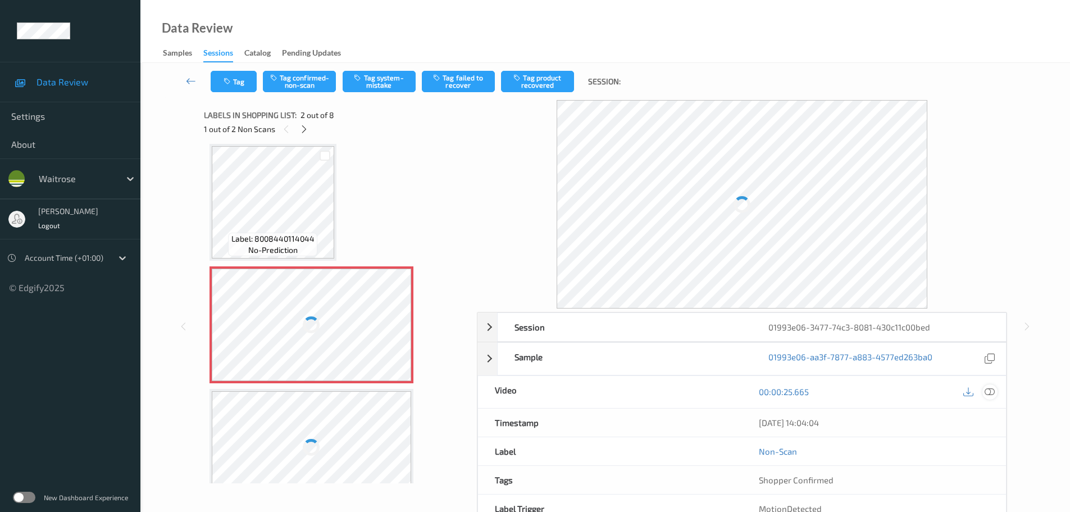
click at [988, 386] on icon at bounding box center [989, 391] width 10 height 10
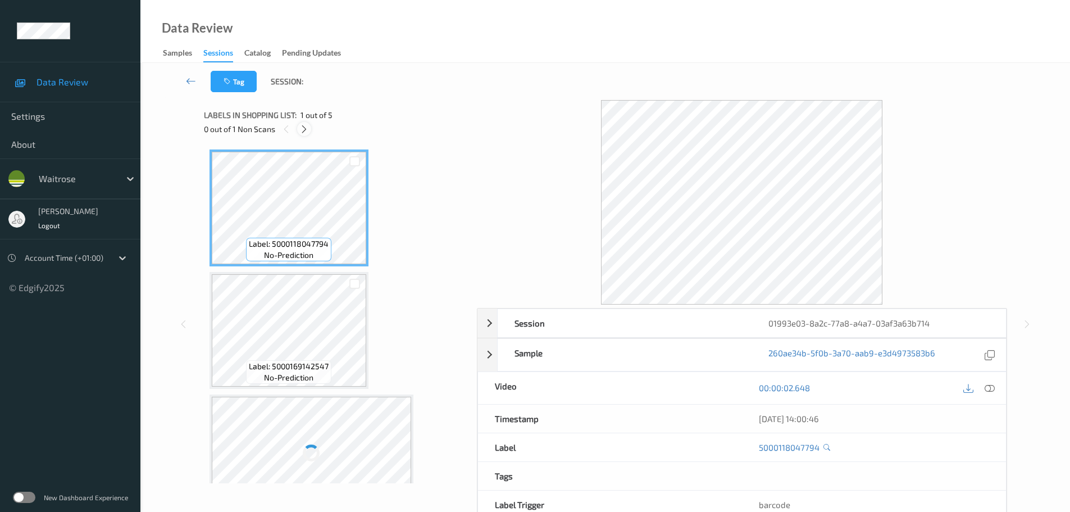
click at [311, 130] on div "0 out of 1 Non Scans" at bounding box center [336, 129] width 265 height 14
click at [308, 133] on icon at bounding box center [304, 129] width 10 height 10
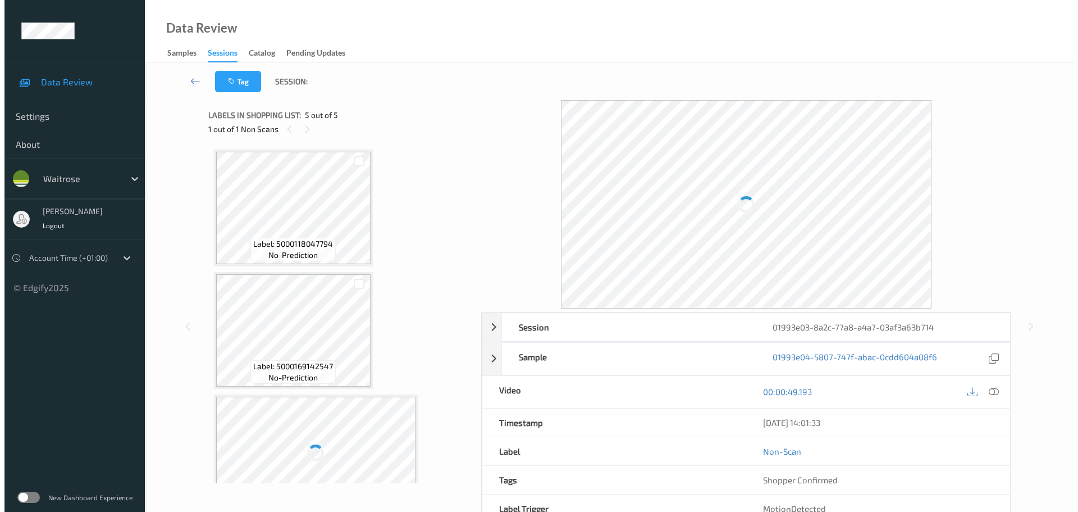
scroll to position [279, 0]
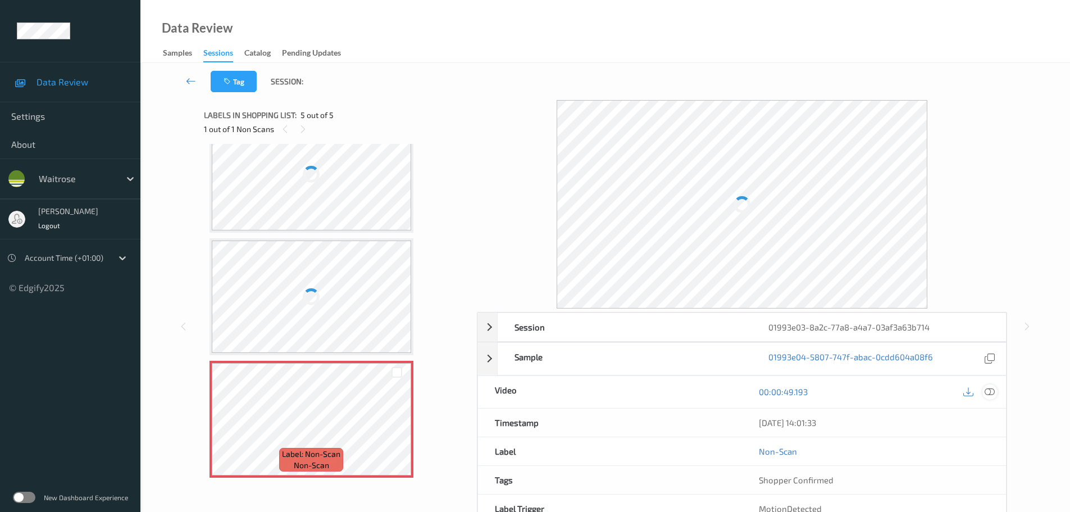
click at [993, 396] on icon at bounding box center [989, 391] width 10 height 10
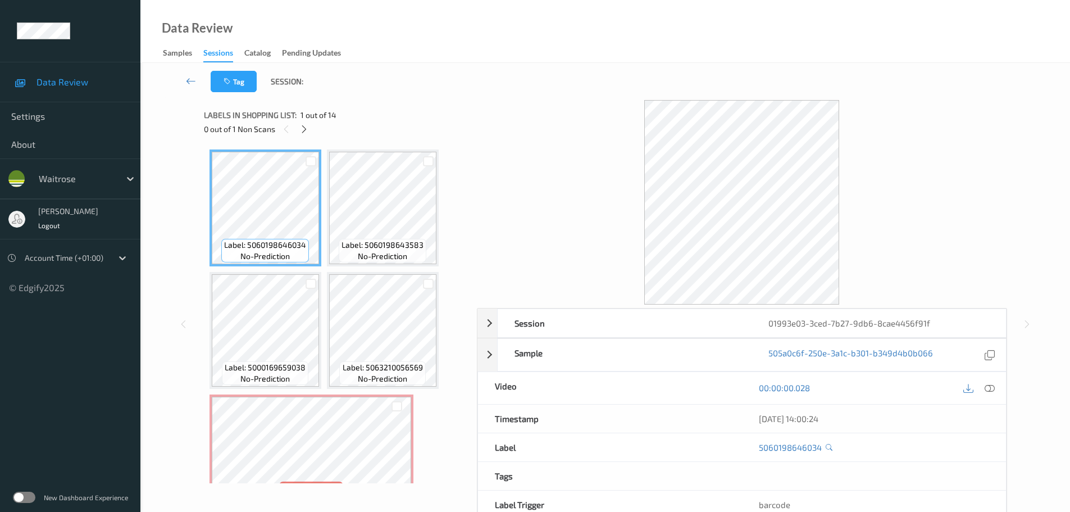
click at [308, 115] on span "1 out of 14" at bounding box center [318, 115] width 36 height 11
click at [306, 127] on icon at bounding box center [304, 129] width 10 height 10
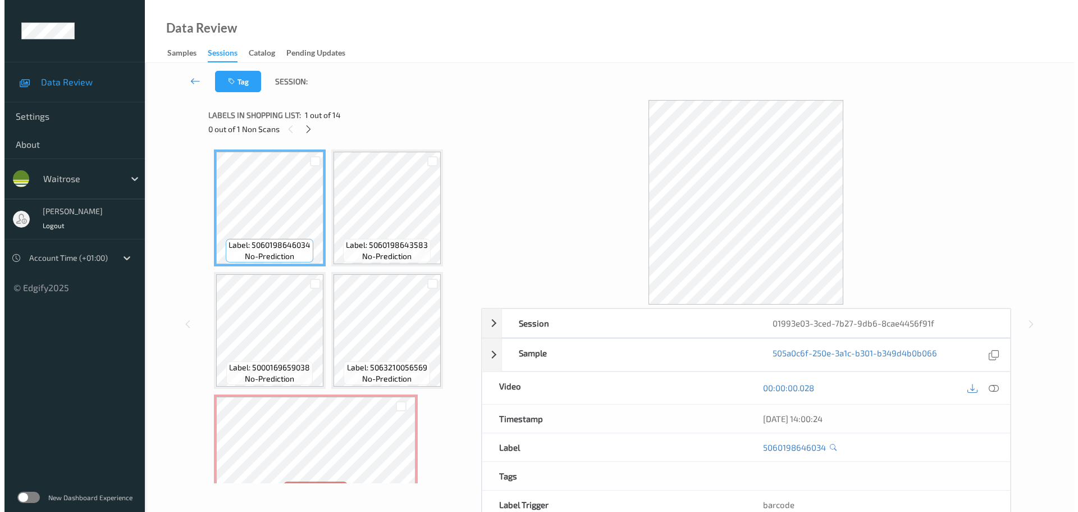
scroll to position [128, 0]
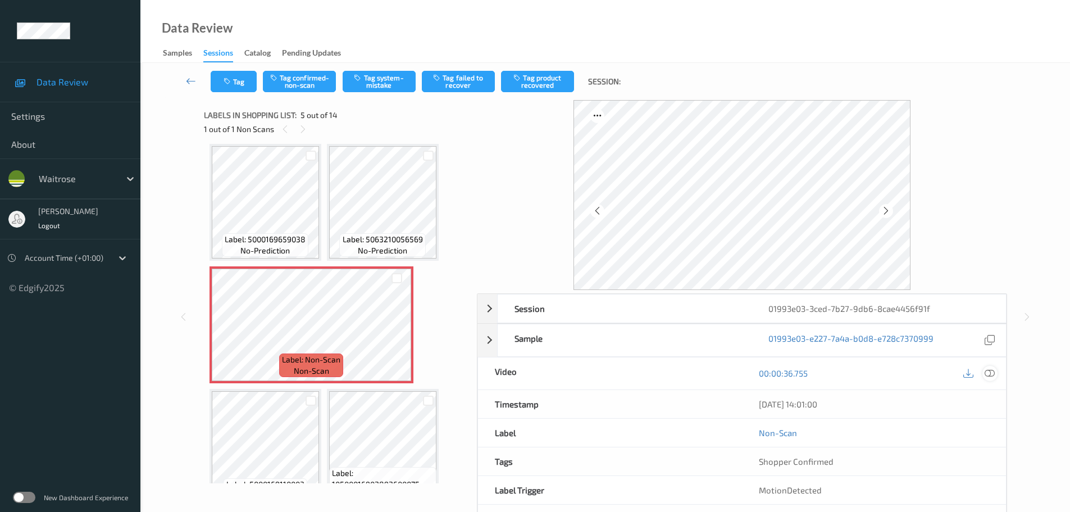
click at [987, 374] on icon at bounding box center [989, 373] width 10 height 10
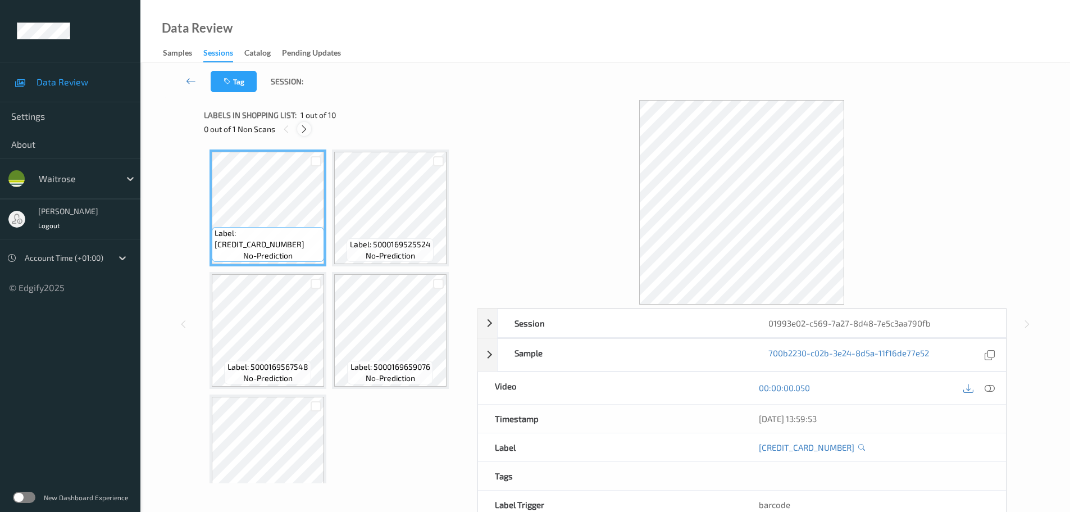
click at [305, 129] on icon at bounding box center [304, 129] width 10 height 10
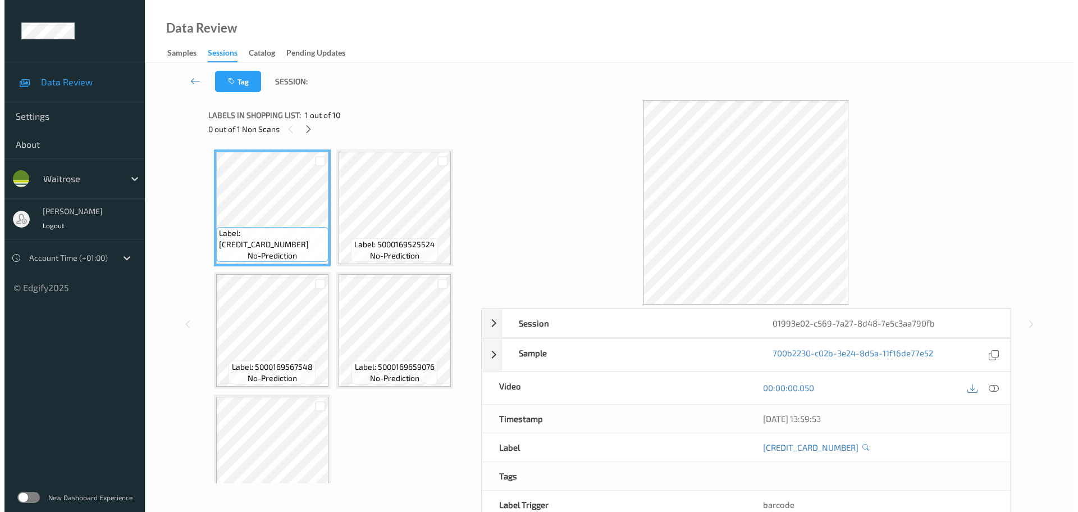
scroll to position [250, 0]
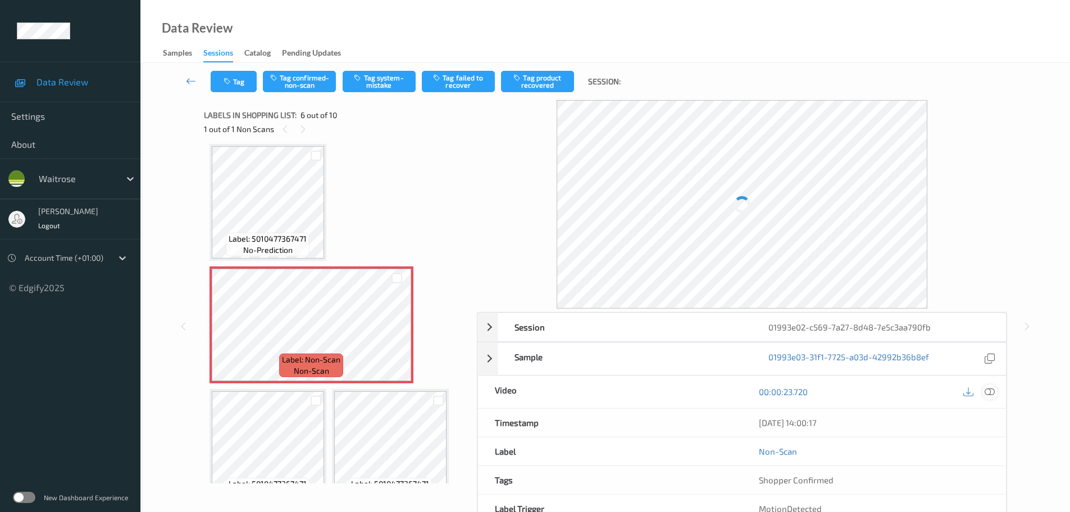
click at [992, 395] on icon at bounding box center [989, 391] width 10 height 10
